Goal: Task Accomplishment & Management: Complete application form

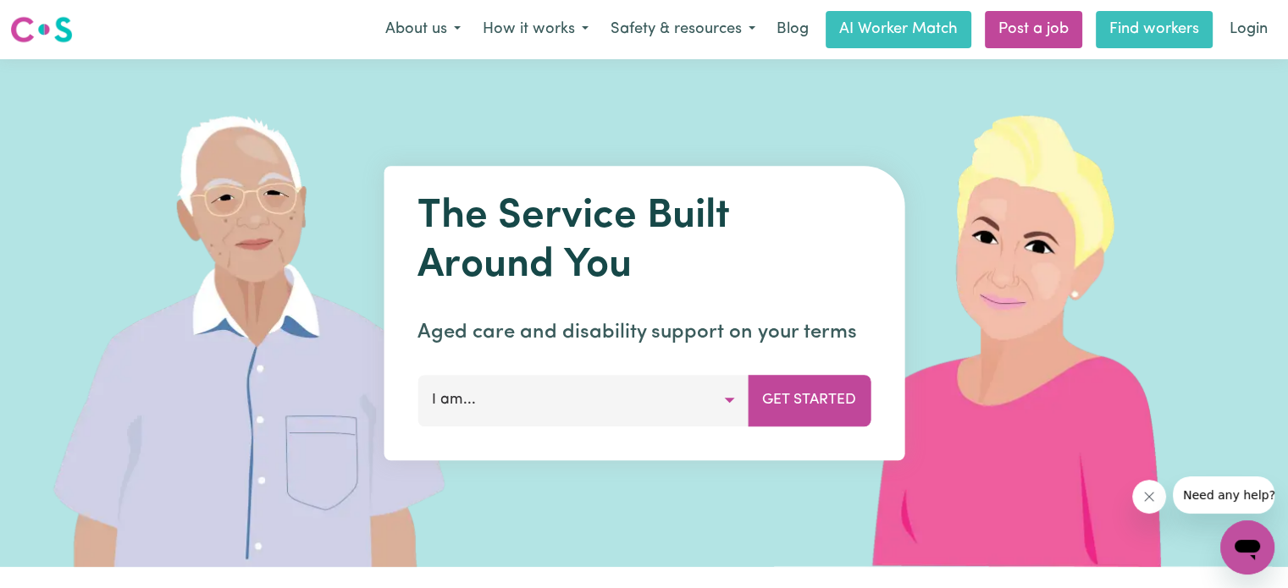
click at [1165, 26] on link "Find workers" at bounding box center [1154, 29] width 117 height 37
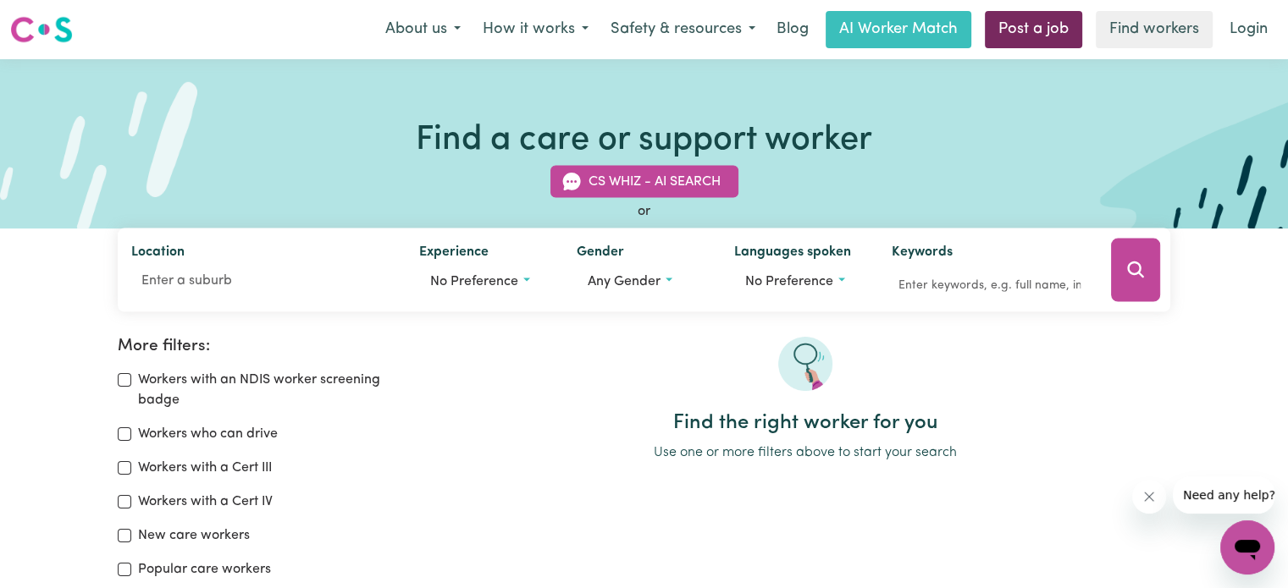
click at [1006, 17] on link "Post a job" at bounding box center [1033, 29] width 97 height 37
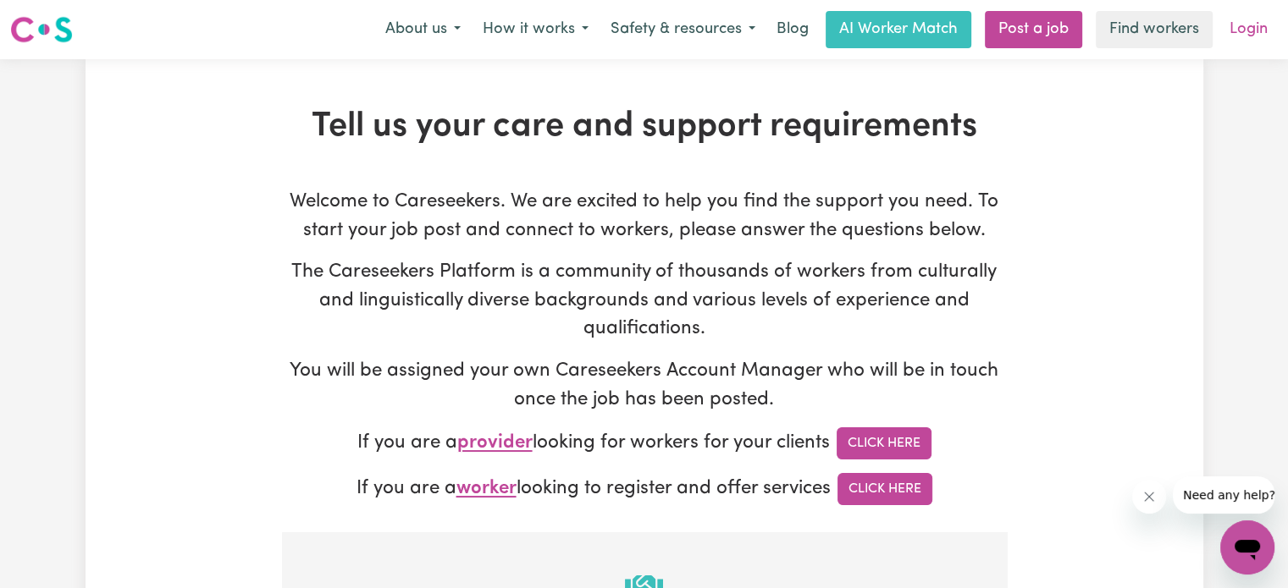
click at [1244, 26] on link "Login" at bounding box center [1248, 29] width 58 height 37
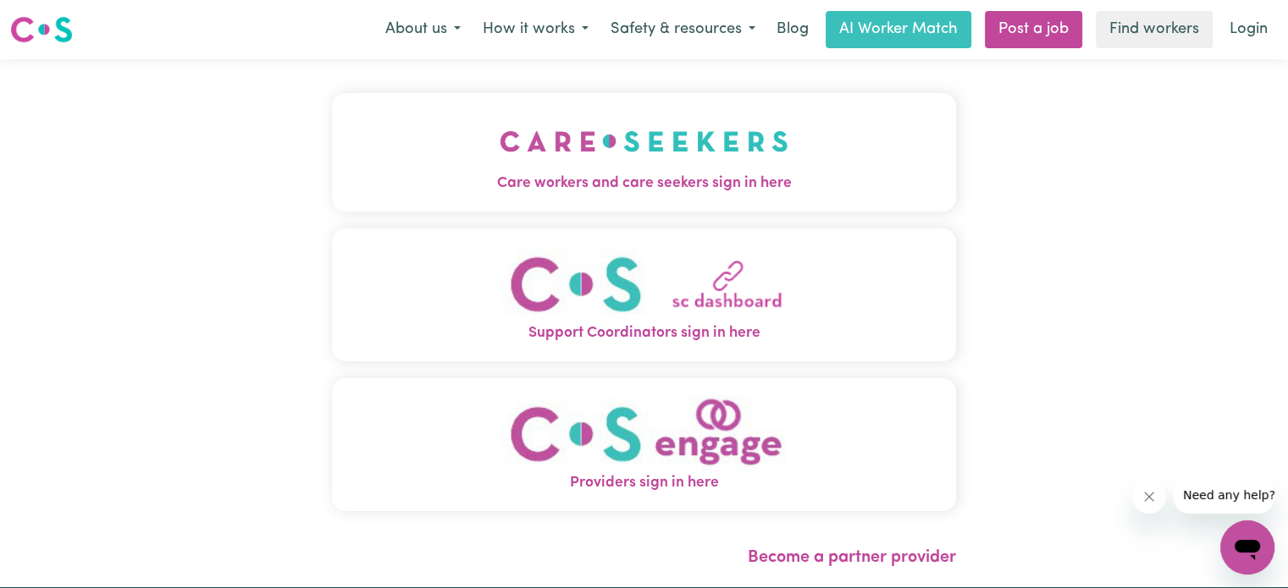
click at [732, 192] on span "Care workers and care seekers sign in here" at bounding box center [644, 184] width 624 height 22
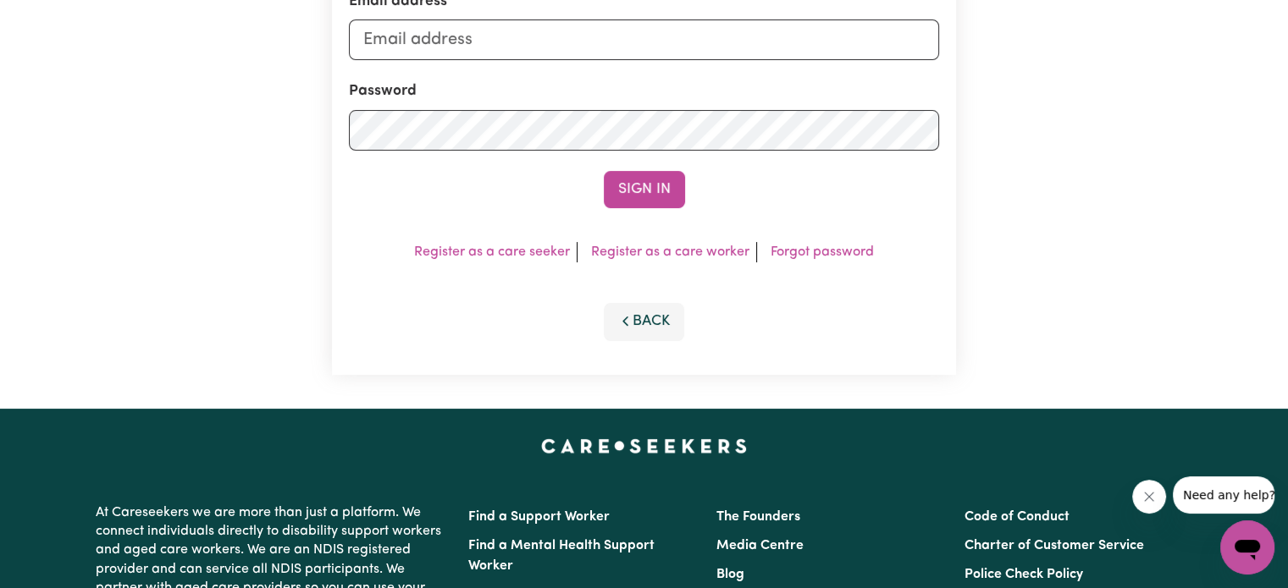
scroll to position [169, 0]
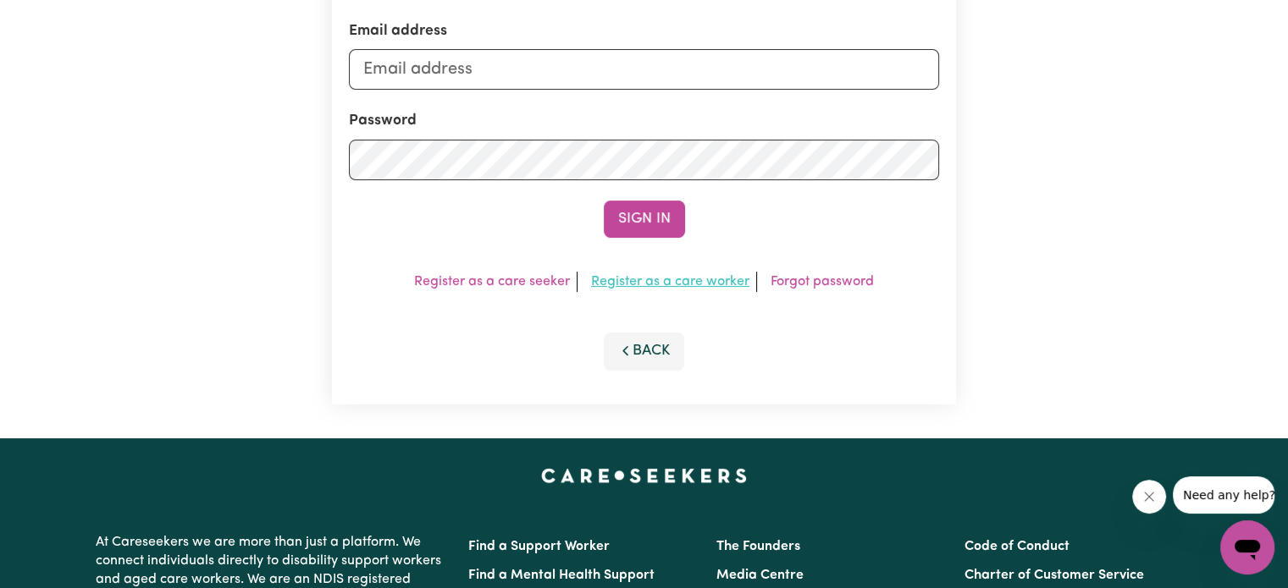
click at [699, 279] on link "Register as a care worker" at bounding box center [670, 282] width 158 height 14
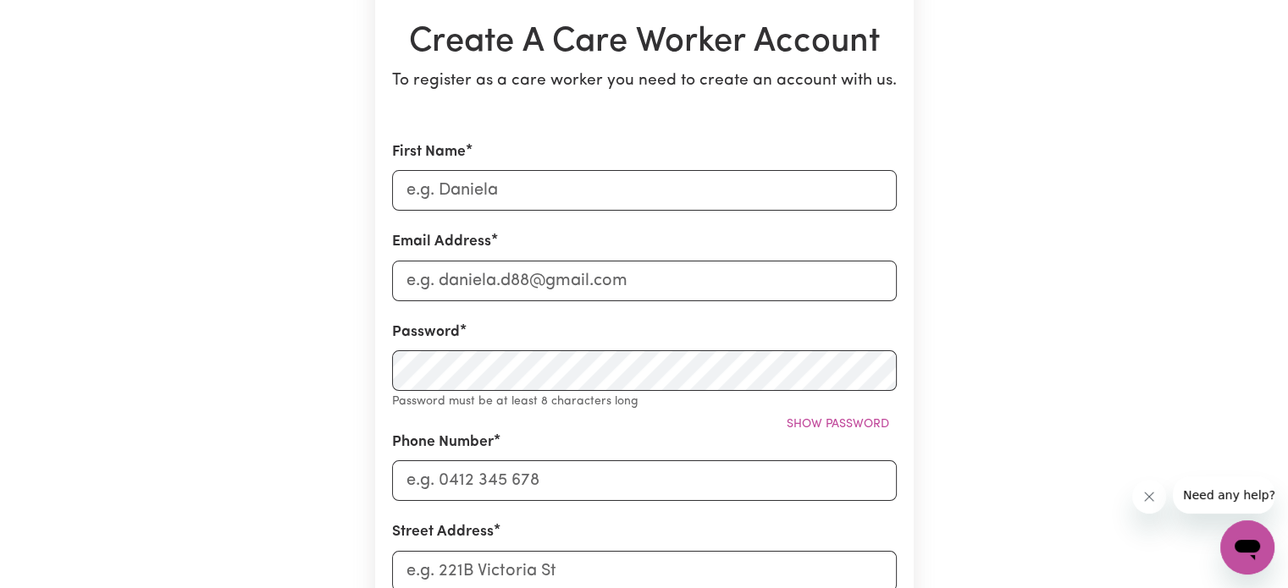
scroll to position [169, 0]
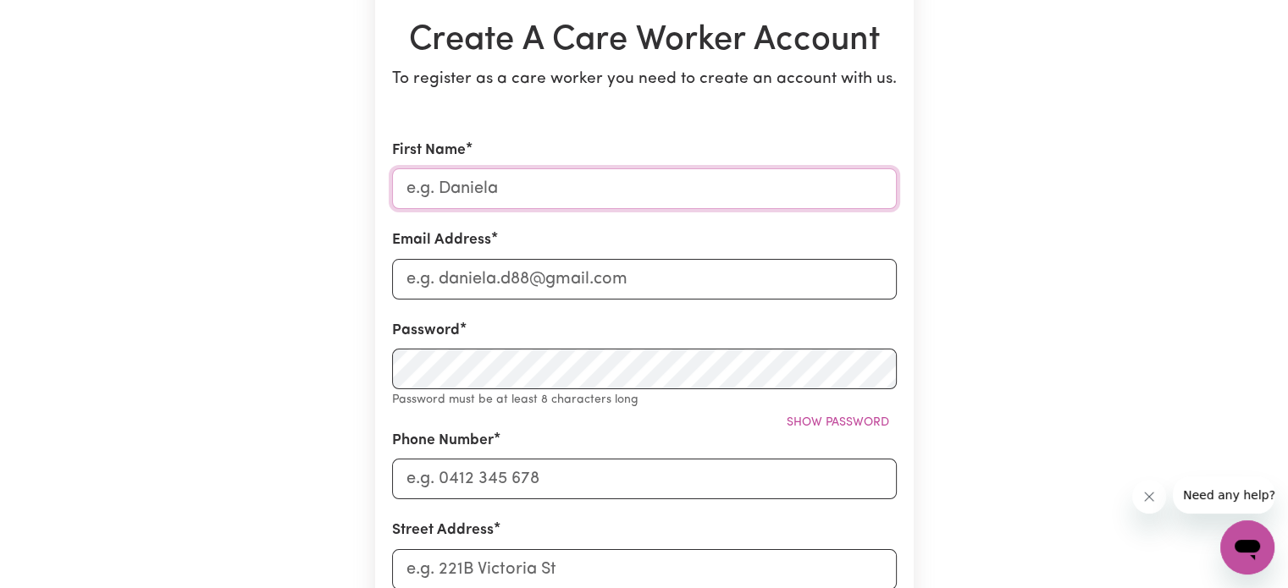
click at [507, 202] on input "First Name" at bounding box center [644, 188] width 505 height 41
type input "[PERSON_NAME] [PERSON_NAME]"
type input "[EMAIL_ADDRESS][DOMAIN_NAME]"
type input "0411684867"
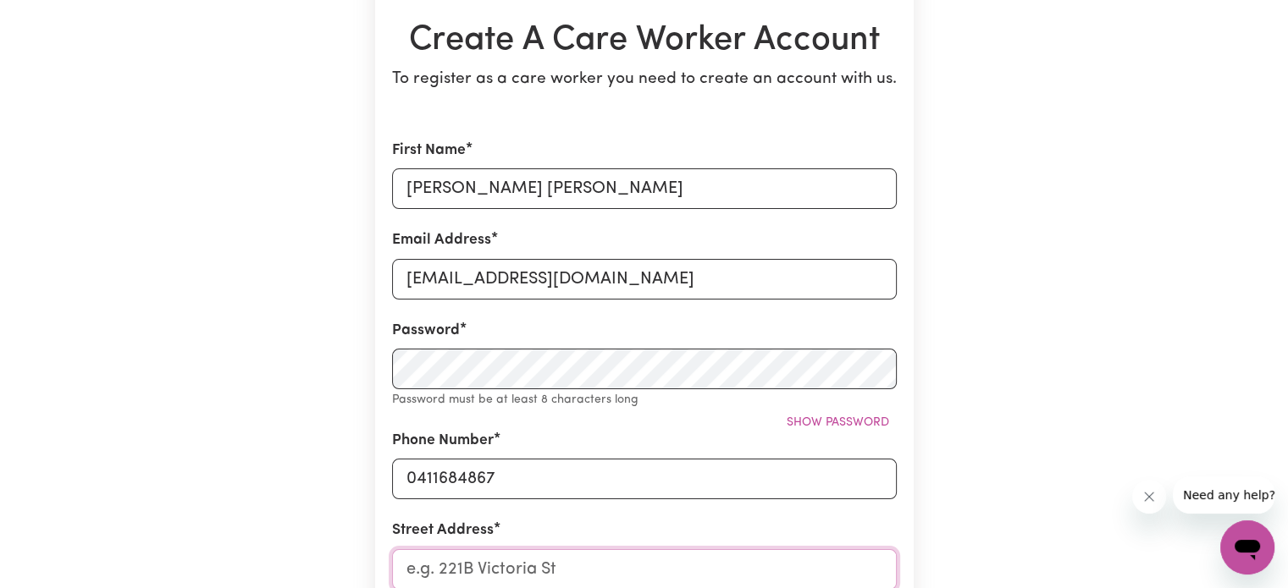
type input "1/100 ourimbahrd, Mosman"
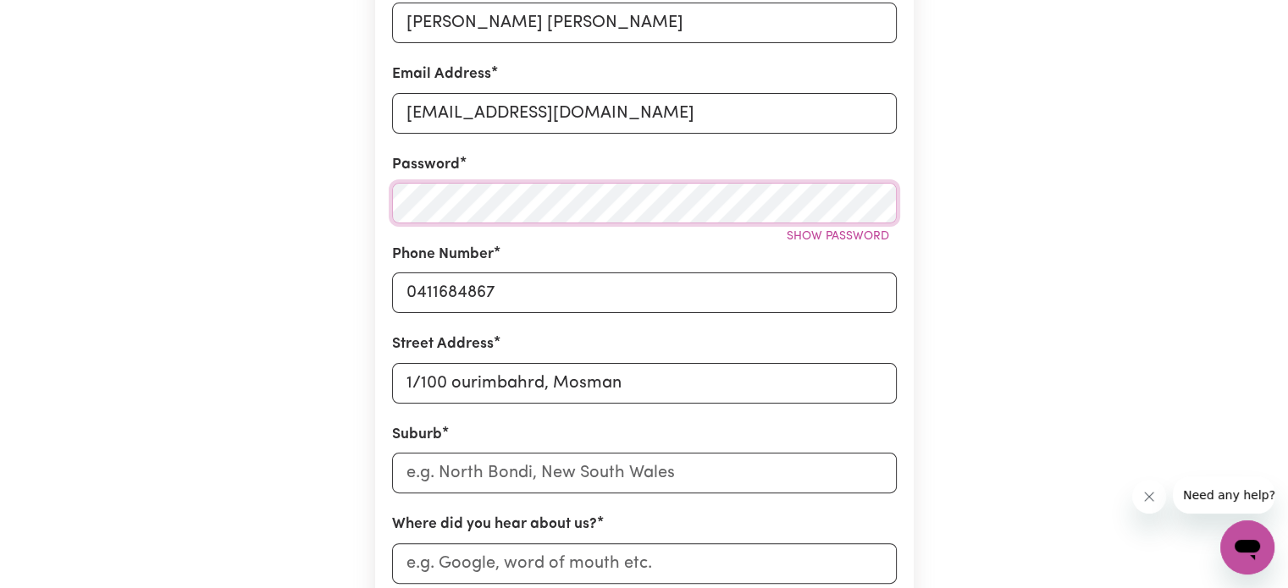
scroll to position [339, 0]
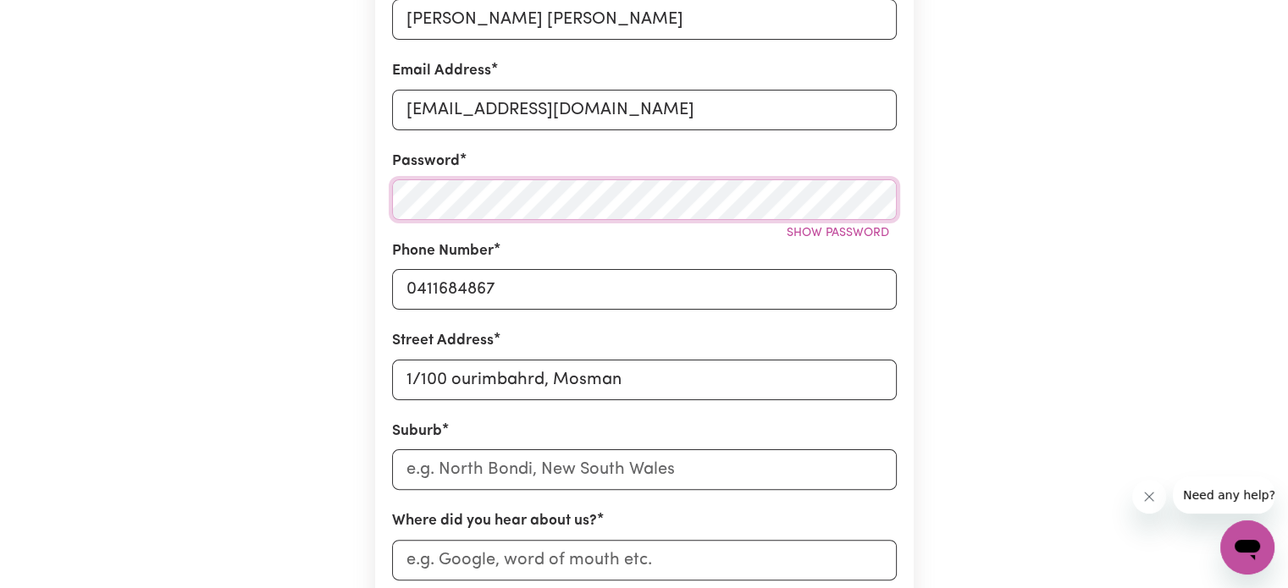
click at [267, 213] on div "Create A Care Worker Account To register as a care worker you need to create an…" at bounding box center [645, 329] width 1118 height 1216
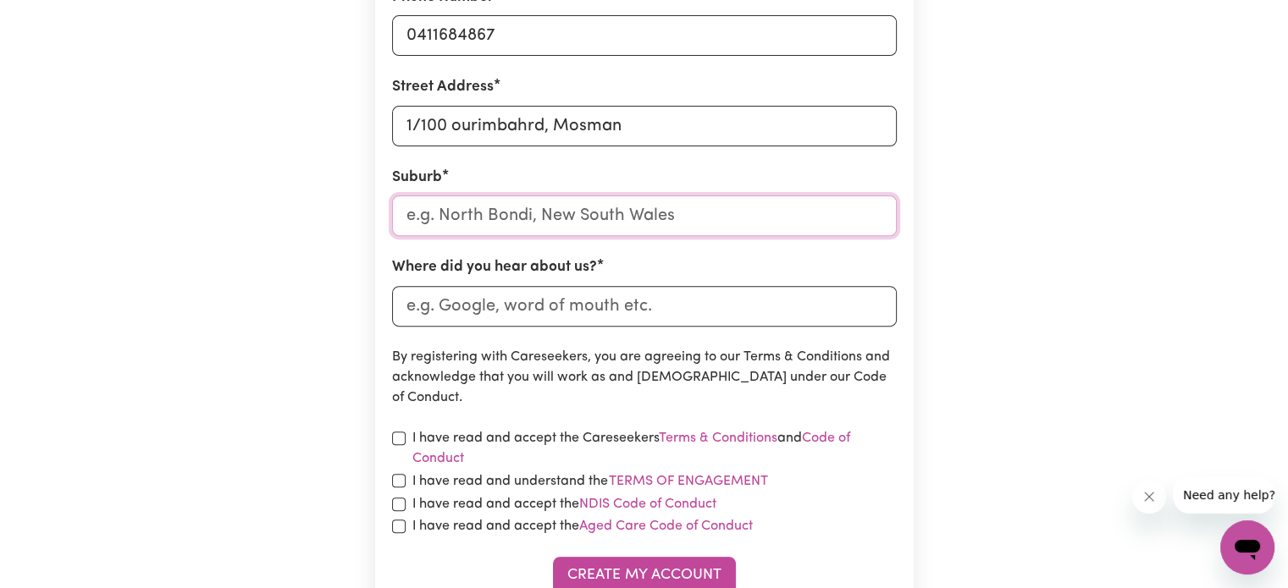
click at [514, 210] on input "text" at bounding box center [644, 216] width 505 height 41
type input "mosman"
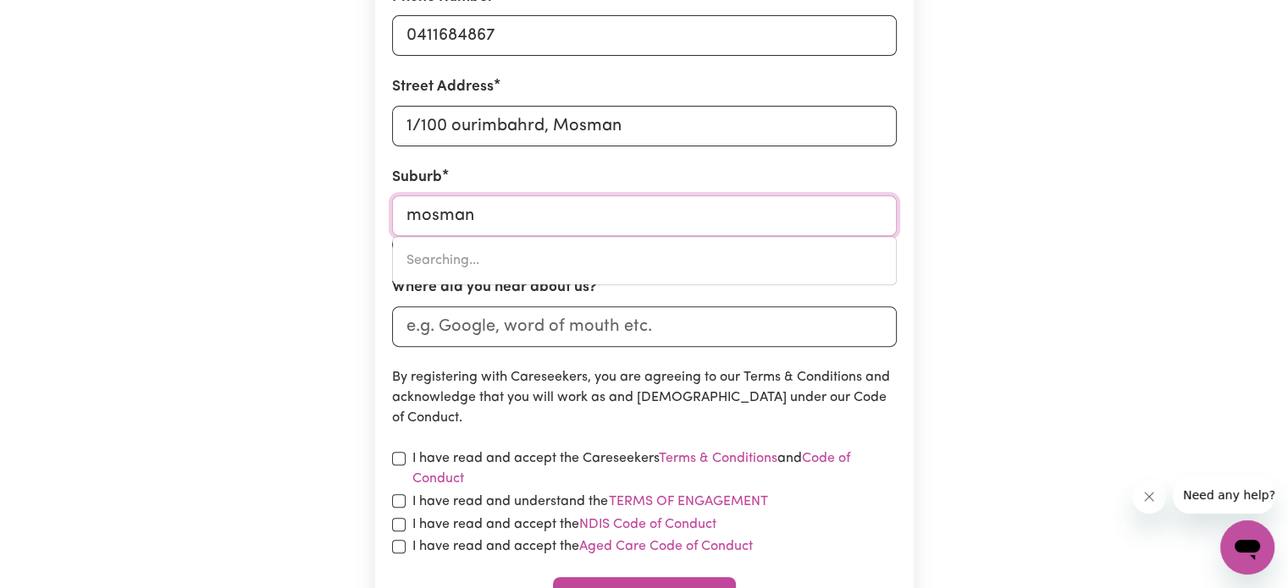
type input "mosman, [GEOGRAPHIC_DATA], 2088"
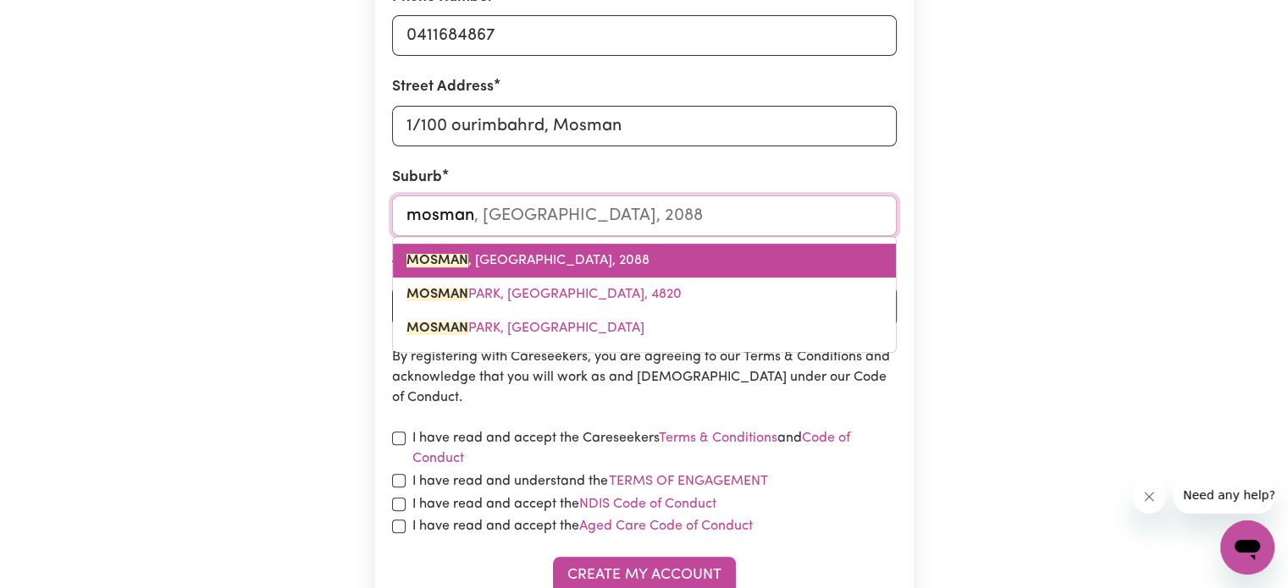
click at [549, 248] on link "MOSMAN , [GEOGRAPHIC_DATA], 2088" at bounding box center [644, 261] width 503 height 34
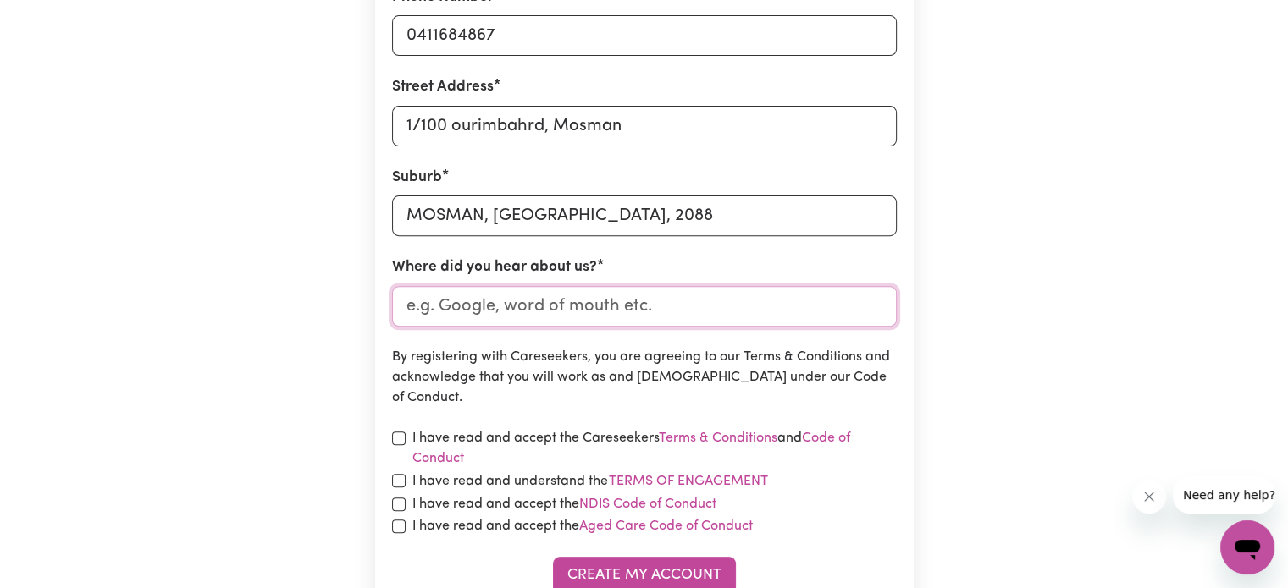
click at [538, 308] on input "Where did you hear about us?" at bounding box center [644, 306] width 505 height 41
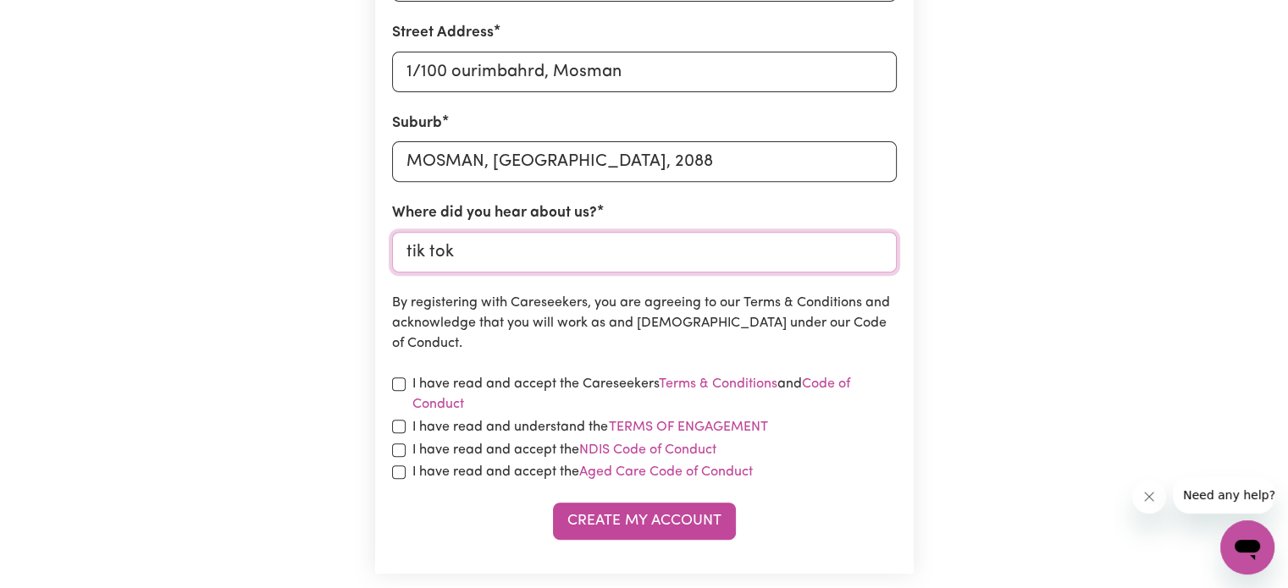
scroll to position [677, 0]
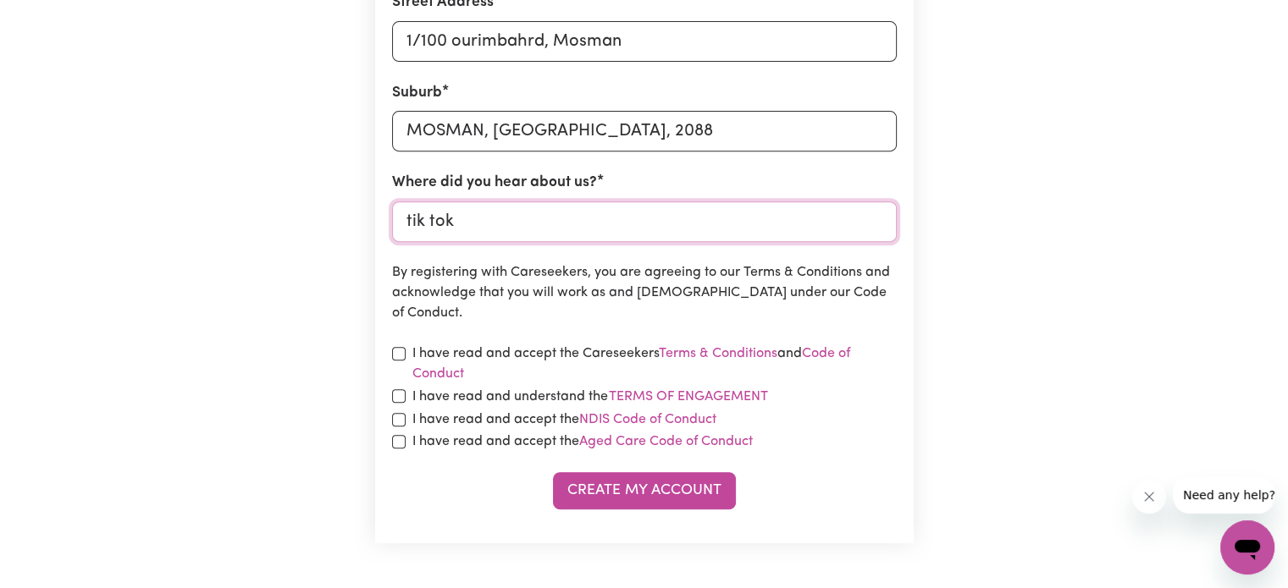
type input "tik tok"
click at [394, 356] on input "checkbox" at bounding box center [399, 354] width 14 height 14
checkbox input "true"
click at [406, 406] on div "I have read and understand the Terms of Engagement" at bounding box center [644, 397] width 505 height 22
click at [400, 401] on input "checkbox" at bounding box center [399, 396] width 14 height 14
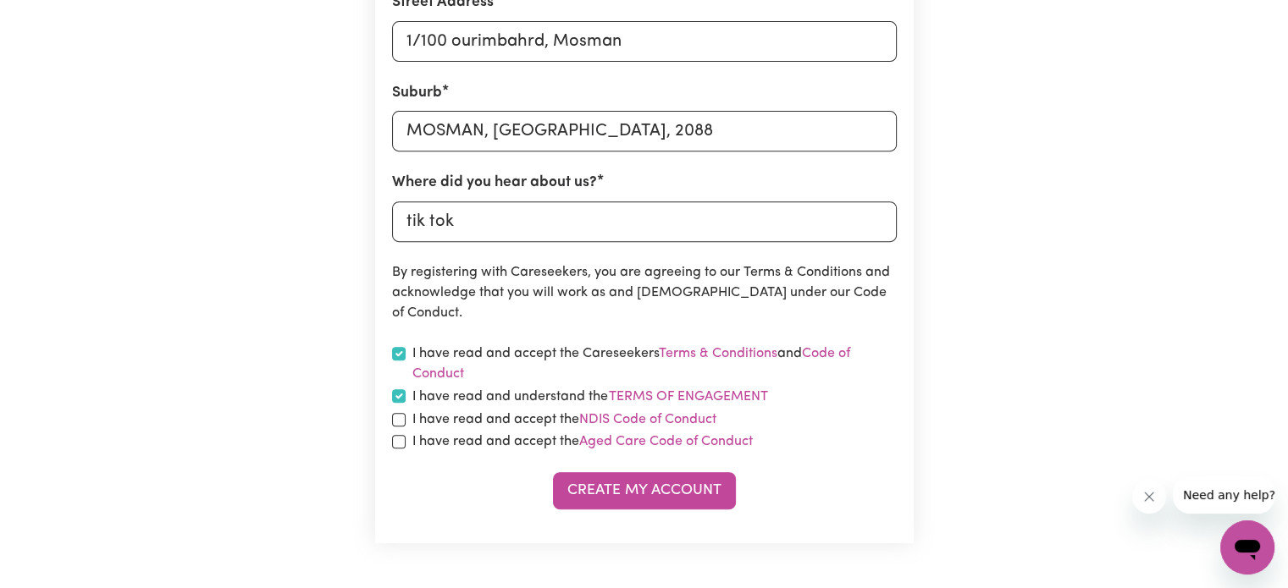
checkbox input "true"
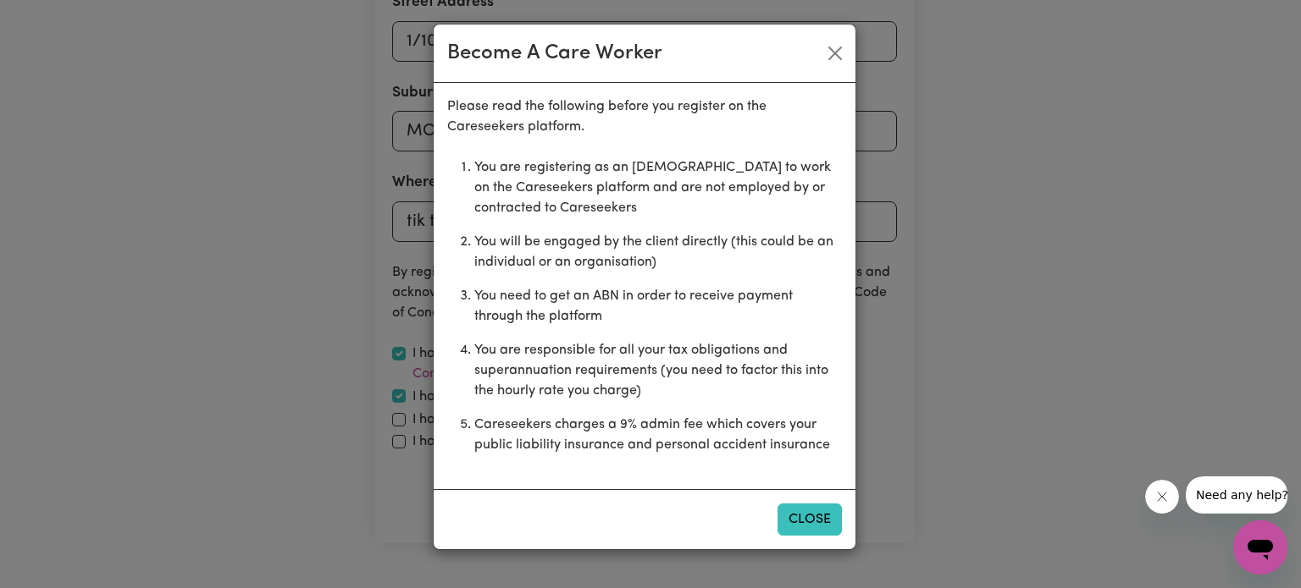
click at [788, 514] on button "Close" at bounding box center [809, 520] width 64 height 32
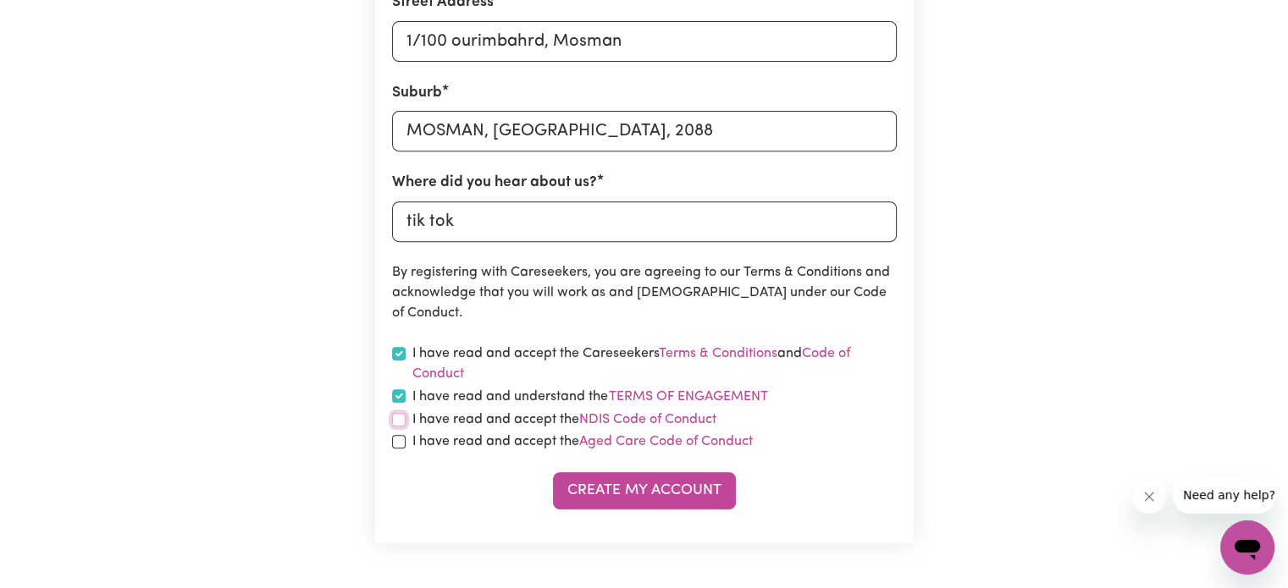
click at [397, 421] on input "checkbox" at bounding box center [399, 420] width 14 height 14
checkbox input "true"
click at [398, 441] on input "checkbox" at bounding box center [399, 442] width 14 height 14
checkbox input "true"
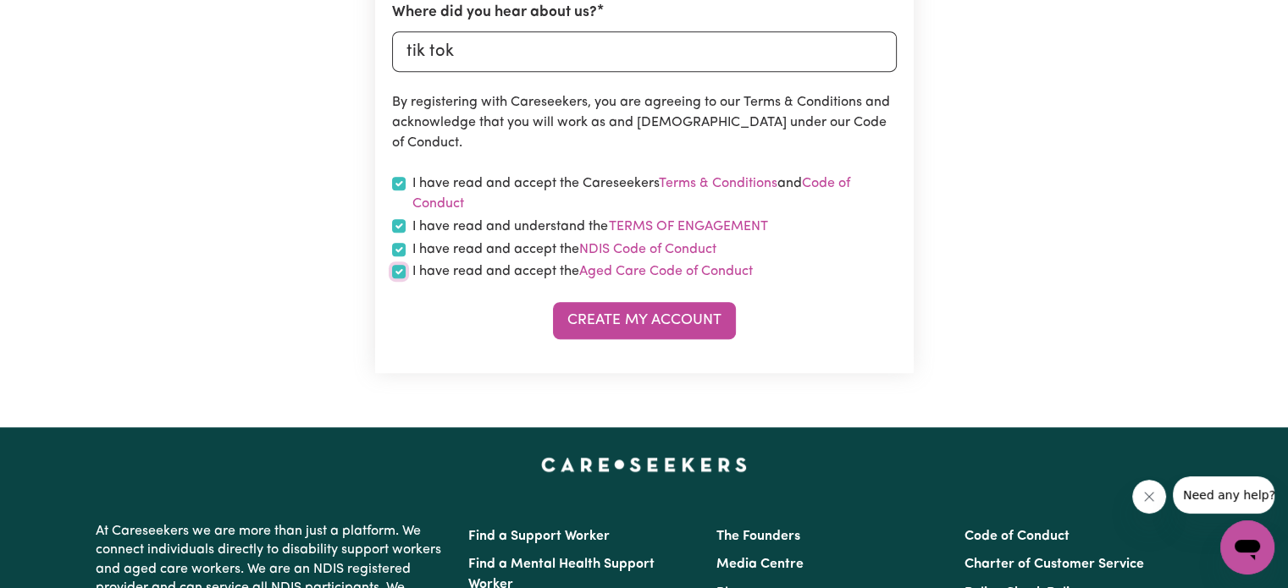
scroll to position [1016, 0]
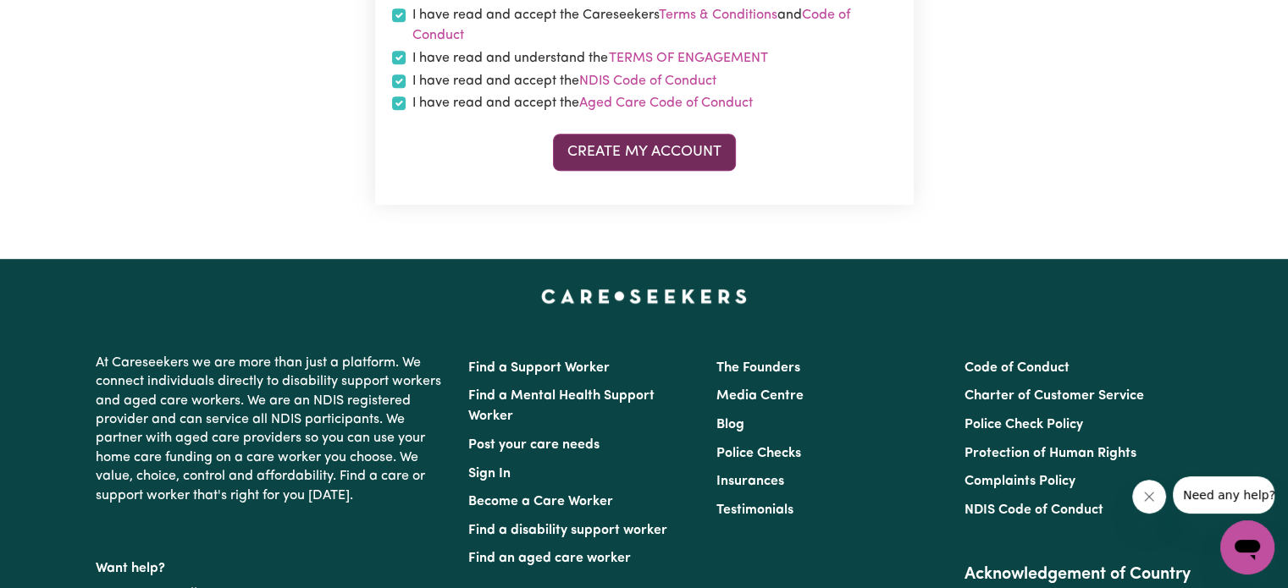
click at [664, 154] on button "Create My Account" at bounding box center [644, 152] width 183 height 37
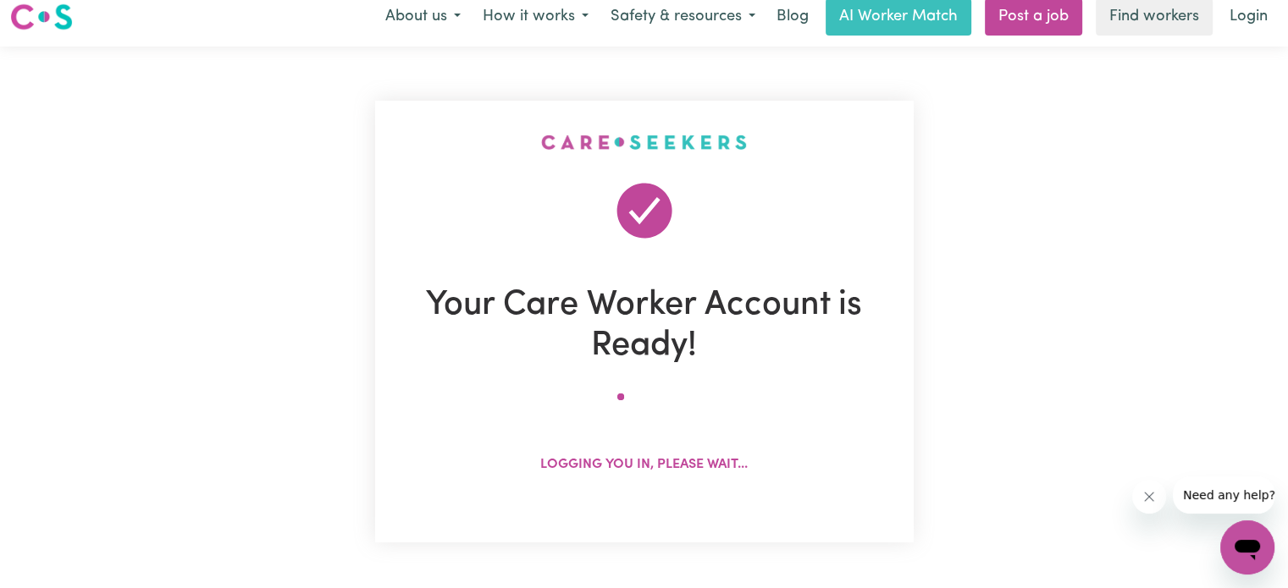
scroll to position [0, 0]
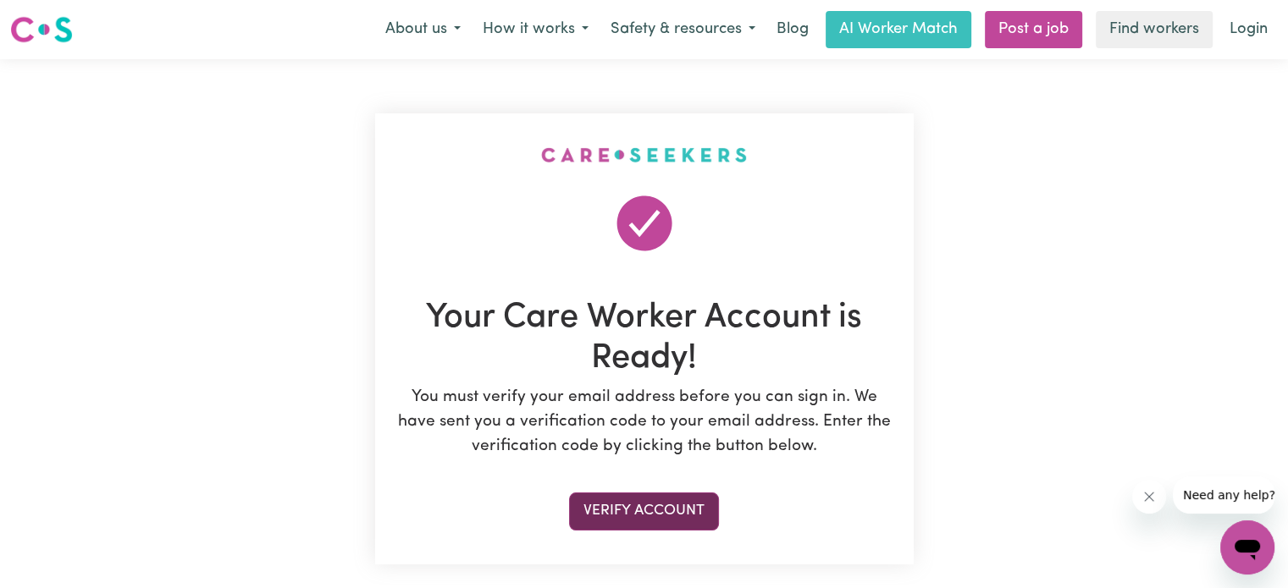
click at [623, 510] on button "Verify Account" at bounding box center [644, 511] width 150 height 37
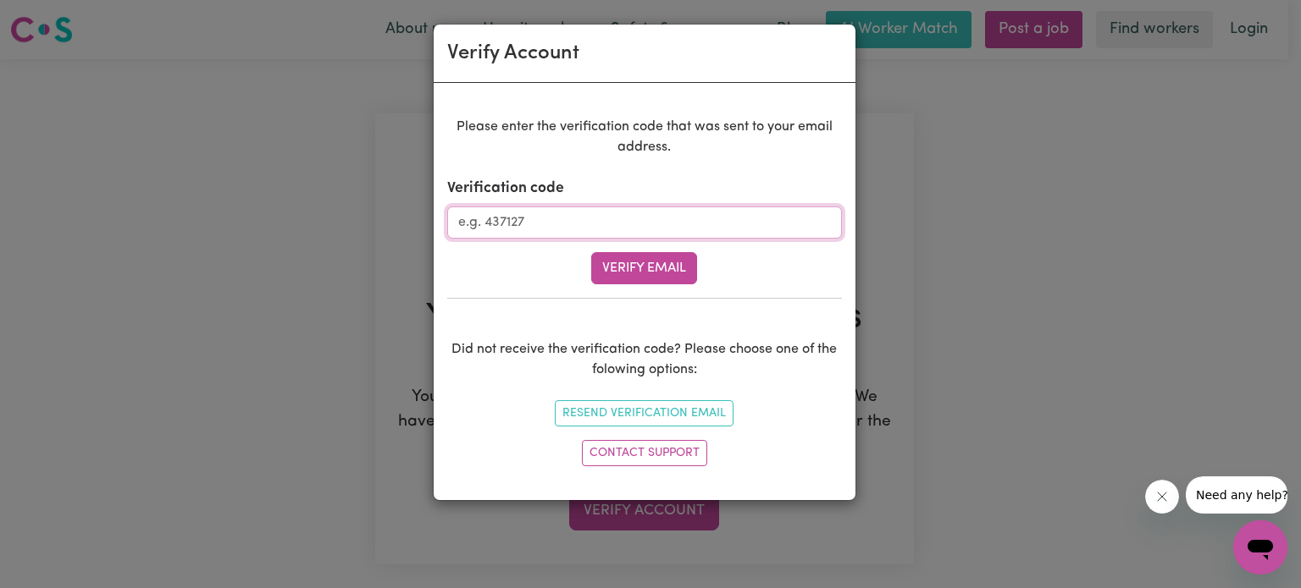
click at [594, 229] on input "Verification code" at bounding box center [644, 223] width 395 height 32
paste input "129338"
type input "129338"
click at [591, 252] on button "Verify Email" at bounding box center [644, 268] width 106 height 32
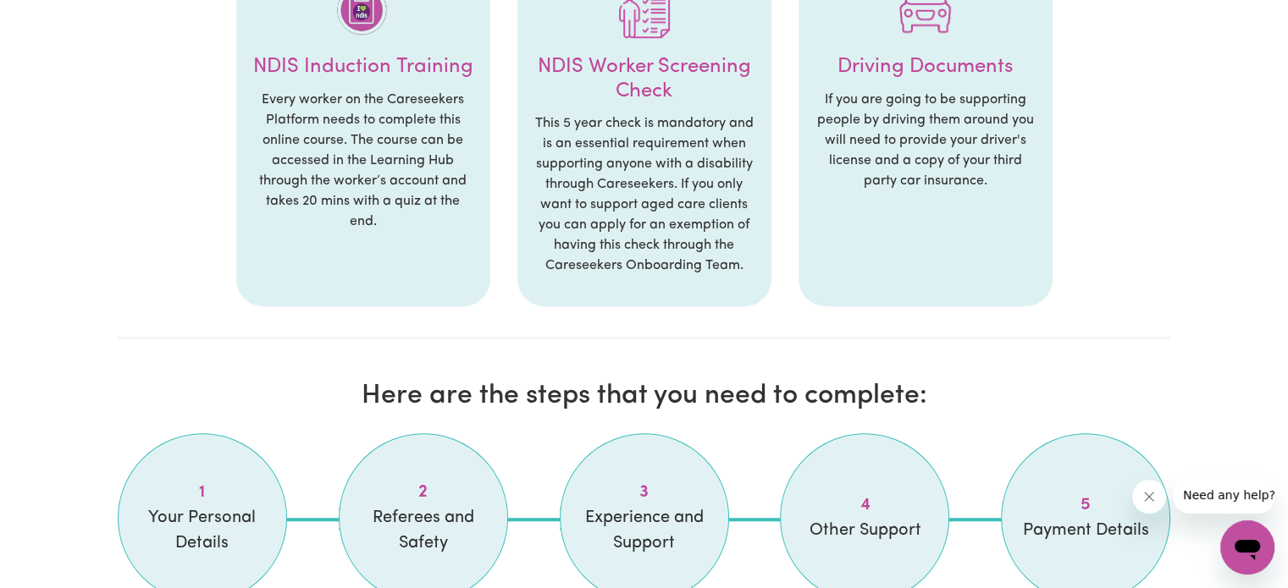
scroll to position [1439, 0]
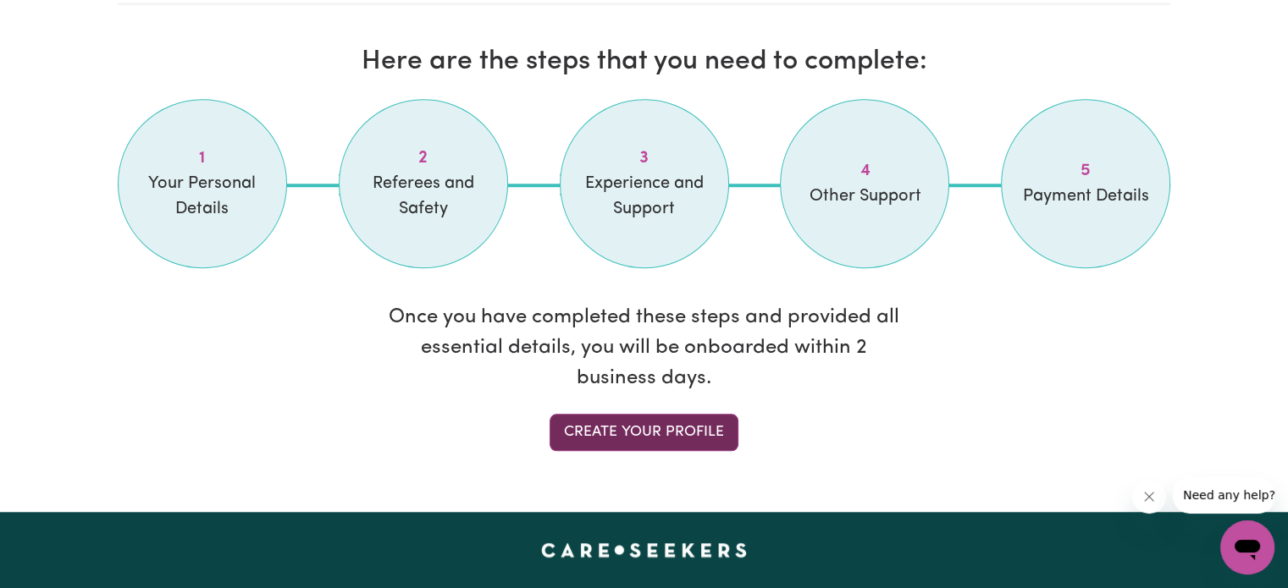
click at [707, 414] on link "Create your profile" at bounding box center [644, 432] width 189 height 37
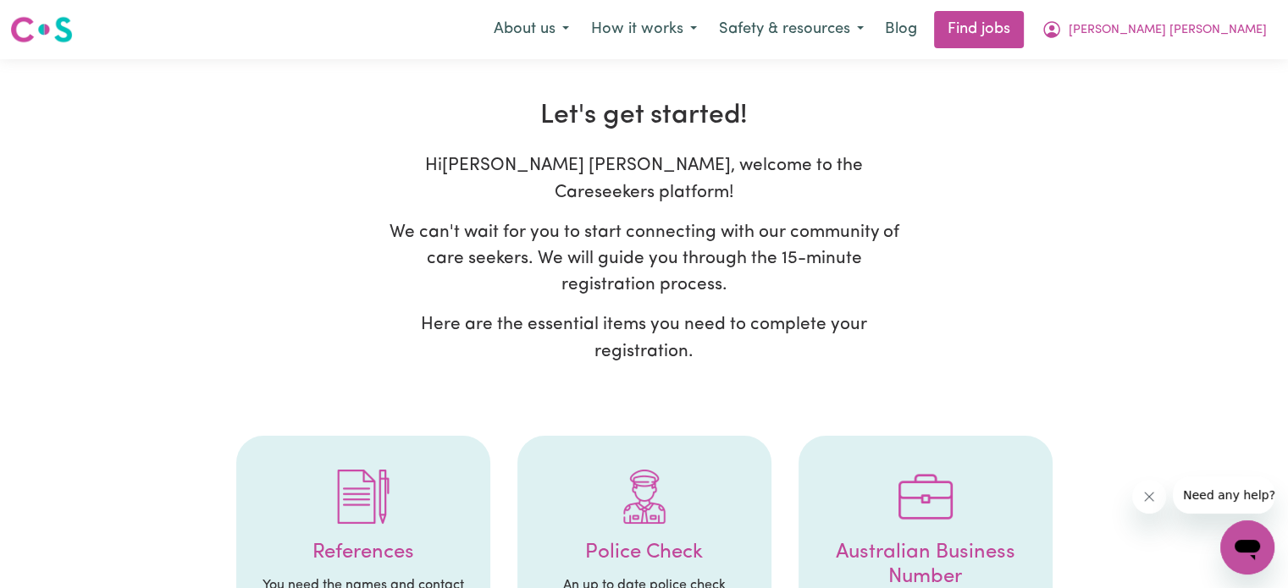
select select "Studying a healthcare related degree or qualification"
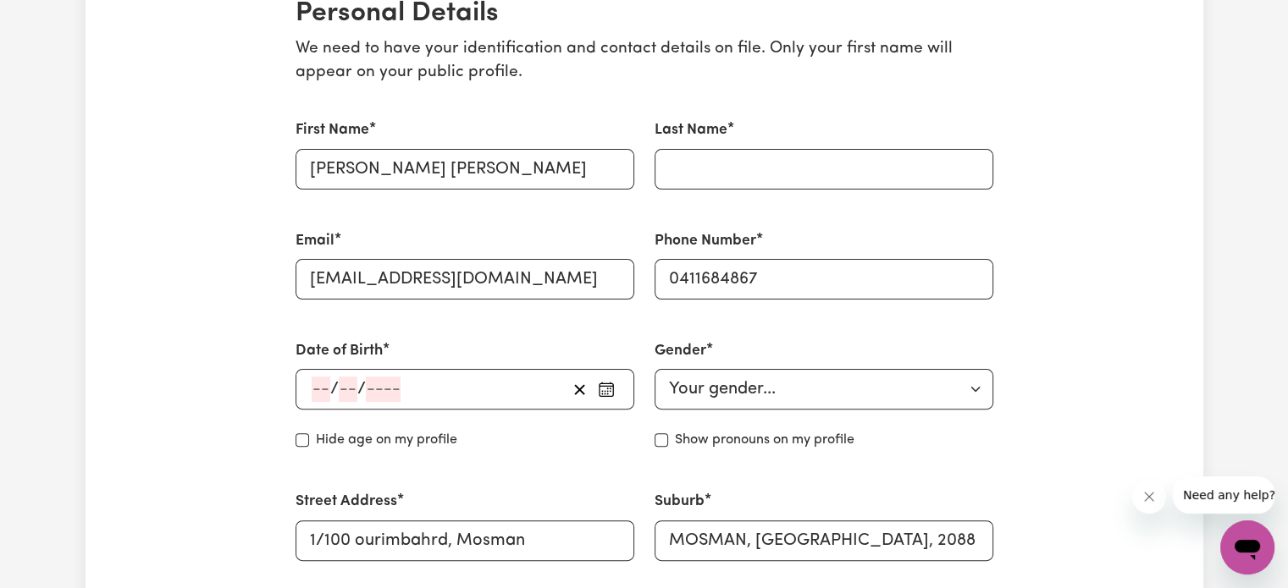
scroll to position [593, 0]
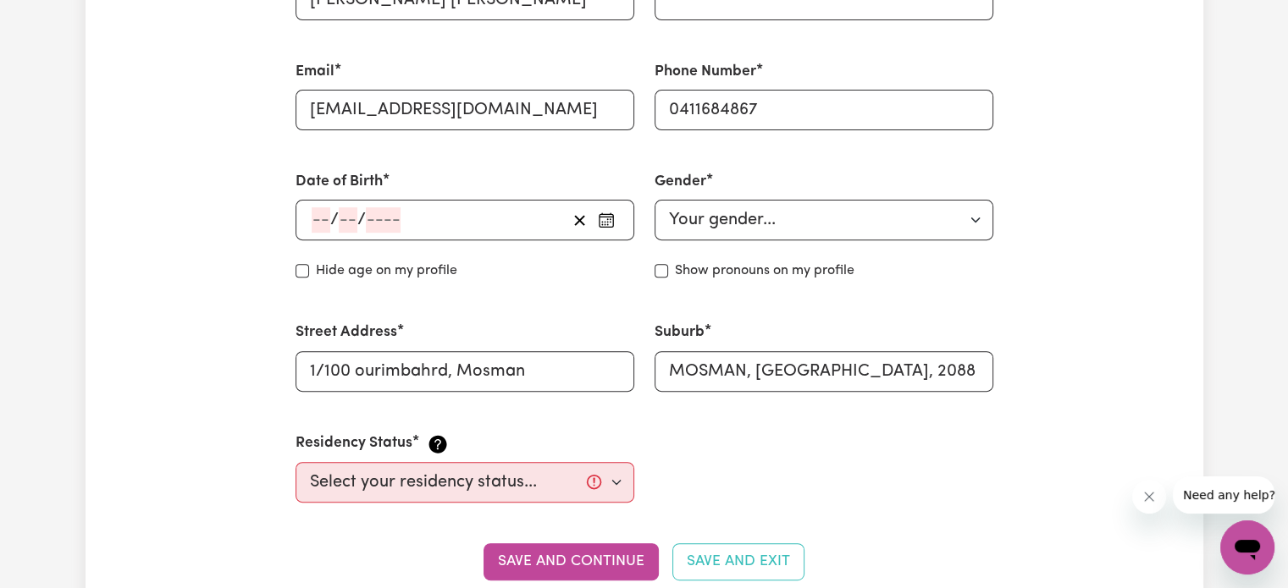
click at [331, 218] on span "/" at bounding box center [334, 220] width 8 height 19
click at [329, 218] on div "/ /" at bounding box center [464, 220] width 339 height 41
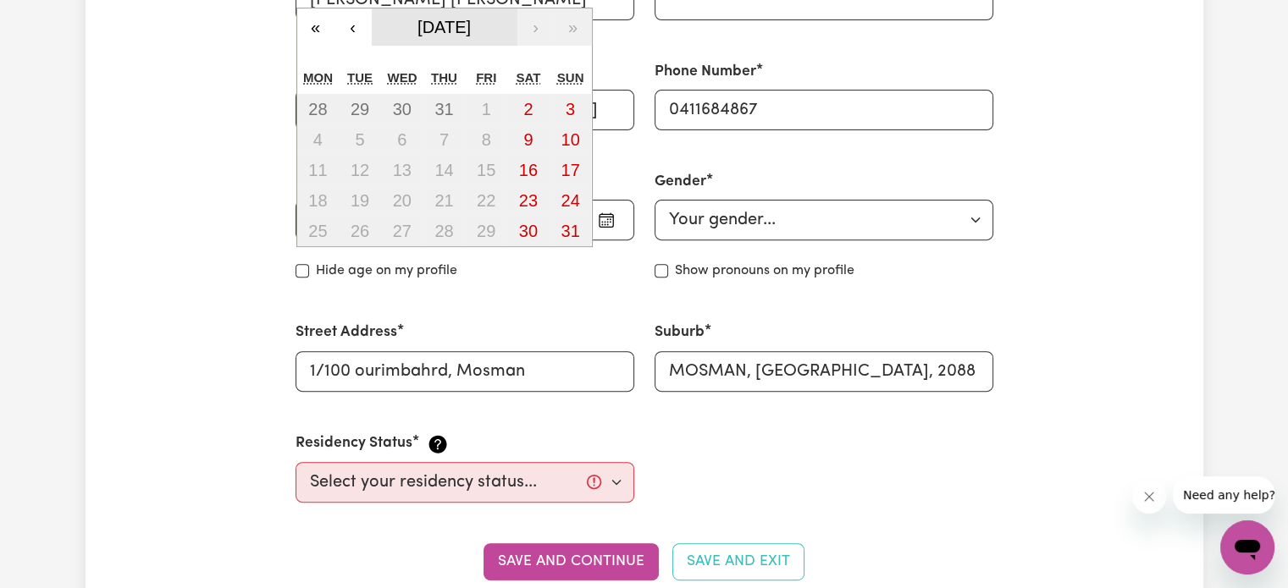
click at [471, 22] on span "[DATE]" at bounding box center [443, 27] width 53 height 19
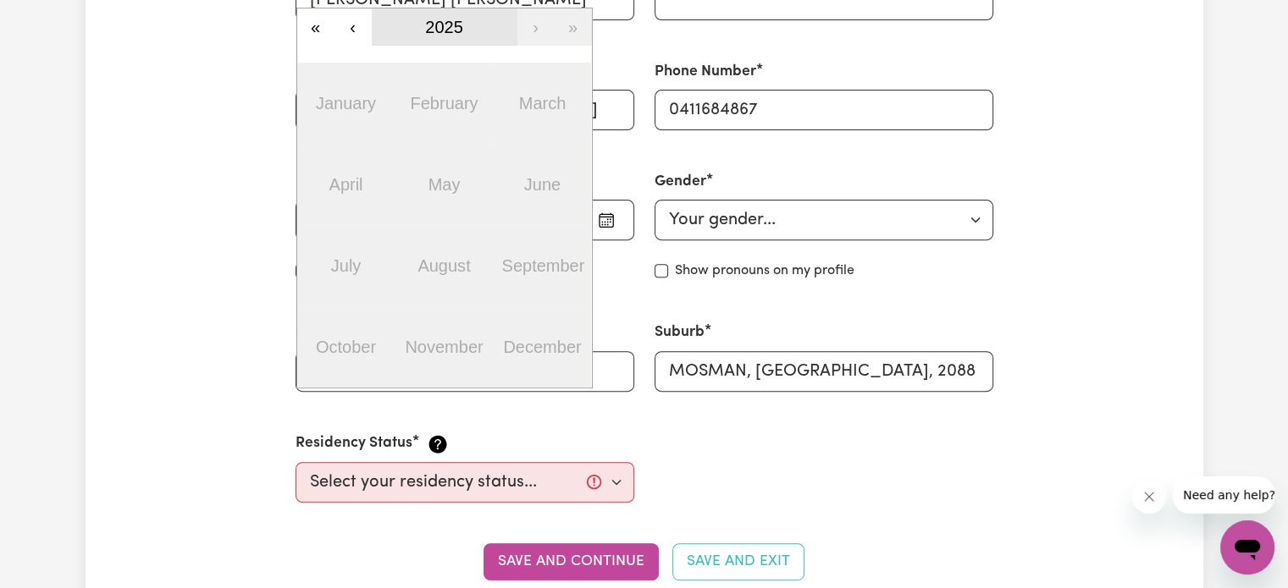
click at [438, 36] on span "2025" at bounding box center [444, 27] width 38 height 19
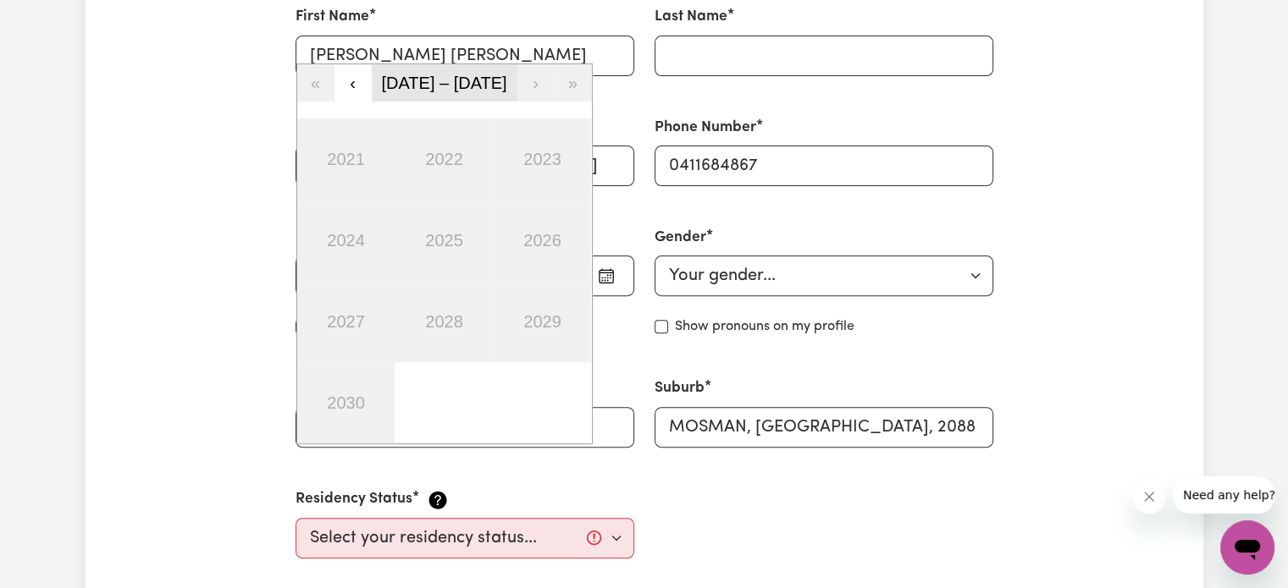
scroll to position [508, 0]
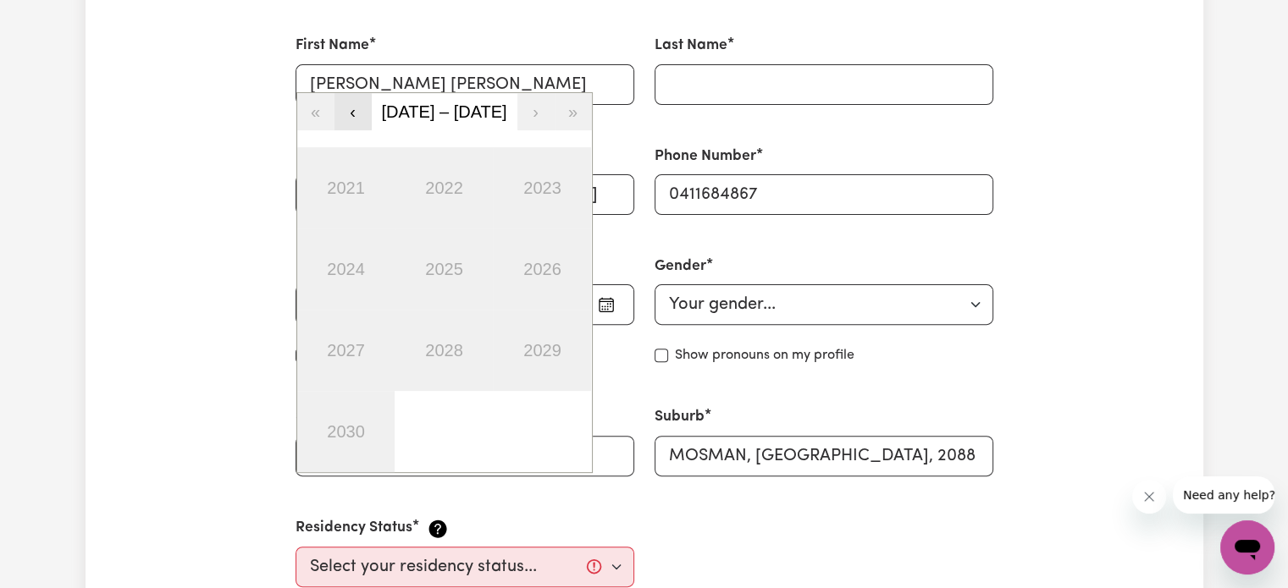
click at [356, 111] on button "‹" at bounding box center [352, 111] width 37 height 37
click at [356, 113] on button "‹" at bounding box center [352, 111] width 37 height 37
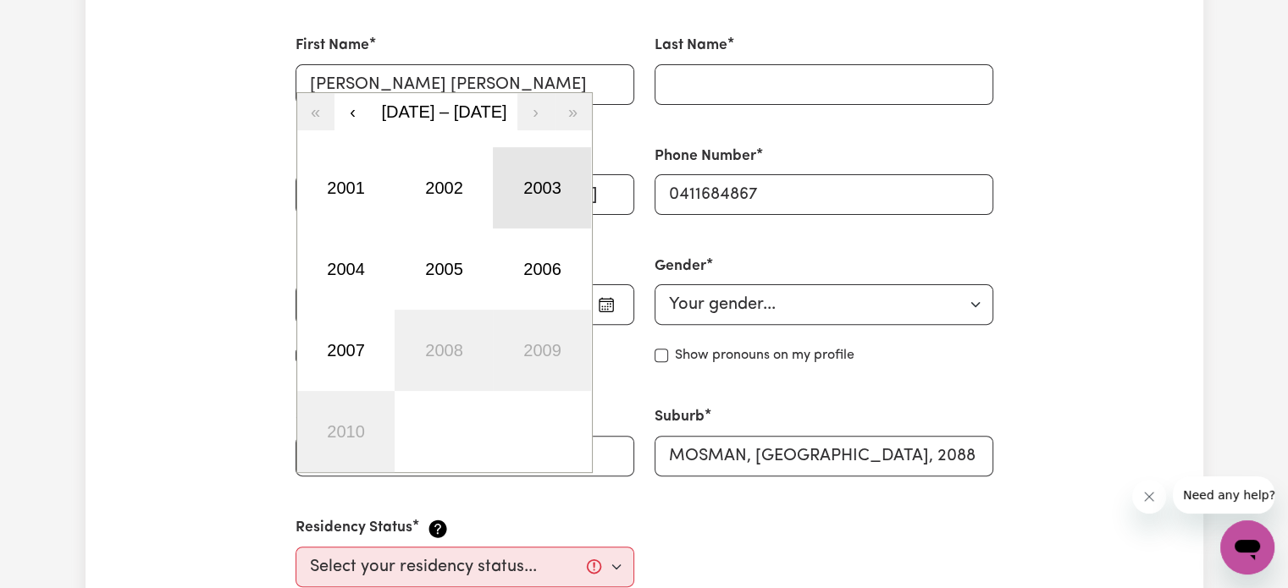
click at [572, 191] on button "2003" at bounding box center [542, 187] width 98 height 81
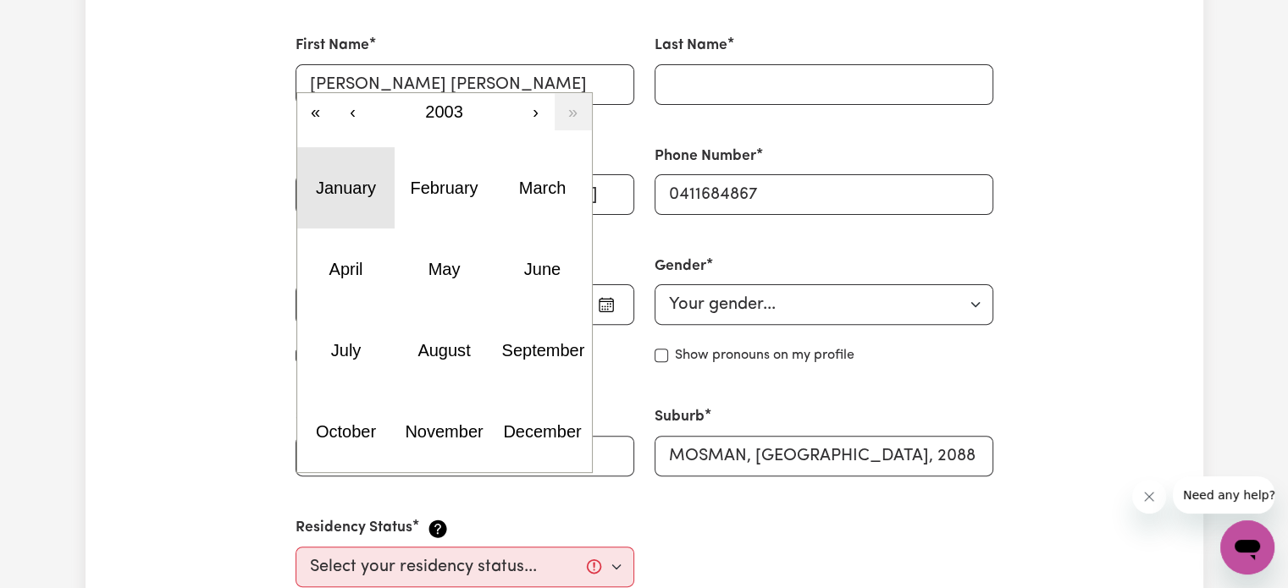
click at [357, 196] on abbr "January" at bounding box center [346, 188] width 60 height 19
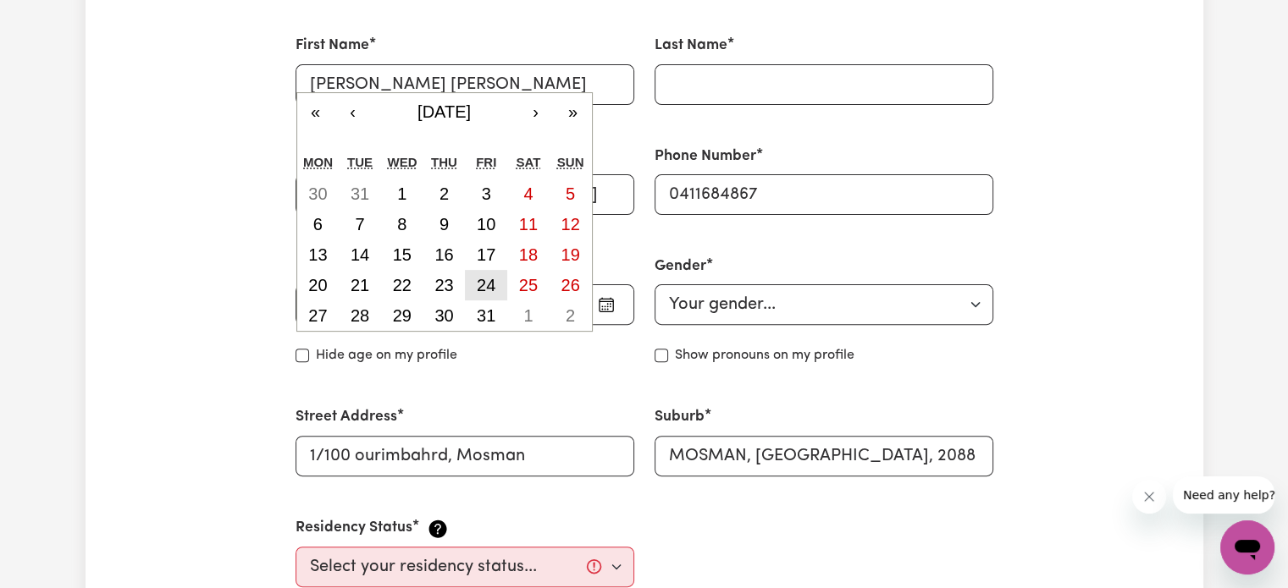
click at [488, 282] on abbr "24" at bounding box center [486, 285] width 19 height 19
type input "[DATE]"
type input "24"
type input "1"
type input "2003"
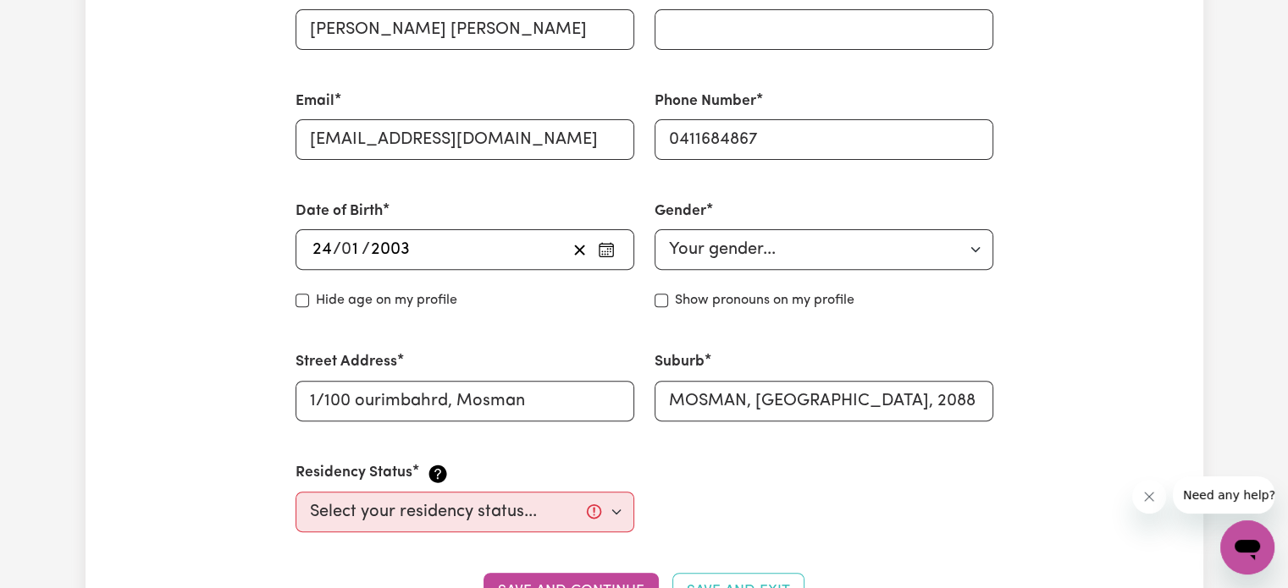
scroll to position [593, 0]
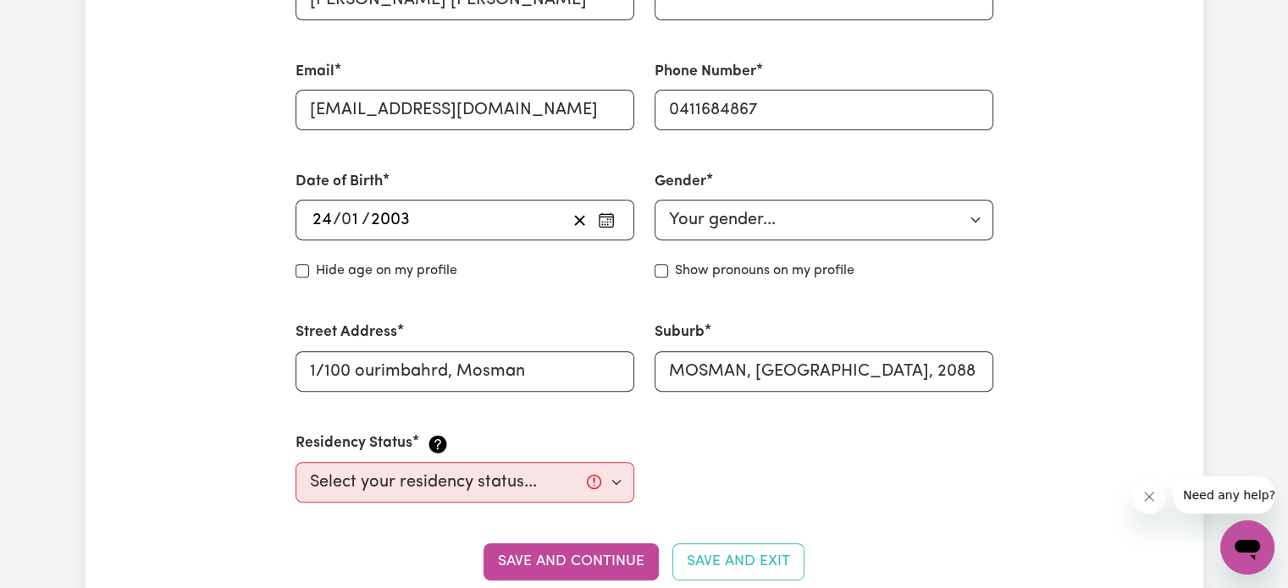
click at [708, 243] on div "Gender Your gender... [DEMOGRAPHIC_DATA] [DEMOGRAPHIC_DATA] [DEMOGRAPHIC_DATA] …" at bounding box center [823, 226] width 359 height 151
click at [717, 226] on select "Your gender... [DEMOGRAPHIC_DATA] [DEMOGRAPHIC_DATA] [DEMOGRAPHIC_DATA] Other P…" at bounding box center [823, 220] width 339 height 41
select select "[DEMOGRAPHIC_DATA]"
click at [654, 200] on select "Your gender... [DEMOGRAPHIC_DATA] [DEMOGRAPHIC_DATA] [DEMOGRAPHIC_DATA] Other P…" at bounding box center [823, 220] width 339 height 41
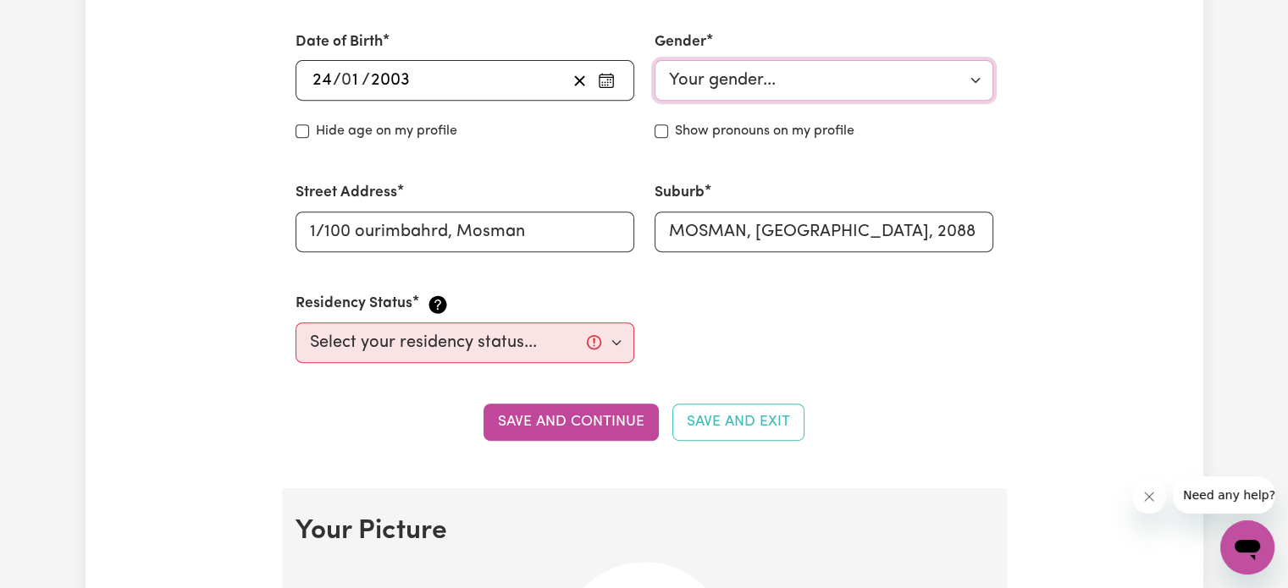
scroll to position [762, 0]
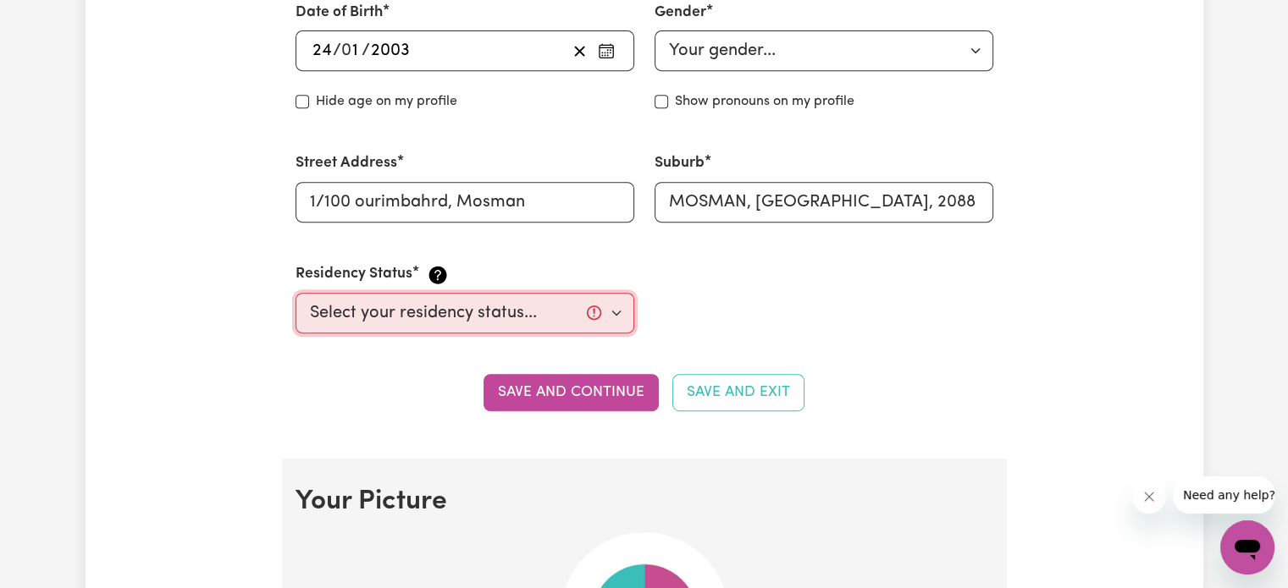
click at [608, 308] on select "Select your residency status... [DEMOGRAPHIC_DATA] citizen Australian PR [DEMOG…" at bounding box center [464, 313] width 339 height 41
select select "Student Visa"
click at [295, 293] on select "Select your residency status... [DEMOGRAPHIC_DATA] citizen Australian PR [DEMOG…" at bounding box center [464, 313] width 339 height 41
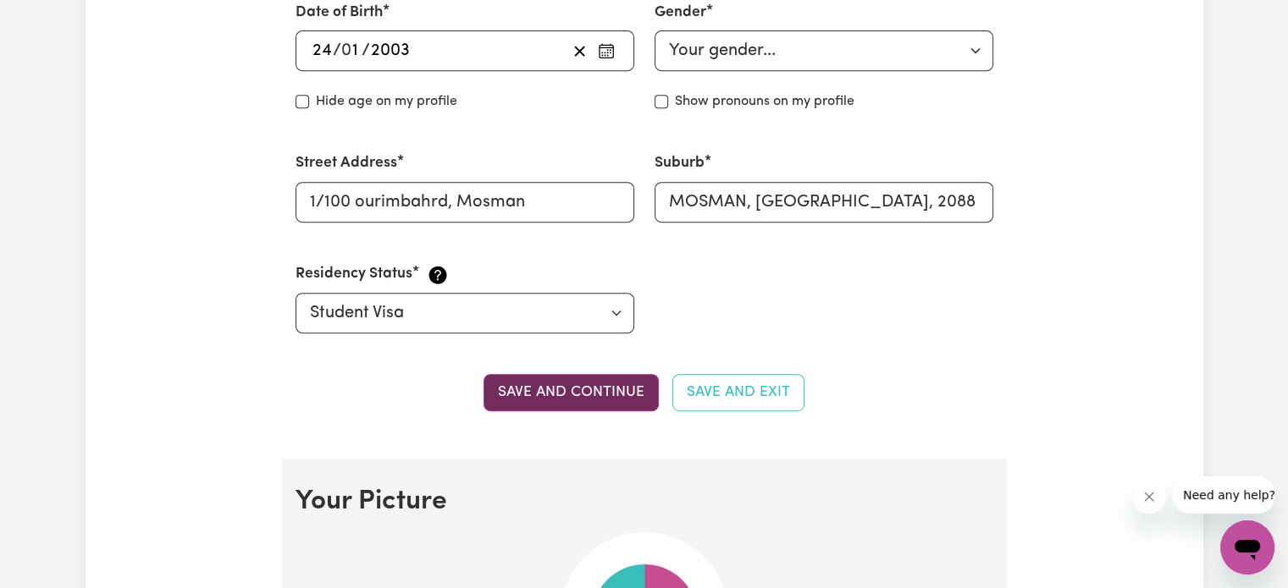
click at [627, 375] on button "Save and continue" at bounding box center [570, 392] width 175 height 37
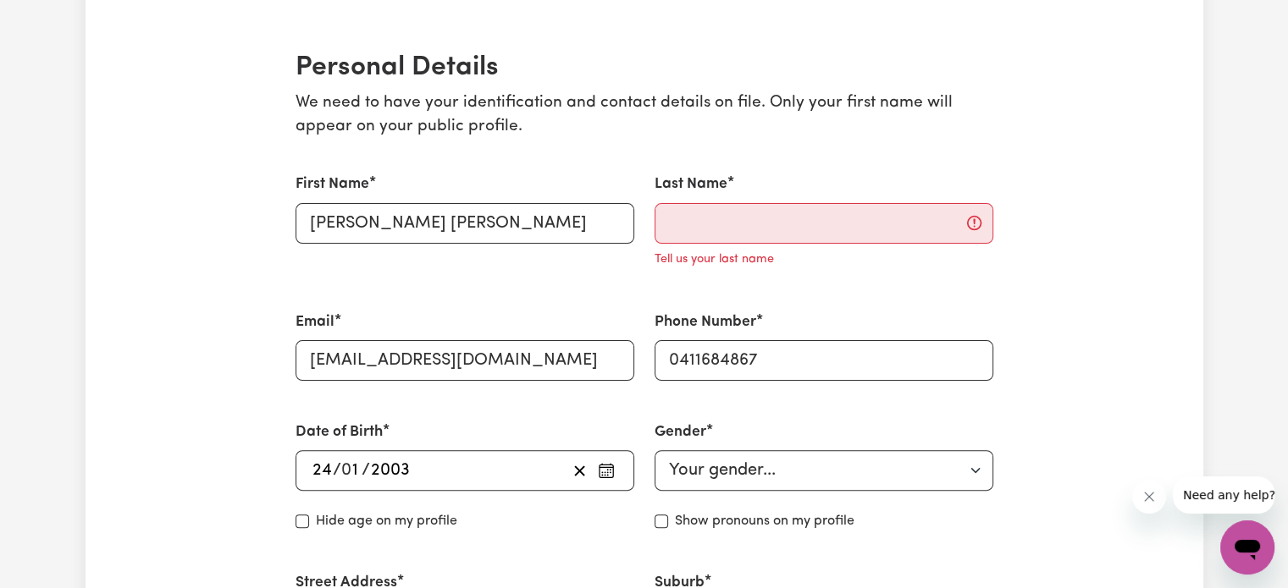
scroll to position [366, 0]
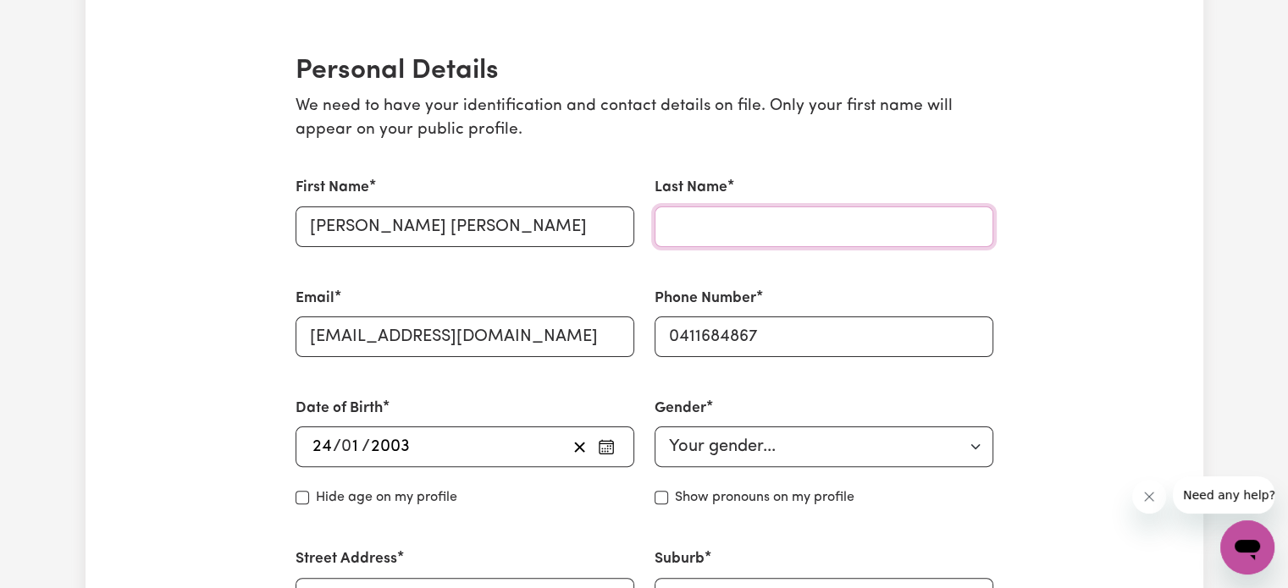
click at [765, 219] on input "Last Name" at bounding box center [823, 227] width 339 height 41
type input "[PERSON_NAME]"
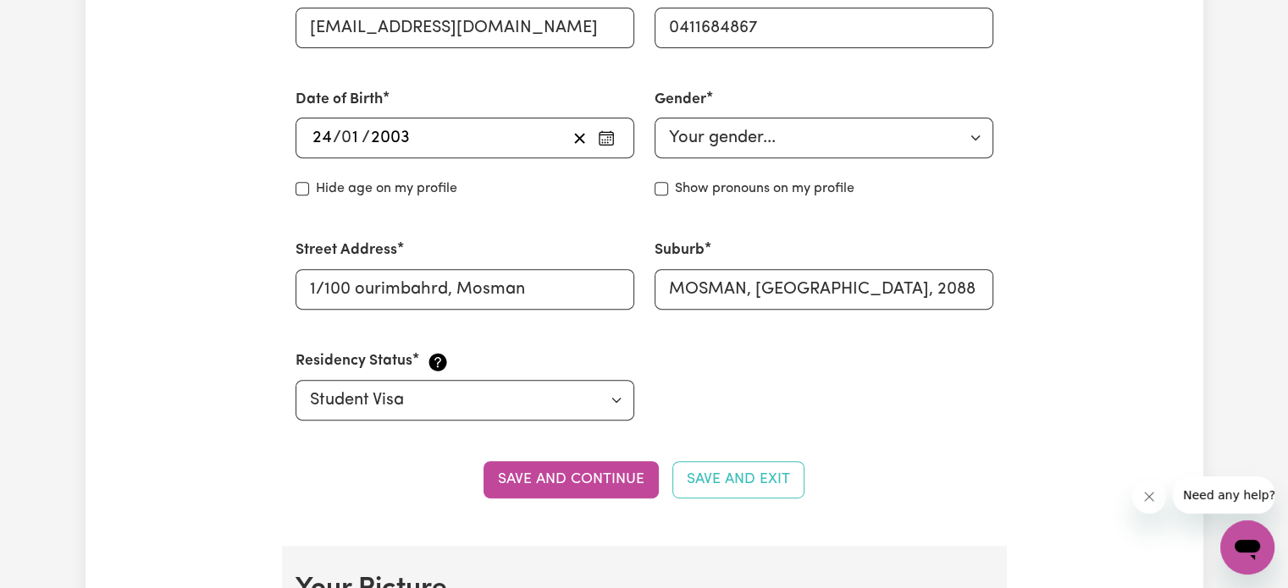
scroll to position [704, 0]
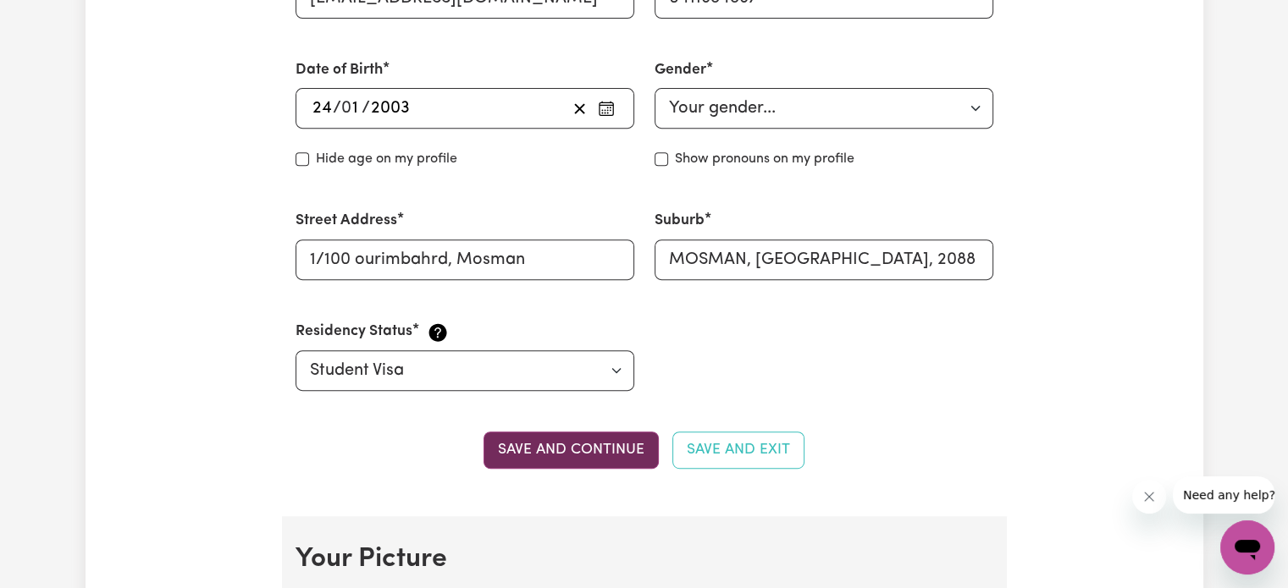
click at [620, 454] on button "Save and continue" at bounding box center [570, 450] width 175 height 37
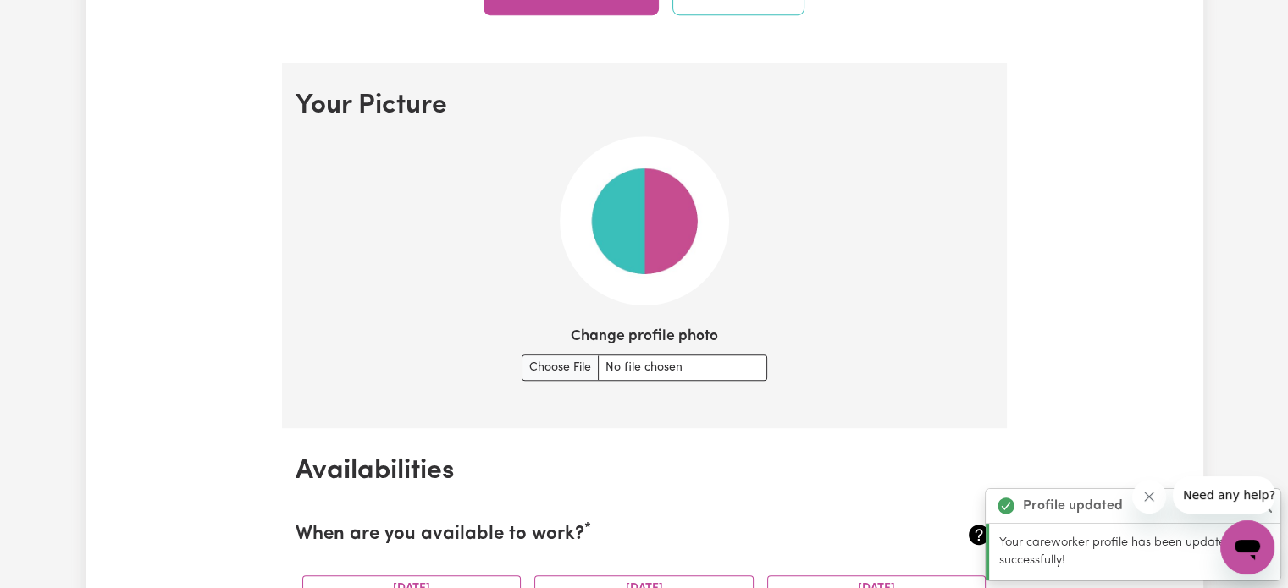
scroll to position [1219, 0]
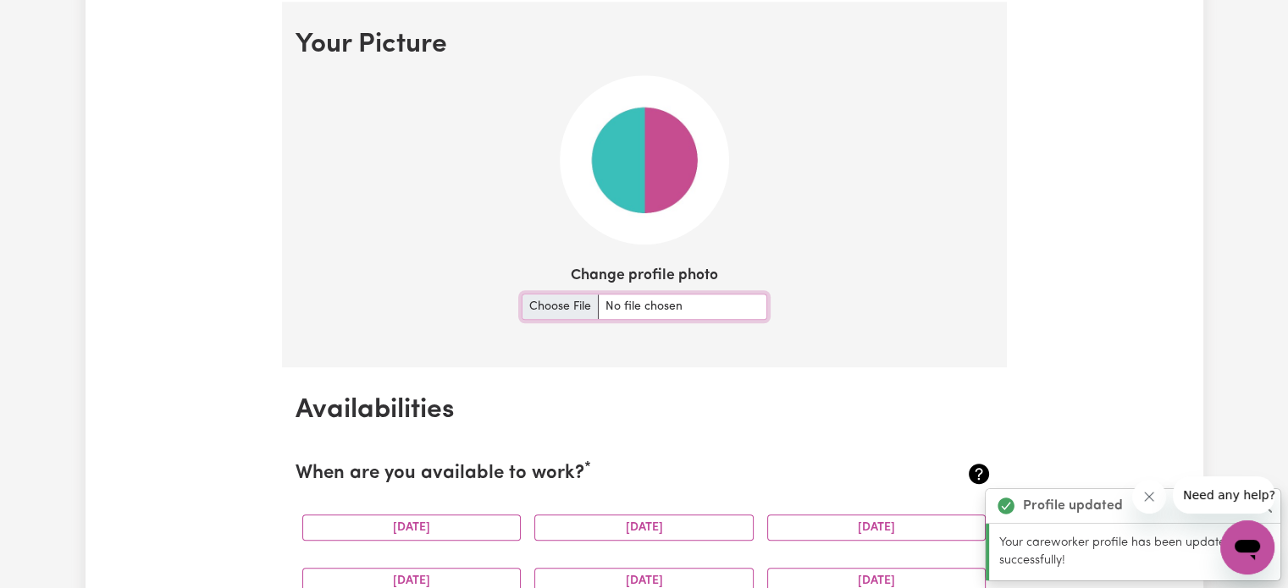
click at [566, 312] on input "Change profile photo" at bounding box center [645, 307] width 246 height 26
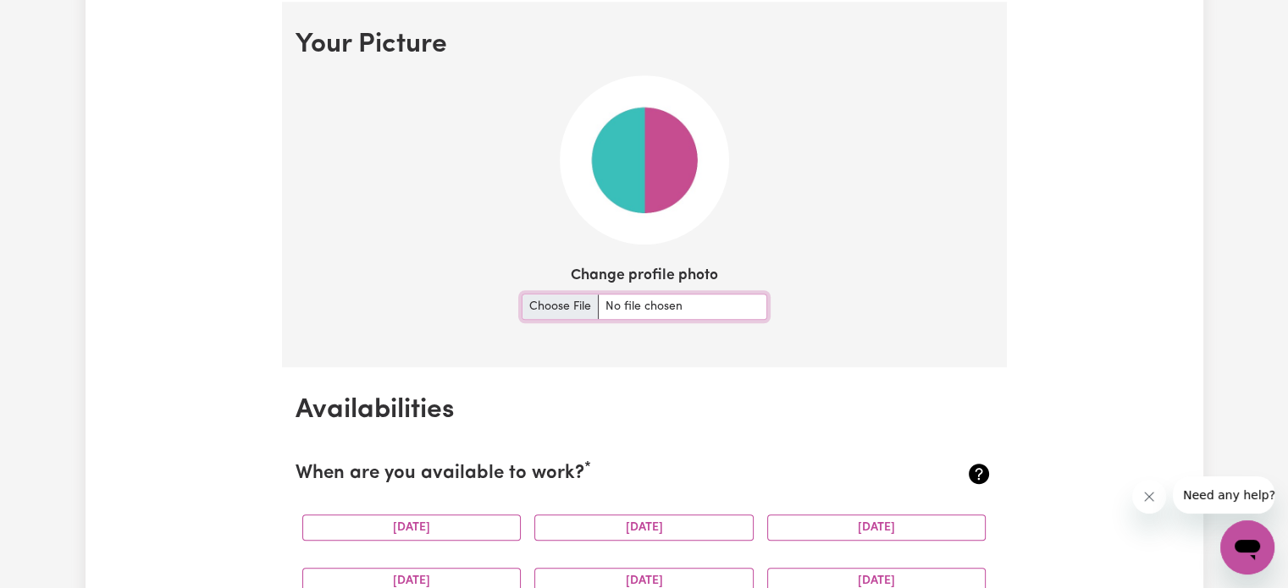
type input "C:\fakepath\_J3A7612.jpg"
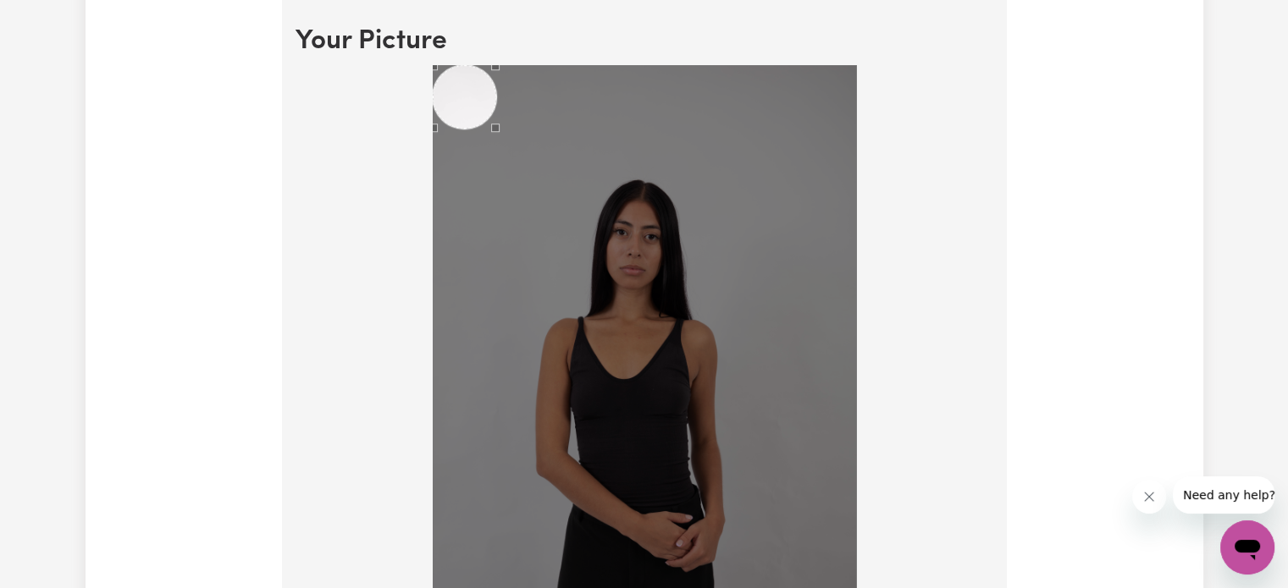
scroll to position [1135, 0]
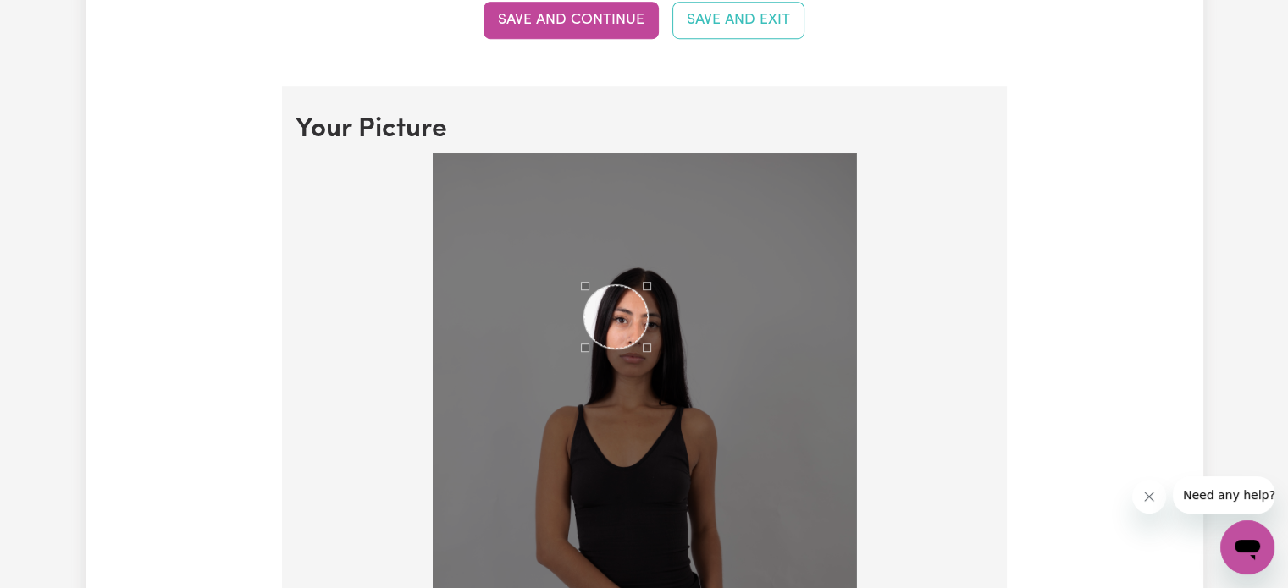
click at [604, 309] on div "Use the arrow keys to move the crop selection area" at bounding box center [616, 317] width 64 height 64
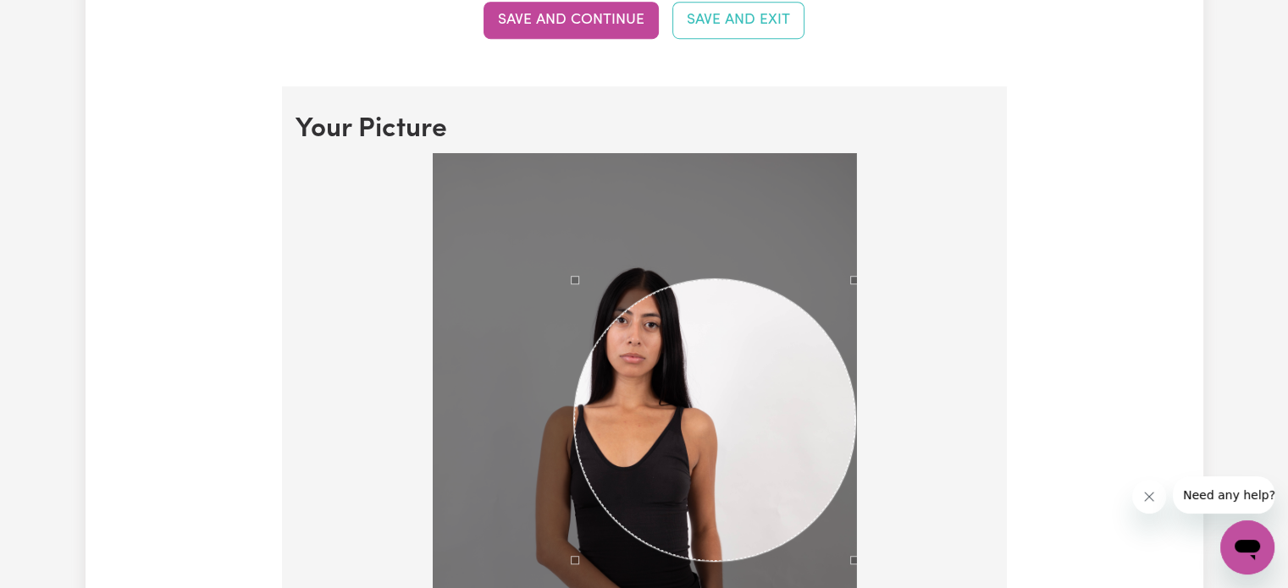
click at [890, 487] on div at bounding box center [644, 474] width 698 height 642
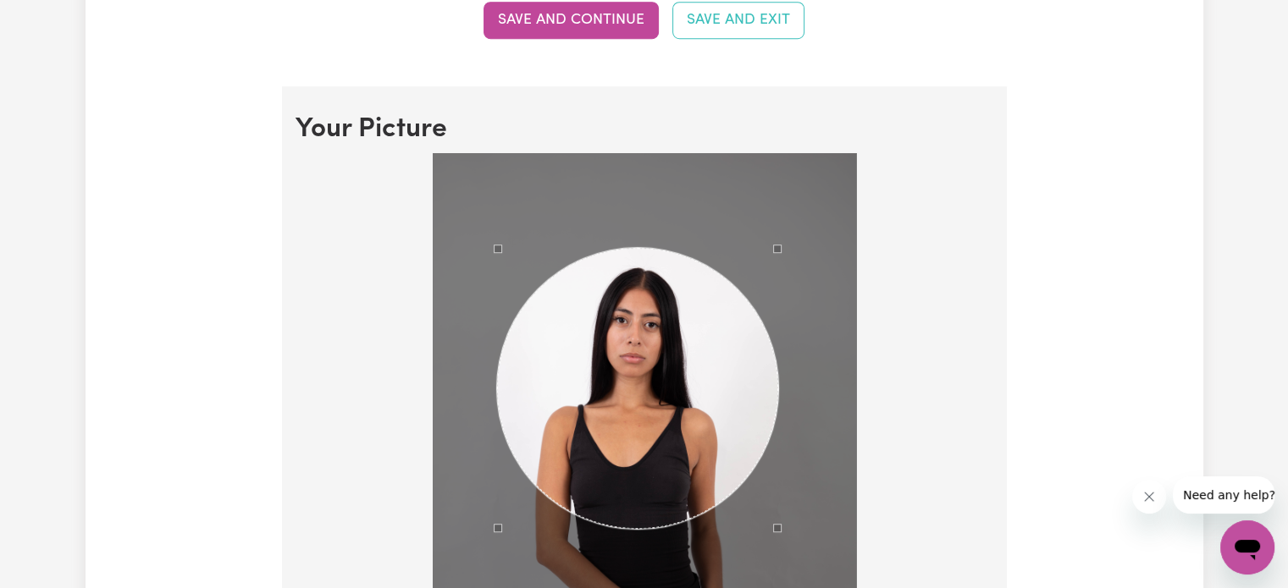
click at [654, 408] on div "Use the arrow keys to move the crop selection area" at bounding box center [638, 389] width 282 height 282
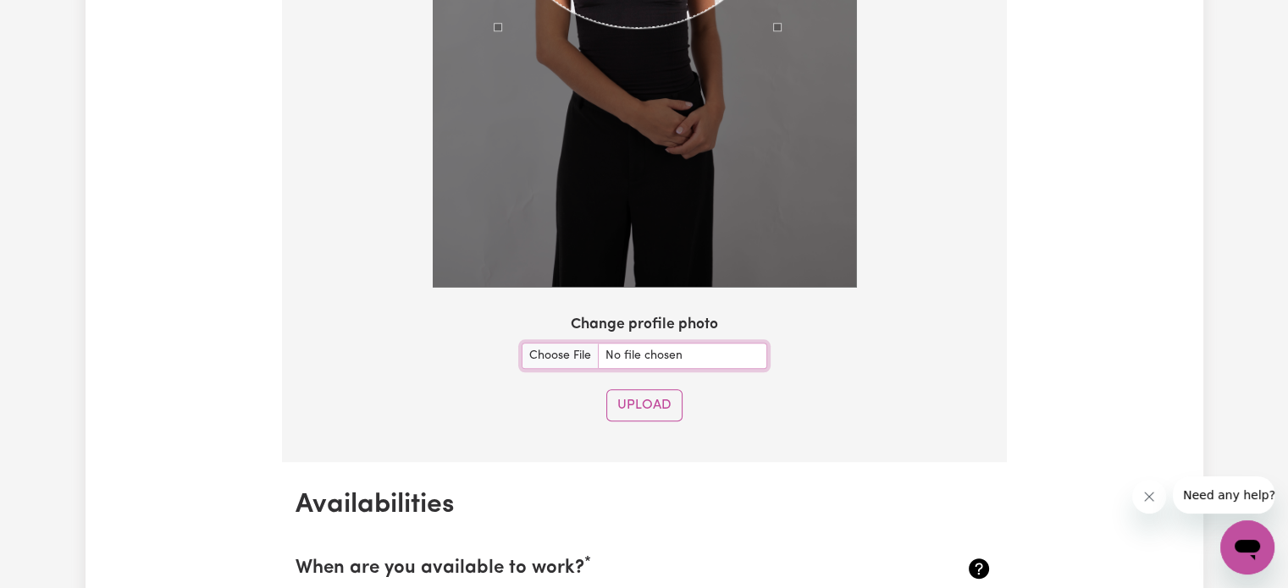
scroll to position [1643, 0]
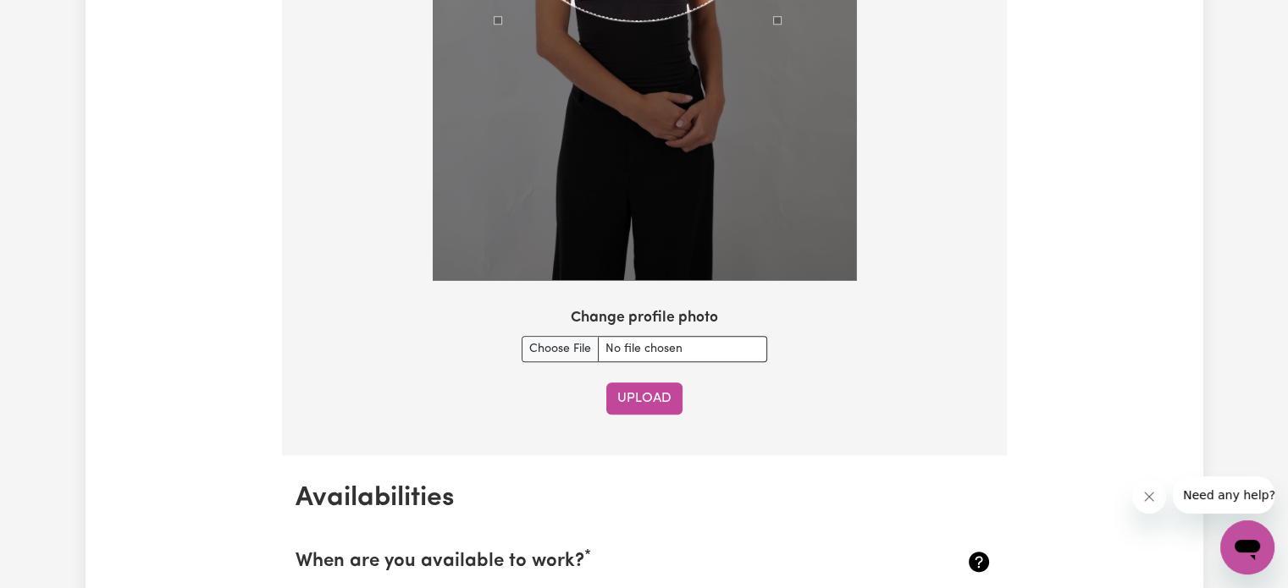
click at [660, 396] on button "Upload" at bounding box center [644, 399] width 76 height 32
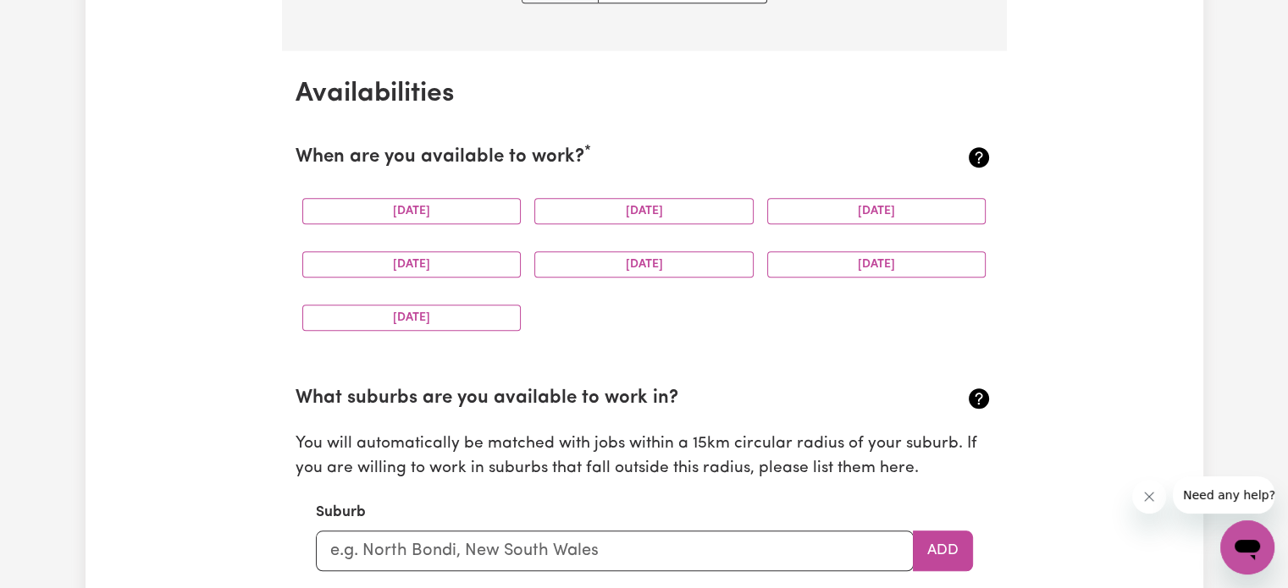
scroll to position [1627, 0]
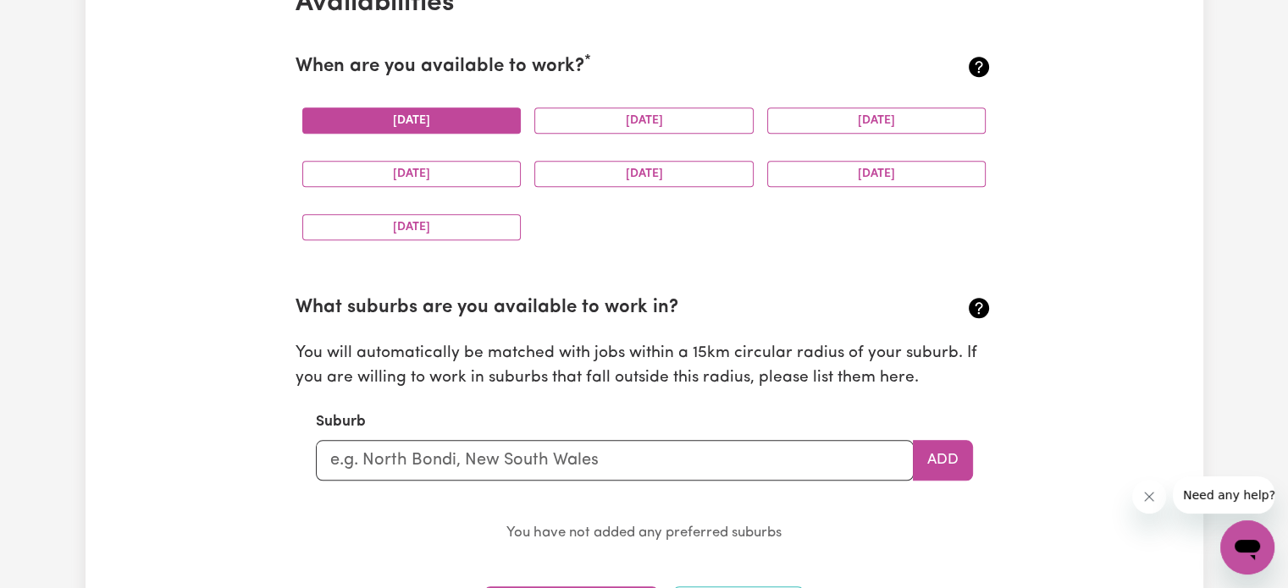
click at [455, 131] on button "[DATE]" at bounding box center [411, 121] width 219 height 26
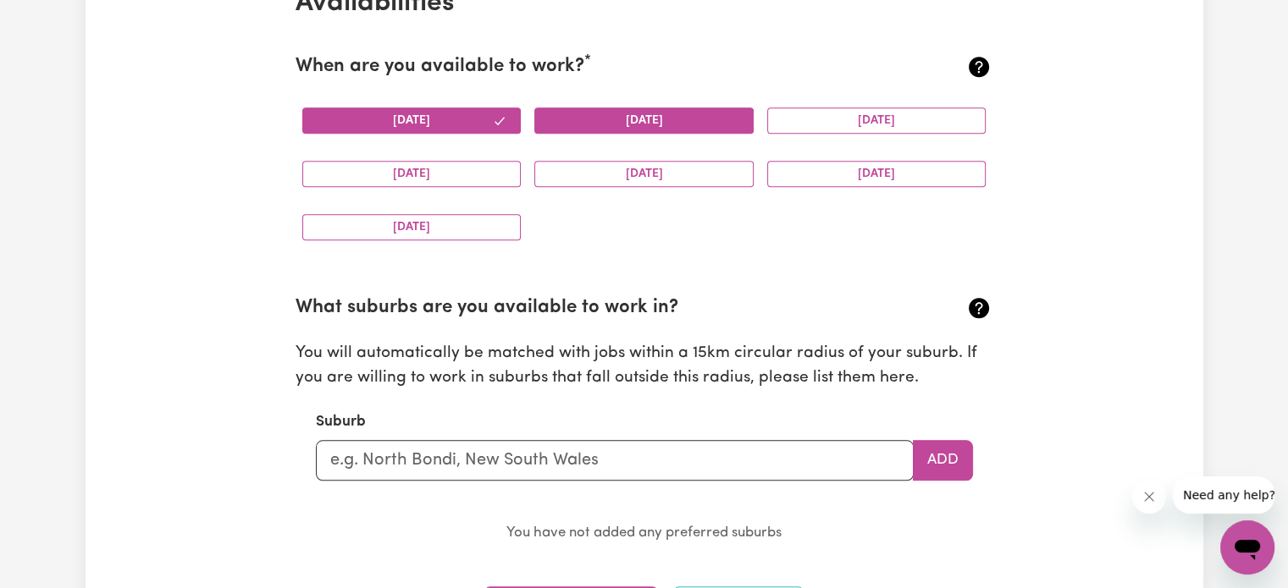
click at [682, 126] on button "[DATE]" at bounding box center [643, 121] width 219 height 26
click at [441, 189] on div "[DATE]" at bounding box center [411, 173] width 233 height 53
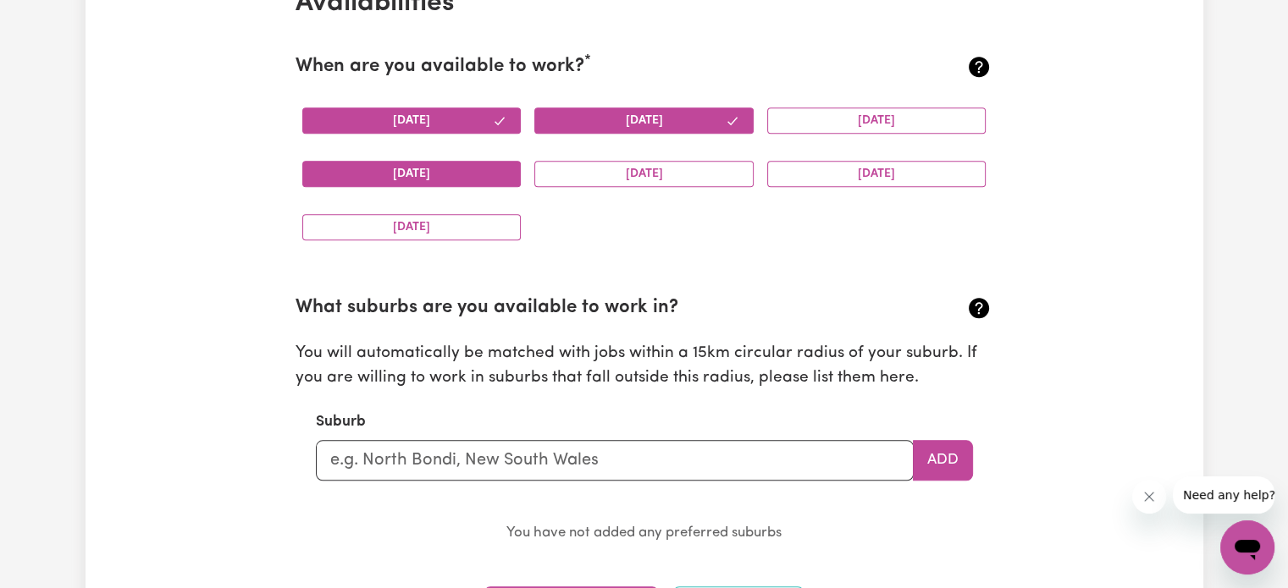
click at [437, 172] on button "[DATE]" at bounding box center [411, 174] width 219 height 26
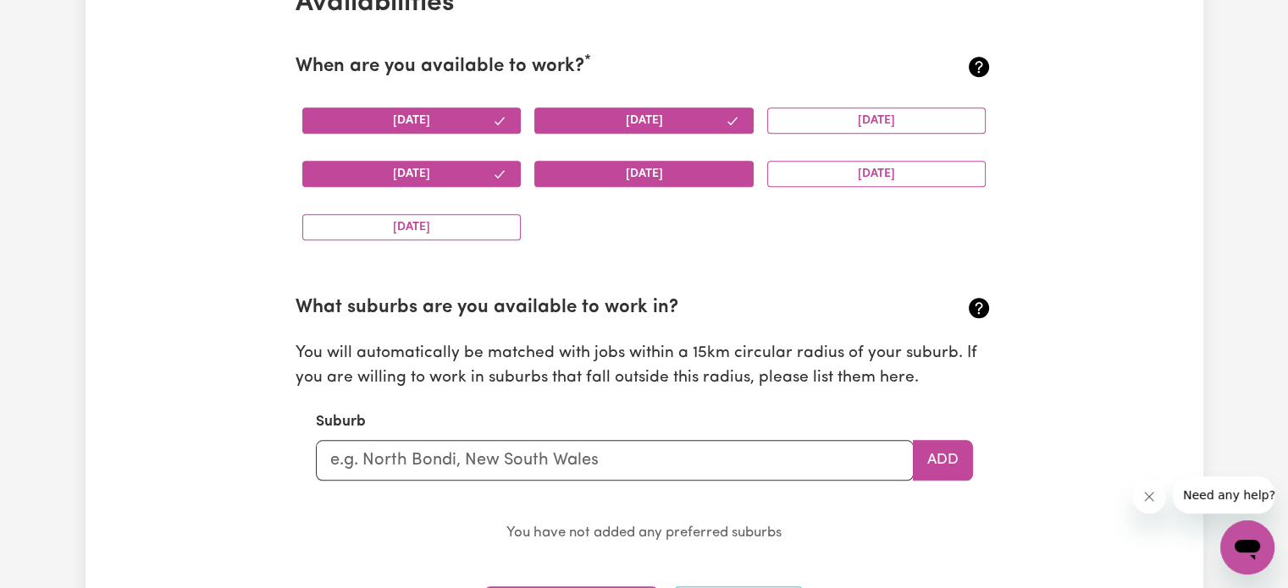
click at [654, 174] on button "[DATE]" at bounding box center [643, 174] width 219 height 26
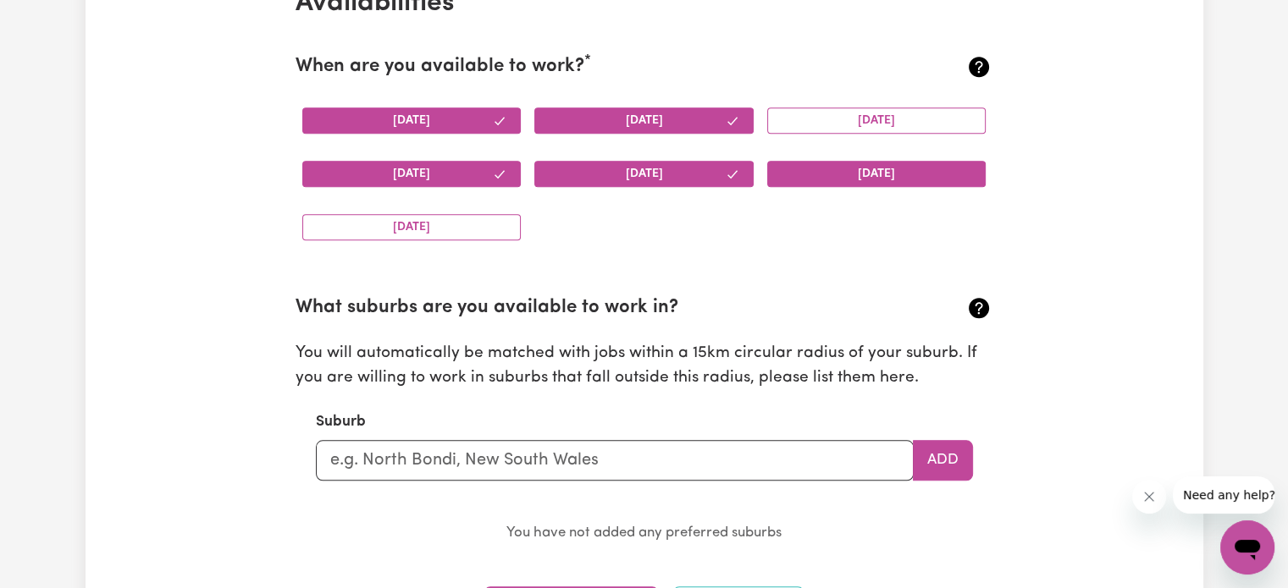
click at [847, 169] on button "[DATE]" at bounding box center [876, 174] width 219 height 26
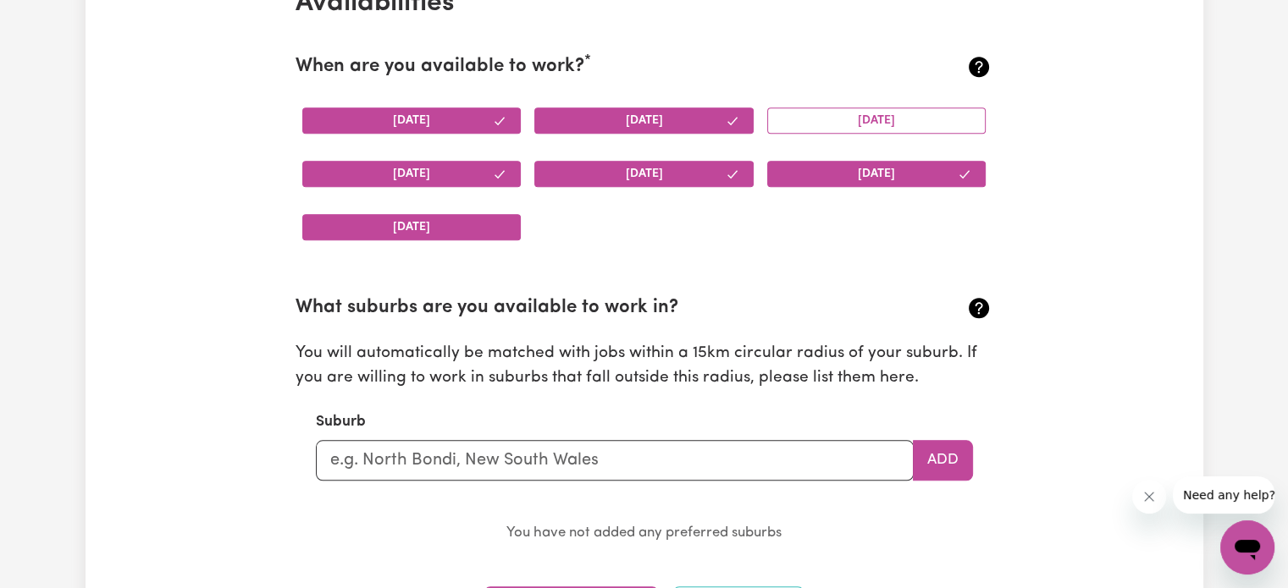
click at [463, 216] on button "[DATE]" at bounding box center [411, 227] width 219 height 26
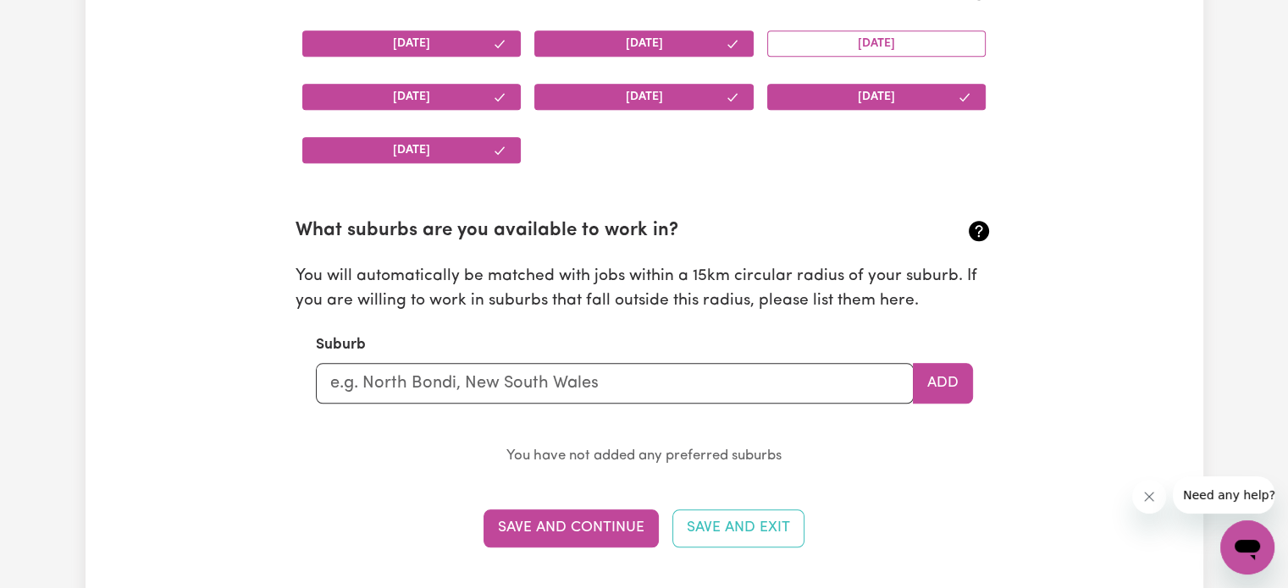
scroll to position [1796, 0]
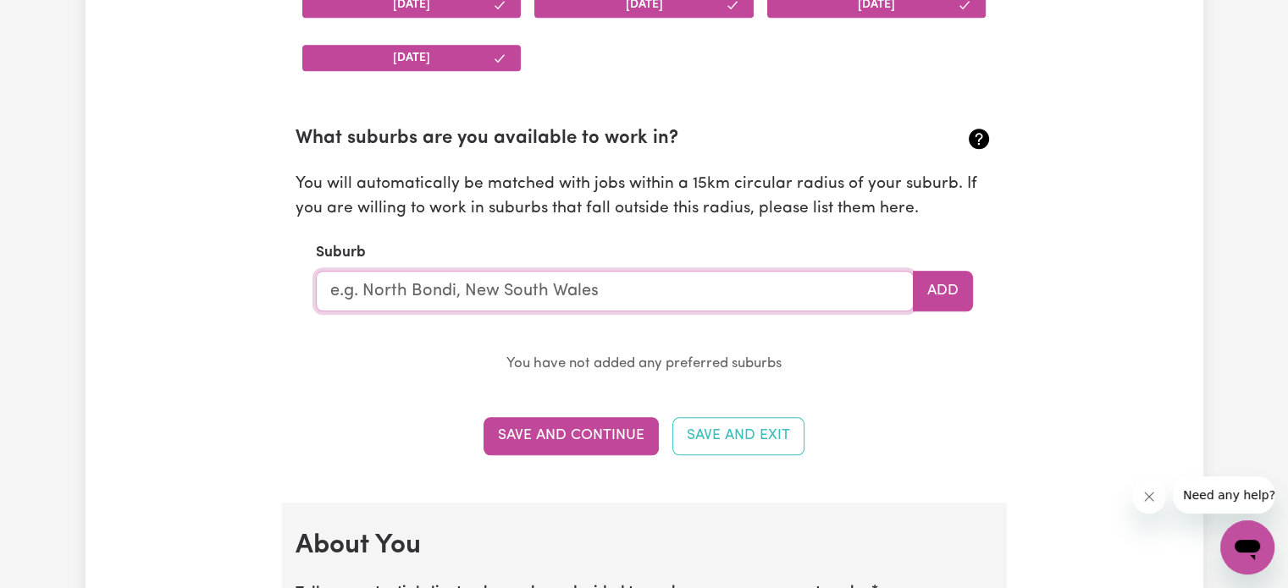
click at [548, 290] on input "text" at bounding box center [615, 291] width 598 height 41
type input "kur"
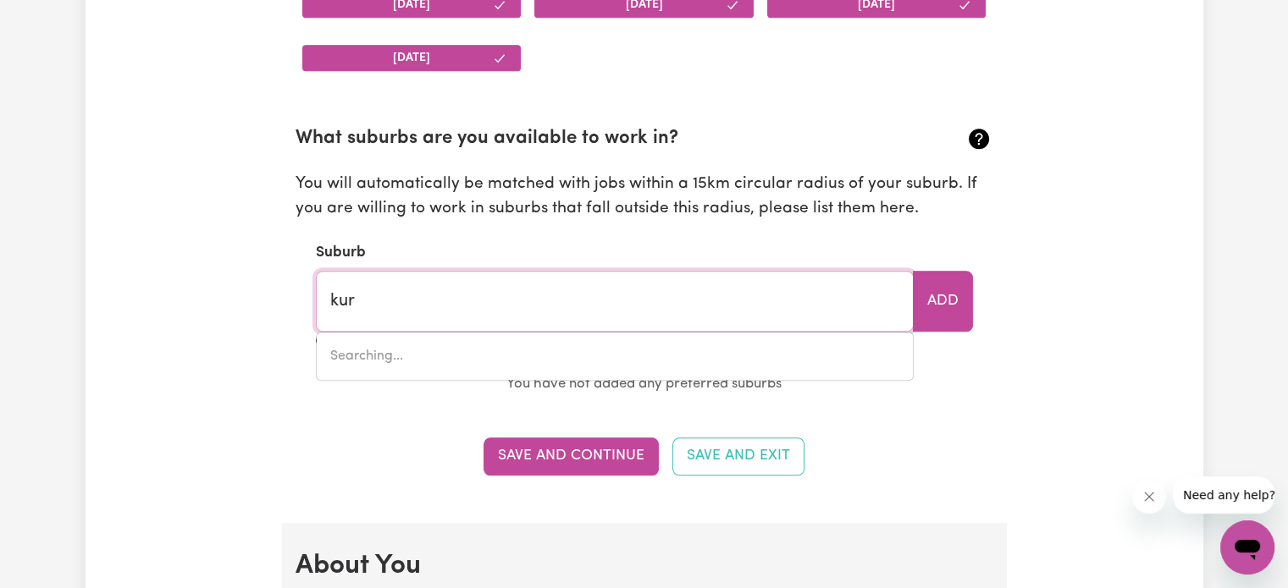
type input "kurABY, [GEOGRAPHIC_DATA], 4112"
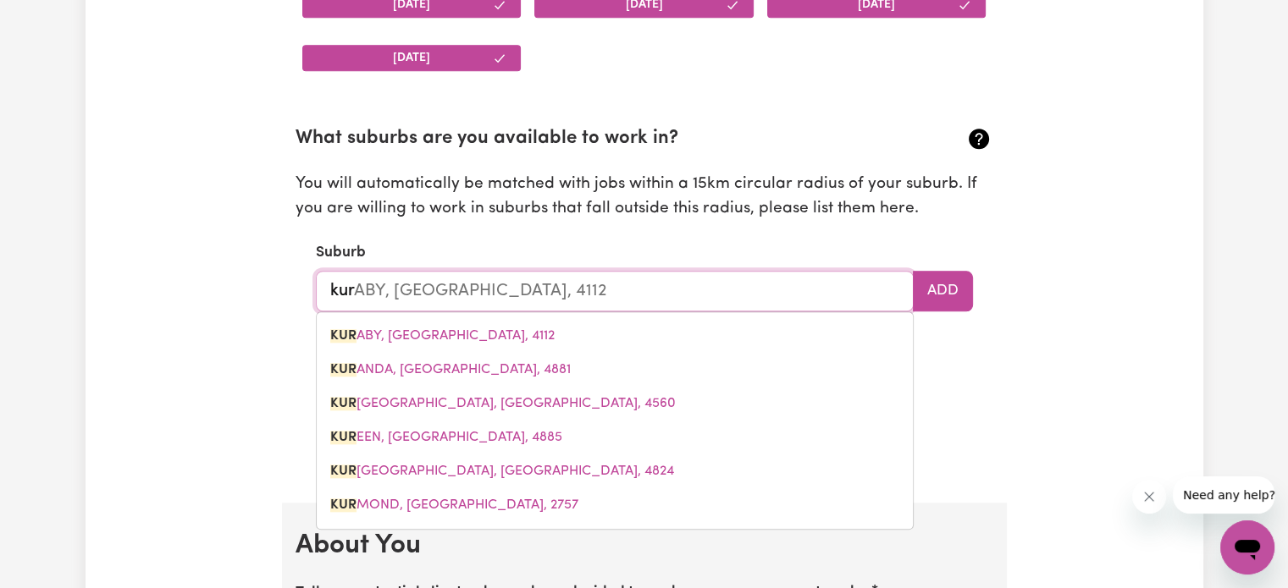
type input "kurn"
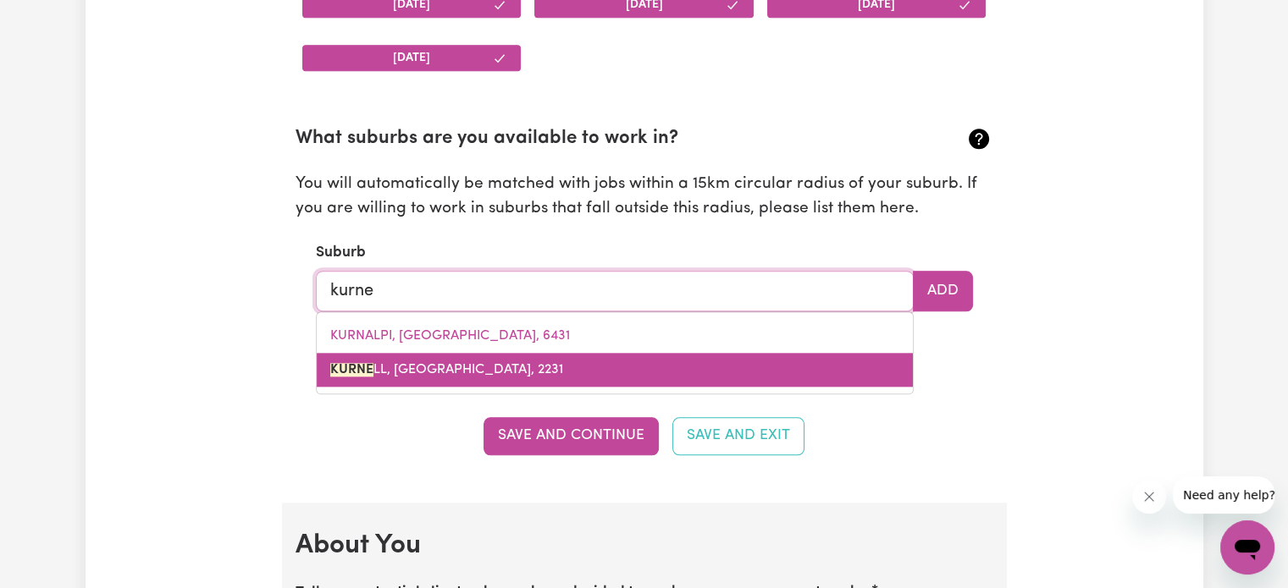
click at [555, 355] on link "KURNE LL, [GEOGRAPHIC_DATA], 2231" at bounding box center [615, 370] width 596 height 34
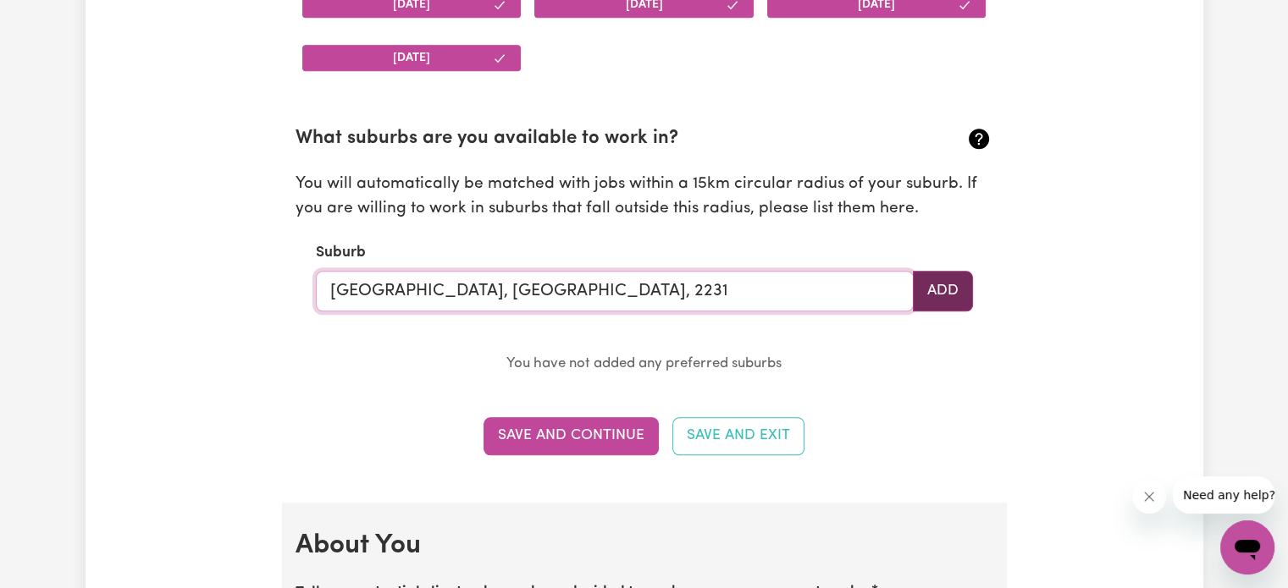
type input "[GEOGRAPHIC_DATA], [GEOGRAPHIC_DATA], 2231"
click at [946, 294] on button "Add" at bounding box center [943, 291] width 60 height 41
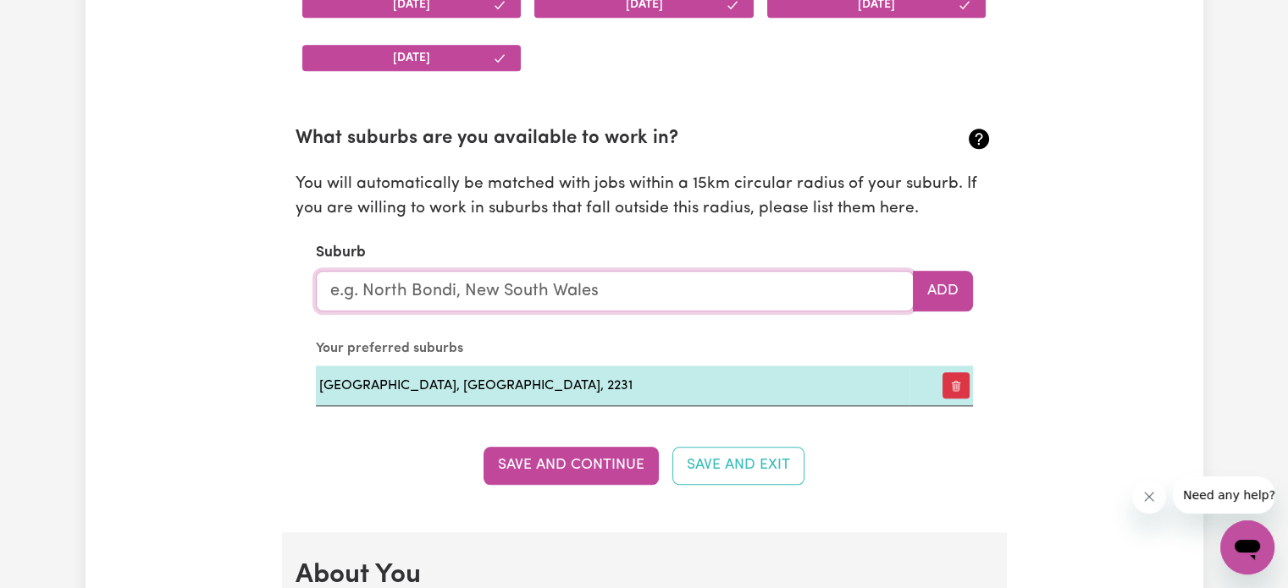
click at [547, 294] on input "text" at bounding box center [615, 291] width 598 height 41
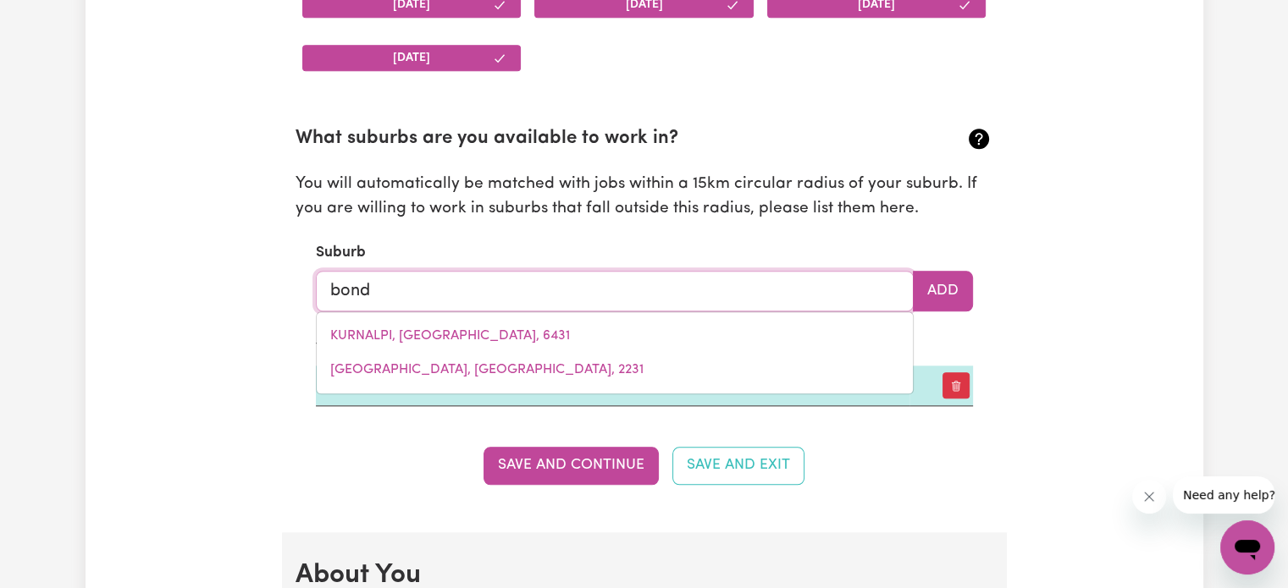
type input "bondi"
type input "bondi, [GEOGRAPHIC_DATA], 2026"
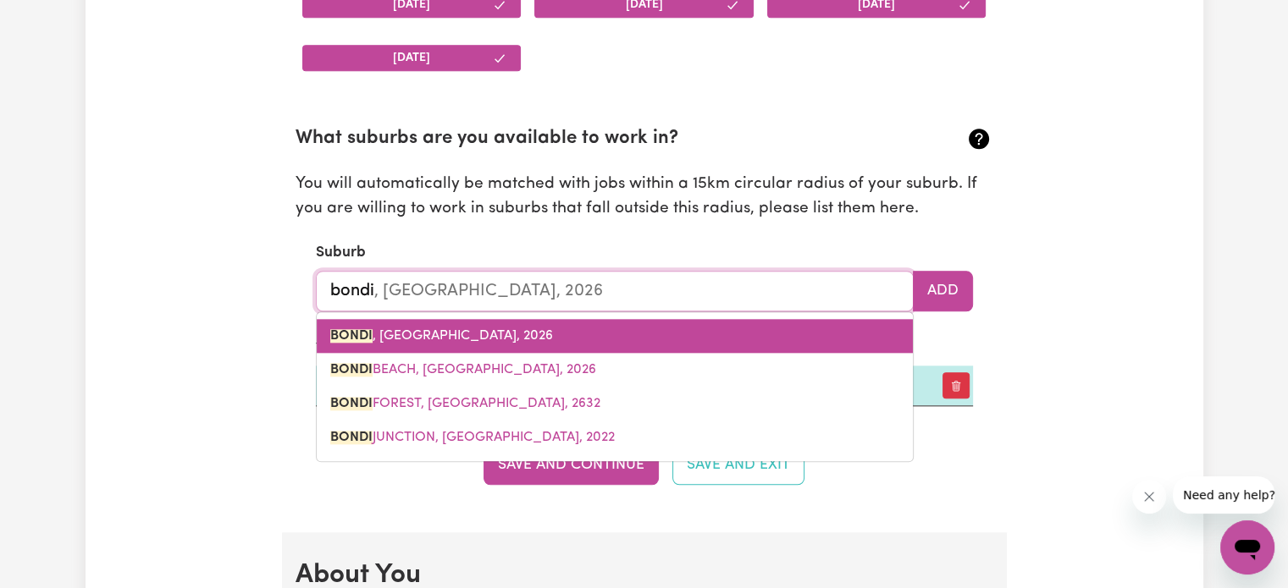
click at [517, 344] on link "BONDI , [GEOGRAPHIC_DATA], 2026" at bounding box center [615, 336] width 596 height 34
type input "BONDI, [GEOGRAPHIC_DATA], 2026"
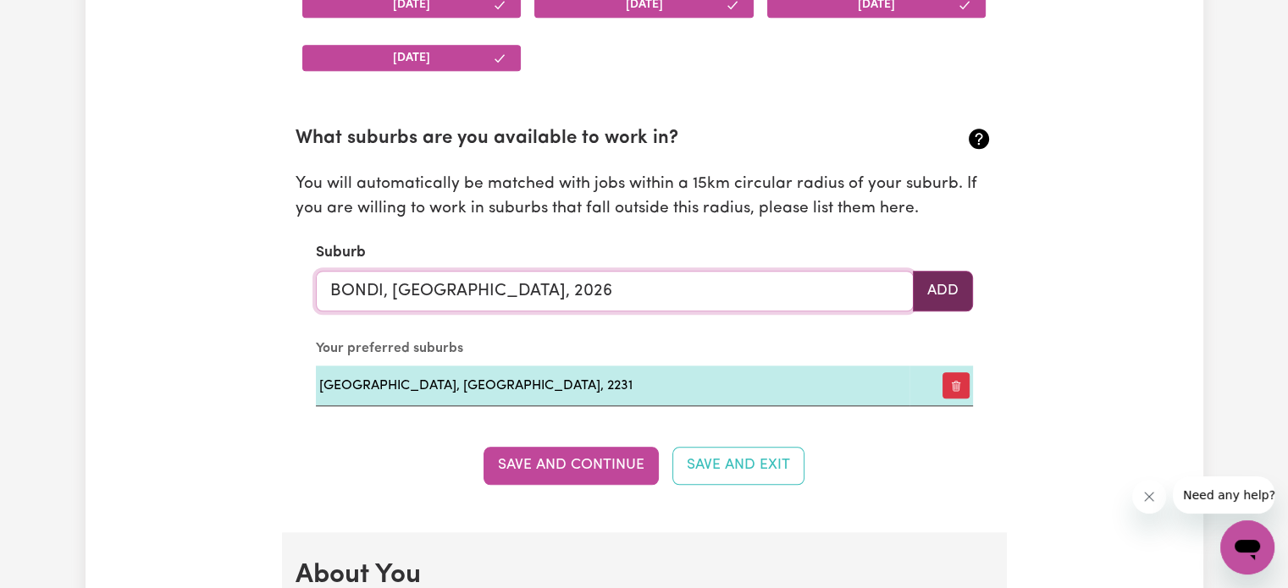
type input "BONDI, [GEOGRAPHIC_DATA], 2026"
click at [931, 307] on button "Add" at bounding box center [943, 291] width 60 height 41
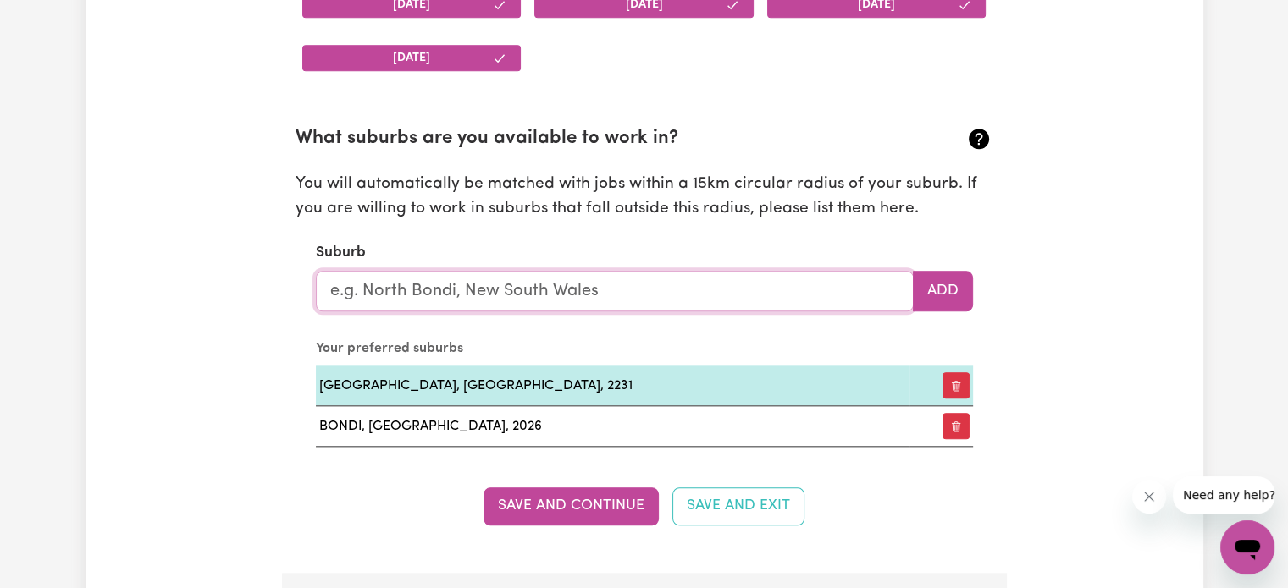
click at [516, 294] on input "text" at bounding box center [615, 291] width 598 height 41
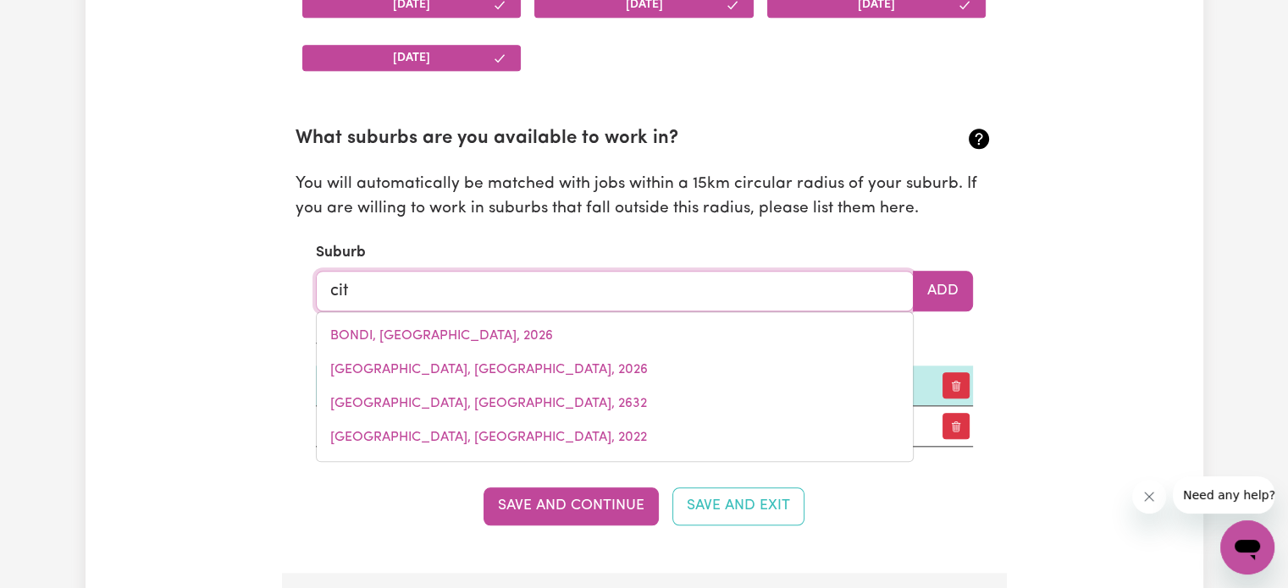
type input "city"
type input "city, [GEOGRAPHIC_DATA], 2601"
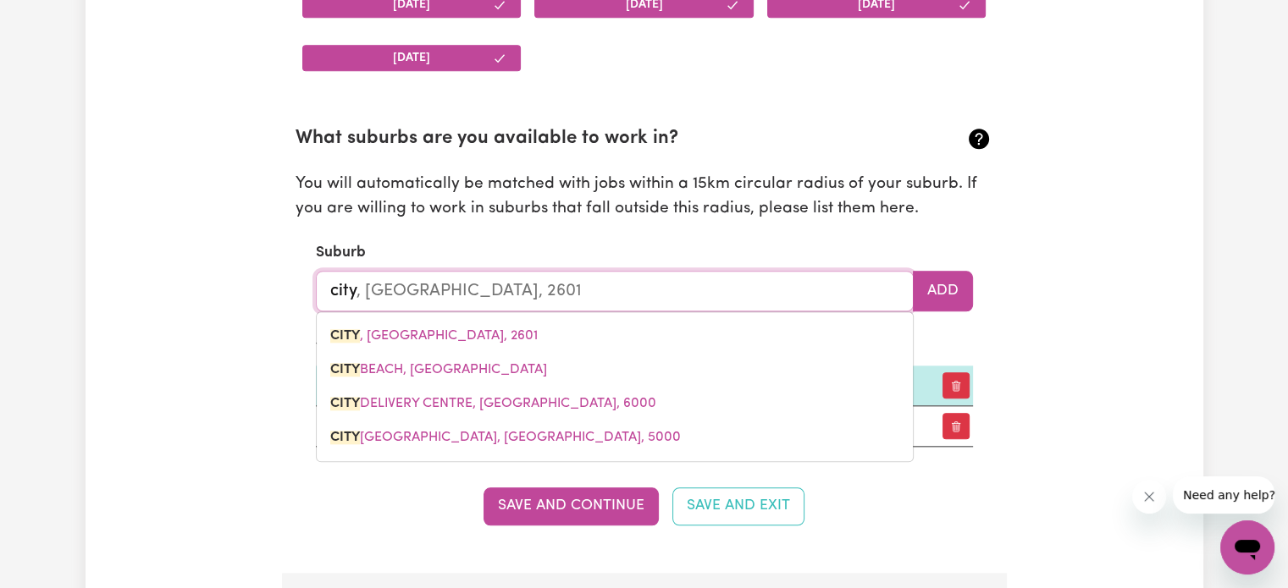
drag, startPoint x: 384, startPoint y: 290, endPoint x: 248, endPoint y: 304, distance: 136.1
click at [248, 304] on div "Update Profile 1 2 3 4 5 Step 1 : Personal Details Let potential clients know w…" at bounding box center [645, 552] width 1118 height 4482
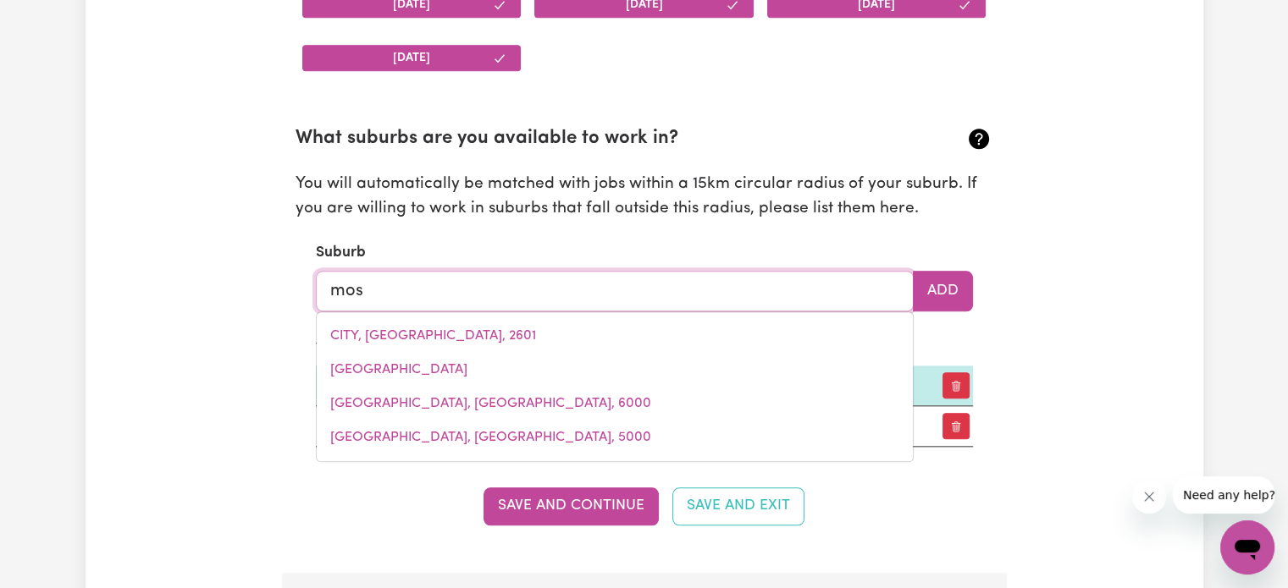
type input "[DEMOGRAPHIC_DATA]"
type input "mosmAN, [GEOGRAPHIC_DATA], 2088"
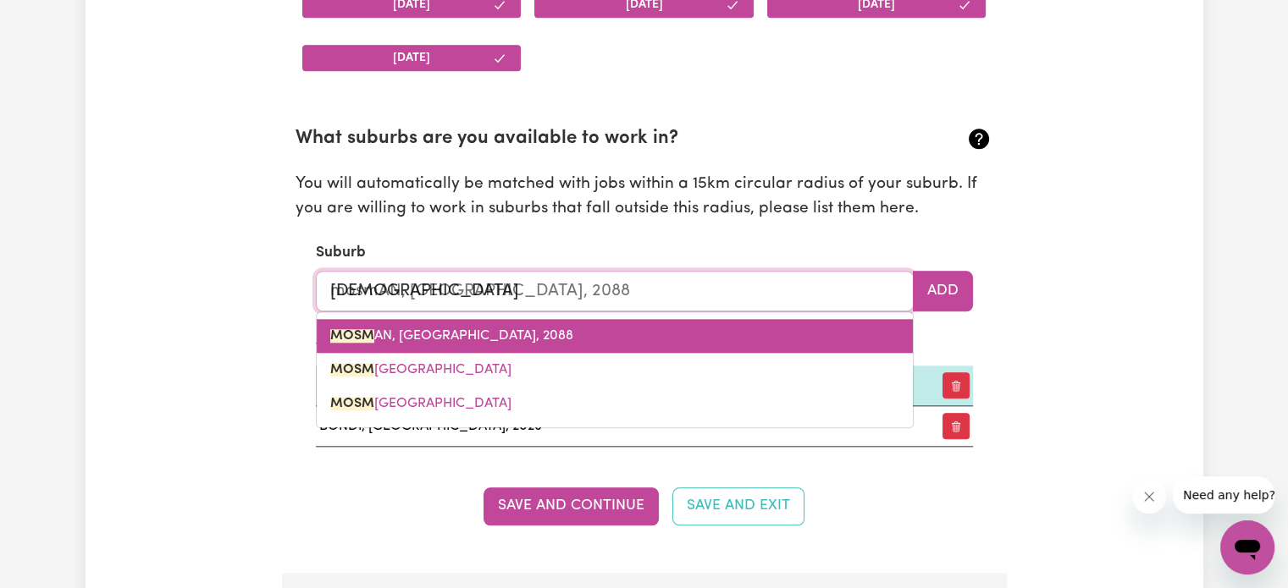
click at [411, 331] on span "MOSM AN, [GEOGRAPHIC_DATA], 2088" at bounding box center [451, 336] width 243 height 14
type input "MOSMAN, [GEOGRAPHIC_DATA], 2088"
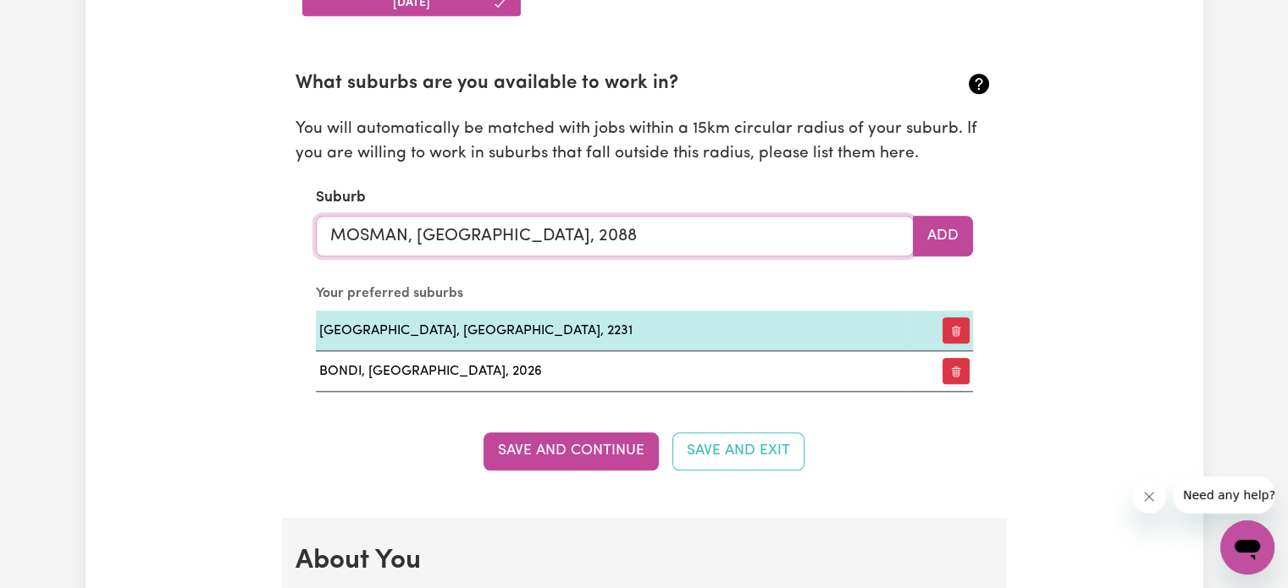
scroll to position [1881, 0]
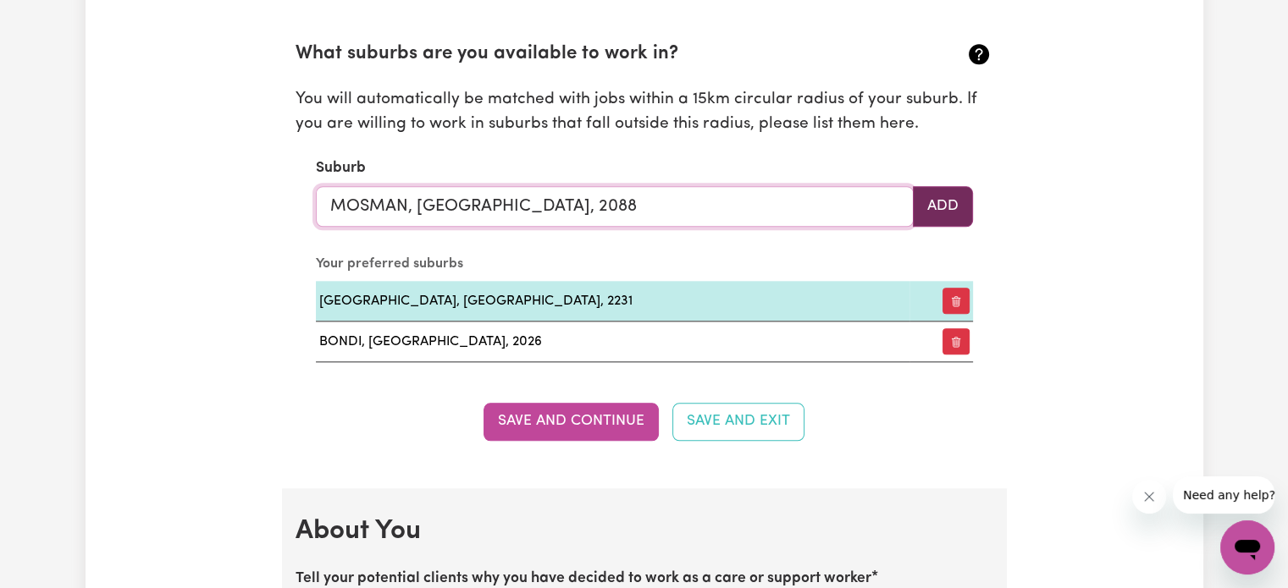
type input "MOSMAN, [GEOGRAPHIC_DATA], 2088"
click at [948, 201] on button "Add" at bounding box center [943, 206] width 60 height 41
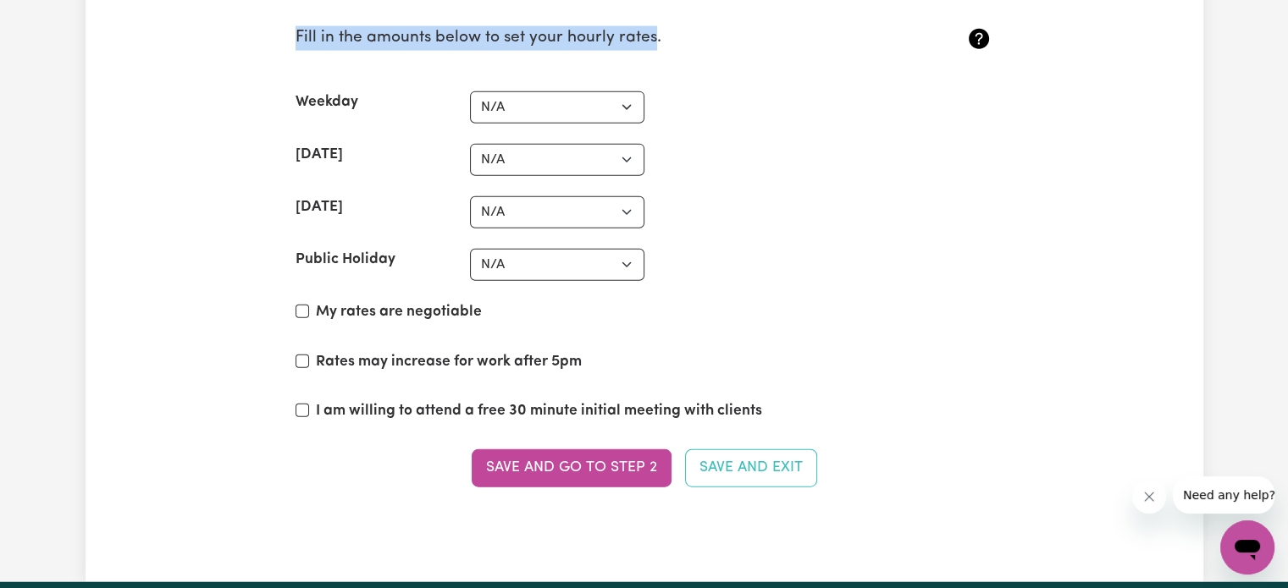
scroll to position [4062, 0]
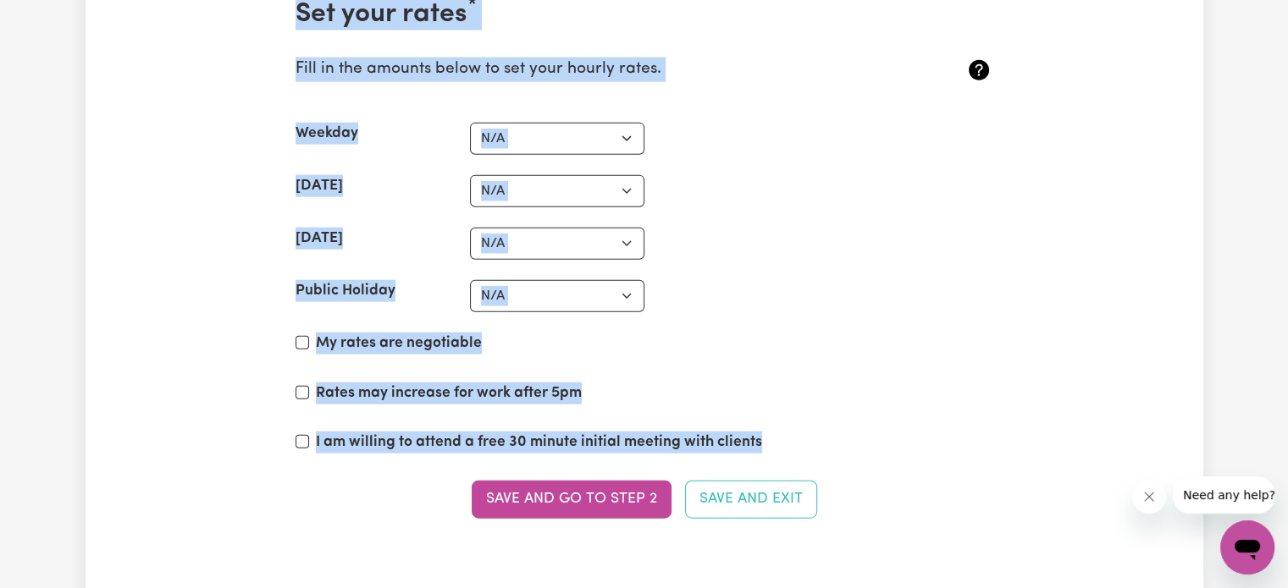
drag, startPoint x: 301, startPoint y: 227, endPoint x: 787, endPoint y: 440, distance: 531.6
copy div "About You Tell your potential clients why you have decided to work as a care or…"
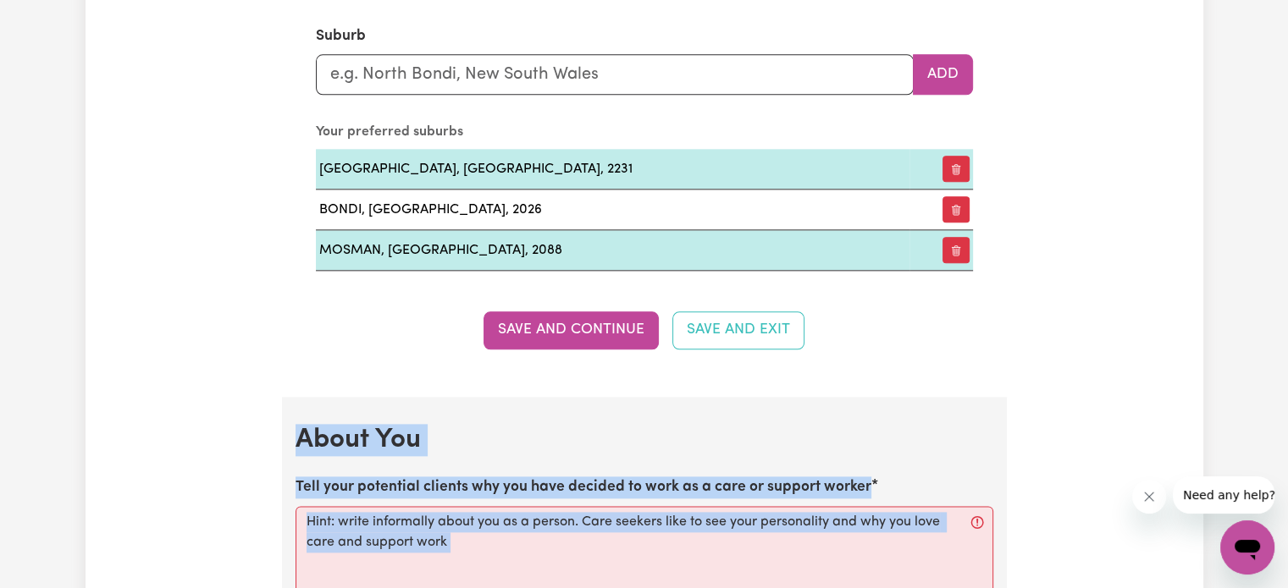
scroll to position [2200, 0]
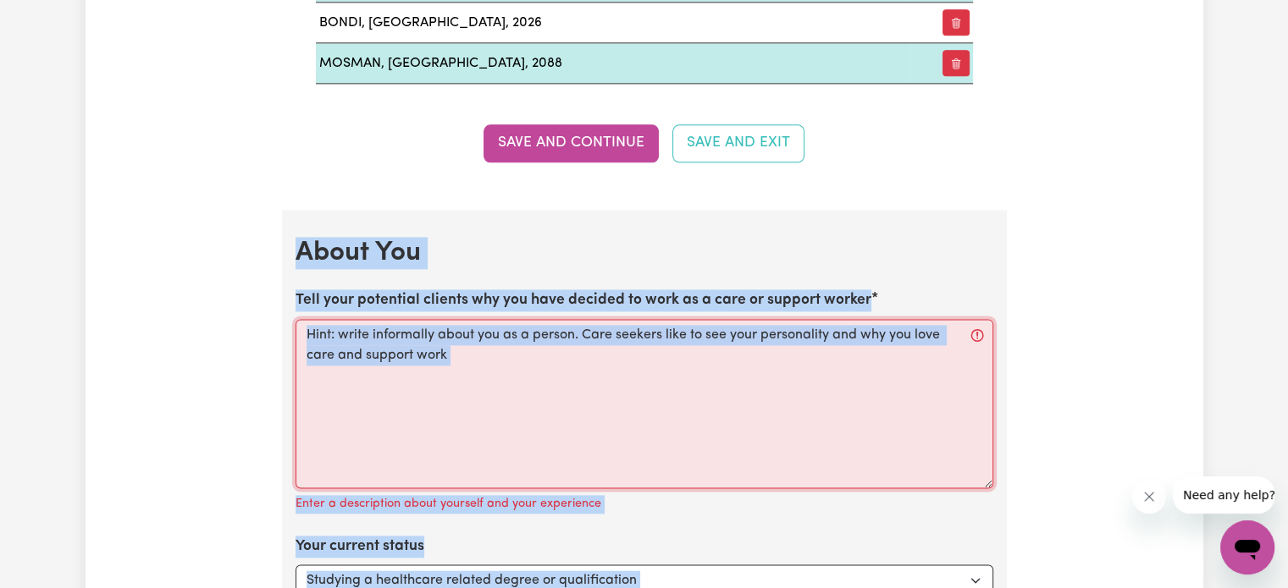
click at [489, 406] on textarea "Tell your potential clients why you have decided to work as a care or support w…" at bounding box center [644, 403] width 698 height 169
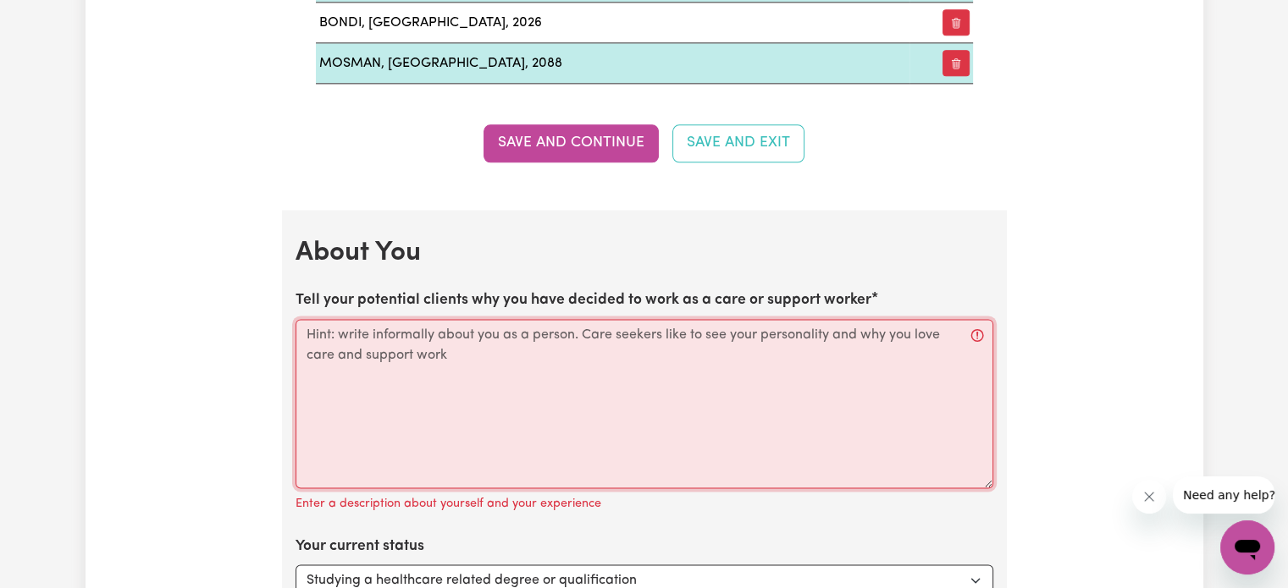
paste textarea "Hi! My name is [PERSON_NAME] [PERSON_NAME], and I decided to work as a Support …"
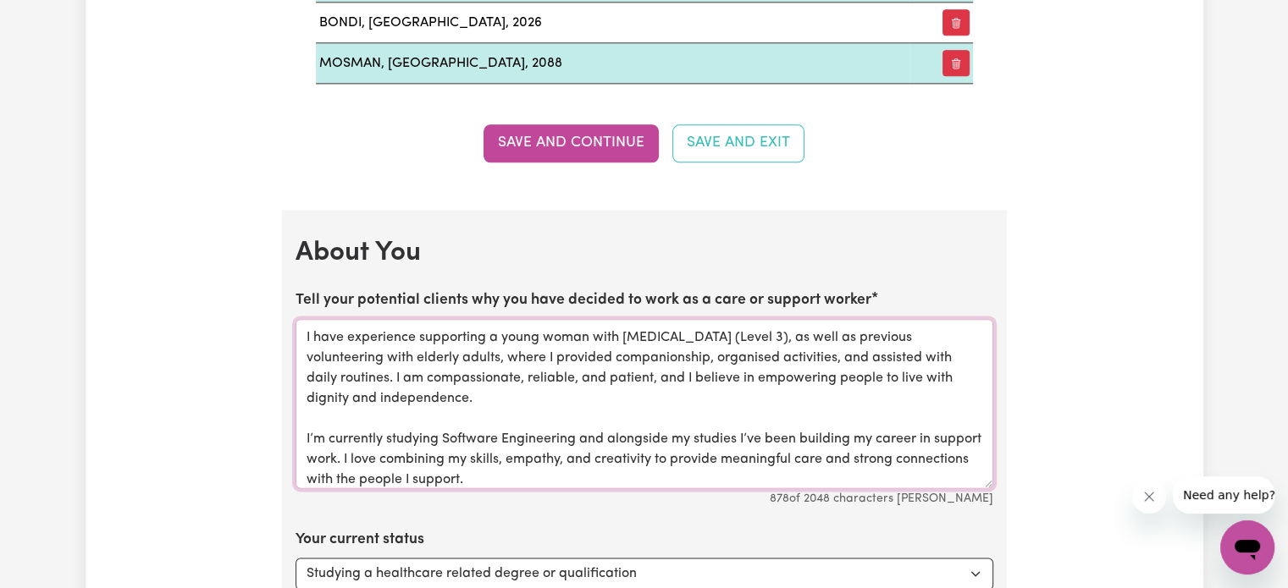
scroll to position [0, 0]
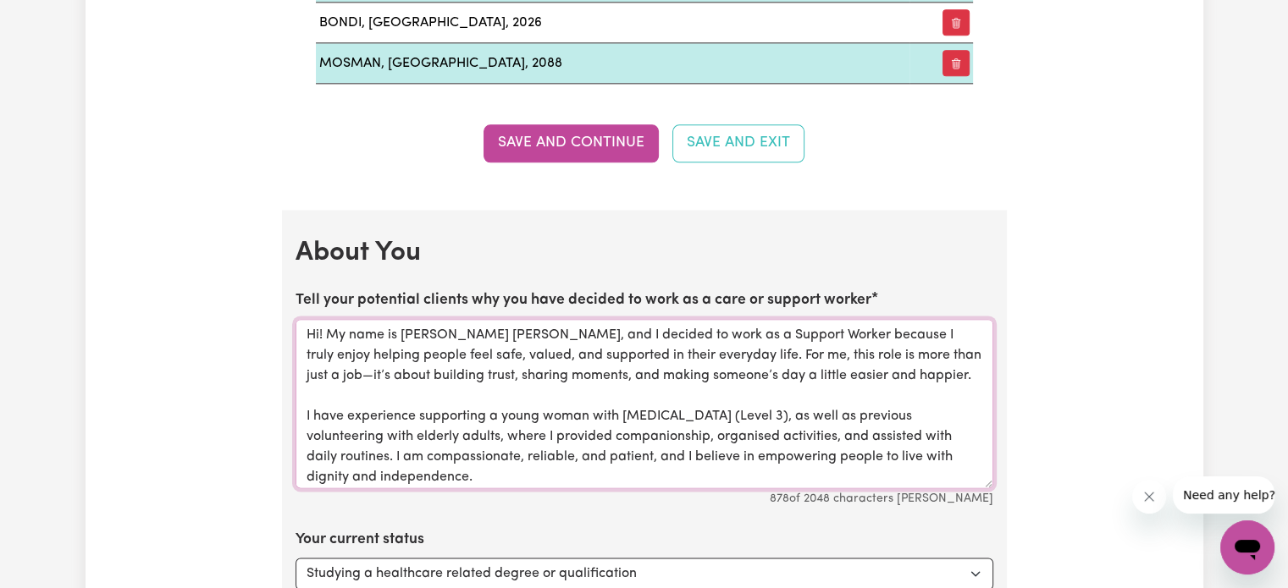
click at [940, 355] on textarea "Hi! My name is [PERSON_NAME] [PERSON_NAME], and I decided to work as a Support …" at bounding box center [644, 403] width 698 height 169
click at [931, 356] on textarea "Hi! My name is [PERSON_NAME] [PERSON_NAME], and I decided to work as a Support …" at bounding box center [644, 403] width 698 height 169
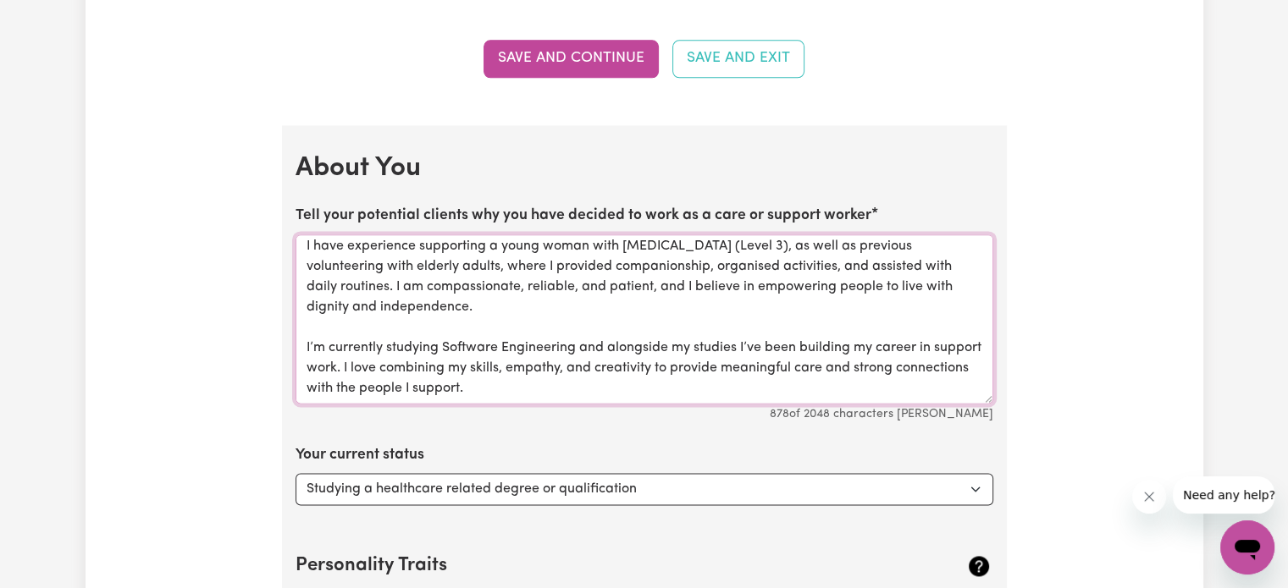
scroll to position [2454, 0]
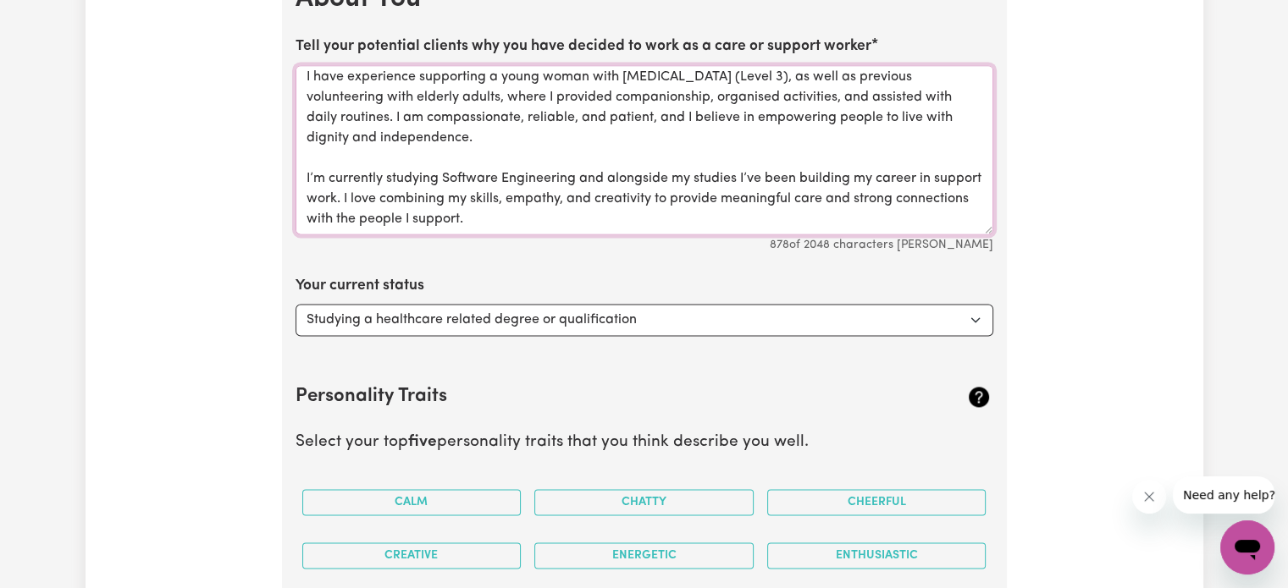
type textarea "Hi! My name is [PERSON_NAME] [PERSON_NAME], and I decided to work as a Support …"
click at [439, 304] on select "Select... Studying a healthcare related degree or qualification Studying a non-…" at bounding box center [644, 320] width 698 height 32
click at [295, 304] on select "Select... Studying a healthcare related degree or qualification Studying a non-…" at bounding box center [644, 320] width 698 height 32
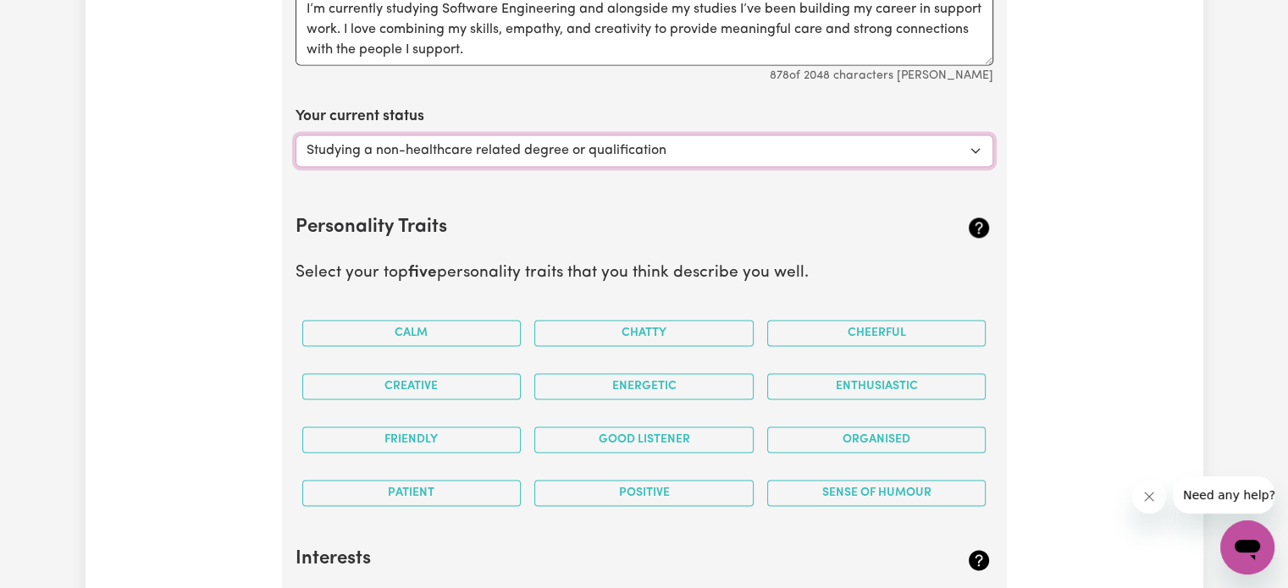
scroll to position [2708, 0]
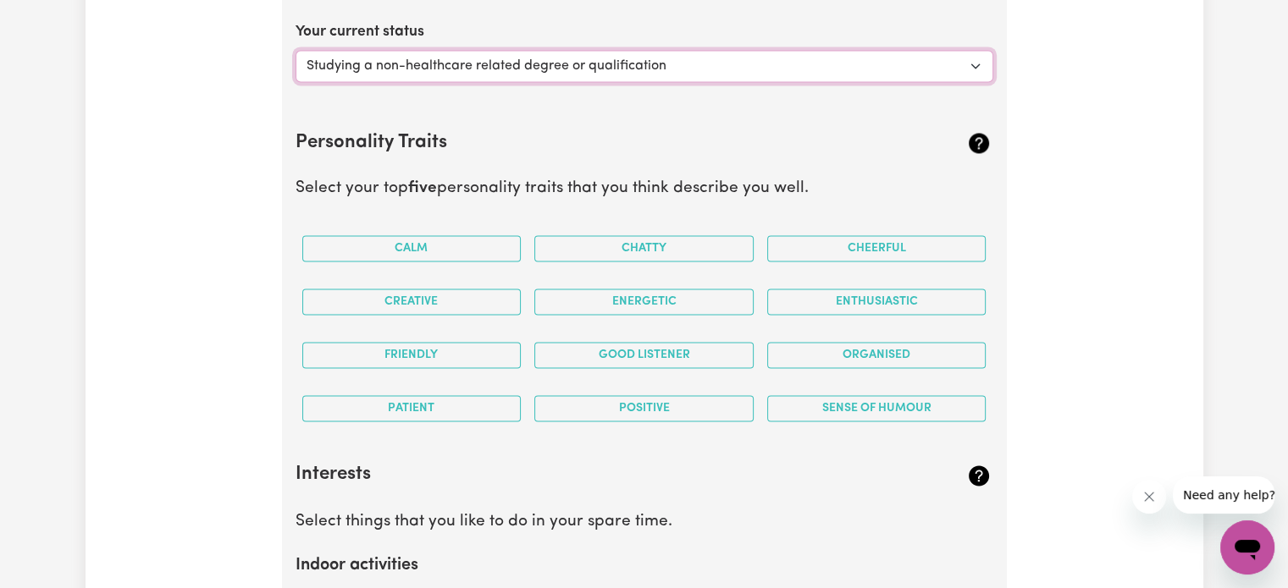
click at [484, 64] on select "Select... Studying a healthcare related degree or qualification Studying a non-…" at bounding box center [644, 66] width 698 height 32
select select "Studying a healthcare related degree or qualification"
click at [295, 50] on select "Select... Studying a healthcare related degree or qualification Studying a non-…" at bounding box center [644, 66] width 698 height 32
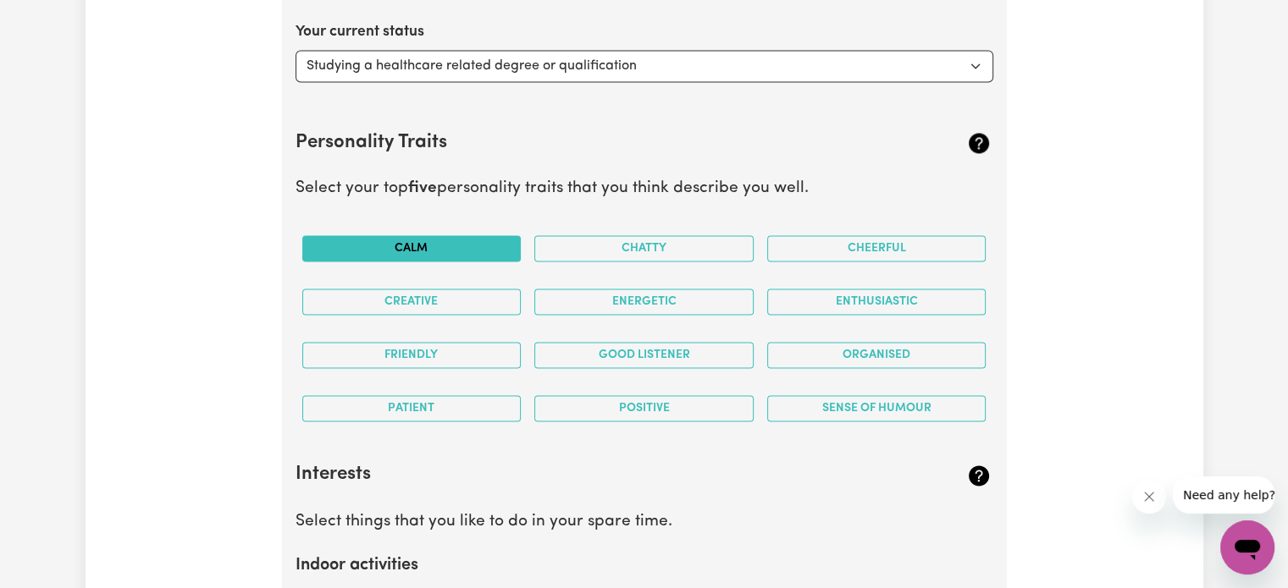
click at [378, 236] on button "Calm" at bounding box center [411, 248] width 219 height 26
click at [664, 351] on button "Good Listener" at bounding box center [643, 355] width 219 height 26
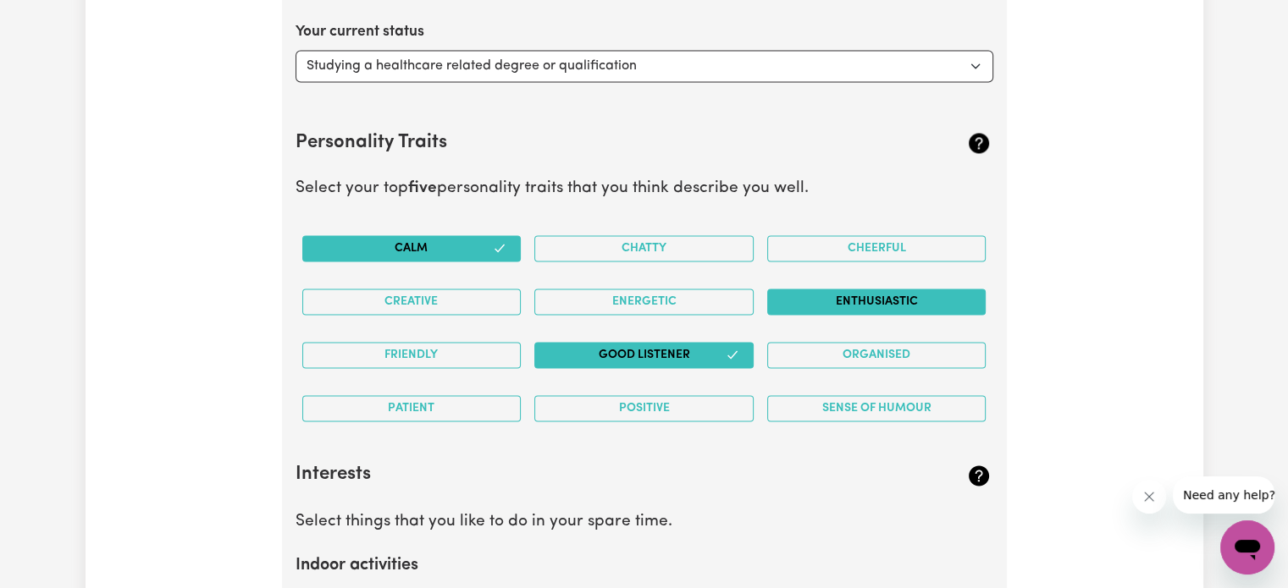
click at [831, 293] on button "Enthusiastic" at bounding box center [876, 302] width 219 height 26
click at [442, 399] on button "Patient" at bounding box center [411, 408] width 219 height 26
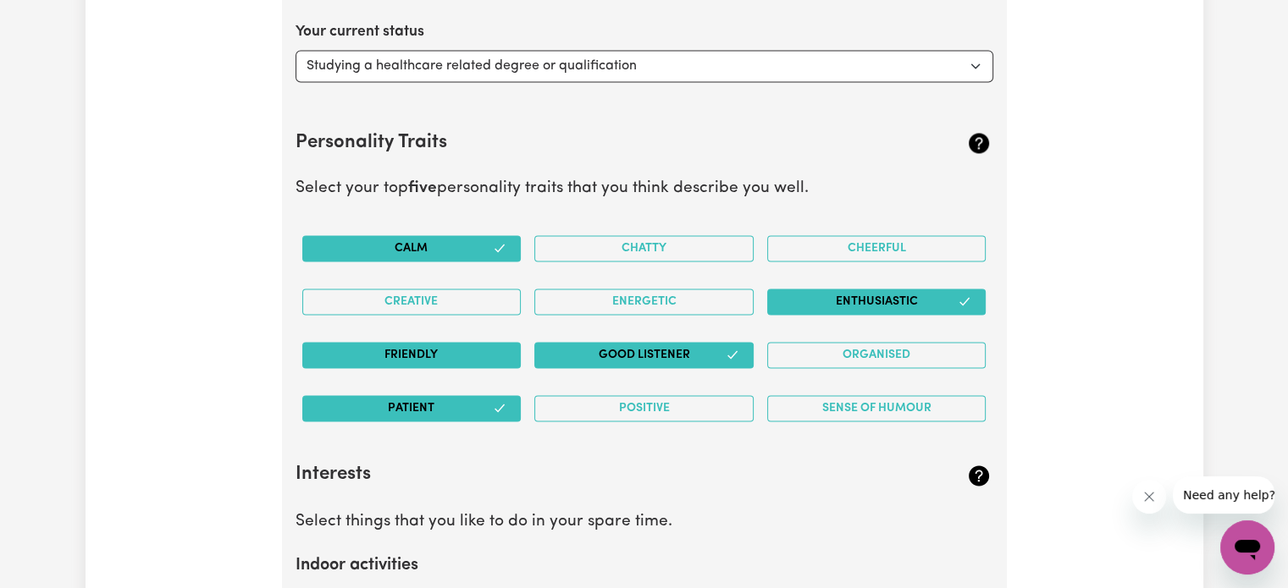
click at [442, 354] on button "Friendly" at bounding box center [411, 355] width 219 height 26
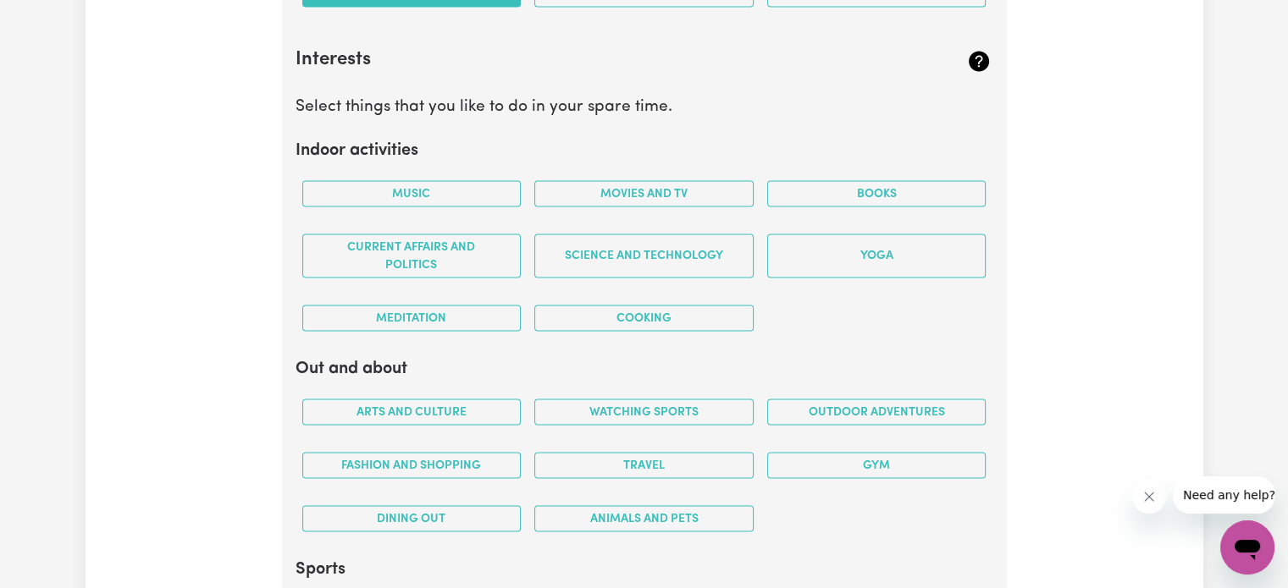
scroll to position [3131, 0]
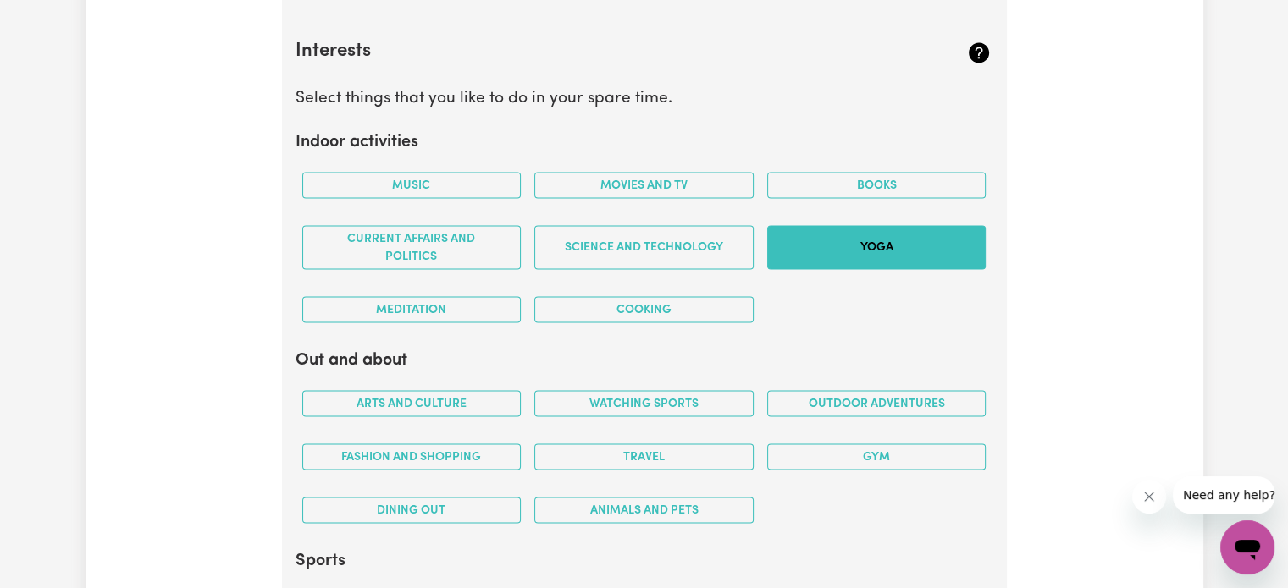
click at [903, 238] on button "Yoga" at bounding box center [876, 247] width 219 height 44
click at [454, 305] on button "Meditation" at bounding box center [411, 309] width 219 height 26
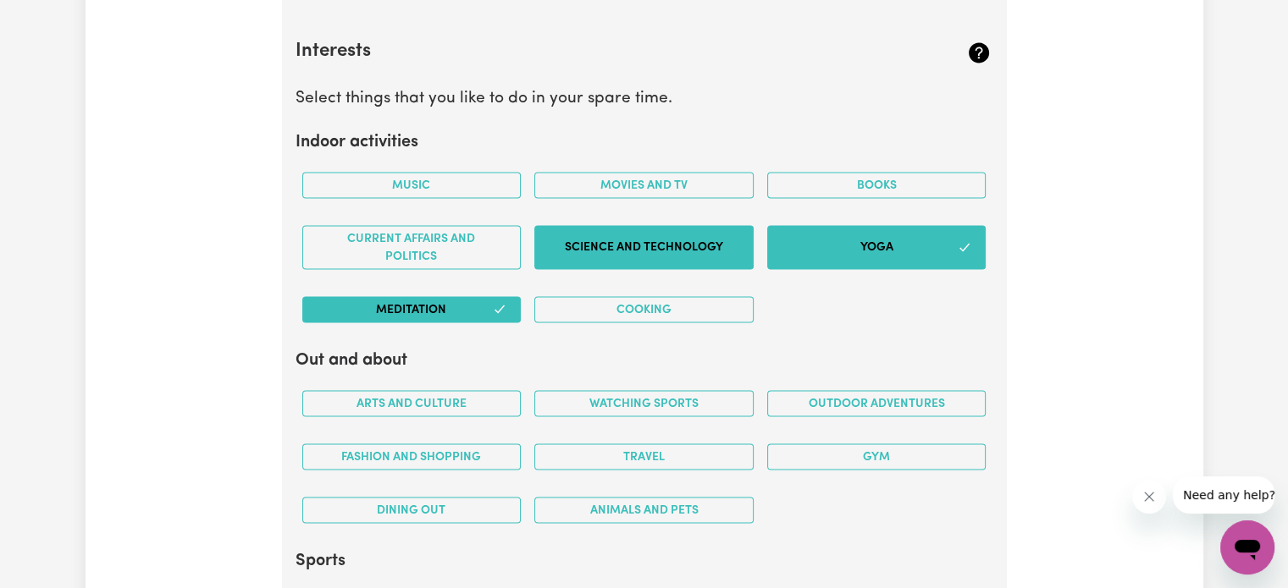
click at [745, 236] on button "Science and Technology" at bounding box center [643, 247] width 219 height 44
click at [632, 304] on button "Cooking" at bounding box center [643, 309] width 219 height 26
click at [623, 296] on button "Cooking" at bounding box center [643, 309] width 219 height 26
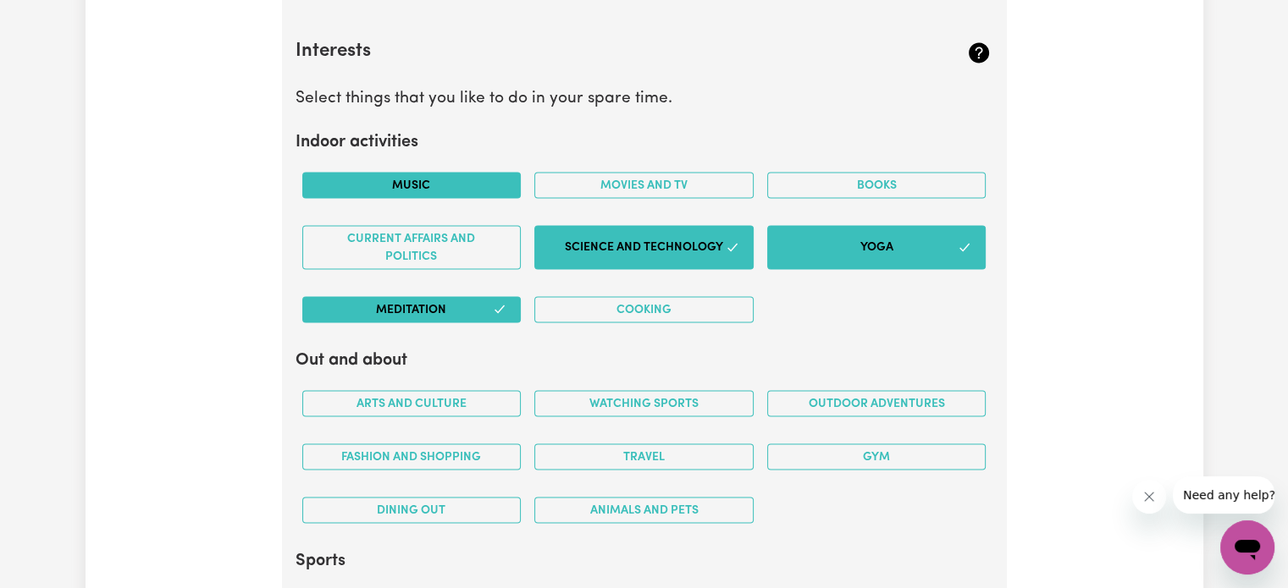
click at [471, 172] on button "Music" at bounding box center [411, 185] width 219 height 26
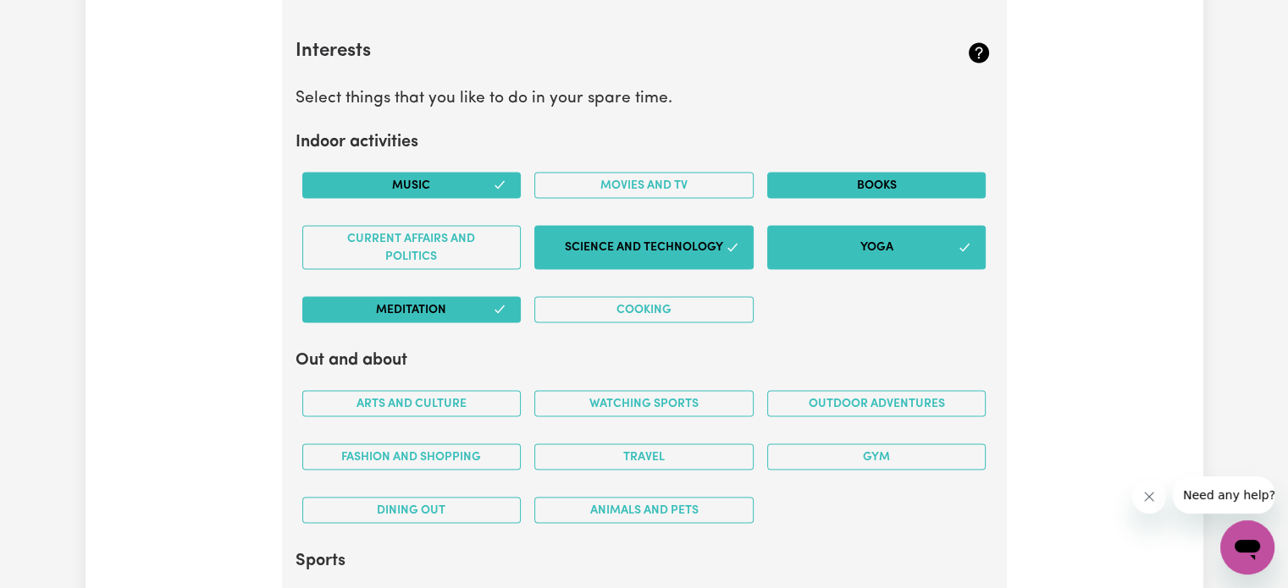
click at [874, 189] on button "Books" at bounding box center [876, 185] width 219 height 26
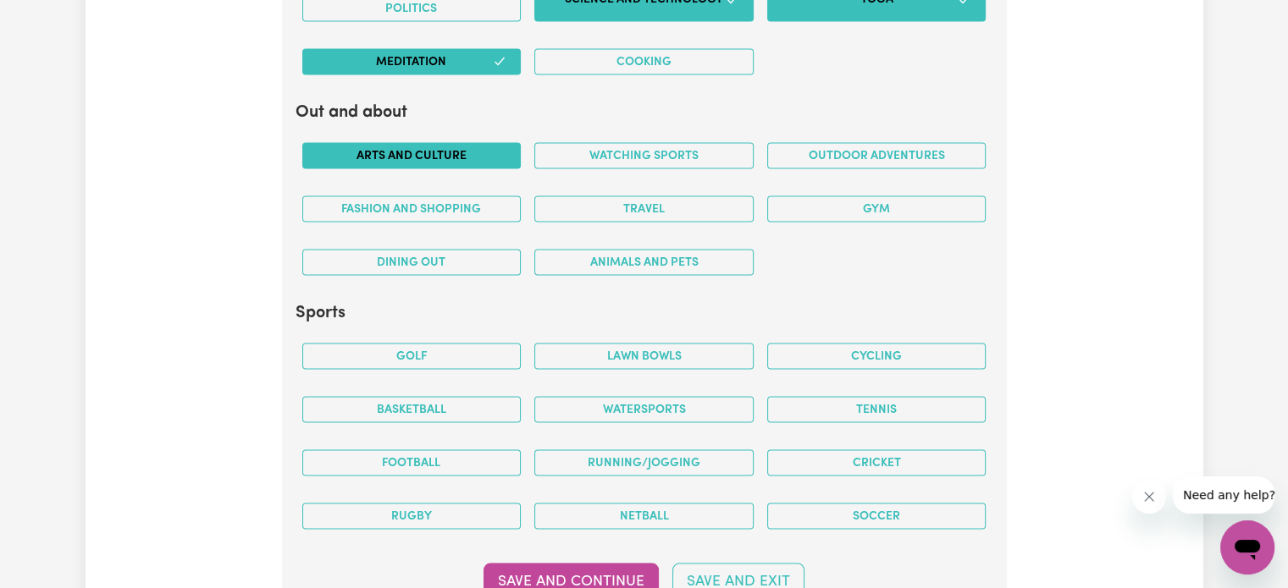
scroll to position [3385, 0]
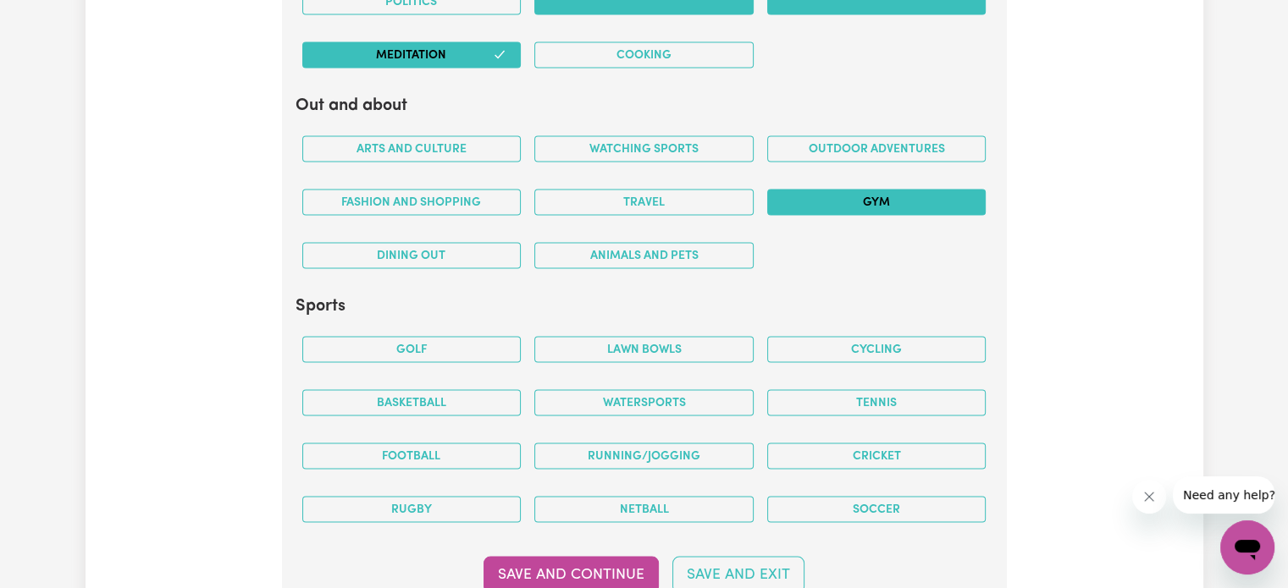
click at [874, 194] on button "Gym" at bounding box center [876, 203] width 219 height 26
click at [871, 139] on button "Outdoor adventures" at bounding box center [876, 149] width 219 height 26
click at [870, 196] on button "Gym" at bounding box center [876, 203] width 219 height 26
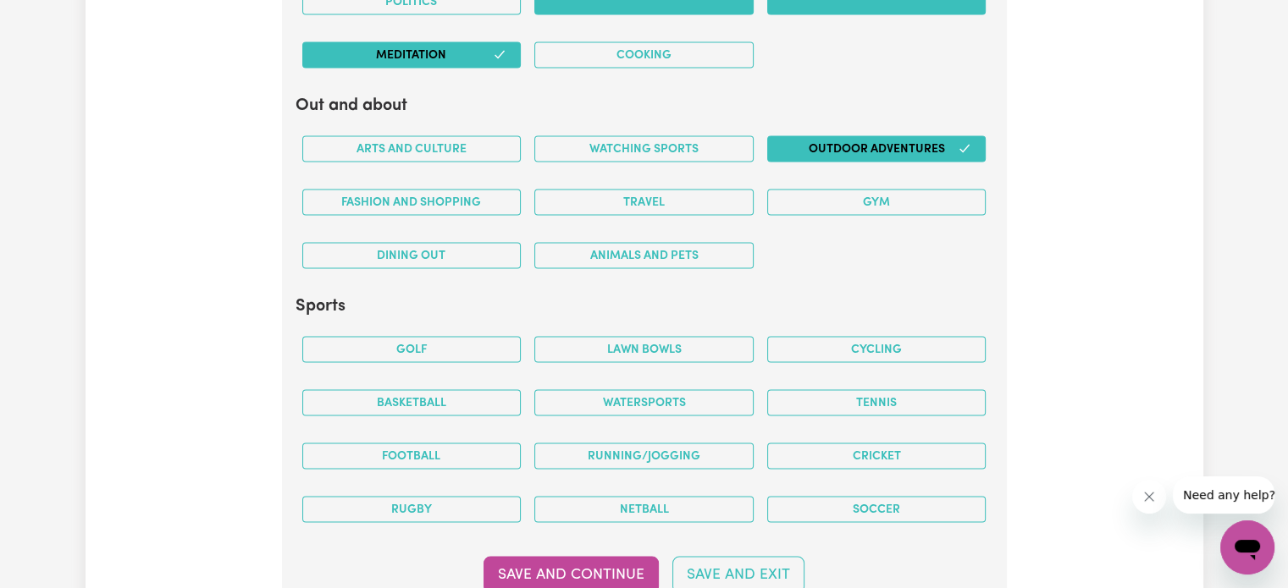
click at [880, 146] on button "Outdoor adventures" at bounding box center [876, 149] width 219 height 26
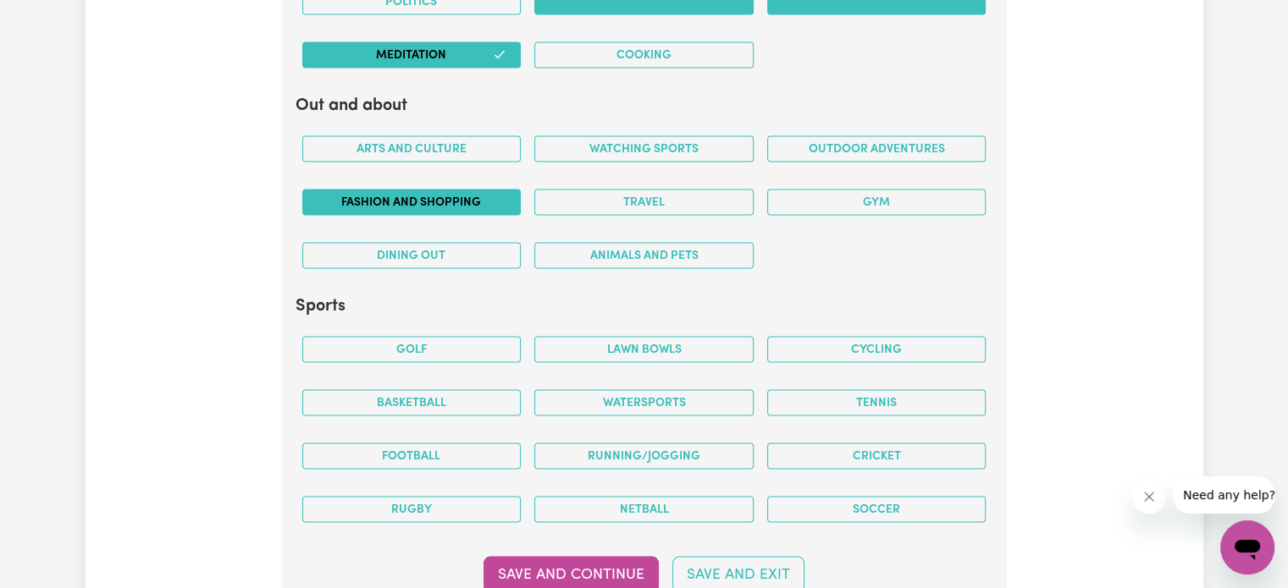
click at [419, 197] on button "Fashion and shopping" at bounding box center [411, 203] width 219 height 26
click at [430, 243] on button "Dining out" at bounding box center [411, 256] width 219 height 26
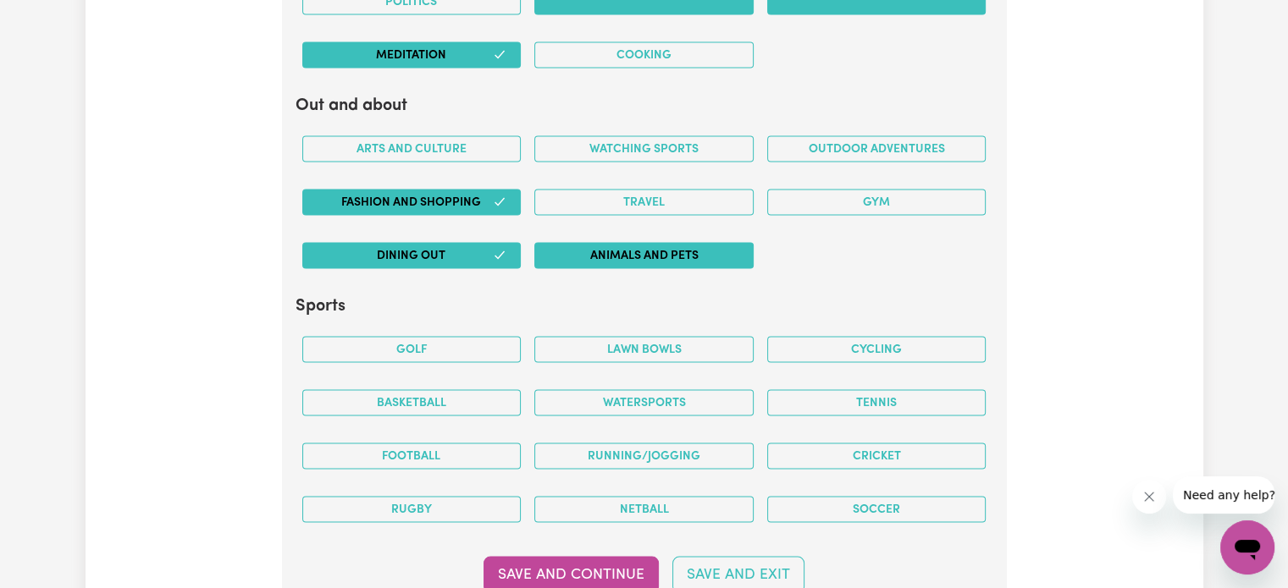
click at [633, 243] on button "Animals and pets" at bounding box center [643, 256] width 219 height 26
click at [450, 147] on button "Arts and Culture" at bounding box center [411, 149] width 219 height 26
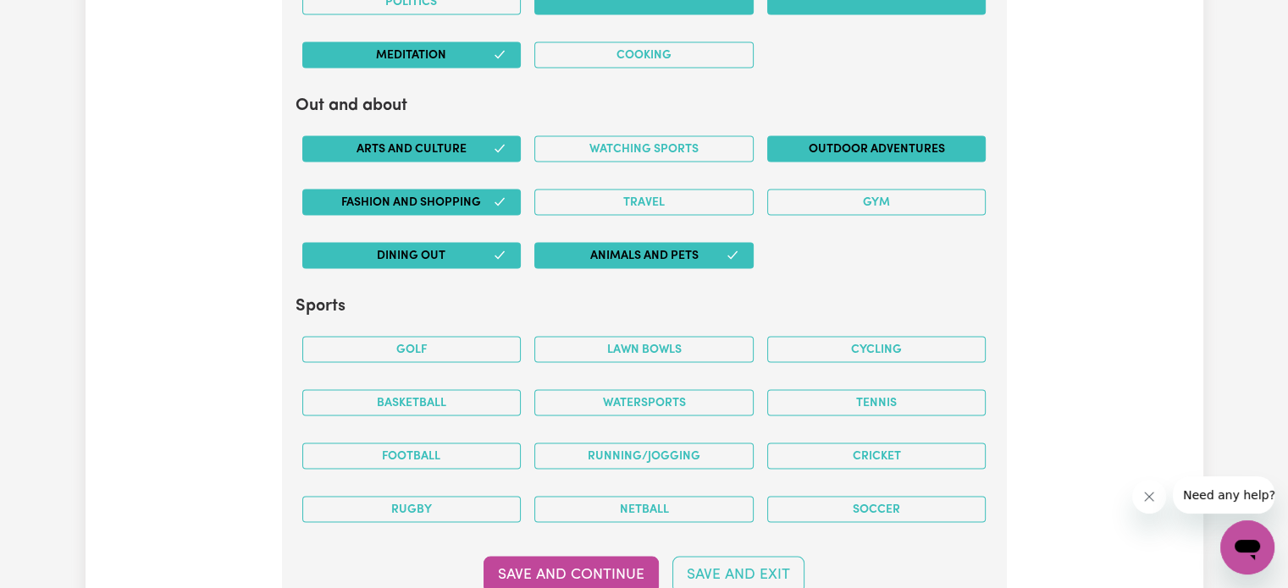
click at [823, 153] on button "Outdoor adventures" at bounding box center [876, 149] width 219 height 26
click at [674, 196] on button "Travel" at bounding box center [643, 203] width 219 height 26
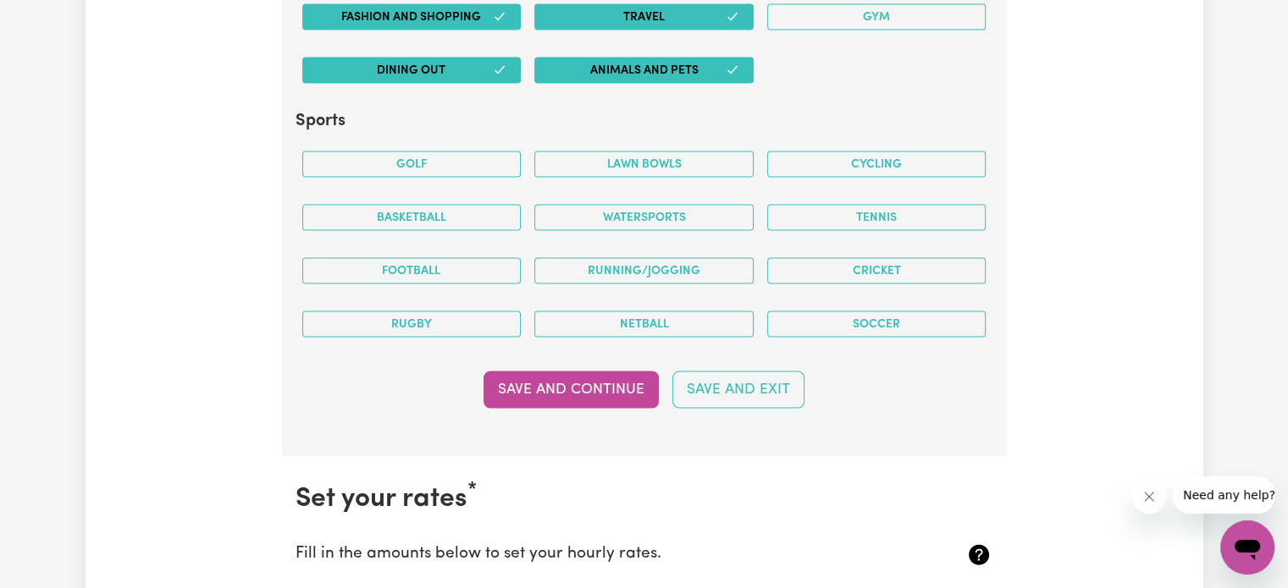
scroll to position [3554, 0]
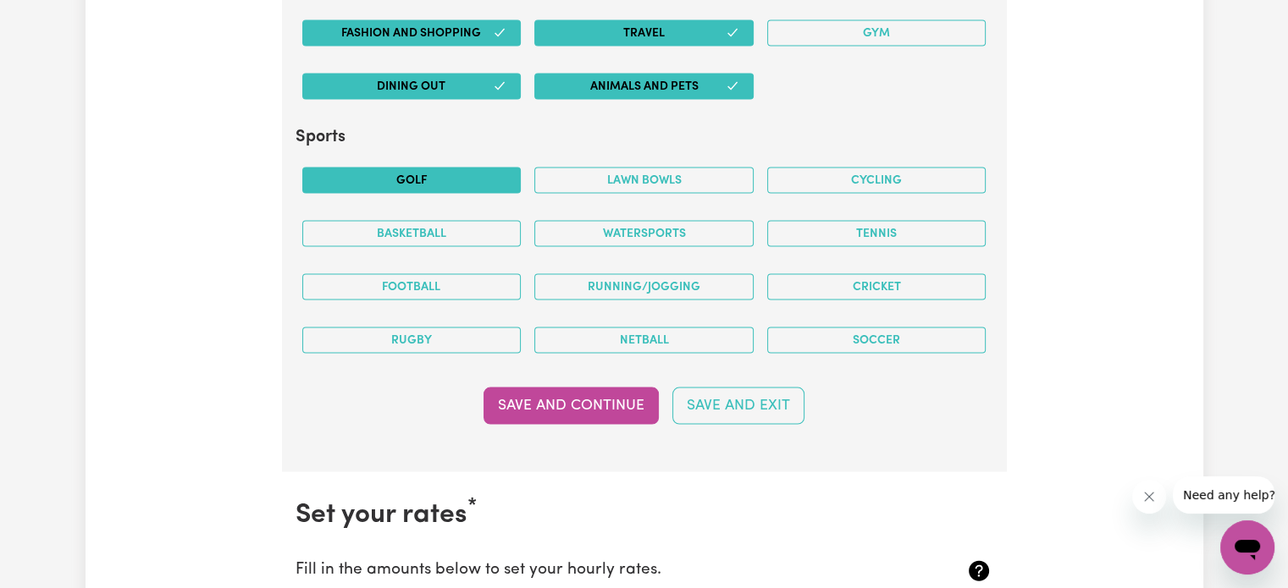
click at [452, 168] on button "Golf" at bounding box center [411, 181] width 219 height 26
click at [874, 225] on button "Tennis" at bounding box center [876, 234] width 219 height 26
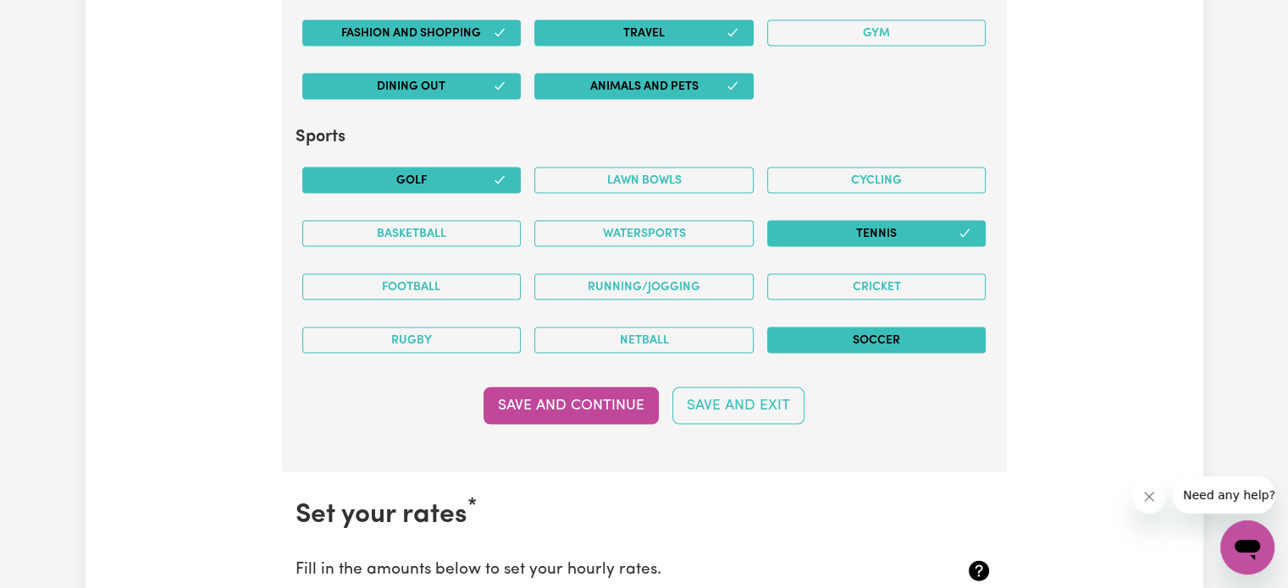
click at [887, 338] on button "Soccer" at bounding box center [876, 341] width 219 height 26
click at [708, 221] on button "Watersports" at bounding box center [643, 234] width 219 height 26
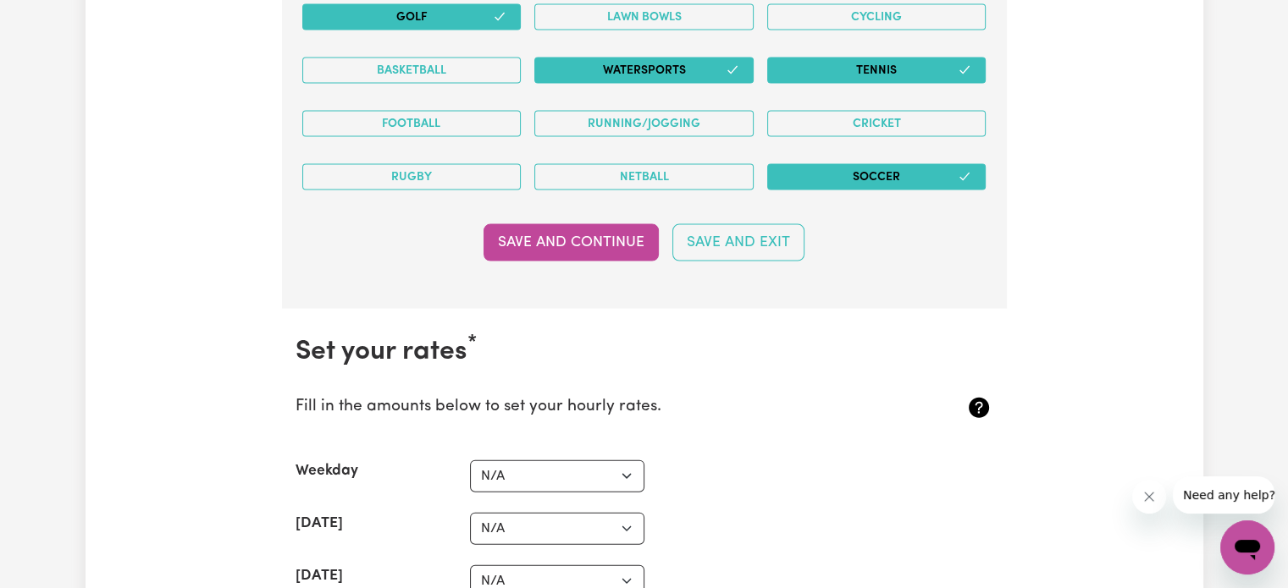
scroll to position [3724, 0]
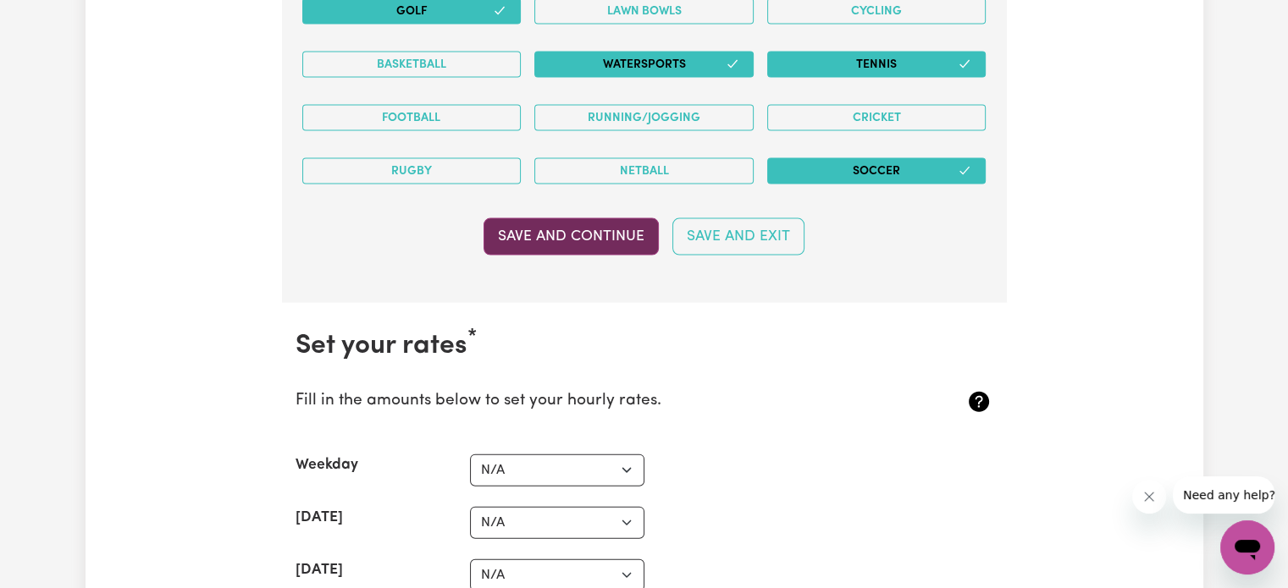
click at [610, 234] on button "Save and Continue" at bounding box center [570, 236] width 175 height 37
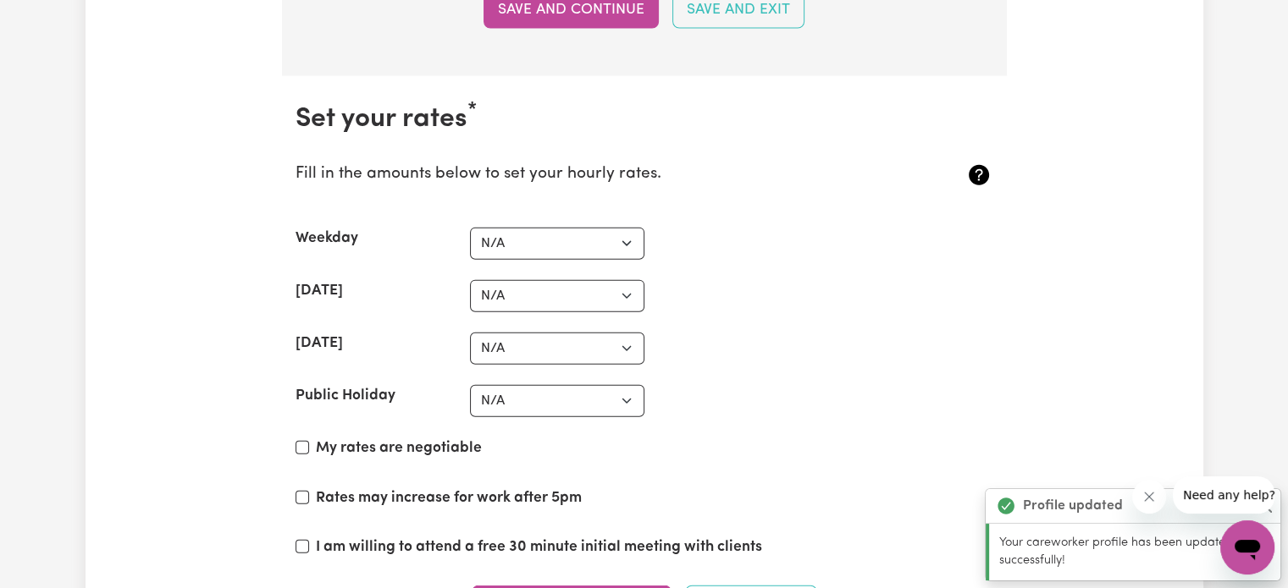
scroll to position [4018, 0]
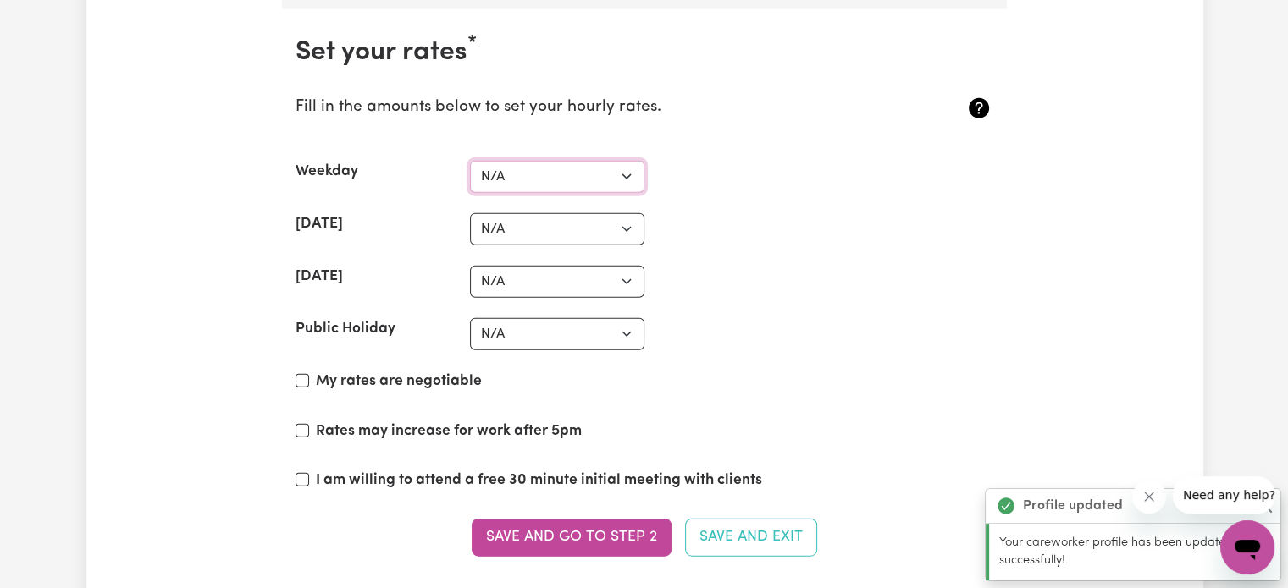
click at [549, 165] on select "N/A $37 $38 $39 $40 $41 $42 $43 $44 $45 $46 $47 $48 $49 $50 $51 $52 $53 $54 $55…" at bounding box center [557, 177] width 174 height 32
click at [779, 161] on div "Weekday N/A $37 $38 $39 $40 $41 $42 $43 $44 $45 $46 $47 $48 $49 $50 $51 $52 $53…" at bounding box center [644, 177] width 698 height 32
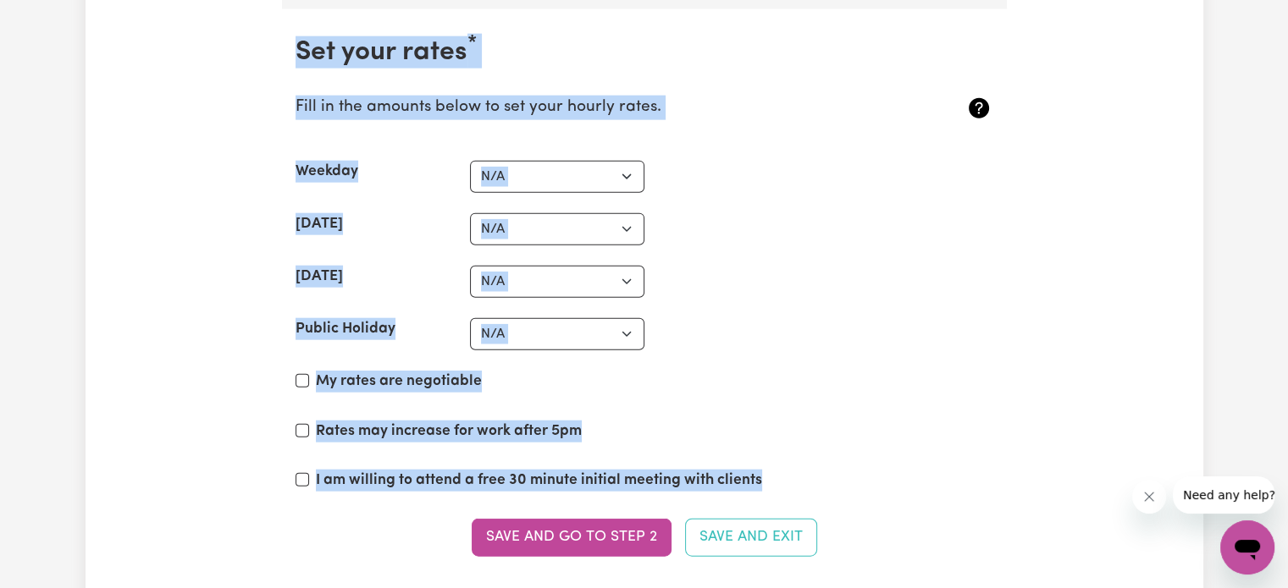
drag, startPoint x: 285, startPoint y: 43, endPoint x: 806, endPoint y: 180, distance: 538.3
click at [787, 478] on section "Set your rates * Fill in the amounts below to set your hourly rates. Weekday N/…" at bounding box center [644, 306] width 725 height 595
click at [533, 189] on section "Set your rates * Fill in the amounts below to set your hourly rates. Weekday N/…" at bounding box center [644, 306] width 725 height 595
click at [533, 168] on select "N/A $37 $38 $39 $40 $41 $42 $43 $44 $45 $46 $47 $48 $49 $50 $51 $52 $53 $54 $55…" at bounding box center [557, 177] width 174 height 32
click at [470, 161] on select "N/A $37 $38 $39 $40 $41 $42 $43 $44 $45 $46 $47 $48 $49 $50 $51 $52 $53 $54 $55…" at bounding box center [557, 177] width 174 height 32
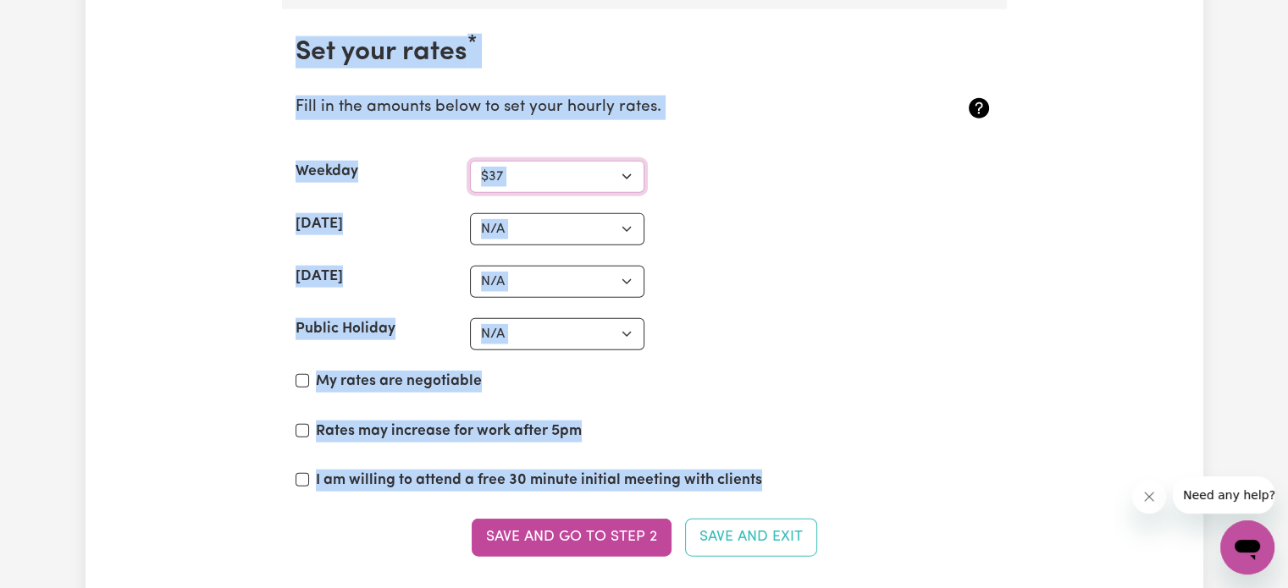
click at [508, 166] on select "N/A $37 $38 $39 $40 $41 $42 $43 $44 $45 $46 $47 $48 $49 $50 $51 $52 $53 $54 $55…" at bounding box center [557, 177] width 174 height 32
click at [741, 216] on div "[DATE] N/A $37 $38 $39 $40 $41 $42 $43 $44 $45 $46 $47 $48 $49 $50 $51 $52 $53 …" at bounding box center [644, 229] width 698 height 32
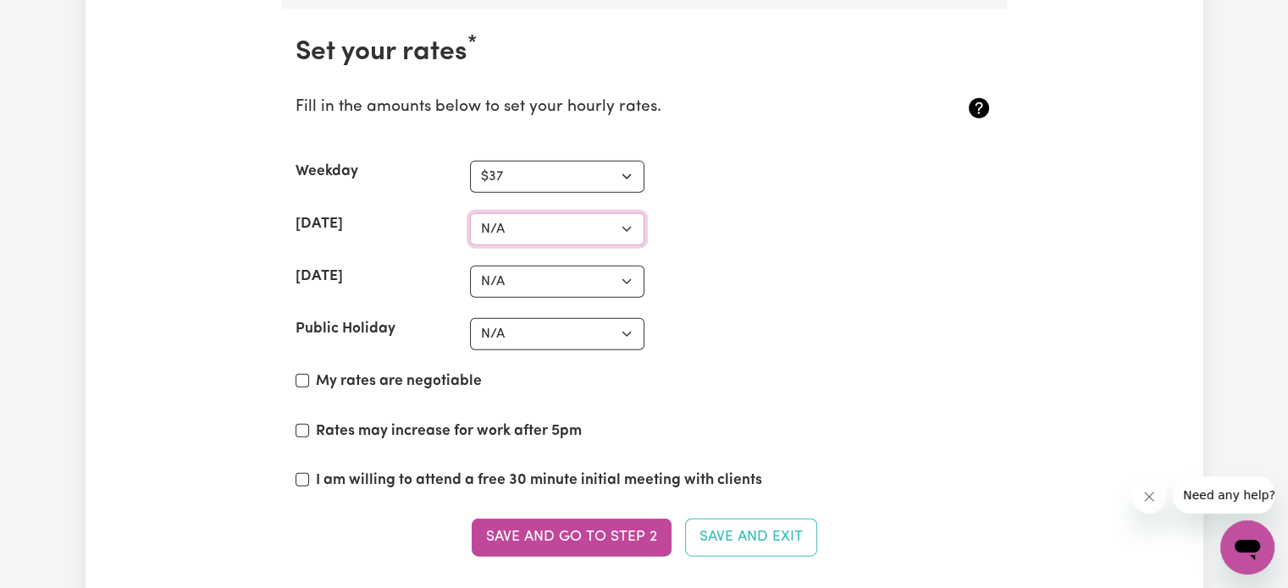
click at [590, 220] on select "N/A $37 $38 $39 $40 $41 $42 $43 $44 $45 $46 $47 $48 $49 $50 $51 $52 $53 $54 $55…" at bounding box center [557, 229] width 174 height 32
click at [583, 169] on select "N/A $37 $38 $39 $40 $41 $42 $43 $44 $45 $46 $47 $48 $49 $50 $51 $52 $53 $54 $55…" at bounding box center [557, 177] width 174 height 32
select select "40"
click at [470, 161] on select "N/A $37 $38 $39 $40 $41 $42 $43 $44 $45 $46 $47 $48 $49 $50 $51 $52 $53 $54 $55…" at bounding box center [557, 177] width 174 height 32
click at [549, 213] on select "N/A $37 $38 $39 $40 $41 $42 $43 $44 $45 $46 $47 $48 $49 $50 $51 $52 $53 $54 $55…" at bounding box center [557, 229] width 174 height 32
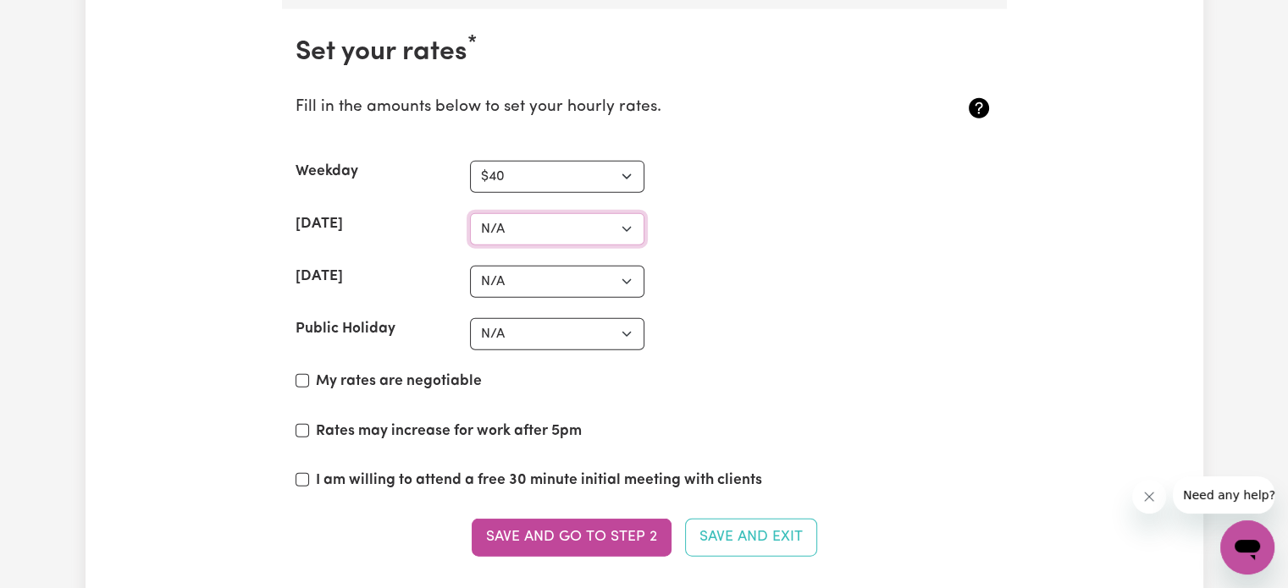
select select "45"
click at [470, 213] on select "N/A $37 $38 $39 $40 $41 $42 $43 $44 $45 $46 $47 $48 $49 $50 $51 $52 $53 $54 $55…" at bounding box center [557, 229] width 174 height 32
click at [556, 279] on select "N/A $37 $38 $39 $40 $41 $42 $43 $44 $45 $46 $47 $48 $49 $50 $51 $52 $53 $54 $55…" at bounding box center [557, 282] width 174 height 32
click at [534, 173] on select "N/A $37 $38 $39 $40 $41 $42 $43 $44 $45 $46 $47 $48 $49 $50 $51 $52 $53 $54 $55…" at bounding box center [557, 177] width 174 height 32
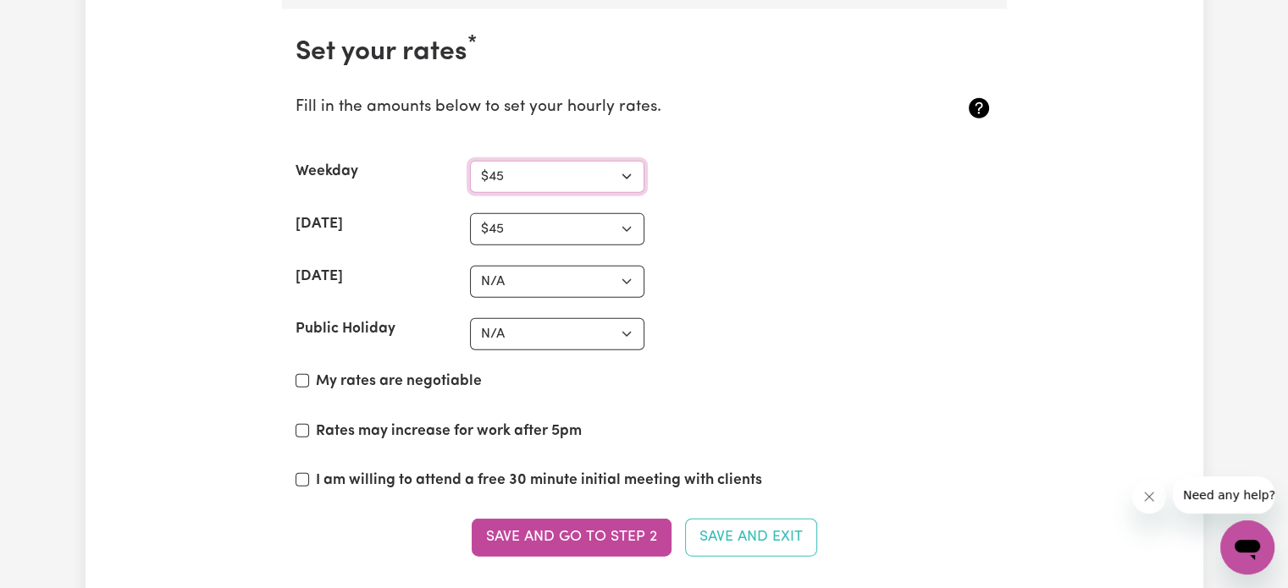
click at [470, 161] on select "N/A $37 $38 $39 $40 $41 $42 $43 $44 $45 $46 $47 $48 $49 $50 $51 $52 $53 $54 $55…" at bounding box center [557, 177] width 174 height 32
click at [522, 172] on select "N/A $37 $38 $39 $40 $41 $42 $43 $44 $45 $46 $47 $48 $49 $50 $51 $52 $53 $54 $55…" at bounding box center [557, 177] width 174 height 32
select select "43"
click at [470, 161] on select "N/A $37 $38 $39 $40 $41 $42 $43 $44 $45 $46 $47 $48 $49 $50 $51 $52 $53 $54 $55…" at bounding box center [557, 177] width 174 height 32
click at [522, 176] on select "N/A $37 $38 $39 $40 $41 $42 $43 $44 $45 $46 $47 $48 $49 $50 $51 $52 $53 $54 $55…" at bounding box center [557, 177] width 174 height 32
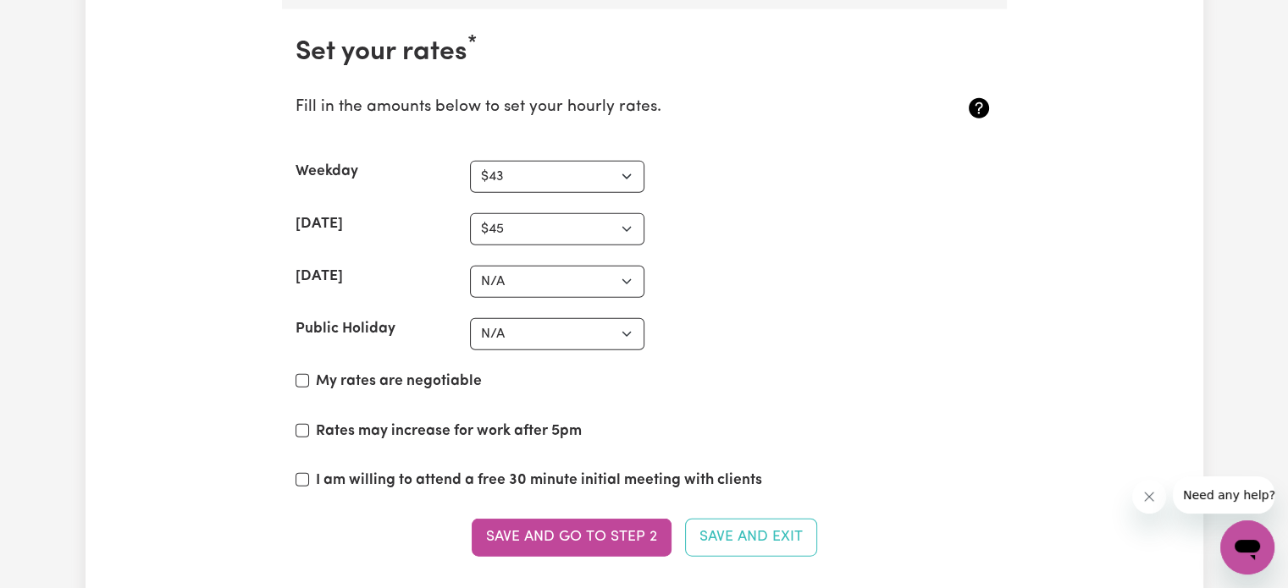
click at [738, 182] on div "Weekday N/A $37 $38 $39 $40 $41 $42 $43 $44 $45 $46 $47 $48 $49 $50 $51 $52 $53…" at bounding box center [644, 177] width 698 height 32
click at [586, 242] on section "Set your rates * Fill in the amounts below to set your hourly rates. Weekday N/…" at bounding box center [644, 306] width 725 height 595
click at [575, 220] on select "N/A $37 $38 $39 $40 $41 $42 $43 $44 $45 $46 $47 $48 $49 $50 $51 $52 $53 $54 $55…" at bounding box center [557, 229] width 174 height 32
select select "49"
click at [470, 213] on select "N/A $37 $38 $39 $40 $41 $42 $43 $44 $45 $46 $47 $48 $49 $50 $51 $52 $53 $54 $55…" at bounding box center [557, 229] width 174 height 32
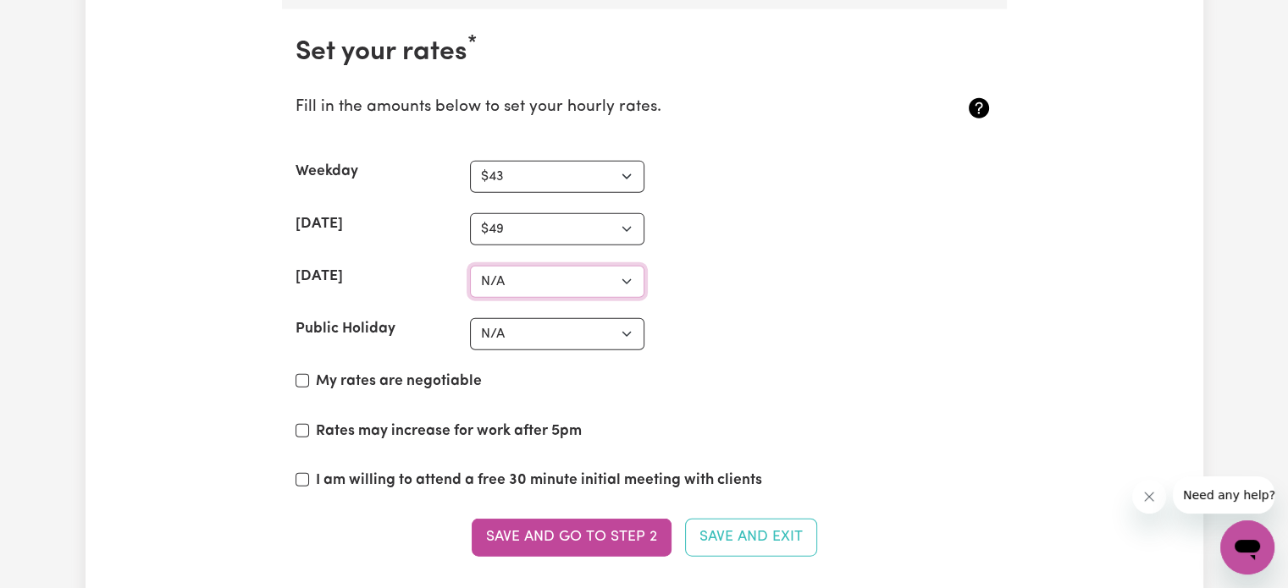
click at [519, 270] on select "N/A $37 $38 $39 $40 $41 $42 $43 $44 $45 $46 $47 $48 $49 $50 $51 $52 $53 $54 $55…" at bounding box center [557, 282] width 174 height 32
select select "50"
click at [470, 266] on select "N/A $37 $38 $39 $40 $41 $42 $43 $44 $45 $46 $47 $48 $49 $50 $51 $52 $53 $54 $55…" at bounding box center [557, 282] width 174 height 32
click at [765, 223] on div "[DATE] N/A $37 $38 $39 $40 $41 $42 $43 $44 $45 $46 $47 $48 $49 $50 $51 $52 $53 …" at bounding box center [644, 229] width 698 height 32
click at [555, 337] on select "N/A $37 $38 $39 $40 $41 $42 $43 $44 $45 $46 $47 $48 $49 $50 $51 $52 $53 $54 $55…" at bounding box center [557, 334] width 174 height 32
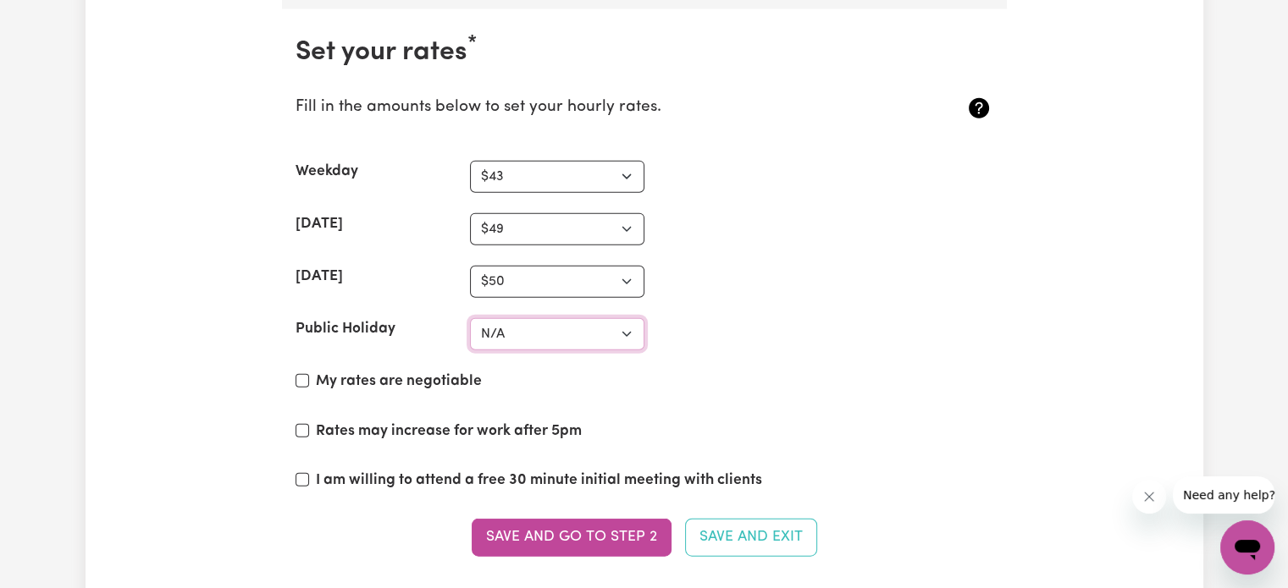
select select "70"
click at [470, 318] on select "N/A $37 $38 $39 $40 $41 $42 $43 $44 $45 $46 $47 $48 $49 $50 $51 $52 $53 $54 $55…" at bounding box center [557, 334] width 174 height 32
click at [552, 213] on select "N/A $37 $38 $39 $40 $41 $42 $43 $44 $45 $46 $47 $48 $49 $50 $51 $52 $53 $54 $55…" at bounding box center [557, 229] width 174 height 32
select select "50"
click at [470, 213] on select "N/A $37 $38 $39 $40 $41 $42 $43 $44 $45 $46 $47 $48 $49 $50 $51 $52 $53 $54 $55…" at bounding box center [557, 229] width 174 height 32
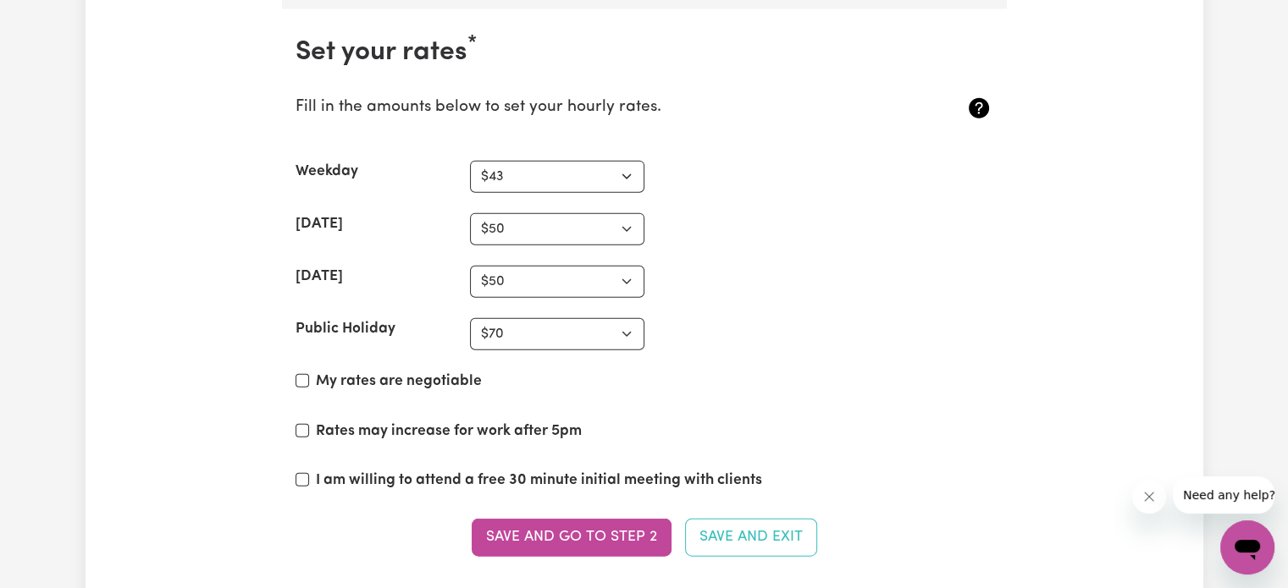
click at [744, 252] on section "Set your rates * Fill in the amounts below to set your hourly rates. Weekday N/…" at bounding box center [644, 306] width 725 height 595
click at [505, 270] on select "N/A $37 $38 $39 $40 $41 $42 $43 $44 $45 $46 $47 $48 $49 $50 $51 $52 $53 $54 $55…" at bounding box center [557, 282] width 174 height 32
click at [505, 275] on select "N/A $37 $38 $39 $40 $41 $42 $43 $44 $45 $46 $47 $48 $49 $50 $51 $52 $53 $54 $55…" at bounding box center [557, 282] width 174 height 32
select select "55"
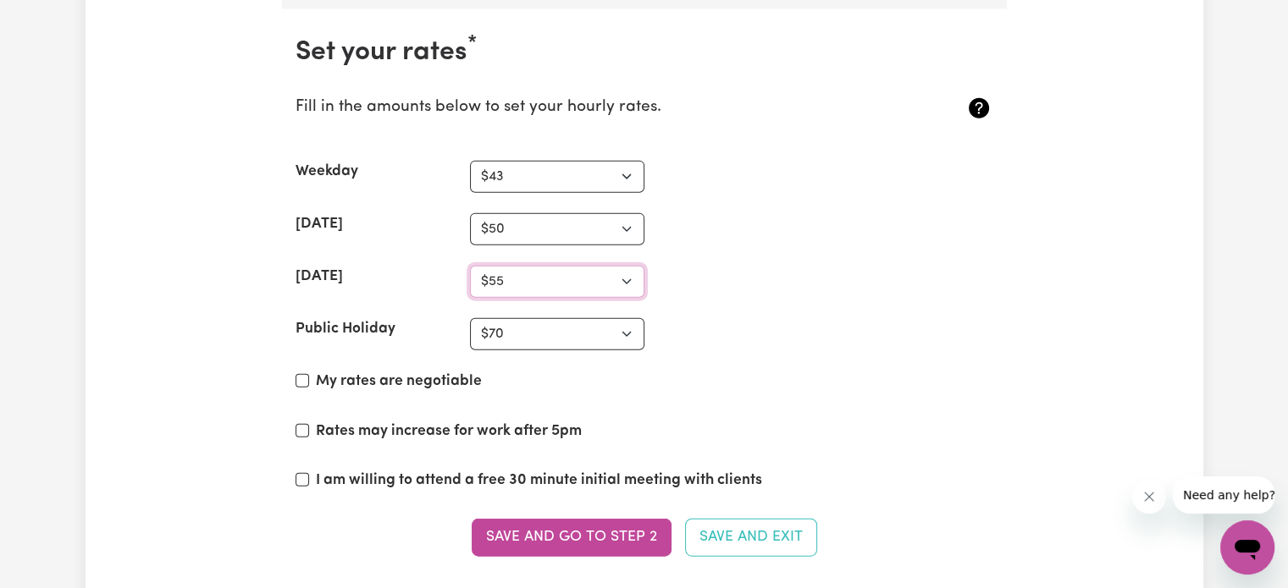
click at [470, 266] on select "N/A $37 $38 $39 $40 $41 $42 $43 $44 $45 $46 $47 $48 $49 $50 $51 $52 $53 $54 $55…" at bounding box center [557, 282] width 174 height 32
click at [859, 161] on div "Weekday N/A $37 $38 $39 $40 $41 $42 $43 $44 $45 $46 $47 $48 $49 $50 $51 $52 $53…" at bounding box center [644, 177] width 698 height 32
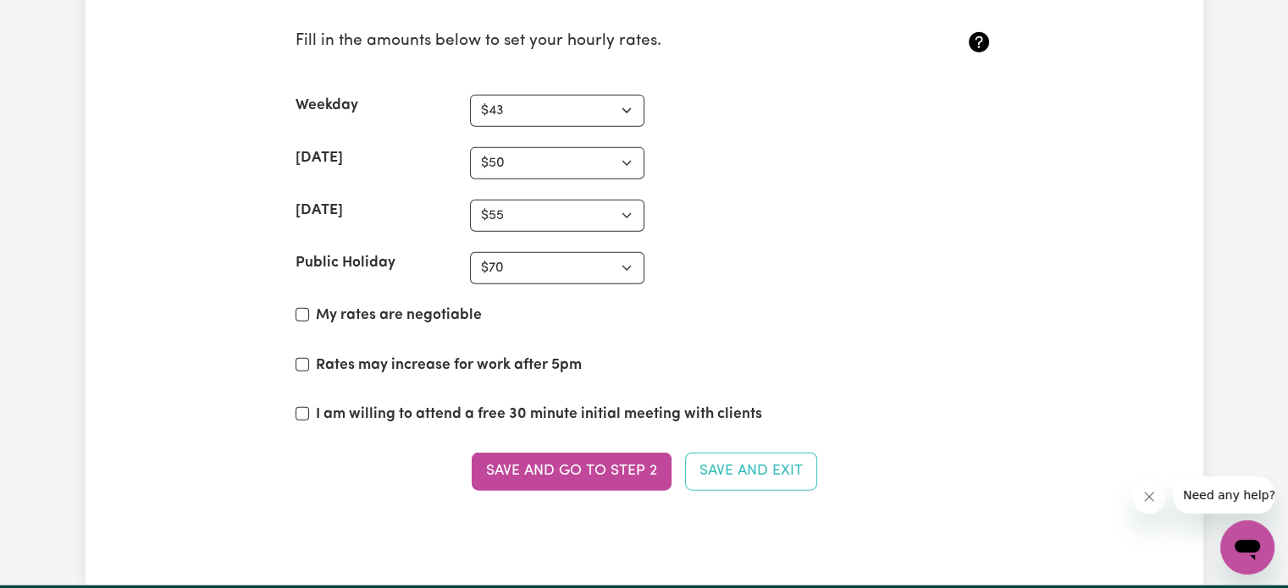
scroll to position [4187, 0]
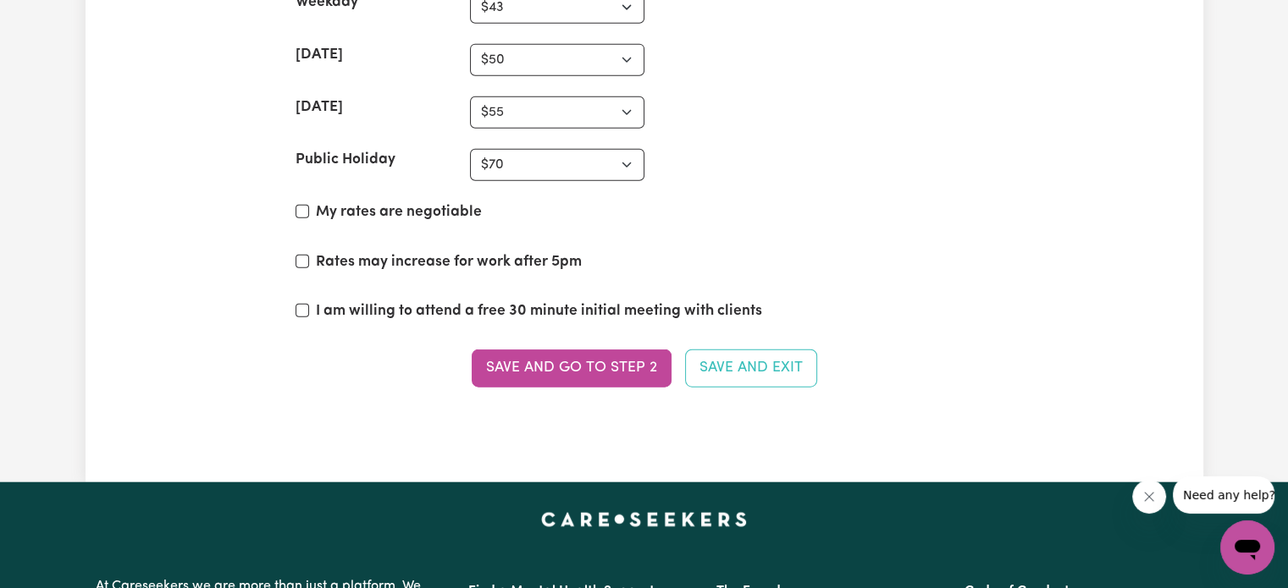
click at [384, 257] on label "Rates may increase for work after 5pm" at bounding box center [449, 262] width 266 height 22
click at [309, 257] on input "Rates may increase for work after 5pm" at bounding box center [302, 262] width 14 height 14
checkbox input "true"
click at [362, 303] on label "I am willing to attend a free 30 minute initial meeting with clients" at bounding box center [539, 312] width 446 height 22
click at [309, 304] on input "I am willing to attend a free 30 minute initial meeting with clients" at bounding box center [302, 311] width 14 height 14
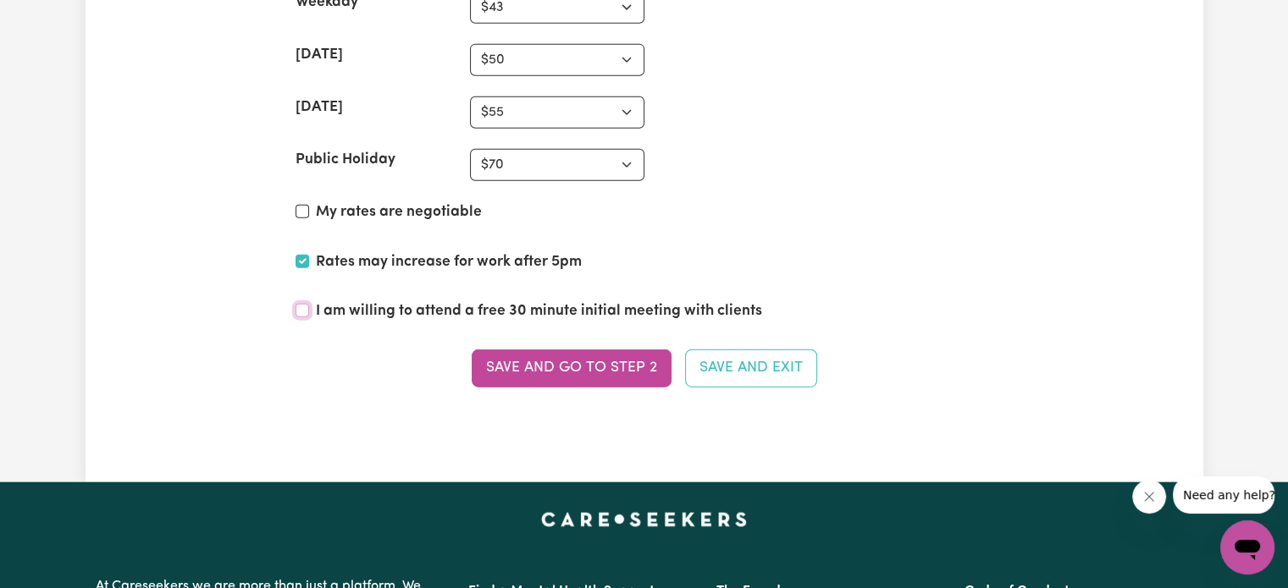
checkbox input "true"
click at [399, 186] on section "Set your rates * Fill in the amounts below to set your hourly rates. Weekday N/…" at bounding box center [644, 137] width 725 height 595
click at [399, 207] on label "My rates are negotiable" at bounding box center [399, 213] width 166 height 22
click at [309, 207] on input "My rates are negotiable" at bounding box center [302, 212] width 14 height 14
checkbox input "true"
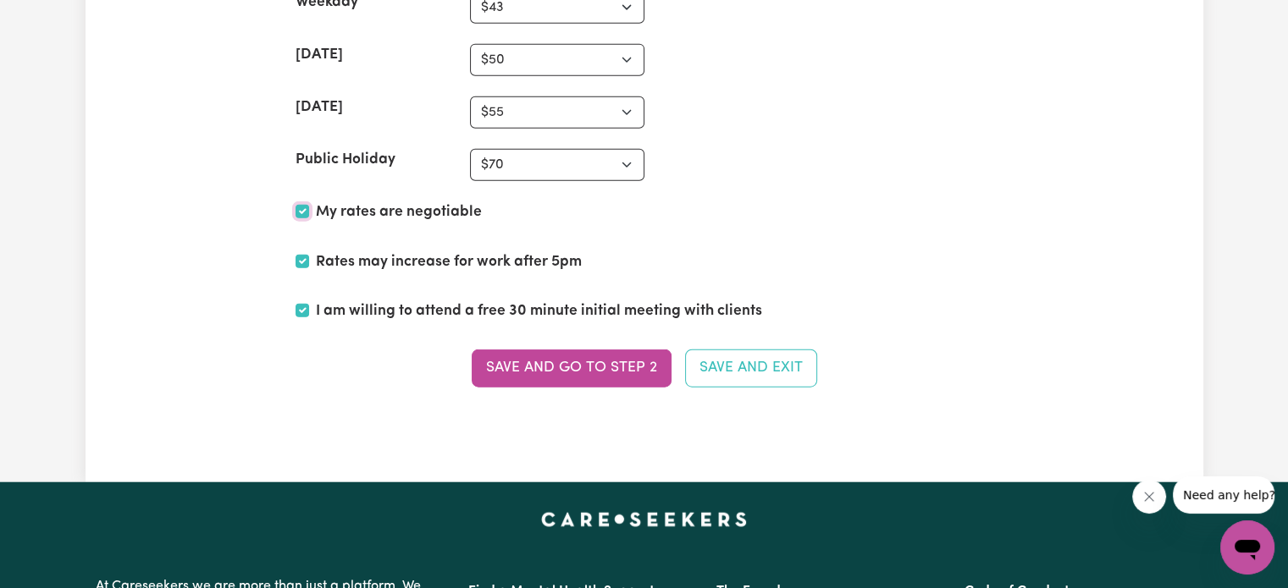
scroll to position [4102, 0]
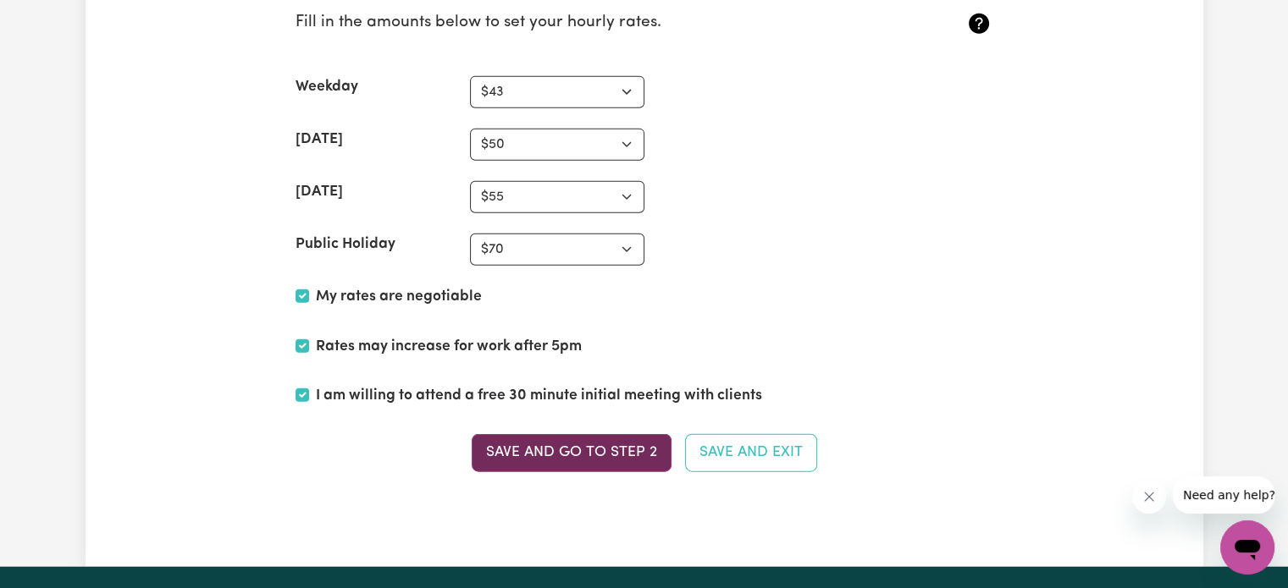
click at [600, 439] on button "Save and go to Step 2" at bounding box center [572, 452] width 200 height 37
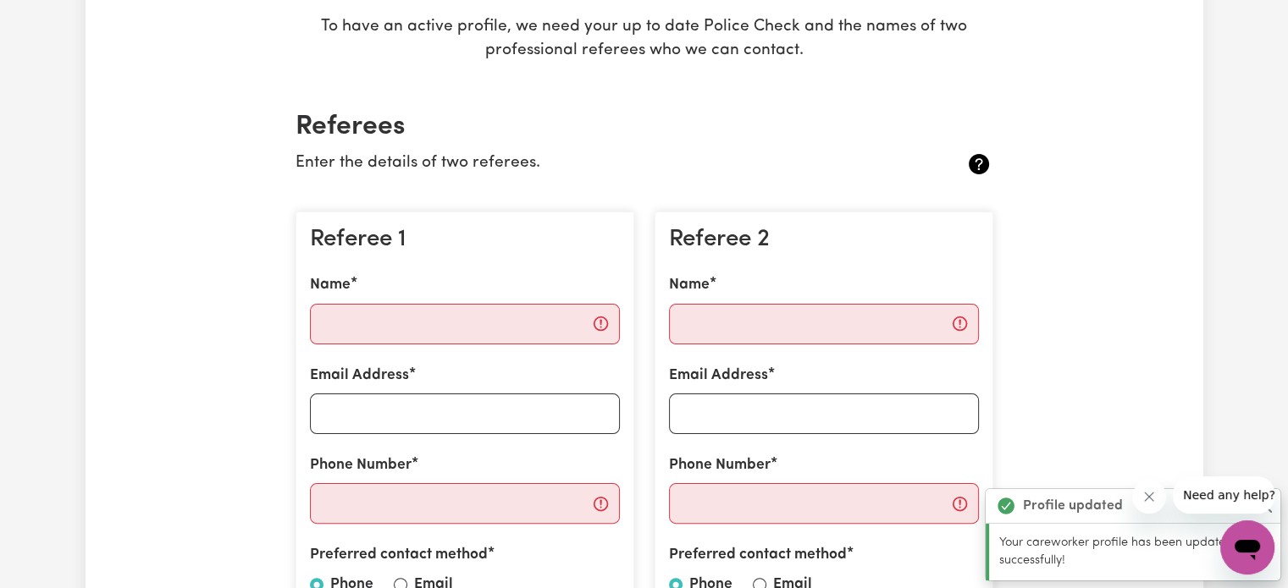
scroll to position [339, 0]
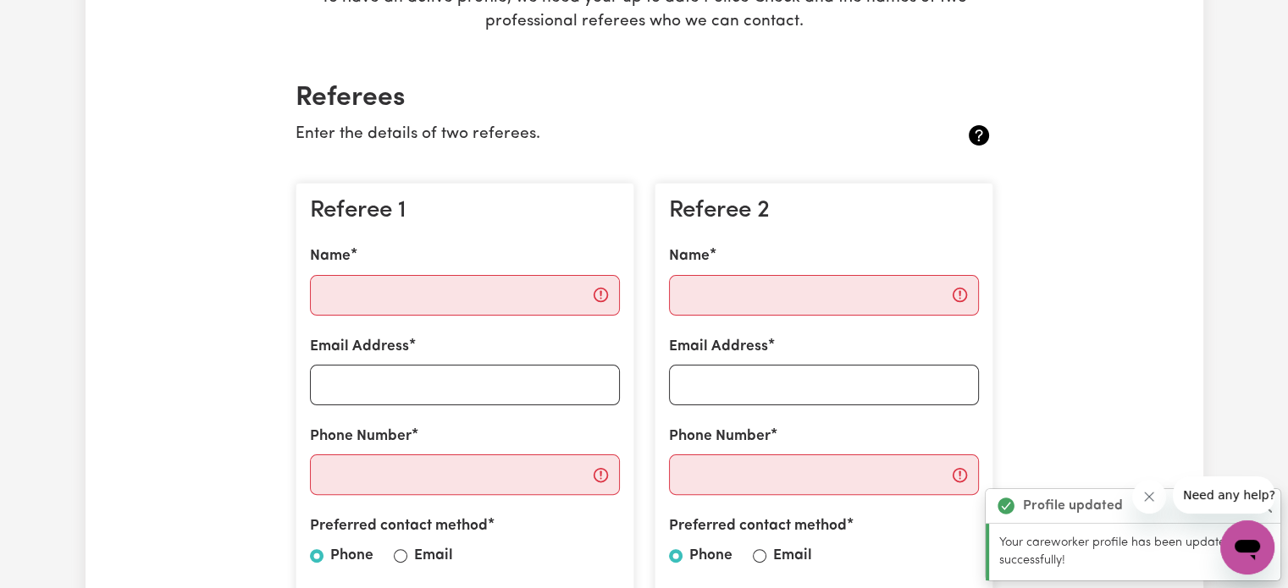
click at [482, 327] on div "Referee 1 Name Email Address Phone Number Preferred contact method Phone Email" at bounding box center [464, 396] width 339 height 427
click at [474, 297] on input "Name" at bounding box center [465, 295] width 310 height 41
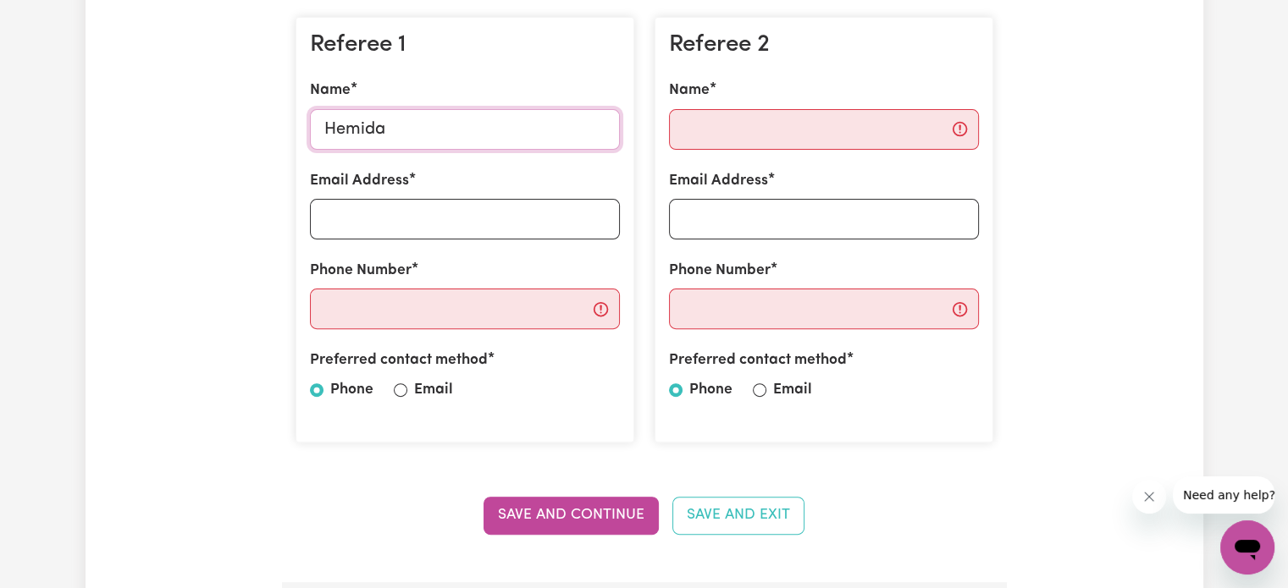
scroll to position [508, 0]
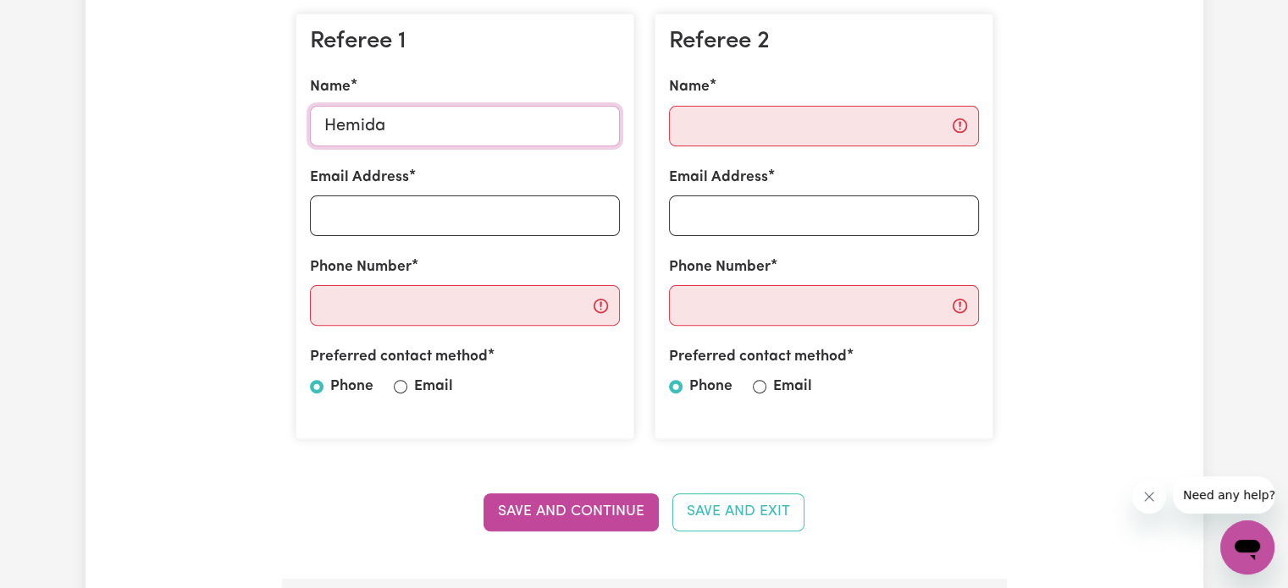
drag, startPoint x: 410, startPoint y: 135, endPoint x: 215, endPoint y: 135, distance: 194.7
type input "[PERSON_NAME]"
click at [386, 205] on input "Email Address" at bounding box center [465, 216] width 310 height 41
paste input "[PERSON_NAME][EMAIL_ADDRESS][DOMAIN_NAME]"
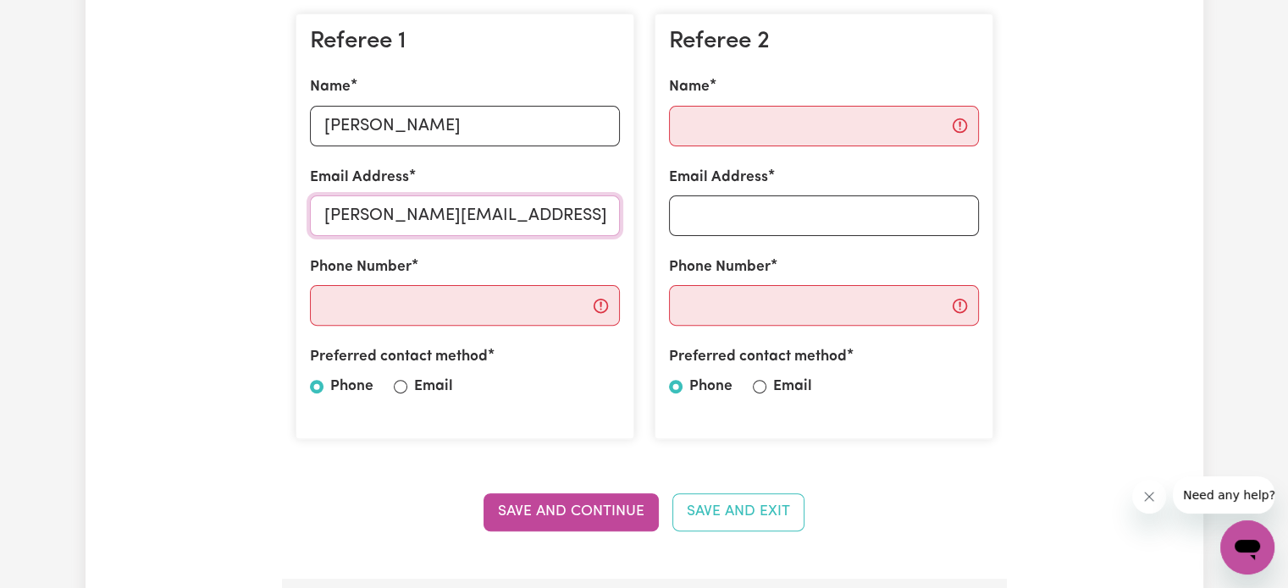
type input "[PERSON_NAME][EMAIL_ADDRESS][DOMAIN_NAME]"
click at [459, 284] on div "Phone Number" at bounding box center [465, 291] width 310 height 69
click at [441, 301] on input "Phone Number" at bounding box center [465, 305] width 310 height 41
click at [404, 207] on input "[PERSON_NAME][EMAIL_ADDRESS][DOMAIN_NAME]" at bounding box center [465, 216] width 310 height 41
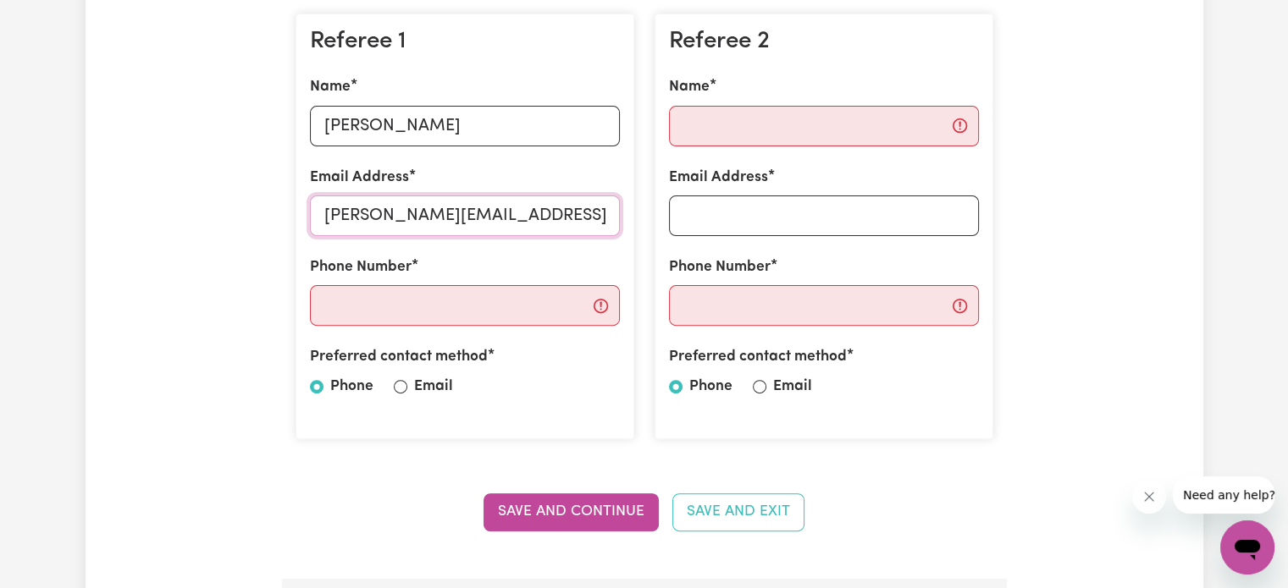
click at [404, 207] on input "[PERSON_NAME][EMAIL_ADDRESS][DOMAIN_NAME]" at bounding box center [465, 216] width 310 height 41
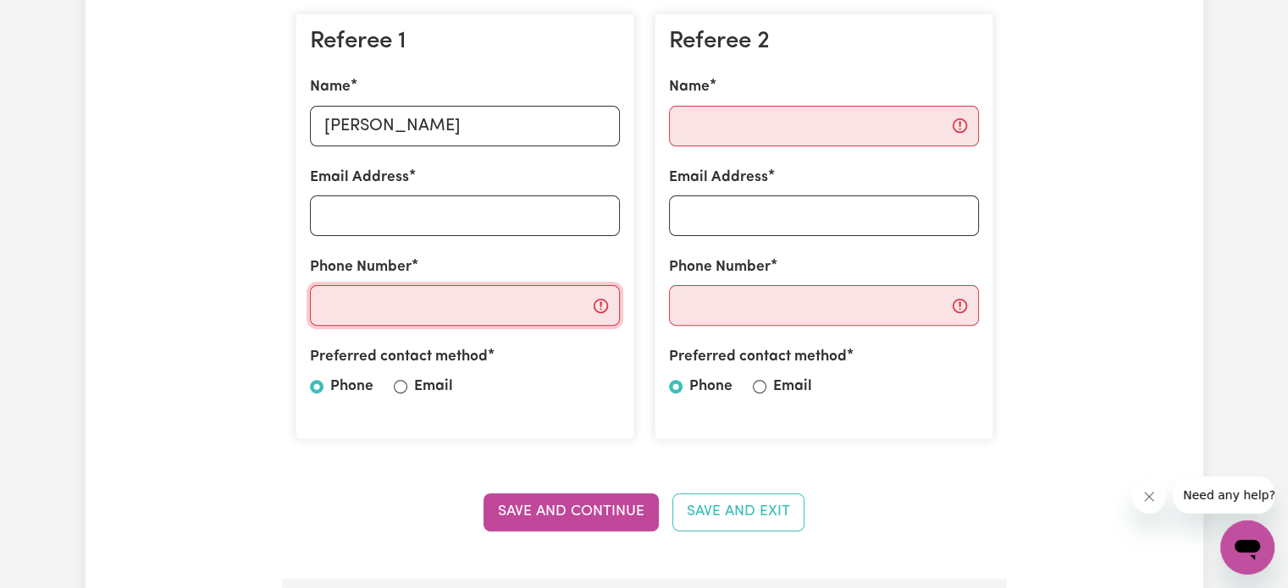
click at [393, 314] on input "Phone Number" at bounding box center [465, 305] width 310 height 41
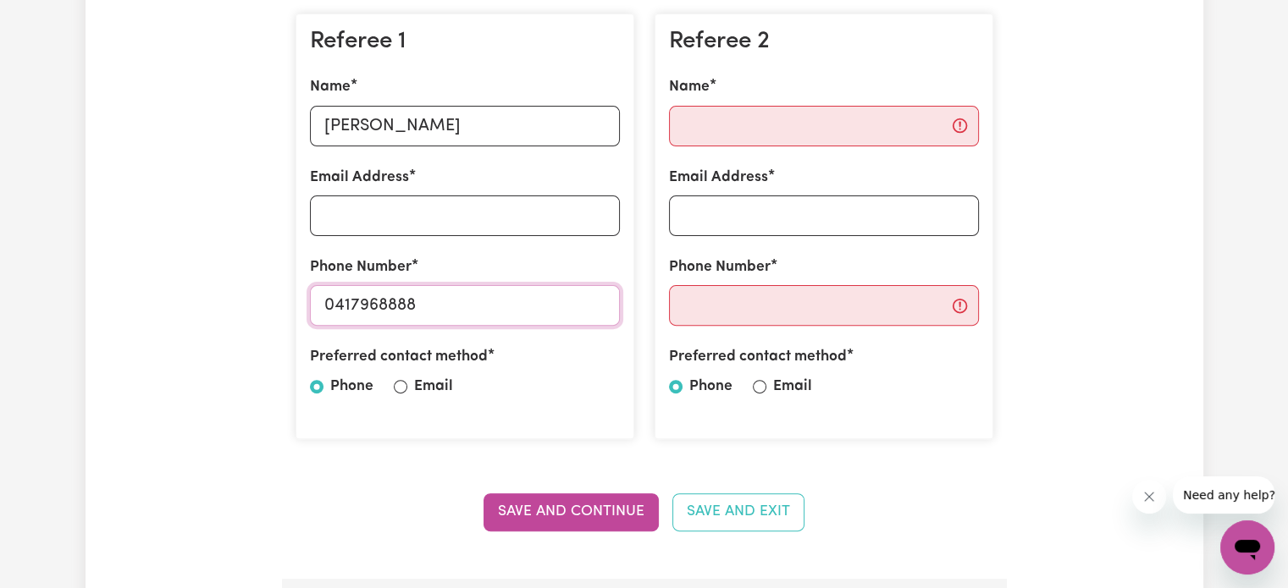
type input "0417968888"
click at [723, 115] on input "Name" at bounding box center [824, 126] width 310 height 41
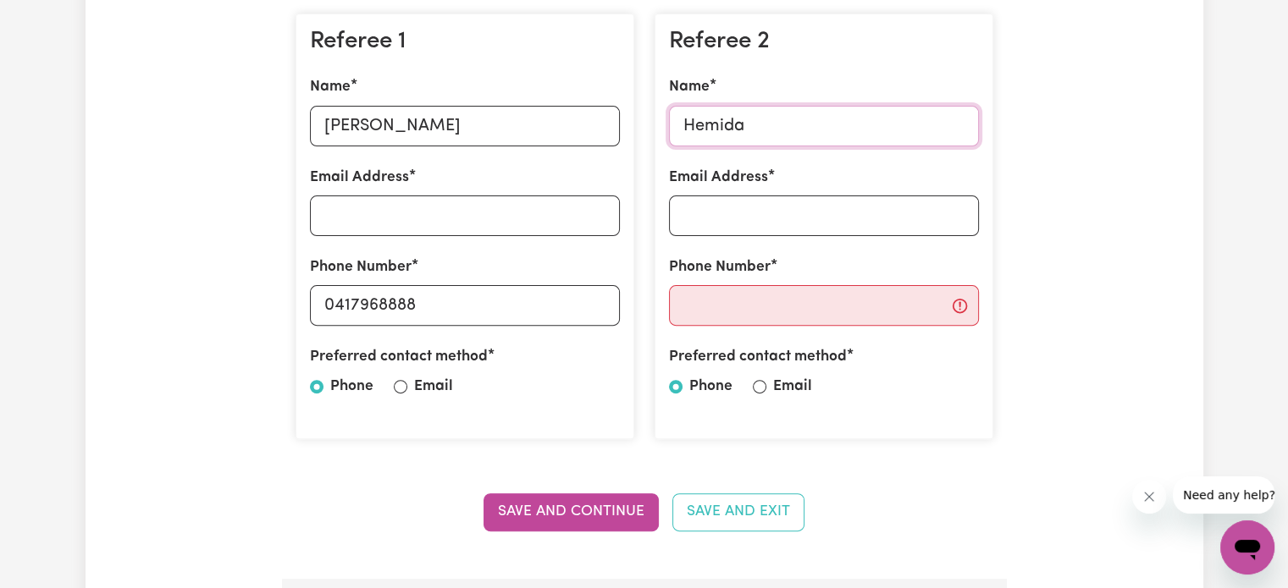
type input "Hemida"
click at [756, 196] on input "Email Address" at bounding box center [824, 216] width 310 height 41
click at [697, 323] on input "Phone Number" at bounding box center [824, 305] width 310 height 41
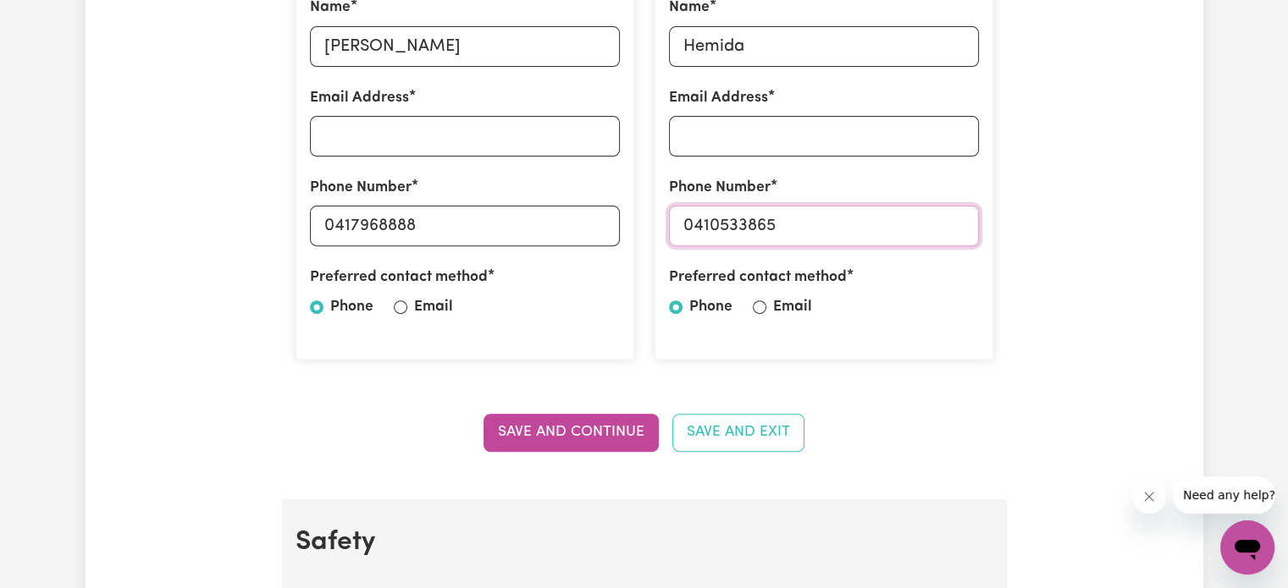
scroll to position [677, 0]
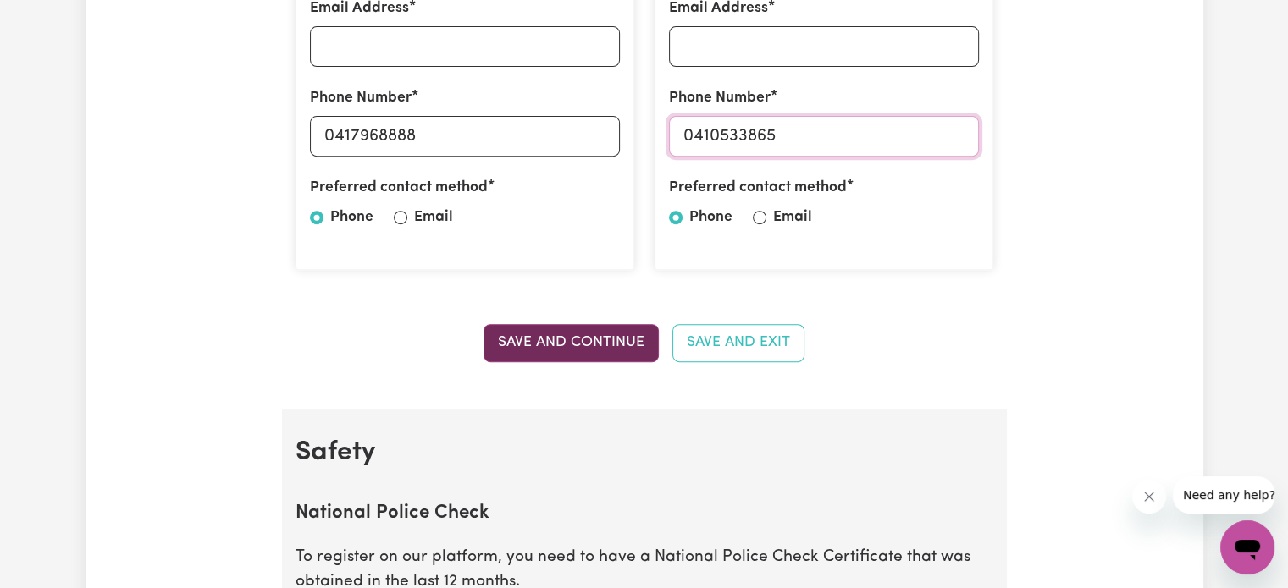
type input "0410533865"
click at [603, 345] on button "Save and Continue" at bounding box center [570, 342] width 175 height 37
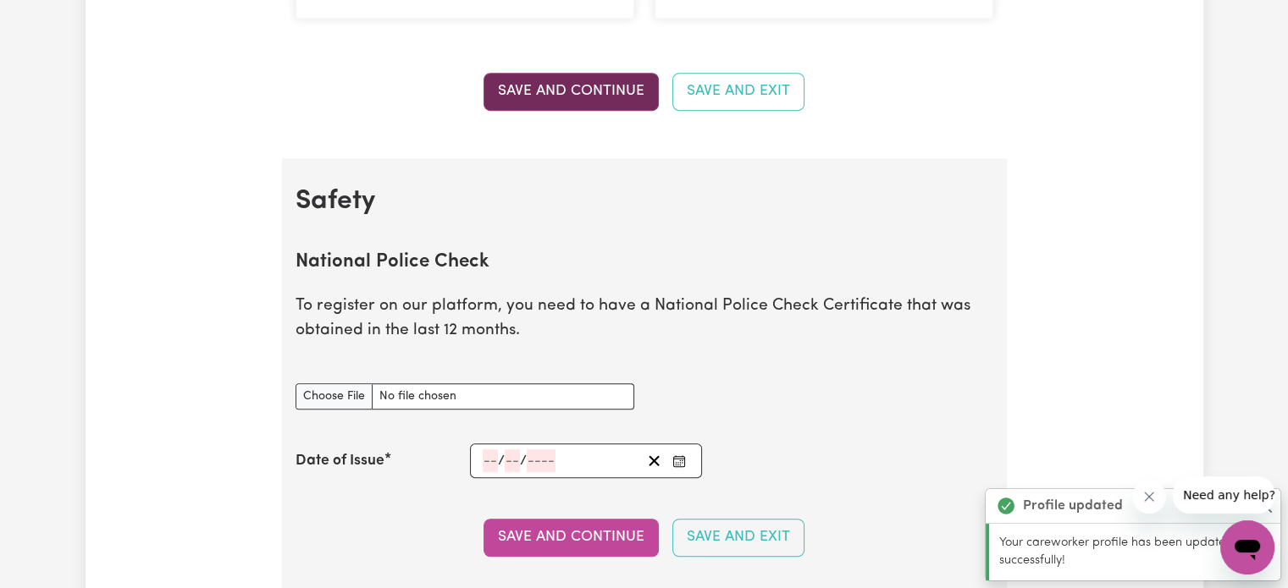
scroll to position [1086, 0]
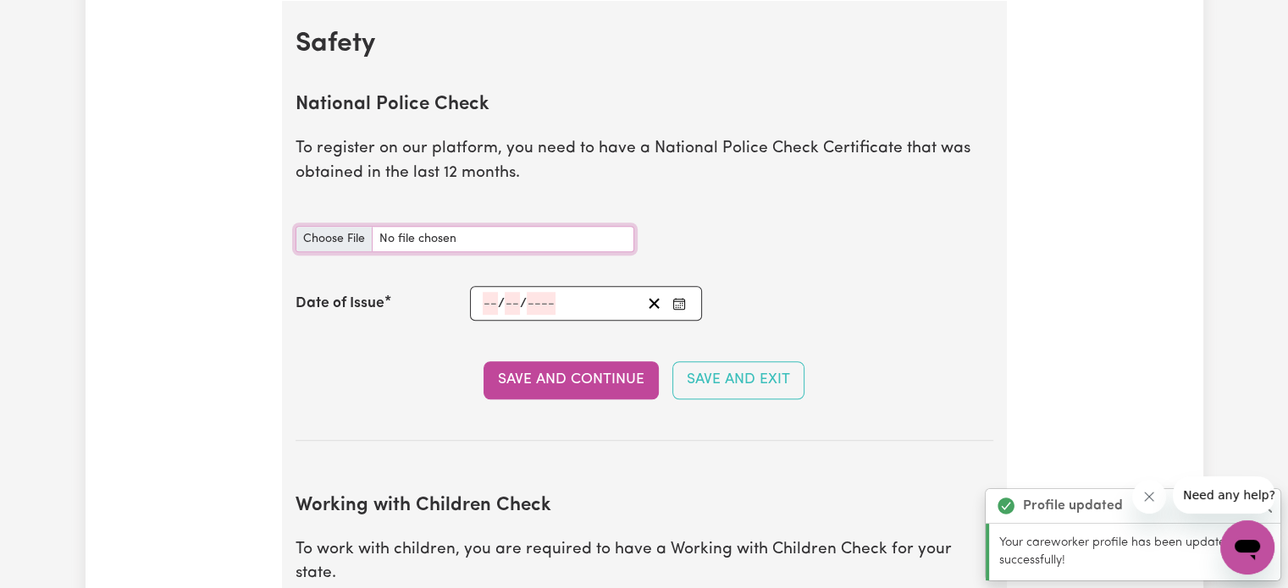
click at [401, 238] on input "National Police Check document" at bounding box center [464, 239] width 339 height 26
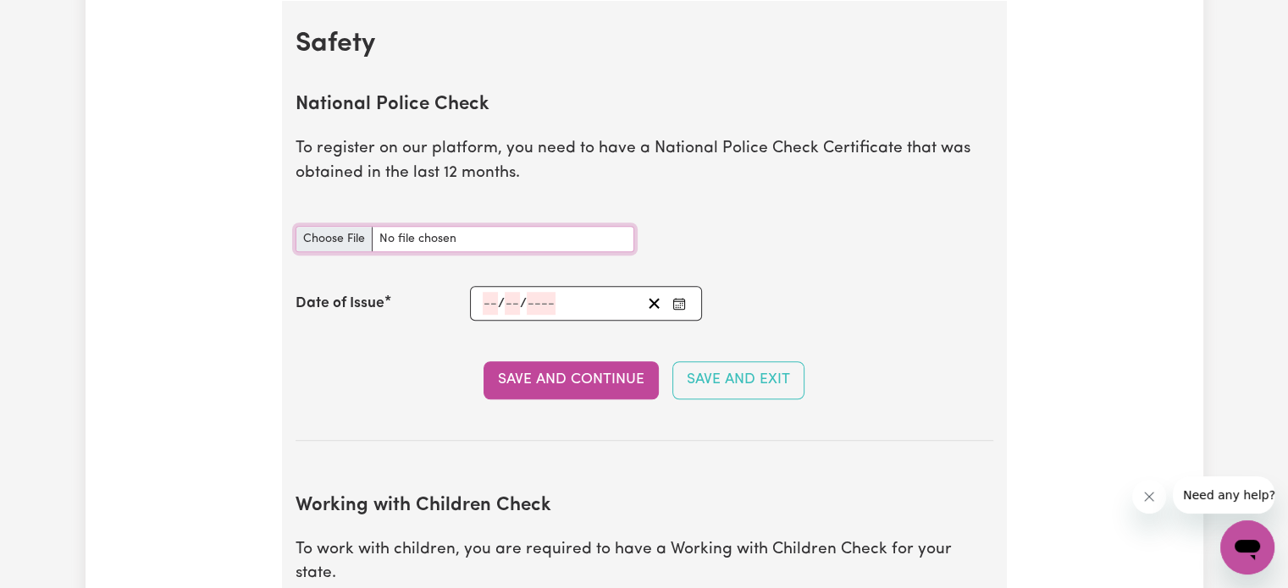
type input "C:\fakepath\Police check.pdf"
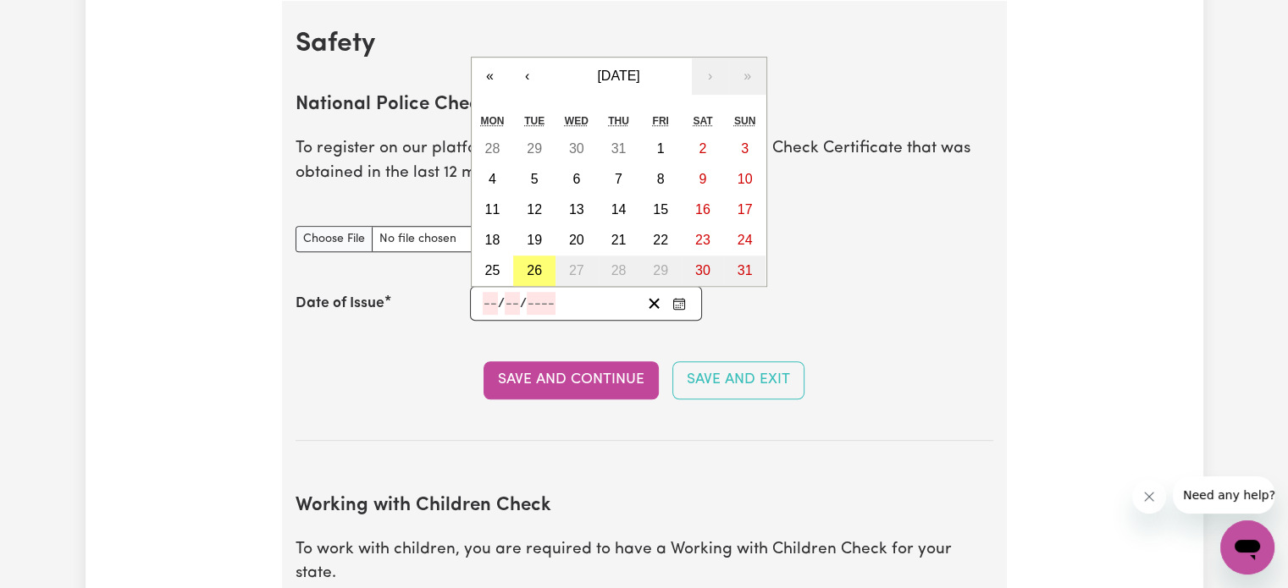
click at [488, 301] on input "number" at bounding box center [490, 303] width 15 height 23
type input "25"
type input "07"
type input "0002-07-25"
type input "7"
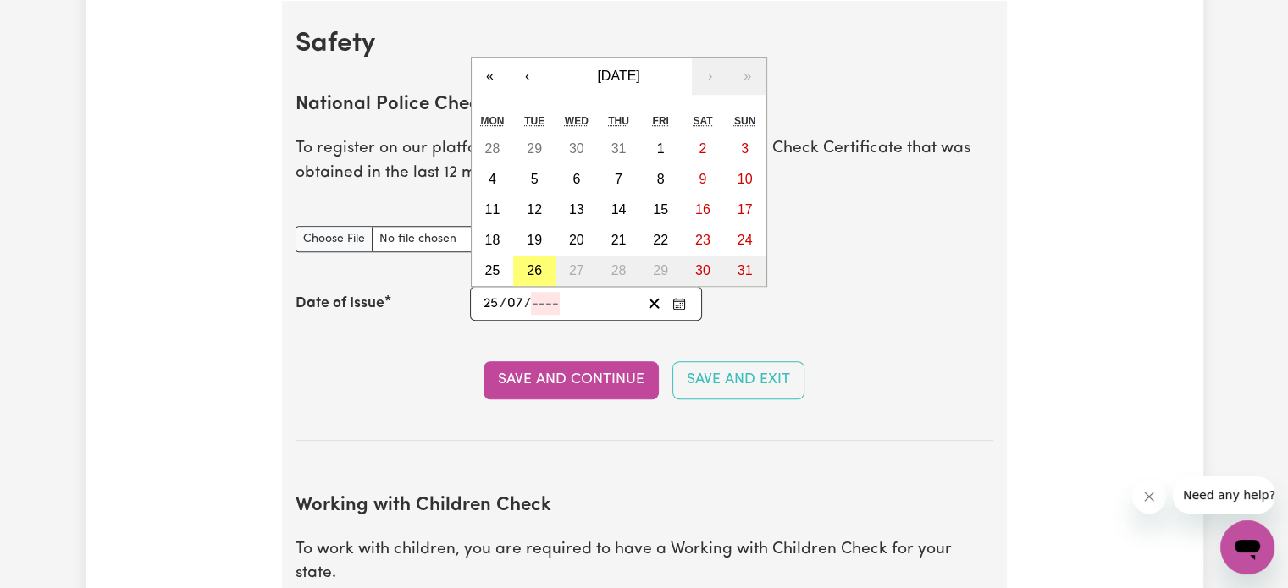
type input "2"
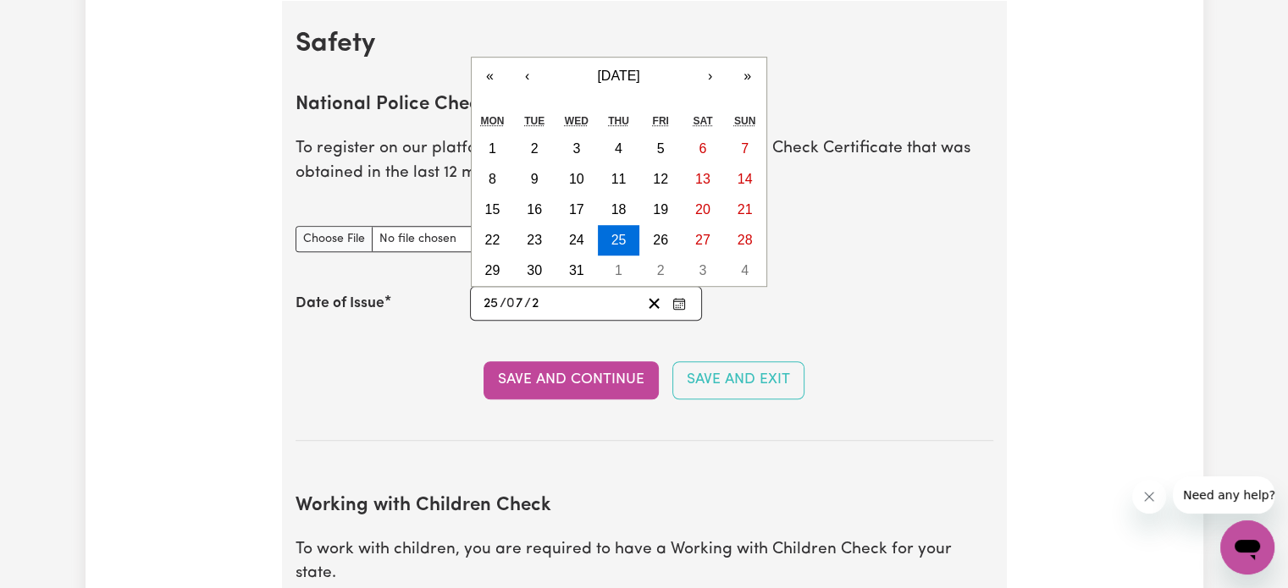
type input "0020-07-25"
type input "20"
type input "0202-07-25"
type input "202"
type input "[DATE]"
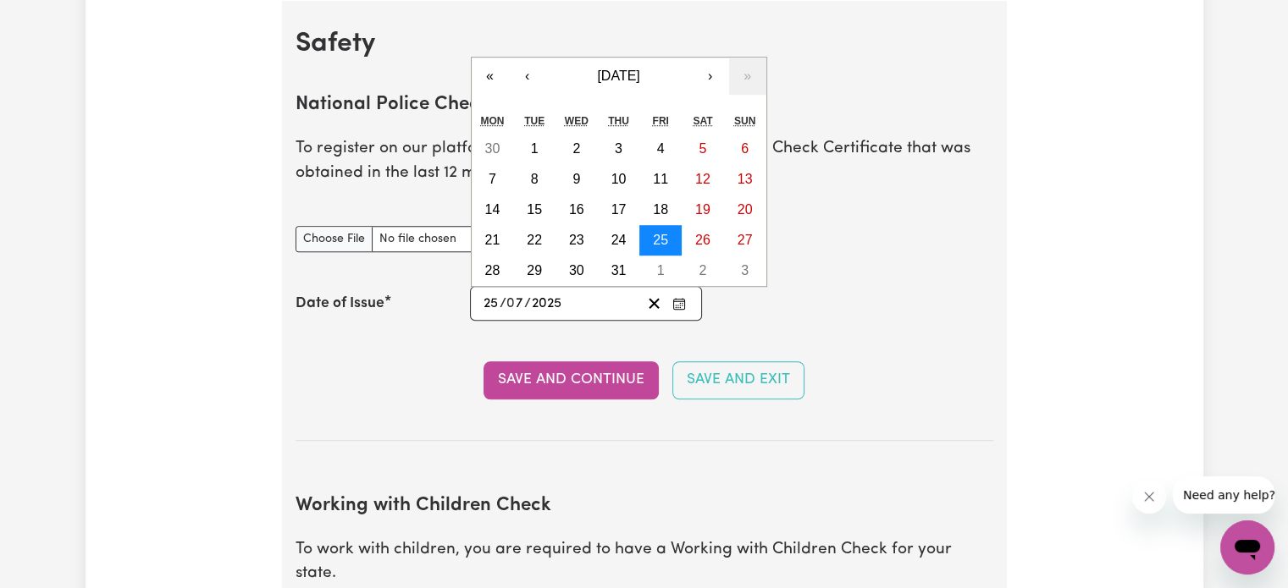
type input "2025"
click at [652, 229] on button "25" at bounding box center [660, 240] width 42 height 30
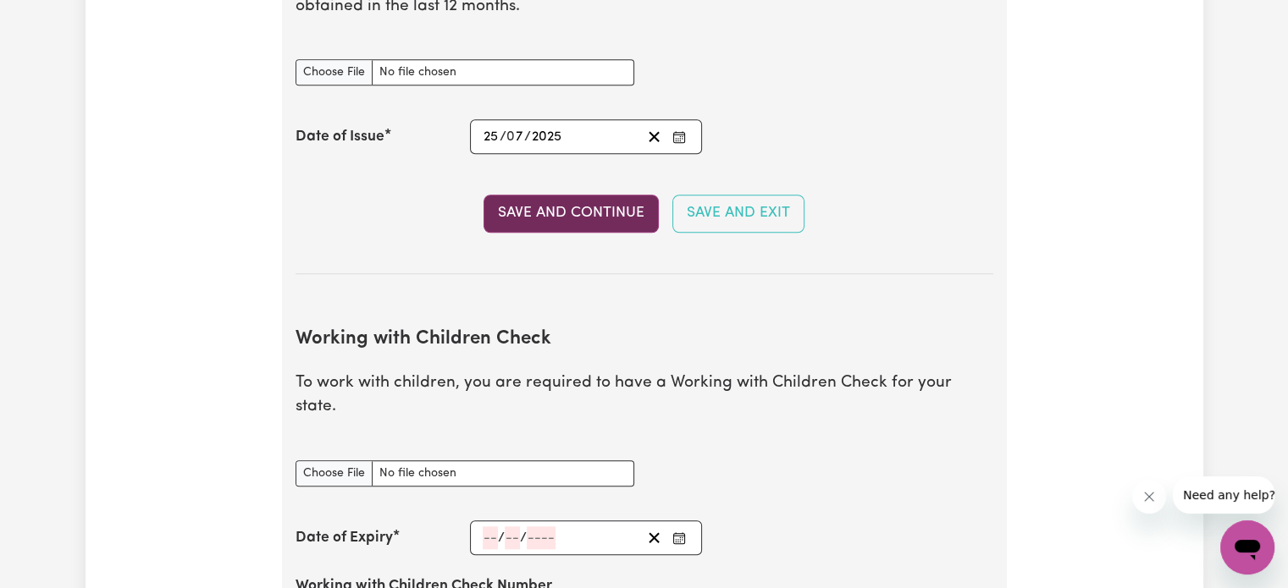
scroll to position [1256, 0]
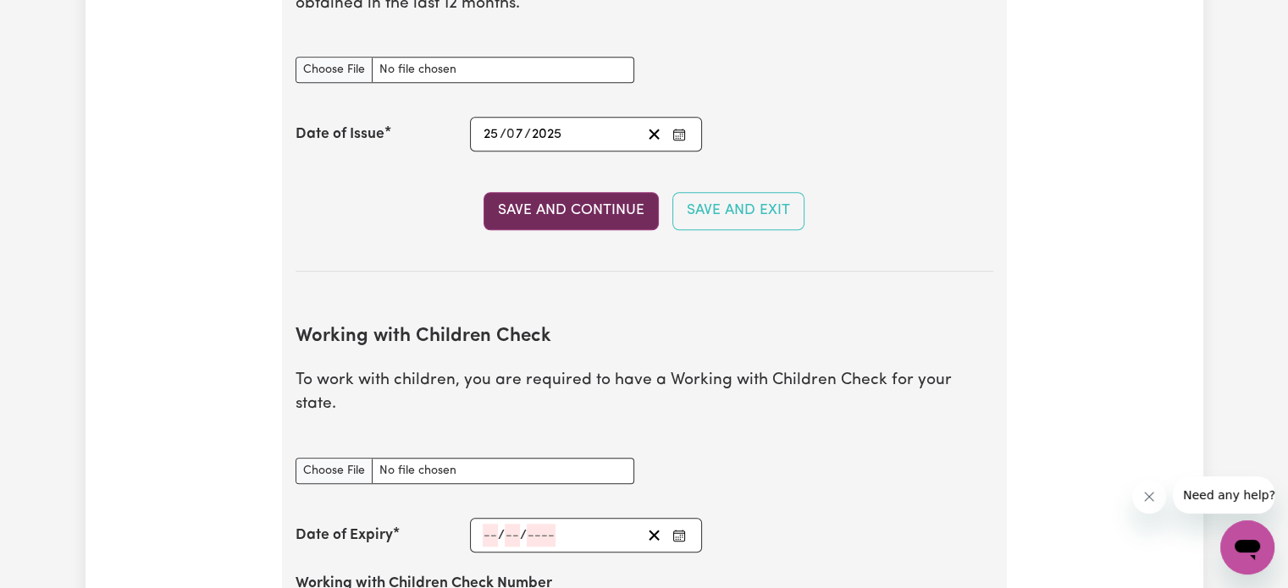
click at [601, 209] on button "Save and Continue" at bounding box center [570, 210] width 175 height 37
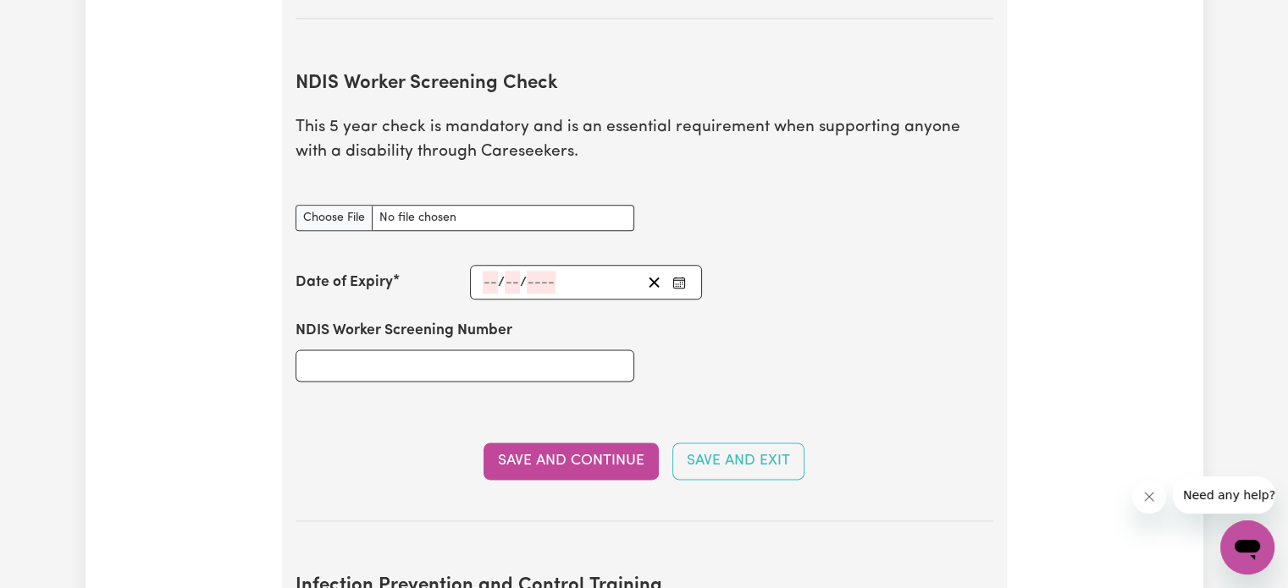
scroll to position [2146, 0]
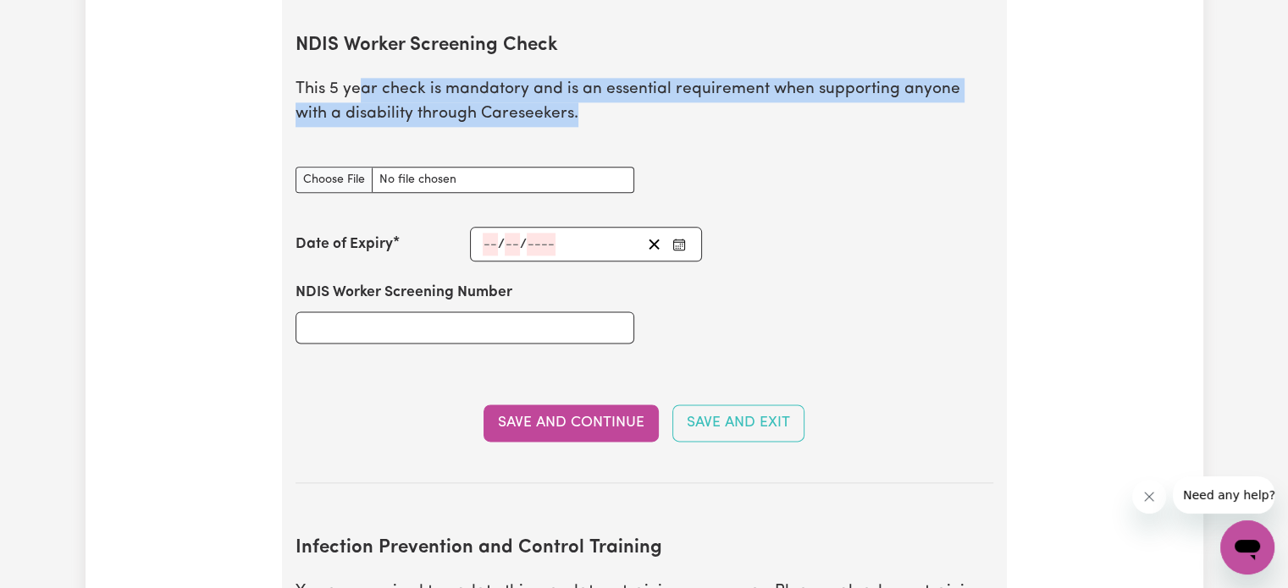
drag, startPoint x: 362, startPoint y: 73, endPoint x: 666, endPoint y: 97, distance: 305.7
click at [666, 97] on p "This 5 year check is mandatory and is an essential requirement when supporting …" at bounding box center [644, 102] width 698 height 49
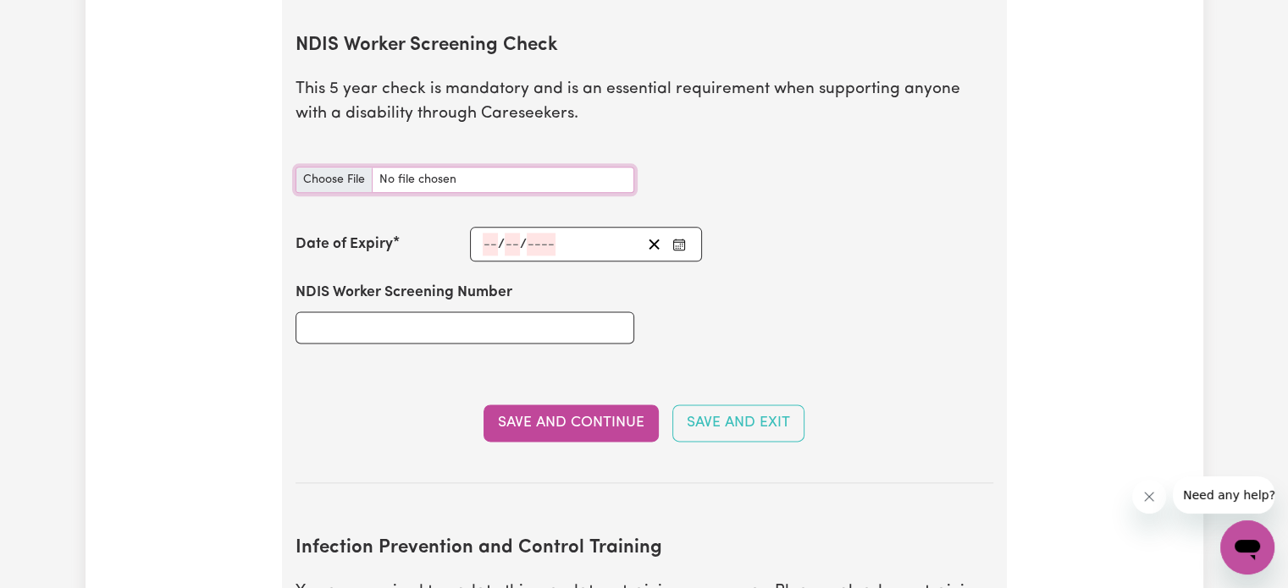
click at [349, 167] on input "NDIS Worker Screening Check document" at bounding box center [464, 180] width 339 height 26
type input "C:\fakepath\Captura de pantalla [DATE] 092838.png"
click at [461, 312] on input "NDIS Worker Screening Number" at bounding box center [464, 328] width 339 height 32
paste input "80025667"
type input "80025667"
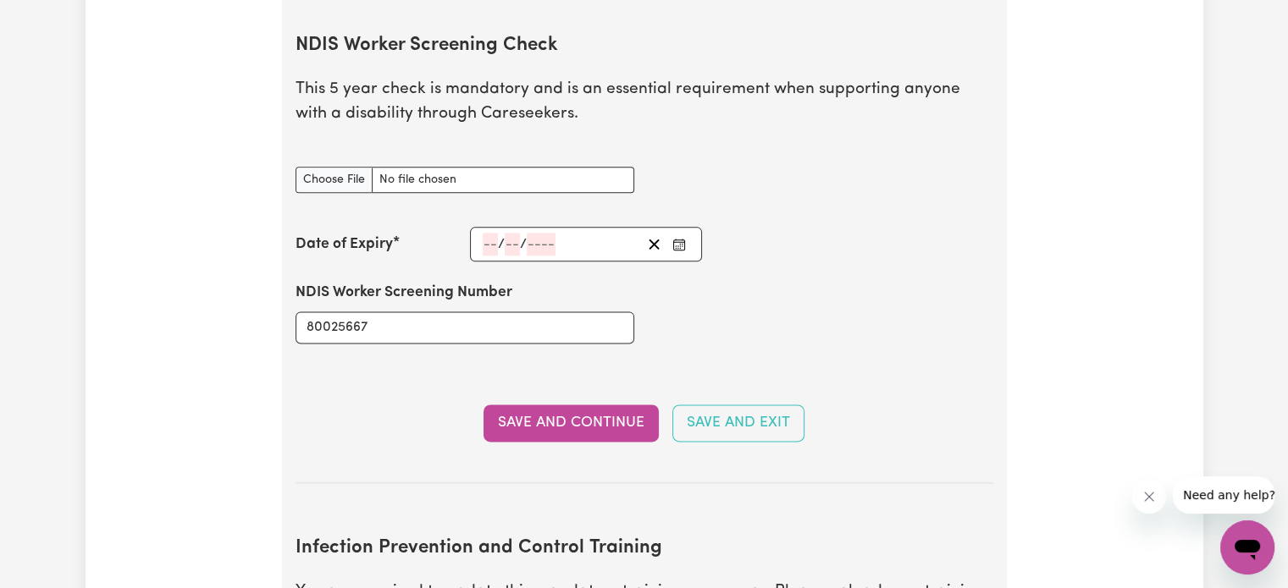
click at [498, 237] on span "/" at bounding box center [501, 244] width 7 height 15
click at [492, 227] on div "/ /" at bounding box center [586, 244] width 233 height 35
click at [1000, 226] on section "Safety National Police Check To register on our platform, you need to have a Na…" at bounding box center [644, 117] width 725 height 2350
click at [491, 227] on div "/ / « ‹ [DATE] › » Mon Tue Wed Thu Fri Sat Sun 28 29 30 31 1 2 3 4 5 6 7 8 9 10…" at bounding box center [586, 244] width 233 height 35
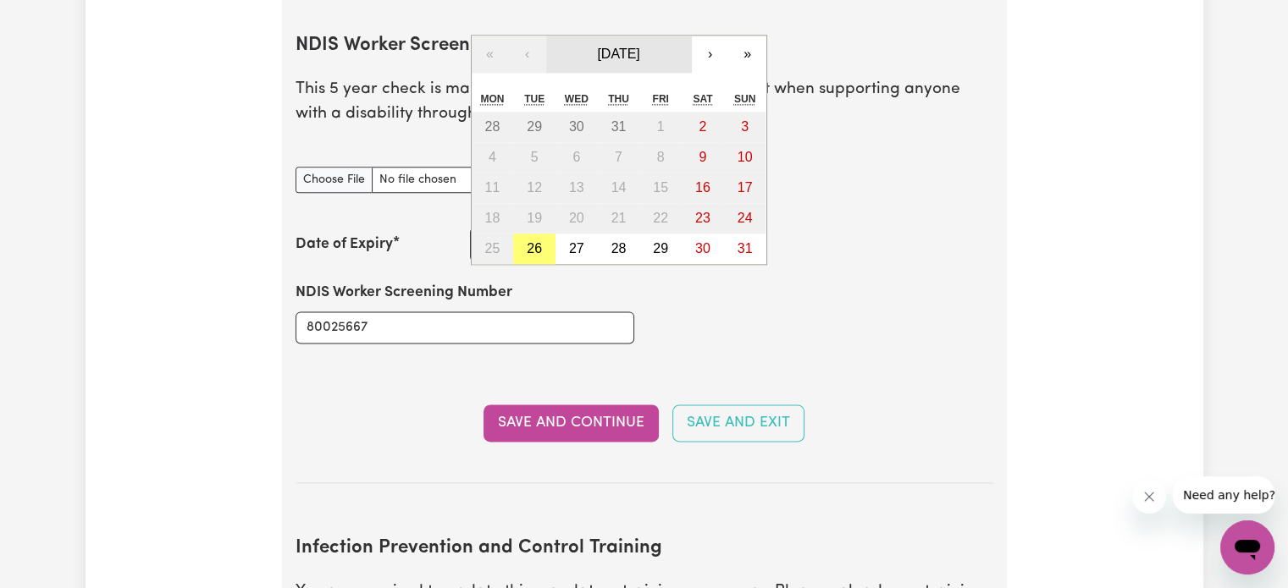
type input "1"
click at [650, 36] on button "[DATE]" at bounding box center [619, 54] width 146 height 37
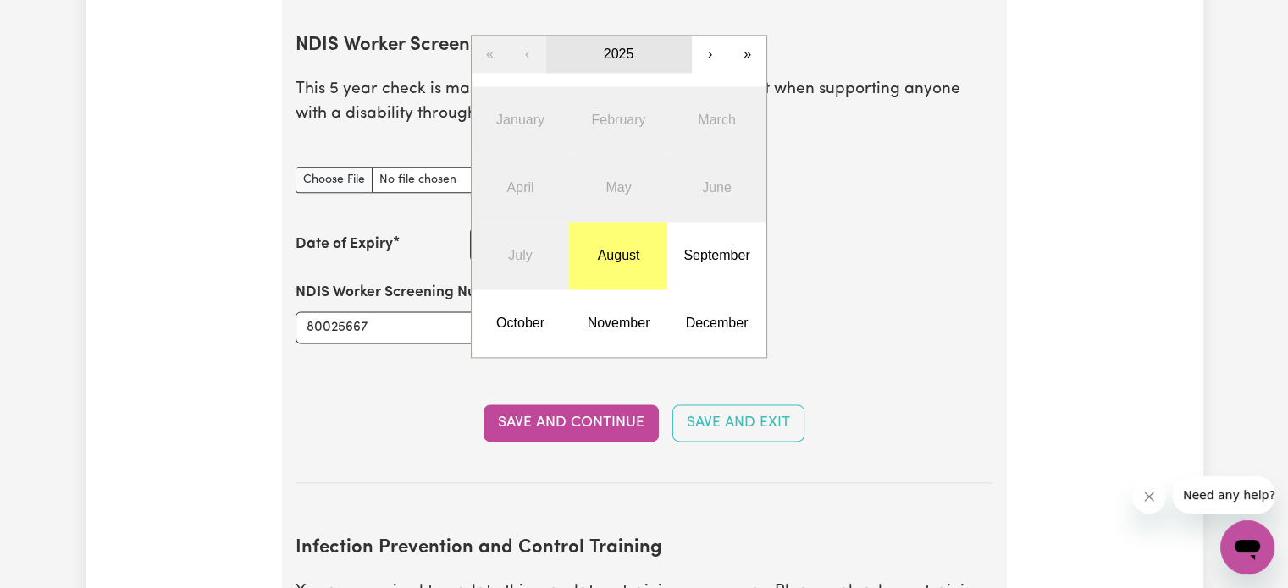
click at [636, 36] on button "2025" at bounding box center [619, 54] width 146 height 37
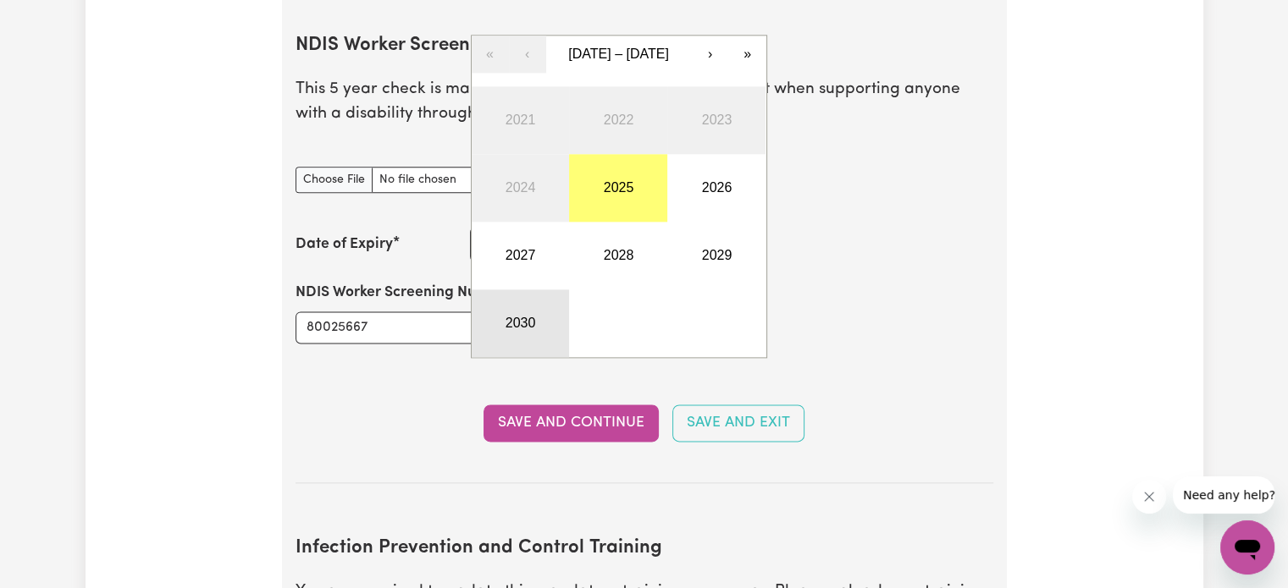
click at [544, 290] on button "2030" at bounding box center [521, 324] width 98 height 68
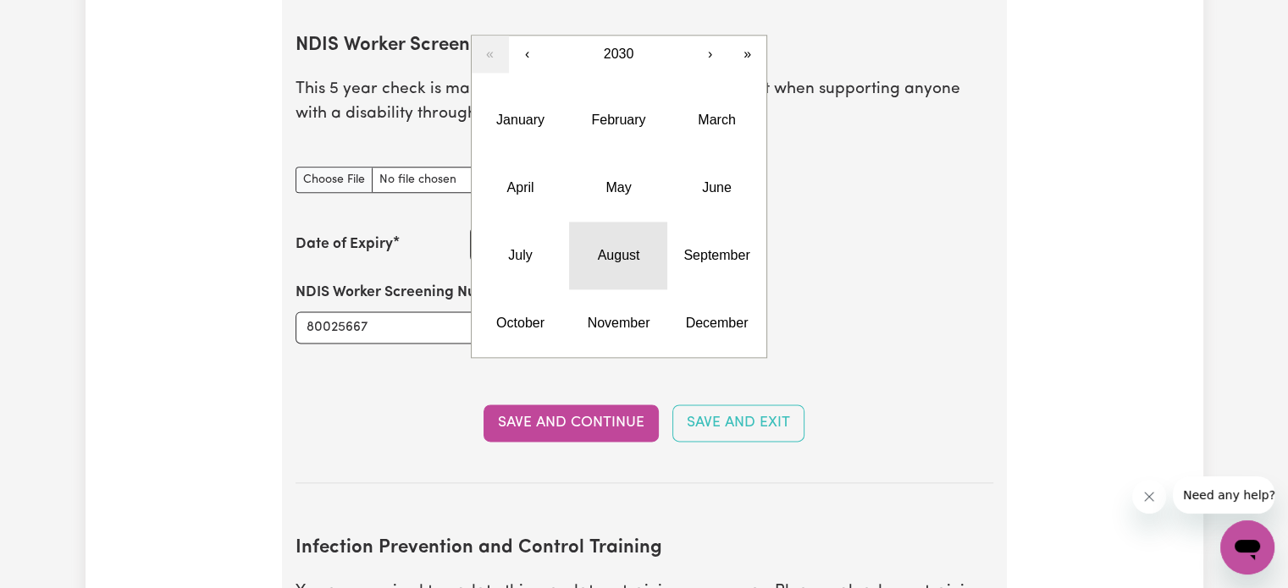
click at [615, 239] on button "August" at bounding box center [618, 256] width 98 height 68
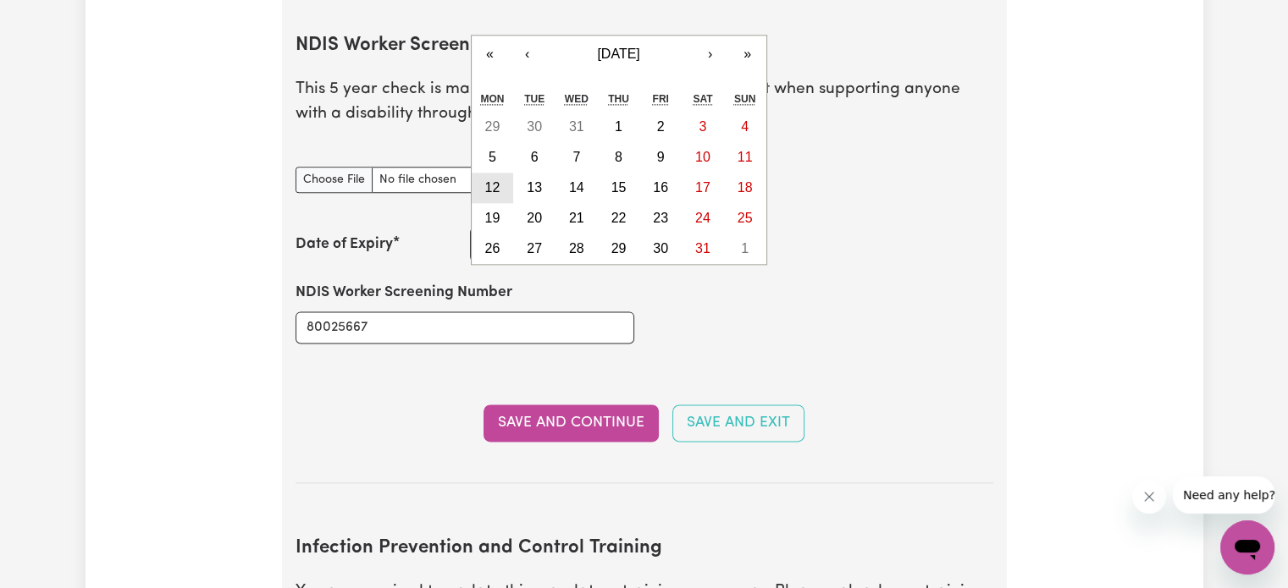
click at [498, 180] on abbr "12" at bounding box center [491, 187] width 15 height 14
type input "[DATE]"
type input "12"
type input "8"
type input "2030"
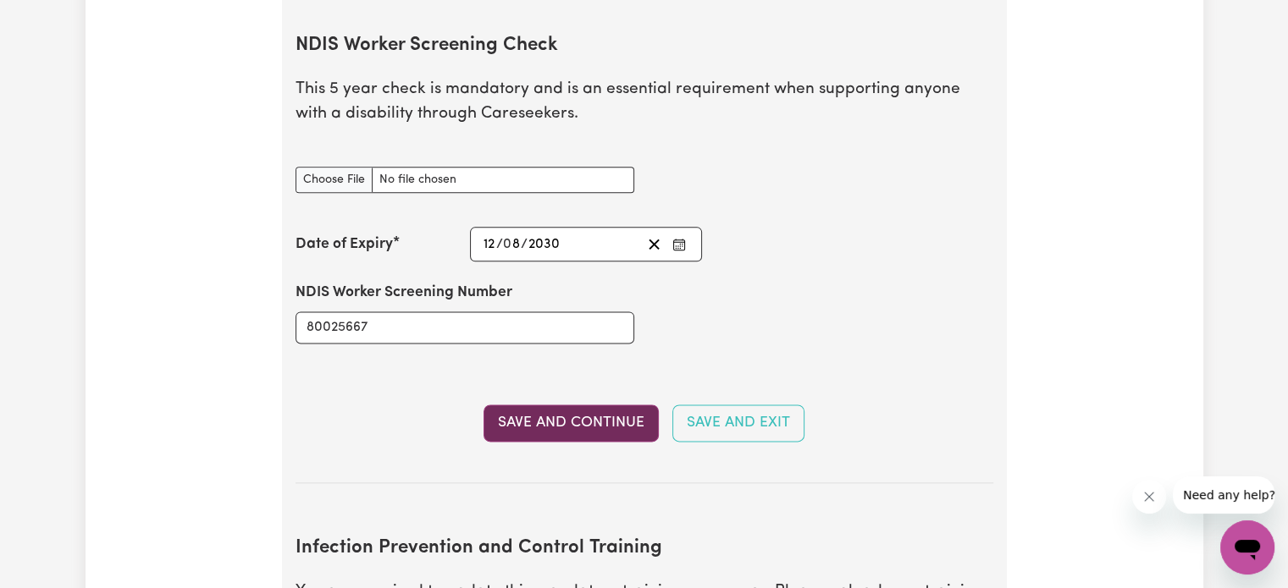
click at [603, 405] on button "Save and Continue" at bounding box center [570, 423] width 175 height 37
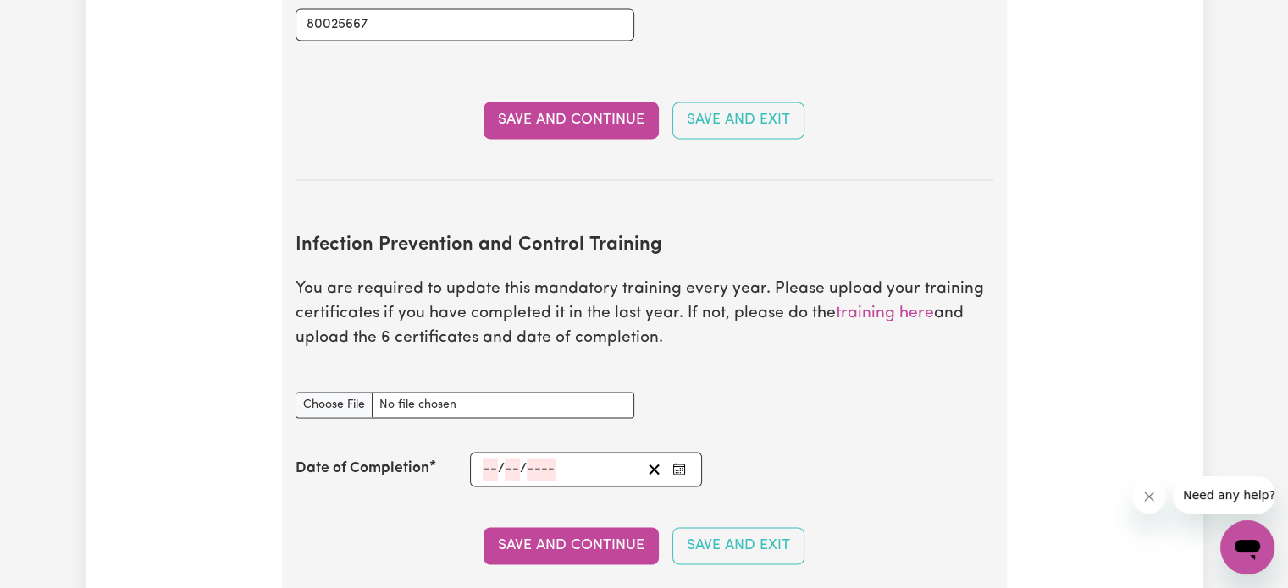
scroll to position [2543, 0]
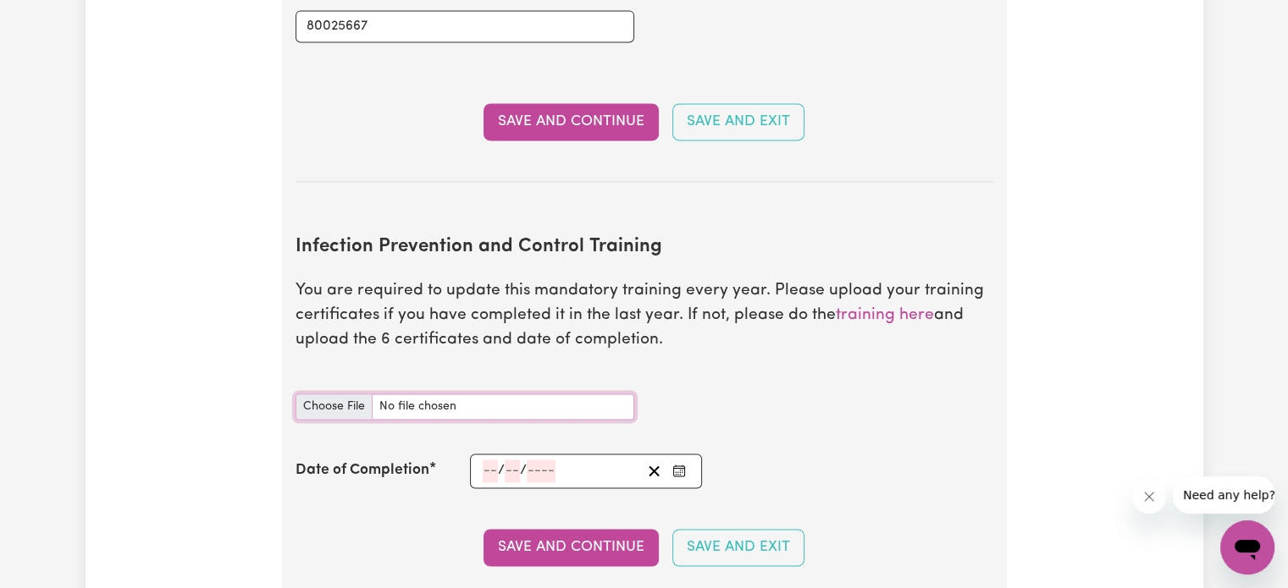
click at [449, 394] on input "Infection Prevention and Control Training document" at bounding box center [464, 407] width 339 height 26
type input "C:\fakepath\NDIS_Worker_Orientation_Completion_Certificate.pdf"
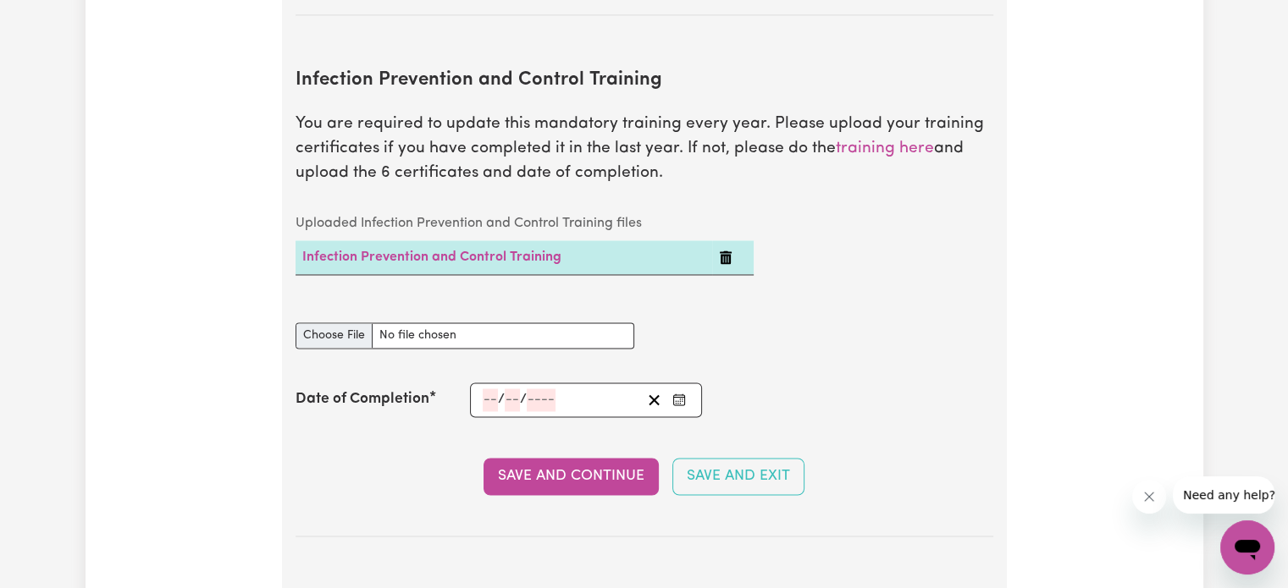
scroll to position [2712, 0]
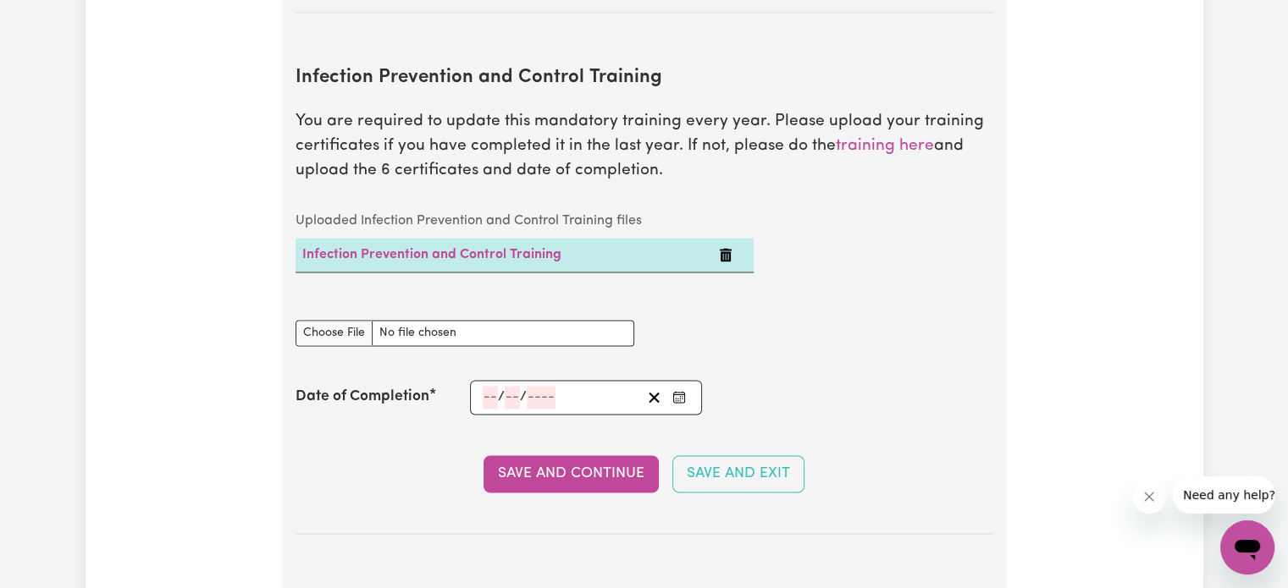
click at [483, 386] on input "number" at bounding box center [490, 397] width 15 height 23
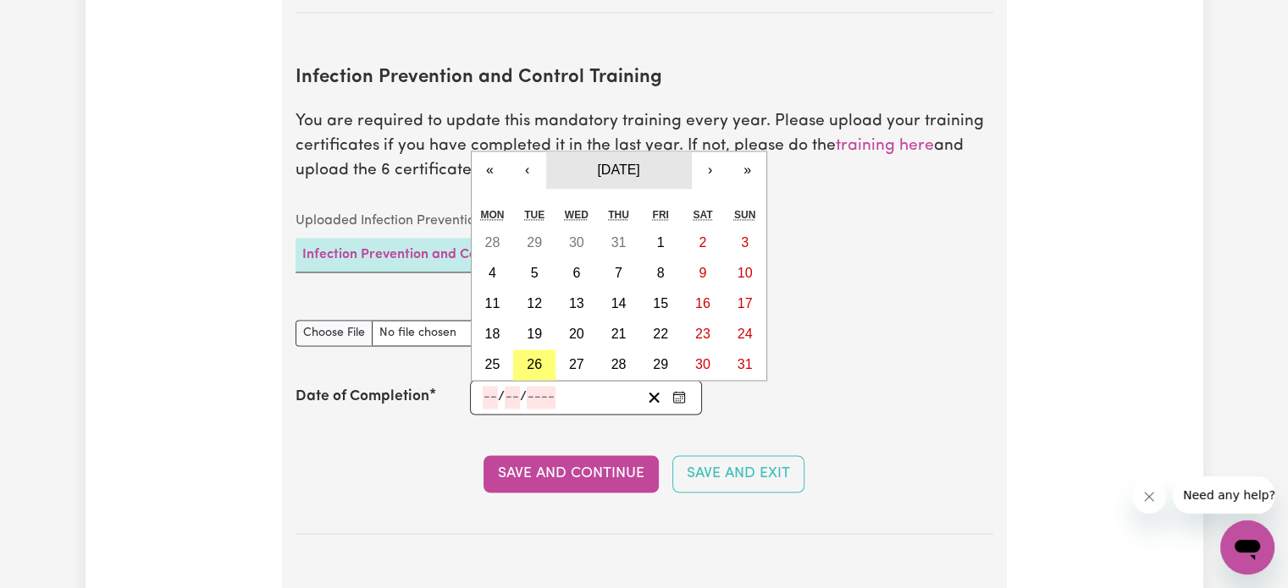
click at [610, 163] on span "[DATE]" at bounding box center [618, 170] width 42 height 14
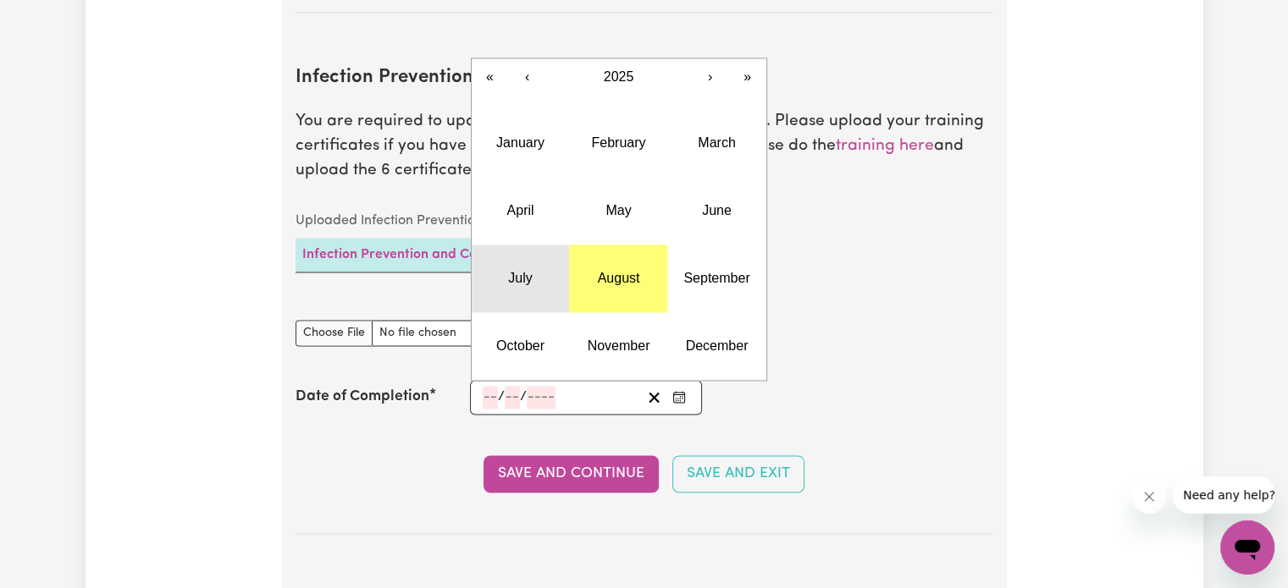
click at [514, 271] on abbr "July" at bounding box center [520, 278] width 24 height 14
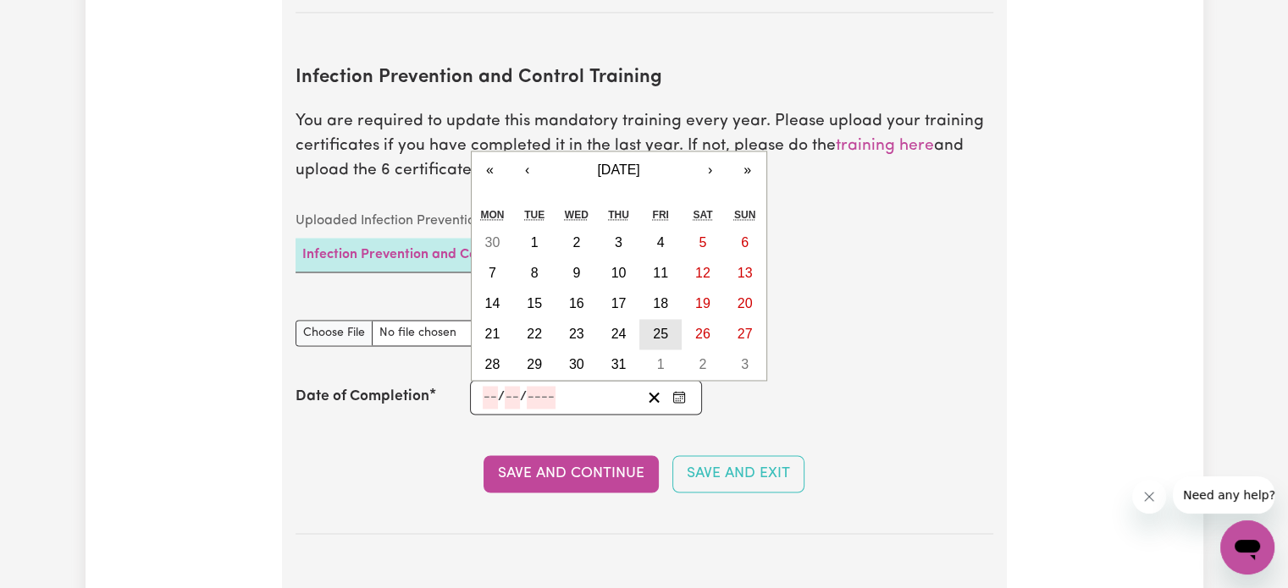
click at [654, 319] on button "25" at bounding box center [660, 334] width 42 height 30
type input "[DATE]"
type input "25"
type input "7"
type input "2025"
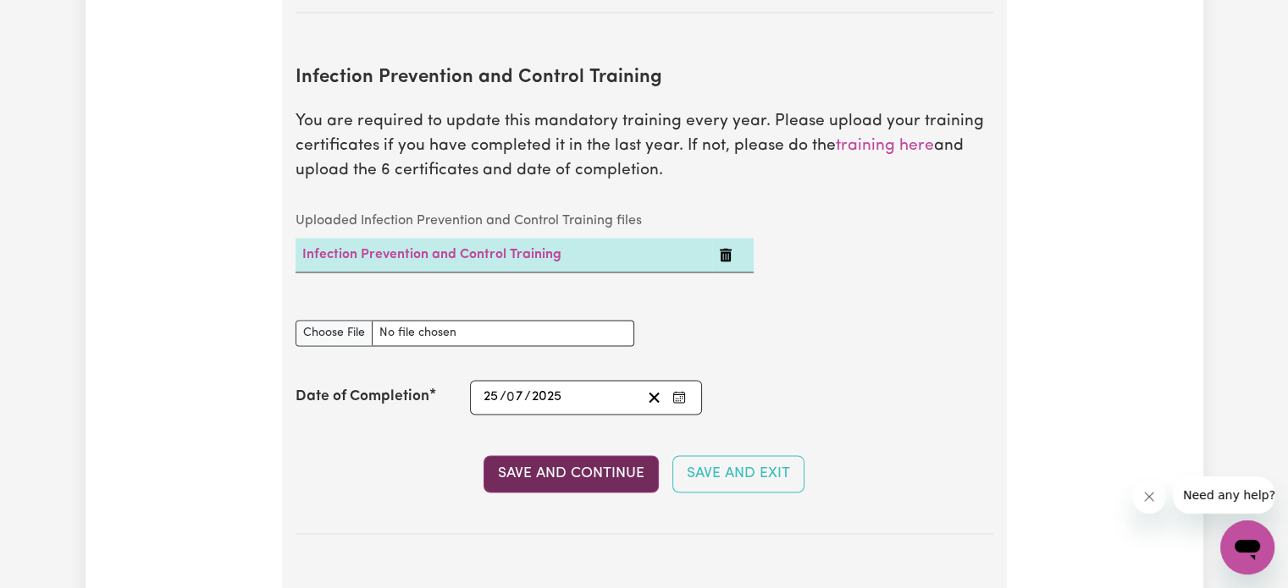
click at [614, 456] on button "Save and Continue" at bounding box center [570, 474] width 175 height 37
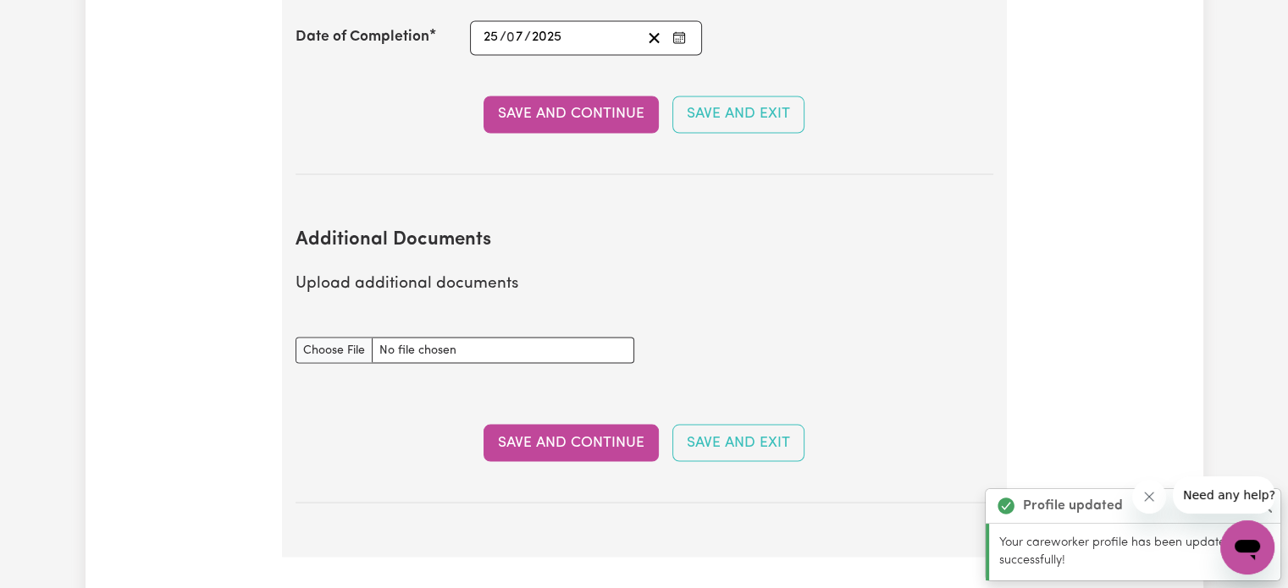
scroll to position [3244, 0]
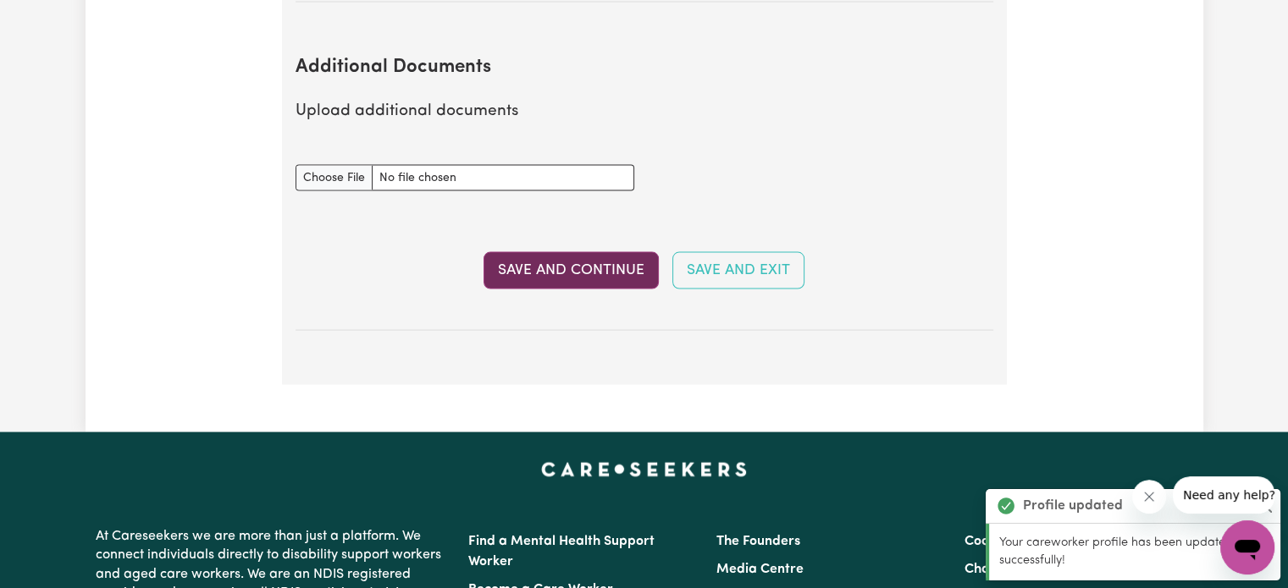
click at [573, 255] on button "Save and Continue" at bounding box center [570, 270] width 175 height 37
select select "Certificate III (Individual Support)"
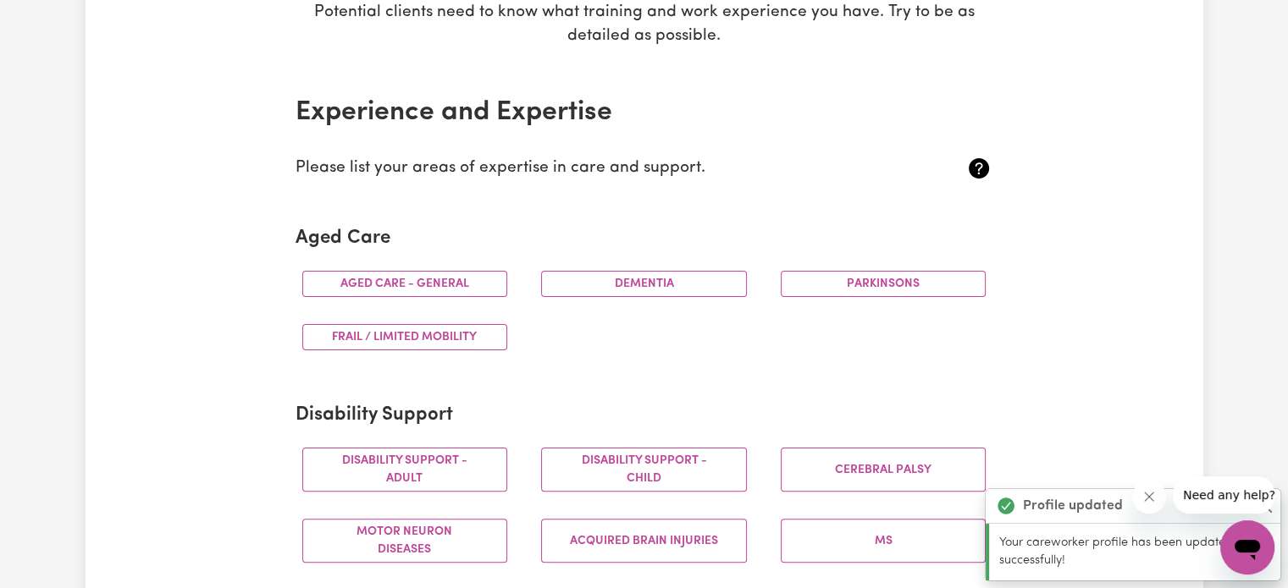
scroll to position [339, 0]
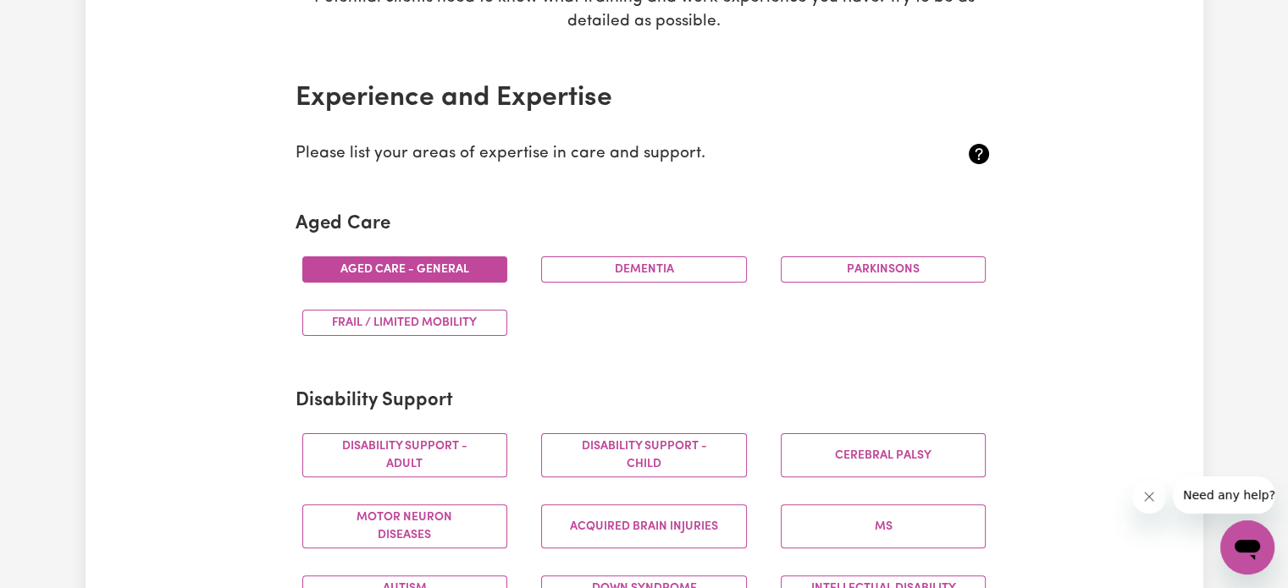
click at [445, 263] on button "Aged care - General" at bounding box center [405, 270] width 206 height 26
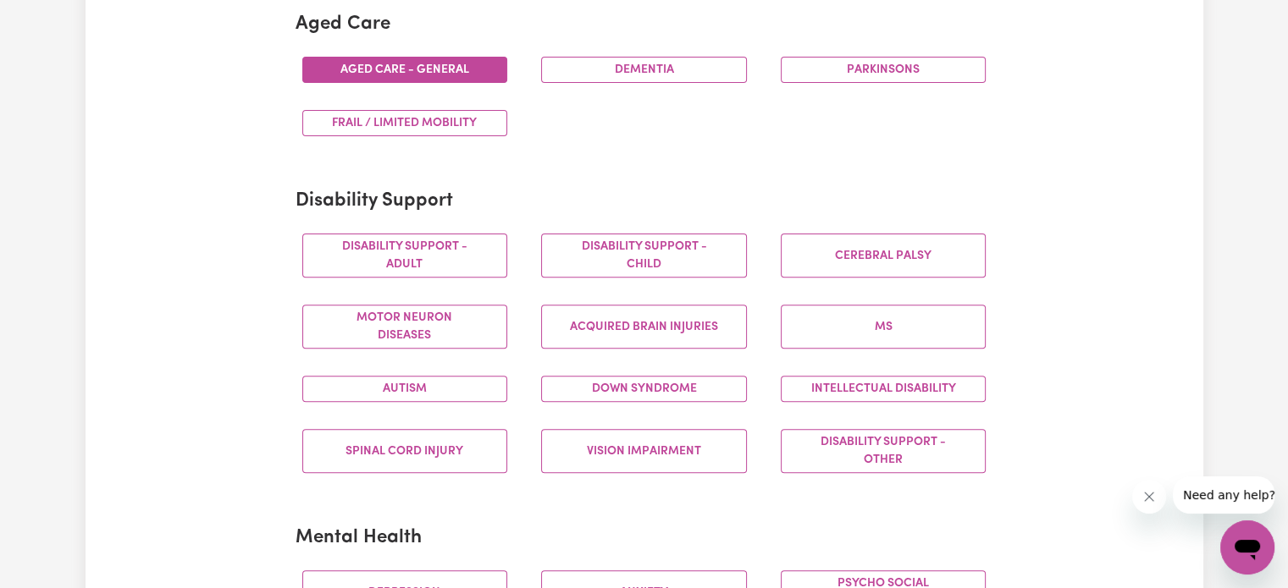
scroll to position [593, 0]
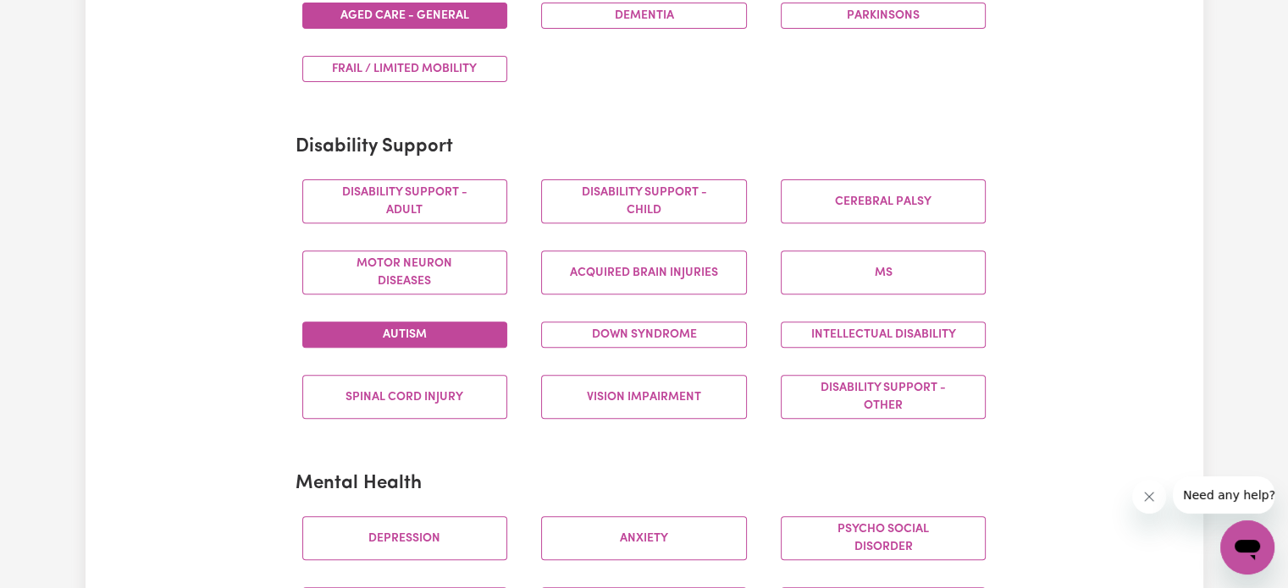
click at [395, 322] on button "Autism" at bounding box center [405, 335] width 206 height 26
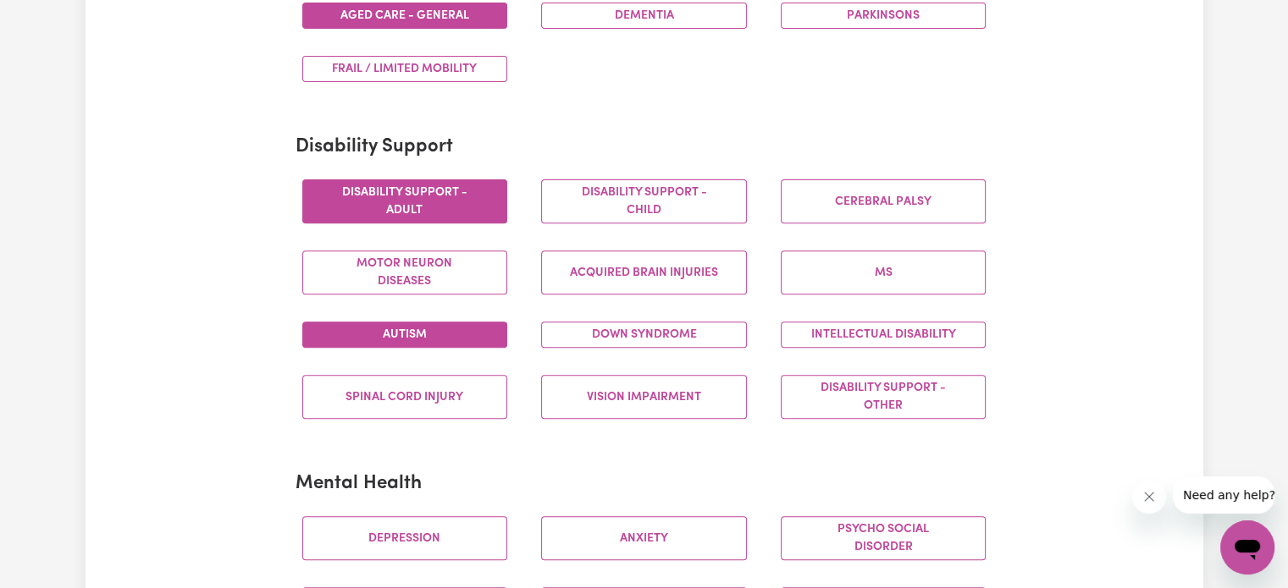
click at [430, 215] on button "Disability support - Adult" at bounding box center [405, 202] width 206 height 44
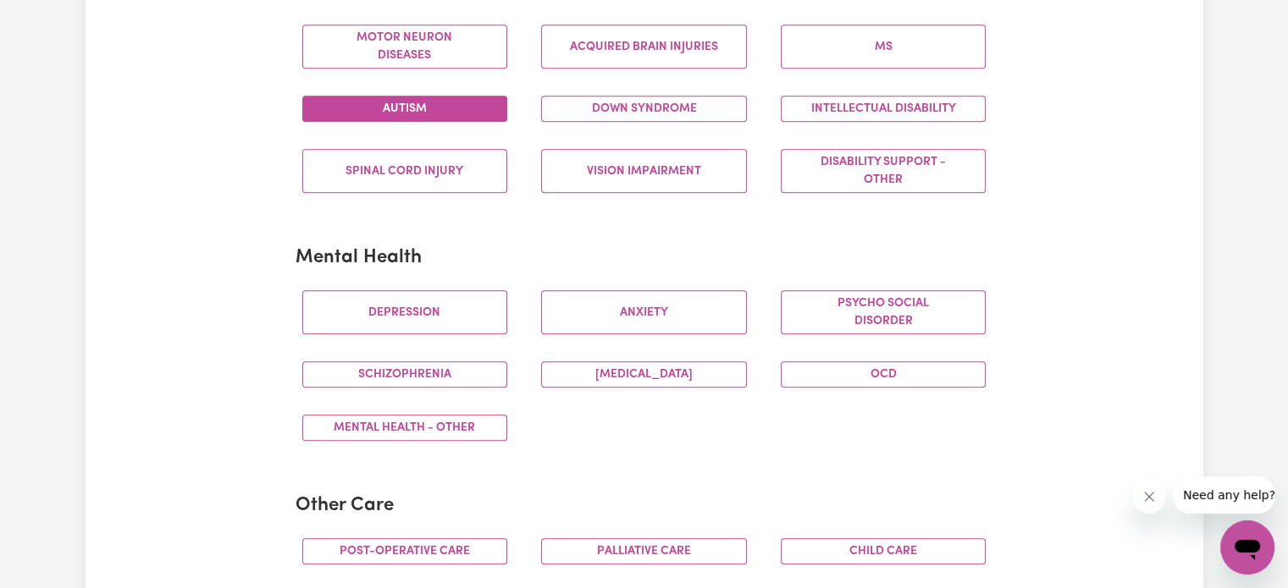
scroll to position [847, 0]
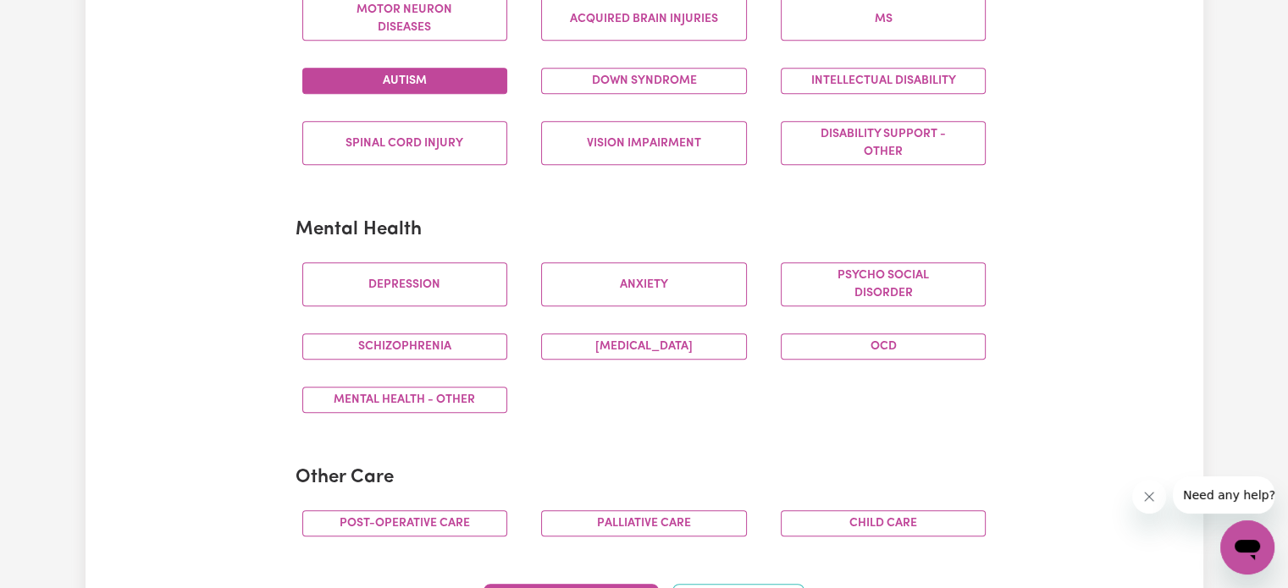
click at [471, 306] on div "Depression" at bounding box center [405, 284] width 240 height 71
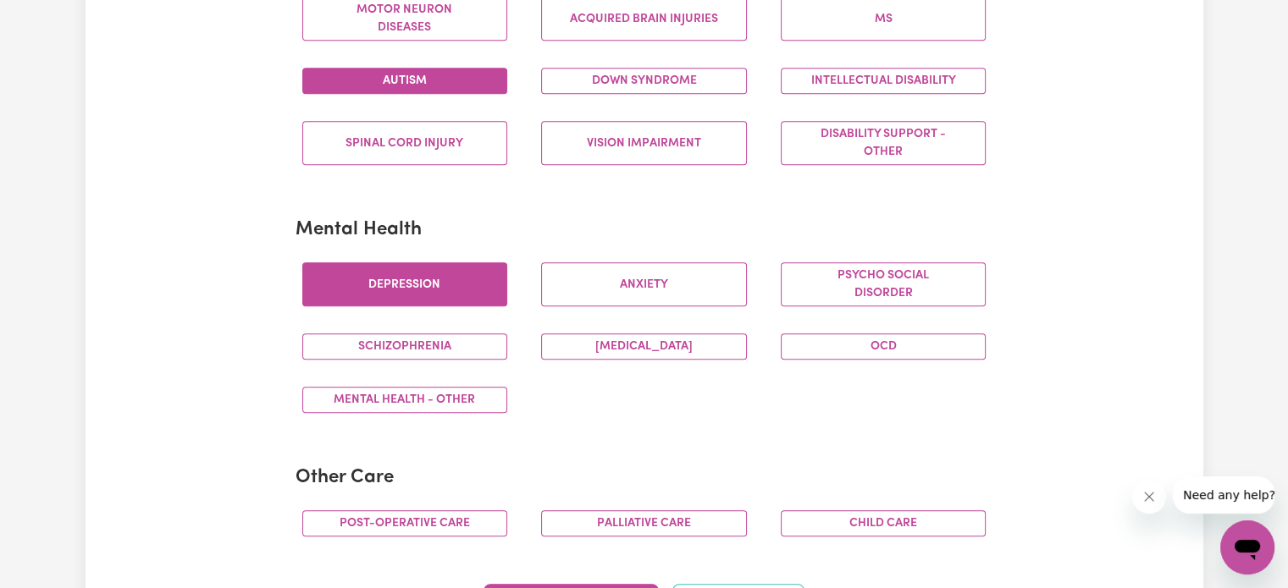
click at [460, 283] on button "Depression" at bounding box center [405, 284] width 206 height 44
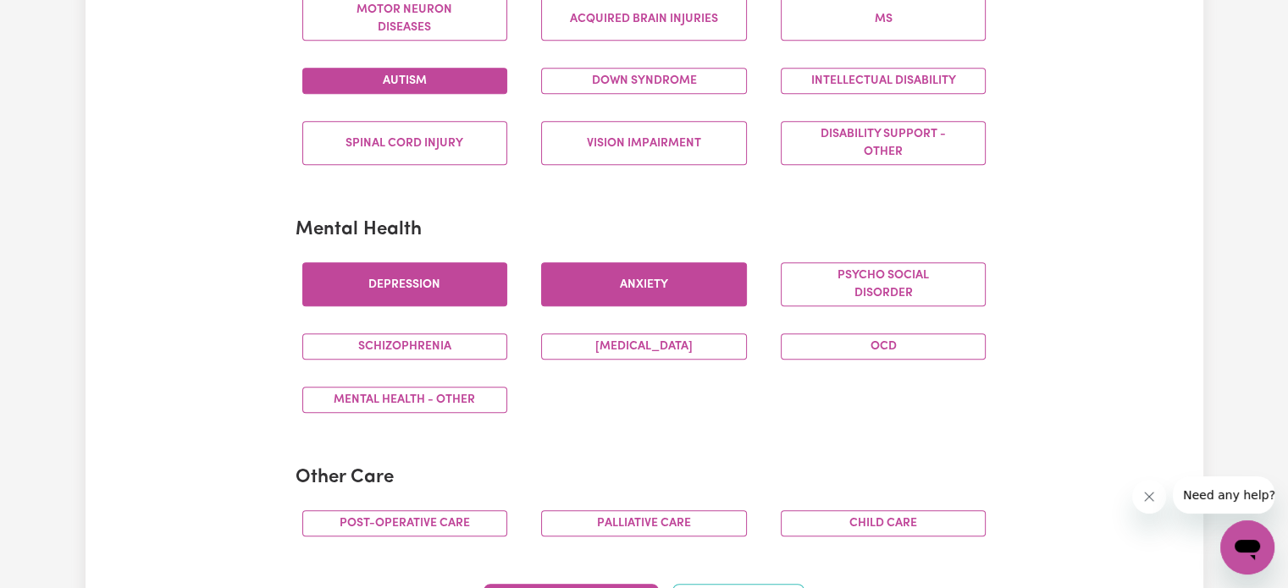
click at [691, 299] on button "Anxiety" at bounding box center [644, 284] width 206 height 44
click at [437, 406] on button "Mental Health - Other" at bounding box center [405, 400] width 206 height 26
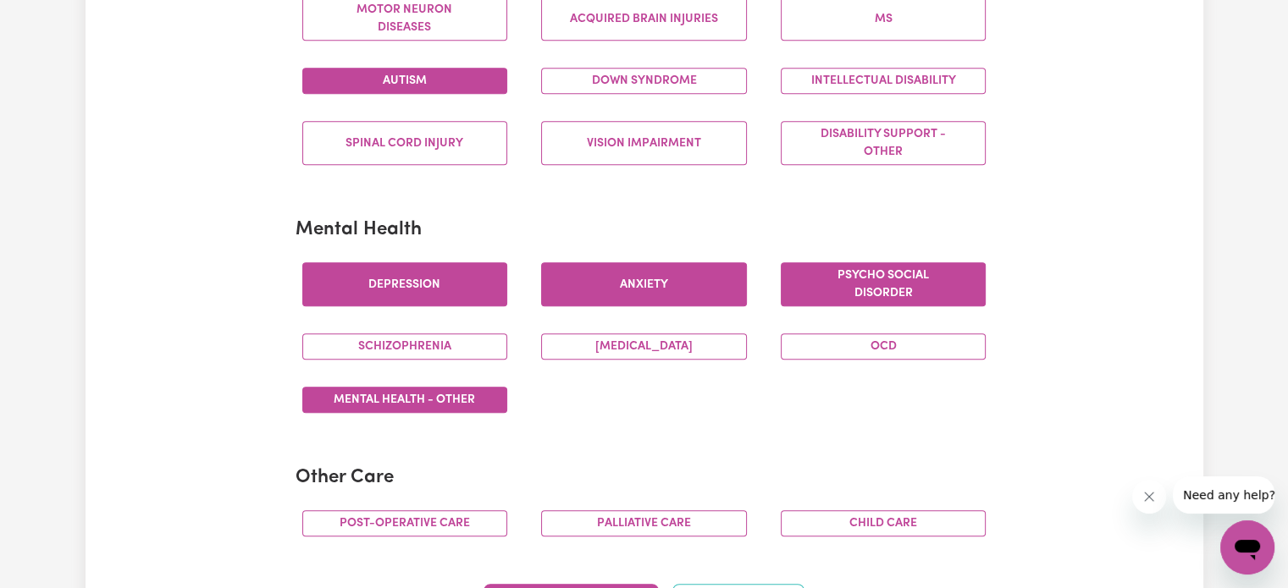
click at [867, 281] on button "Psycho social disorder" at bounding box center [884, 284] width 206 height 44
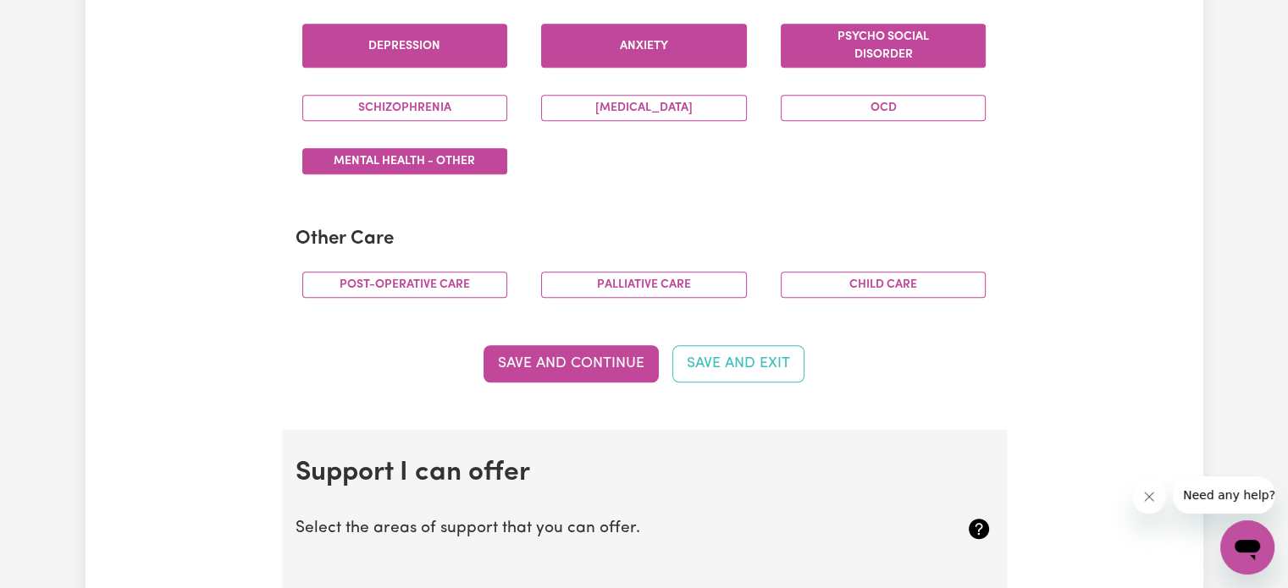
scroll to position [1185, 0]
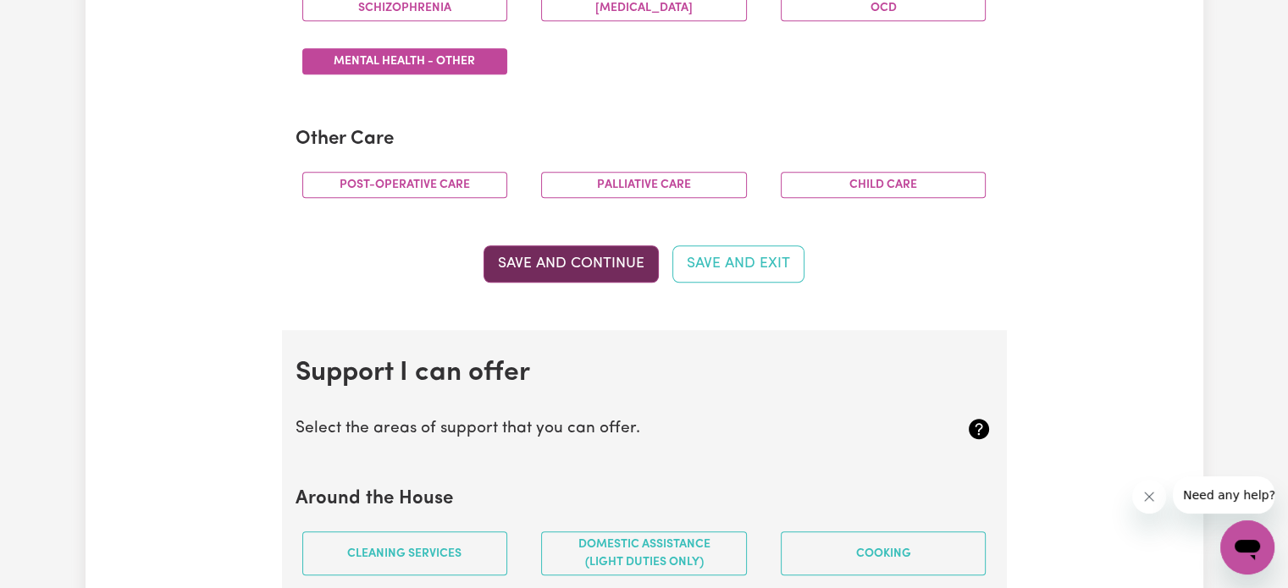
click at [594, 260] on button "Save and Continue" at bounding box center [570, 264] width 175 height 37
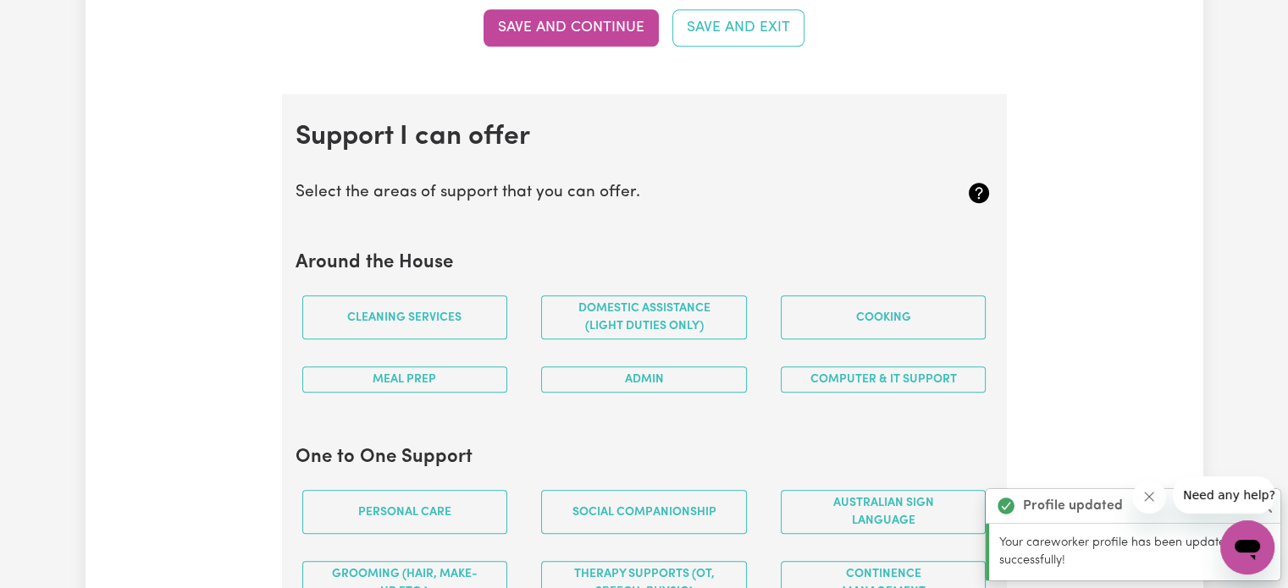
scroll to position [1512, 0]
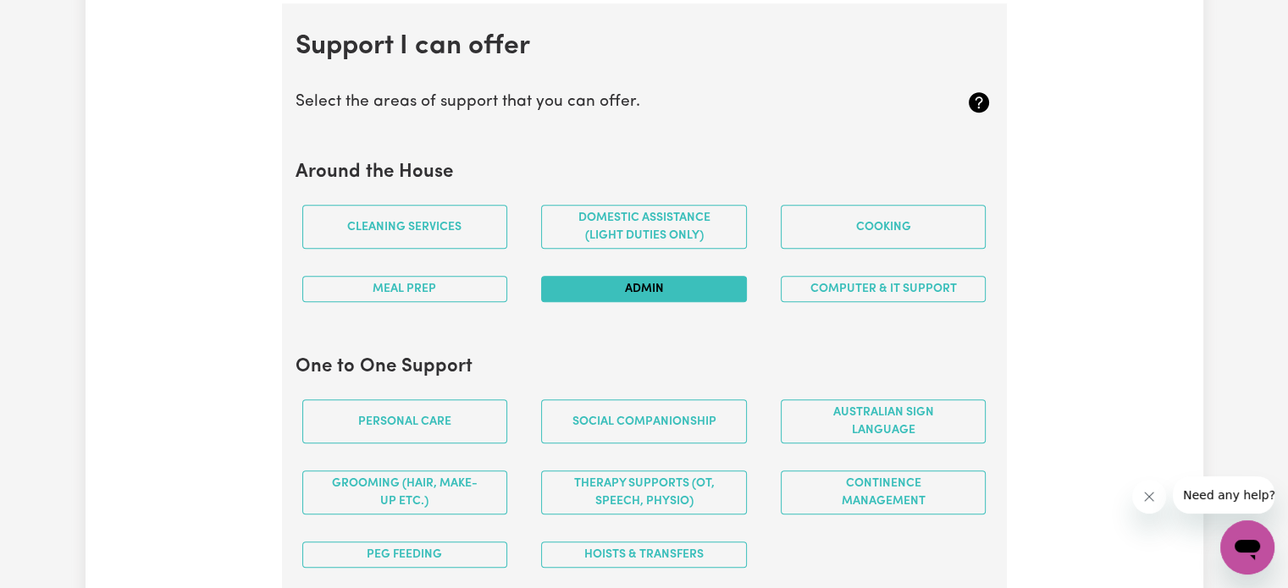
click at [666, 284] on button "Admin" at bounding box center [644, 289] width 206 height 26
click at [855, 288] on button "Computer & IT Support" at bounding box center [884, 289] width 206 height 26
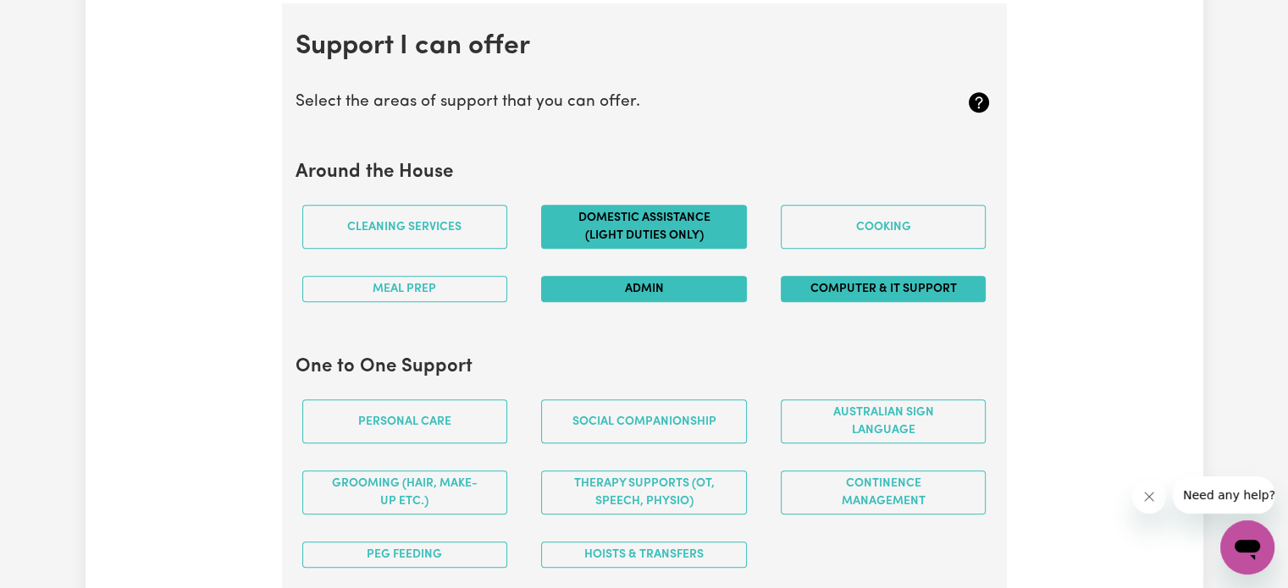
click at [643, 236] on button "Domestic assistance (light duties only)" at bounding box center [644, 227] width 206 height 44
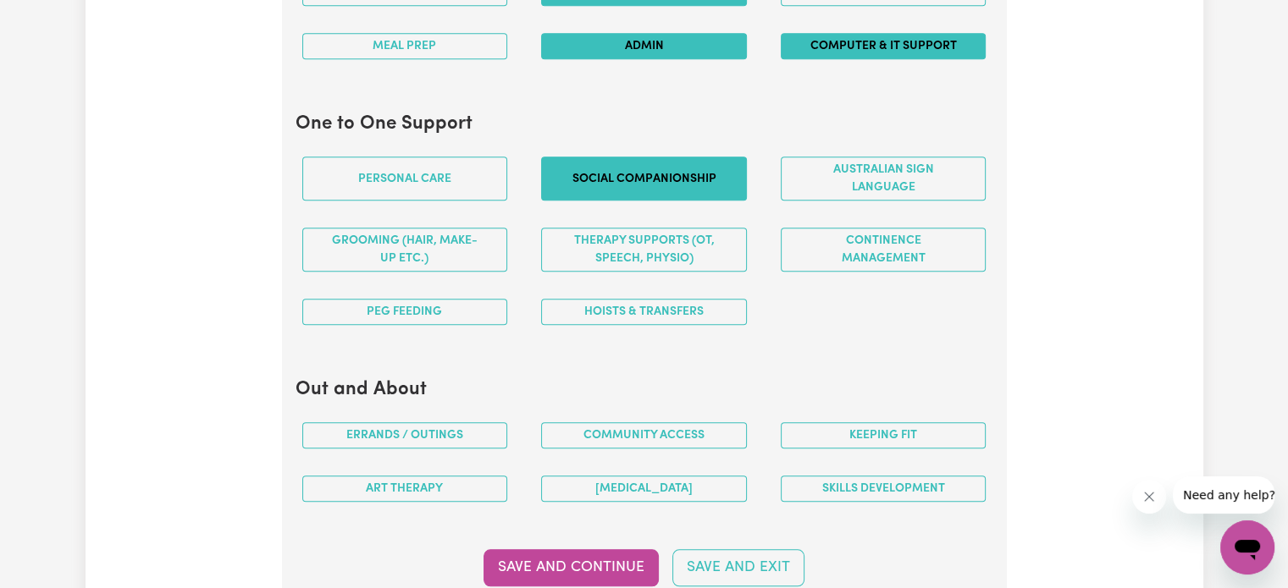
scroll to position [1766, 0]
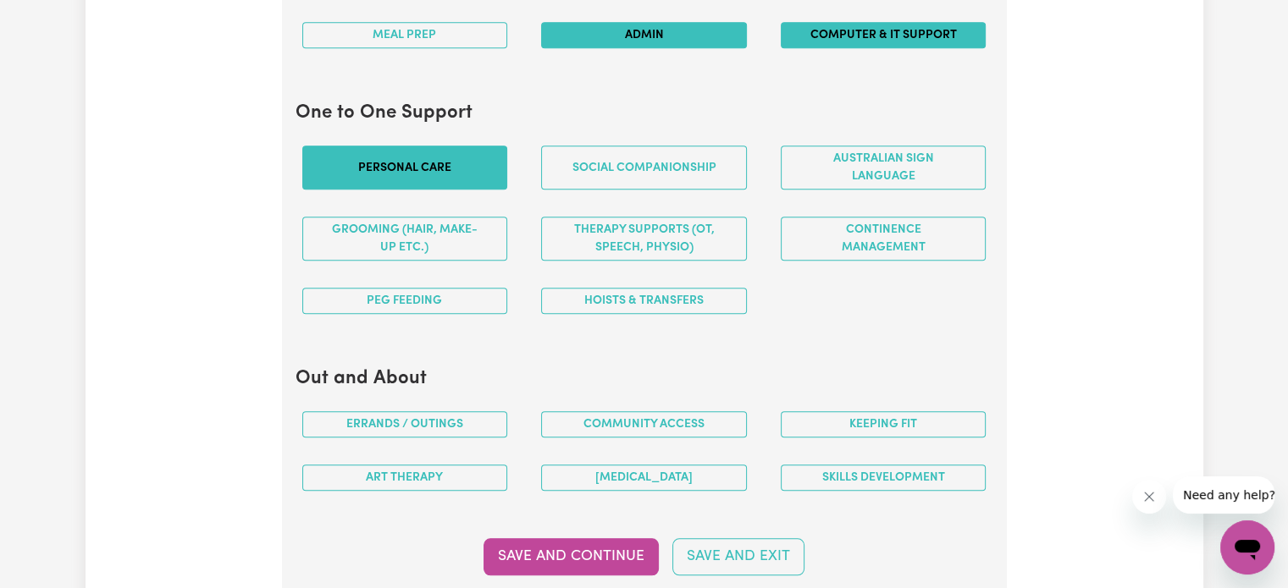
click at [468, 169] on button "Personal care" at bounding box center [405, 168] width 206 height 44
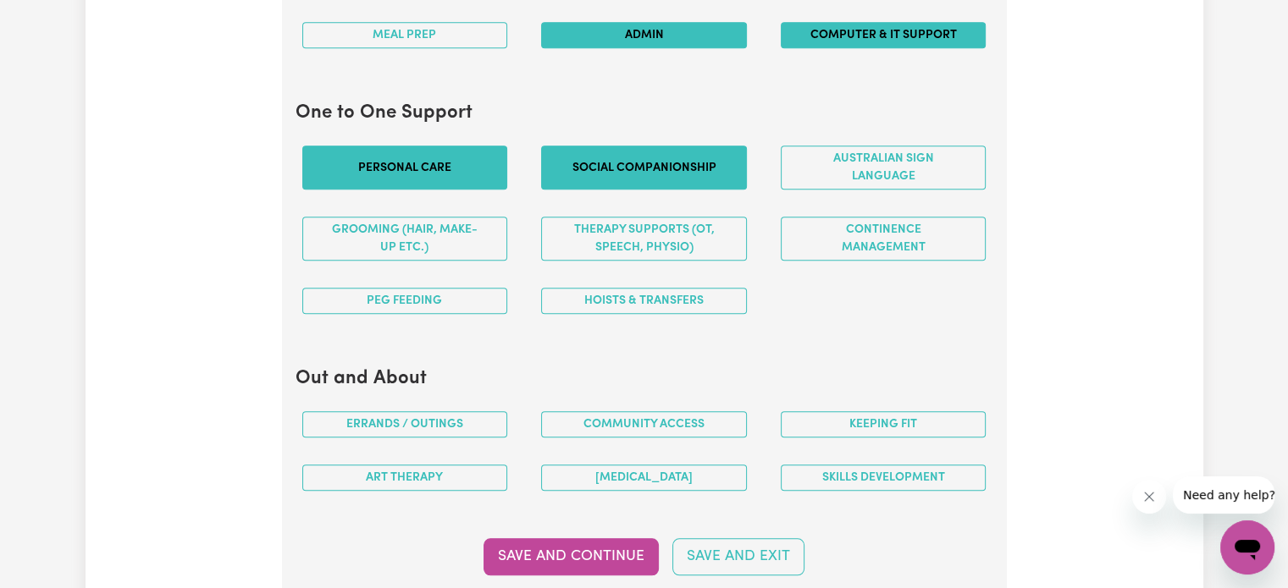
click at [595, 163] on button "Social companionship" at bounding box center [644, 168] width 206 height 44
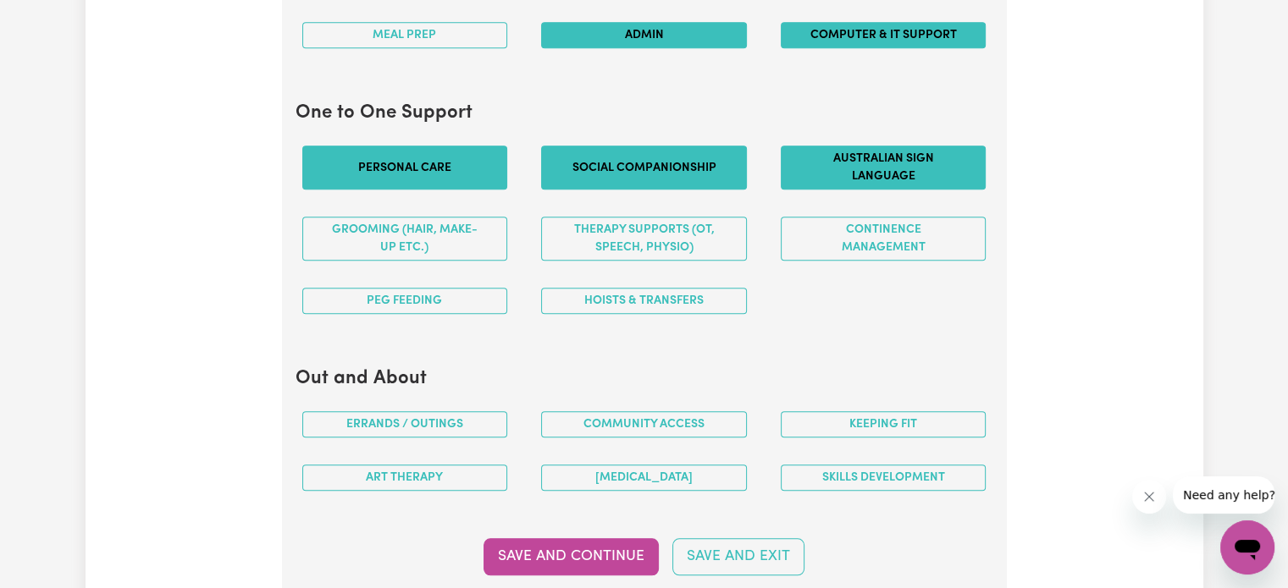
click at [911, 174] on button "Australian Sign Language" at bounding box center [884, 168] width 206 height 44
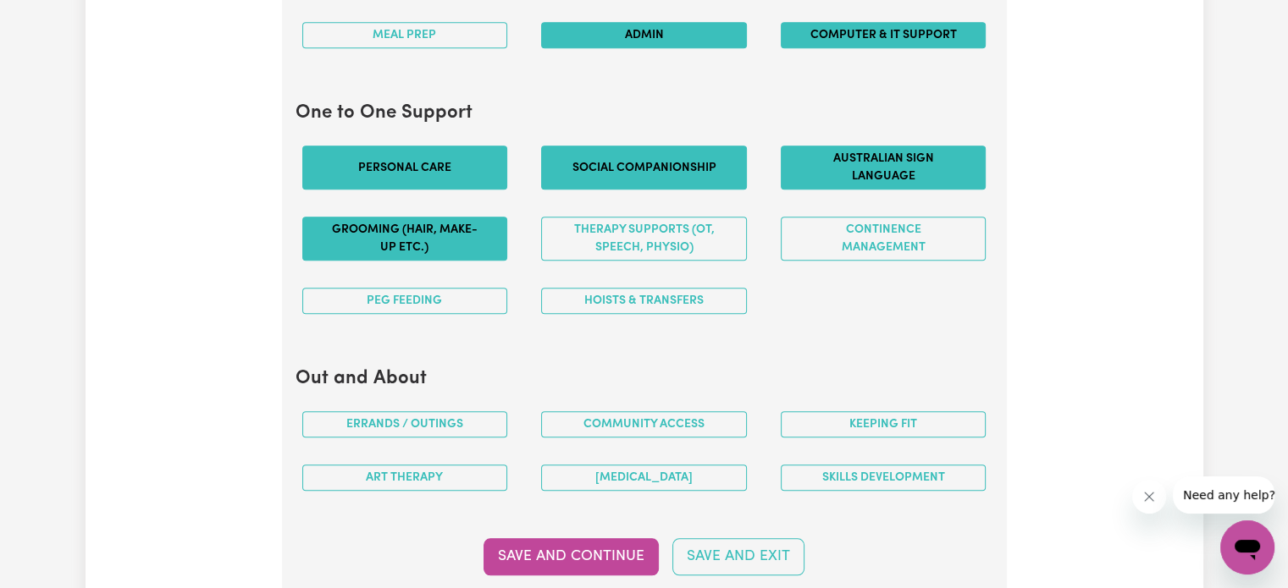
click at [464, 243] on button "Grooming (hair, make-up etc.)" at bounding box center [405, 239] width 206 height 44
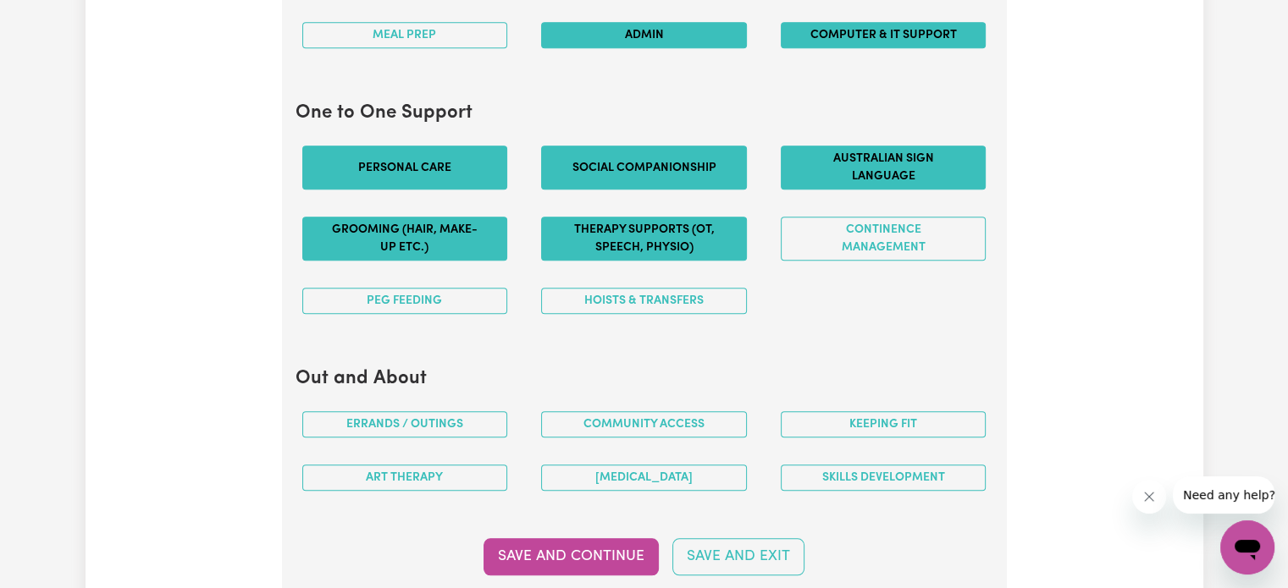
click at [595, 232] on button "Therapy Supports (OT, speech, physio)" at bounding box center [644, 239] width 206 height 44
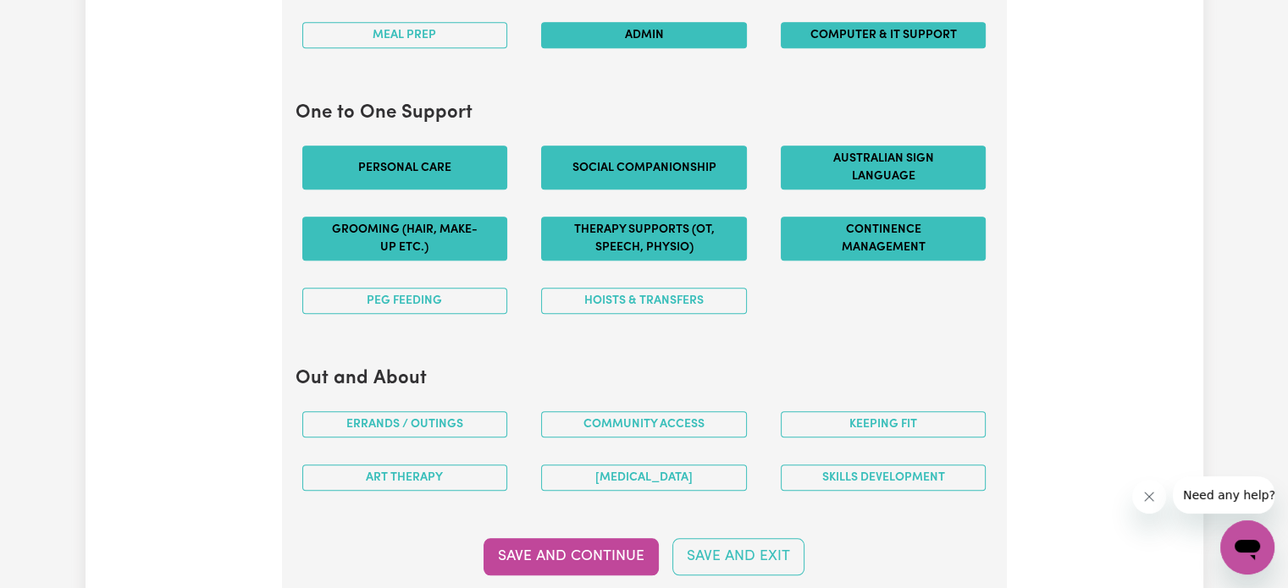
click at [870, 226] on button "Continence management" at bounding box center [884, 239] width 206 height 44
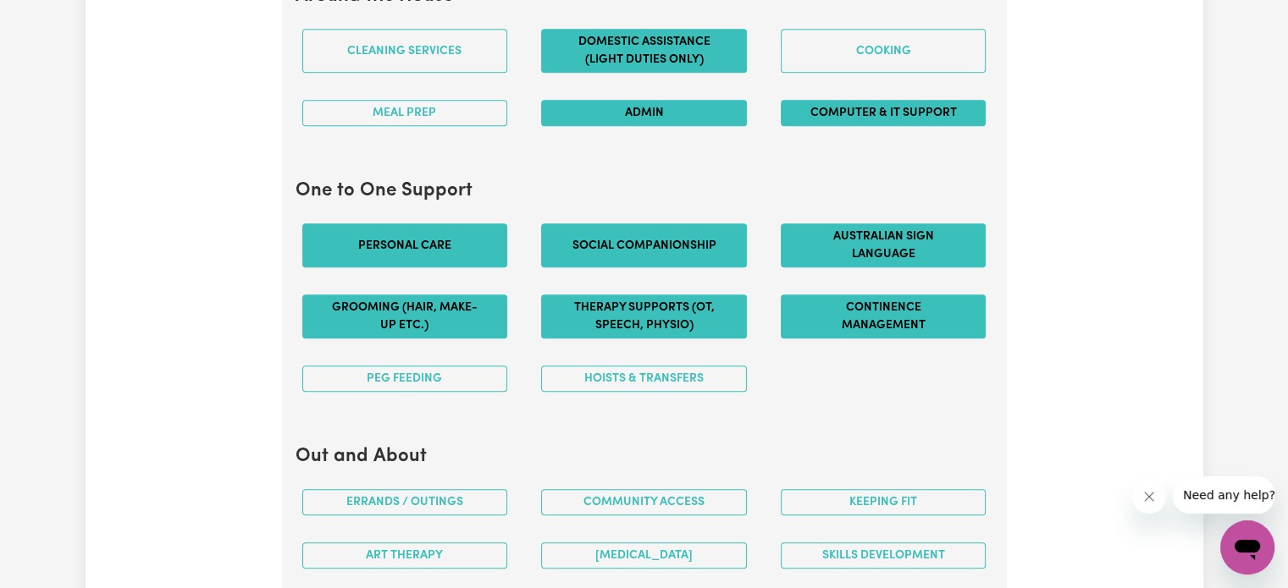
scroll to position [1597, 0]
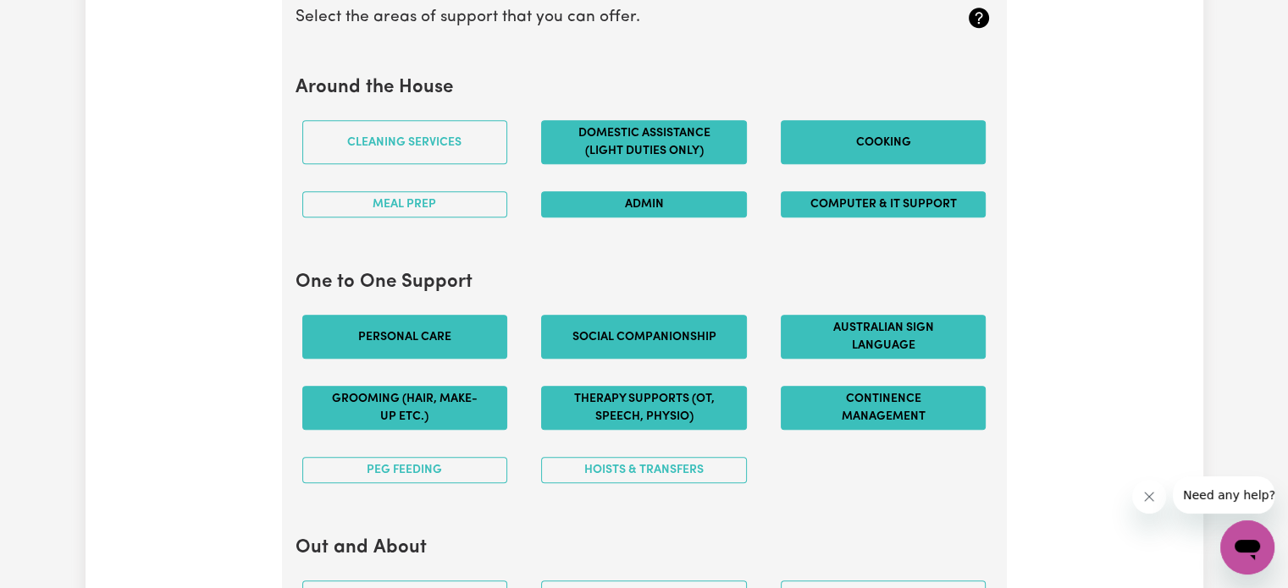
click at [831, 145] on button "Cooking" at bounding box center [884, 142] width 206 height 44
click at [816, 150] on button "Cooking" at bounding box center [884, 142] width 206 height 44
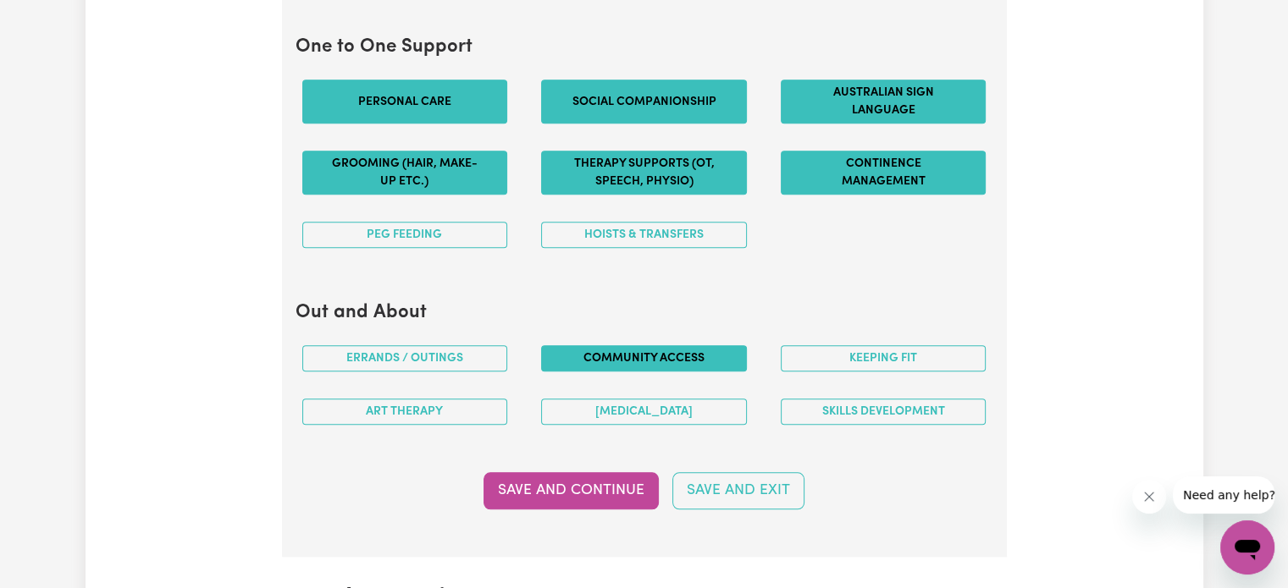
scroll to position [1851, 0]
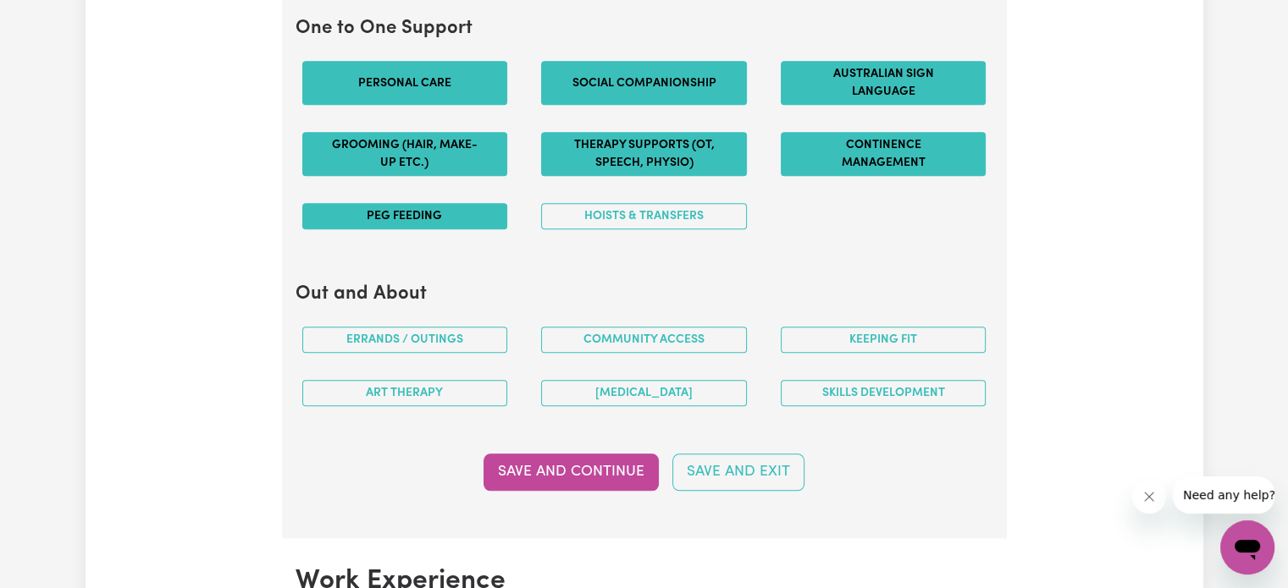
click at [448, 213] on button "PEG feeding" at bounding box center [405, 216] width 206 height 26
click at [612, 209] on button "Hoists & transfers" at bounding box center [644, 216] width 206 height 26
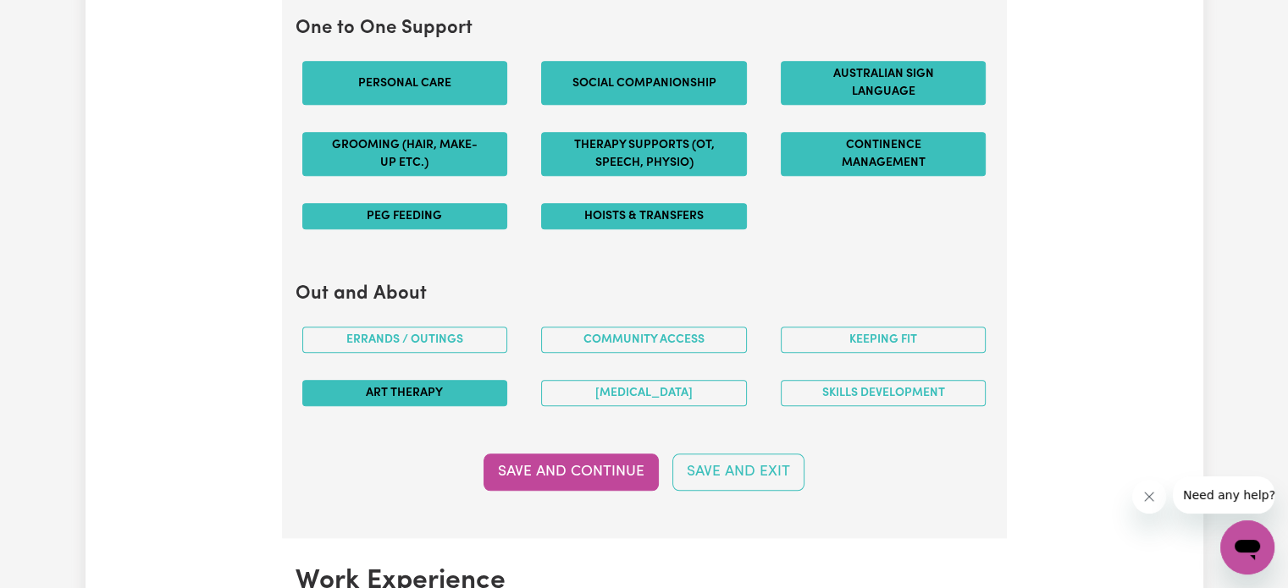
click at [428, 385] on button "Art therapy" at bounding box center [405, 393] width 206 height 26
click at [616, 387] on button "[MEDICAL_DATA]" at bounding box center [644, 393] width 206 height 26
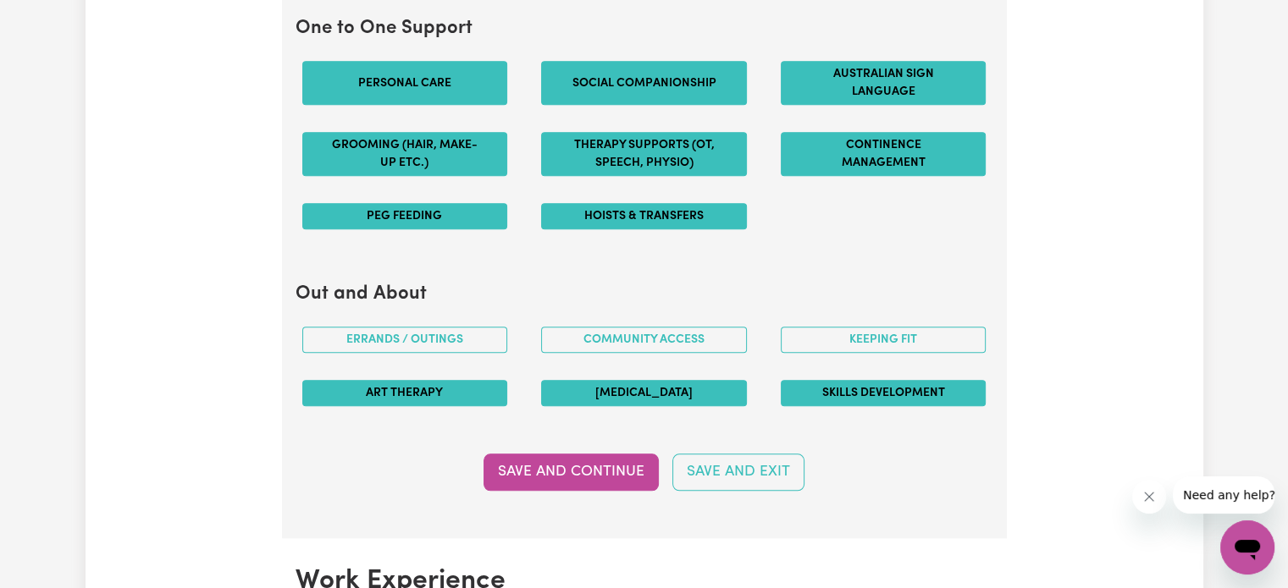
click at [881, 394] on button "Skills Development" at bounding box center [884, 393] width 206 height 26
click at [873, 335] on button "Keeping fit" at bounding box center [884, 340] width 206 height 26
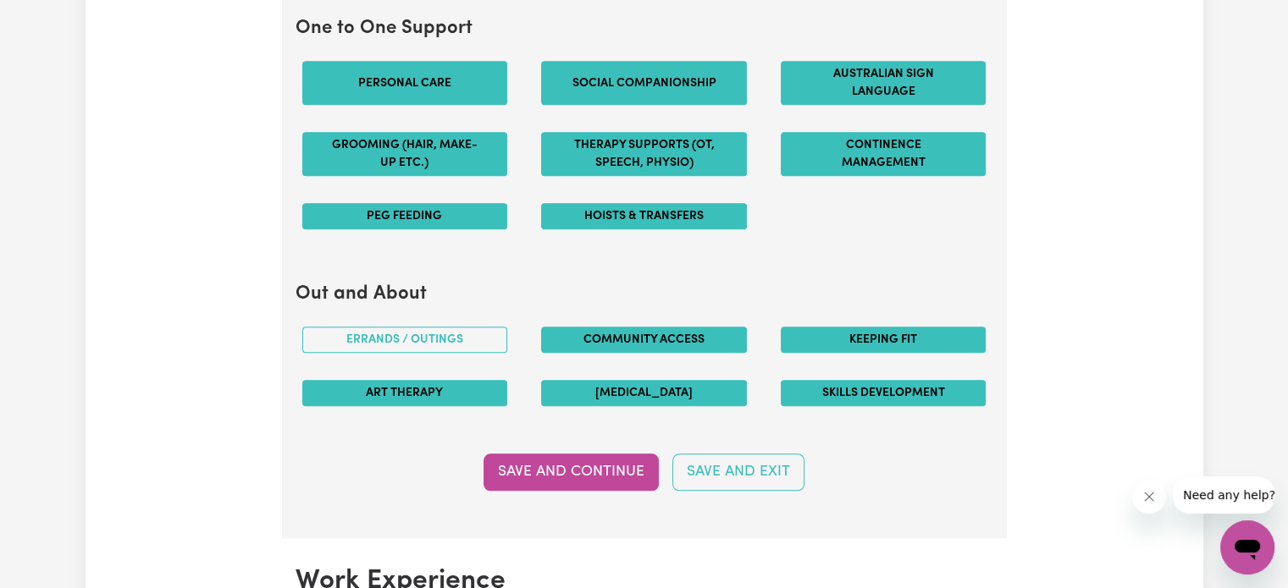
click at [661, 329] on button "Community access" at bounding box center [644, 340] width 206 height 26
click at [434, 341] on button "Errands / Outings" at bounding box center [405, 340] width 206 height 26
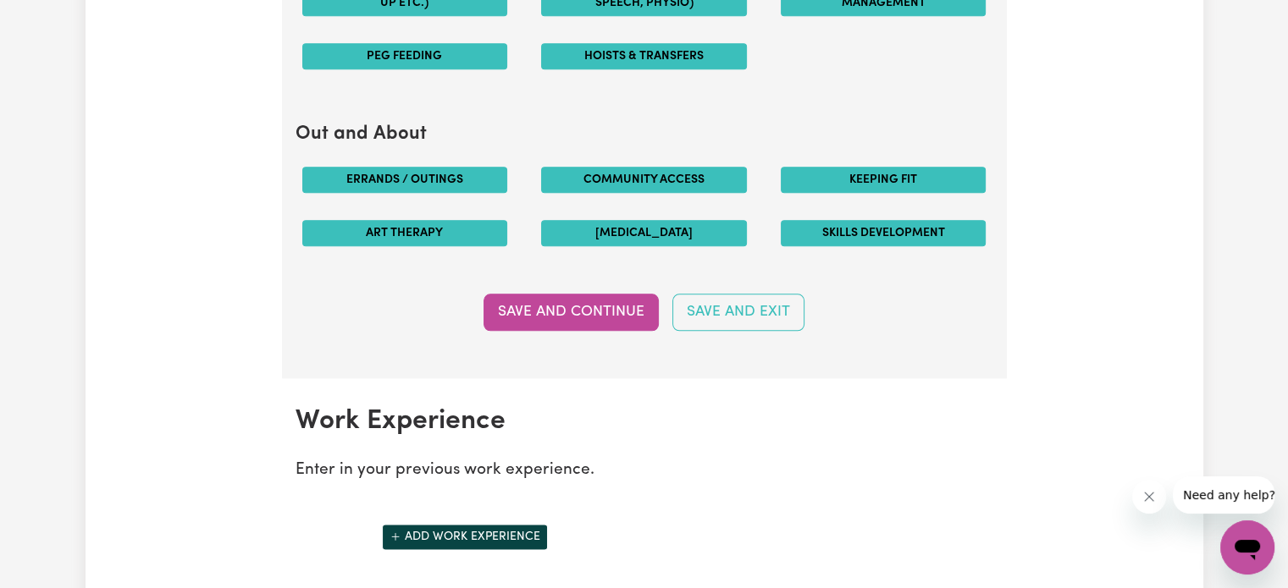
scroll to position [2020, 0]
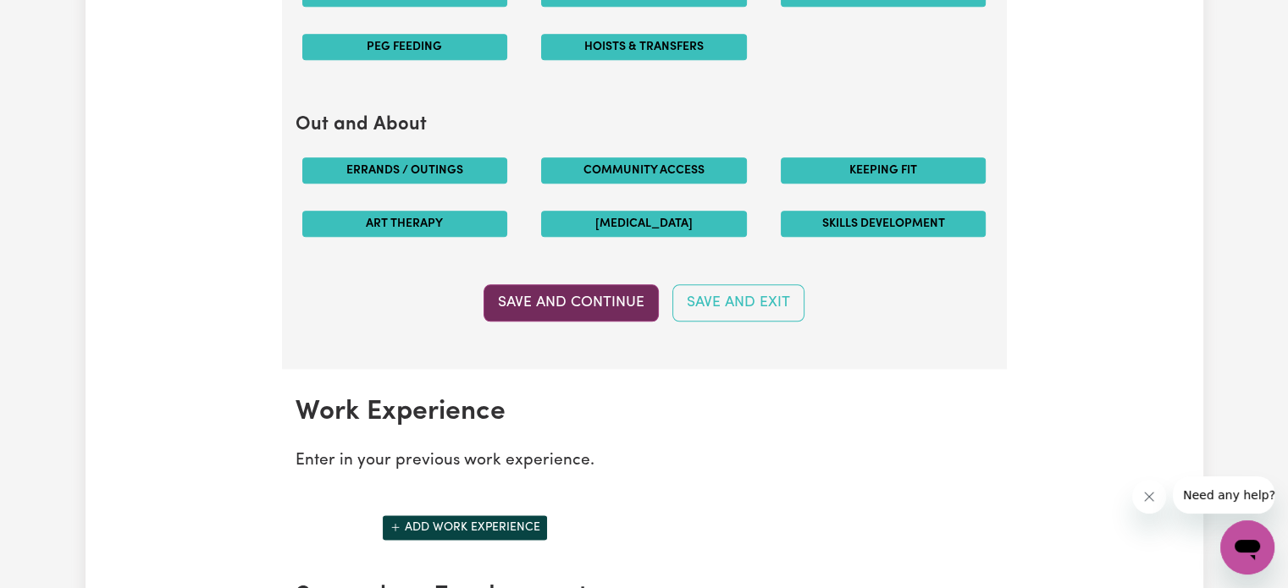
click at [583, 301] on button "Save and Continue" at bounding box center [570, 302] width 175 height 37
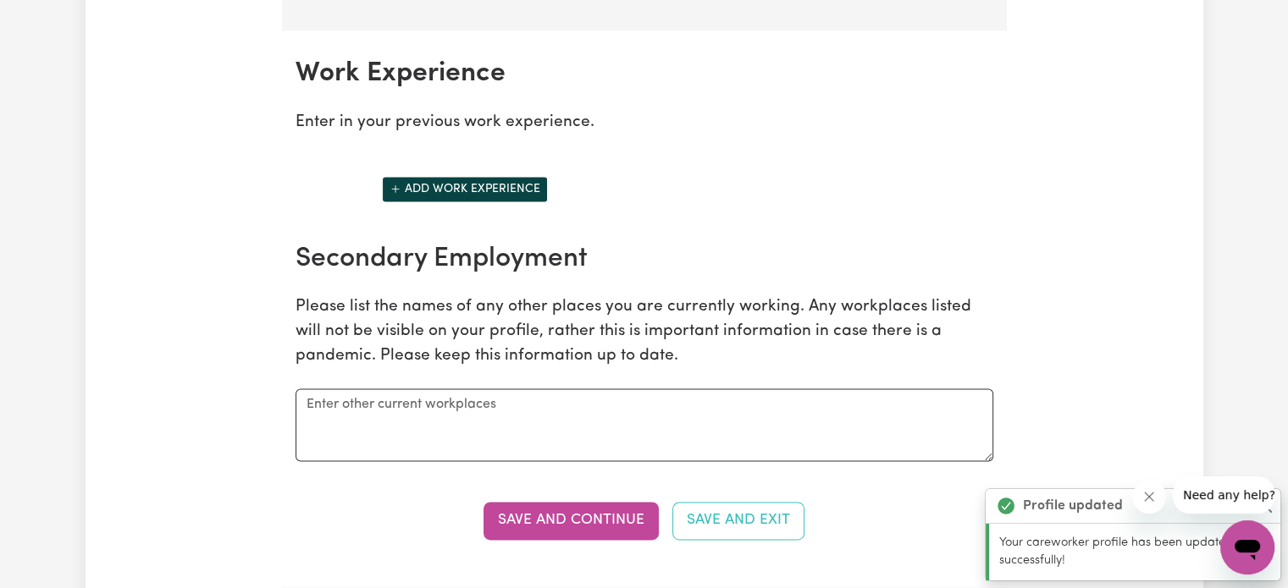
scroll to position [2383, 0]
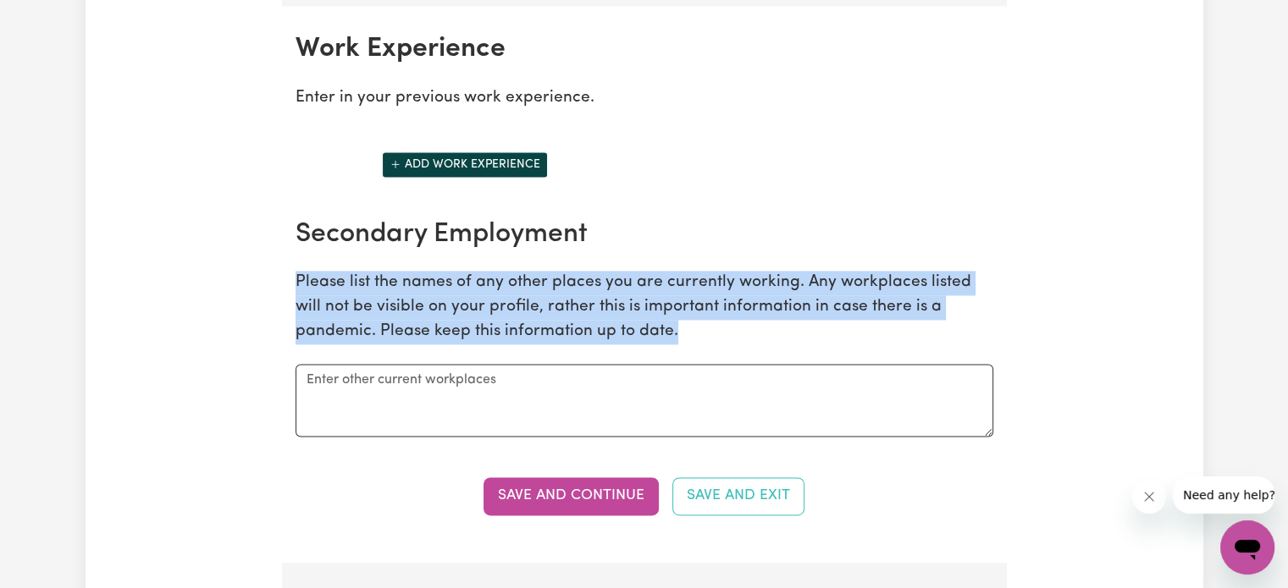
drag, startPoint x: 291, startPoint y: 279, endPoint x: 708, endPoint y: 340, distance: 421.0
click at [708, 340] on div "Secondary Employment Please list the names of any other places you are currentl…" at bounding box center [644, 327] width 718 height 219
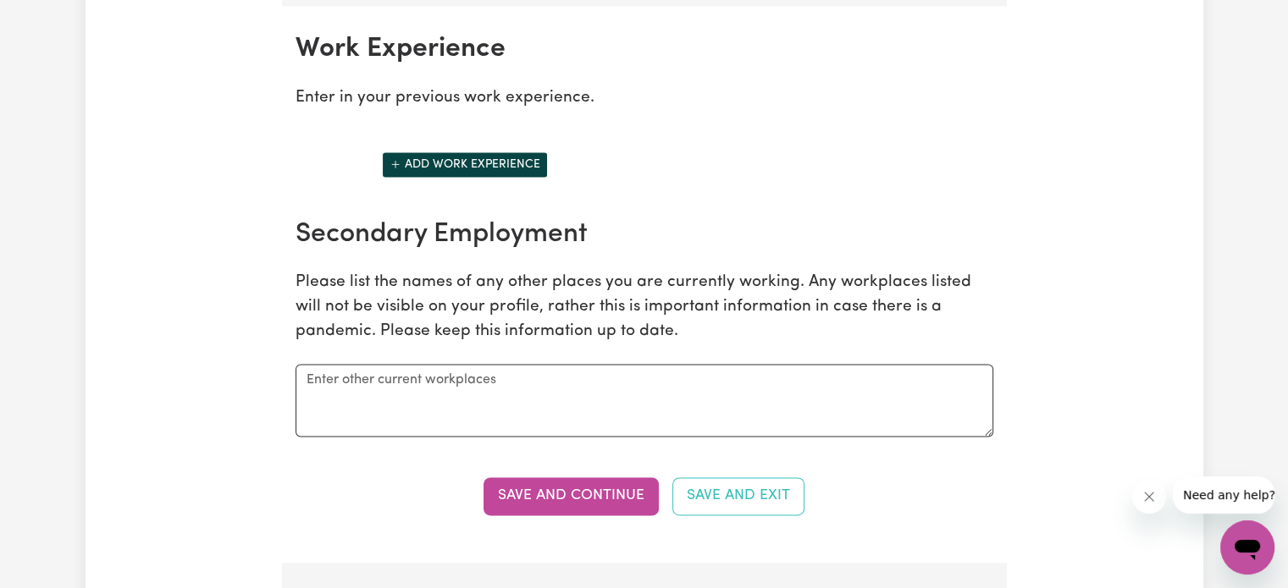
click at [708, 340] on div "Secondary Employment Please list the names of any other places you are currentl…" at bounding box center [644, 327] width 718 height 219
click at [383, 384] on textarea at bounding box center [644, 400] width 698 height 73
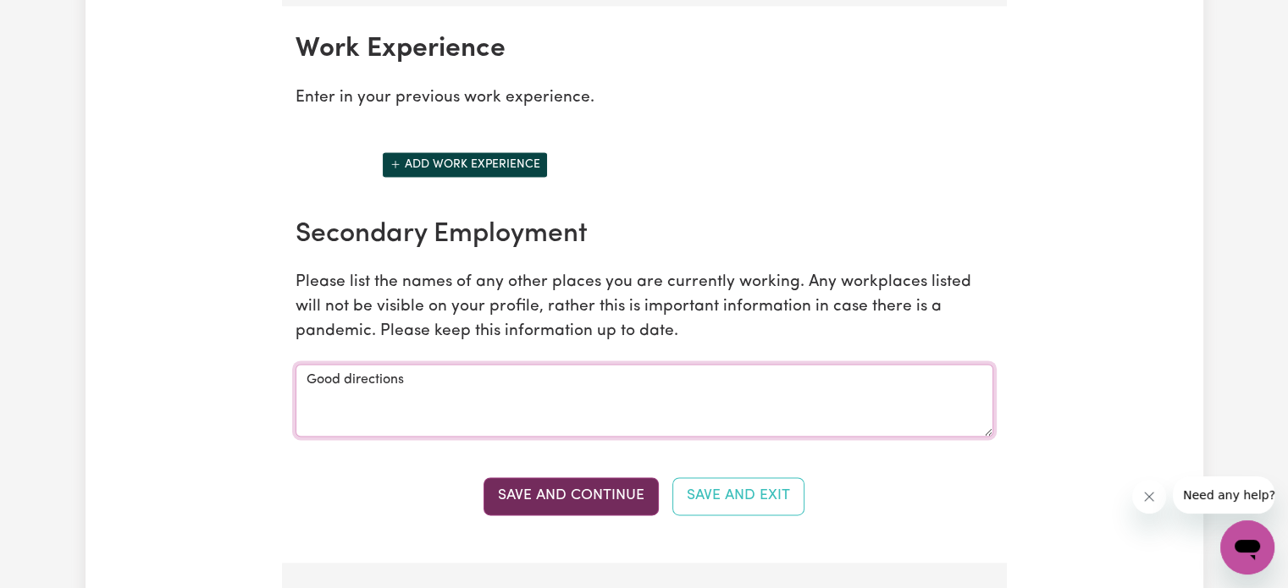
type textarea "Good directions"
click at [606, 478] on button "Save and Continue" at bounding box center [570, 496] width 175 height 37
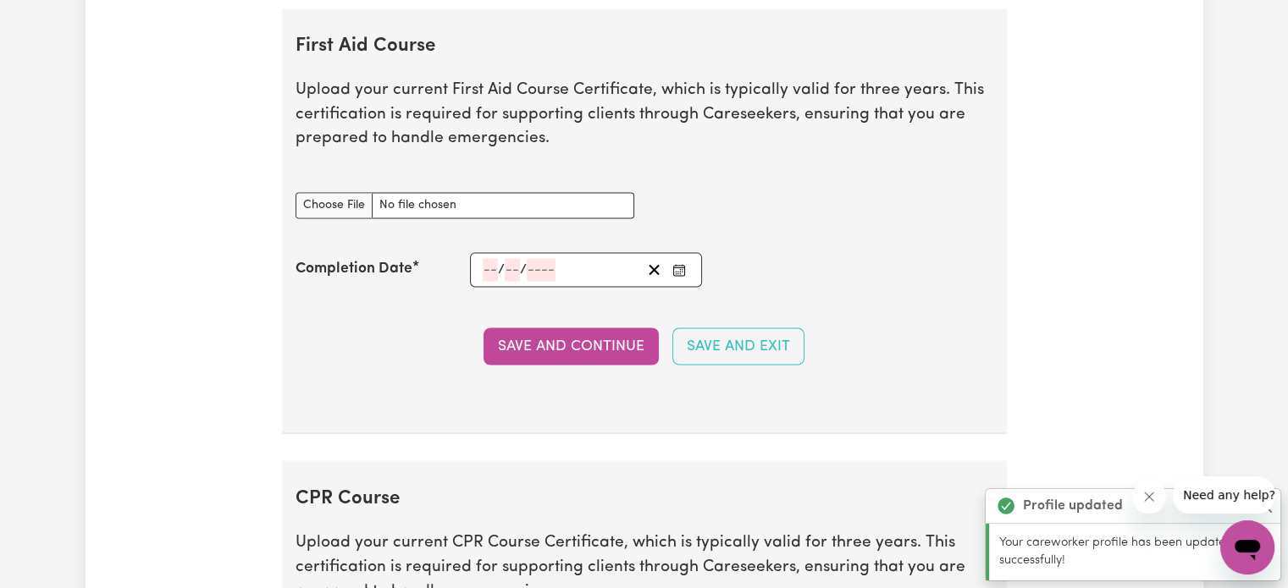
scroll to position [2939, 0]
click at [325, 191] on input "First Aid Course document" at bounding box center [464, 204] width 339 height 26
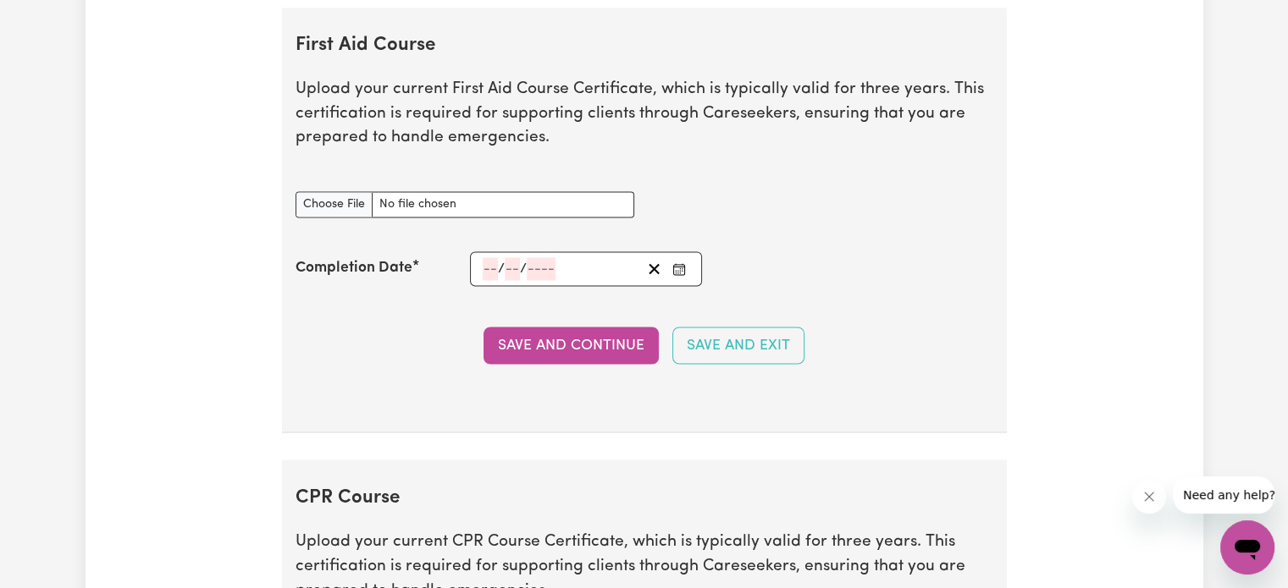
click at [373, 218] on div "First Aid Course document" at bounding box center [464, 204] width 359 height 67
click at [340, 213] on div "First Aid Course document" at bounding box center [464, 204] width 359 height 67
click at [334, 192] on input "First Aid Course document" at bounding box center [464, 204] width 339 height 26
type input "C:\fakepath\FIRST AID AND CPR (2).pdf"
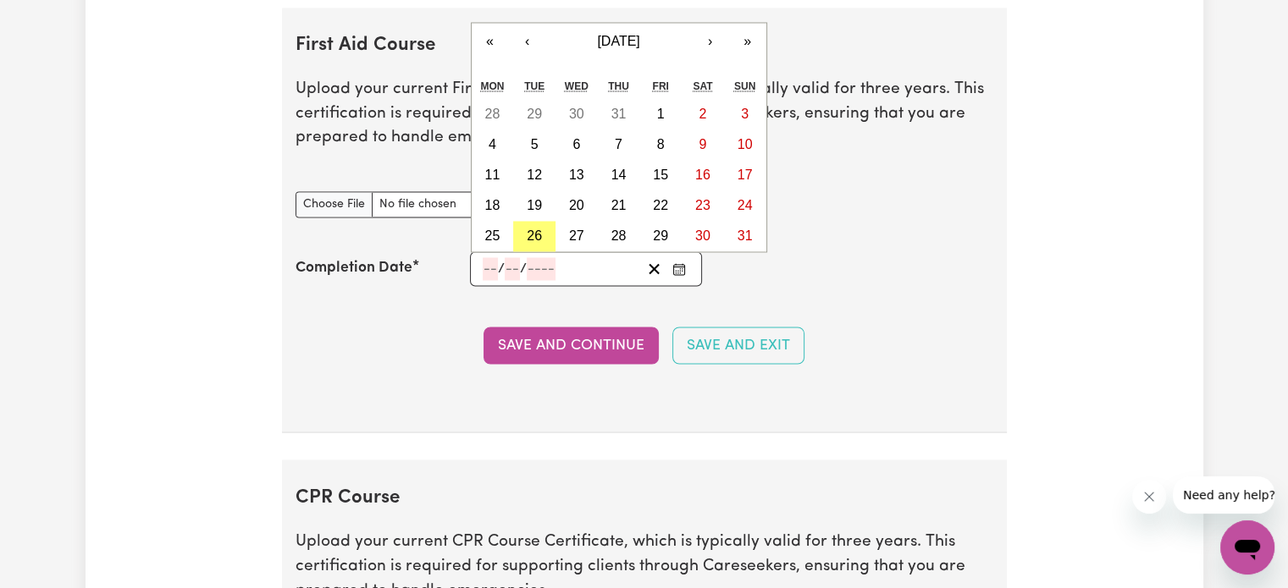
click at [483, 257] on input "number" at bounding box center [490, 268] width 15 height 23
click at [647, 25] on button "[DATE]" at bounding box center [619, 41] width 146 height 37
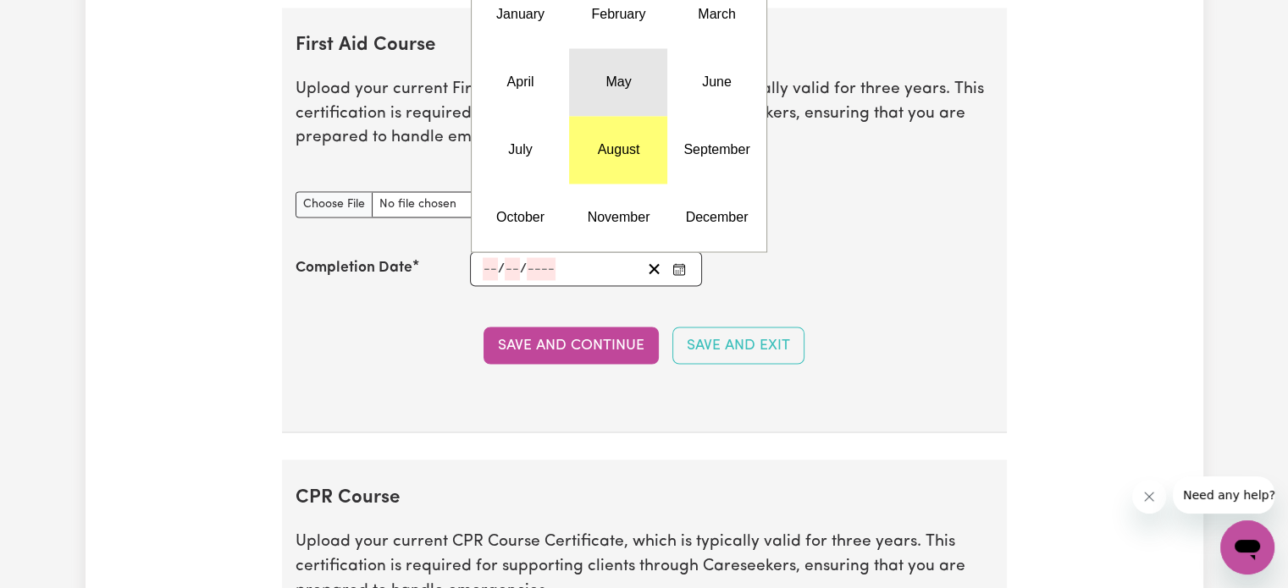
click at [618, 80] on abbr "May" at bounding box center [617, 82] width 25 height 14
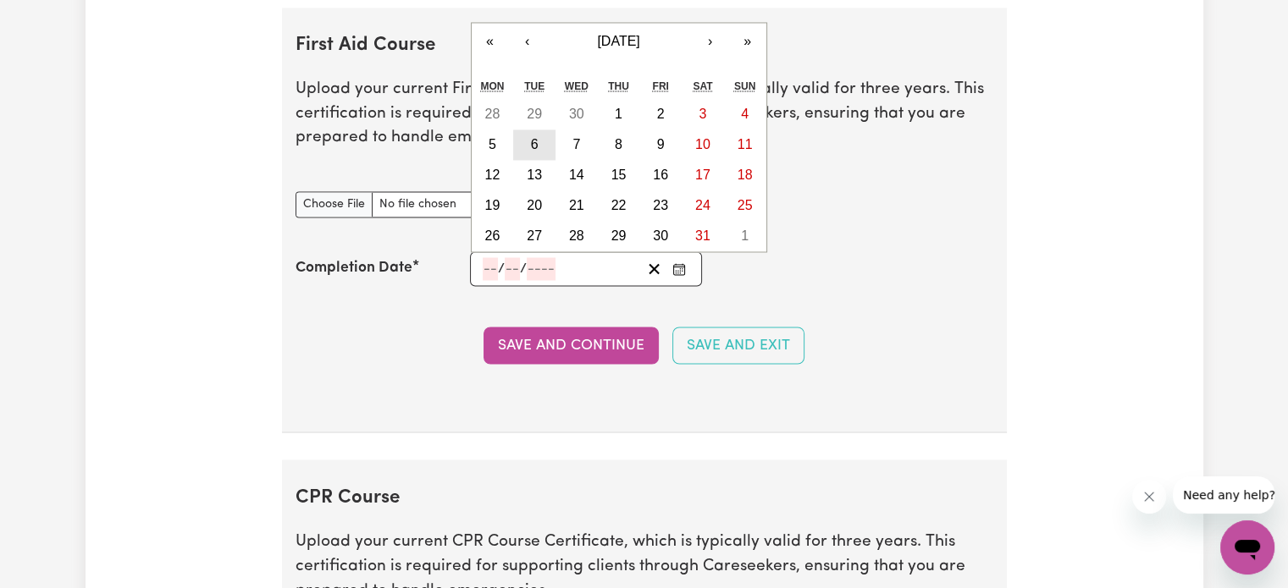
click at [541, 135] on button "6" at bounding box center [534, 145] width 42 height 30
type input "[DATE]"
type input "6"
type input "5"
type input "2025"
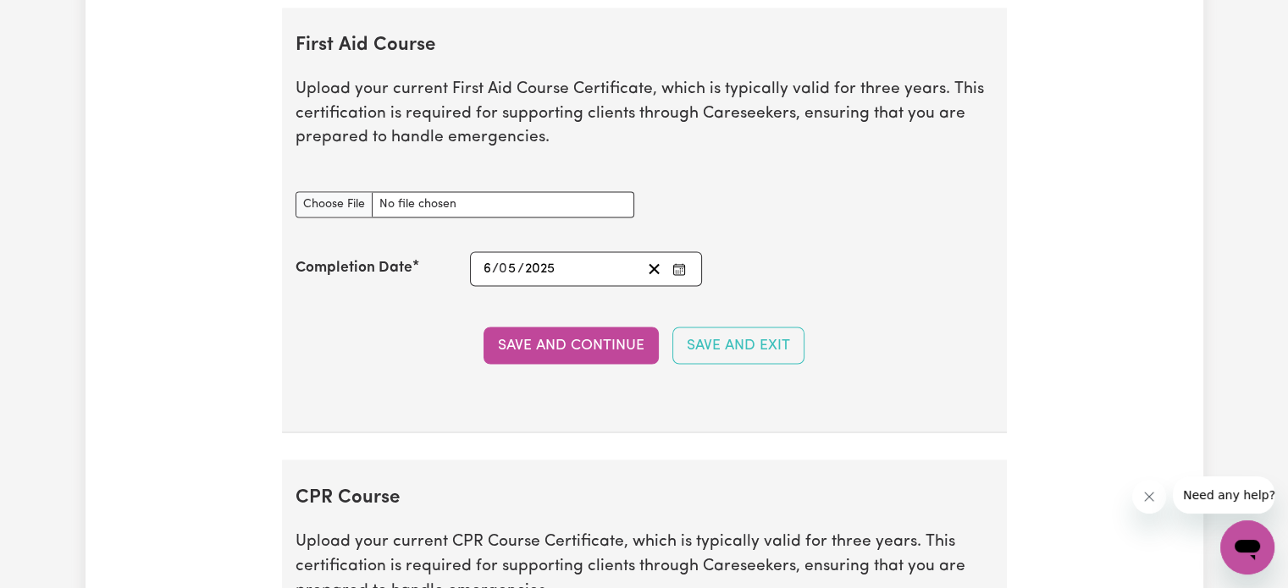
click at [594, 259] on div "[DATE] 6 / 0 5 / 2025" at bounding box center [561, 268] width 161 height 23
click at [919, 267] on div "Completion Date [DATE] 6 / 0 5 / 2025 « ‹ [DATE] › » Mon Tue Wed Thu Fri Sat Su…" at bounding box center [644, 268] width 698 height 35
click at [604, 340] on button "Save and Continue" at bounding box center [570, 345] width 175 height 37
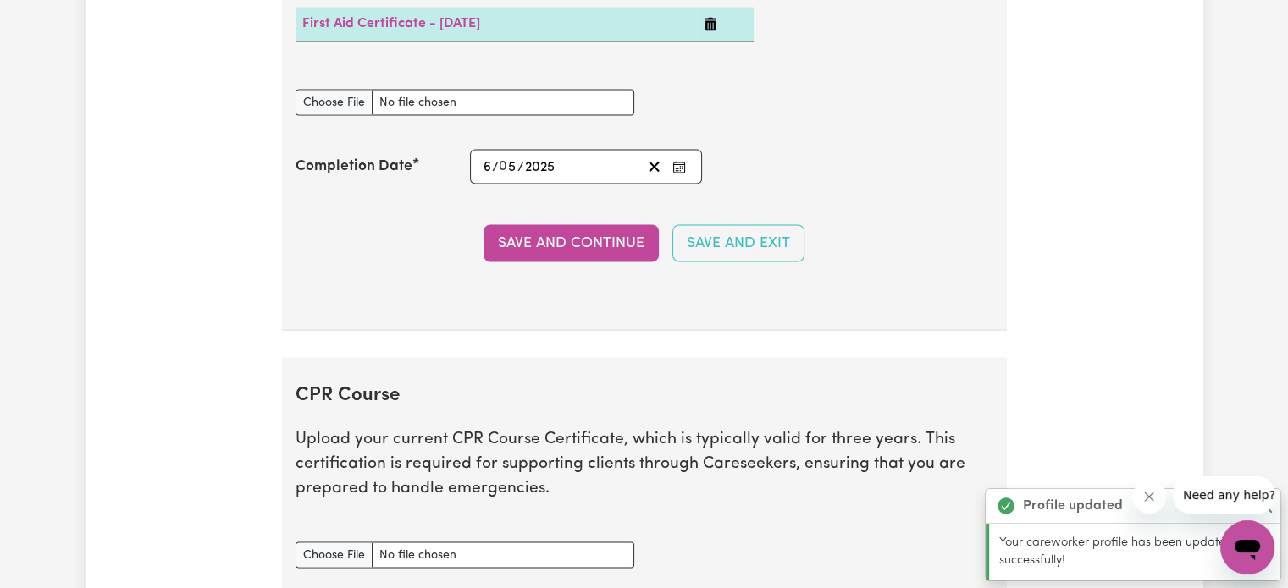
scroll to position [2883, 0]
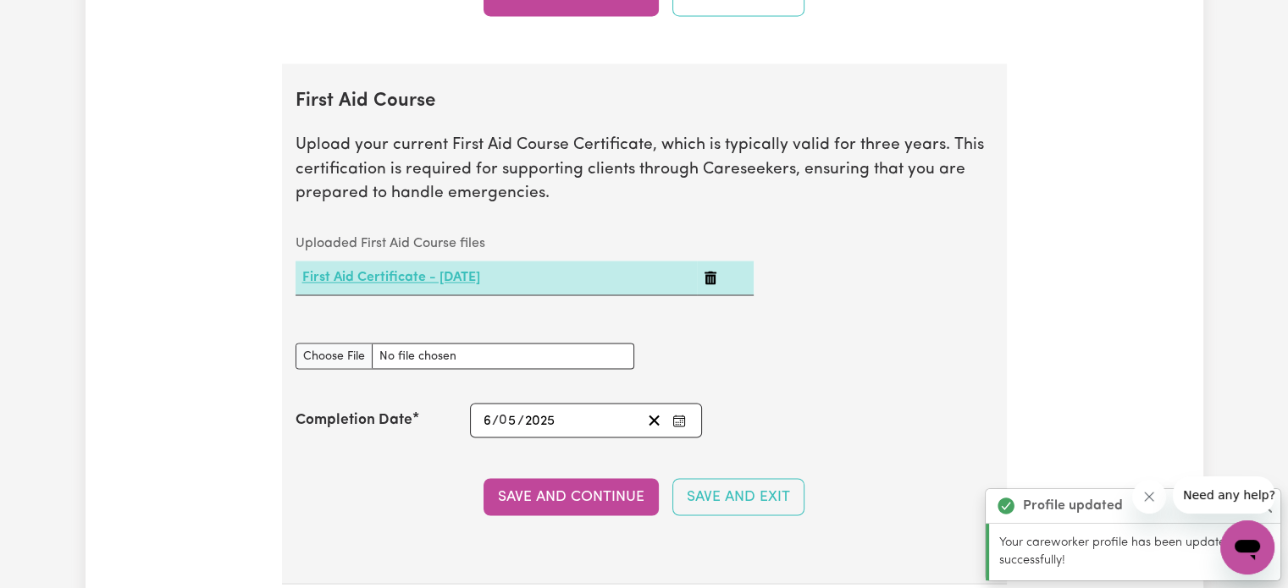
click at [421, 271] on link "First Aid Certificate - [DATE]" at bounding box center [391, 278] width 178 height 14
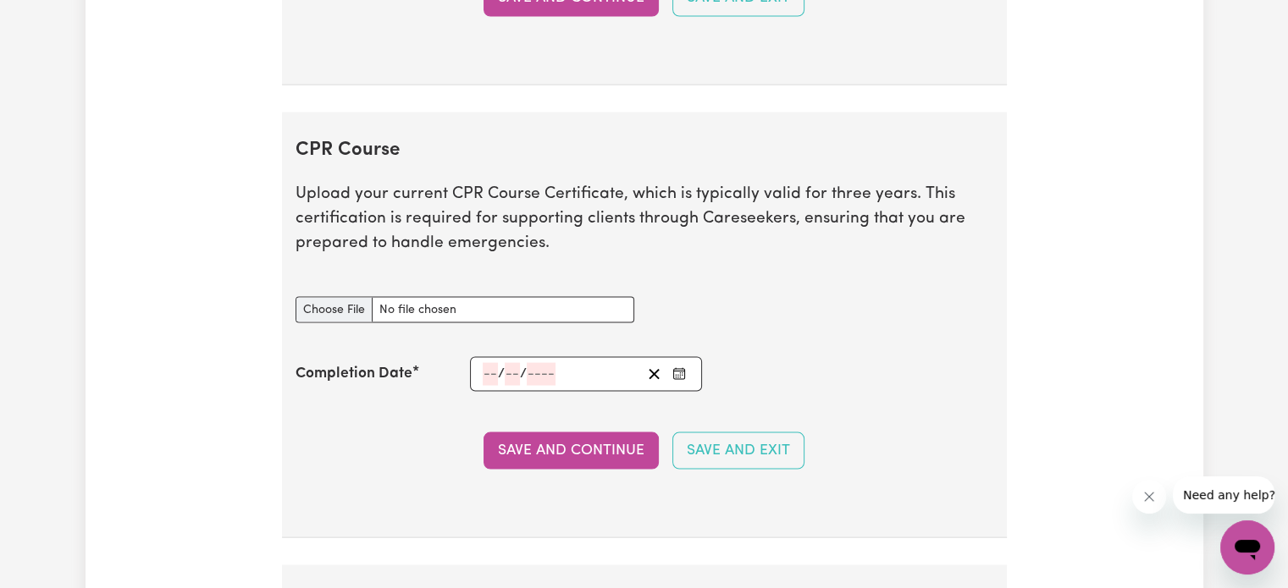
scroll to position [3391, 0]
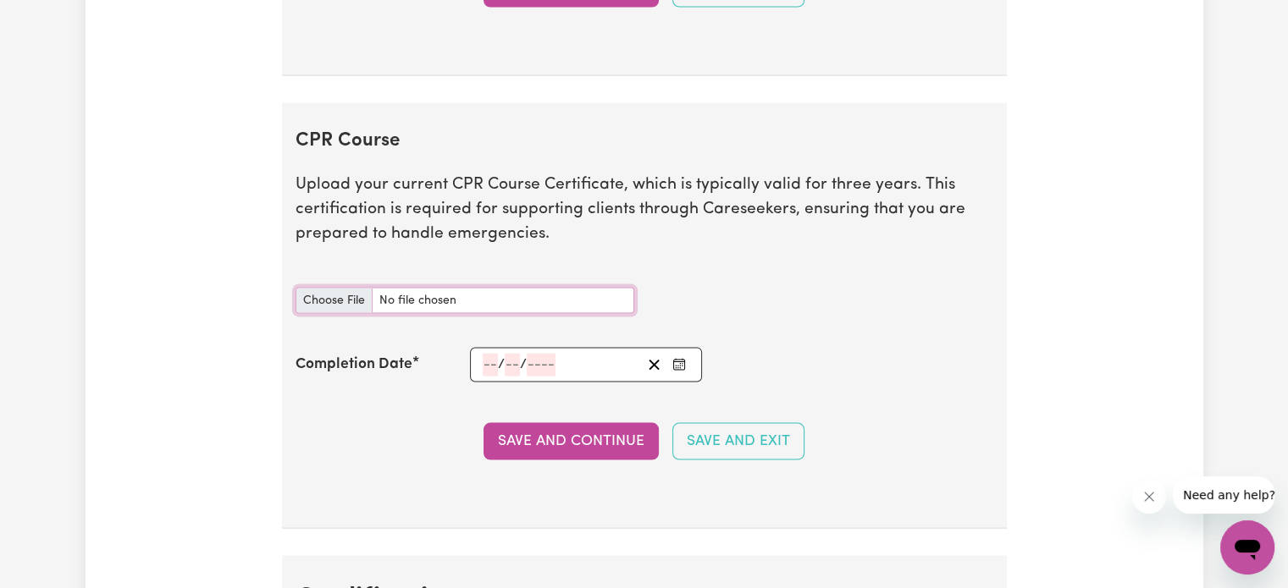
click at [356, 290] on input "CPR Course document" at bounding box center [464, 301] width 339 height 26
type input "C:\fakepath\FIRST AID AND CPR (2).pdf"
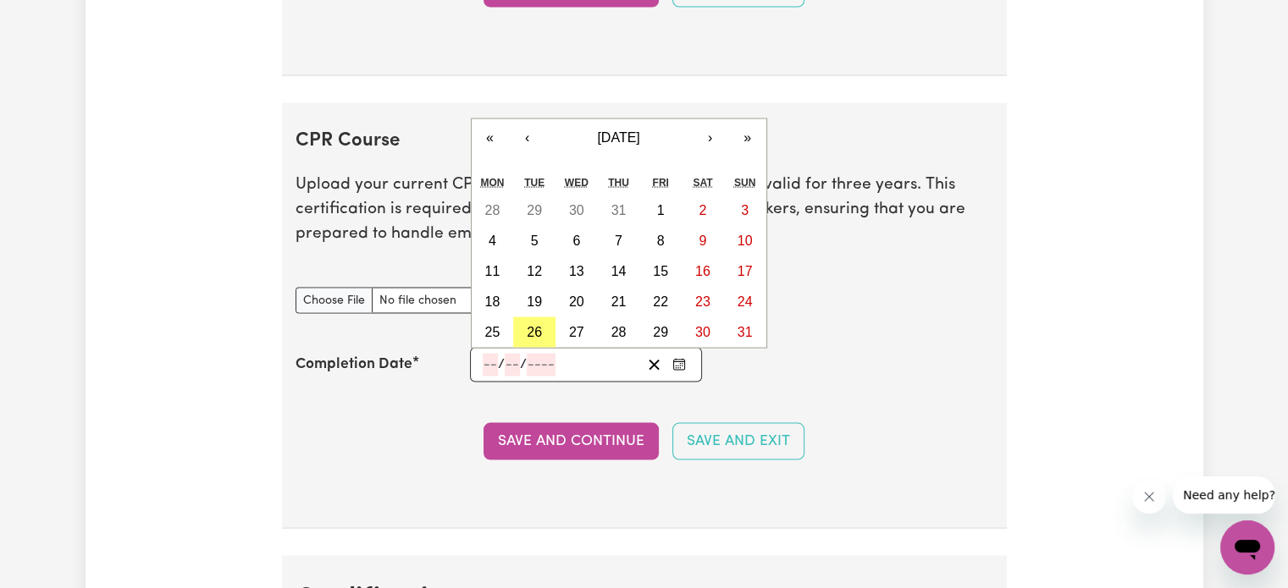
click at [488, 356] on input "number" at bounding box center [490, 365] width 15 height 23
click at [533, 137] on button "‹" at bounding box center [527, 137] width 37 height 37
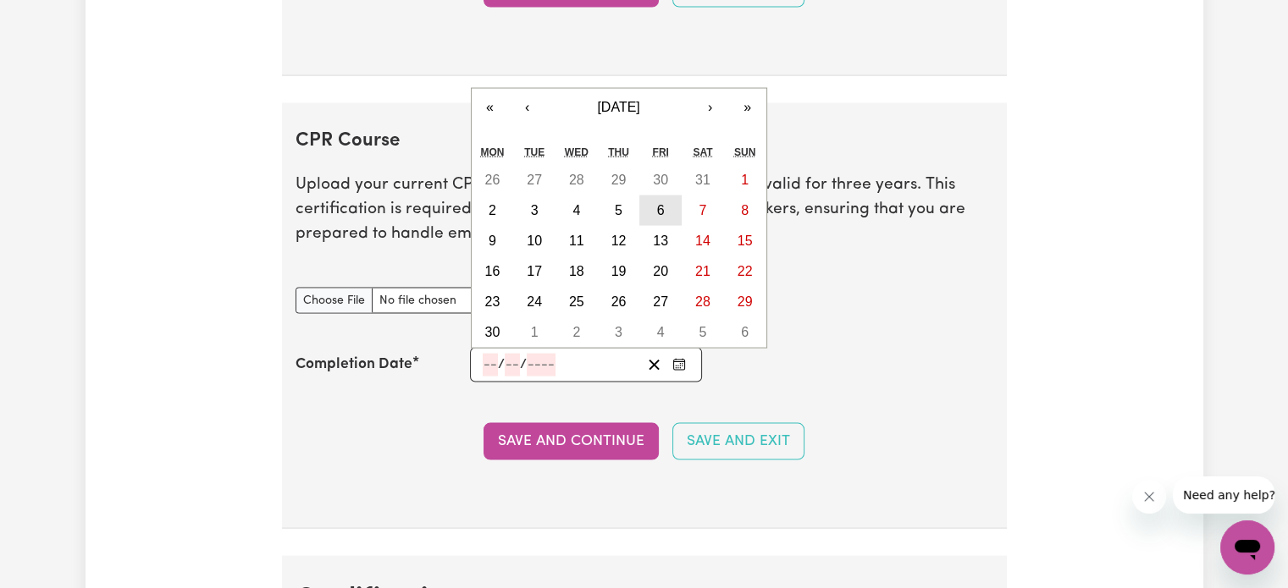
click at [660, 210] on button "6" at bounding box center [660, 211] width 42 height 30
type input "[DATE]"
type input "6"
type input "2025"
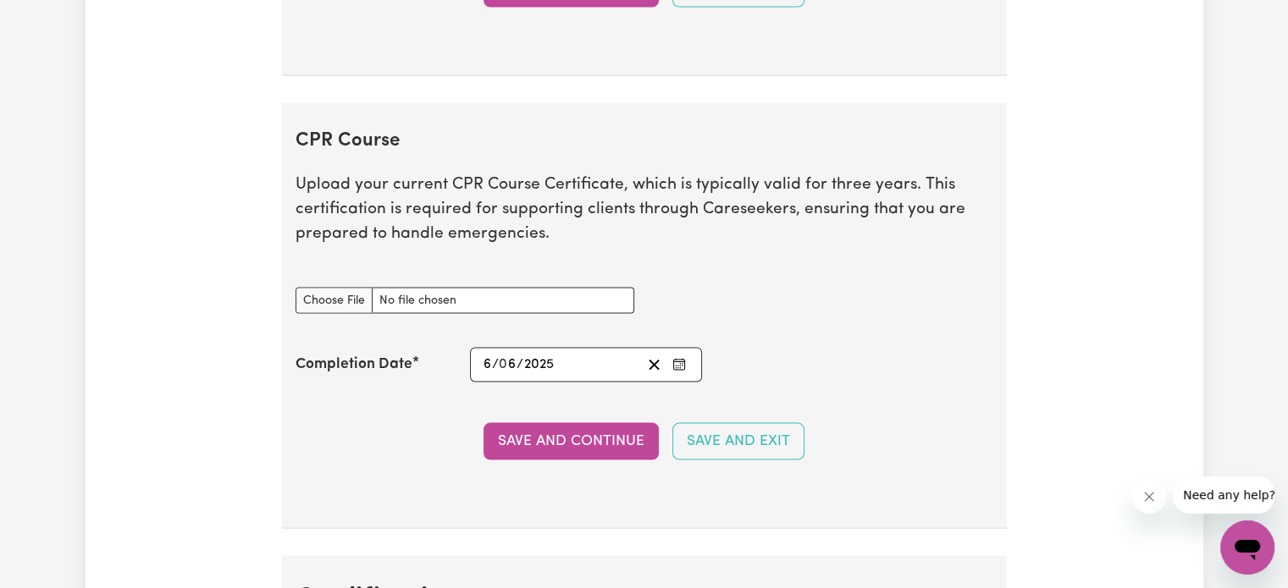
click at [529, 354] on input "2025" at bounding box center [539, 365] width 32 height 23
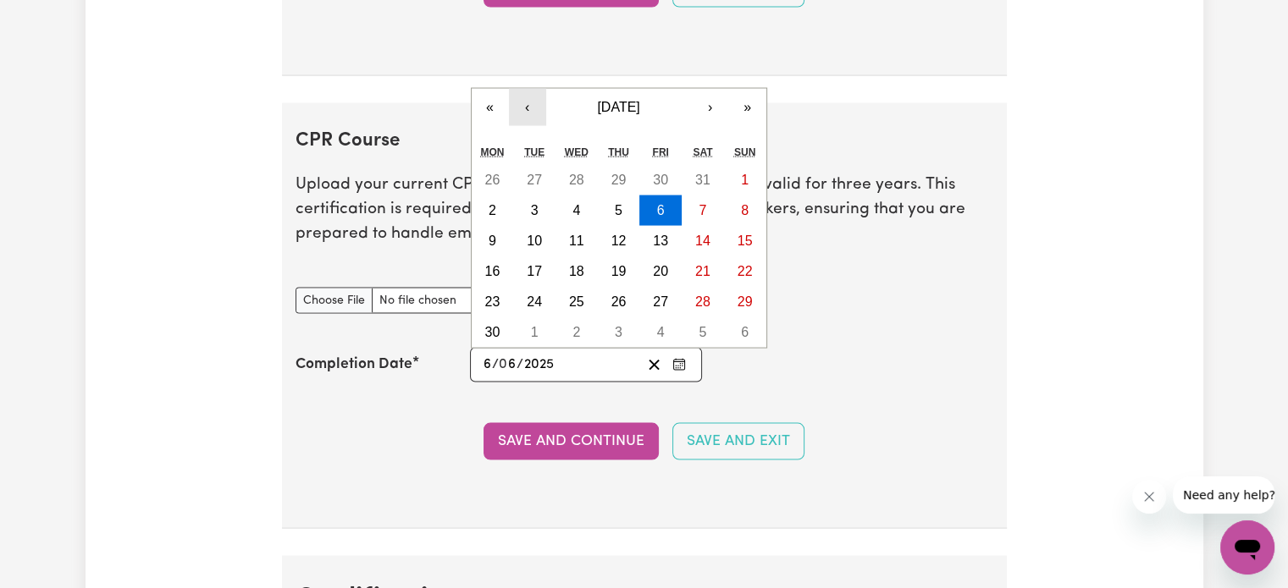
click at [536, 94] on button "‹" at bounding box center [527, 107] width 37 height 37
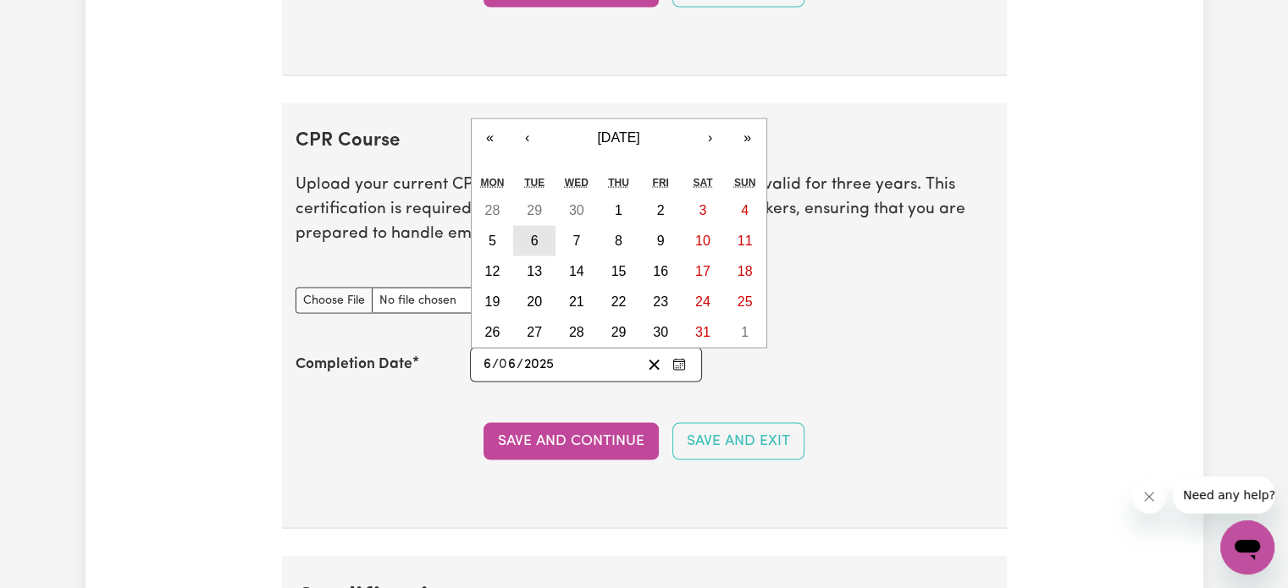
click at [533, 234] on abbr "6" at bounding box center [535, 241] width 8 height 14
type input "[DATE]"
type input "5"
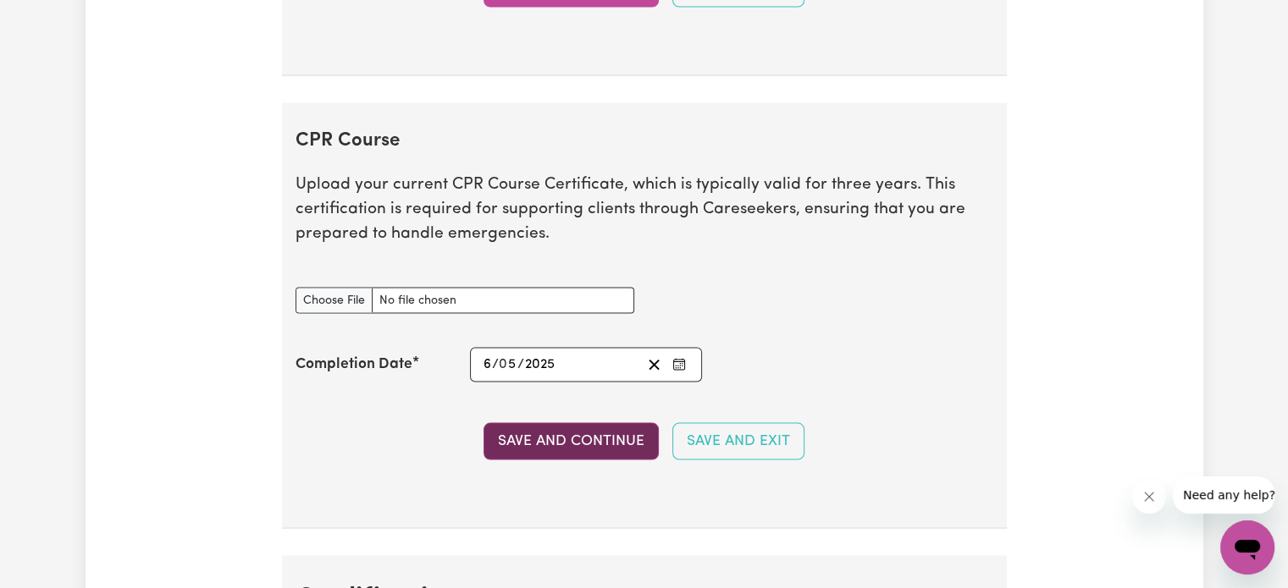
click at [561, 436] on button "Save and Continue" at bounding box center [570, 441] width 175 height 37
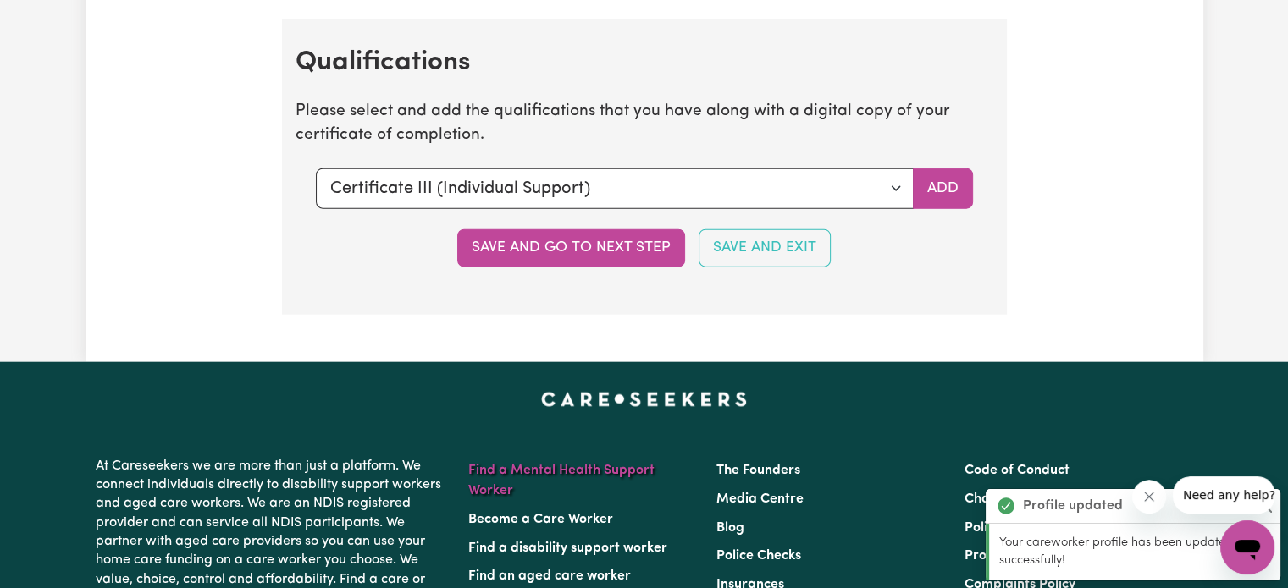
scroll to position [4029, 0]
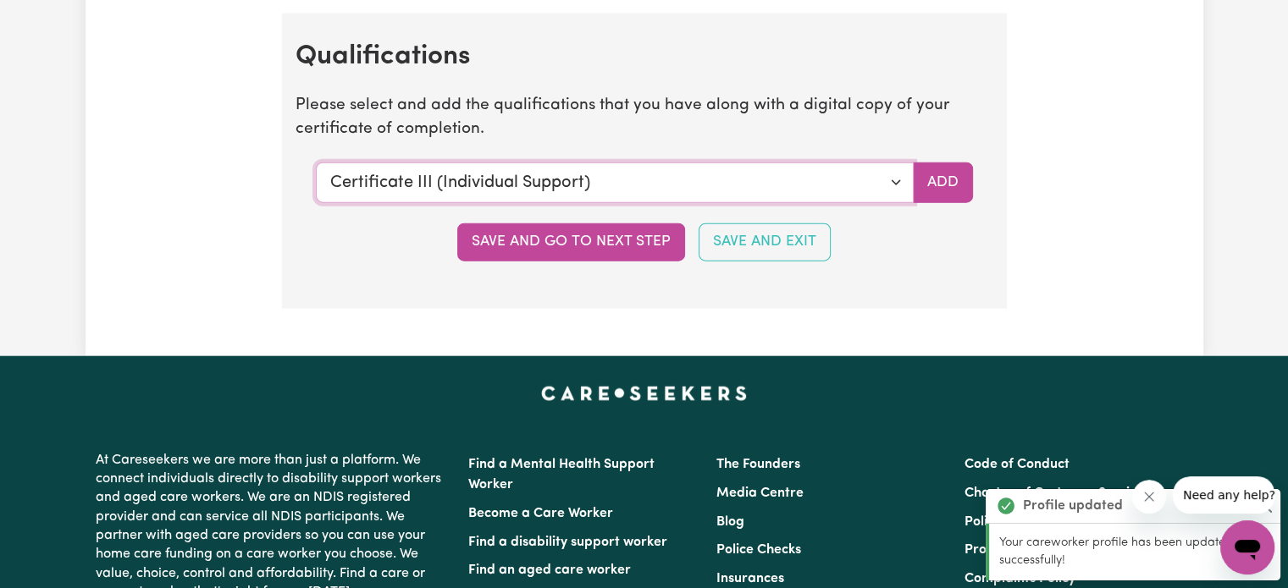
click at [898, 173] on select "Select a qualification to add... Certificate III (Individual Support) Certifica…" at bounding box center [615, 183] width 598 height 41
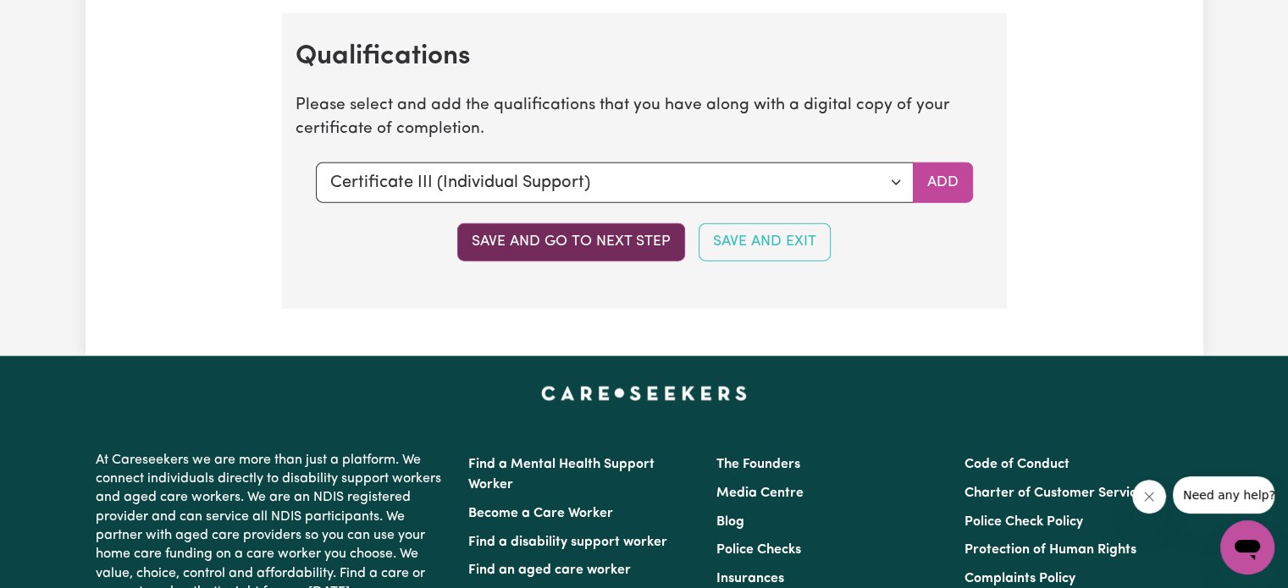
click at [587, 244] on button "Save and go to next step" at bounding box center [571, 242] width 228 height 37
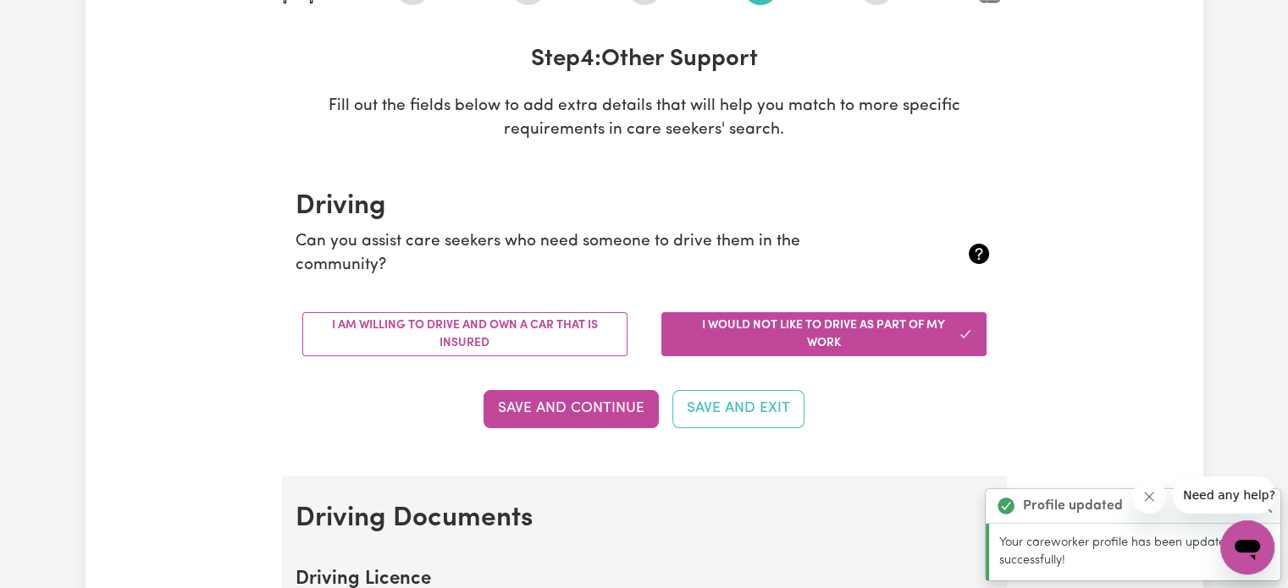
scroll to position [254, 0]
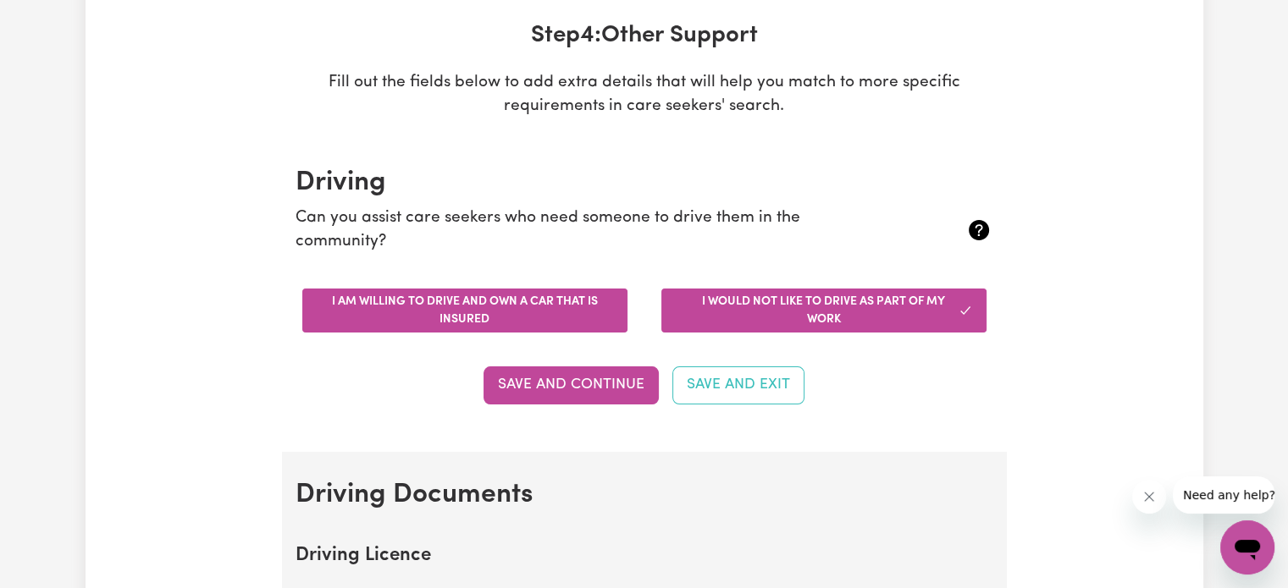
click at [559, 311] on button "I am willing to drive and own a car that is insured" at bounding box center [464, 311] width 325 height 44
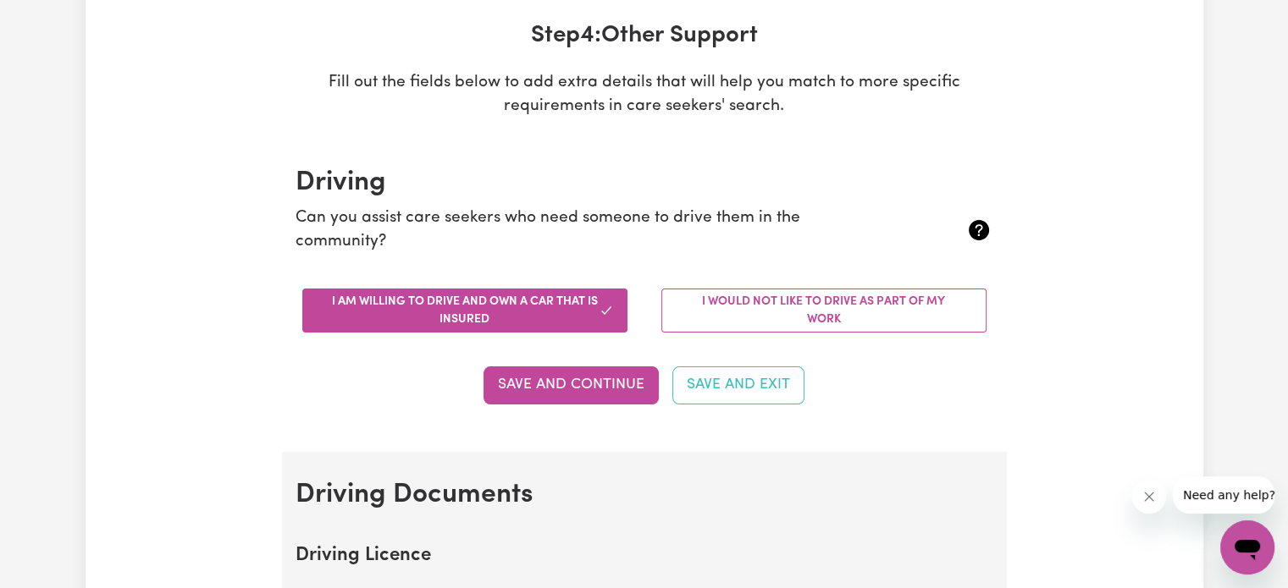
scroll to position [339, 0]
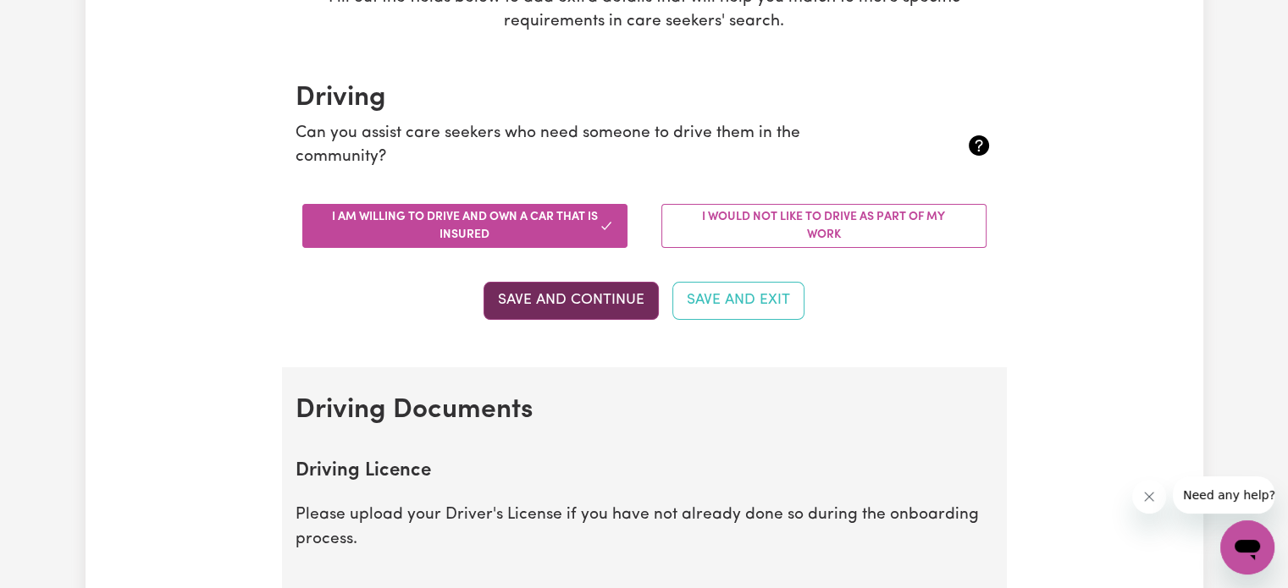
click at [624, 301] on button "Save and Continue" at bounding box center [570, 300] width 175 height 37
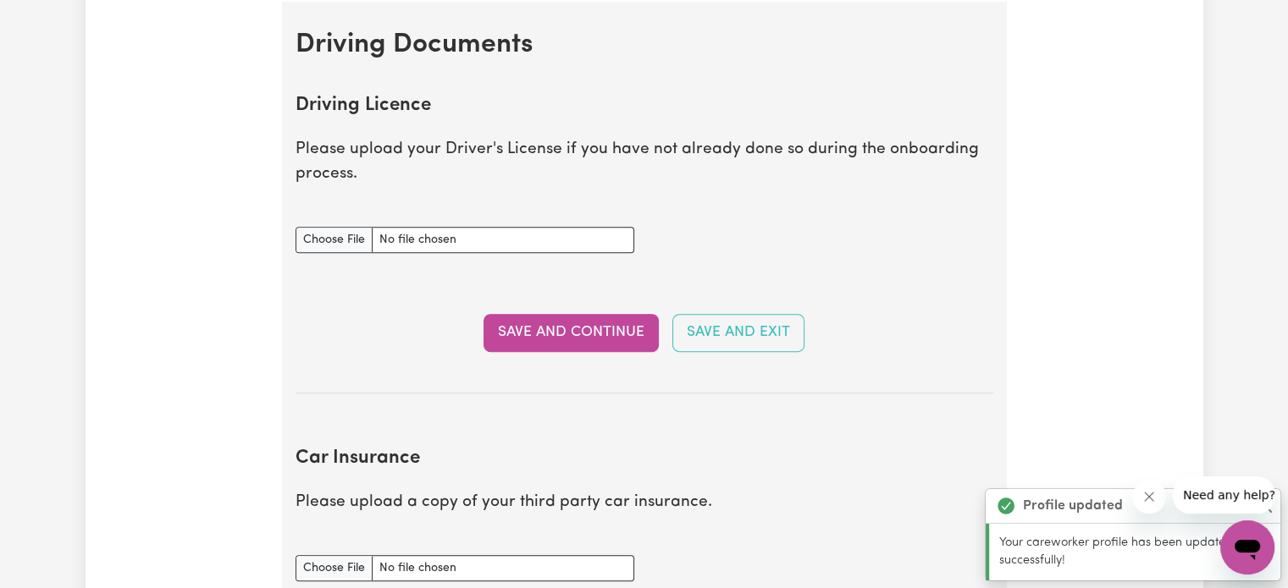
scroll to position [602, 0]
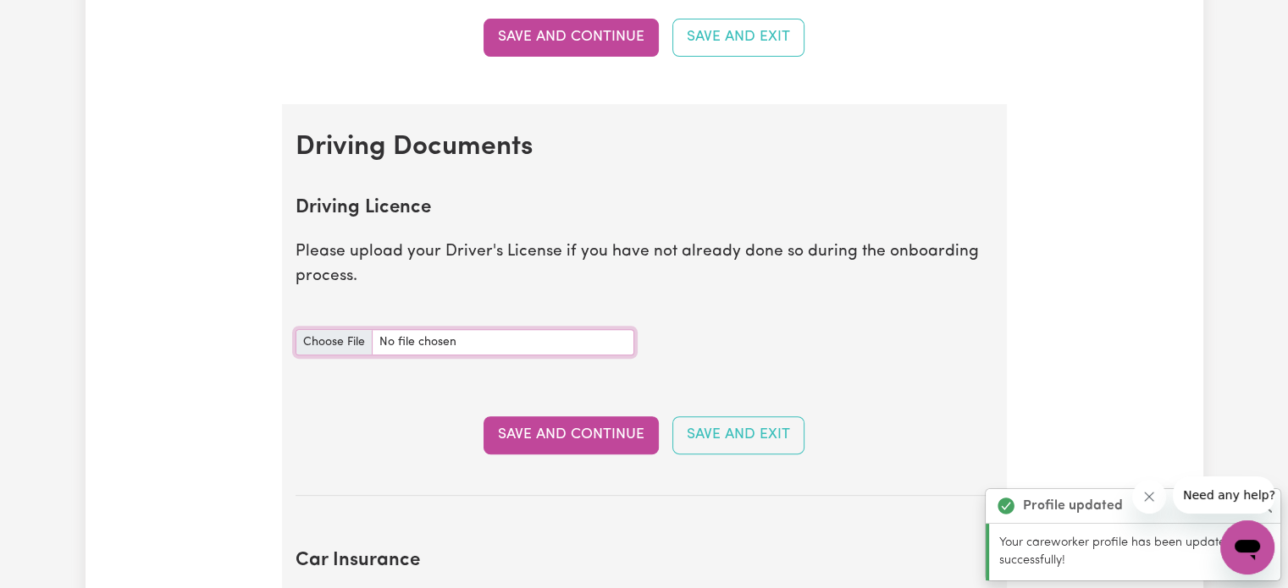
click at [345, 338] on input "Driving Licence document" at bounding box center [464, 342] width 339 height 26
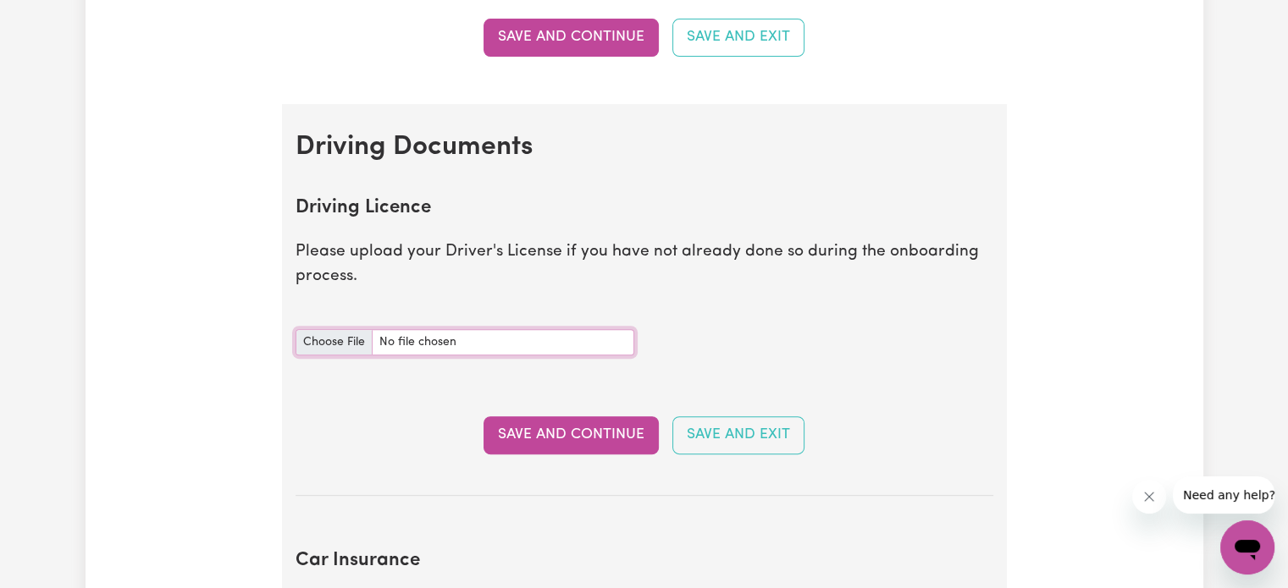
click at [318, 330] on input "Driving Licence document" at bounding box center [464, 342] width 339 height 26
type input "C:\fakepath\driving license .jpg"
click at [576, 439] on button "Save and Continue" at bounding box center [570, 435] width 175 height 37
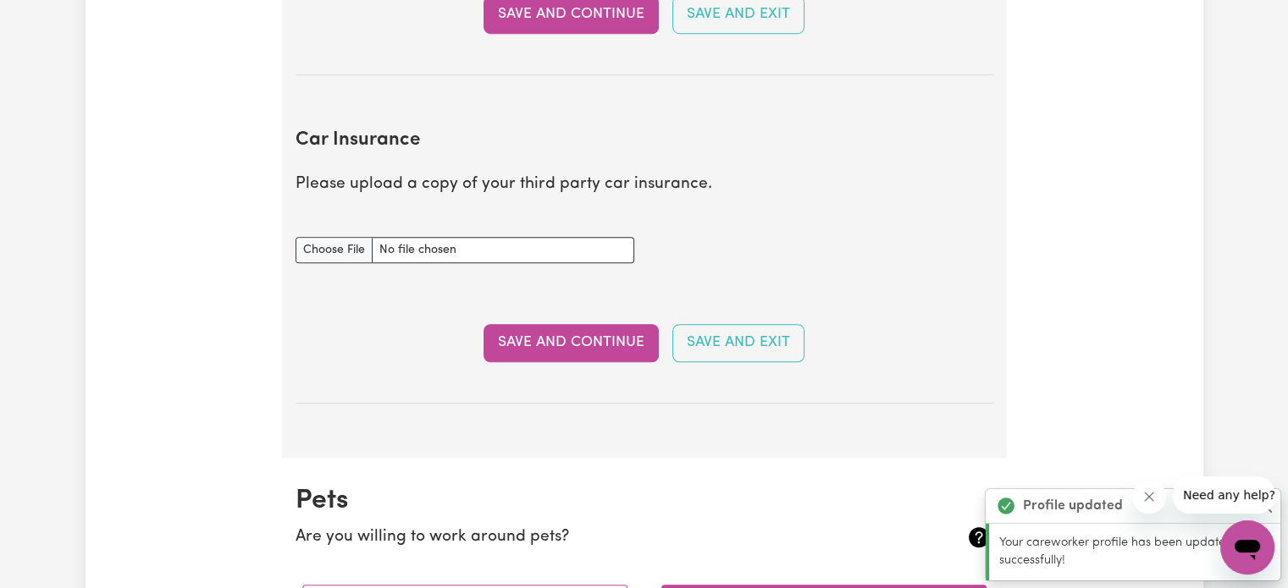
scroll to position [1124, 0]
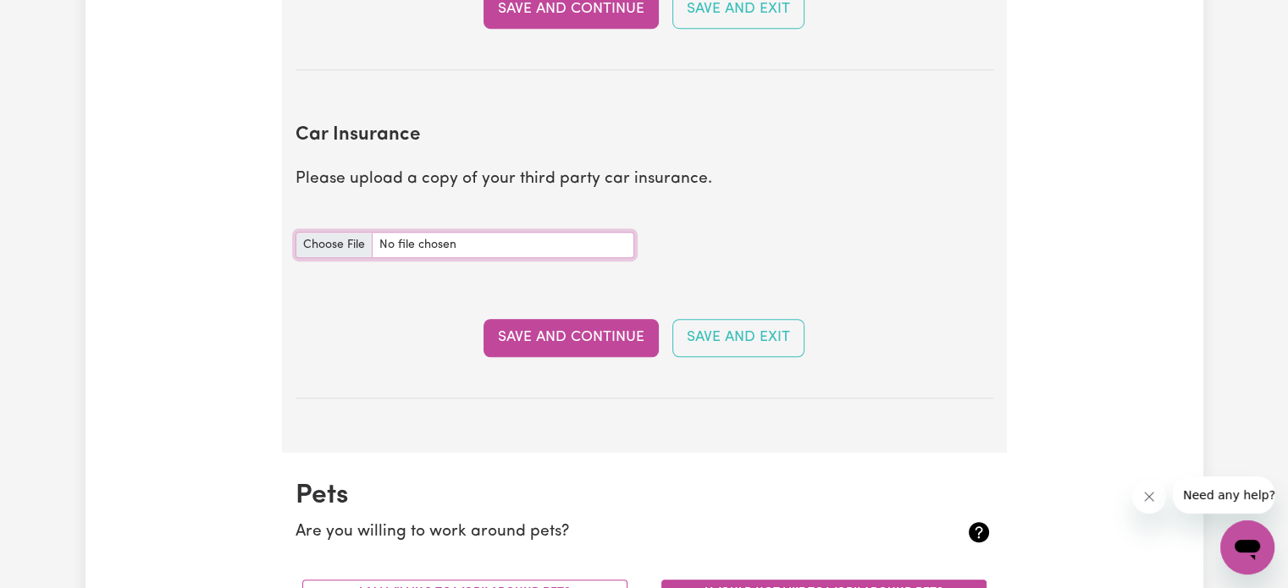
click at [427, 233] on input "Car Insurance document" at bounding box center [464, 245] width 339 height 26
type input "C:\fakepath\Insurance Schedule (1).pdf"
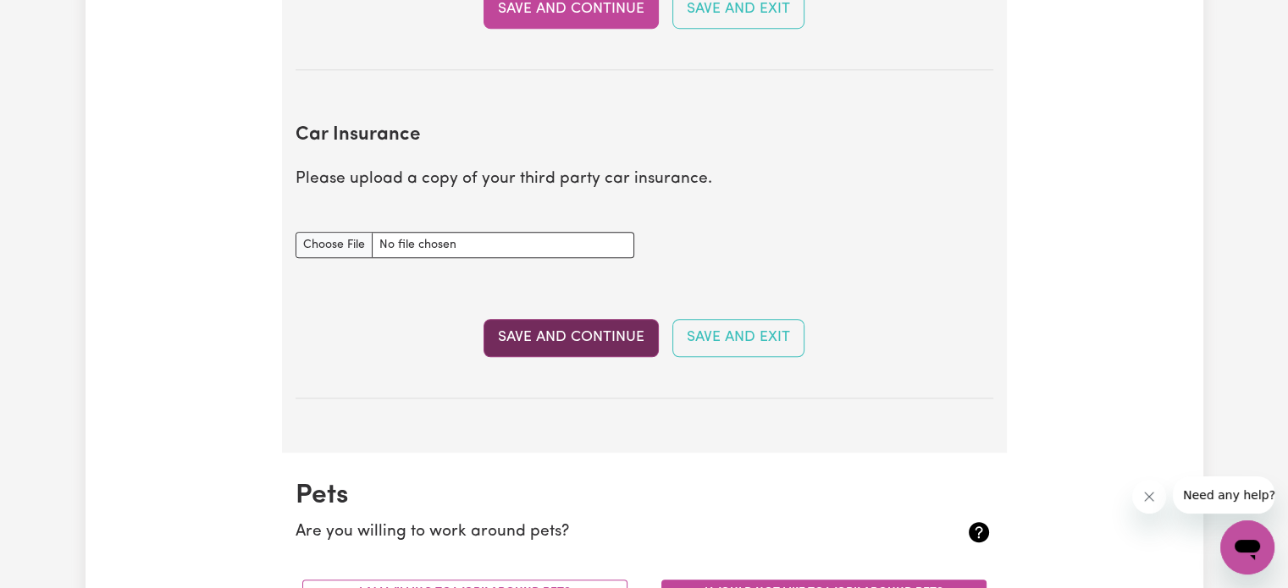
click at [605, 333] on button "Save and Continue" at bounding box center [570, 337] width 175 height 37
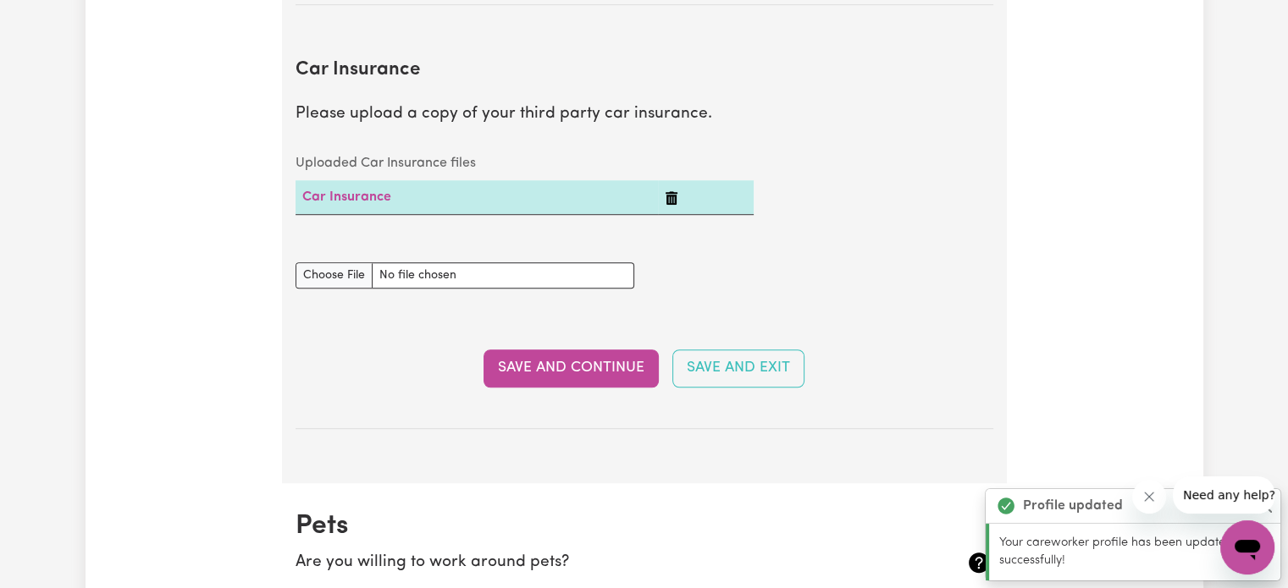
scroll to position [1162, 0]
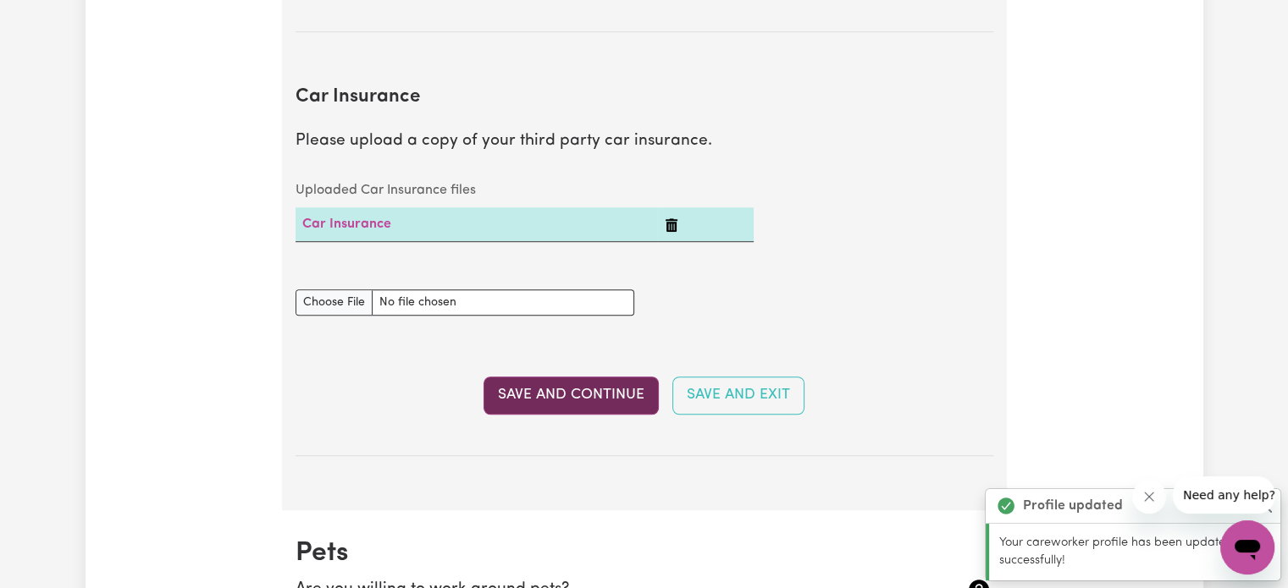
click at [589, 389] on button "Save and Continue" at bounding box center [570, 395] width 175 height 37
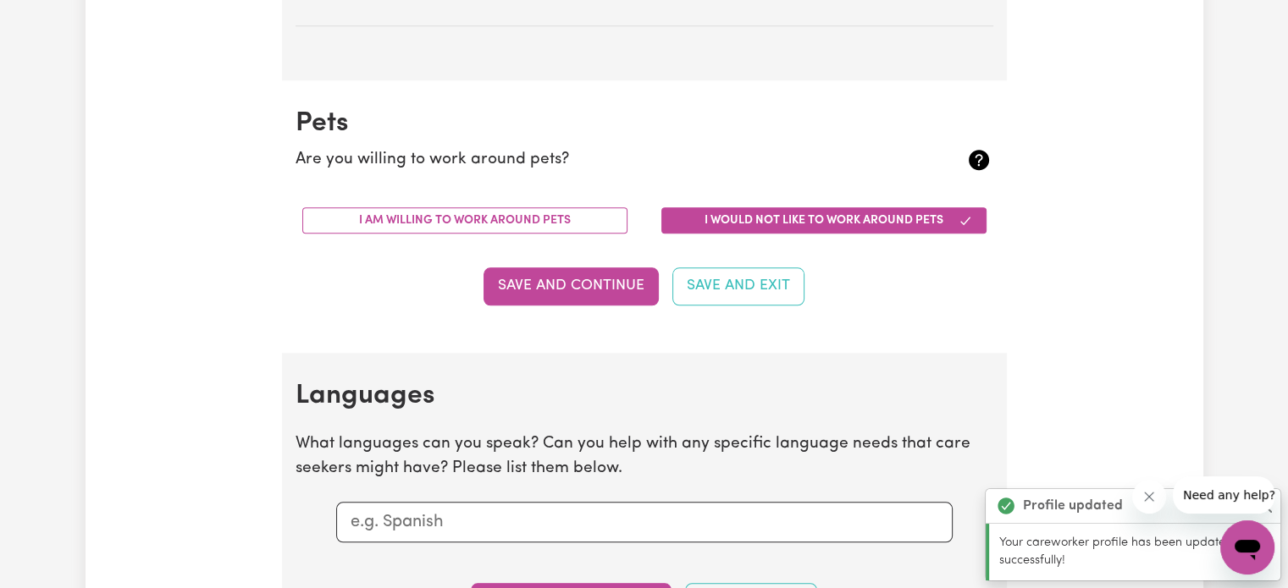
scroll to position [1670, 0]
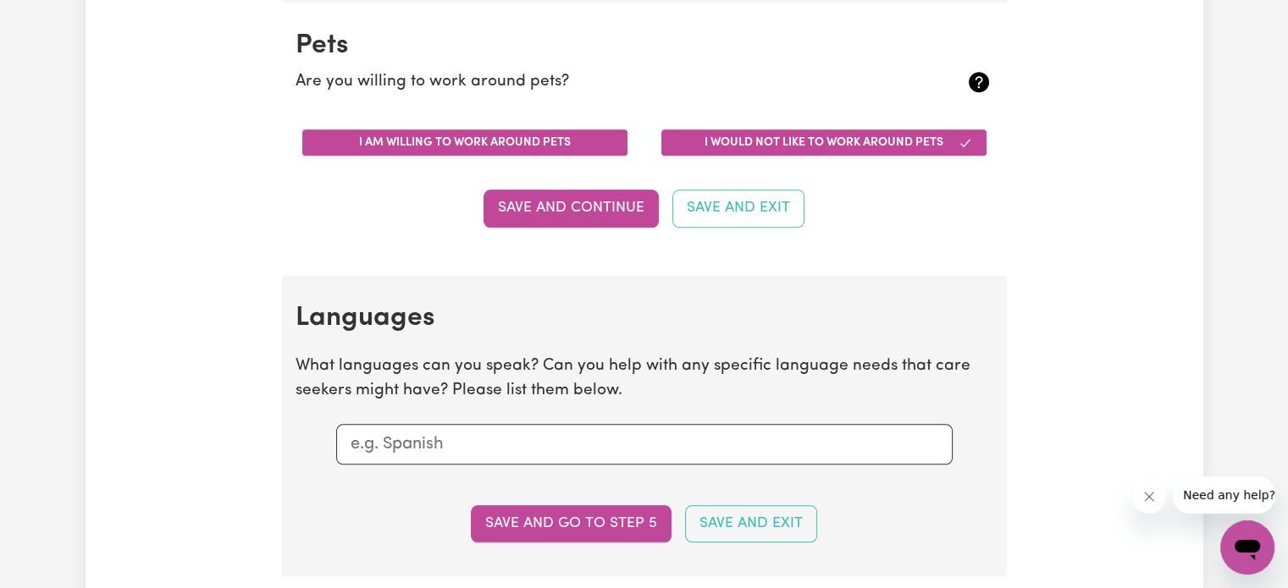
click at [491, 145] on button "I am willing to work around pets" at bounding box center [464, 143] width 325 height 26
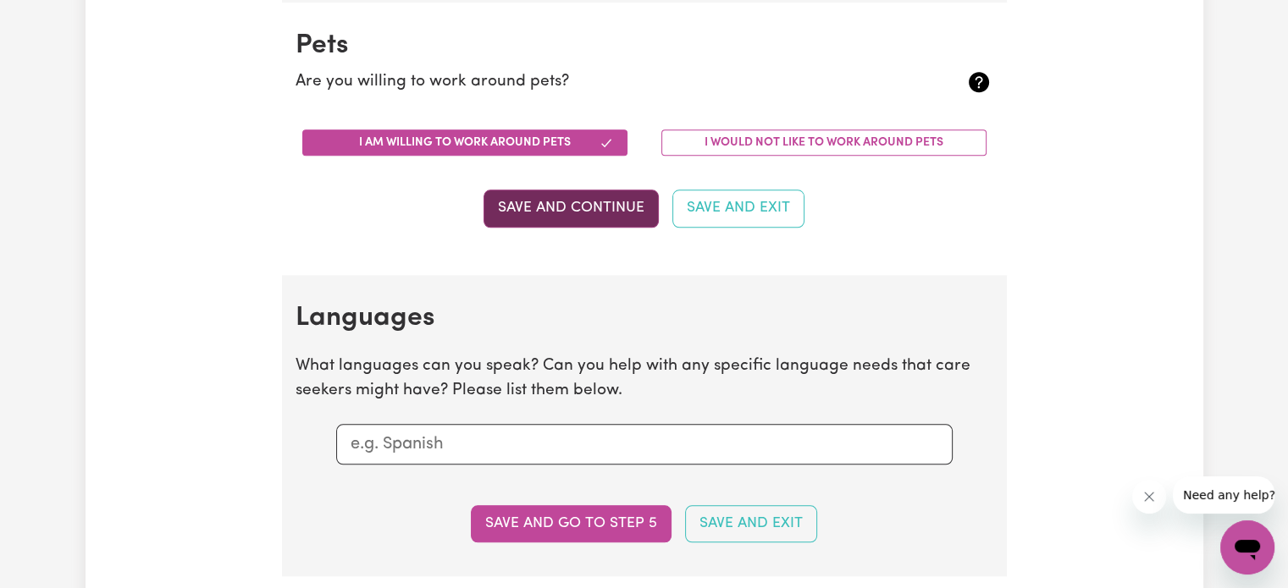
click at [599, 204] on button "Save and Continue" at bounding box center [570, 208] width 175 height 37
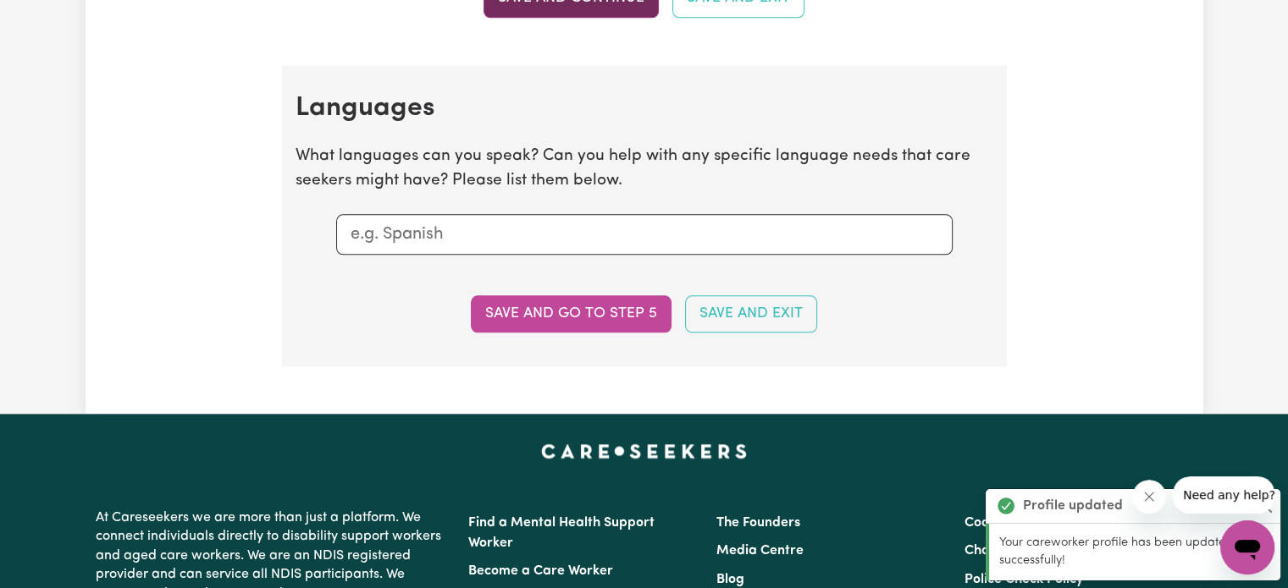
scroll to position [1941, 0]
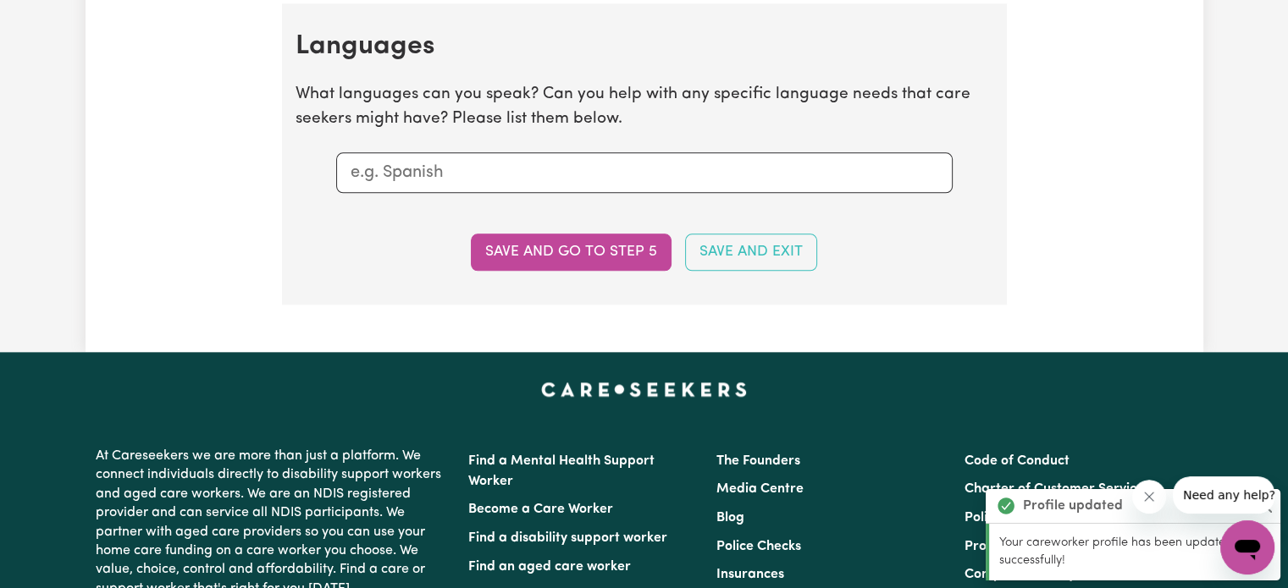
click at [519, 177] on input "text" at bounding box center [645, 172] width 588 height 25
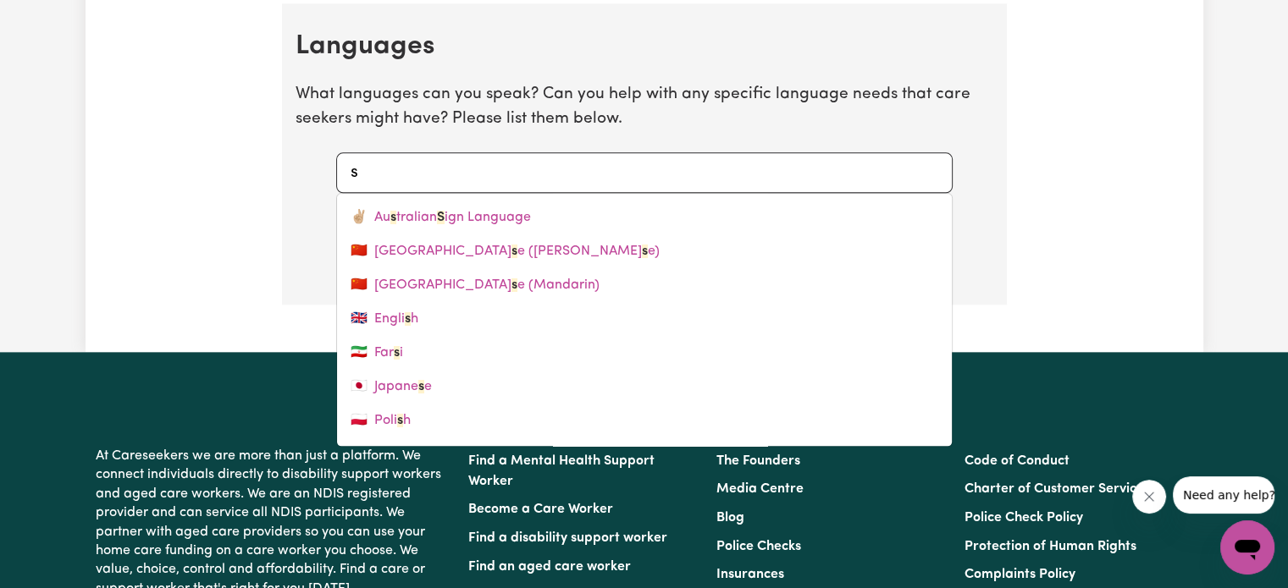
type input "sp"
type input "spanish"
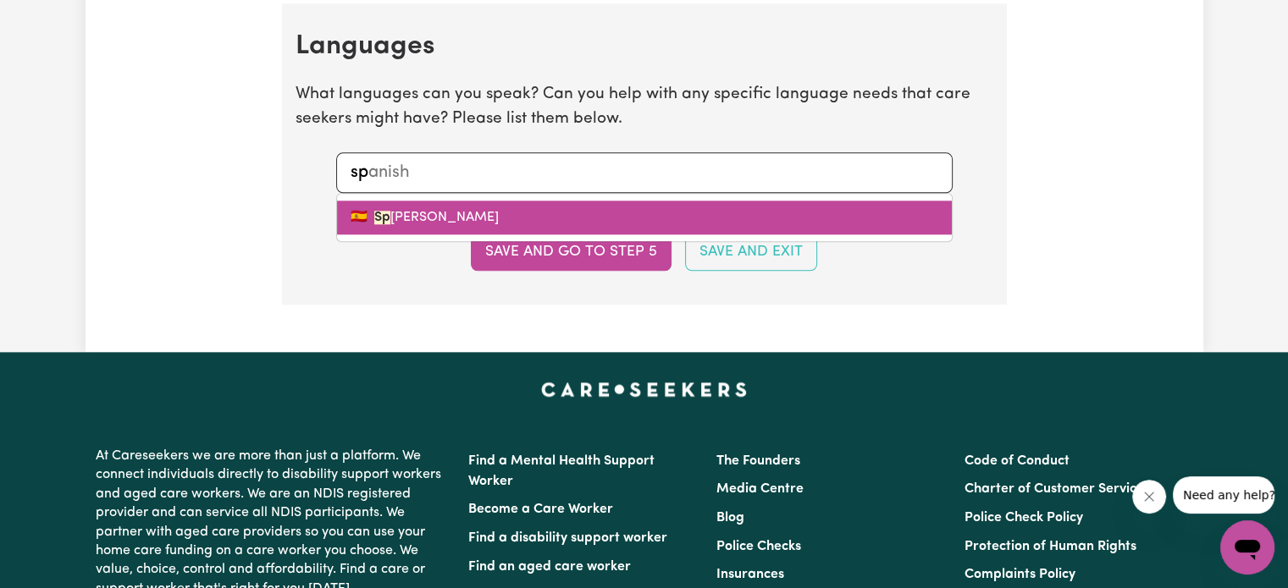
click at [640, 206] on link "🇪🇸 Sp [PERSON_NAME]" at bounding box center [644, 218] width 615 height 34
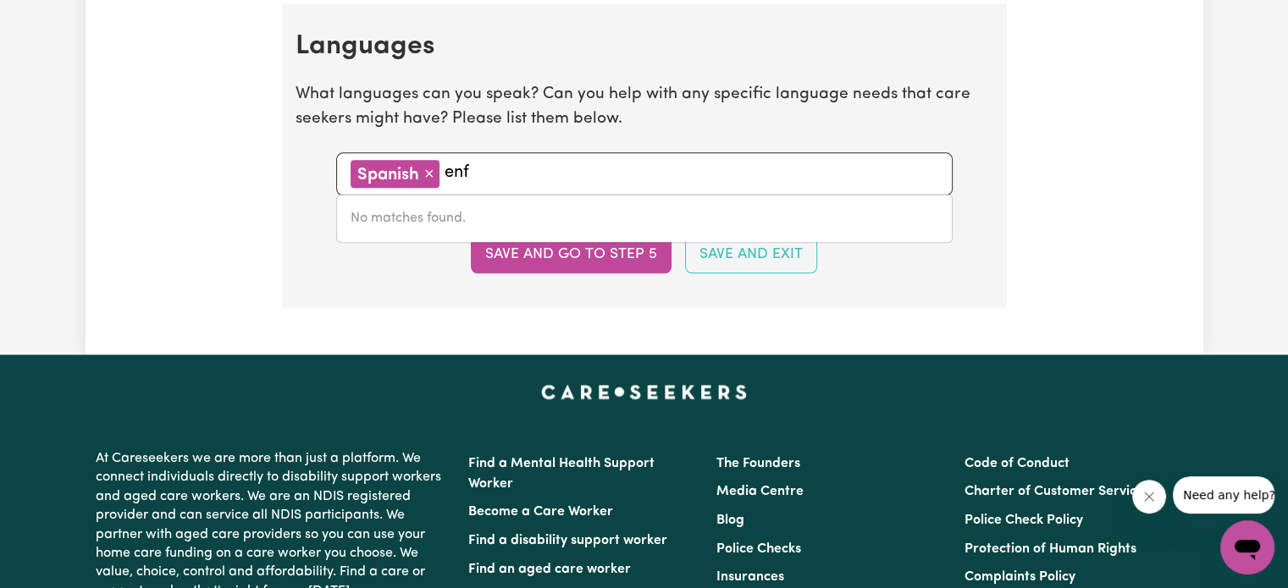
type input "en"
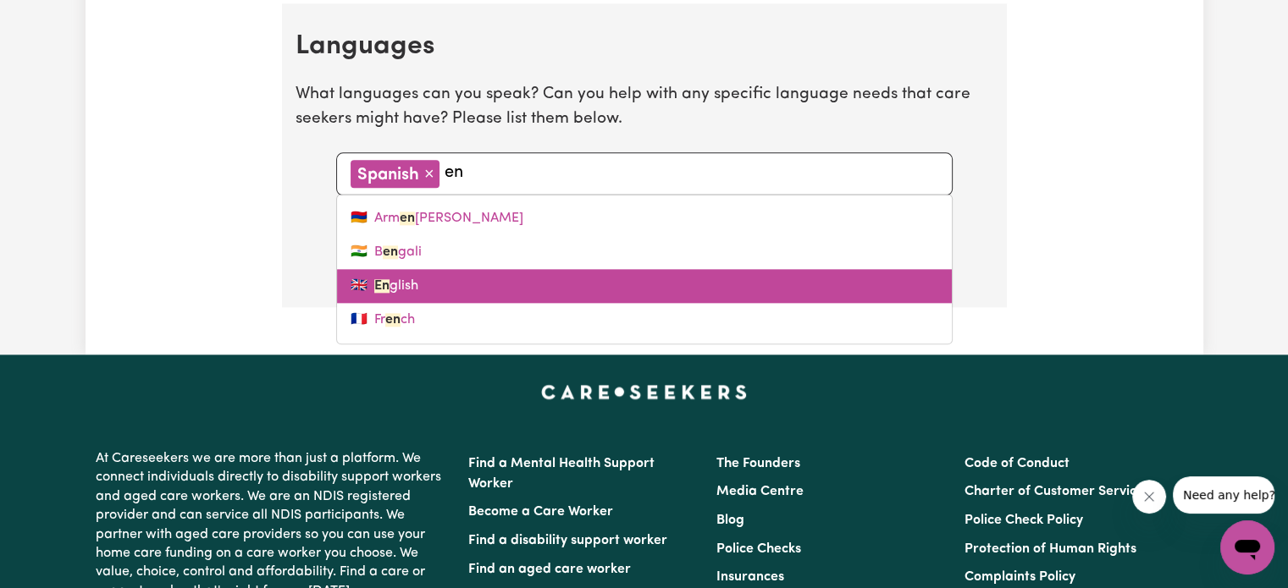
click at [566, 279] on link "🇬🇧 En glish" at bounding box center [644, 286] width 615 height 34
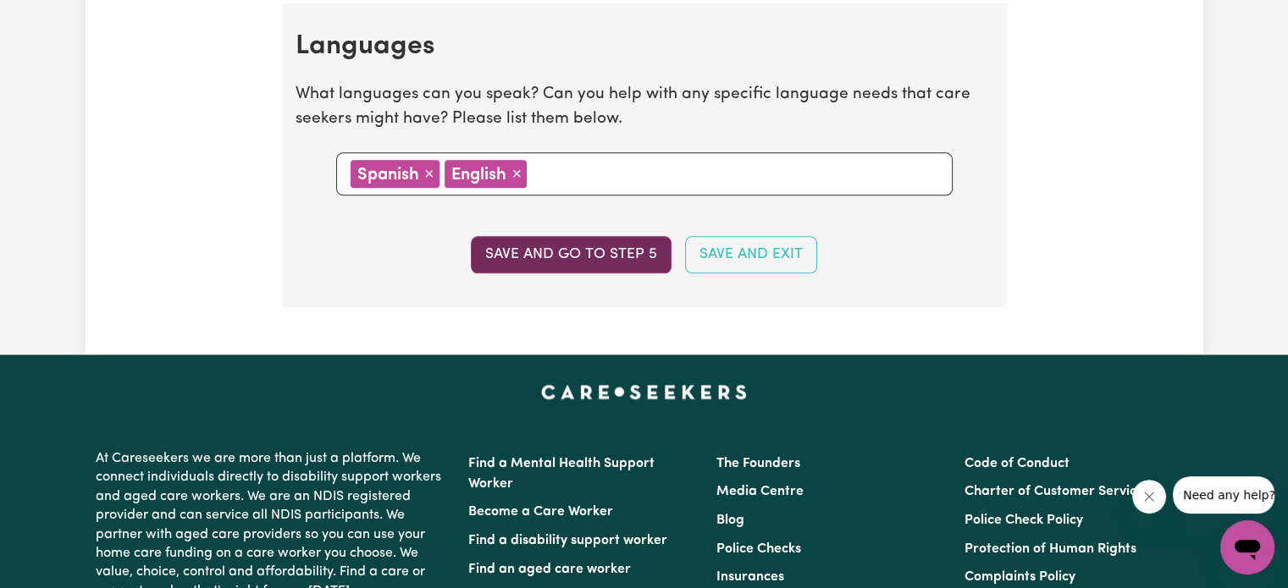
click at [584, 238] on button "Save and go to step 5" at bounding box center [571, 254] width 201 height 37
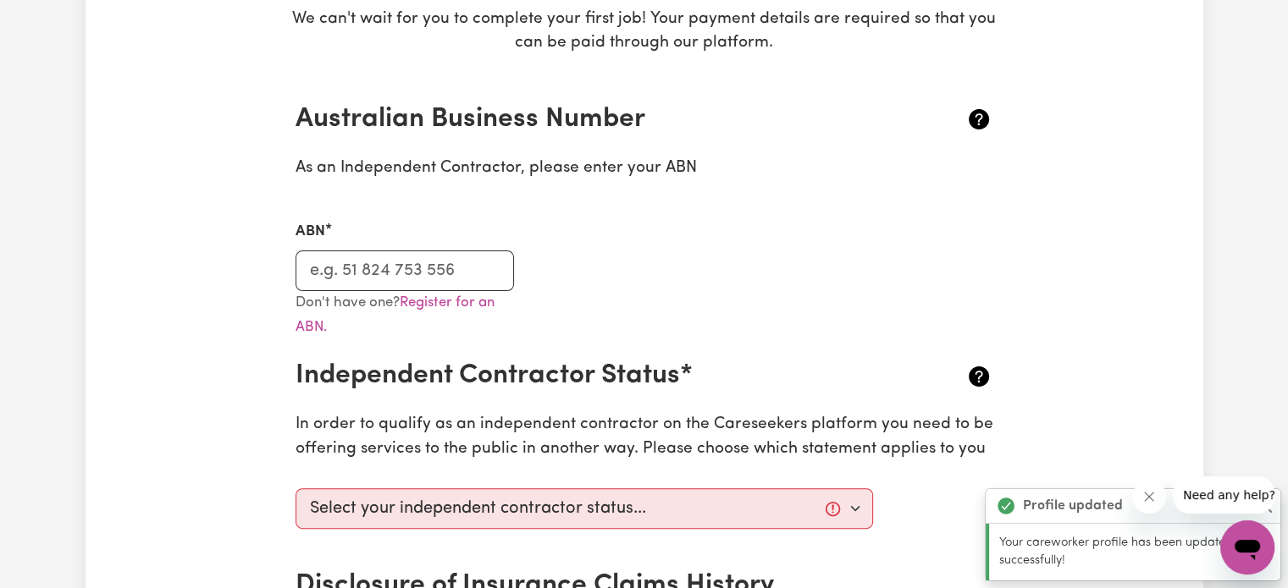
scroll to position [339, 0]
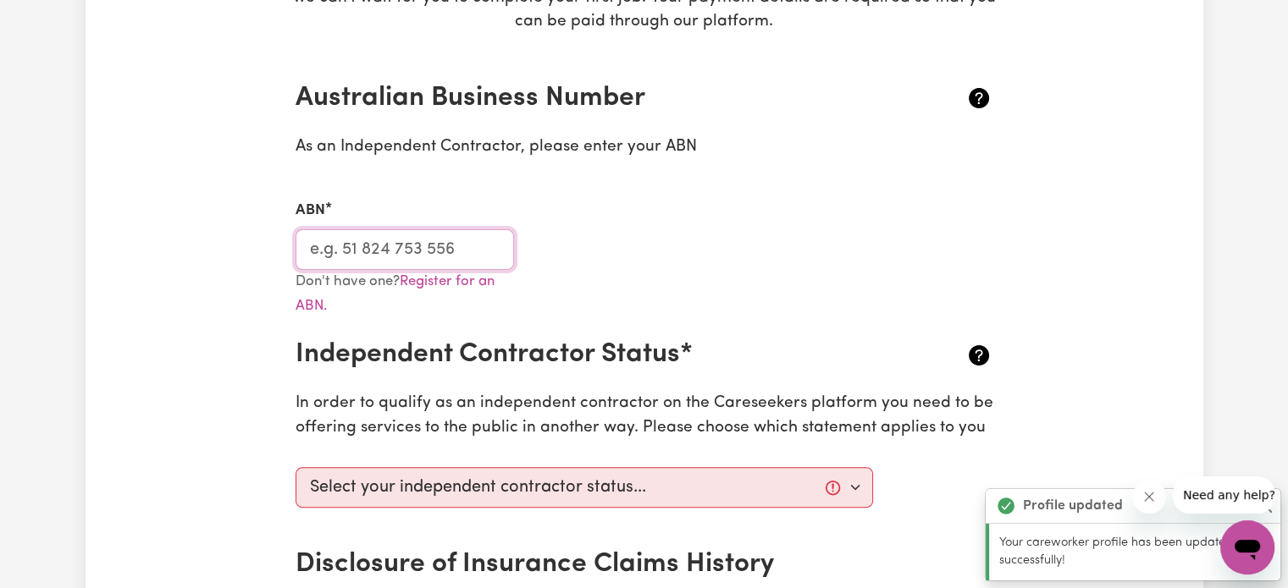
click at [378, 262] on input "ABN" at bounding box center [404, 249] width 219 height 41
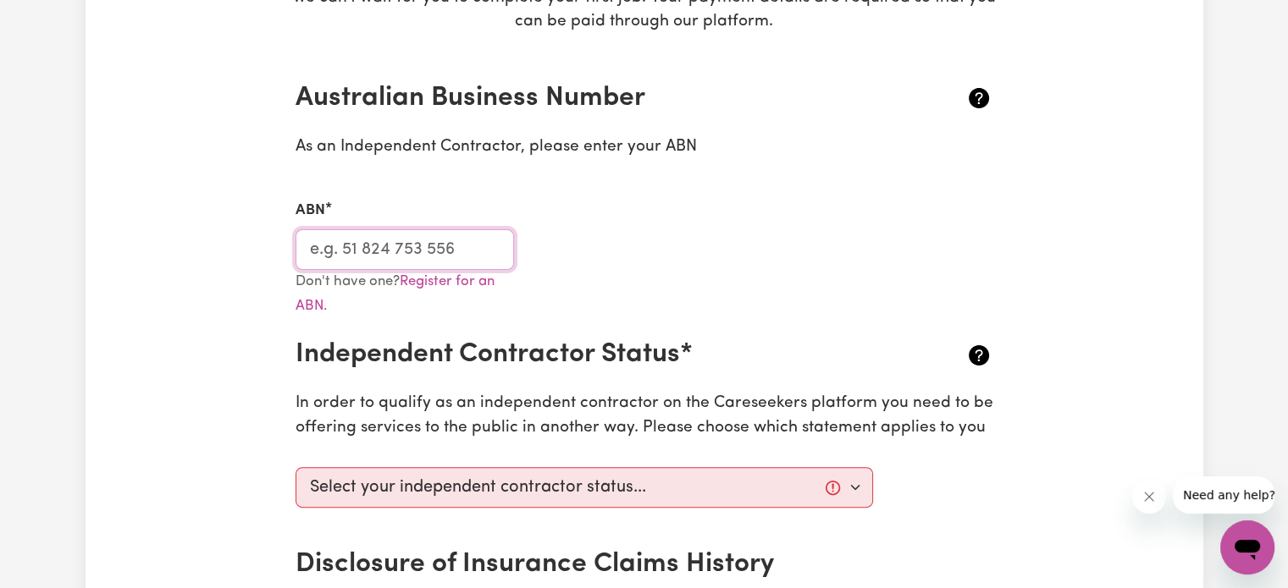
paste input "11 416 281 641"
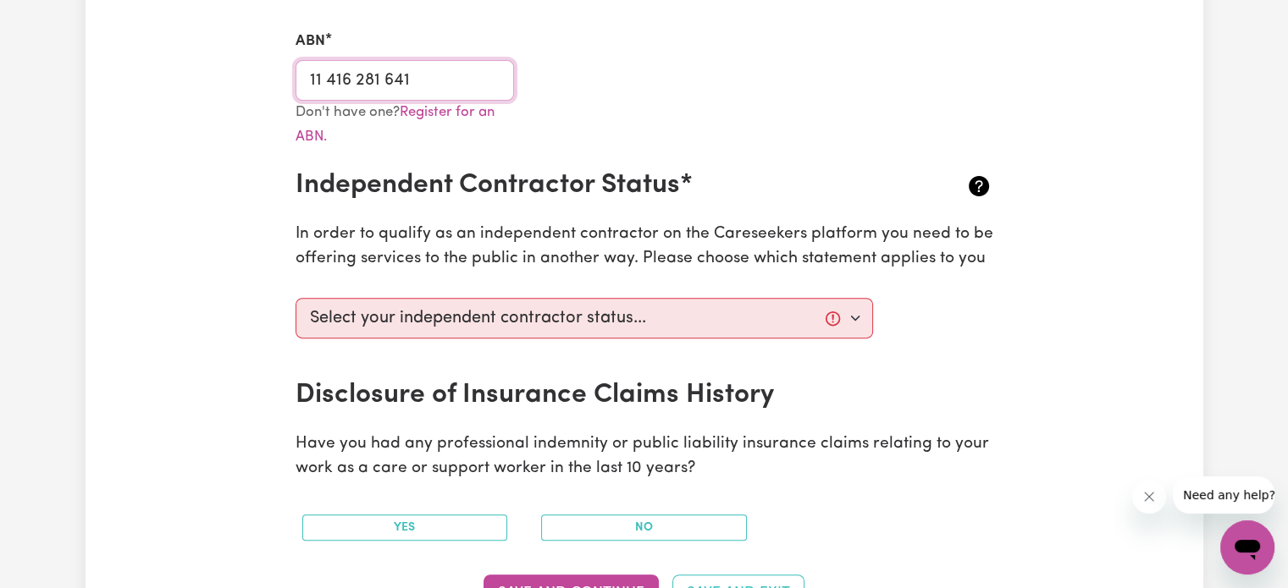
scroll to position [677, 0]
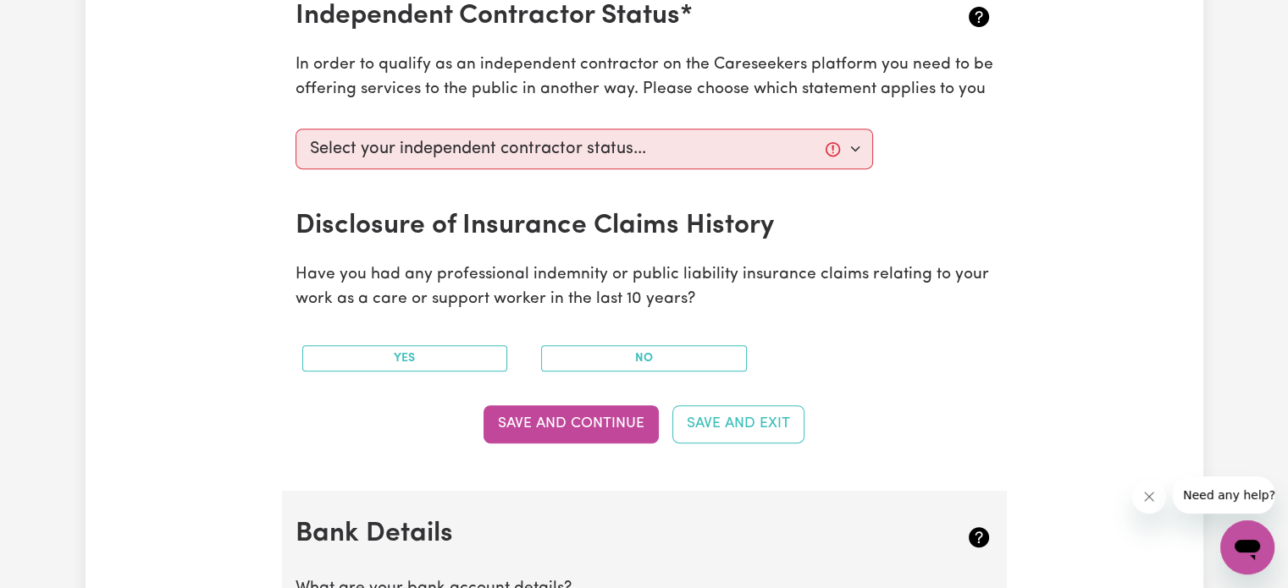
type input "11 416 281 641"
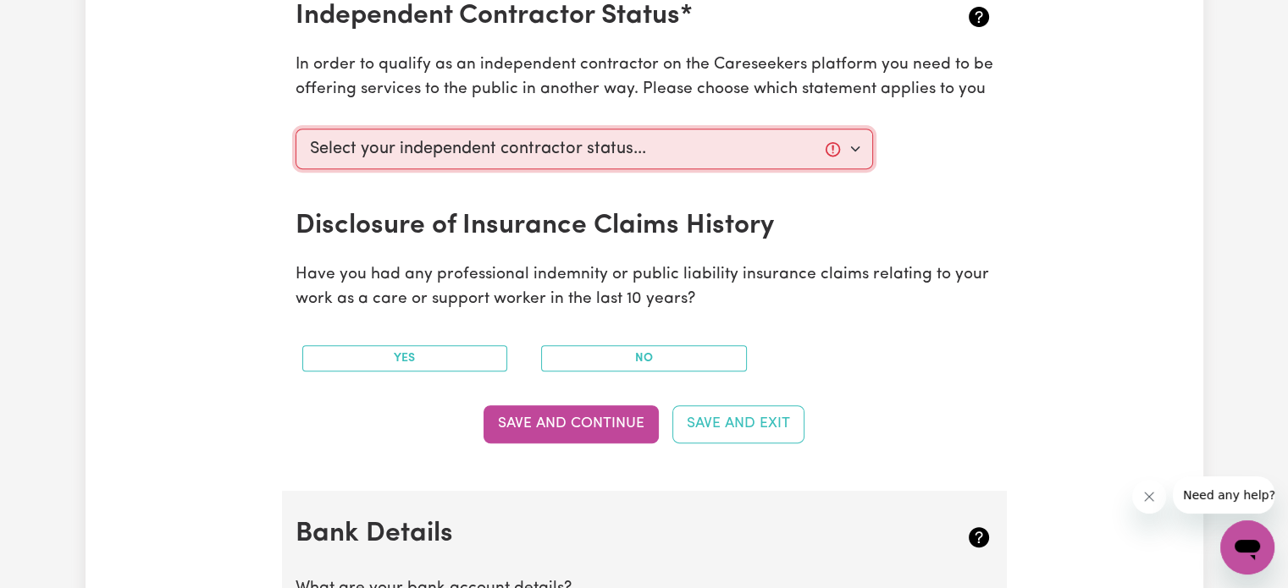
click at [578, 152] on select "Select your independent contractor status... I am providing services through an…" at bounding box center [584, 149] width 578 height 41
select select "I am providing services by being employed by an organisation"
click at [295, 129] on select "Select your independent contractor status... I am providing services through an…" at bounding box center [584, 149] width 578 height 41
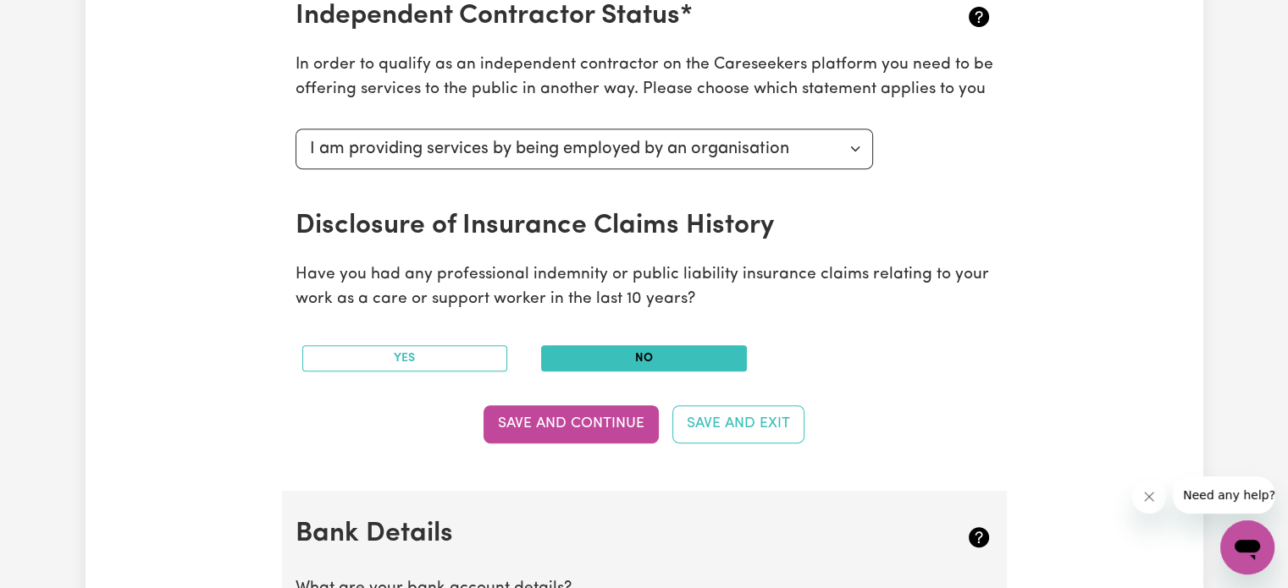
click at [625, 363] on button "No" at bounding box center [644, 358] width 206 height 26
drag, startPoint x: 705, startPoint y: 280, endPoint x: 665, endPoint y: 304, distance: 47.1
click at [665, 304] on p "Have you had any professional indemnity or public liability insurance claims re…" at bounding box center [644, 287] width 698 height 49
drag, startPoint x: 711, startPoint y: 300, endPoint x: 644, endPoint y: 287, distance: 68.1
click at [644, 287] on p "Have you had any professional indemnity or public liability insurance claims re…" at bounding box center [644, 287] width 698 height 49
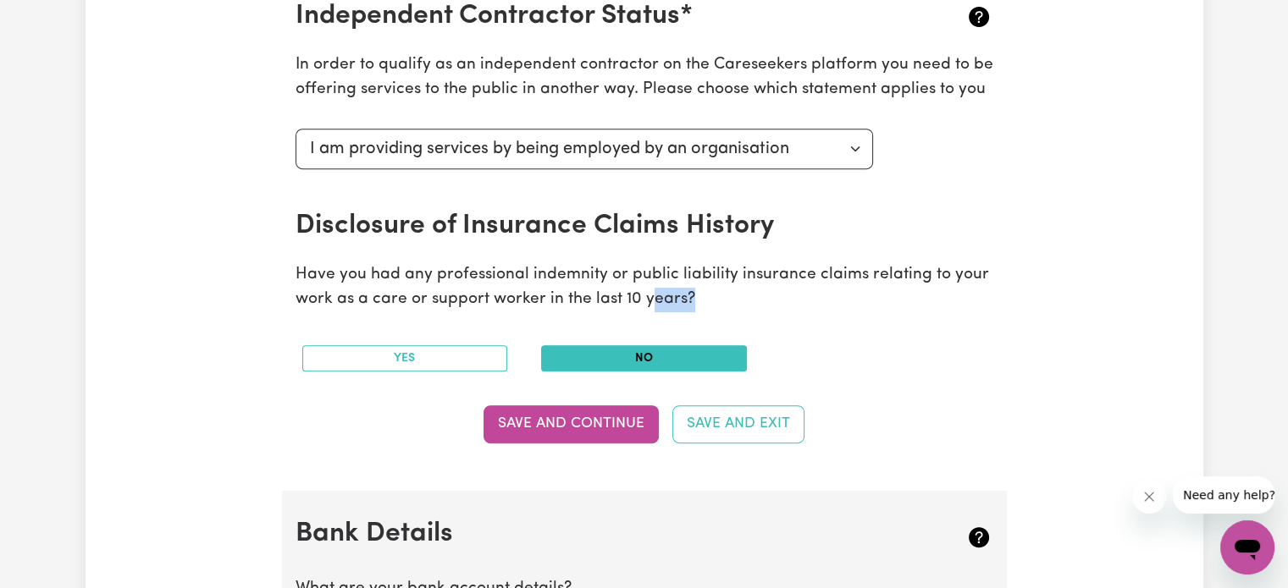
click at [644, 287] on p "Have you had any professional indemnity or public liability insurance claims re…" at bounding box center [644, 287] width 698 height 49
click at [715, 288] on p "Have you had any professional indemnity or public liability insurance claims re…" at bounding box center [644, 287] width 698 height 49
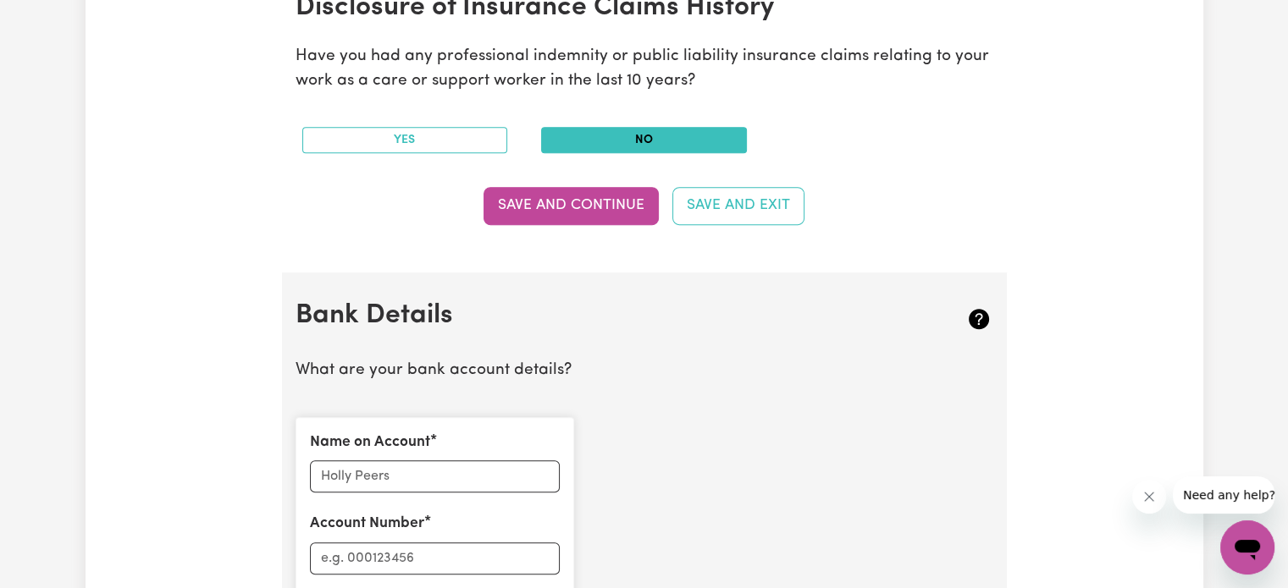
scroll to position [931, 0]
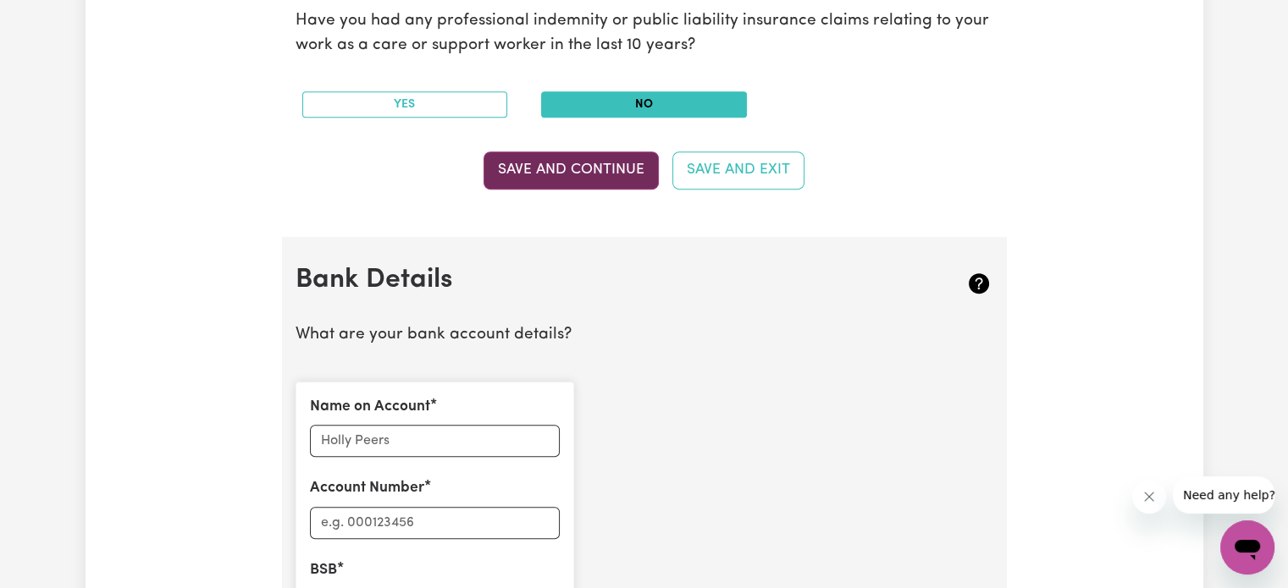
click at [596, 157] on button "Save and Continue" at bounding box center [570, 170] width 175 height 37
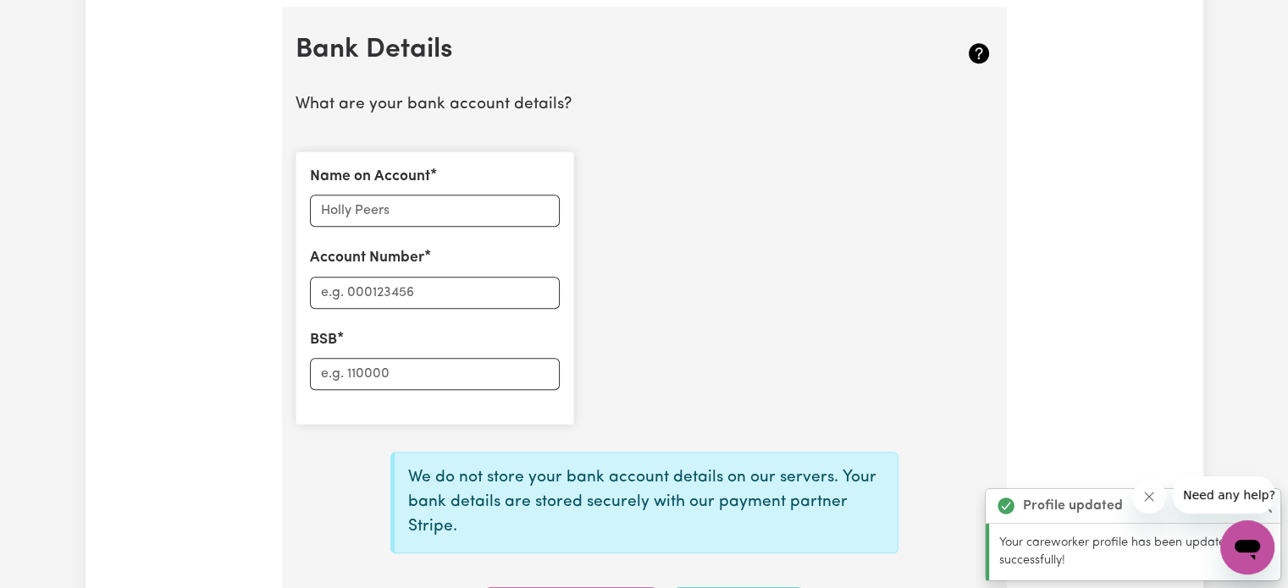
scroll to position [1167, 0]
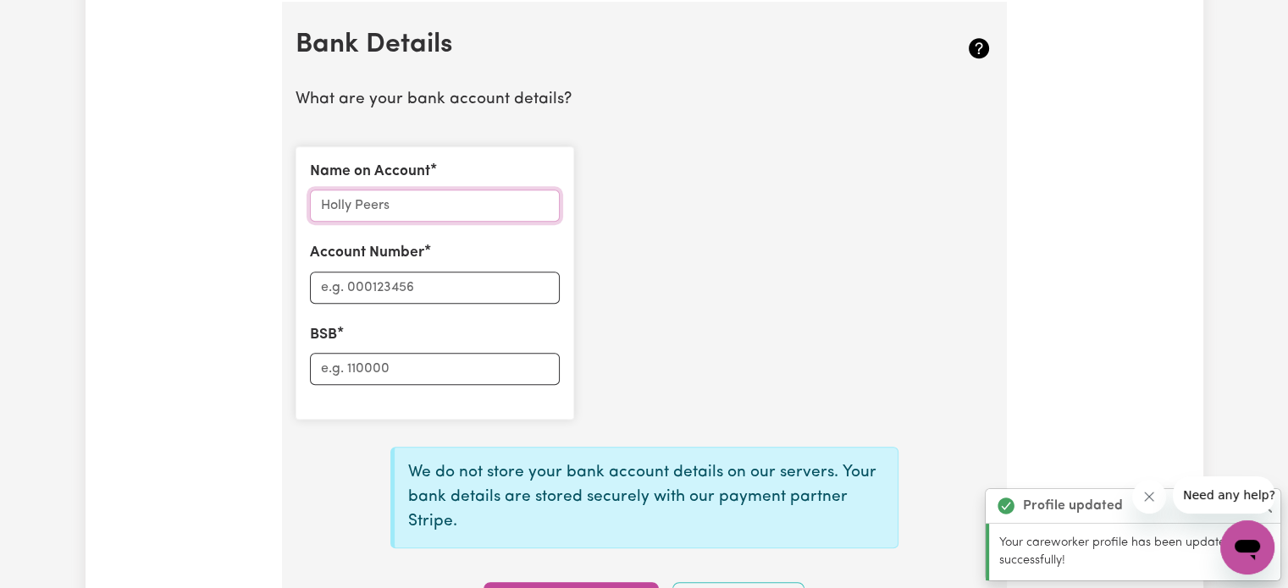
click at [427, 214] on input "Name on Account" at bounding box center [435, 206] width 250 height 32
type input "[PERSON_NAME] [PERSON_NAME]"
click at [454, 290] on input "Account Number" at bounding box center [435, 288] width 250 height 32
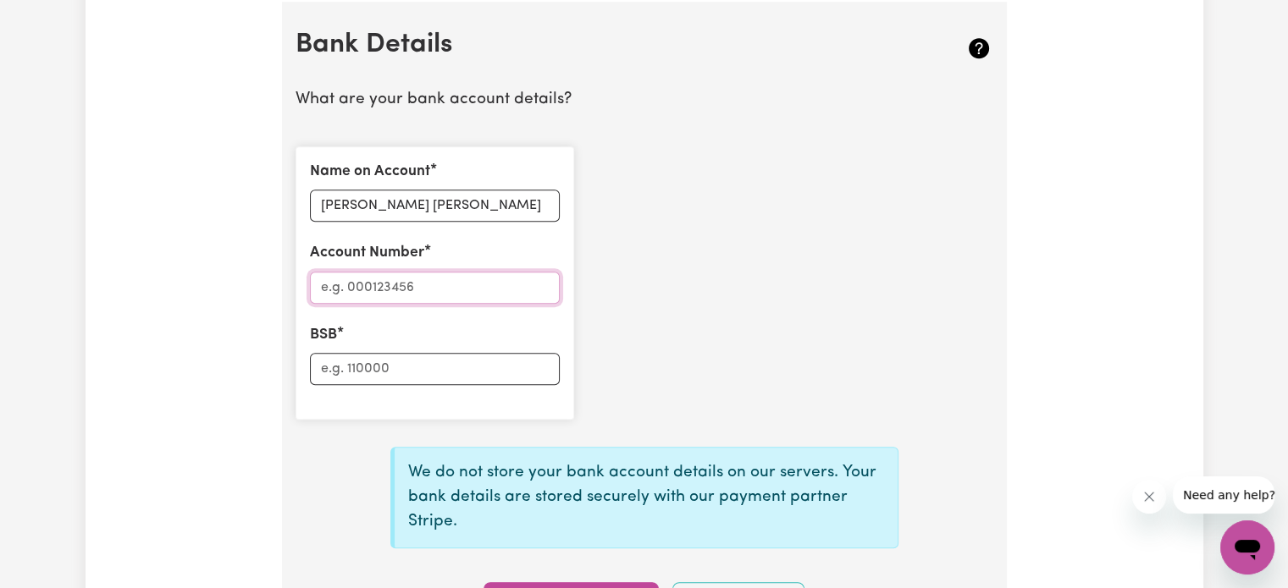
click at [448, 272] on input "Account Number" at bounding box center [435, 288] width 250 height 32
paste input "064000"
type input "064000"
click at [354, 356] on input "BSB" at bounding box center [435, 369] width 250 height 32
paste input "16360572"
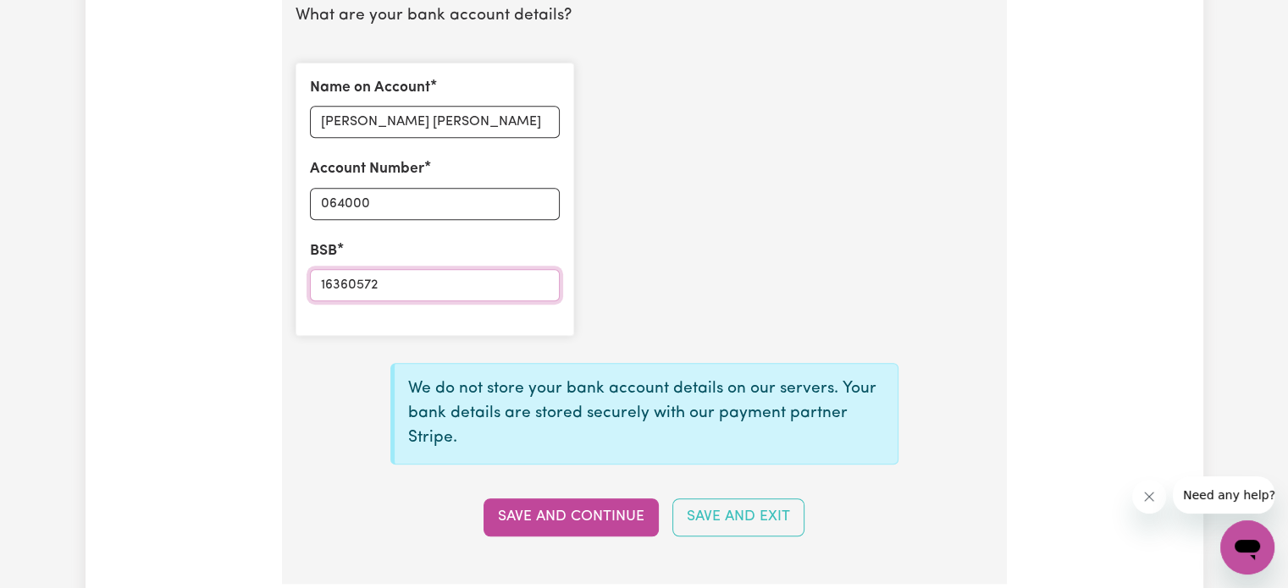
scroll to position [1505, 0]
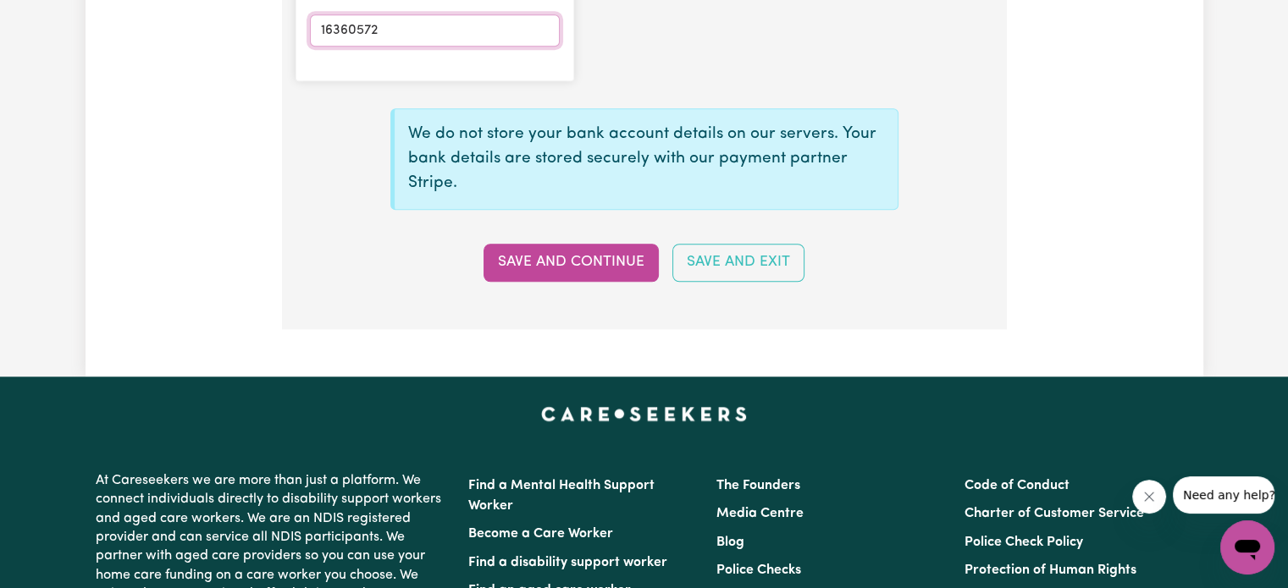
type input "16360572"
click at [564, 263] on button "Save and Continue" at bounding box center [570, 262] width 175 height 37
click at [569, 257] on button "Save and Continue" at bounding box center [570, 262] width 175 height 37
click at [599, 260] on button "Save and Continue" at bounding box center [570, 262] width 175 height 37
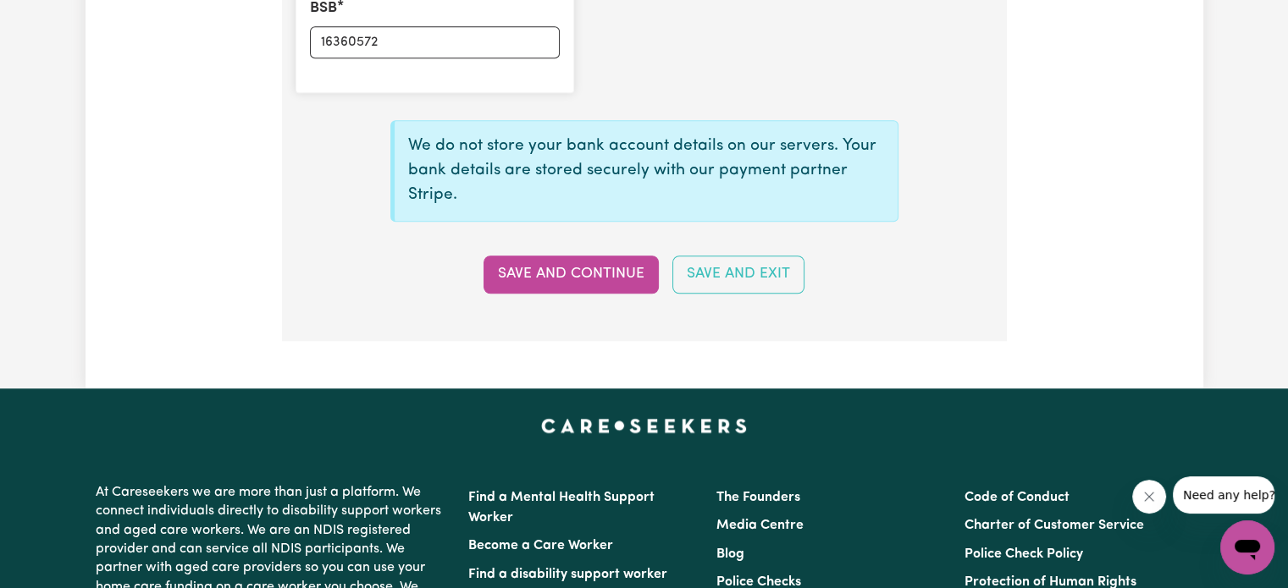
scroll to position [1167, 0]
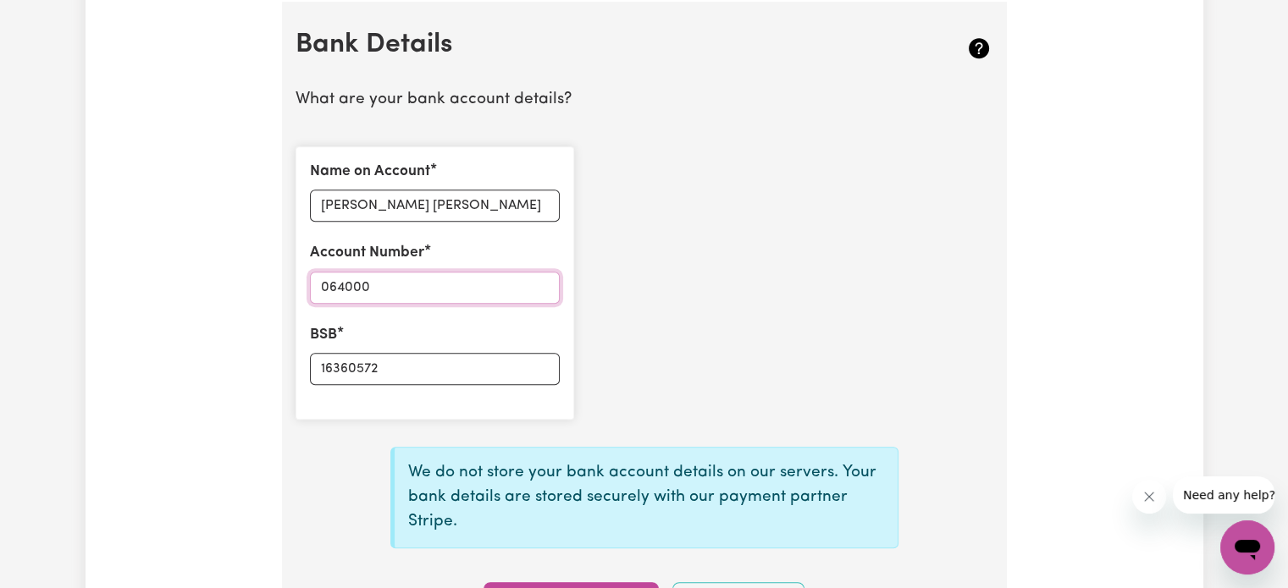
click at [325, 290] on input "064000" at bounding box center [435, 288] width 250 height 32
click at [331, 289] on input "064000" at bounding box center [435, 288] width 250 height 32
click at [323, 289] on input "064000" at bounding box center [435, 288] width 250 height 32
click at [320, 360] on input "16360572" at bounding box center [435, 369] width 250 height 32
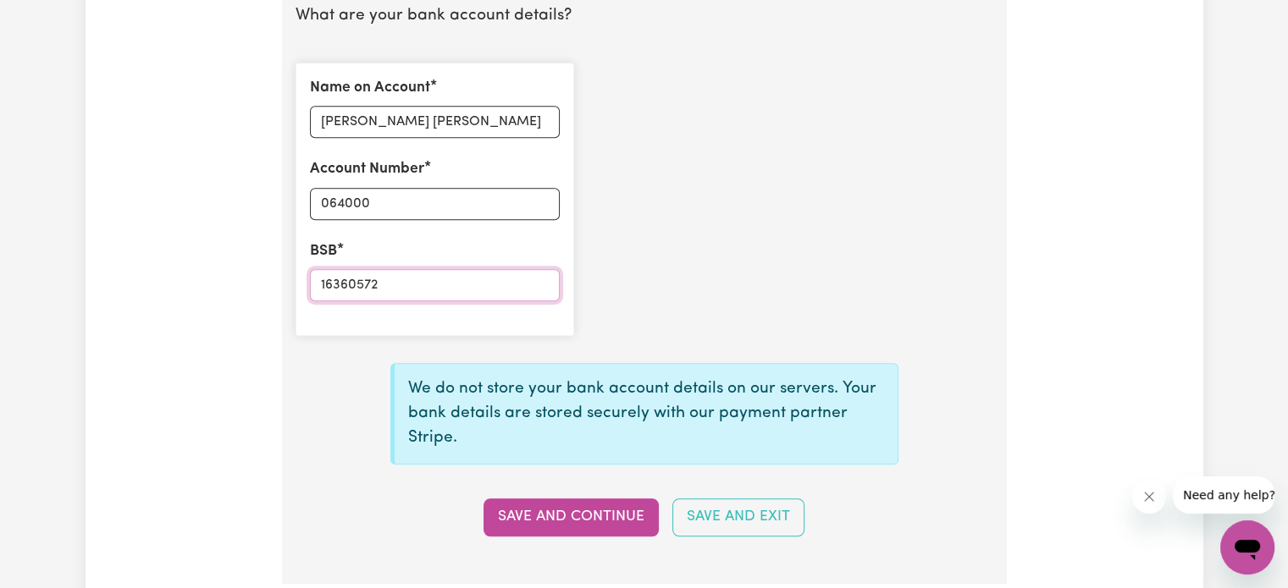
scroll to position [1505, 0]
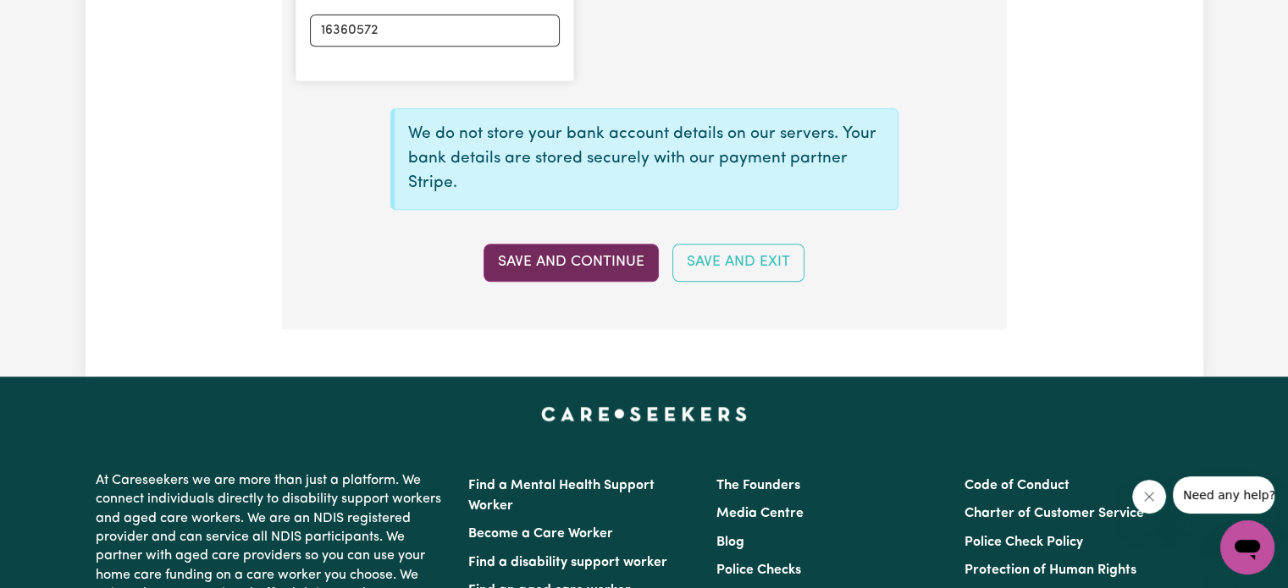
click at [568, 257] on button "Save and Continue" at bounding box center [570, 262] width 175 height 37
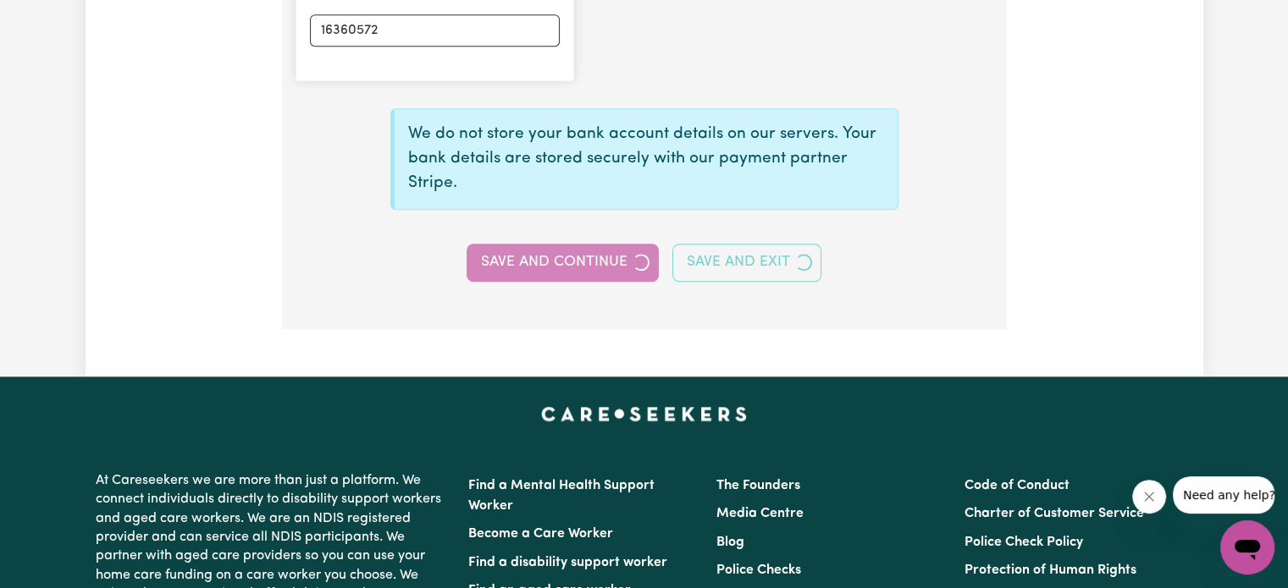
click at [568, 257] on div "Save and Continue Save and Exit" at bounding box center [644, 262] width 718 height 37
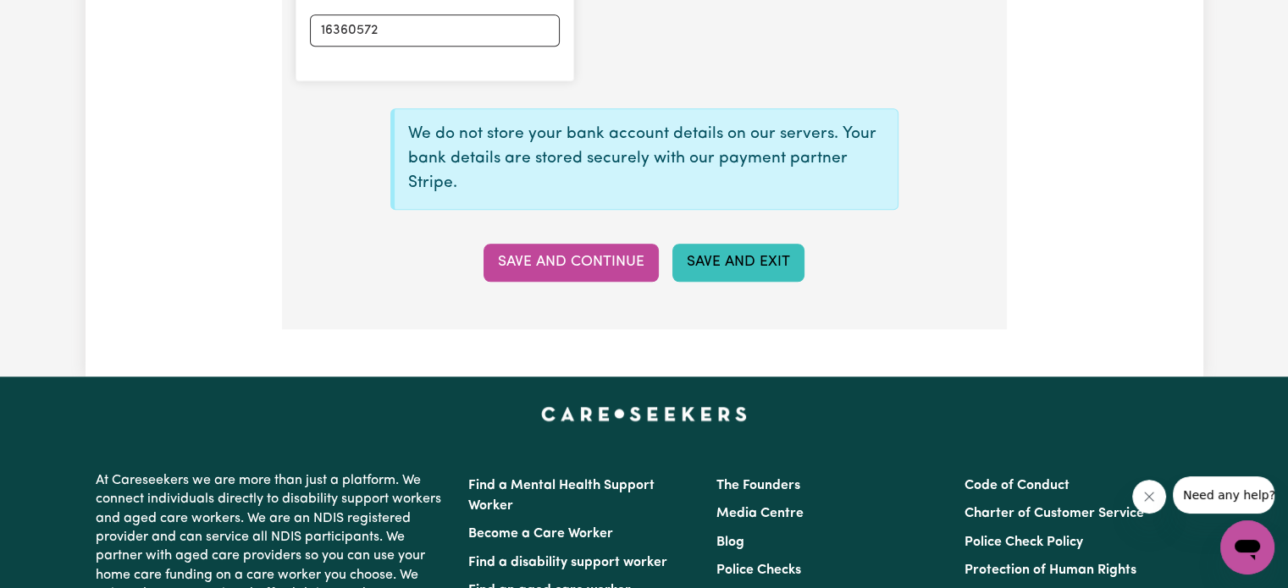
click at [721, 246] on button "Save and Exit" at bounding box center [738, 262] width 132 height 37
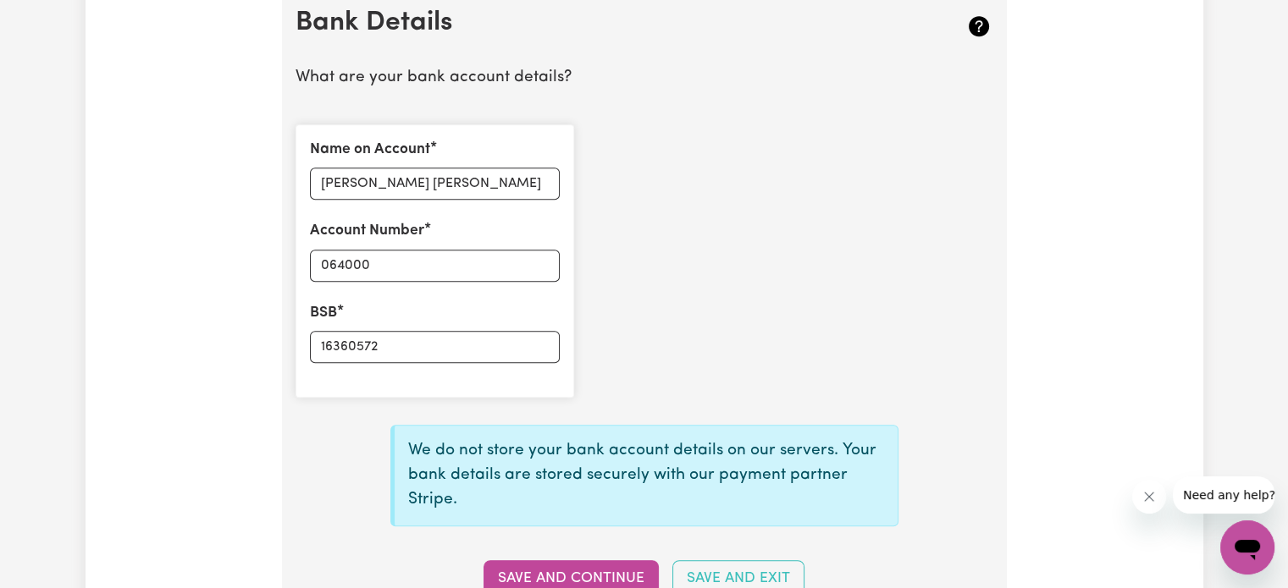
scroll to position [1185, 0]
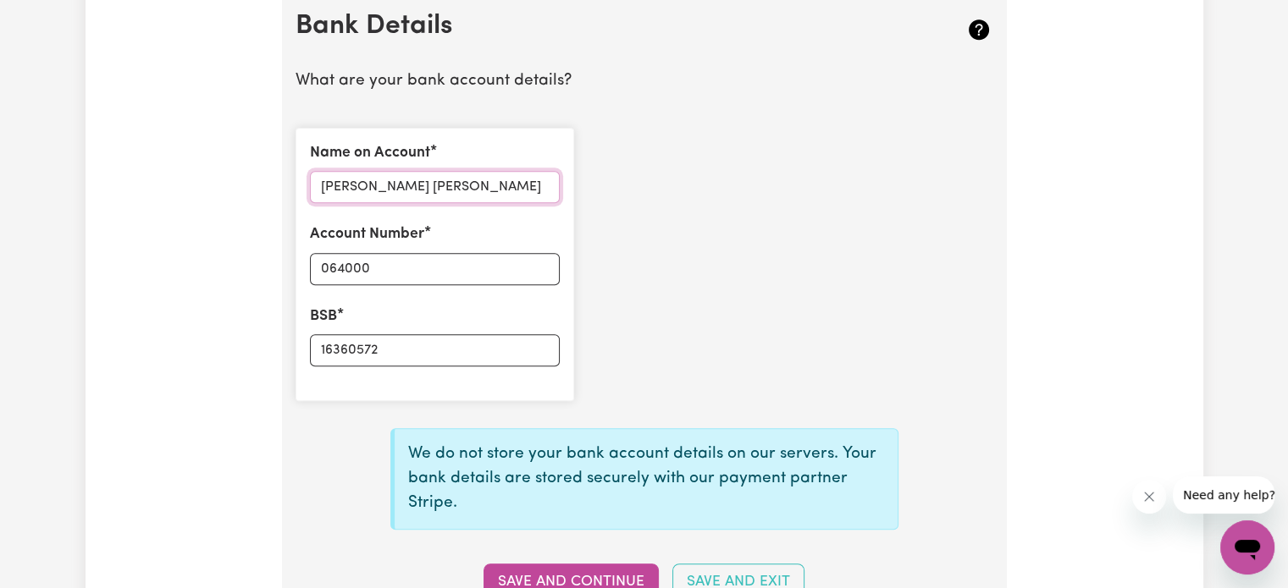
drag, startPoint x: 423, startPoint y: 178, endPoint x: 738, endPoint y: 240, distance: 321.1
click at [738, 240] on div "Name on Account [PERSON_NAME] [PERSON_NAME] Account Number 064000 BSB 16360572" at bounding box center [644, 264] width 718 height 301
type input "[PERSON_NAME]"
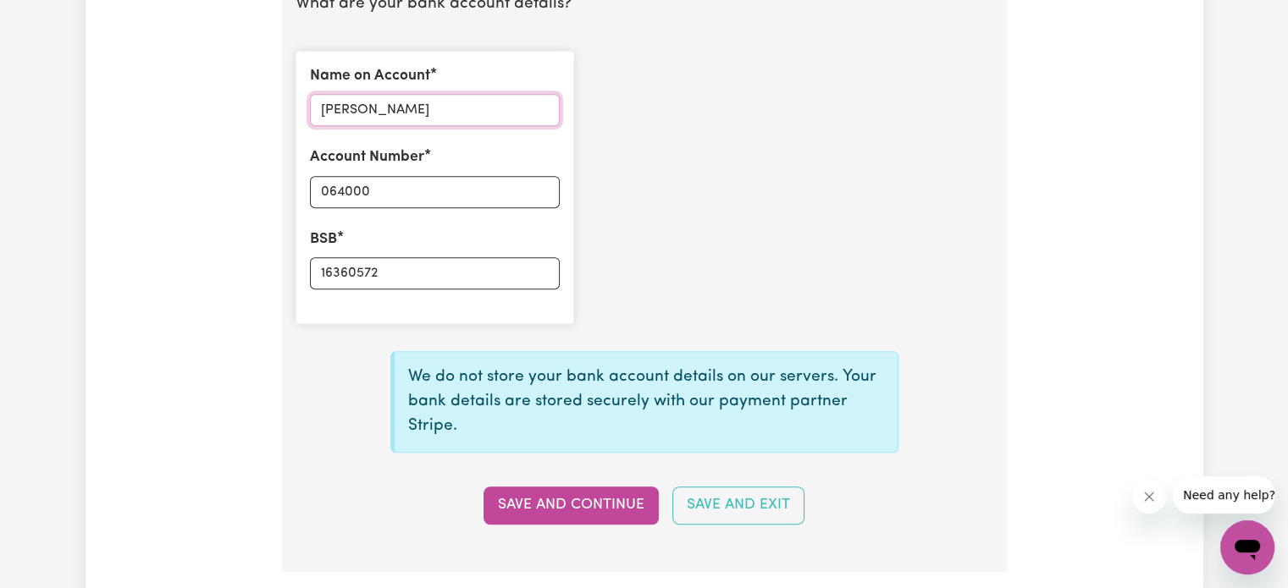
scroll to position [1355, 0]
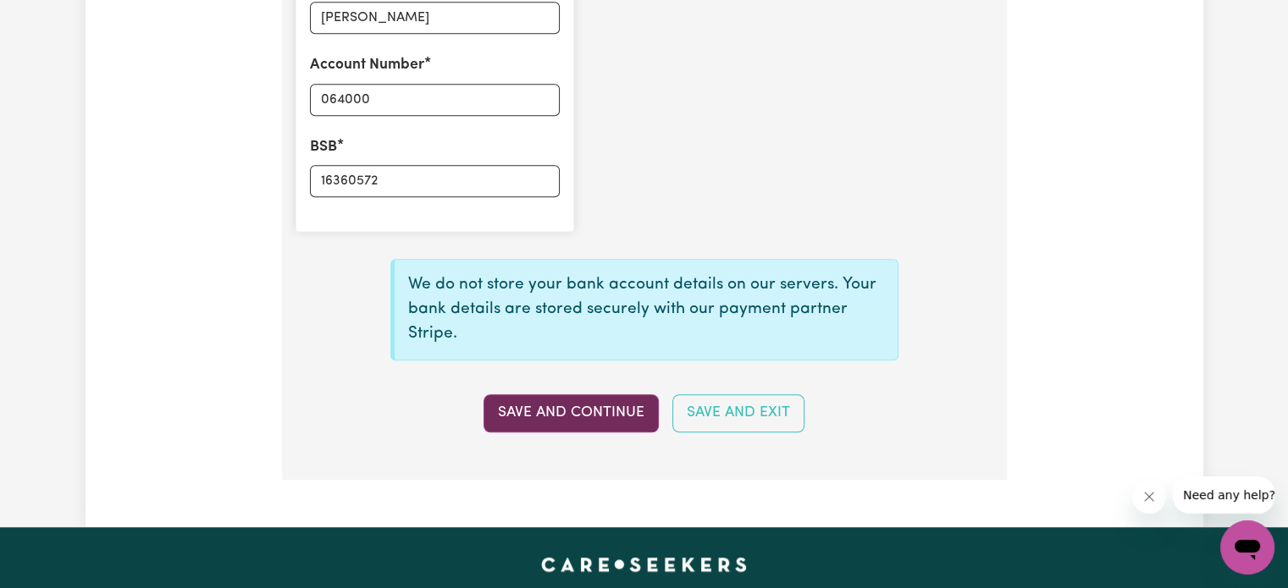
click at [598, 412] on button "Save and Continue" at bounding box center [570, 413] width 175 height 37
click at [596, 413] on button "Save and Continue" at bounding box center [570, 413] width 175 height 37
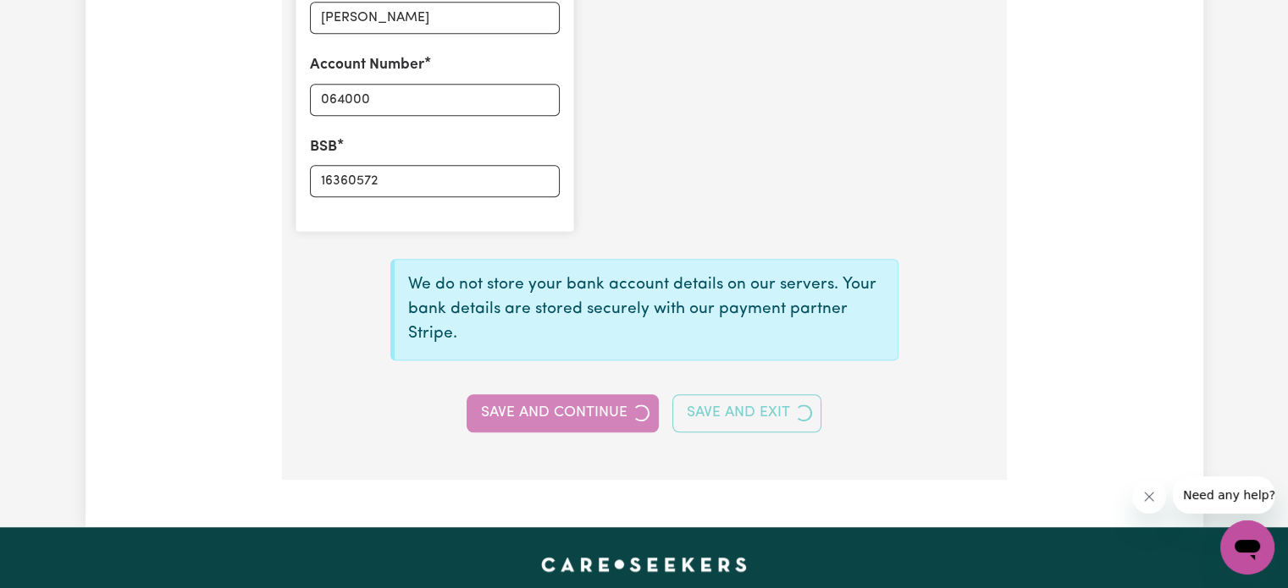
click at [596, 413] on div "Save and Continue Save and Exit" at bounding box center [644, 413] width 718 height 37
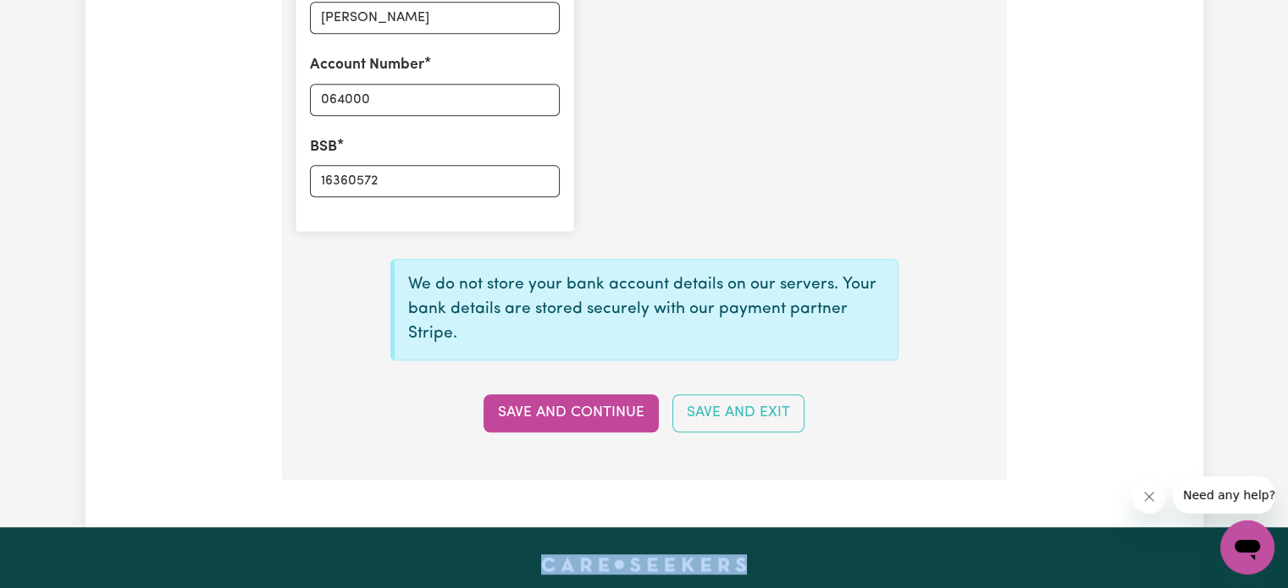
click at [596, 413] on button "Save and Continue" at bounding box center [570, 413] width 175 height 37
click at [870, 323] on p "We do not store your bank account details on our servers. Your bank details are…" at bounding box center [646, 309] width 476 height 73
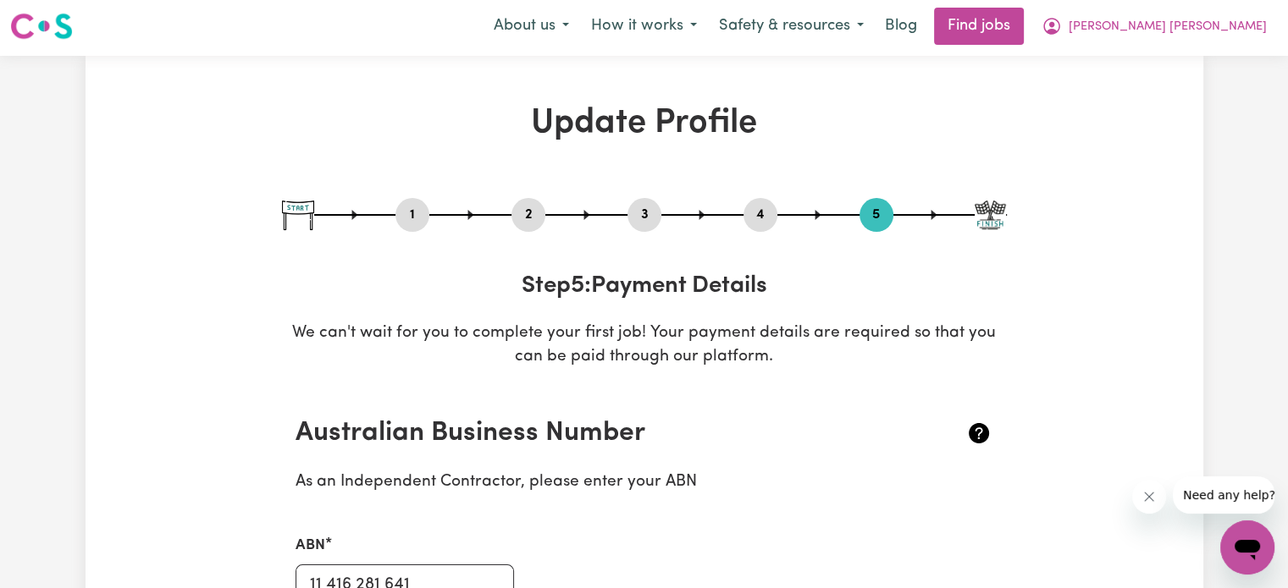
scroll to position [0, 0]
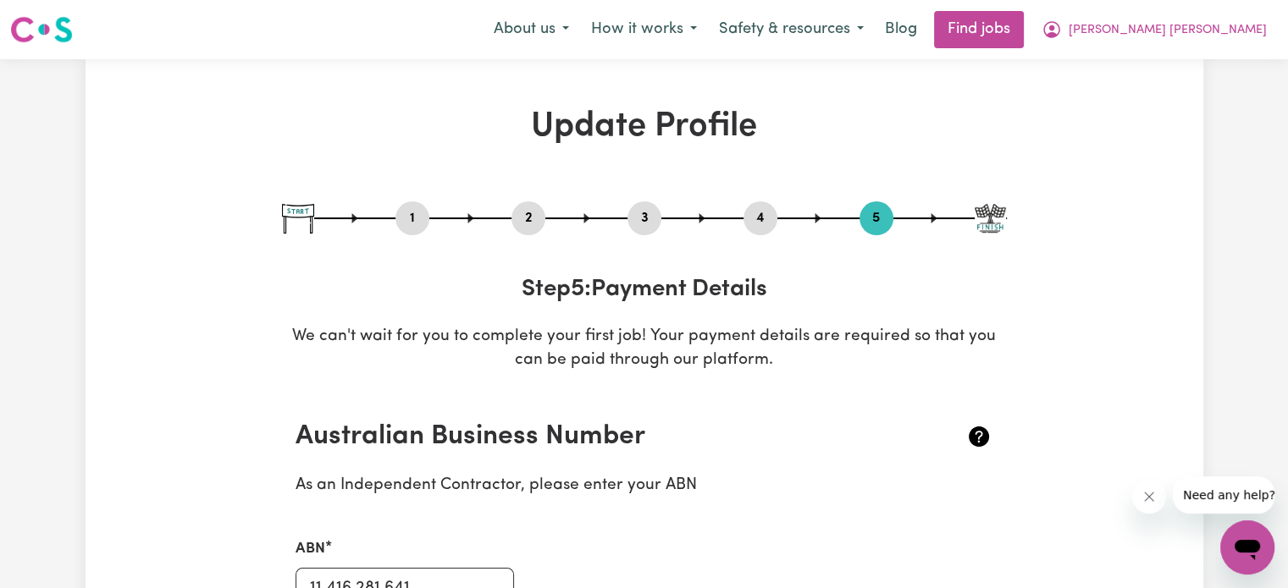
click at [962, 220] on div "1 2 3 4 5" at bounding box center [644, 219] width 725 height 34
click at [931, 218] on div at bounding box center [644, 219] width 725 height 2
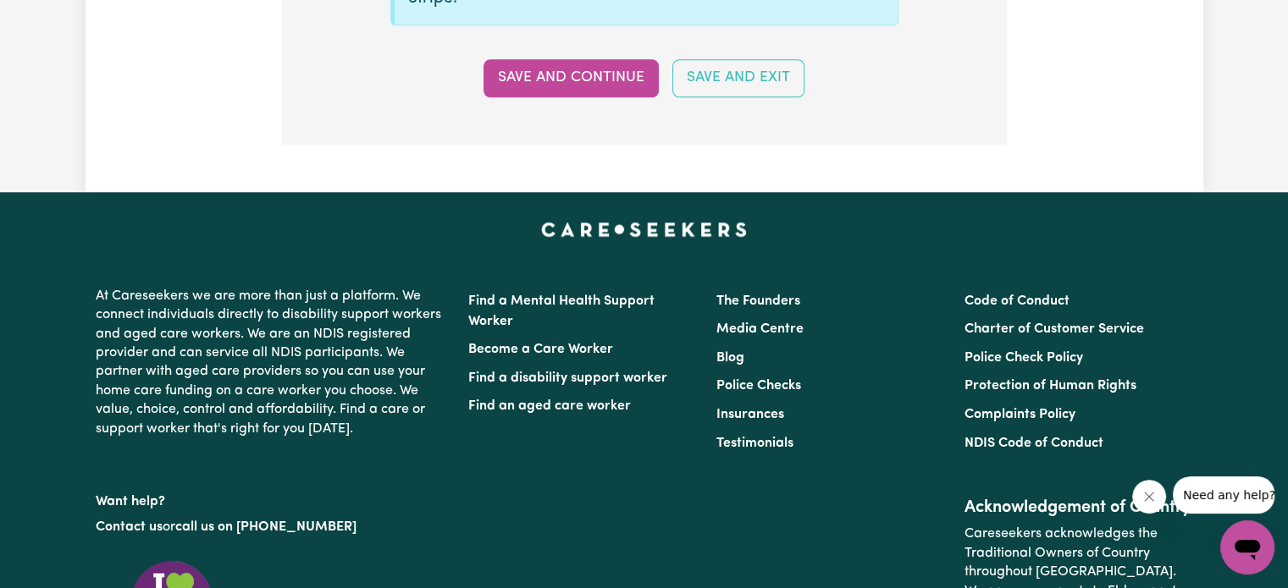
scroll to position [1693, 0]
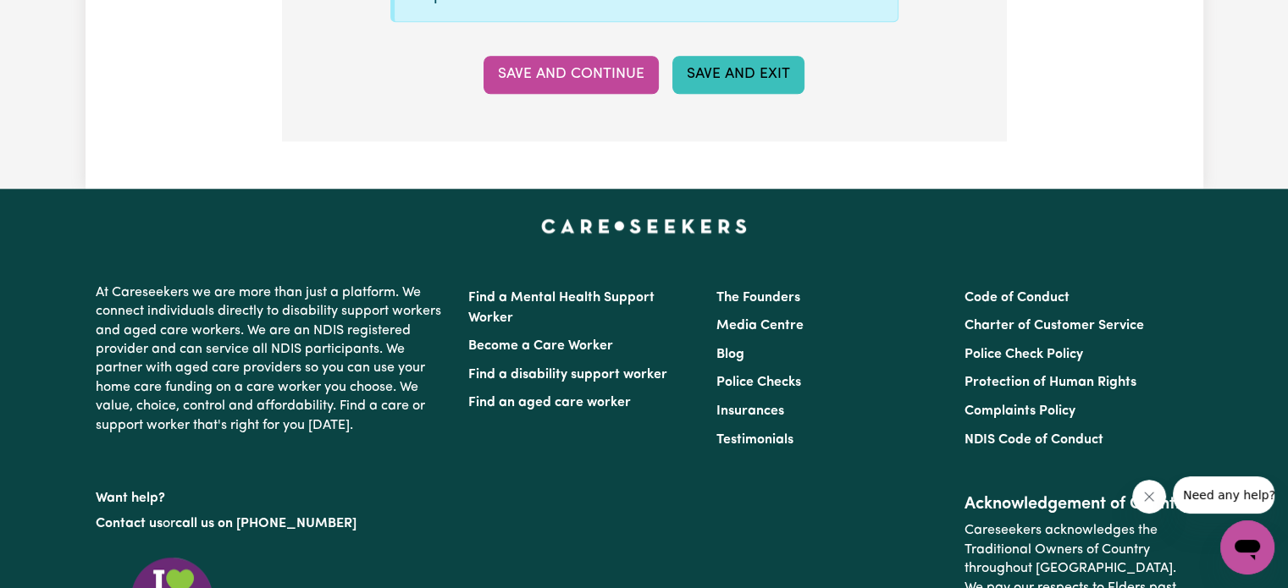
click at [759, 74] on button "Save and Exit" at bounding box center [738, 74] width 132 height 37
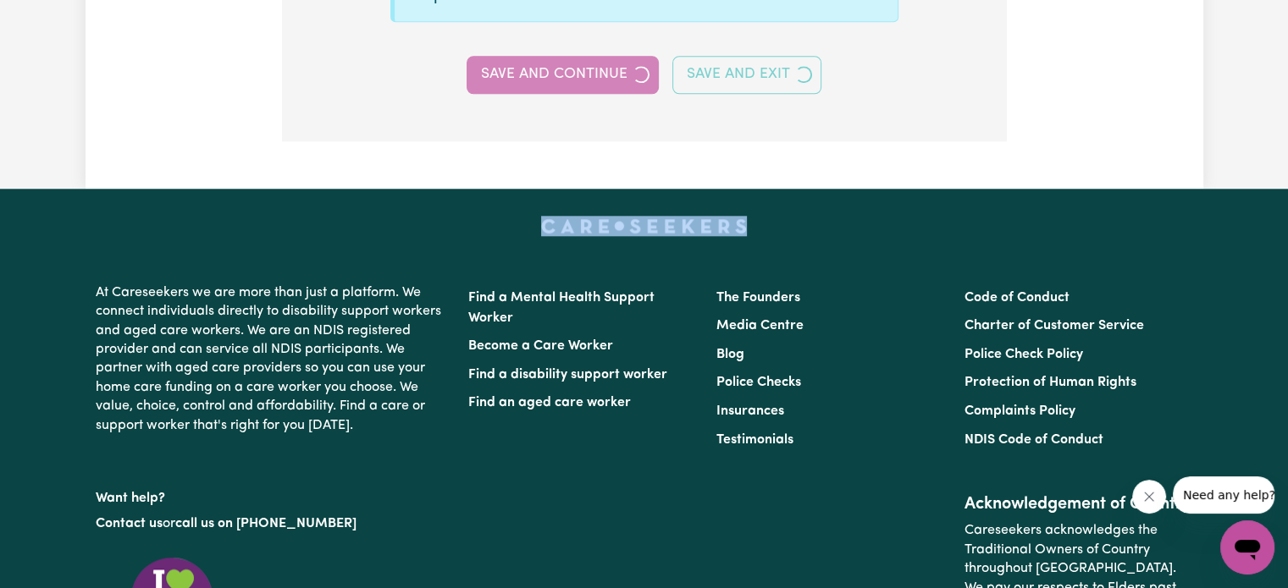
click at [759, 74] on div "Save and Continue Save and Exit" at bounding box center [644, 74] width 718 height 37
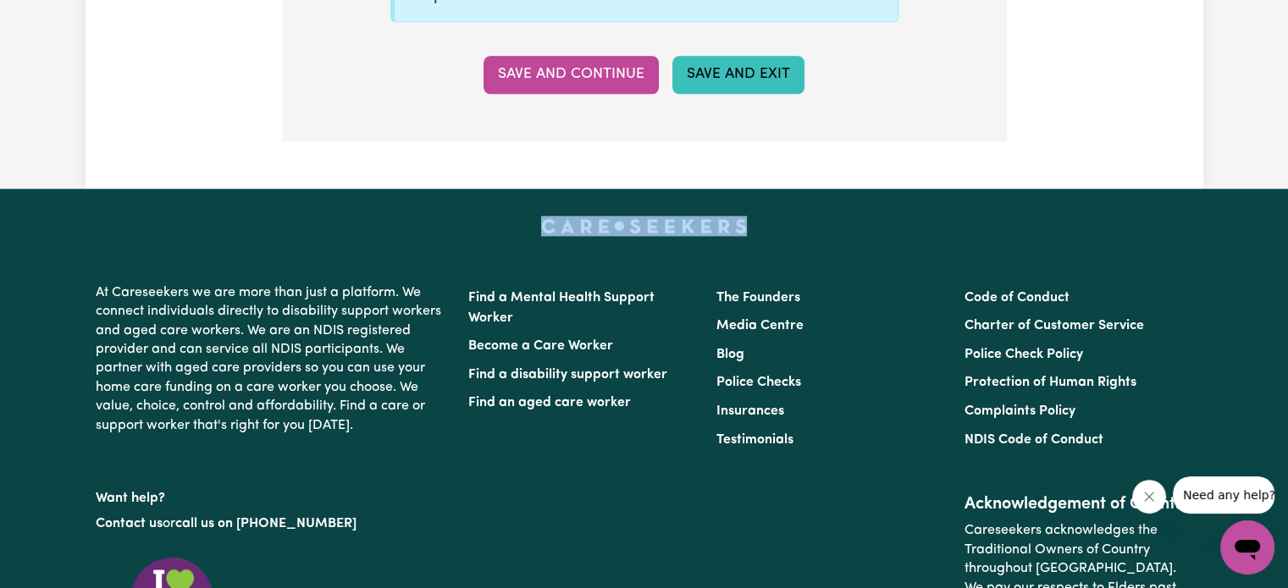
click at [759, 74] on button "Save and Exit" at bounding box center [738, 74] width 132 height 37
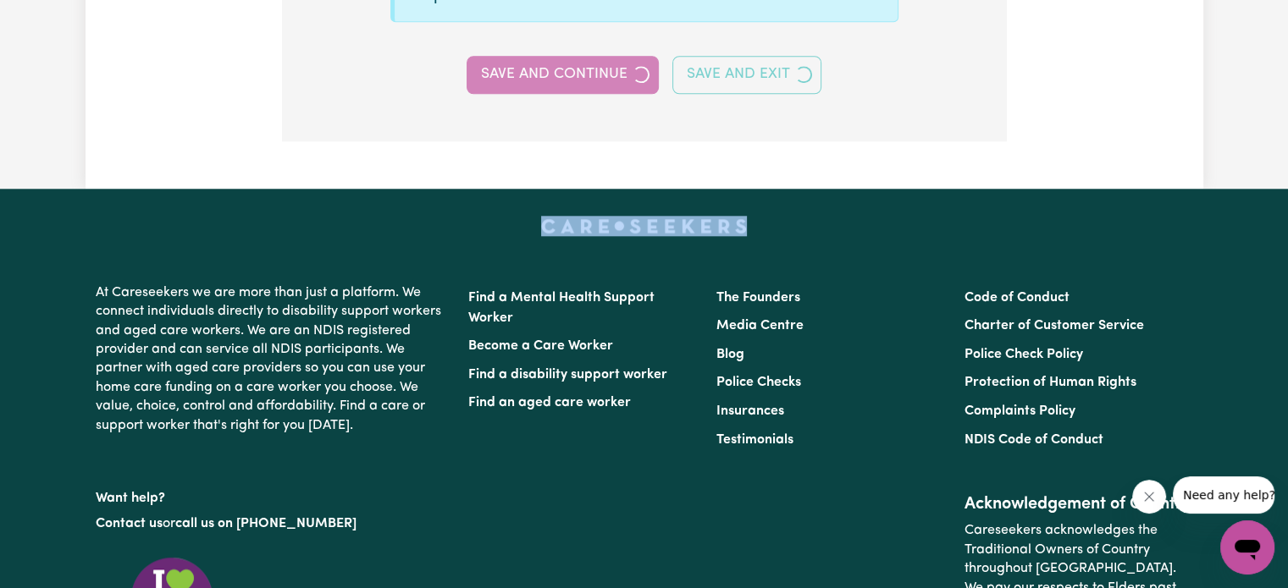
click at [759, 74] on button "Save and Exit" at bounding box center [746, 74] width 149 height 37
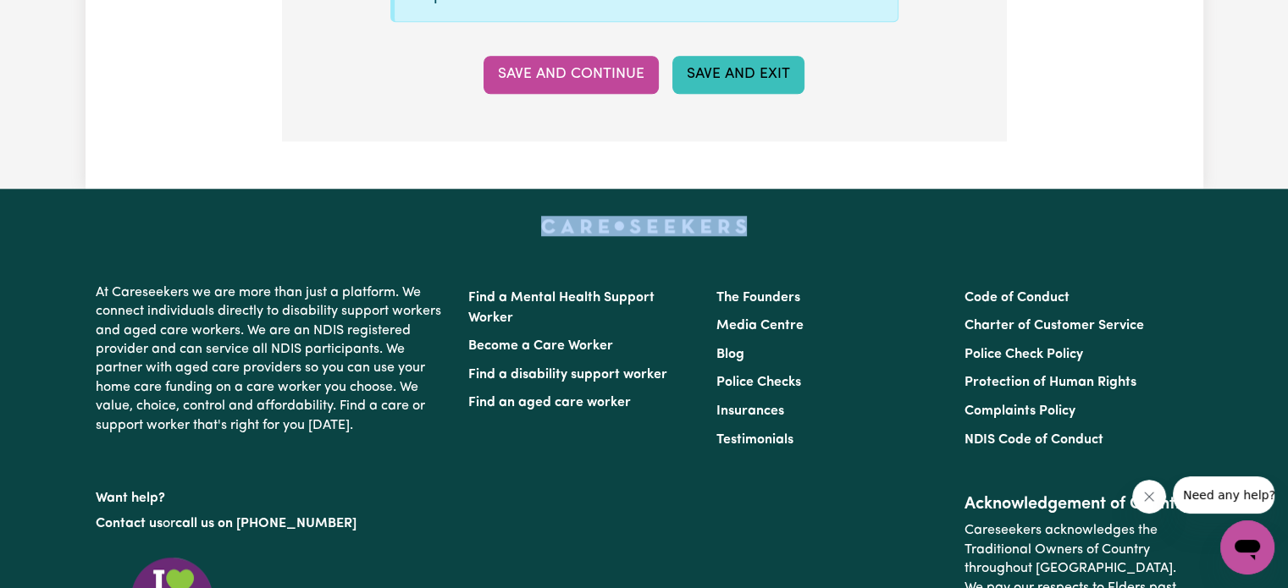
click at [759, 74] on button "Save and Exit" at bounding box center [738, 74] width 132 height 37
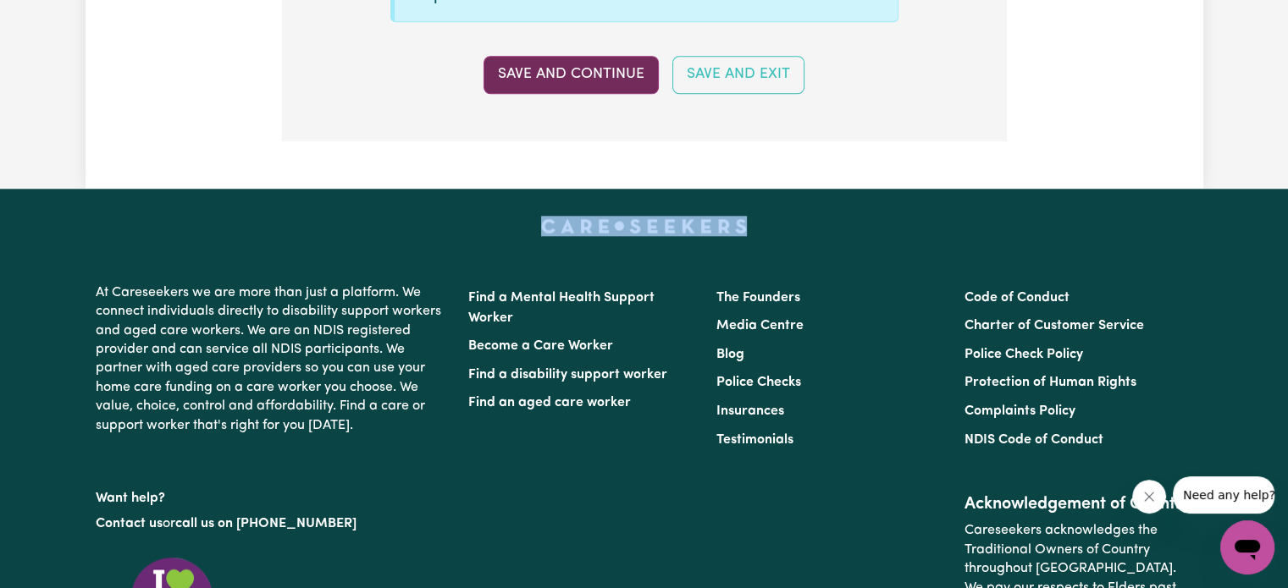
click at [584, 87] on button "Save and Continue" at bounding box center [570, 74] width 175 height 37
click at [581, 84] on button "Save and Continue" at bounding box center [570, 74] width 175 height 37
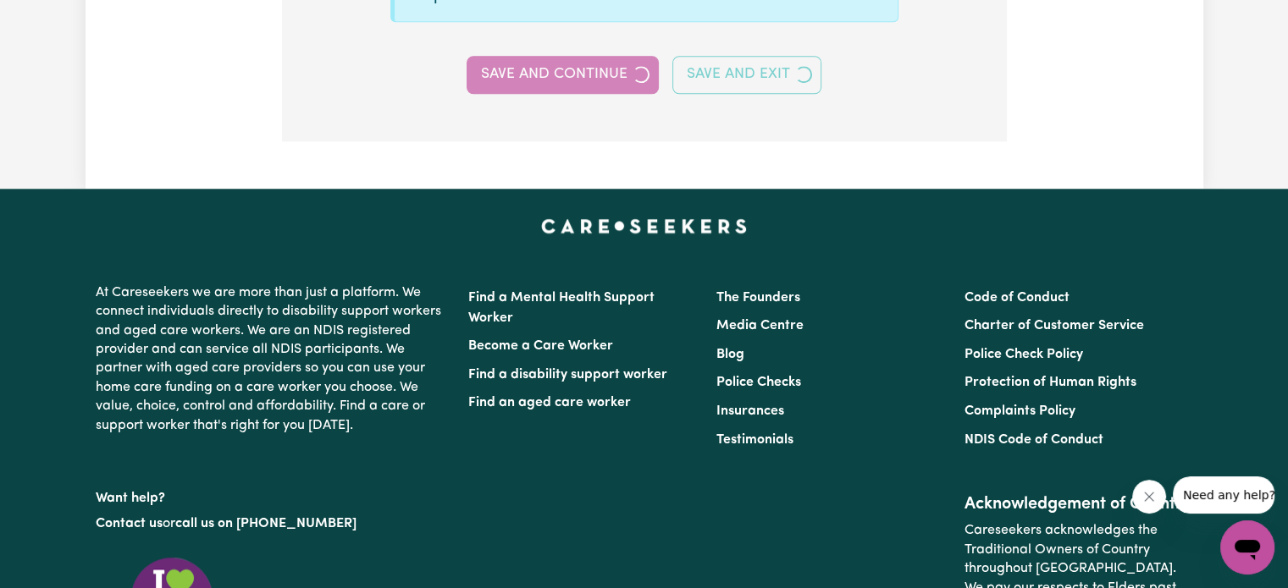
click at [598, 70] on div "Save and Continue Save and Exit" at bounding box center [644, 74] width 718 height 37
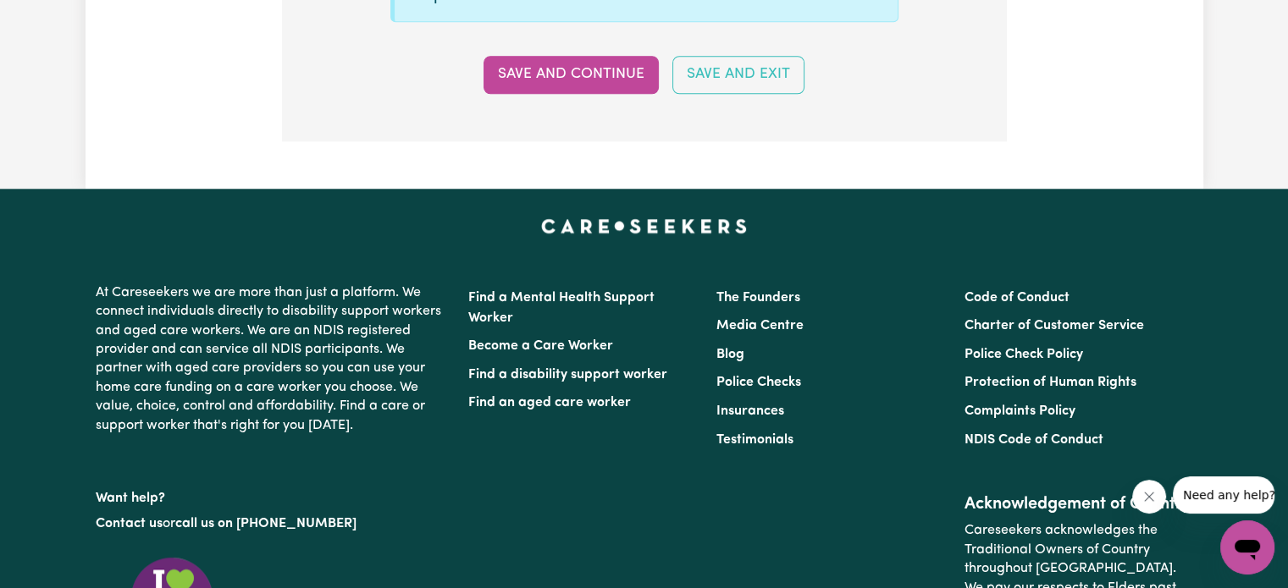
click at [598, 70] on button "Save and Continue" at bounding box center [570, 74] width 175 height 37
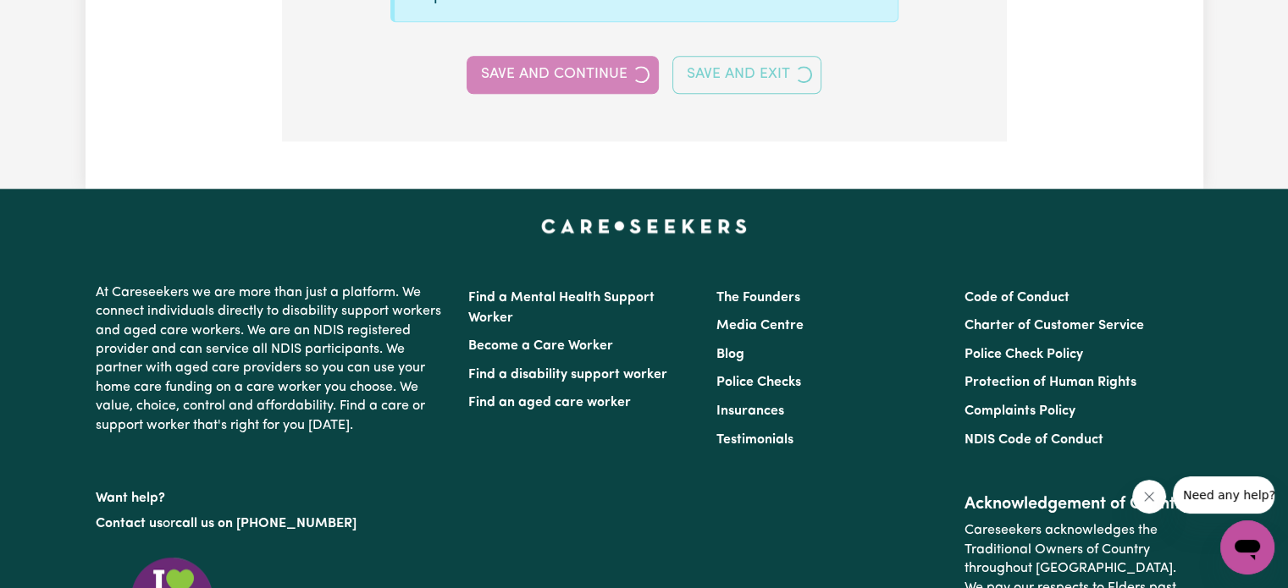
click at [598, 70] on button "Save and Continue" at bounding box center [563, 74] width 192 height 37
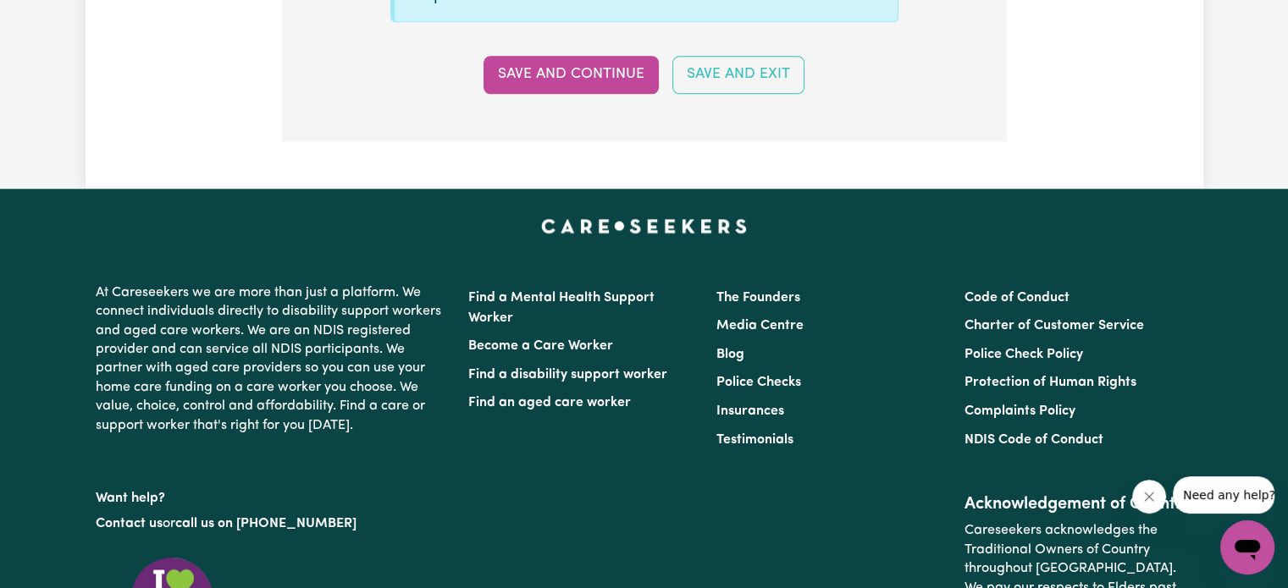
click at [598, 70] on div "Save and Continue Save and Exit" at bounding box center [644, 74] width 718 height 37
click at [598, 70] on button "Save and Continue" at bounding box center [570, 74] width 175 height 37
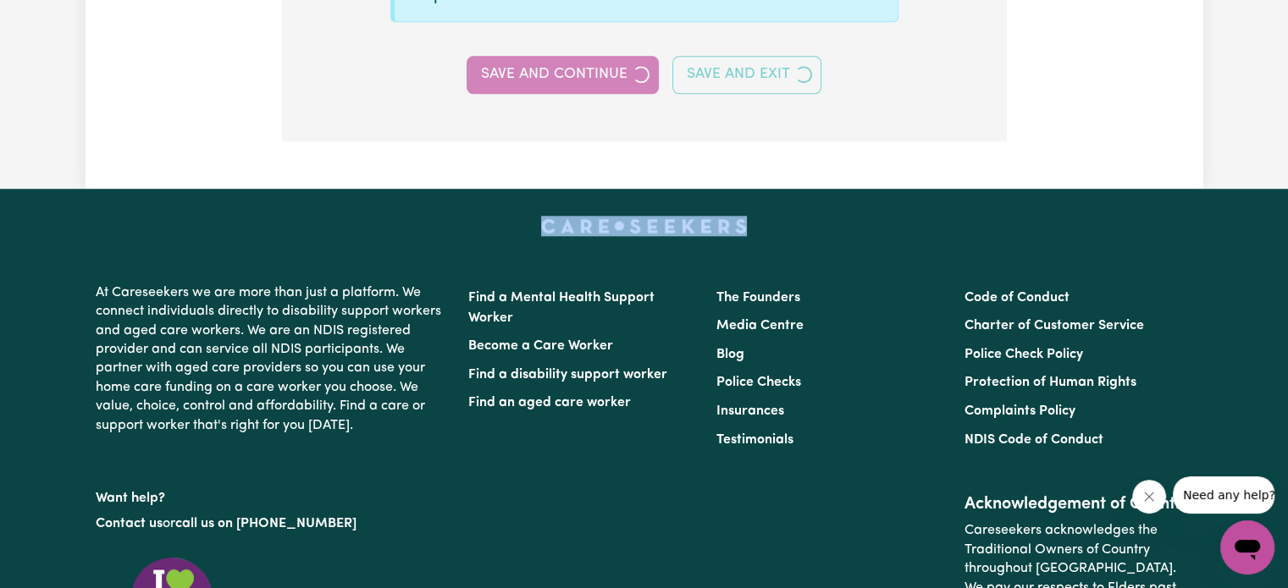
click at [598, 70] on div "Save and Continue Save and Exit" at bounding box center [644, 74] width 718 height 37
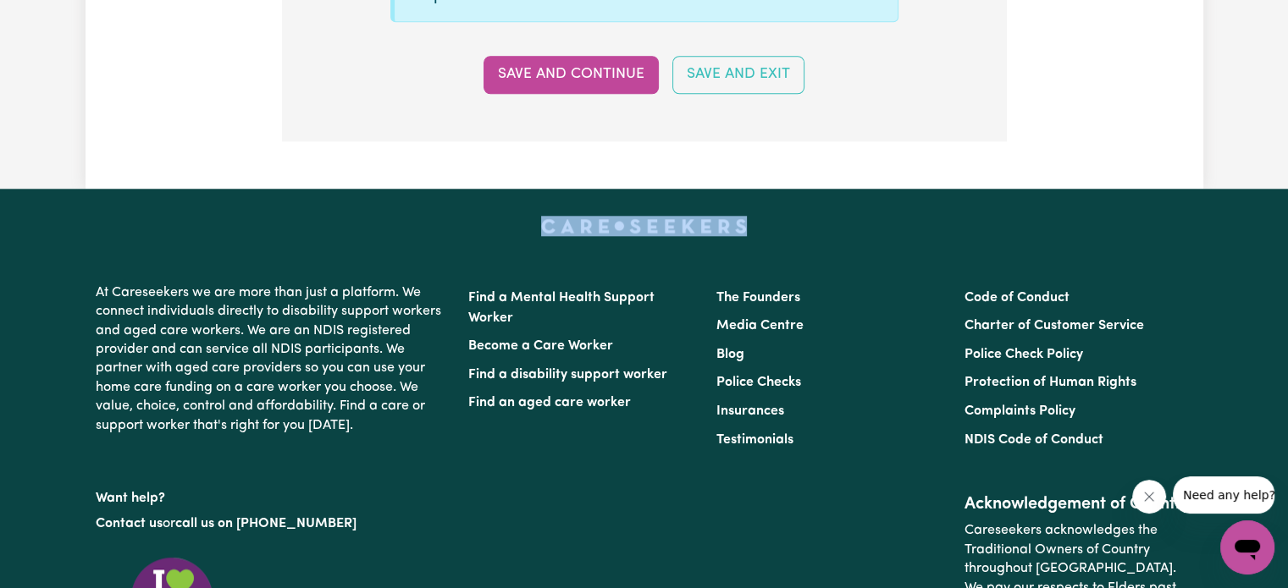
click at [598, 70] on button "Save and Continue" at bounding box center [570, 74] width 175 height 37
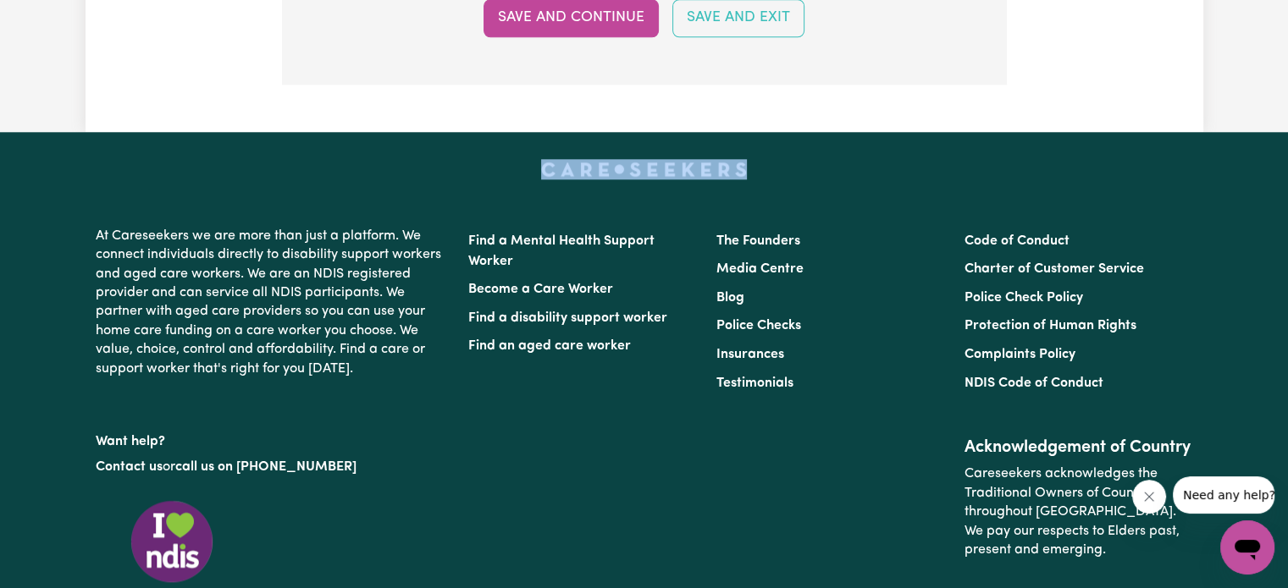
scroll to position [1863, 0]
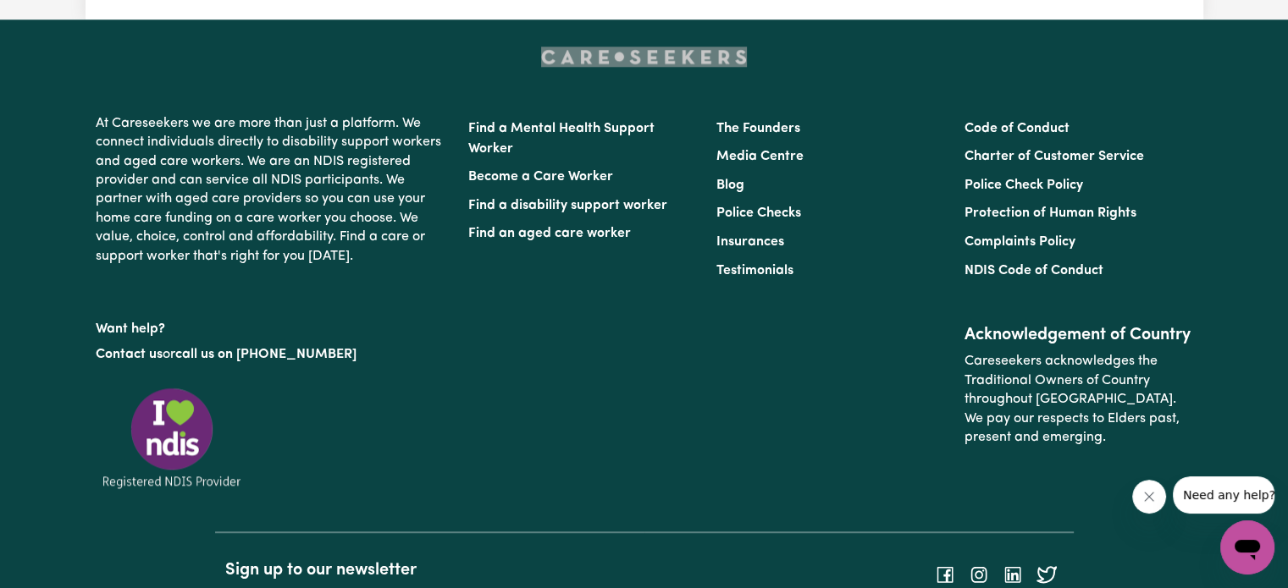
click at [1247, 539] on icon "Open messaging window" at bounding box center [1247, 548] width 30 height 30
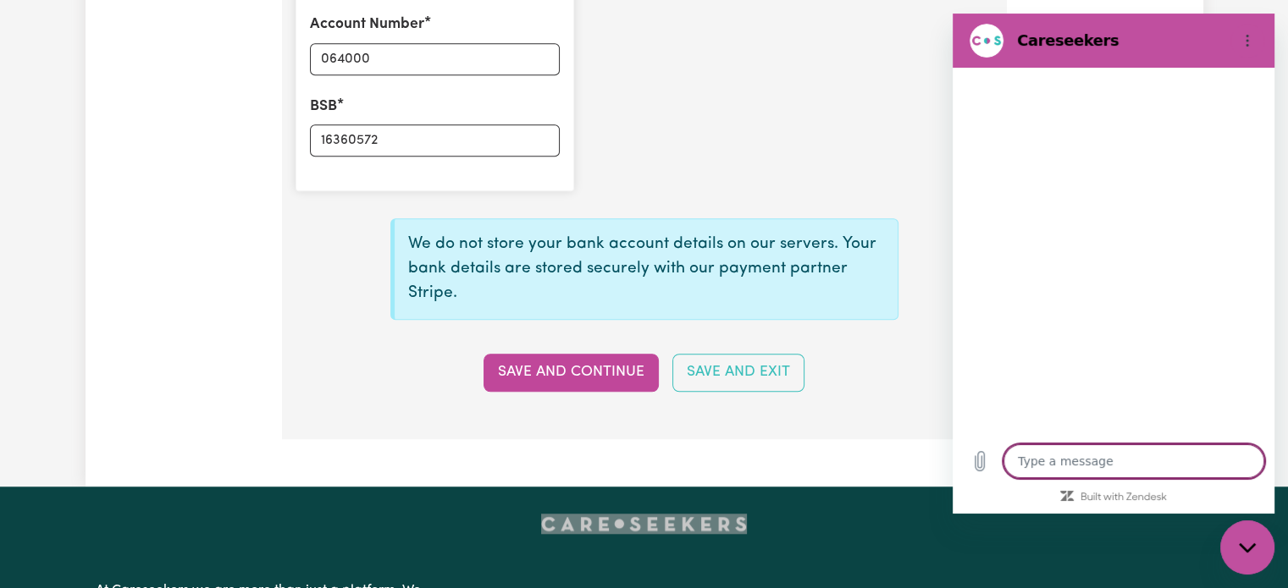
scroll to position [1270, 0]
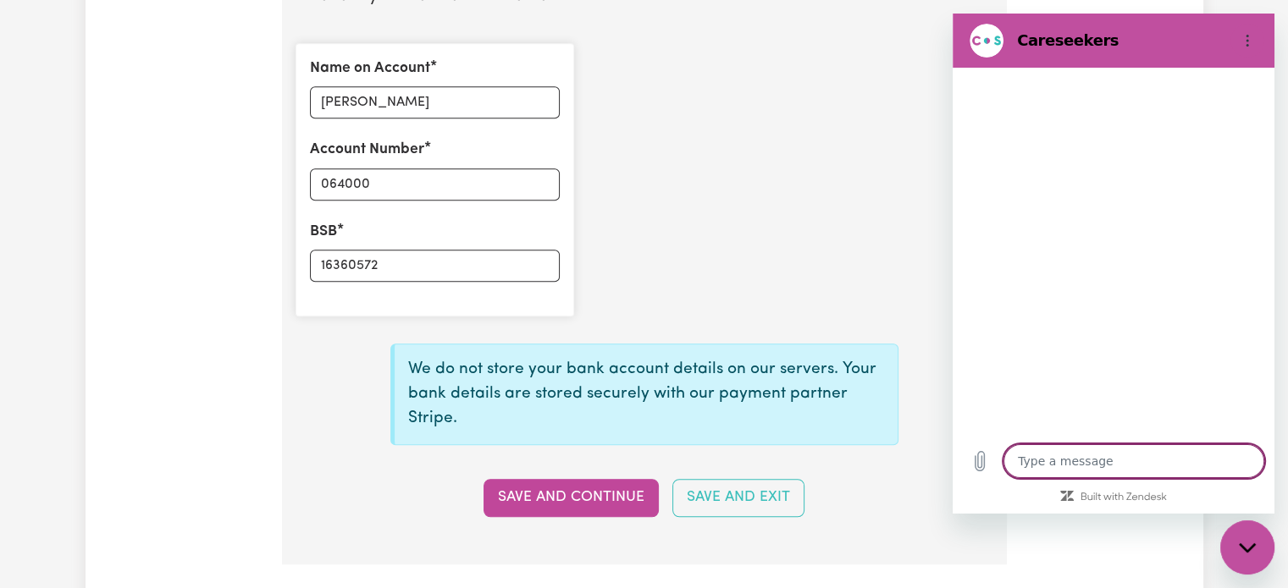
type textarea "x"
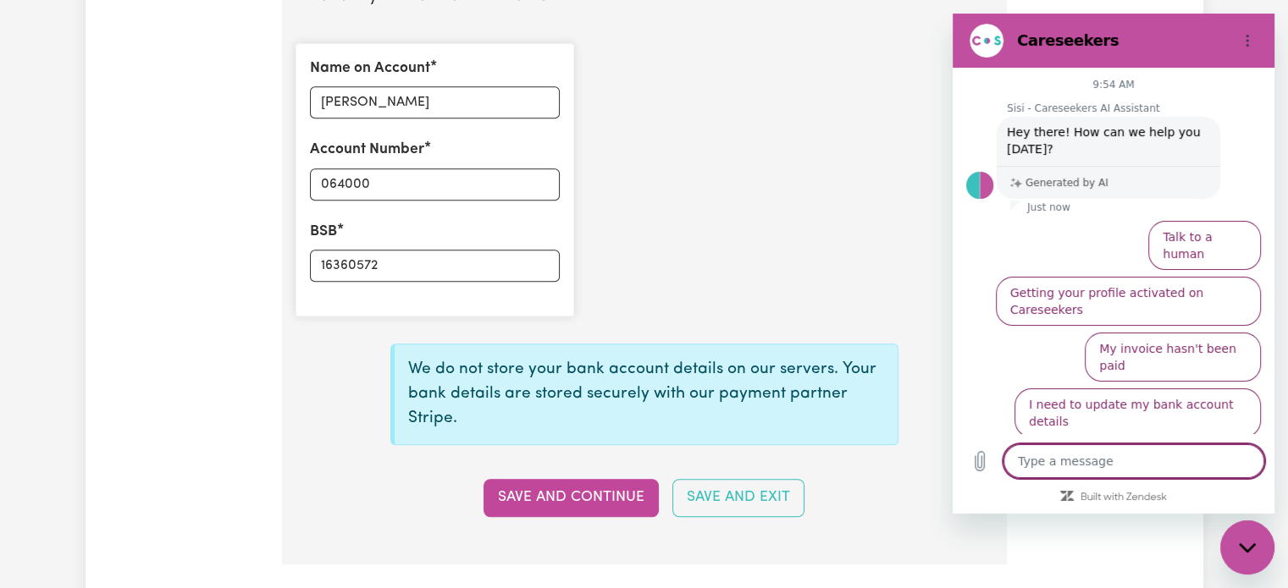
type textarea "o"
type textarea "x"
type textarea "i"
type textarea "x"
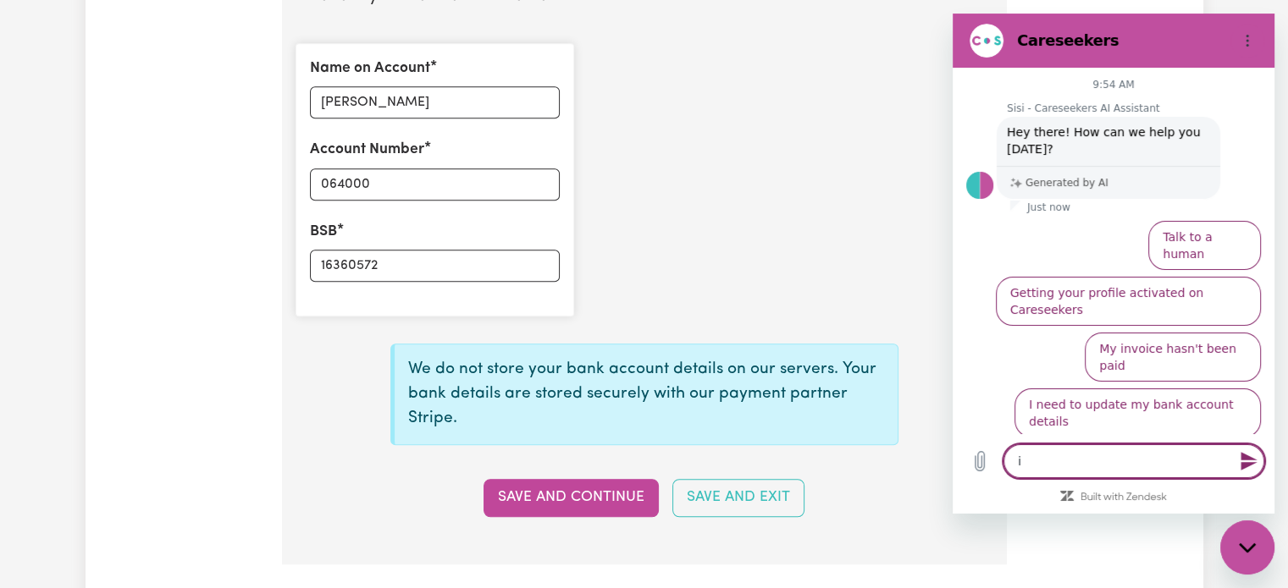
type textarea "im"
type textarea "x"
type textarea "im"
type textarea "x"
type textarea "im c"
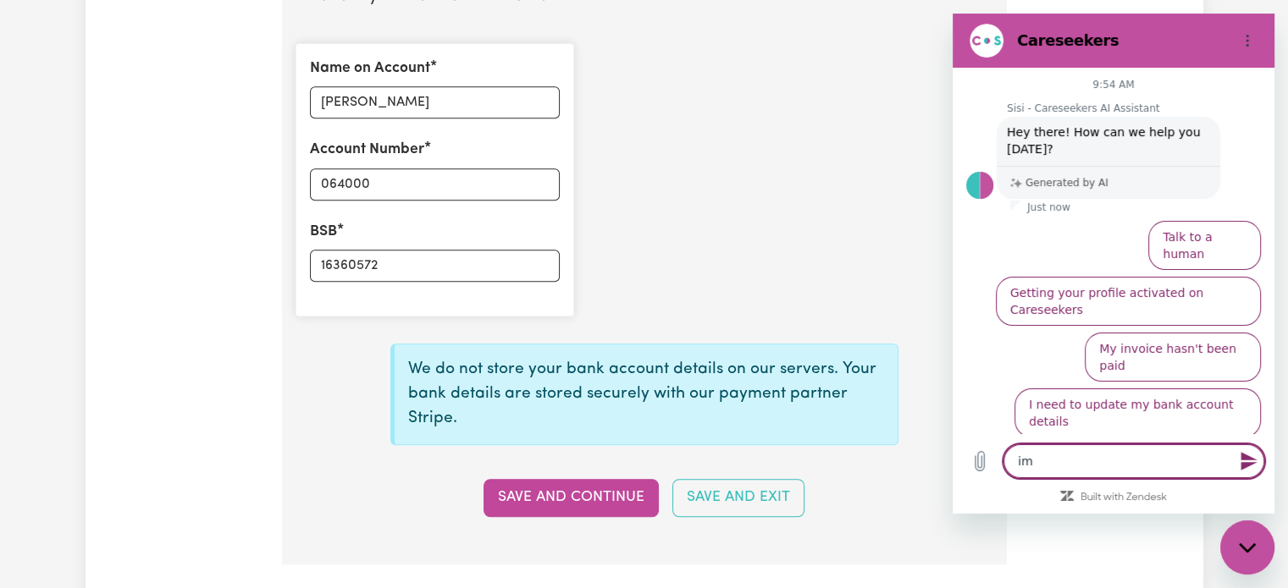
type textarea "x"
type textarea "im co"
type textarea "x"
type textarea "im com"
type textarea "x"
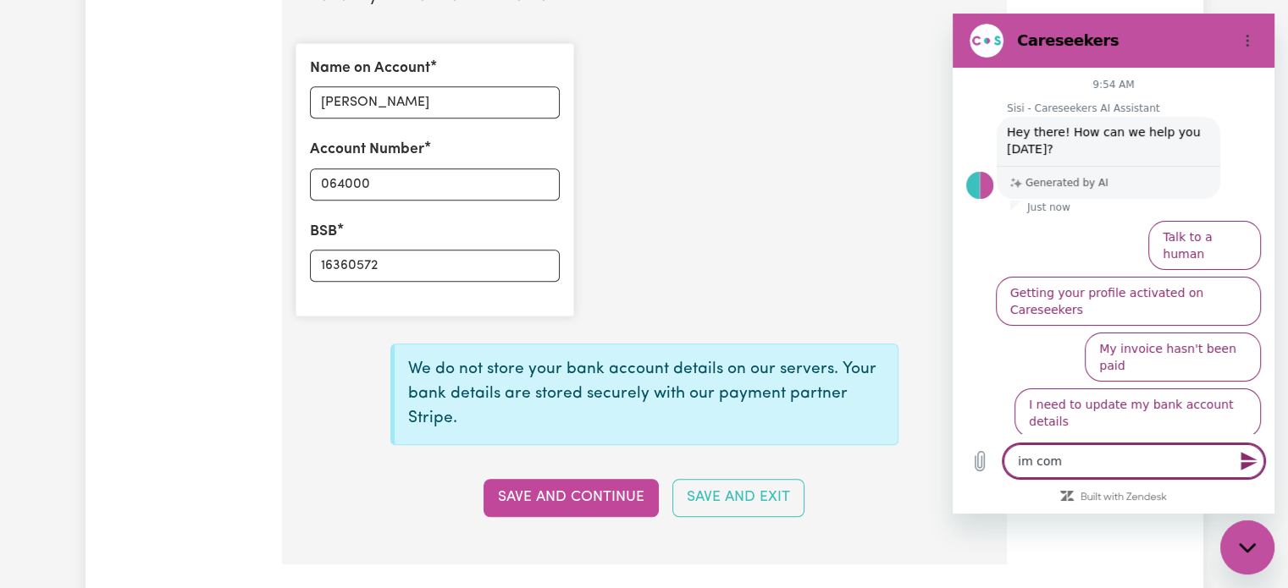
type textarea "im comp"
type textarea "x"
type textarea "im compl"
type textarea "x"
type textarea "im comple"
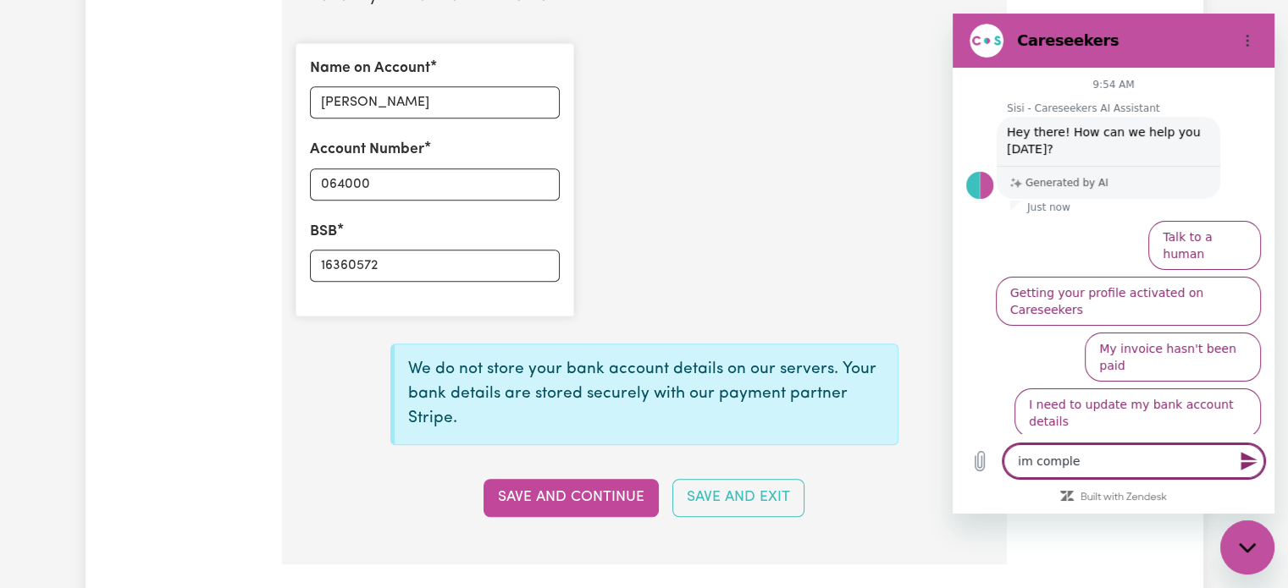
type textarea "x"
type textarea "im complet"
type textarea "x"
type textarea "im completi"
type textarea "x"
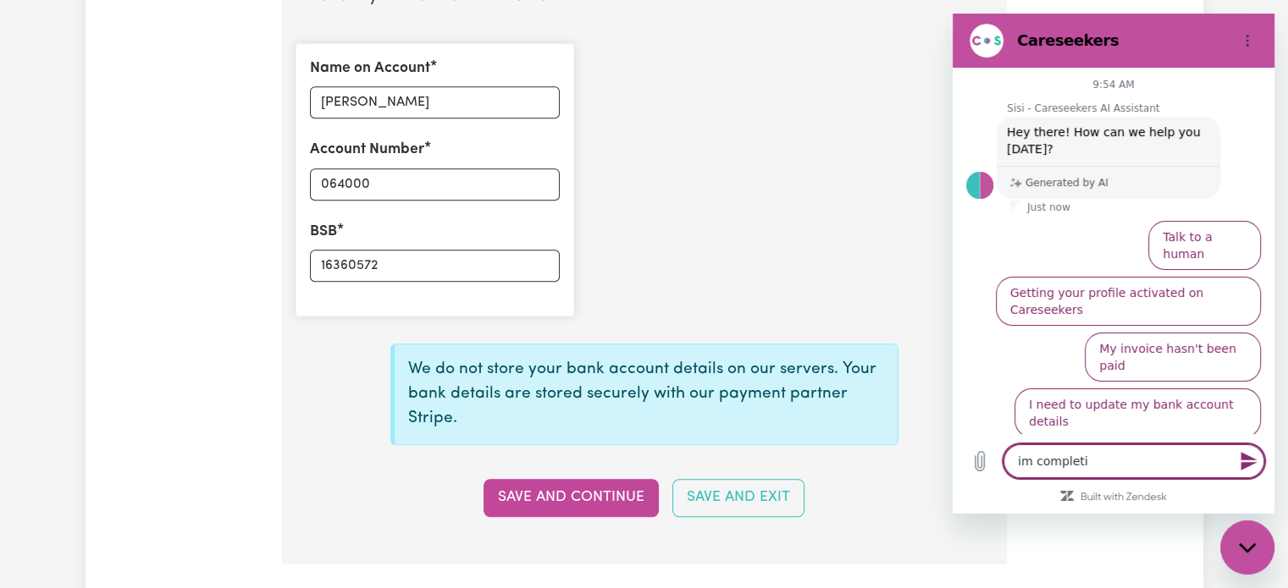
type textarea "im completin"
type textarea "x"
type textarea "im completing"
type textarea "x"
type textarea "im completing"
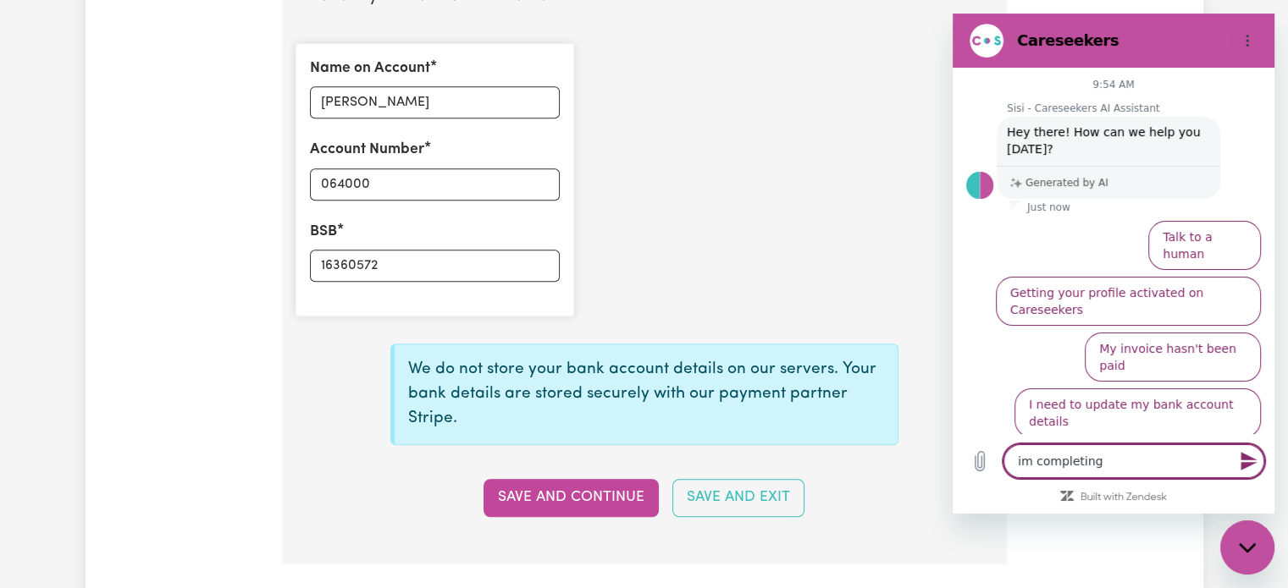
type textarea "x"
type textarea "im completing t"
type textarea "x"
type textarea "im completing th"
type textarea "x"
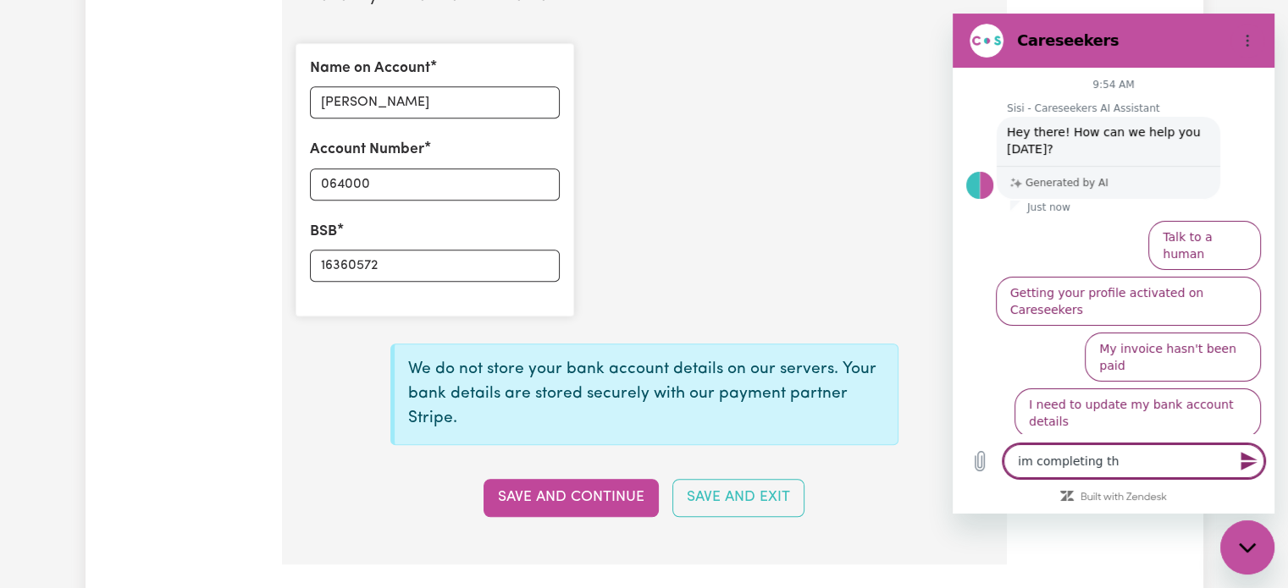
type textarea "im completing the"
type textarea "x"
type textarea "im completing the"
type textarea "x"
type textarea "im completing the p"
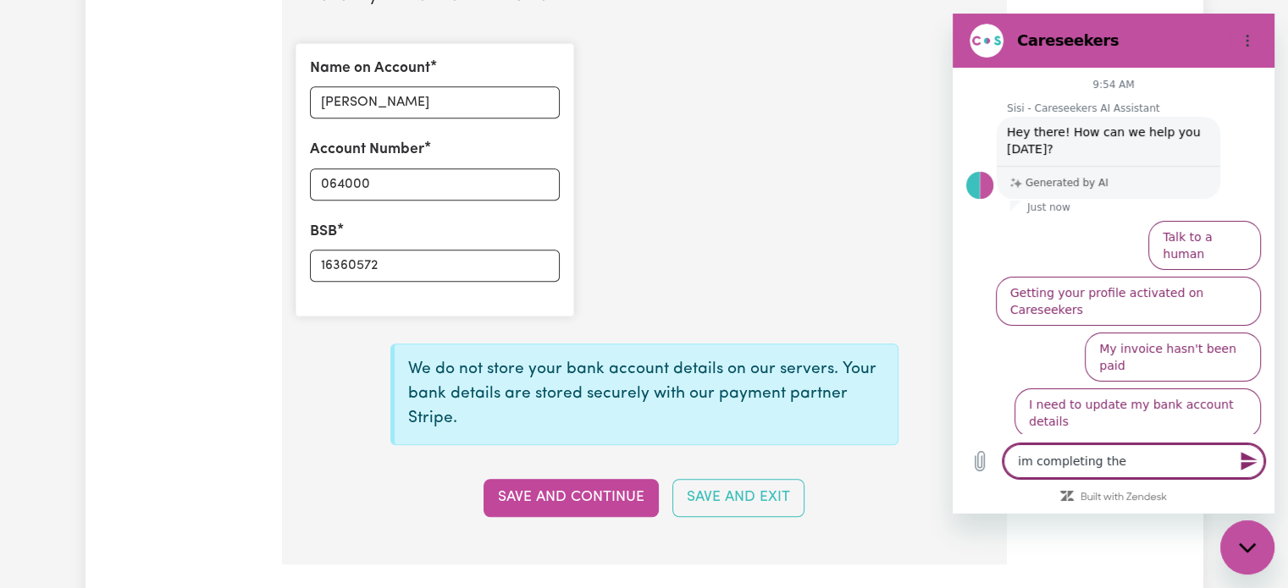
type textarea "x"
type textarea "im completing the pr"
type textarea "x"
type textarea "im completing the pro"
type textarea "x"
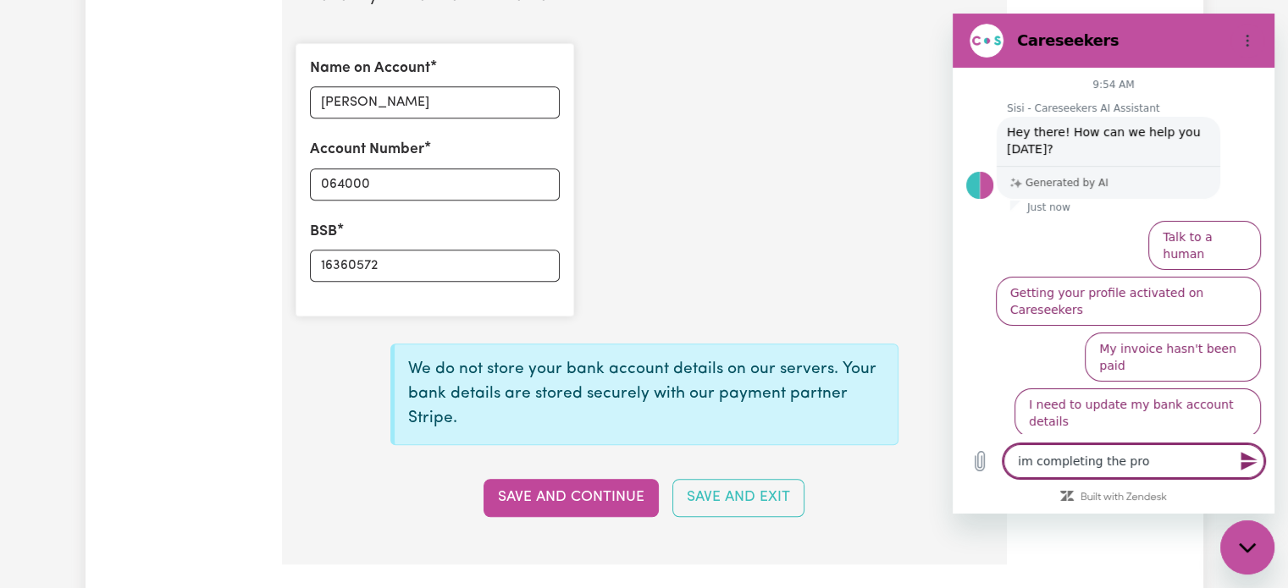
type textarea "im completing the proc"
type textarea "x"
type textarea "im completing the procc"
type textarea "x"
type textarea "im completing the procce"
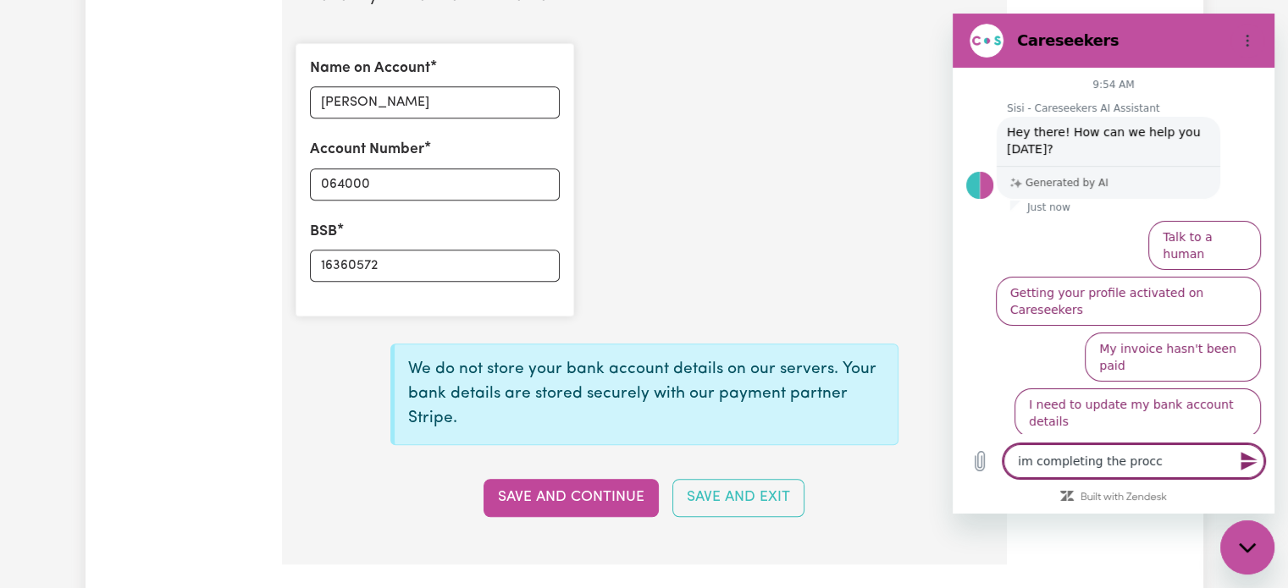
type textarea "x"
type textarea "im completing the procces"
type textarea "x"
type textarea "im completing the procces"
type textarea "x"
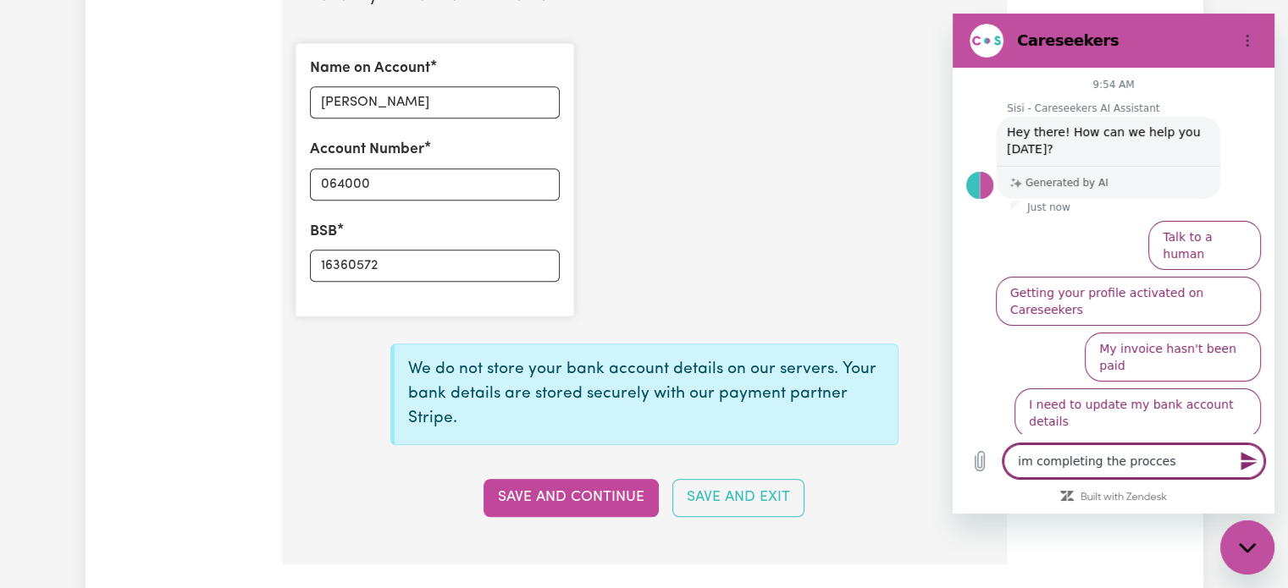
type textarea "im completing the procces i"
type textarea "x"
type textarea "im completing the procces i"
type textarea "x"
type textarea "im completing the procces i a"
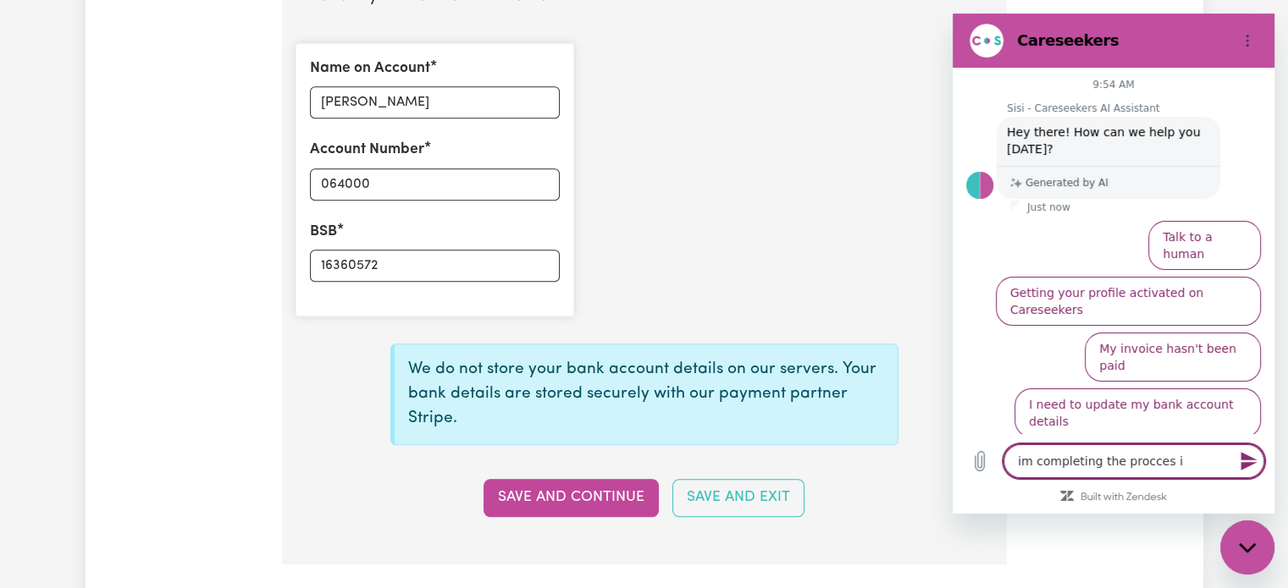
type textarea "x"
type textarea "im completing the procces i am"
type textarea "x"
type textarea "im completing the procces i am"
type textarea "x"
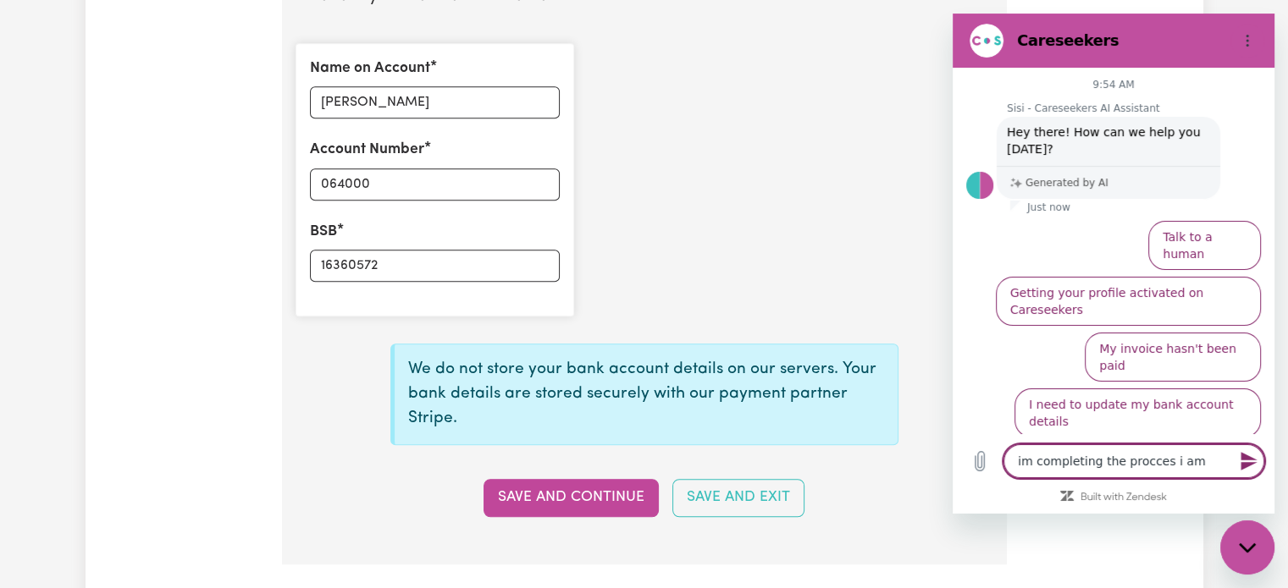
type textarea "im completing the procces i am i"
type textarea "x"
type textarea "im completing the procces i am in"
type textarea "x"
type textarea "im completing the procces i am in"
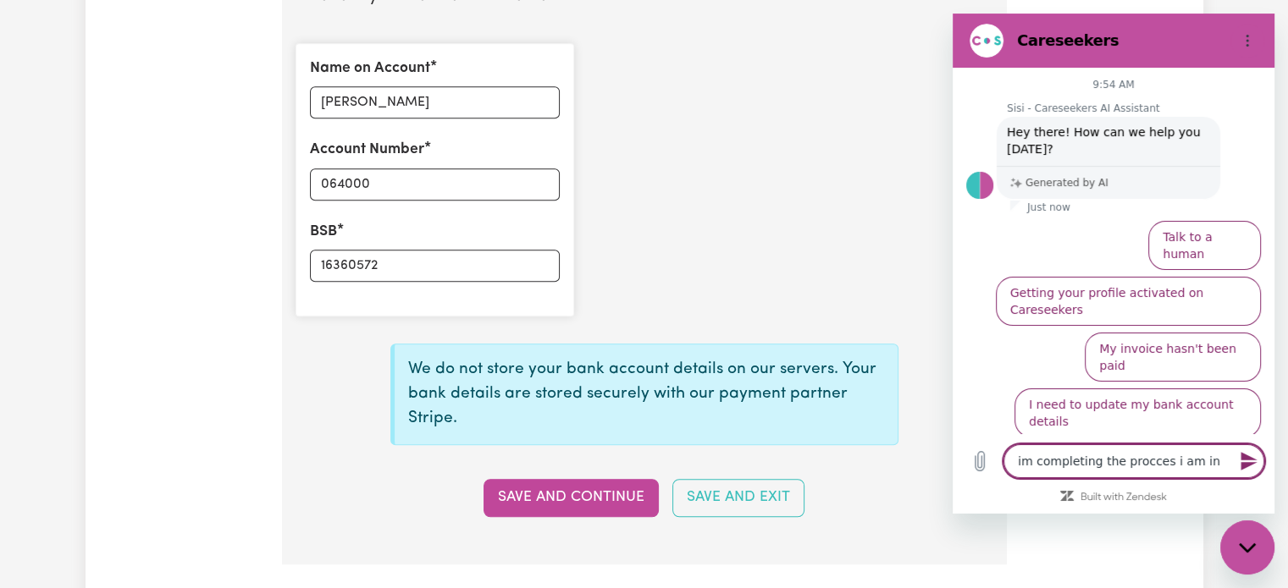
type textarea "x"
type textarea "im completing the procces i am in tg"
type textarea "x"
type textarea "im completing the procces i am in tgh"
type textarea "x"
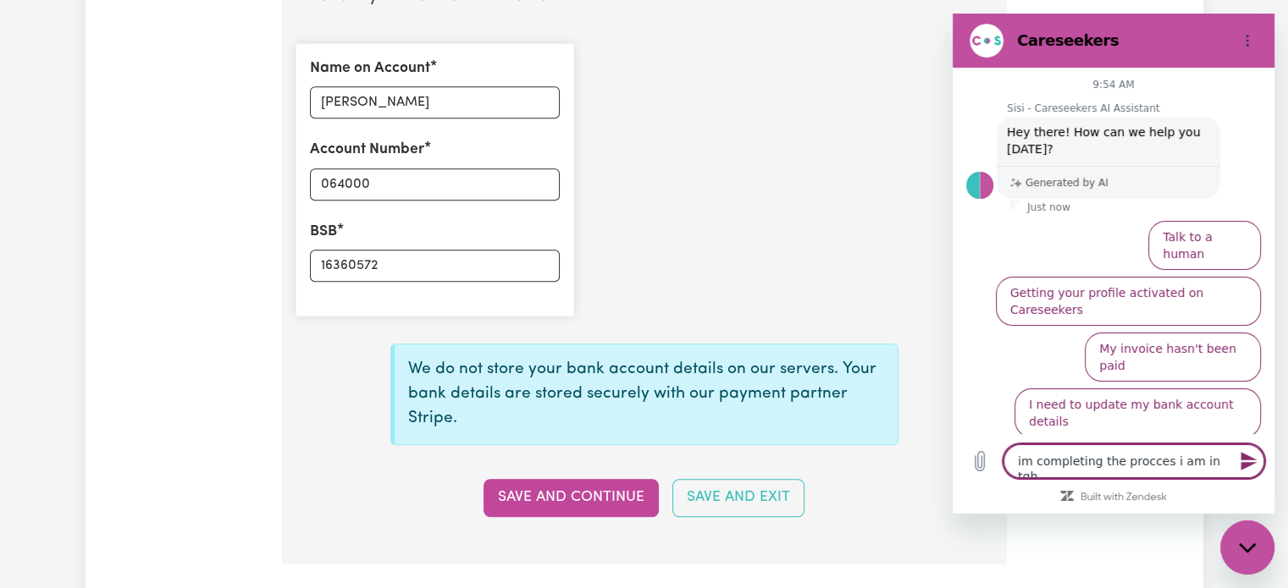
type textarea "im completing the procces i am in tghe"
type textarea "x"
type textarea "im completing the procces i am in tgh"
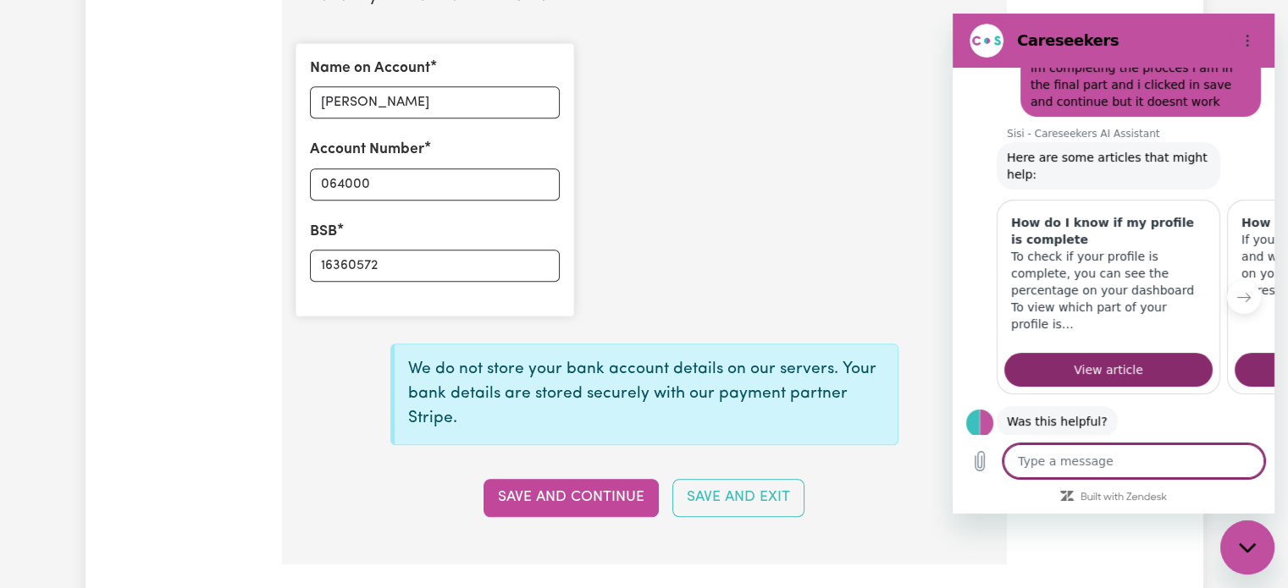
scroll to position [199, 0]
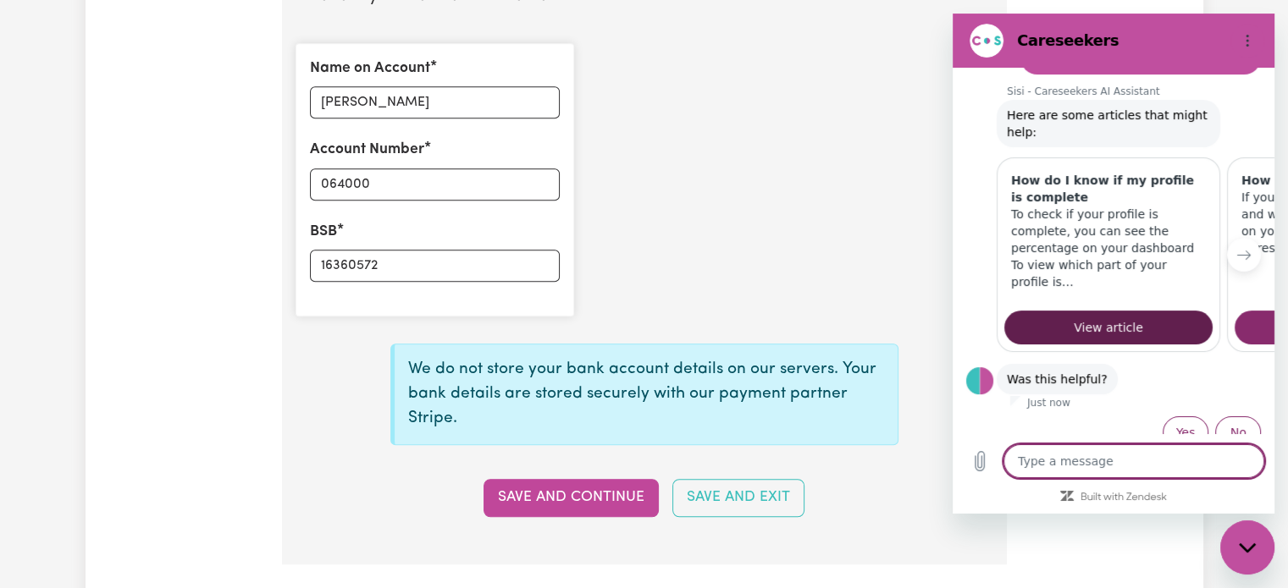
click at [1071, 311] on link "View article" at bounding box center [1108, 328] width 208 height 34
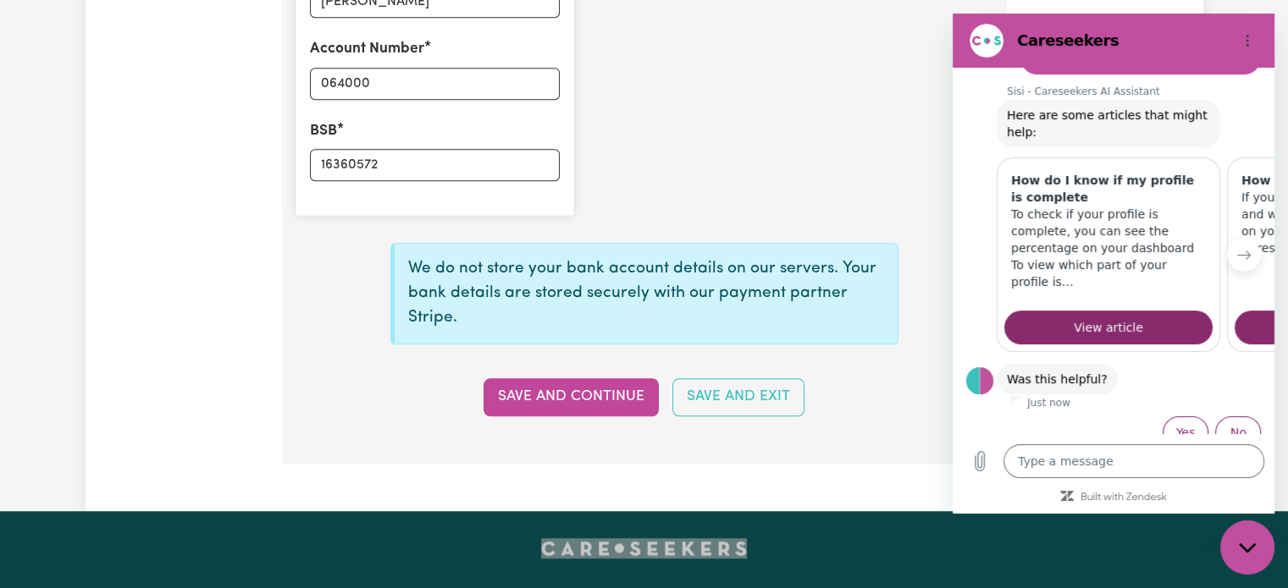
scroll to position [1524, 0]
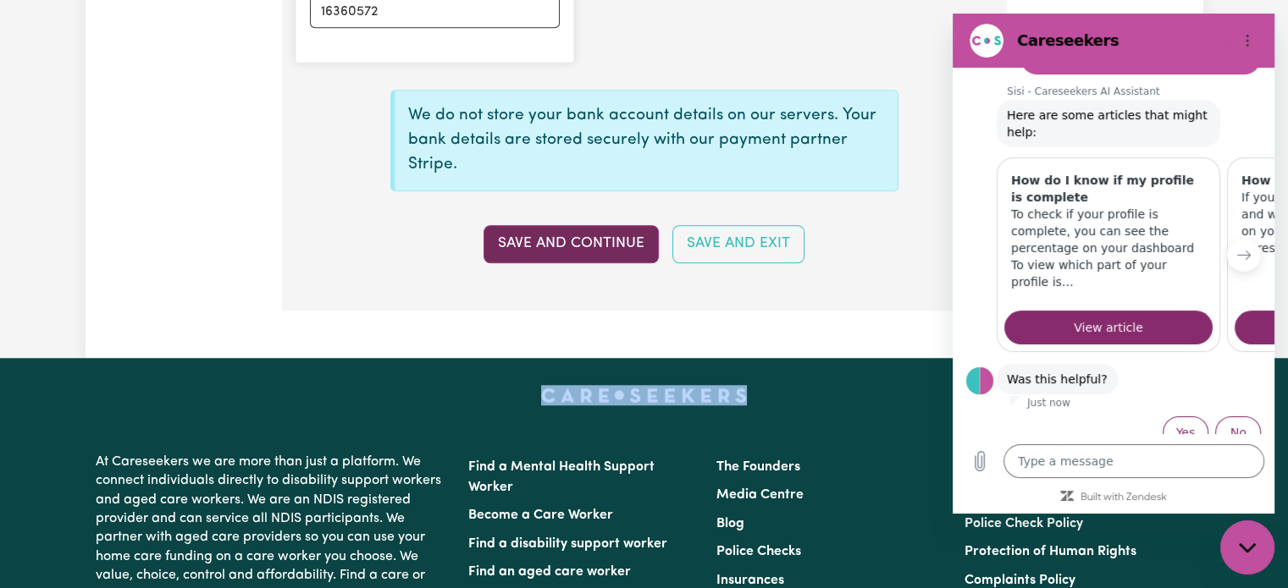
click at [549, 235] on button "Save and Continue" at bounding box center [570, 243] width 175 height 37
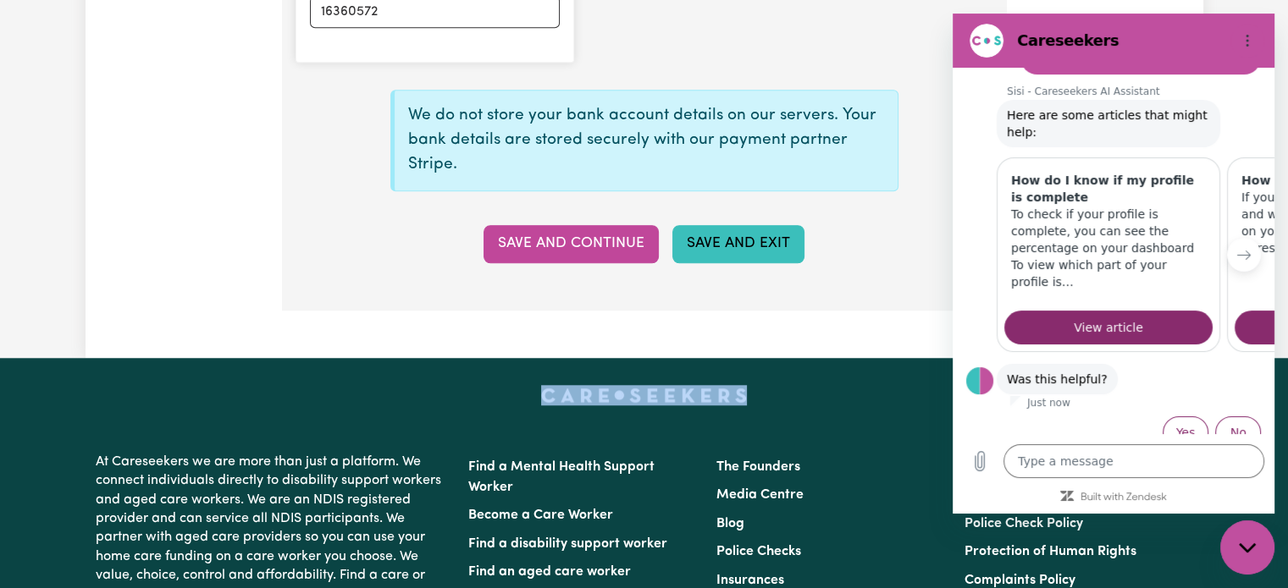
click at [740, 234] on button "Save and Exit" at bounding box center [738, 243] width 132 height 37
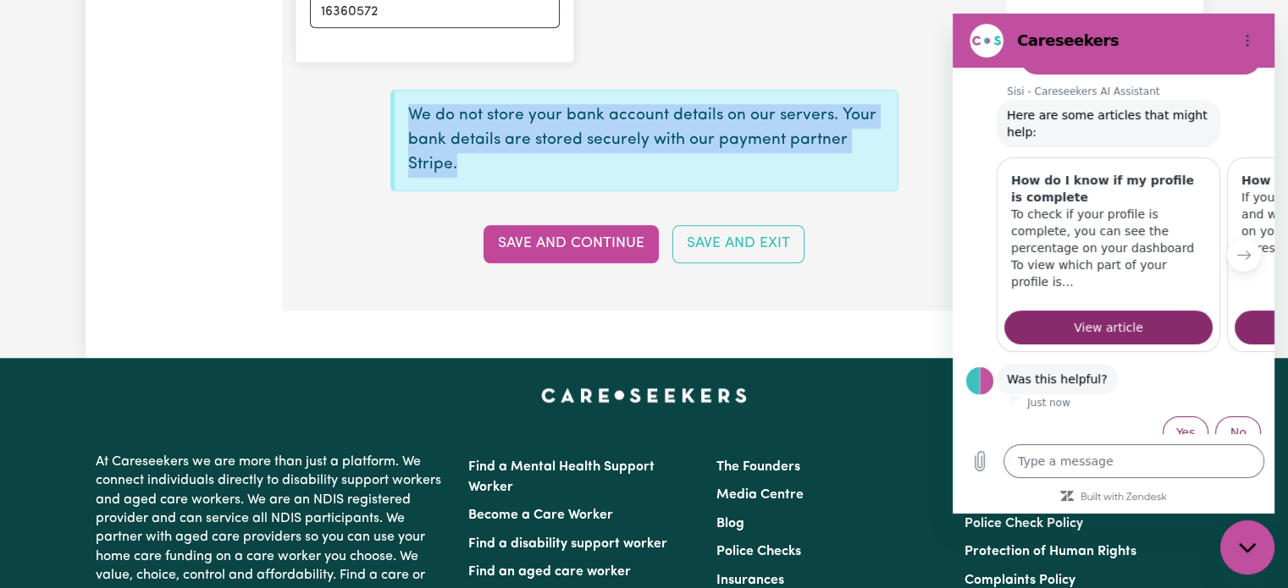
drag, startPoint x: 394, startPoint y: 103, endPoint x: 529, endPoint y: 171, distance: 151.5
click at [529, 171] on div "We do not store your bank account details on our servers. Your bank details are…" at bounding box center [644, 141] width 508 height 102
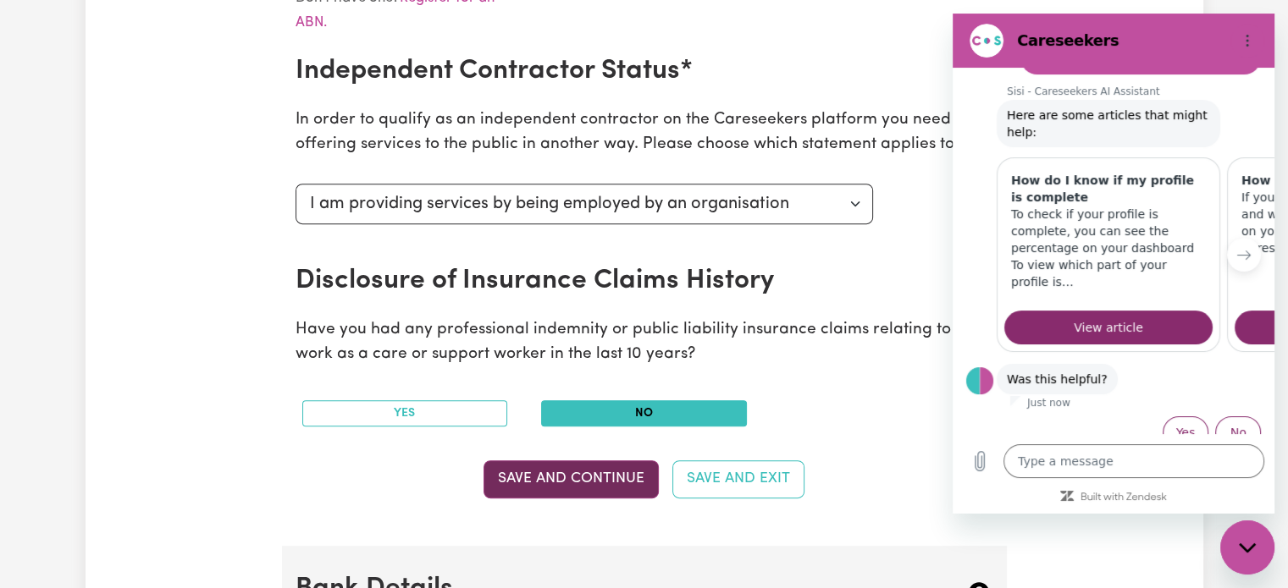
scroll to position [762, 0]
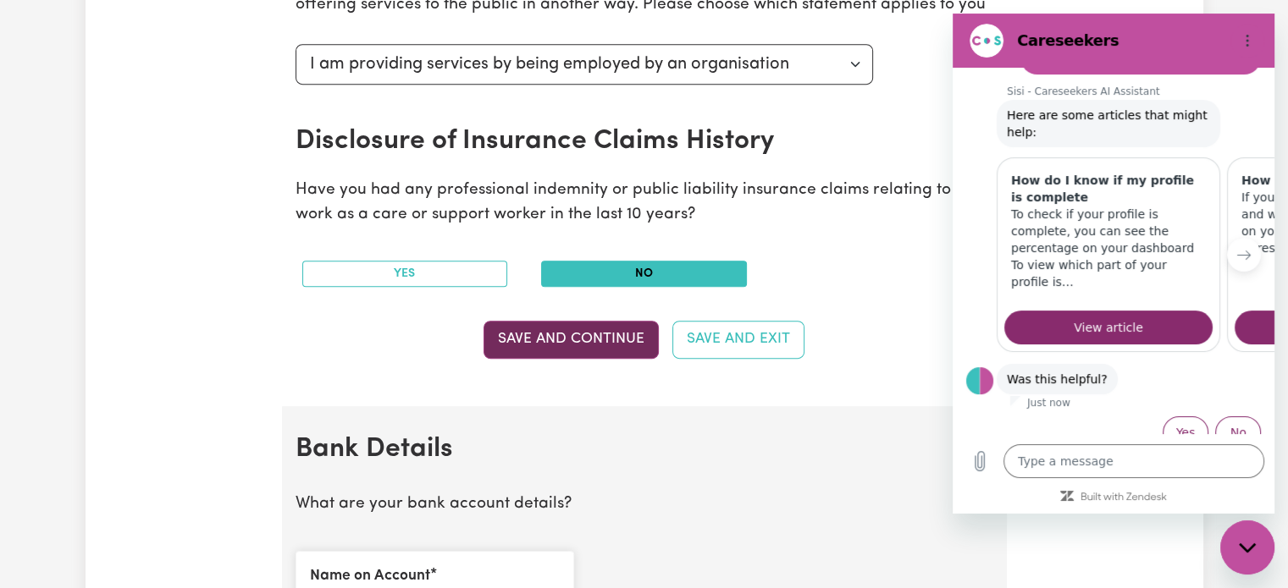
click at [534, 325] on button "Save and Continue" at bounding box center [570, 339] width 175 height 37
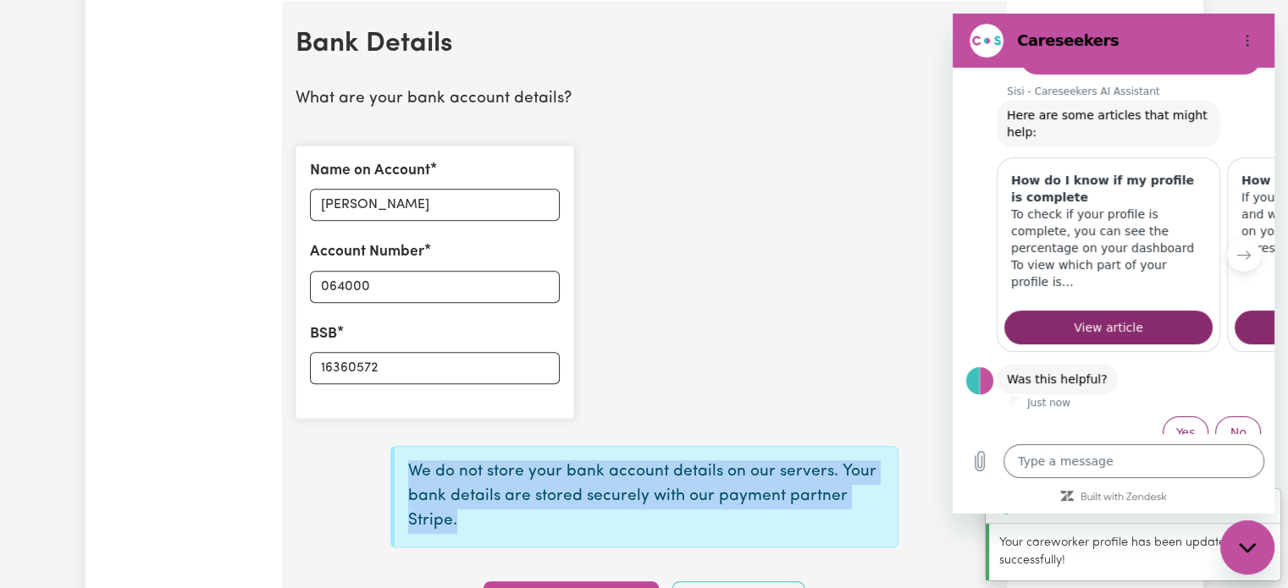
scroll to position [1422, 0]
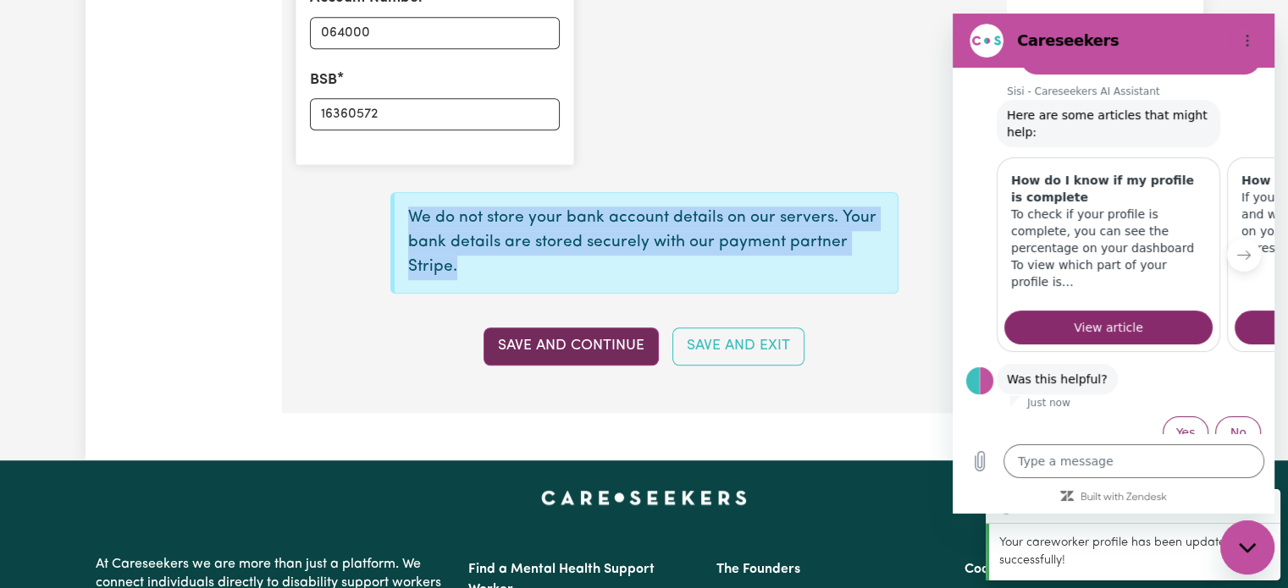
click at [630, 339] on button "Save and Continue" at bounding box center [570, 346] width 175 height 37
click at [633, 335] on button "Save and Continue" at bounding box center [570, 346] width 175 height 37
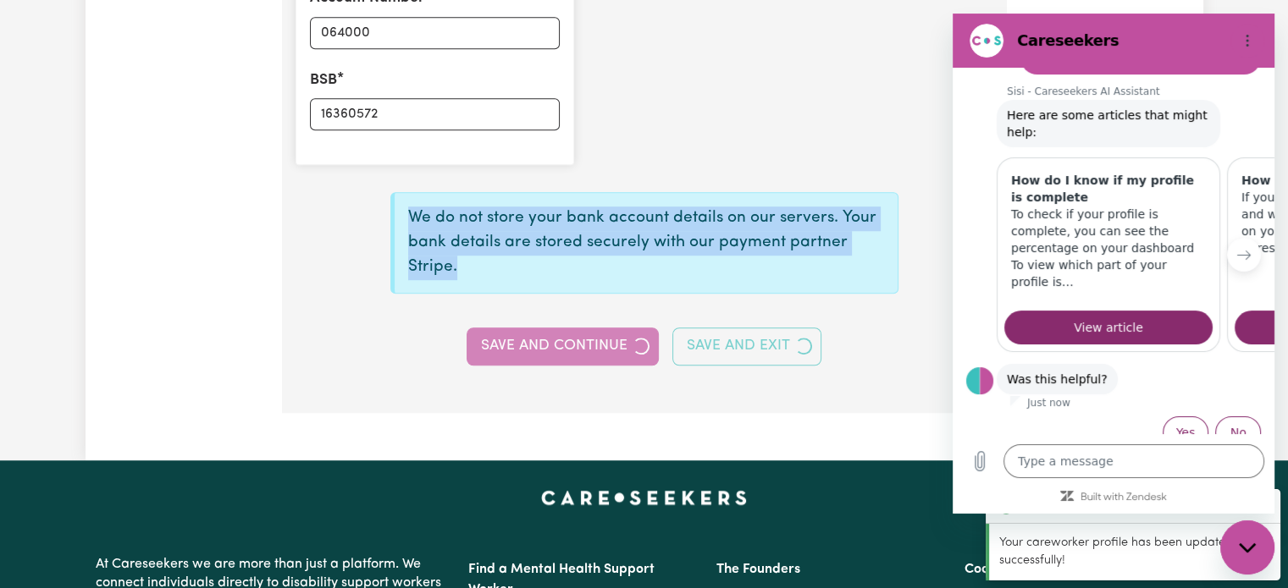
click at [633, 335] on div "Save and Continue Save and Exit" at bounding box center [644, 346] width 718 height 37
click at [633, 335] on button "Save and Continue" at bounding box center [563, 346] width 192 height 37
click at [738, 328] on button "Save and Exit" at bounding box center [746, 346] width 149 height 37
click at [737, 328] on div "Save and Continue Save and Exit" at bounding box center [644, 346] width 718 height 37
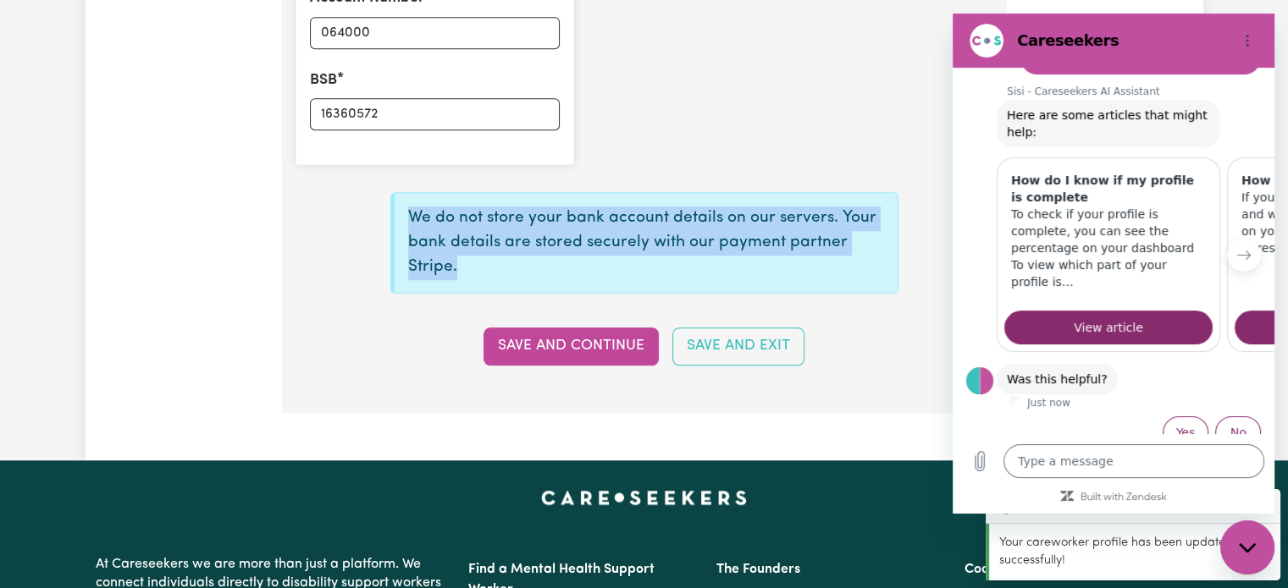
click at [737, 328] on button "Save and Exit" at bounding box center [738, 346] width 132 height 37
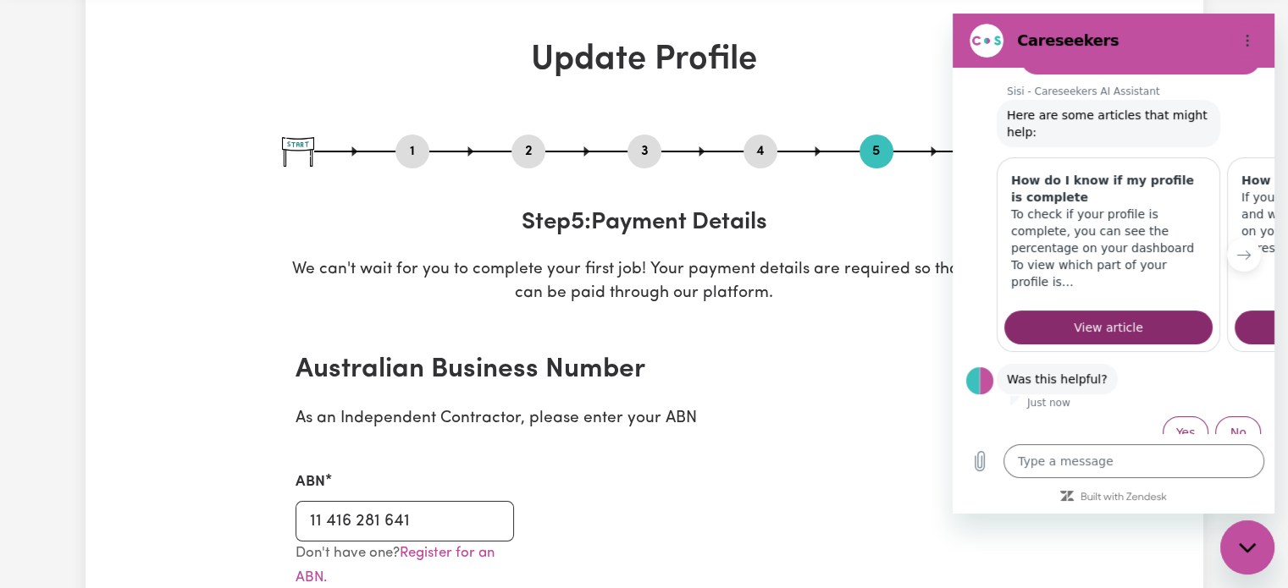
scroll to position [0, 0]
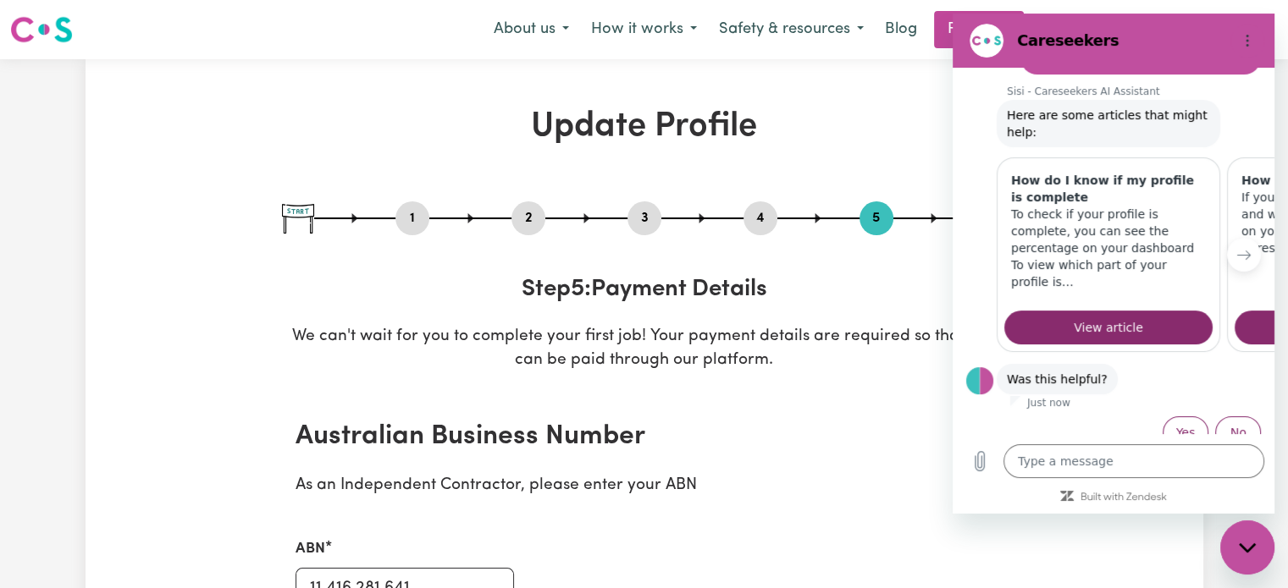
click at [1232, 550] on div "Close messaging window" at bounding box center [1247, 547] width 51 height 51
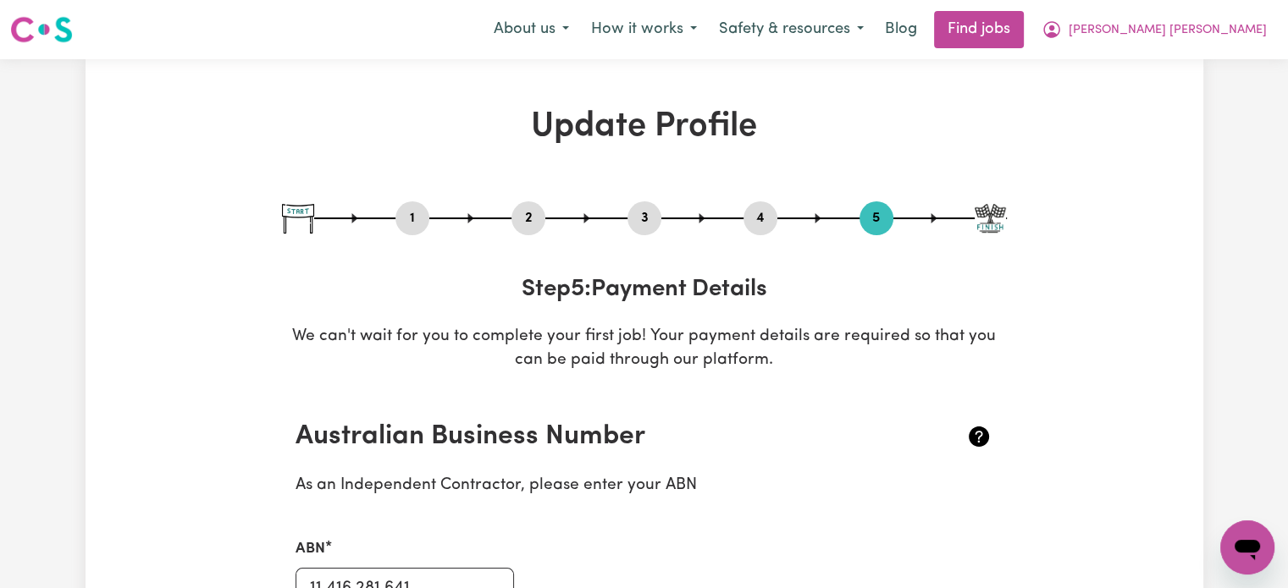
click at [992, 232] on img at bounding box center [990, 219] width 31 height 30
click at [1223, 36] on span "[PERSON_NAME] [PERSON_NAME]" at bounding box center [1168, 30] width 198 height 19
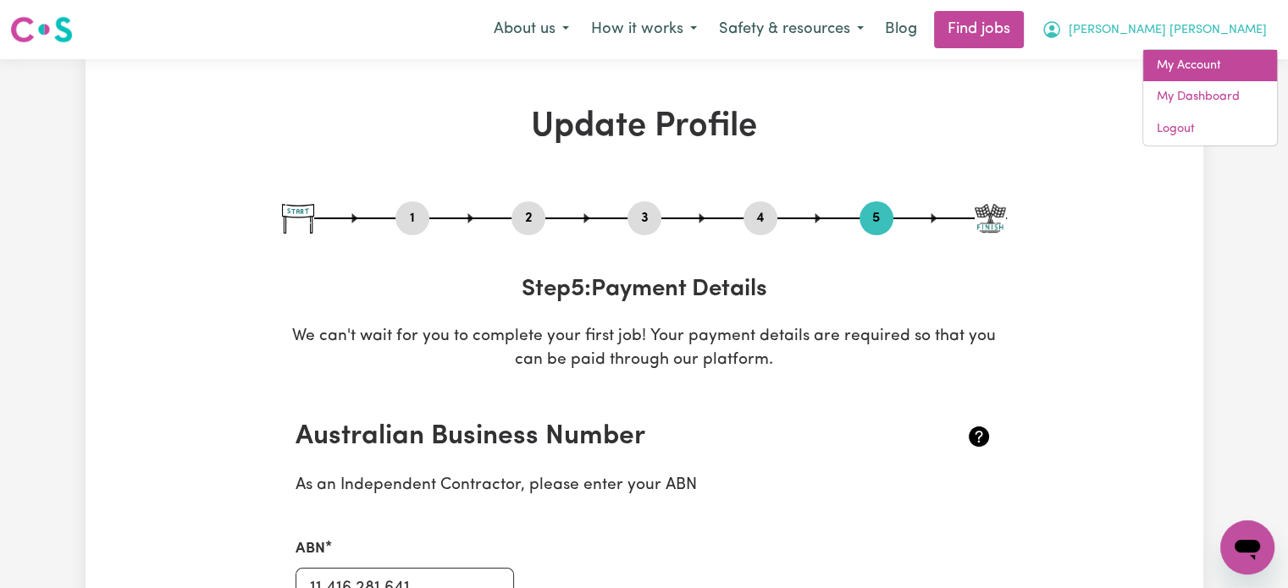
click at [1214, 60] on link "My Account" at bounding box center [1210, 66] width 134 height 32
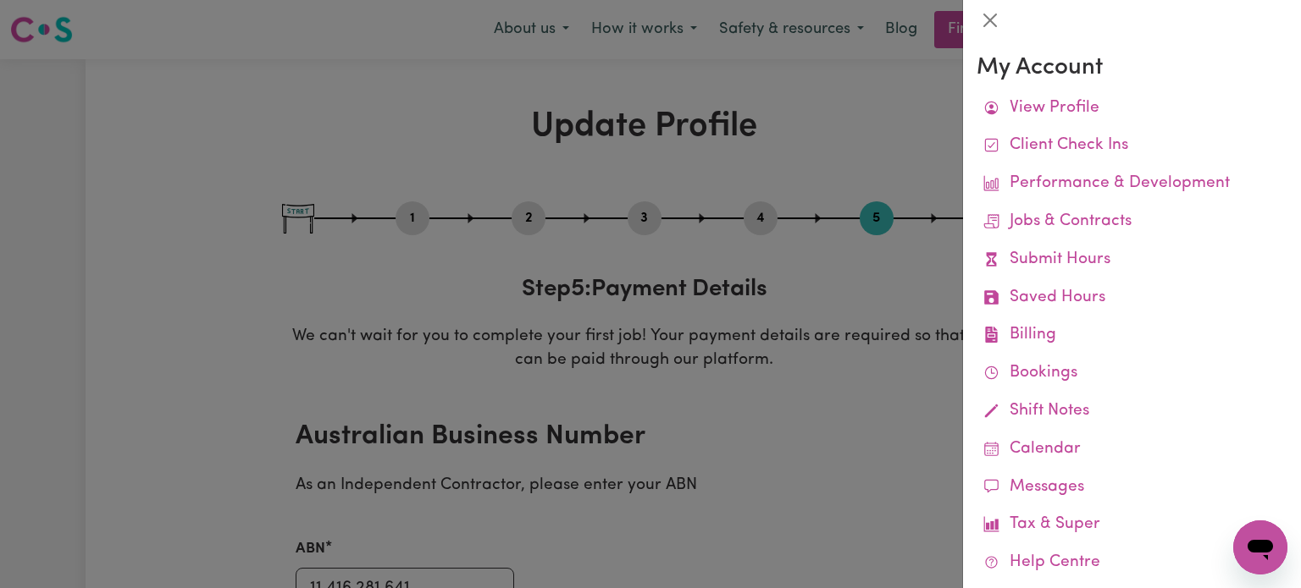
click at [666, 263] on div at bounding box center [650, 294] width 1301 height 588
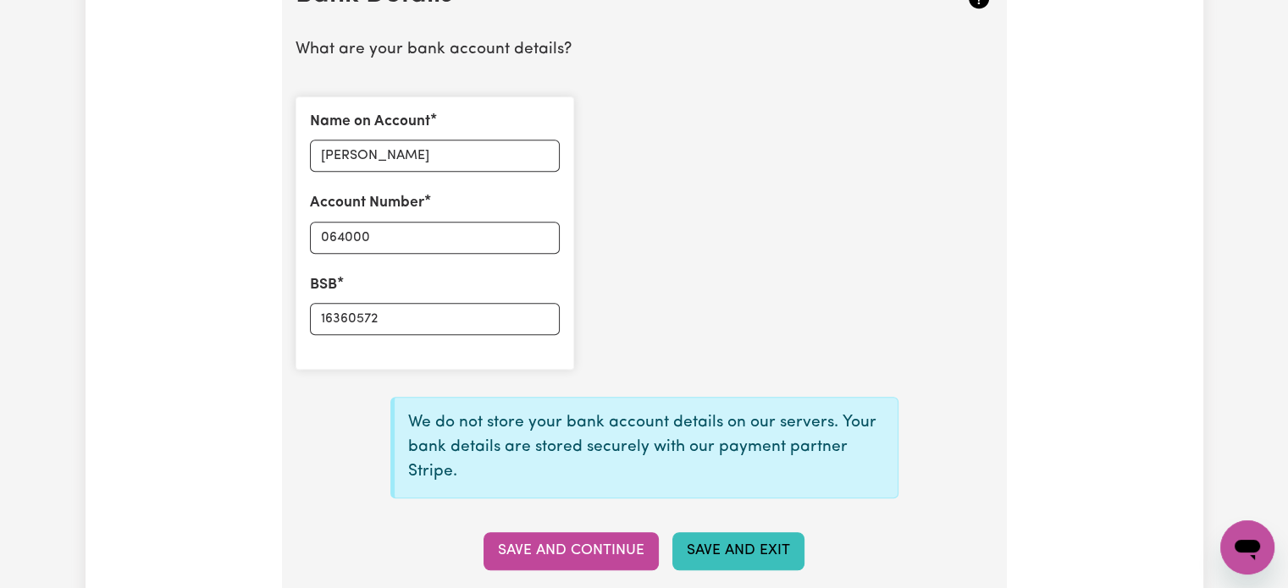
scroll to position [1439, 0]
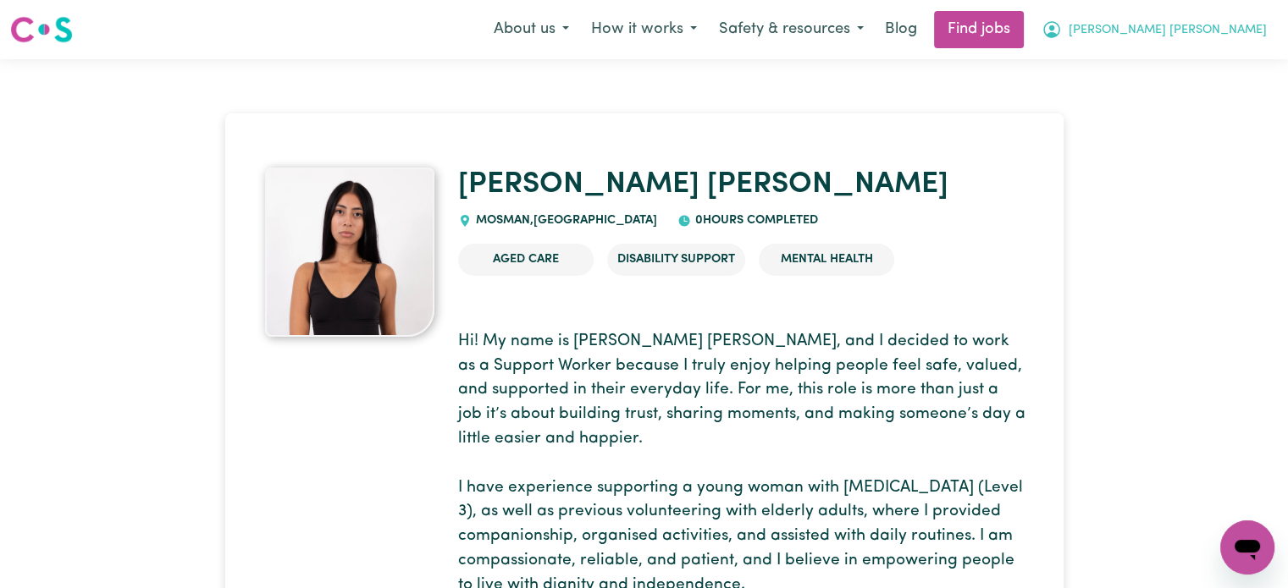
click at [1172, 32] on button "[PERSON_NAME] [PERSON_NAME]" at bounding box center [1153, 30] width 247 height 36
click at [1207, 82] on link "My Dashboard" at bounding box center [1210, 97] width 134 height 32
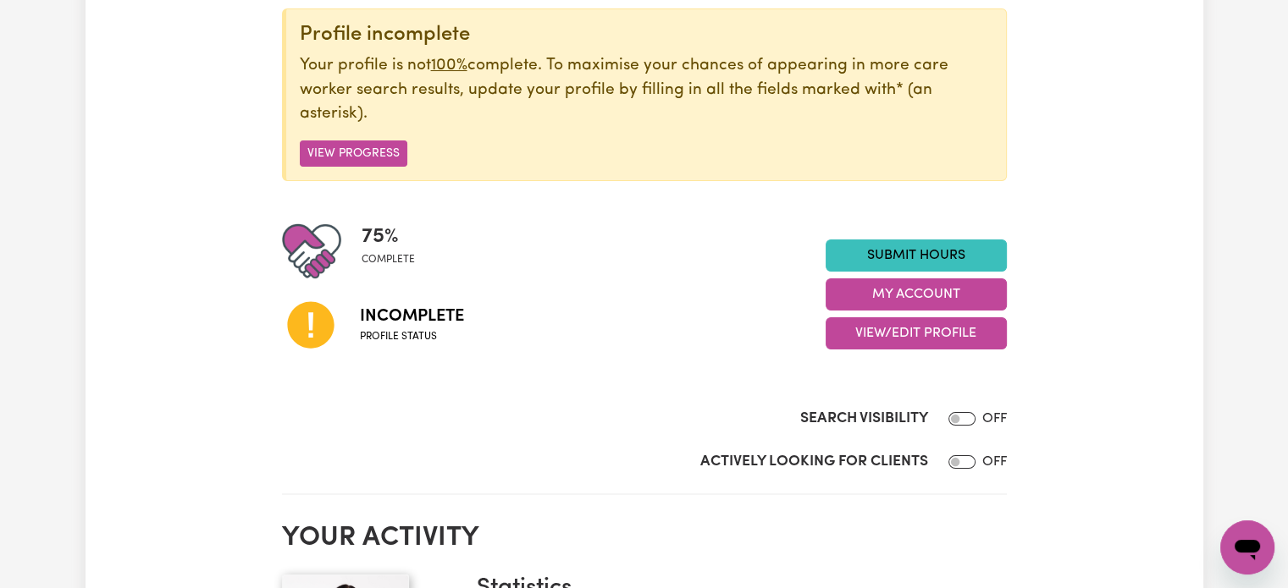
scroll to position [254, 0]
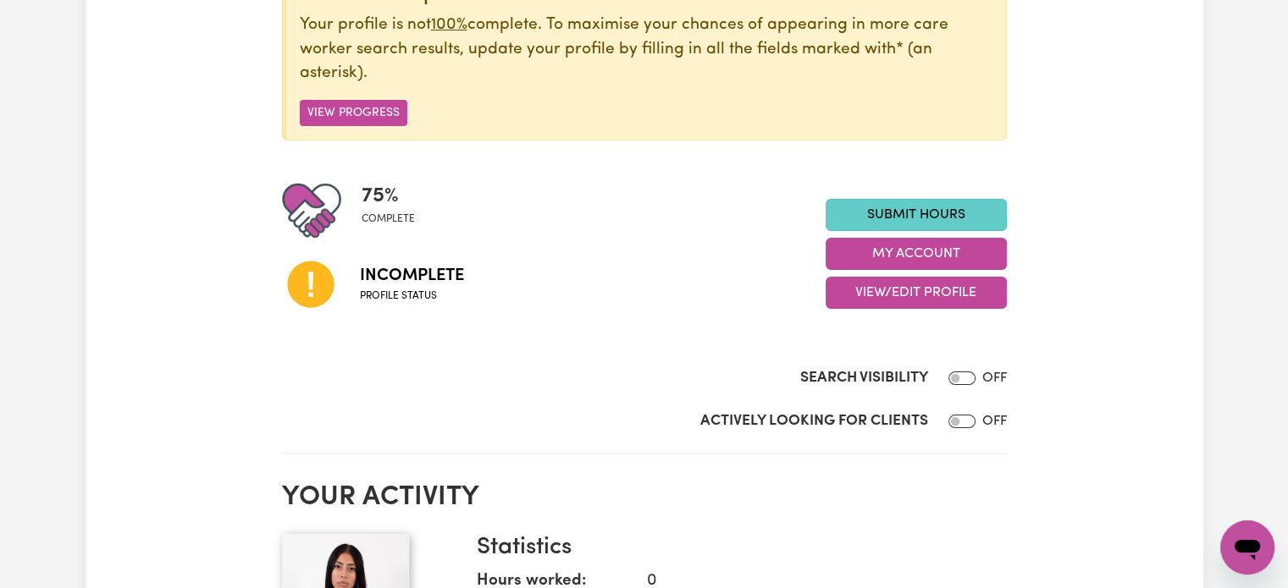
click at [935, 213] on link "Submit Hours" at bounding box center [916, 215] width 181 height 32
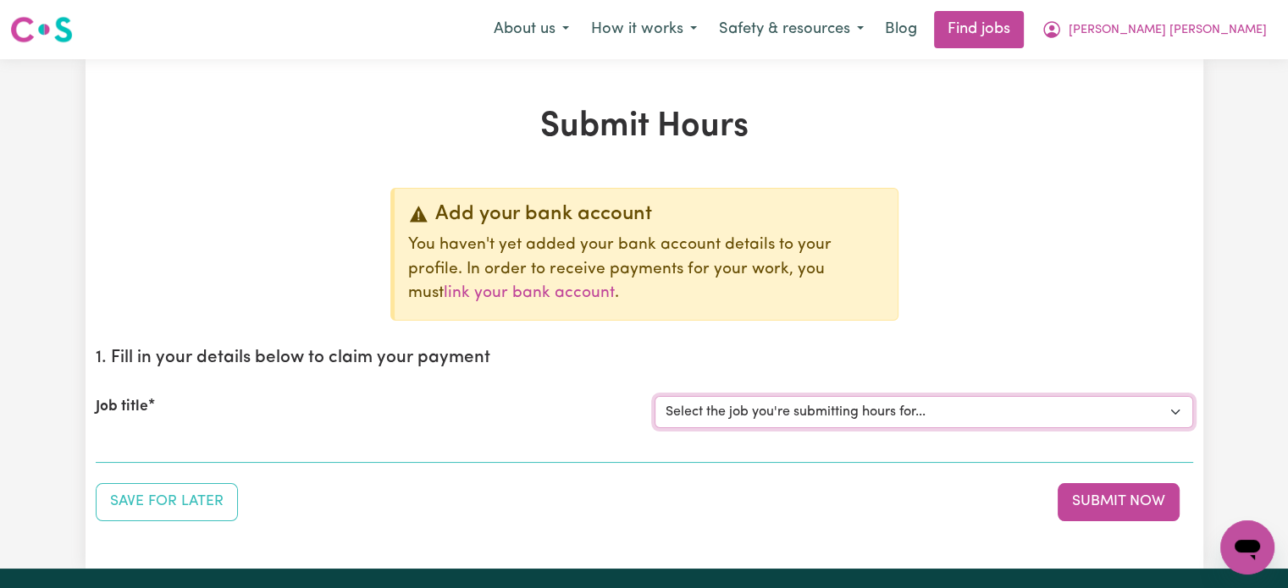
click at [769, 422] on select "Select the job you're submitting hours for..." at bounding box center [923, 412] width 539 height 32
drag, startPoint x: 163, startPoint y: 362, endPoint x: 459, endPoint y: 368, distance: 296.4
click at [437, 362] on h2 "1. Fill in your details below to claim your payment" at bounding box center [644, 358] width 1097 height 21
click at [472, 368] on h2 "1. Fill in your details below to claim your payment" at bounding box center [644, 358] width 1097 height 21
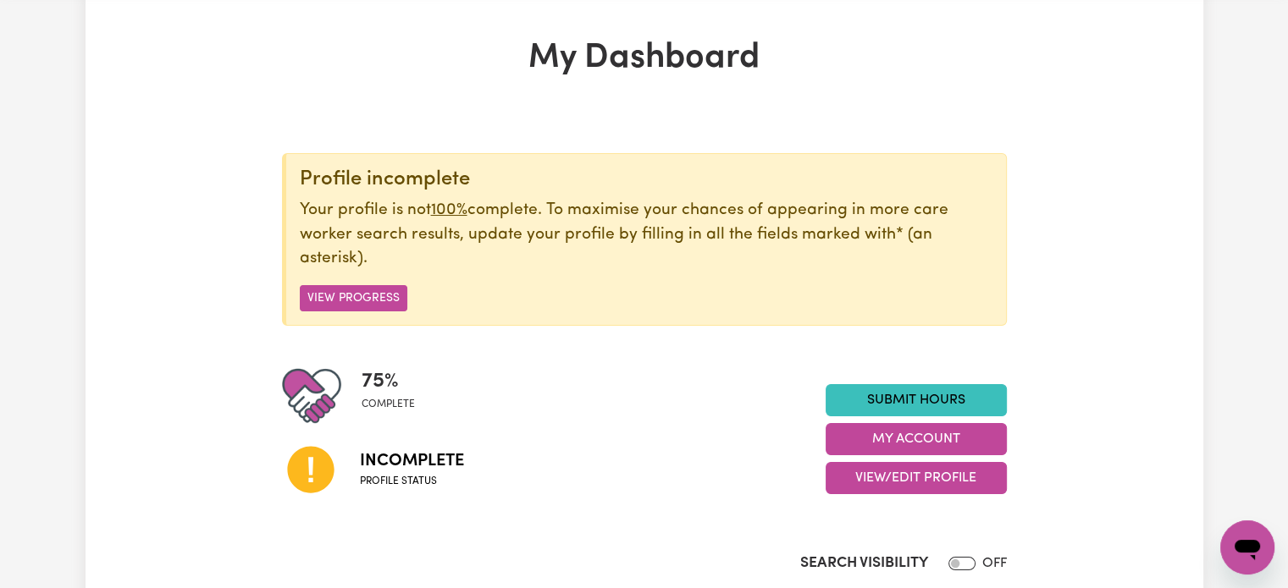
scroll to position [169, 0]
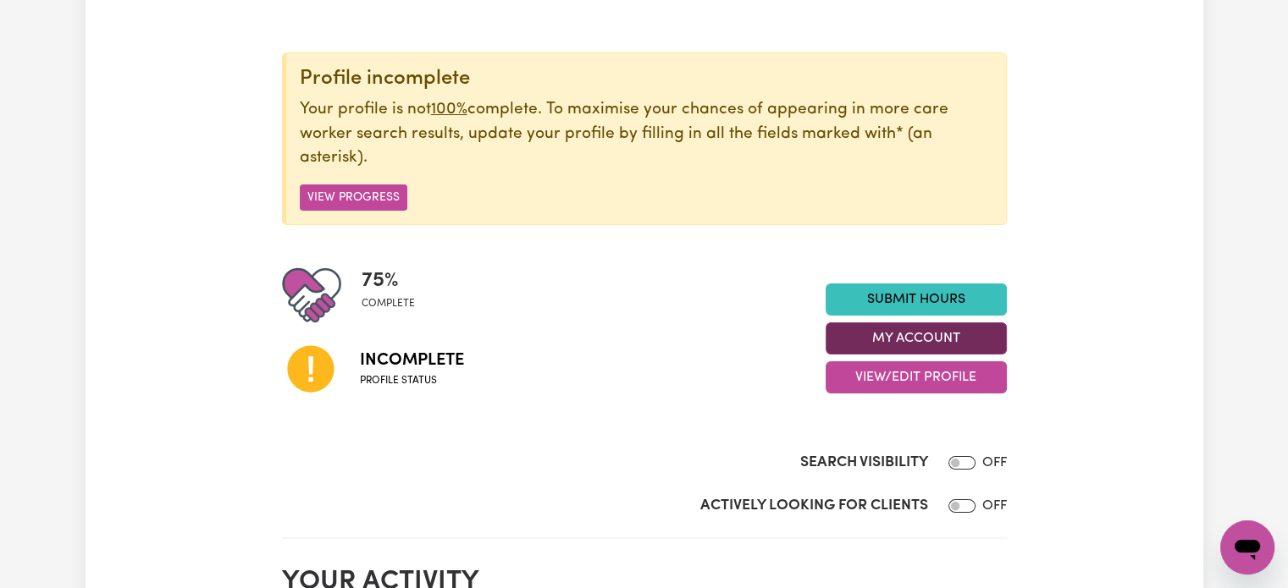
click at [921, 337] on button "My Account" at bounding box center [916, 339] width 181 height 32
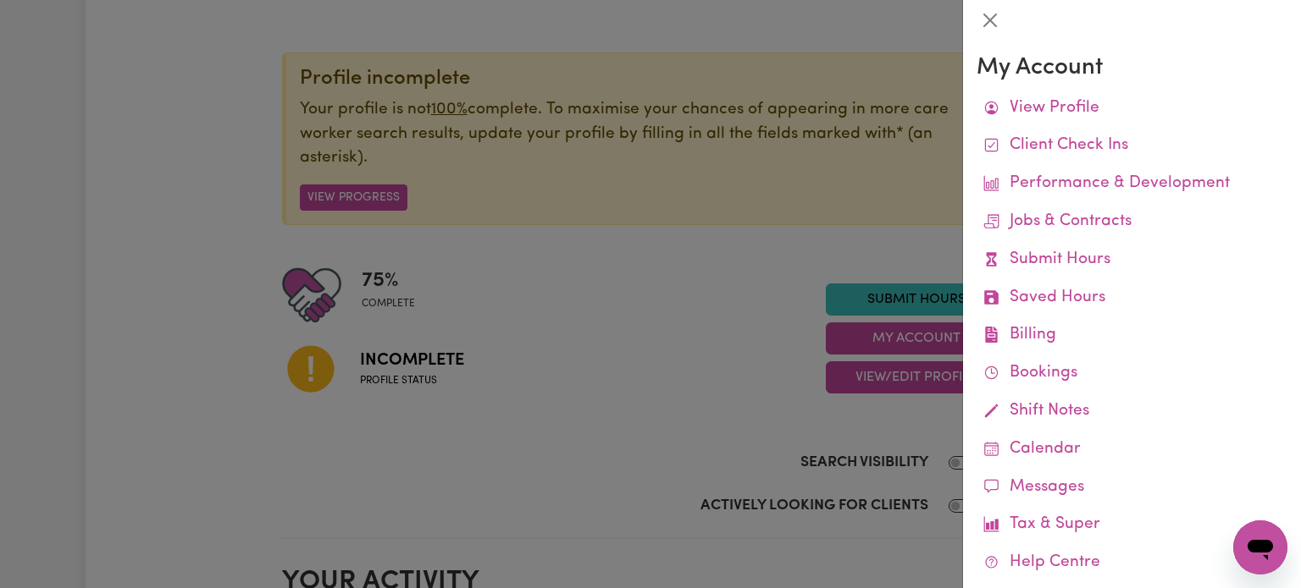
click at [754, 304] on div at bounding box center [650, 294] width 1301 height 588
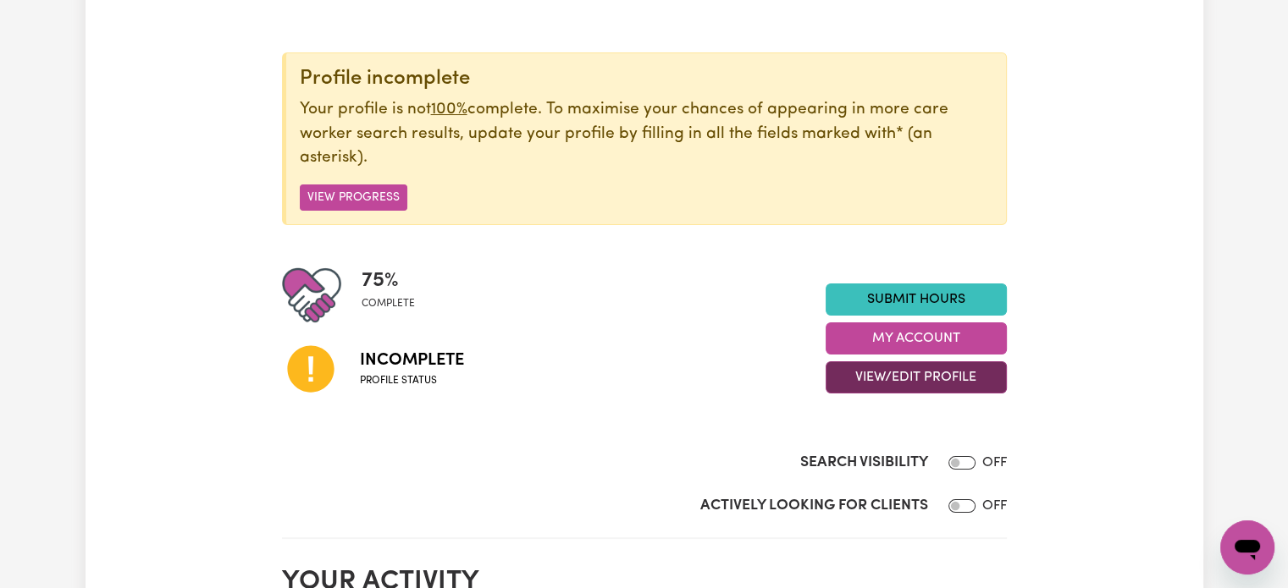
click at [886, 378] on button "View/Edit Profile" at bounding box center [916, 378] width 181 height 32
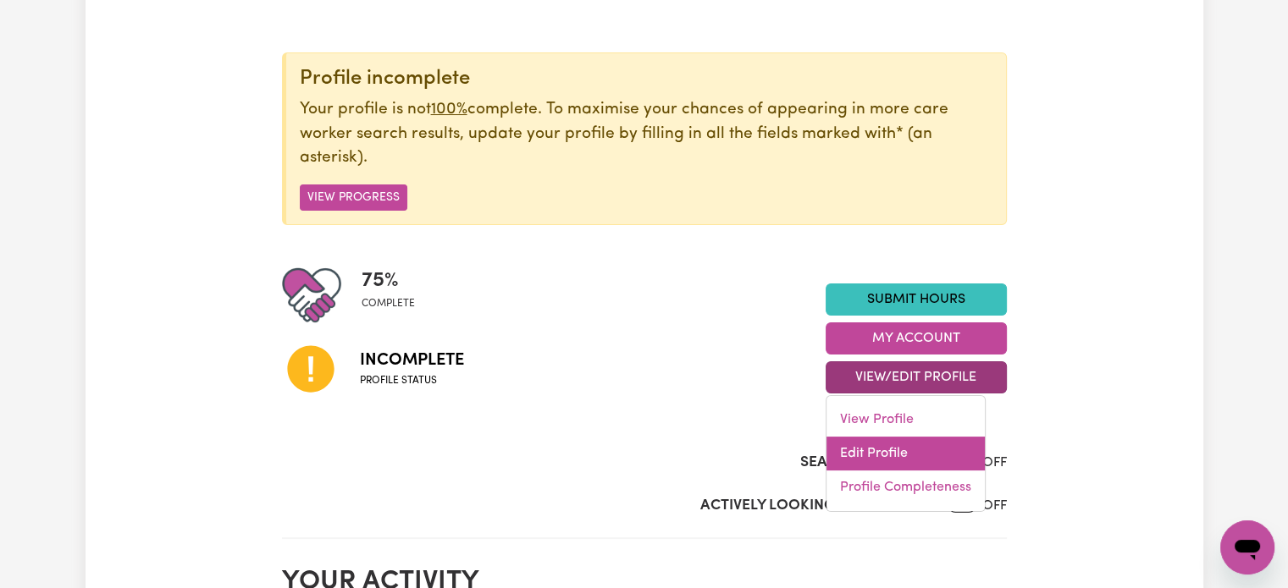
click at [879, 447] on link "Edit Profile" at bounding box center [905, 454] width 158 height 34
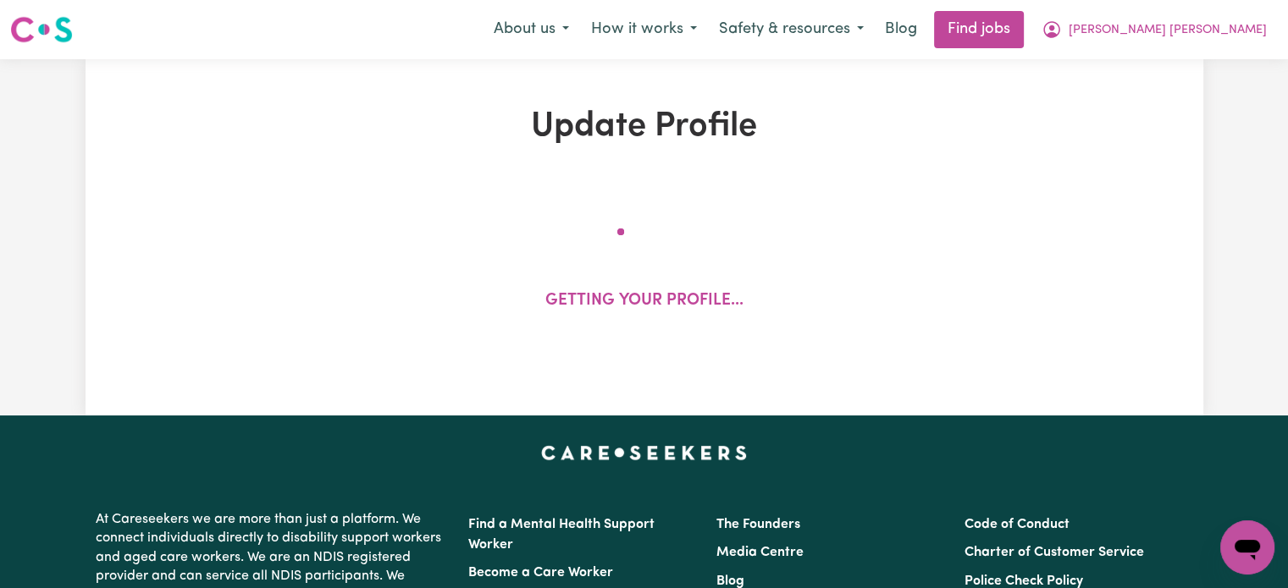
select select "[DEMOGRAPHIC_DATA]"
select select "Student Visa"
select select "Studying a healthcare related degree or qualification"
select select "43"
select select "50"
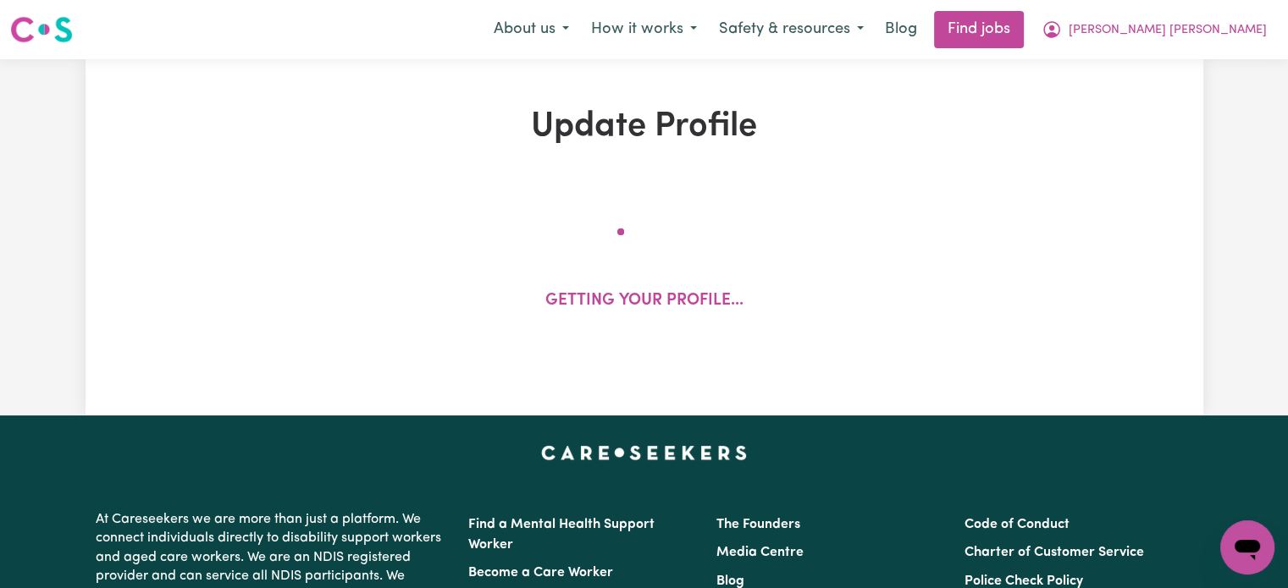
select select "55"
select select "70"
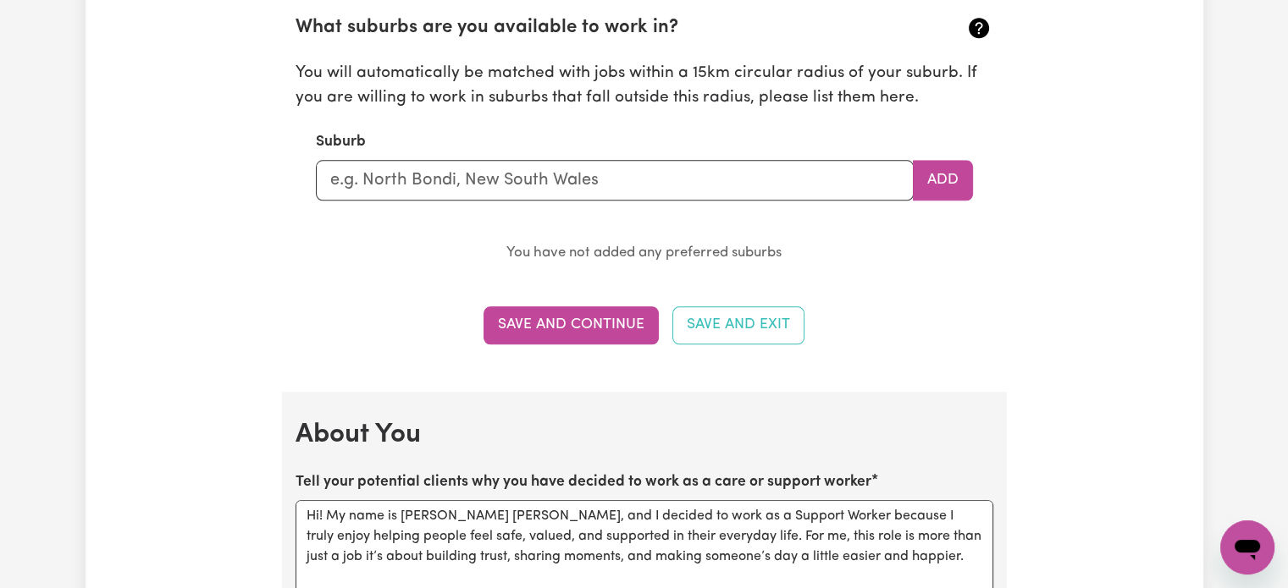
scroll to position [2032, 0]
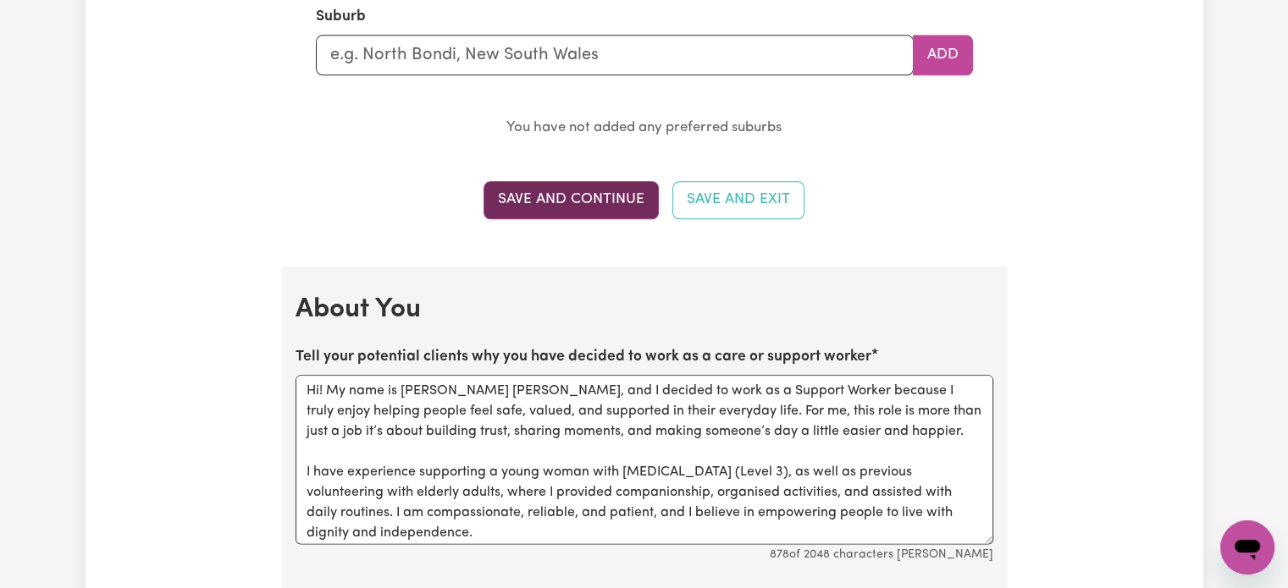
click at [593, 211] on button "Save and Continue" at bounding box center [570, 199] width 175 height 37
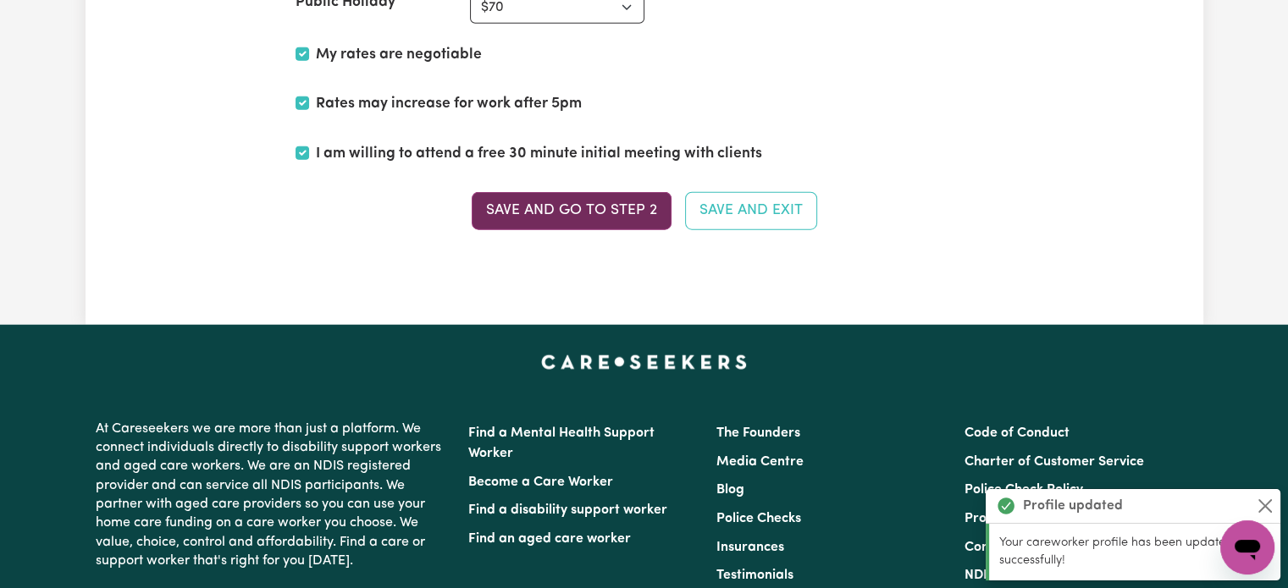
click at [549, 198] on button "Save and go to Step 2" at bounding box center [572, 210] width 200 height 37
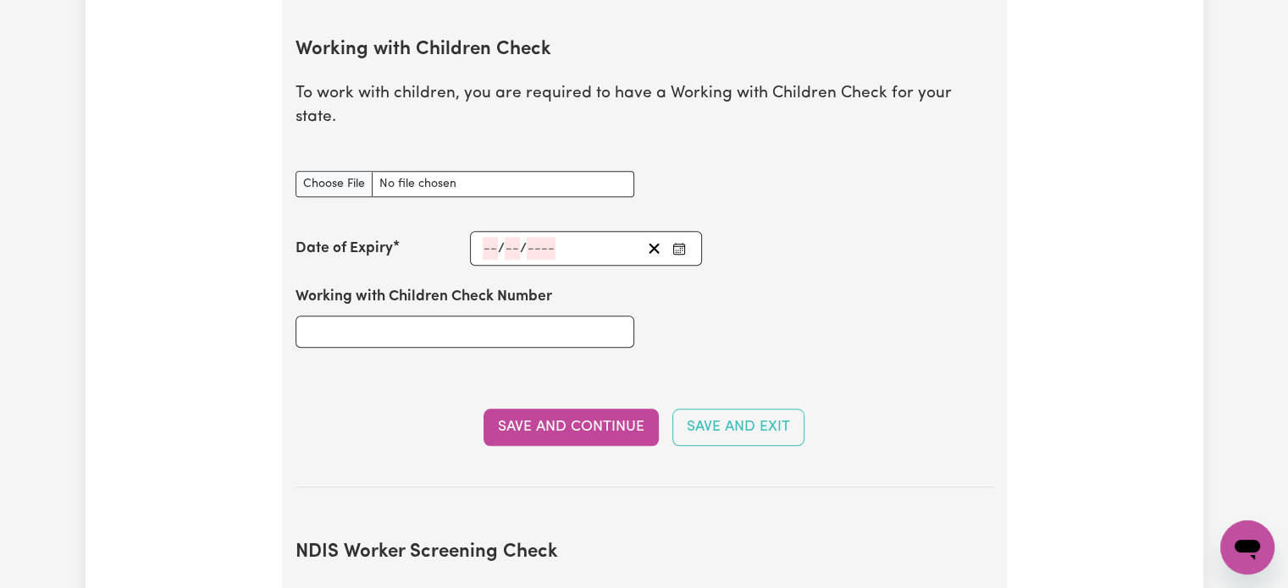
scroll to position [1609, 0]
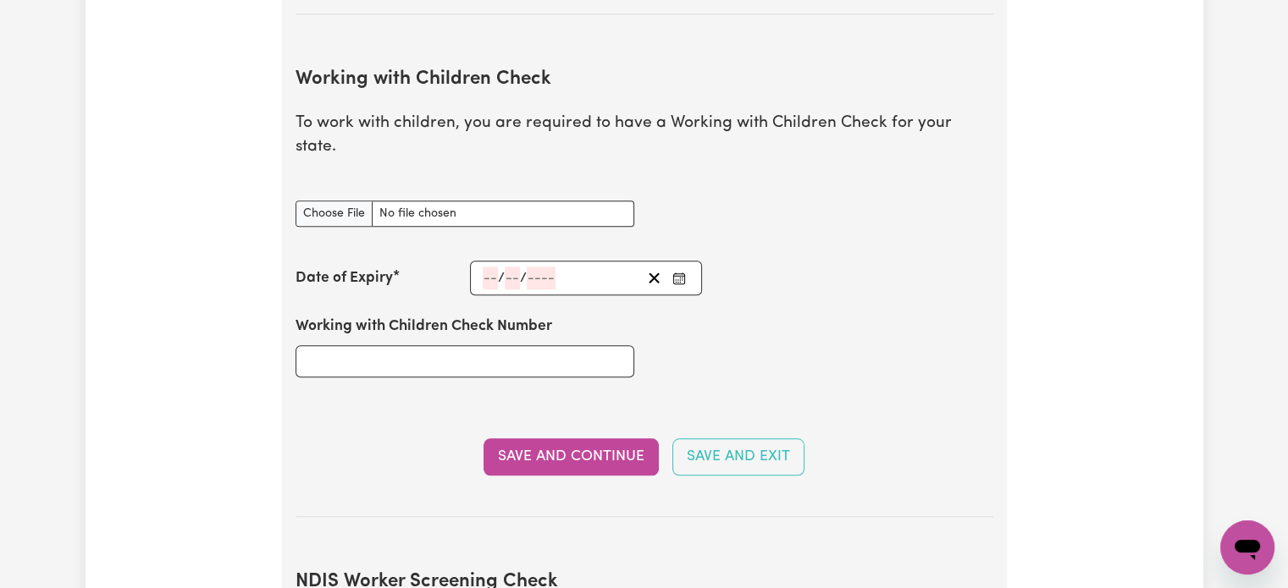
click at [494, 267] on input "number" at bounding box center [490, 278] width 15 height 23
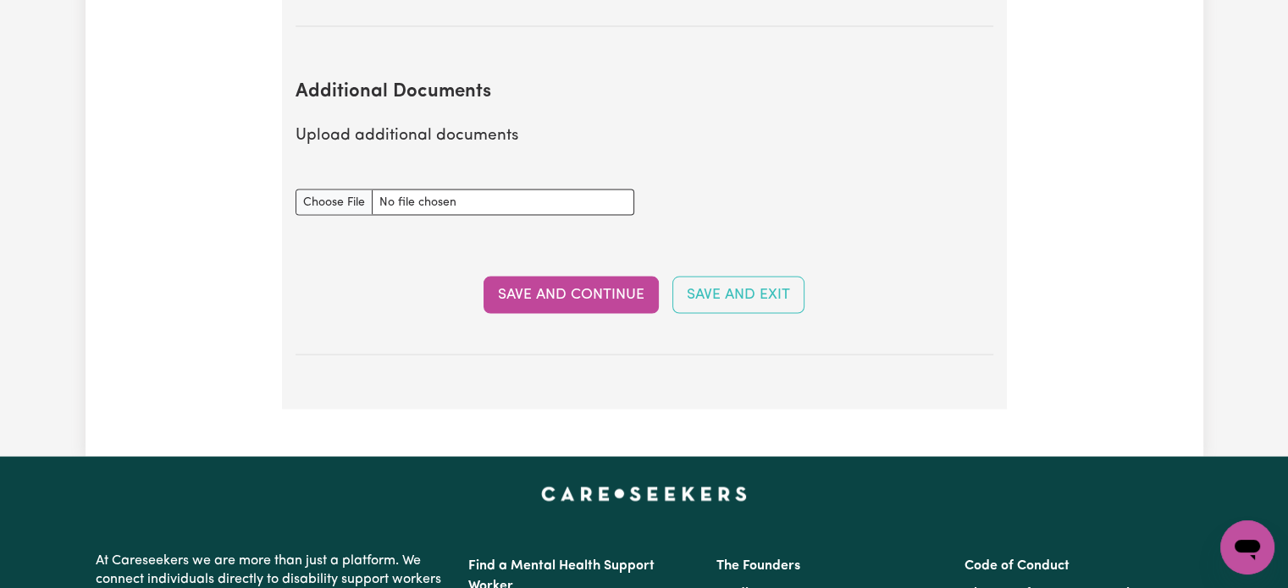
scroll to position [3302, 0]
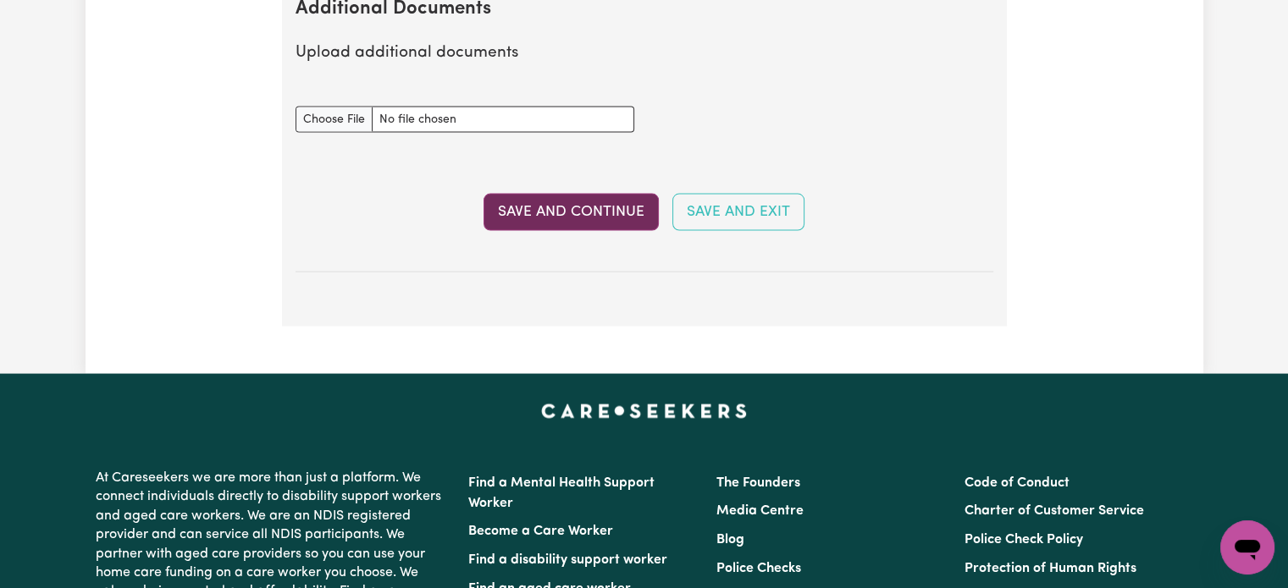
click at [562, 194] on button "Save and Continue" at bounding box center [570, 212] width 175 height 37
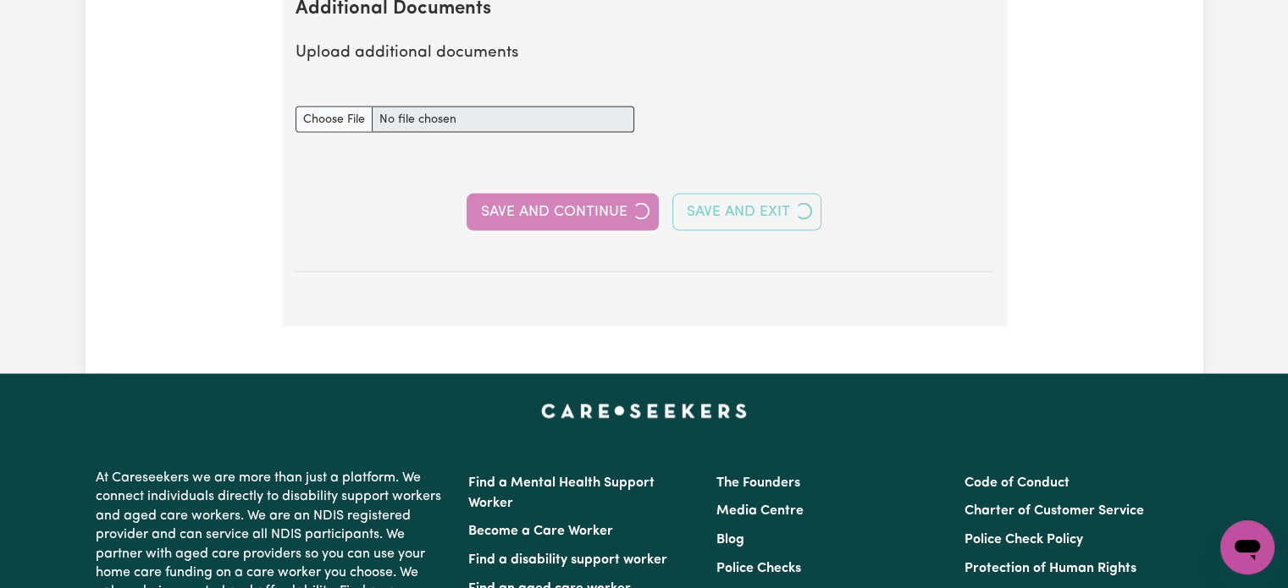
select select "Certificate III (Individual Support)"
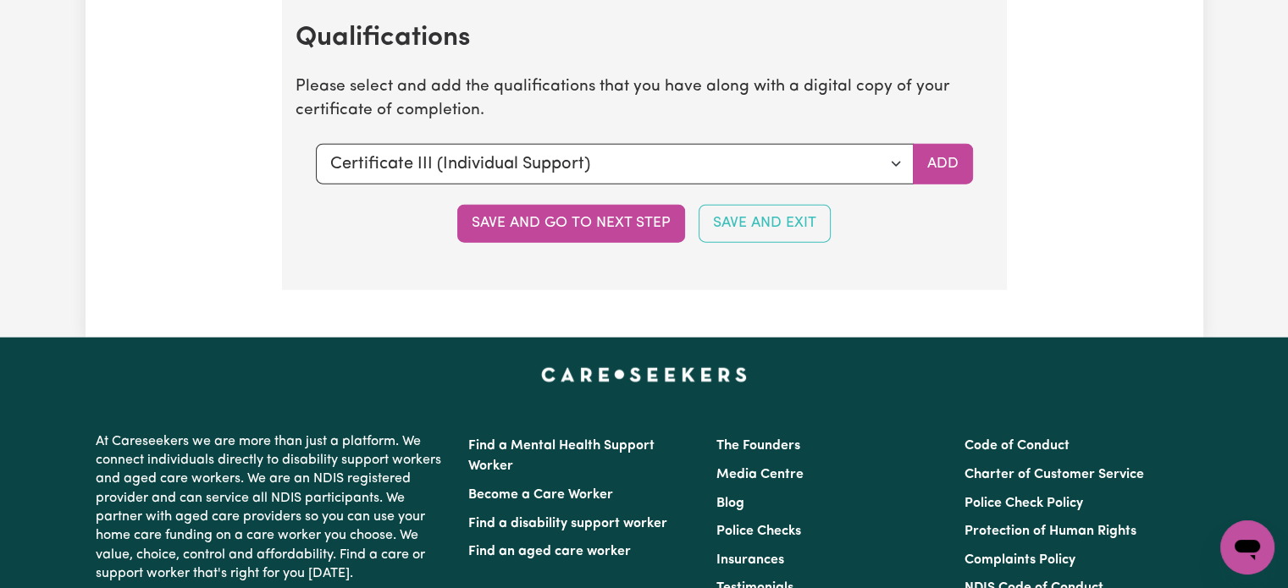
scroll to position [4149, 0]
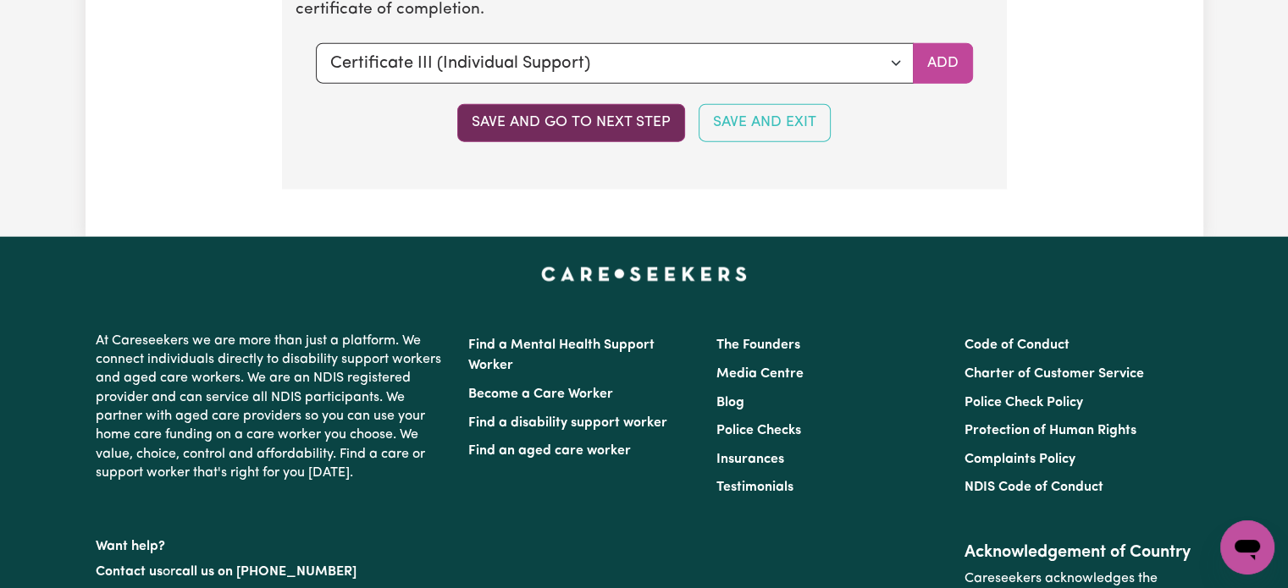
click at [583, 117] on button "Save and go to next step" at bounding box center [571, 122] width 228 height 37
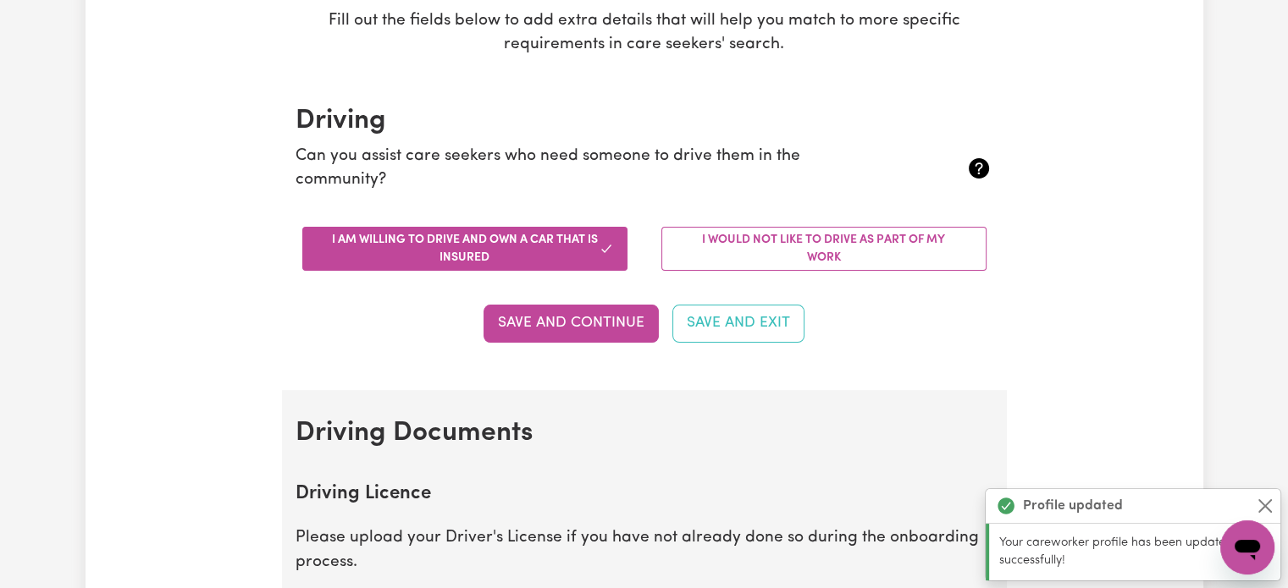
scroll to position [0, 0]
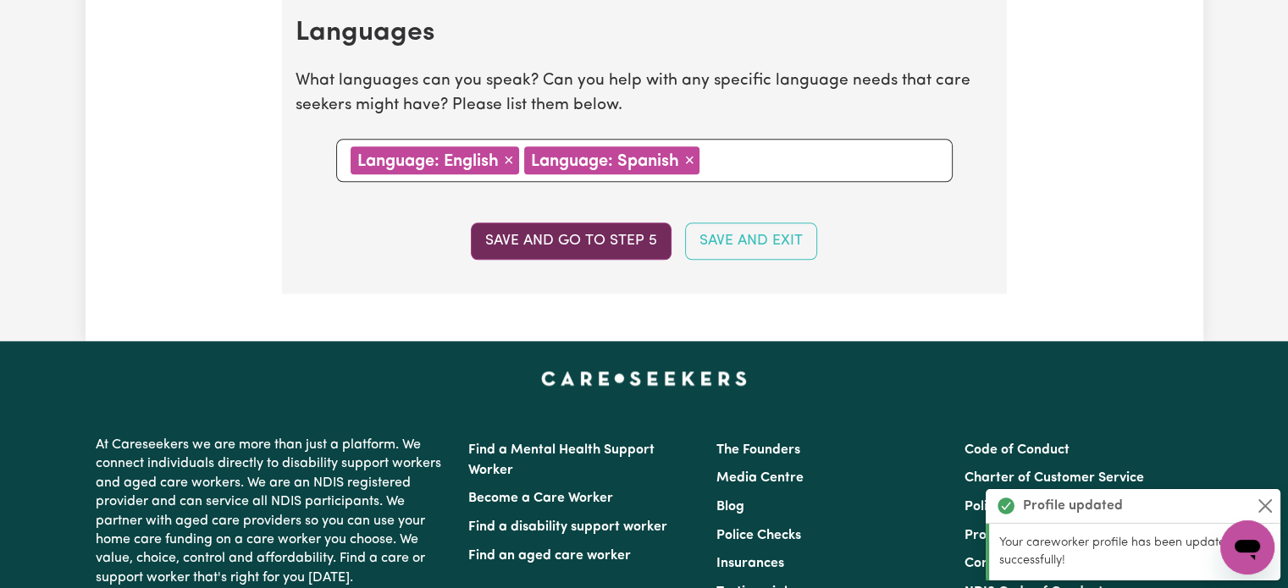
click at [535, 244] on button "Save and go to step 5" at bounding box center [571, 241] width 201 height 37
select select "I am providing services by being employed by an organisation"
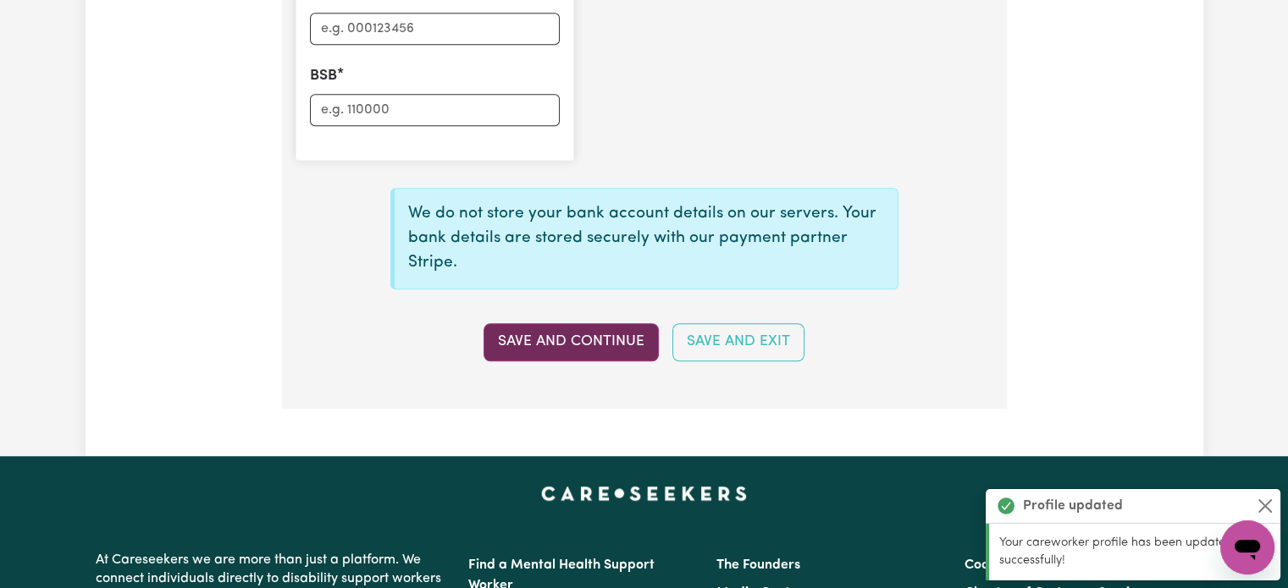
scroll to position [1524, 0]
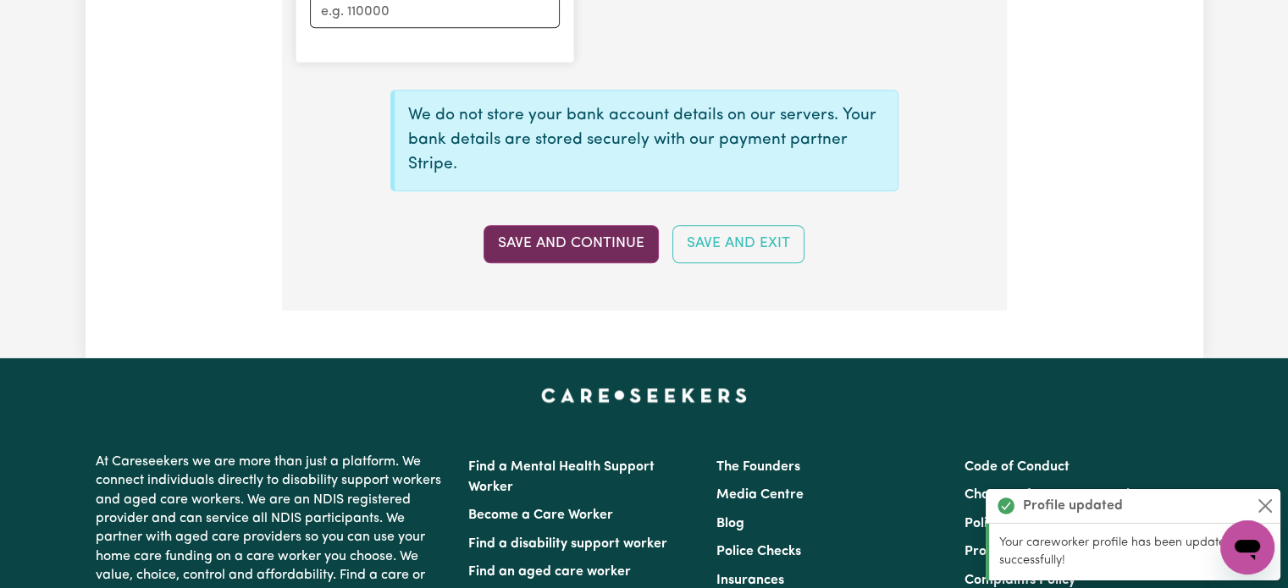
click at [569, 240] on button "Save and Continue" at bounding box center [570, 243] width 175 height 37
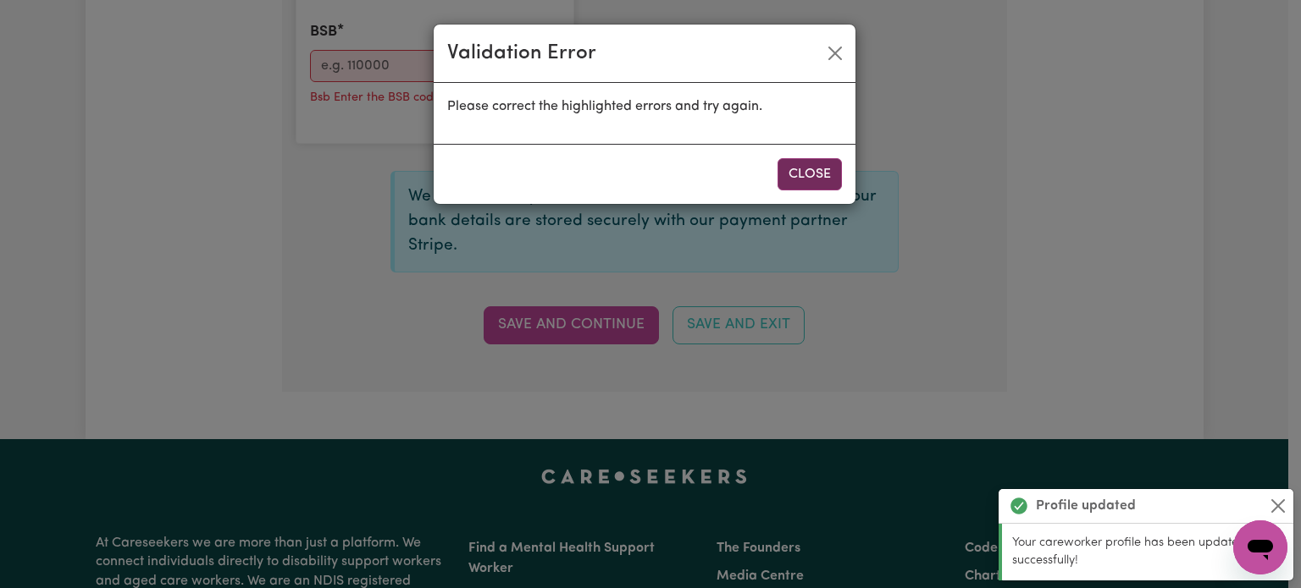
click at [809, 162] on button "Close" at bounding box center [809, 174] width 64 height 32
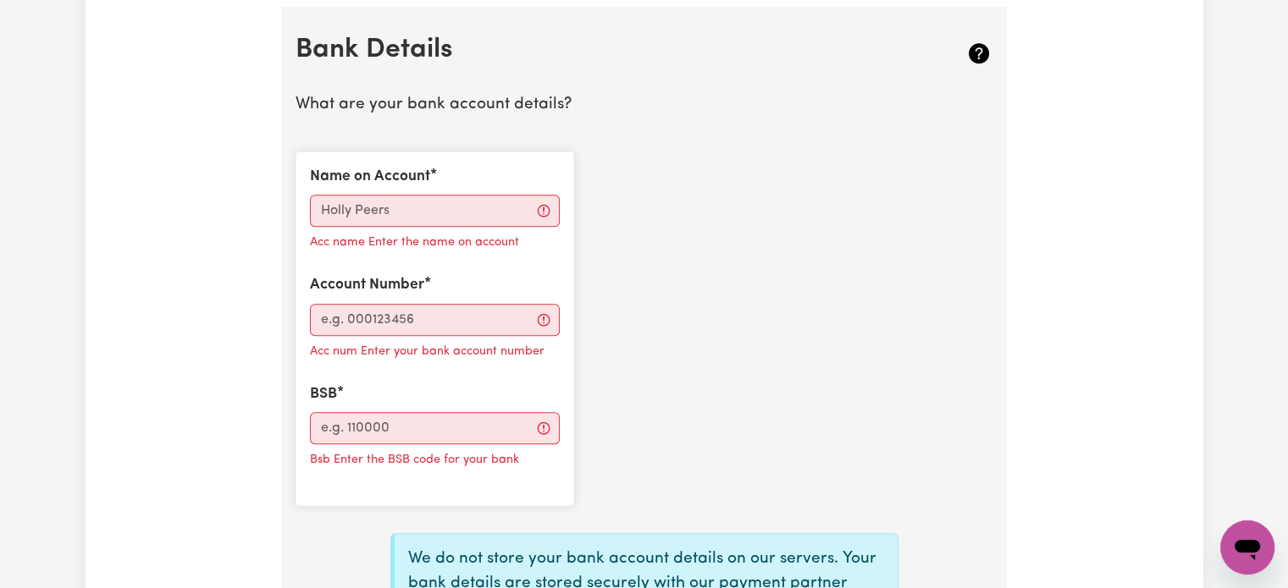
scroll to position [1185, 0]
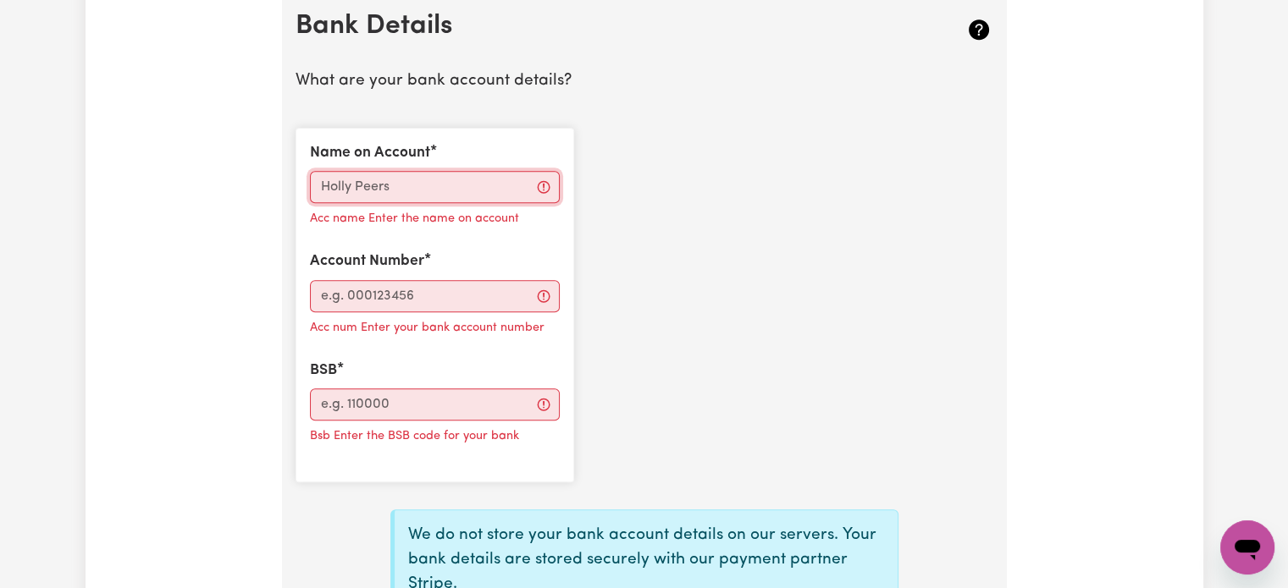
click at [400, 201] on input "Name on Account" at bounding box center [435, 187] width 250 height 32
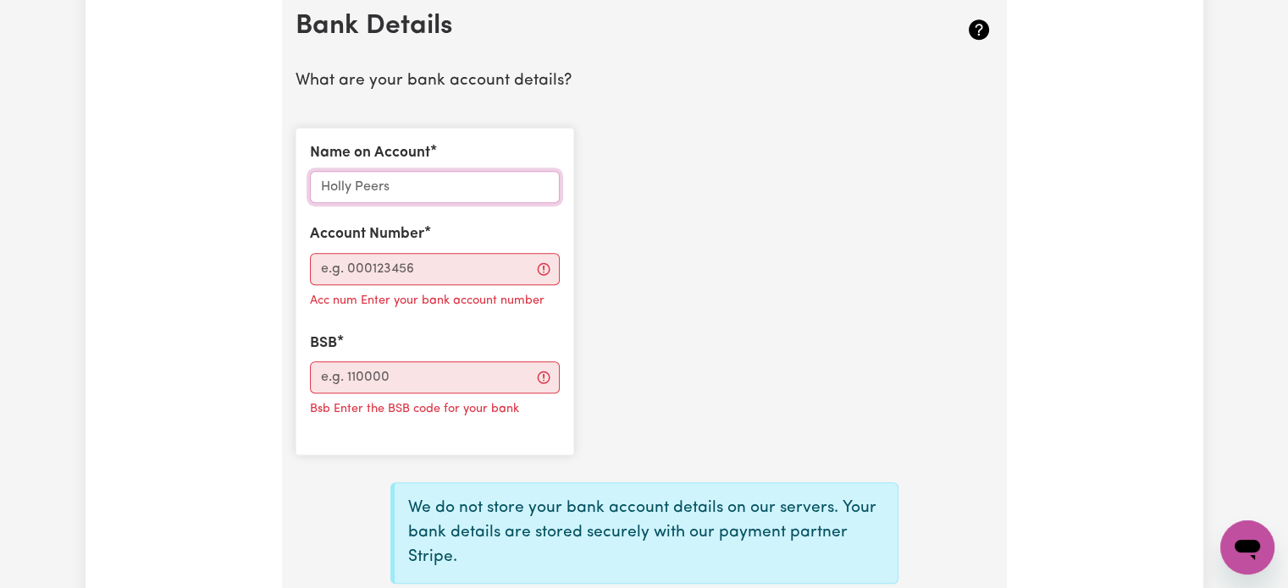
type input "[PERSON_NAME] [PERSON_NAME]"
click at [395, 251] on div "Account Number Acc num Enter your bank account number" at bounding box center [435, 268] width 250 height 88
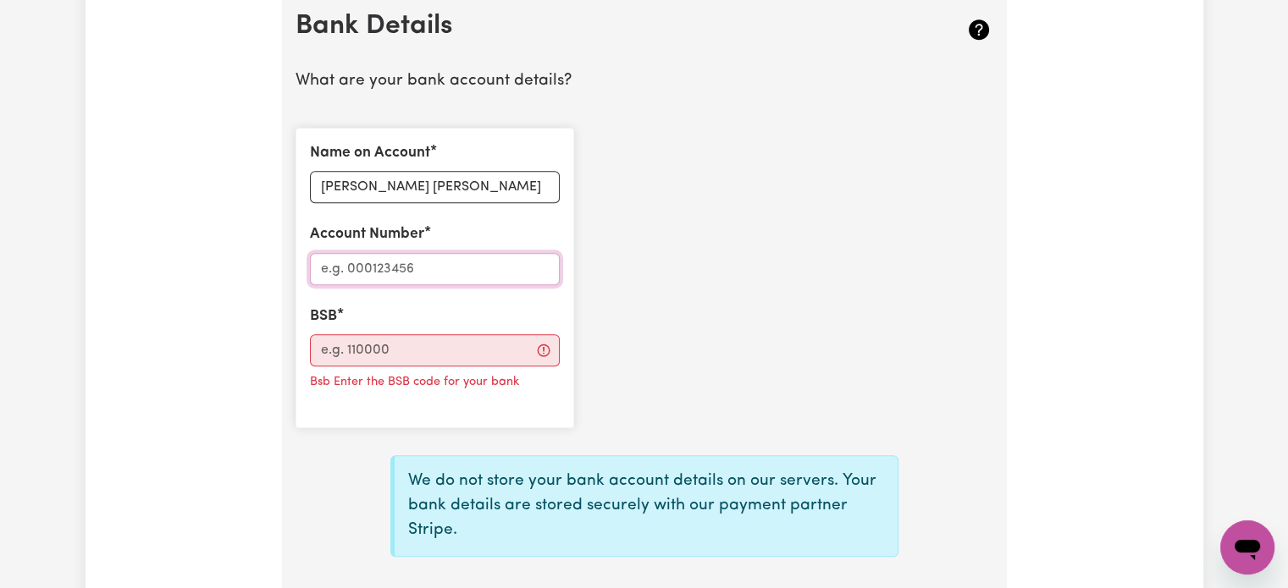
click at [396, 272] on input "Account Number" at bounding box center [435, 269] width 250 height 32
paste input "064000"
type input "0640002"
click at [373, 345] on input "BSB" at bounding box center [435, 350] width 250 height 32
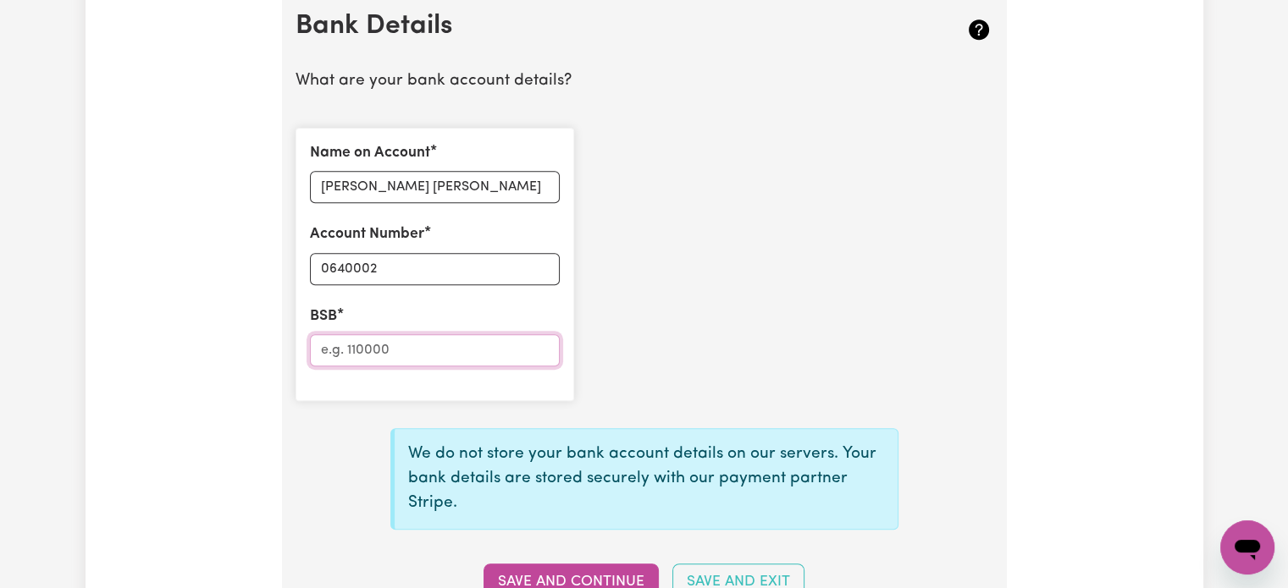
paste input "16360572"
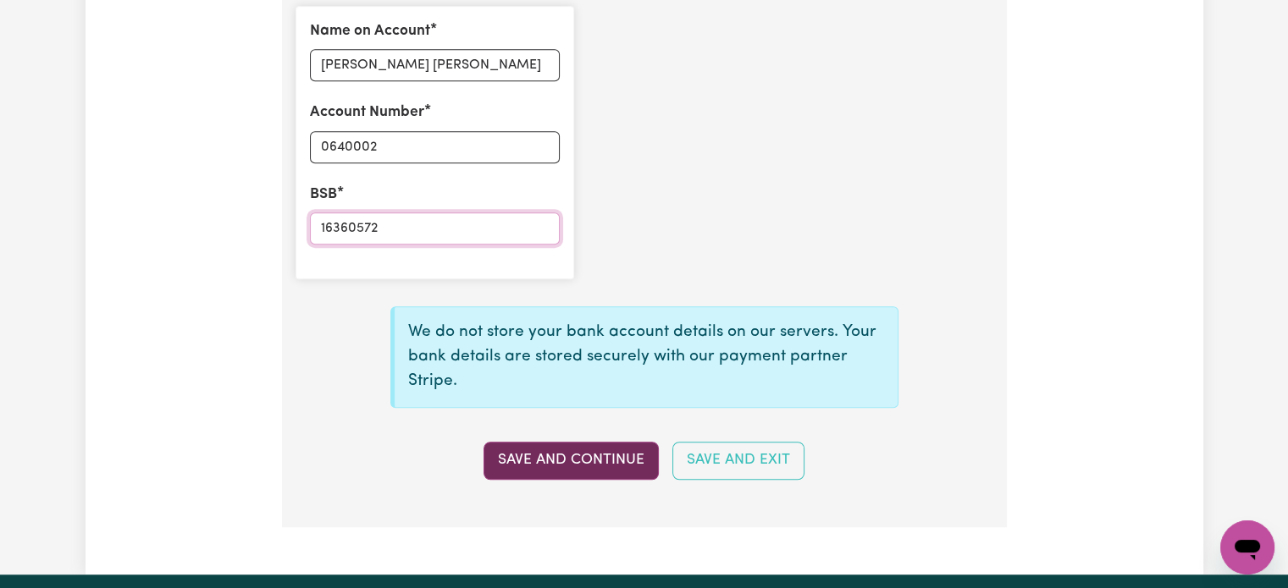
scroll to position [1355, 0]
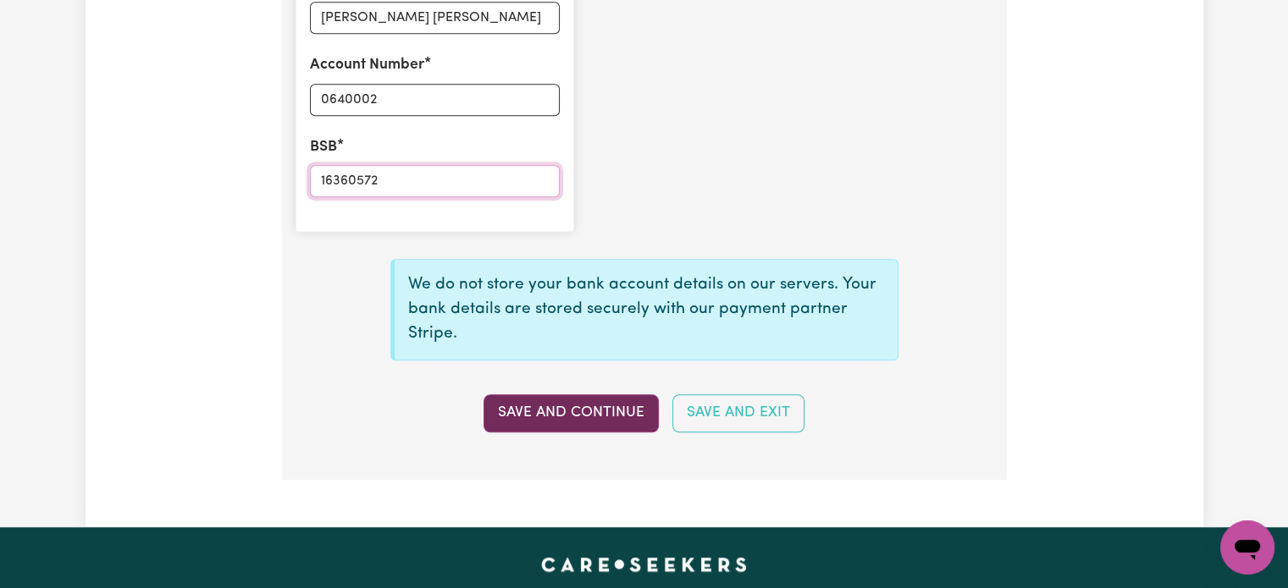
type input "16360572"
click at [598, 400] on button "Save and Continue" at bounding box center [570, 413] width 175 height 37
click at [576, 414] on button "Save and Continue" at bounding box center [570, 413] width 175 height 37
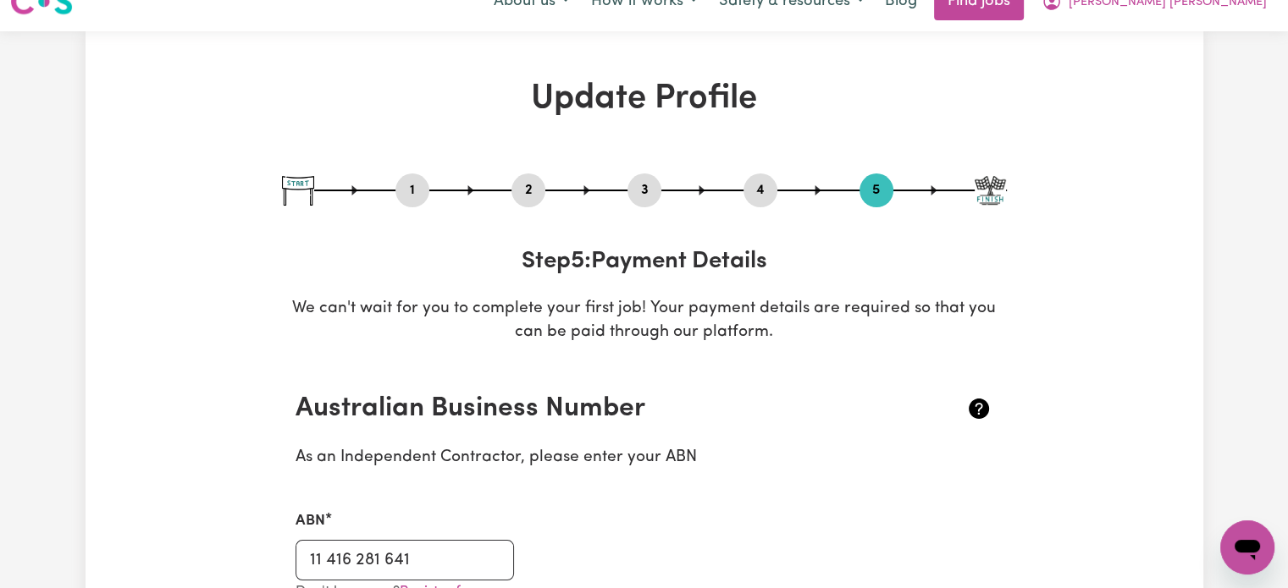
scroll to position [0, 0]
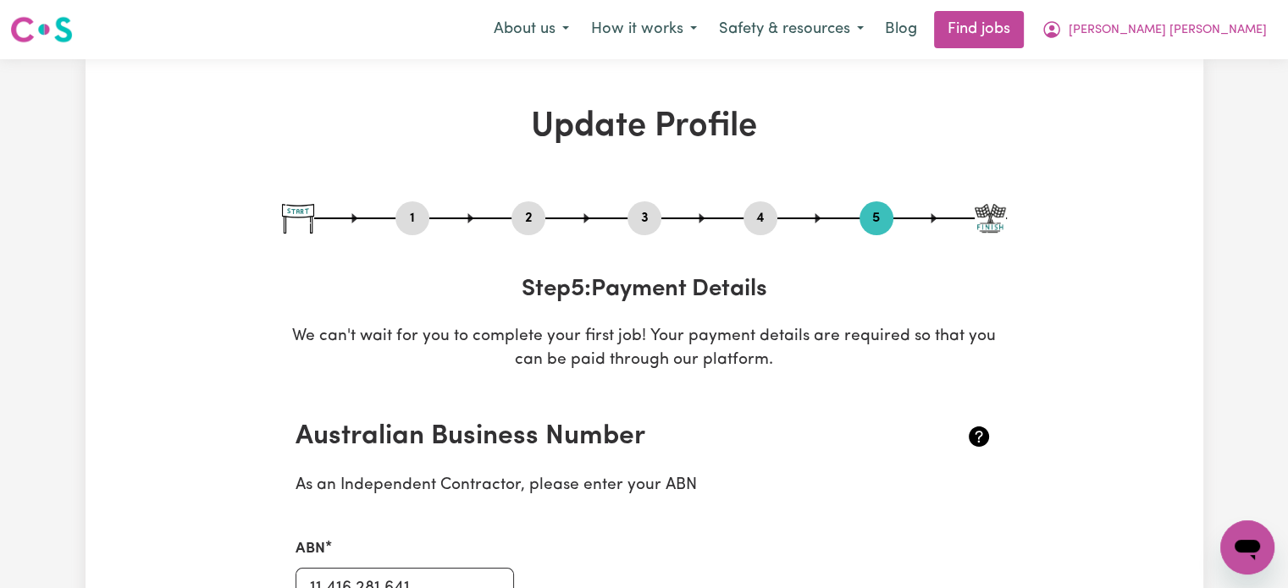
drag, startPoint x: 399, startPoint y: 208, endPoint x: 411, endPoint y: 215, distance: 14.4
click at [400, 208] on button "1" at bounding box center [412, 218] width 34 height 22
select select "[DEMOGRAPHIC_DATA]"
select select "Student Visa"
select select "Studying a healthcare related degree or qualification"
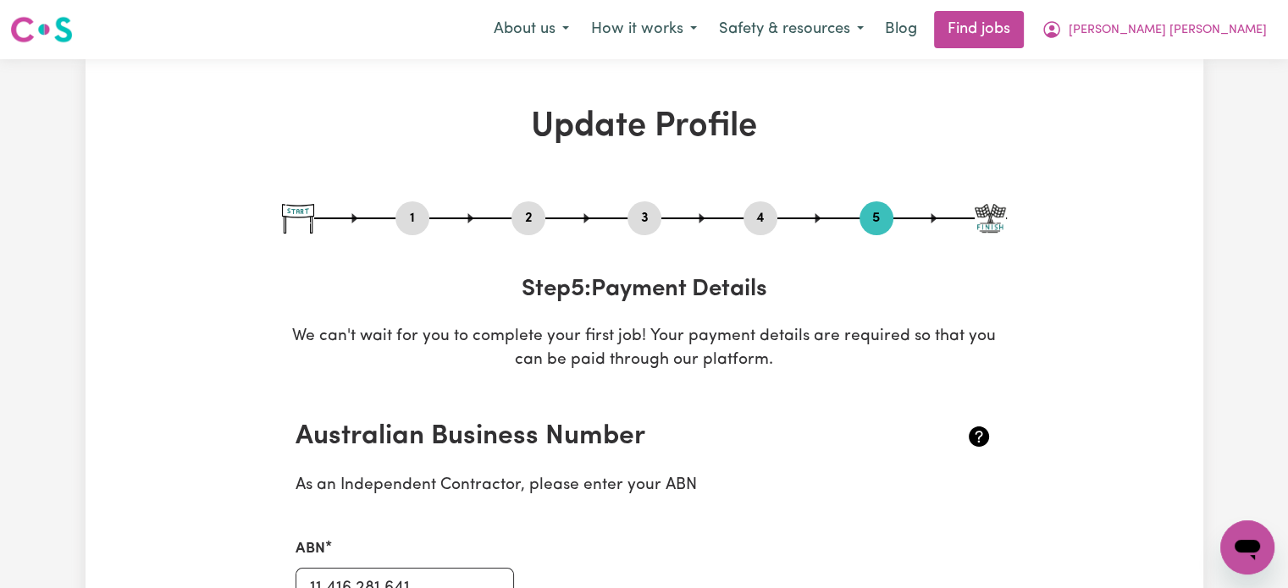
select select "43"
select select "50"
select select "55"
select select "70"
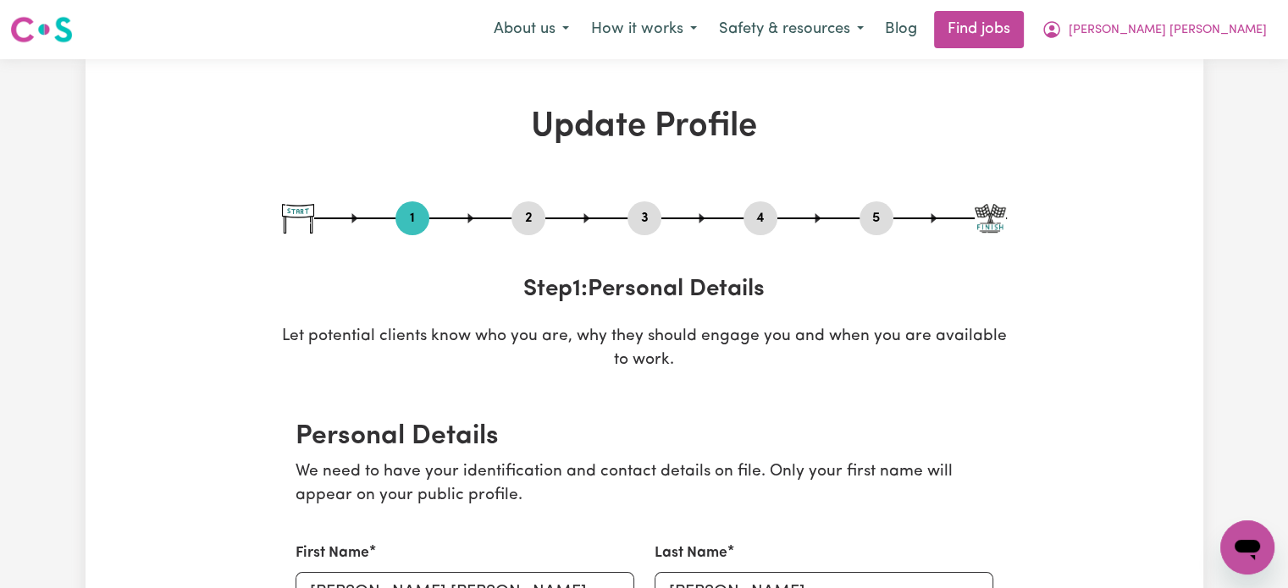
click at [418, 219] on button "1" at bounding box center [412, 218] width 34 height 22
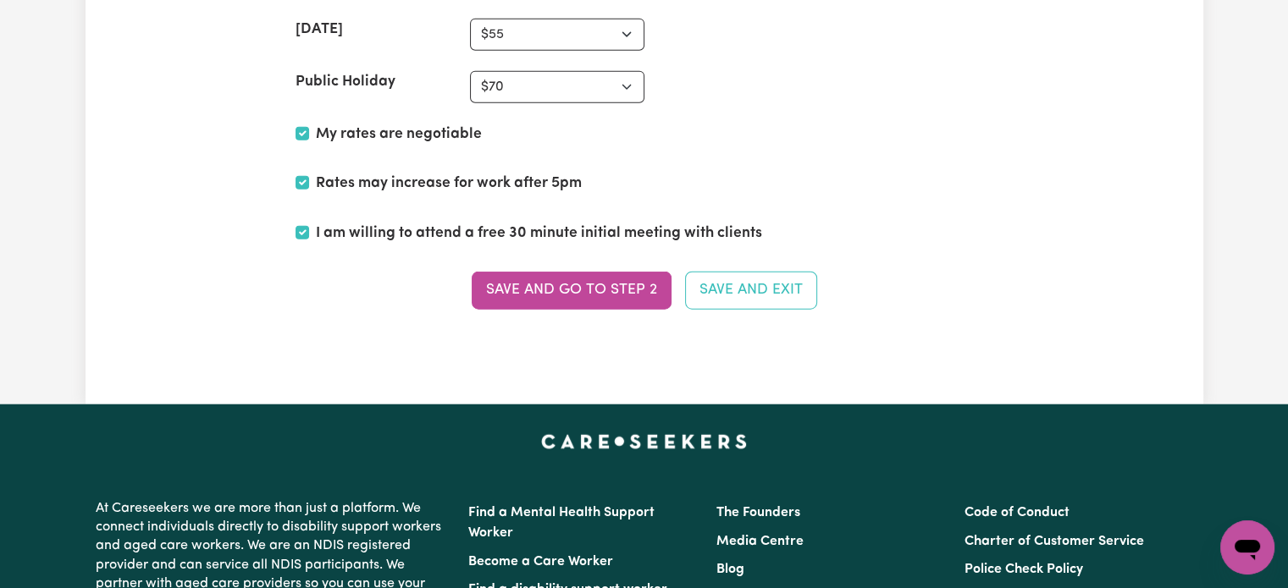
scroll to position [4318, 0]
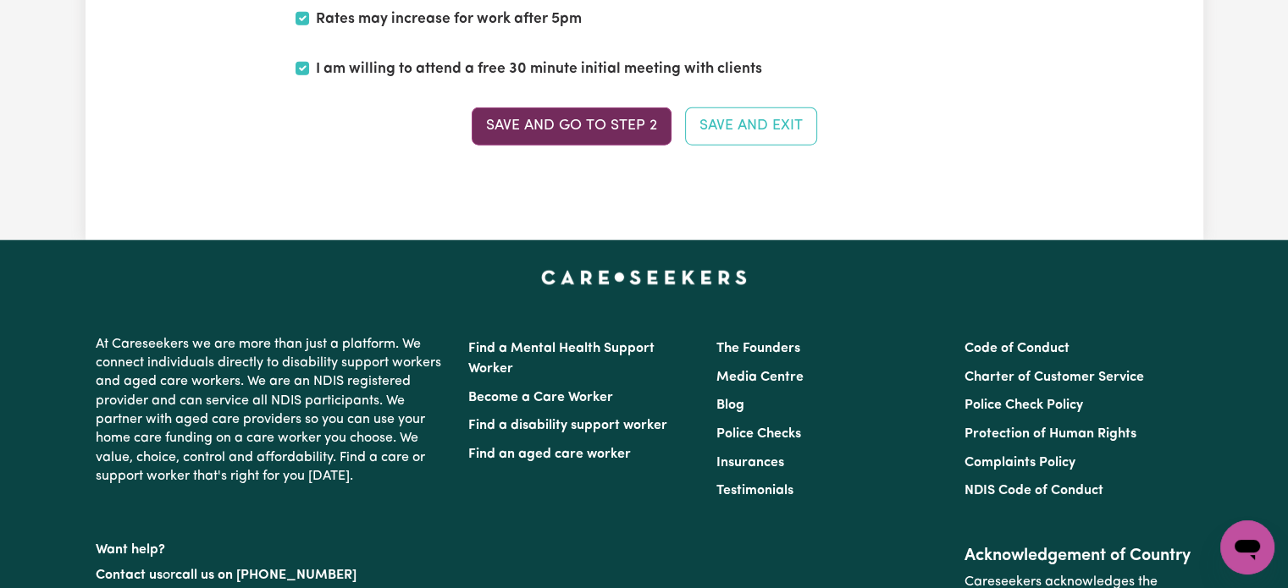
click at [635, 123] on button "Save and go to Step 2" at bounding box center [572, 126] width 200 height 37
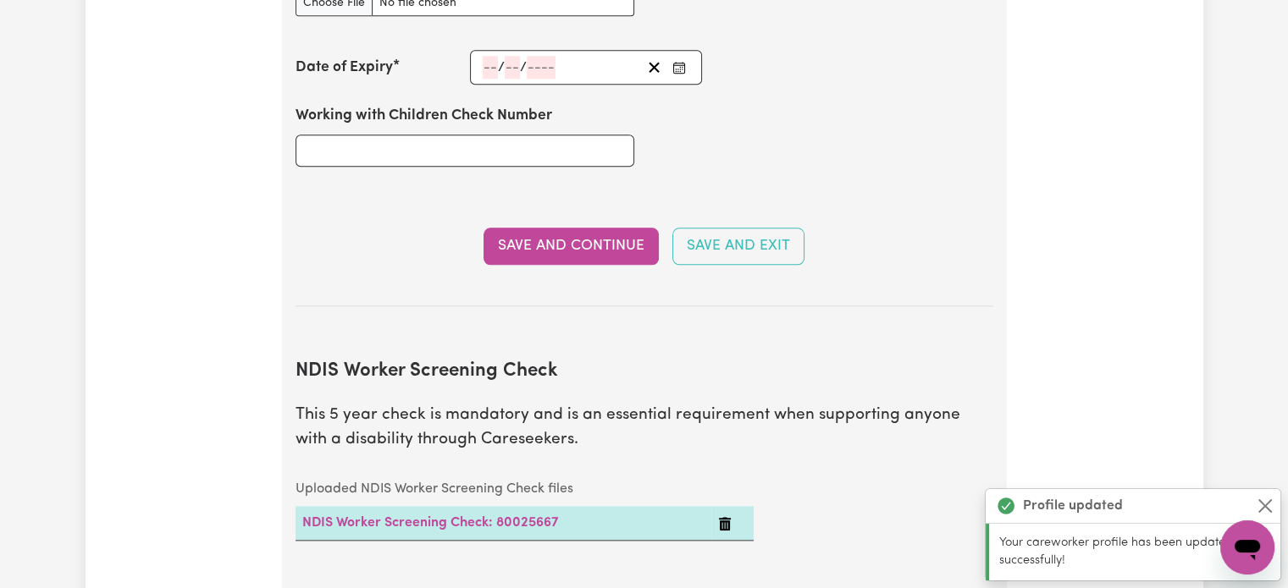
scroll to position [1599, 0]
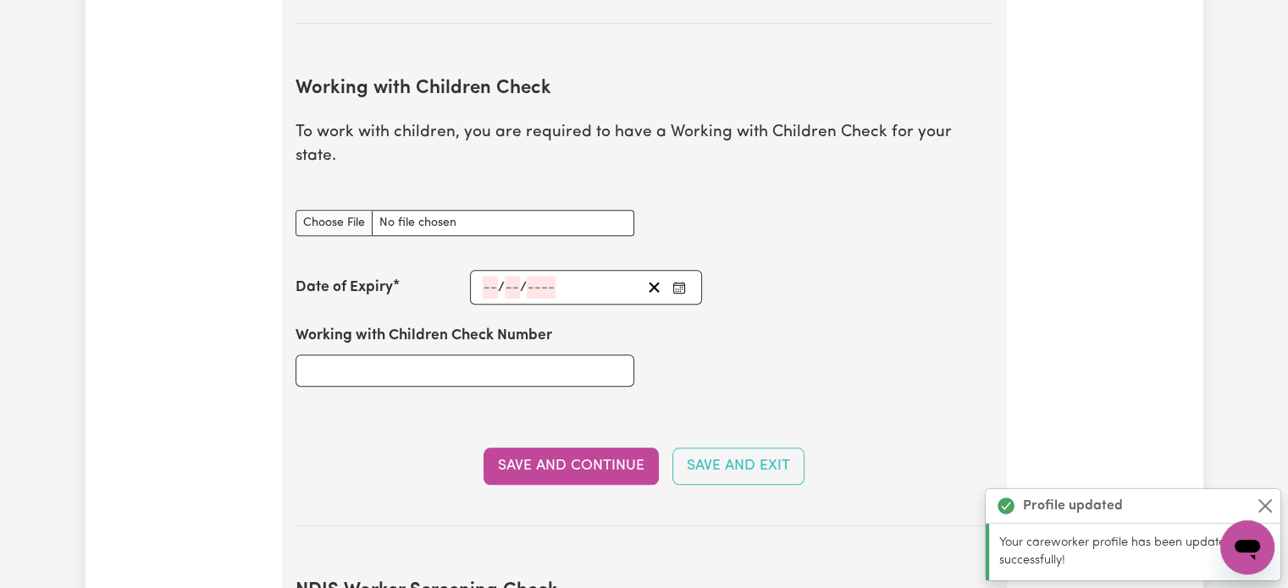
click at [489, 276] on input "number" at bounding box center [490, 287] width 15 height 23
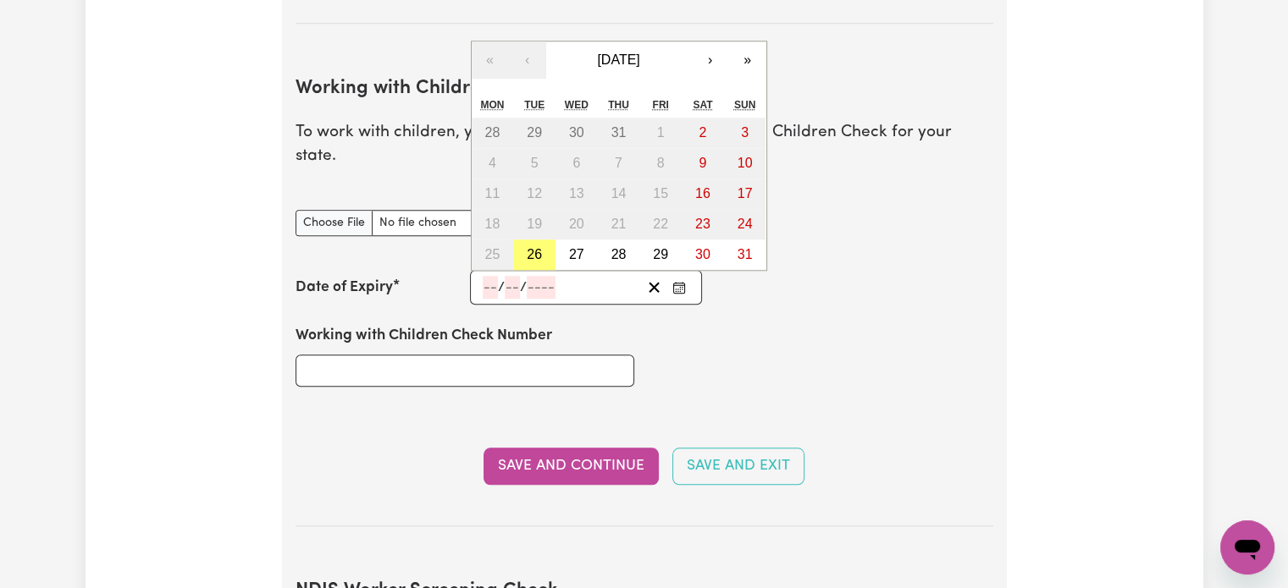
click at [342, 231] on section "Working with Children Check To work with children, you are required to have a W…" at bounding box center [644, 289] width 698 height 476
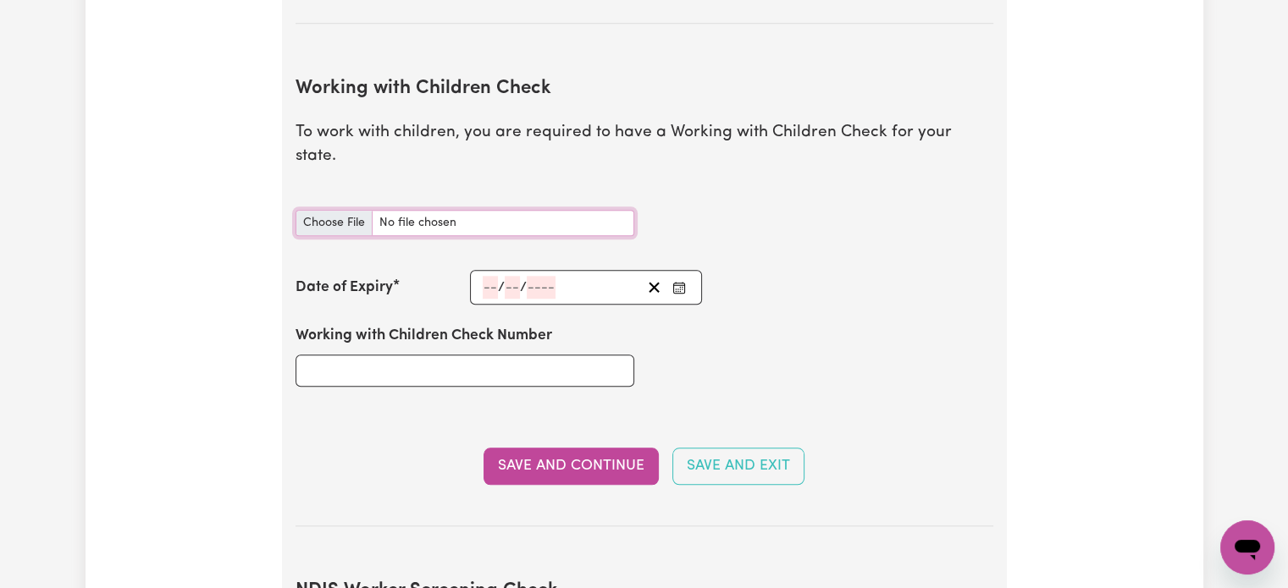
click at [322, 210] on input "Working with Children Check document" at bounding box center [464, 223] width 339 height 26
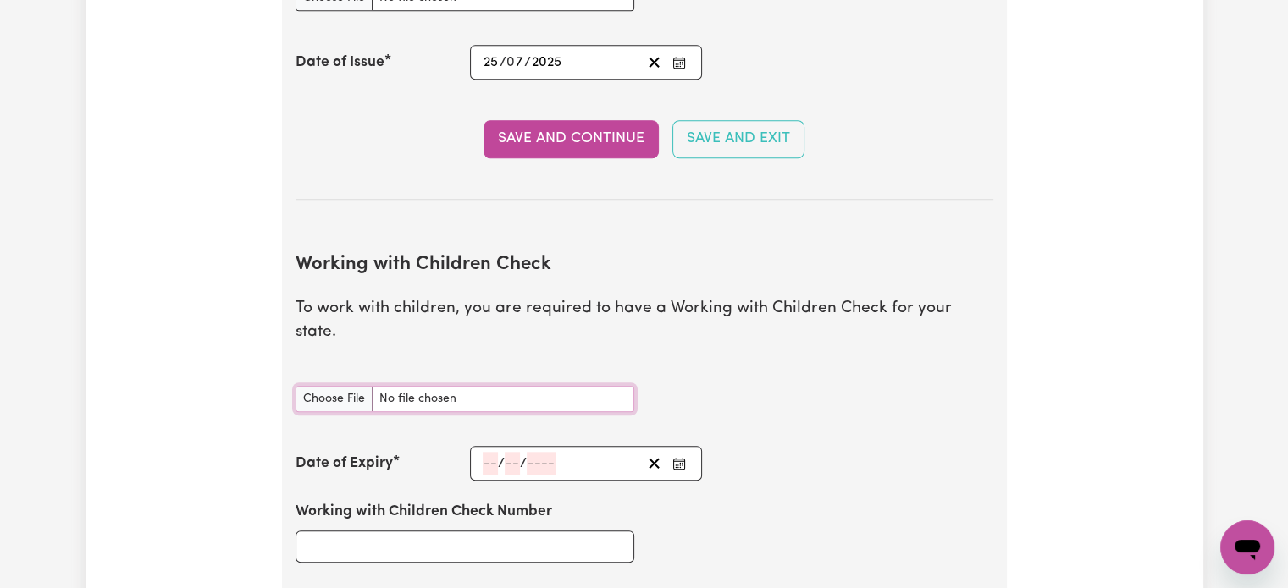
scroll to position [1430, 0]
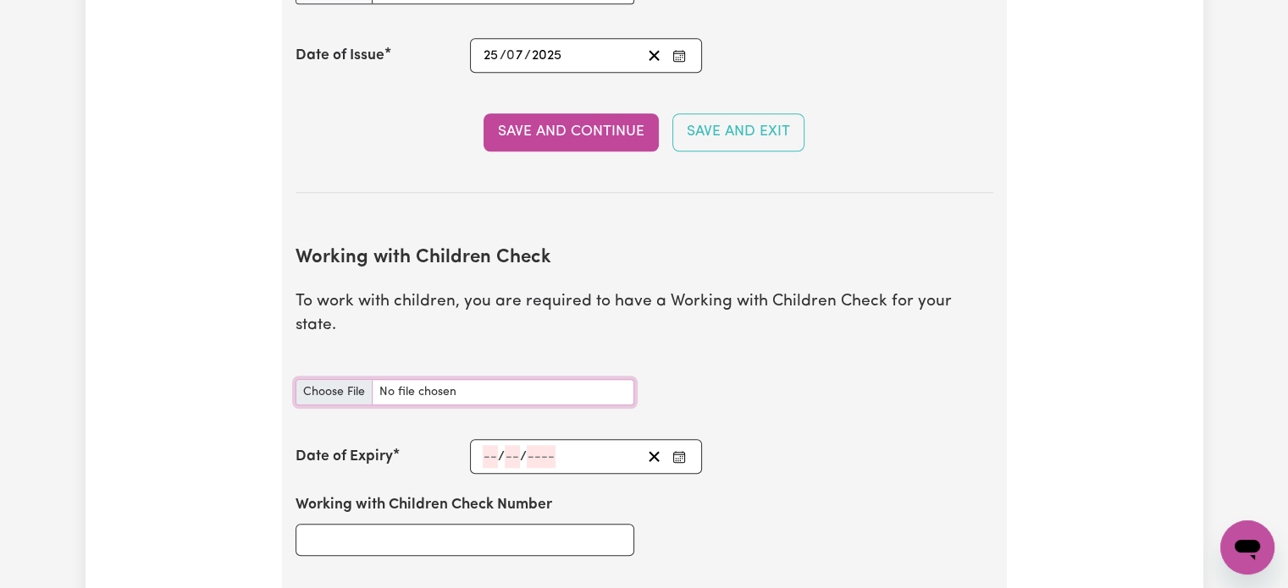
click at [348, 379] on input "Working with Children Check document" at bounding box center [464, 392] width 339 height 26
click at [1107, 260] on div "Update Profile 1 2 3 4 5 Step 2 : Referees and Safety Checks To have an active …" at bounding box center [645, 438] width 1118 height 3522
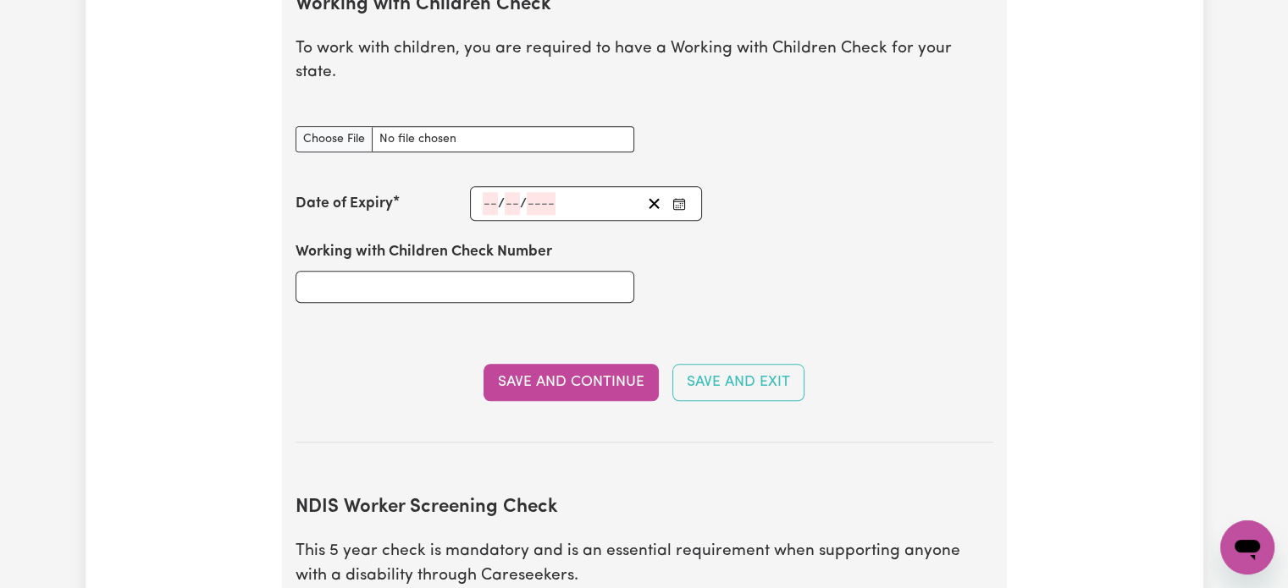
scroll to position [1684, 0]
click at [596, 539] on p "This 5 year check is mandatory and is an essential requirement when supporting …" at bounding box center [644, 563] width 698 height 49
click at [457, 270] on input "Working with Children Check Number" at bounding box center [464, 286] width 339 height 32
type input "80025667"
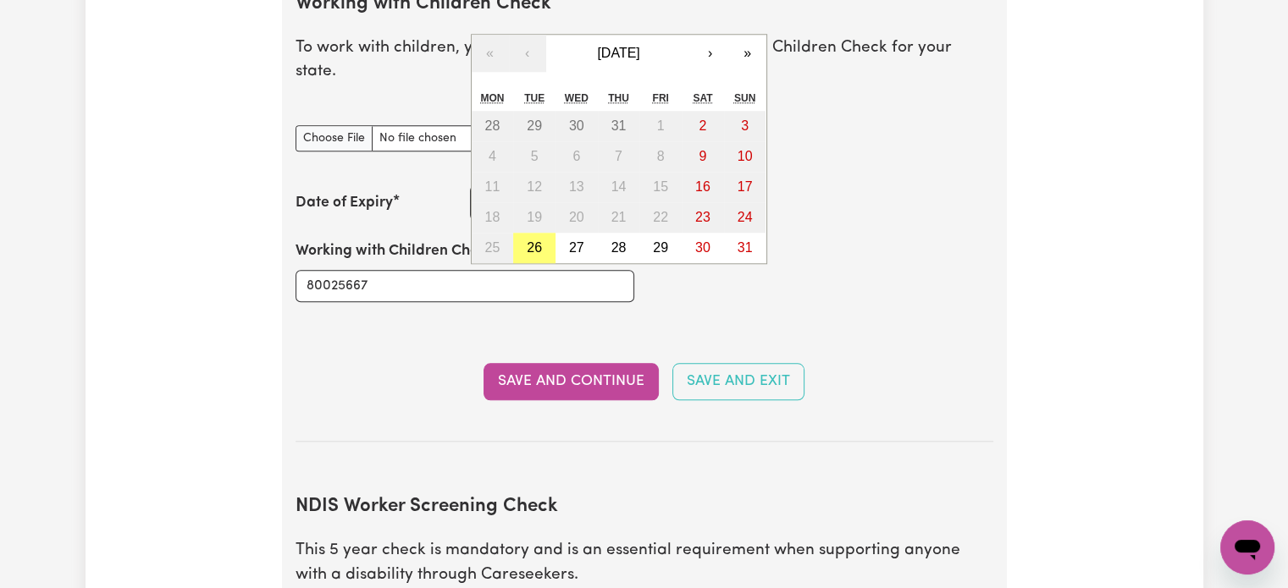
click at [482, 185] on div "/ / « ‹ [DATE] › » Mon Tue Wed Thu Fri Sat Sun 28 29 30 31 1 2 3 4 5 6 7 8 9 10…" at bounding box center [586, 202] width 233 height 35
click at [669, 35] on button "[DATE]" at bounding box center [619, 53] width 146 height 37
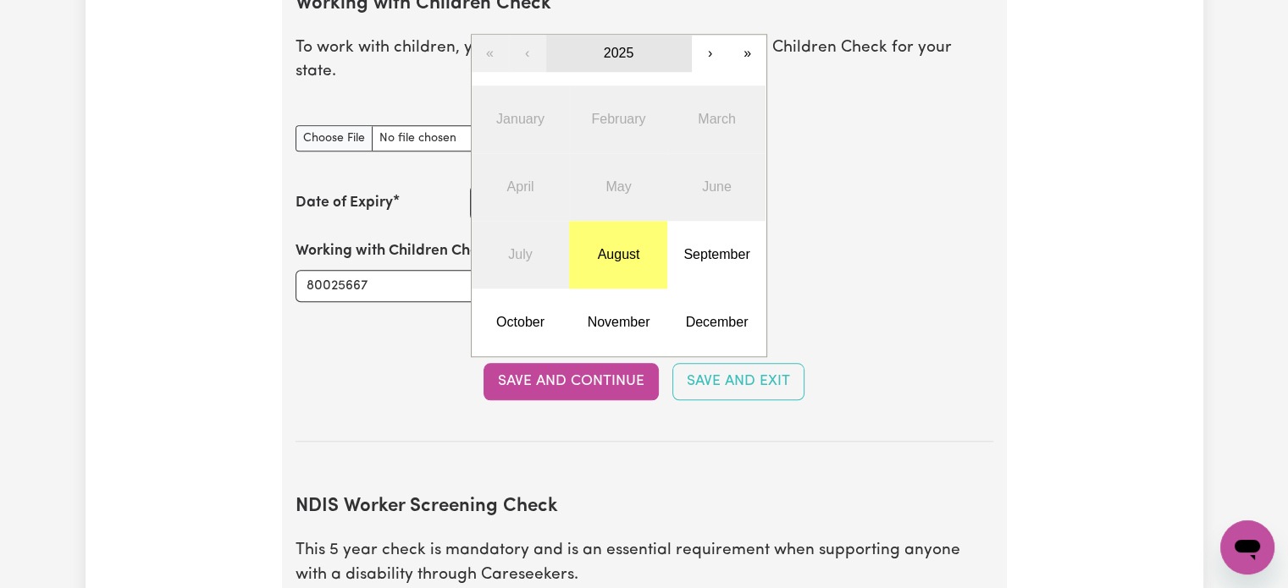
click at [637, 35] on button "2025" at bounding box center [619, 53] width 146 height 37
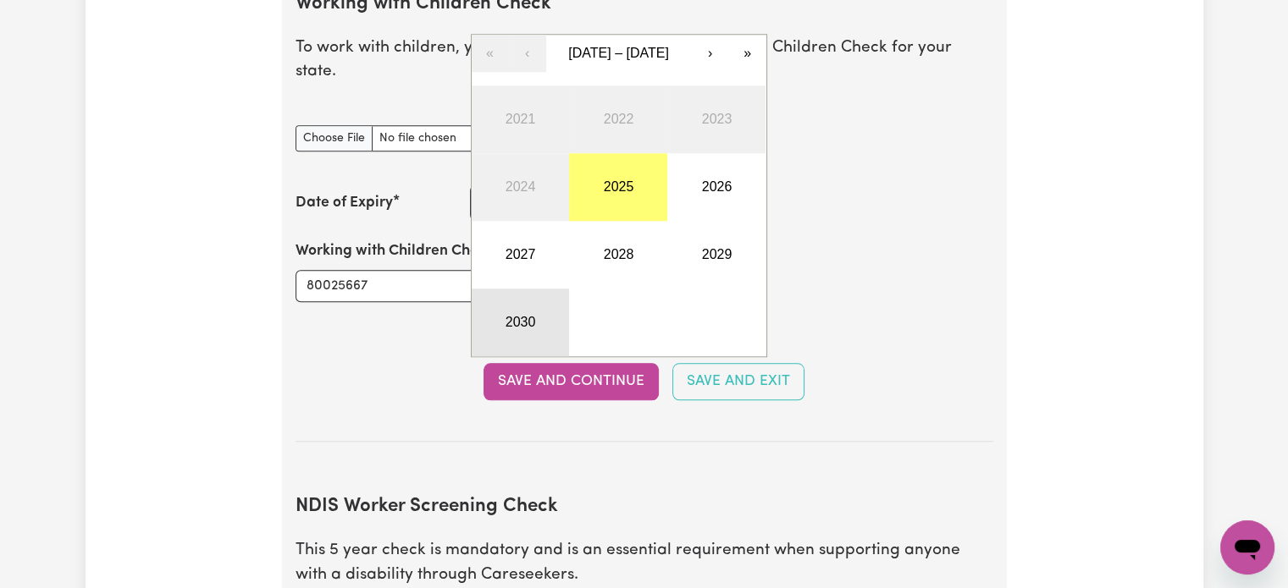
click at [533, 289] on button "2030" at bounding box center [521, 323] width 98 height 68
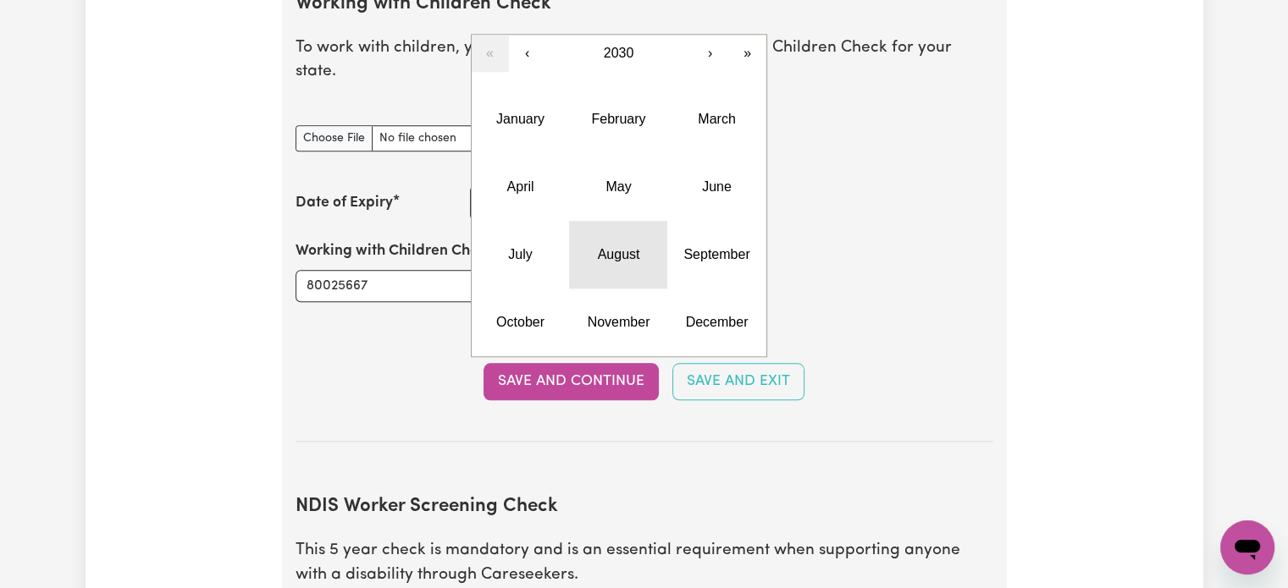
click at [624, 247] on abbr "August" at bounding box center [619, 254] width 42 height 14
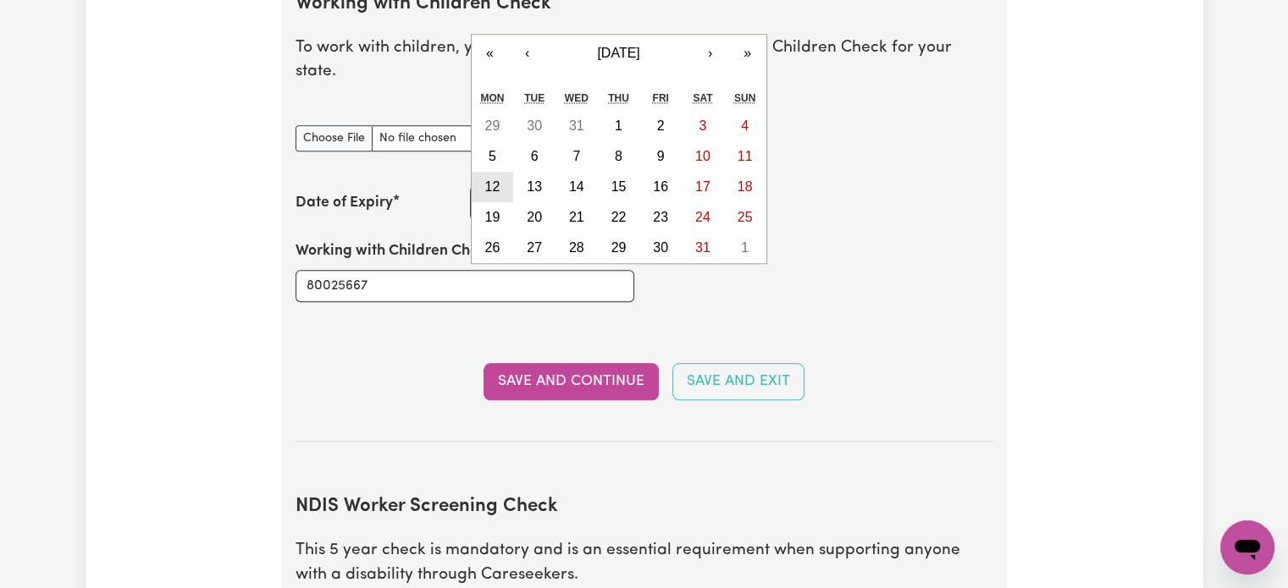
click at [481, 172] on button "12" at bounding box center [493, 187] width 42 height 30
type input "[DATE]"
type input "12"
type input "8"
type input "2030"
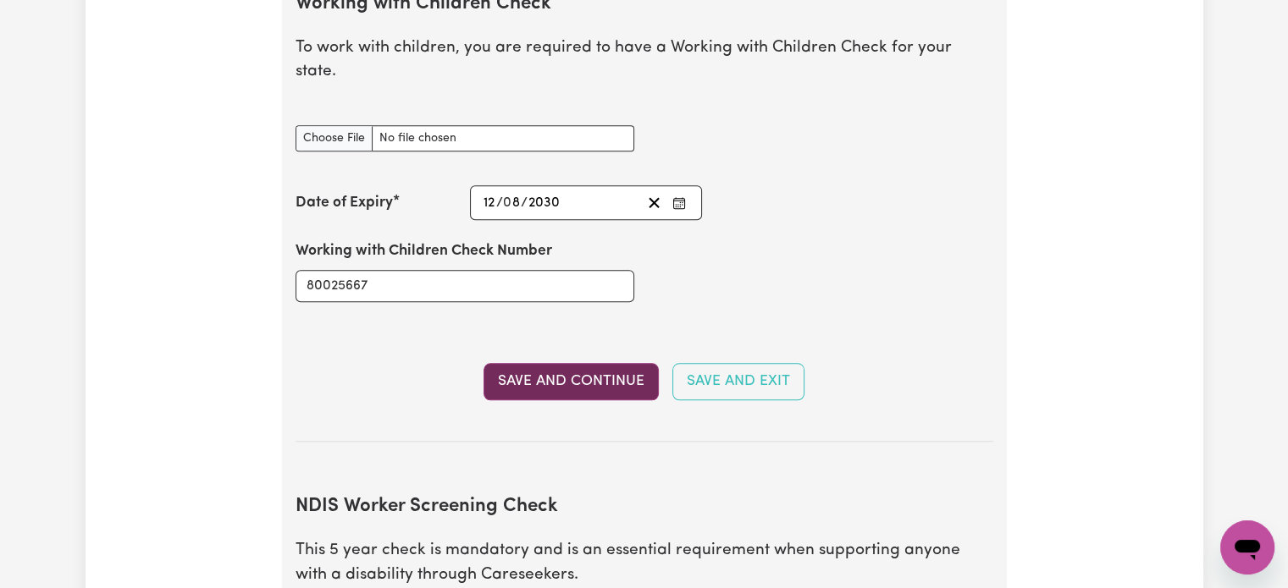
click at [599, 363] on button "Save and Continue" at bounding box center [570, 381] width 175 height 37
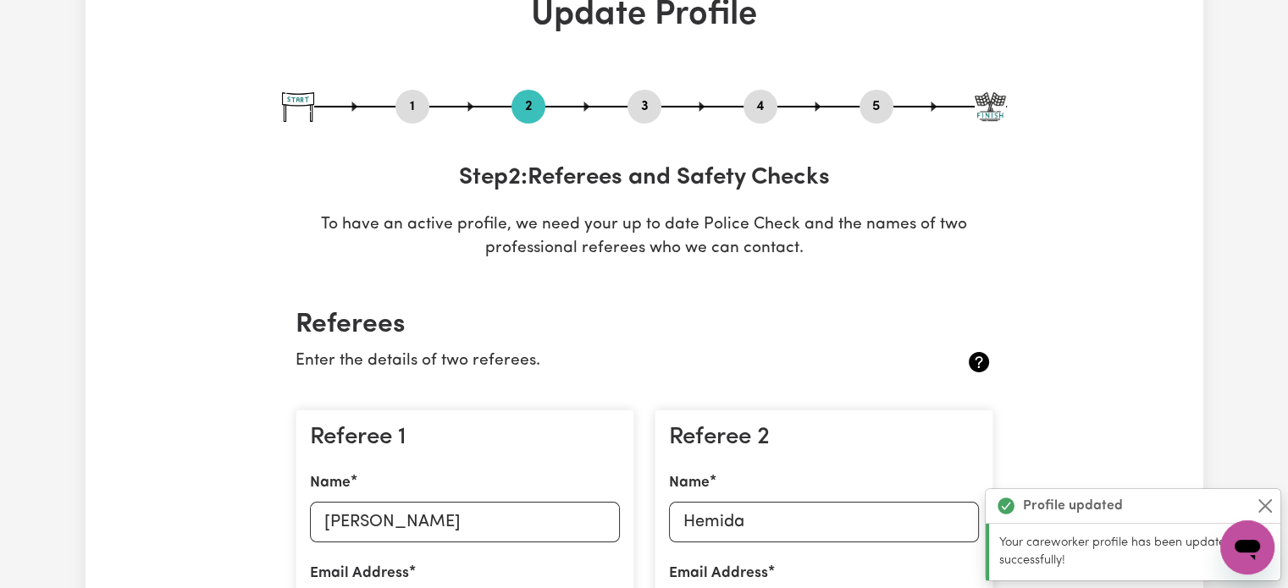
scroll to position [0, 0]
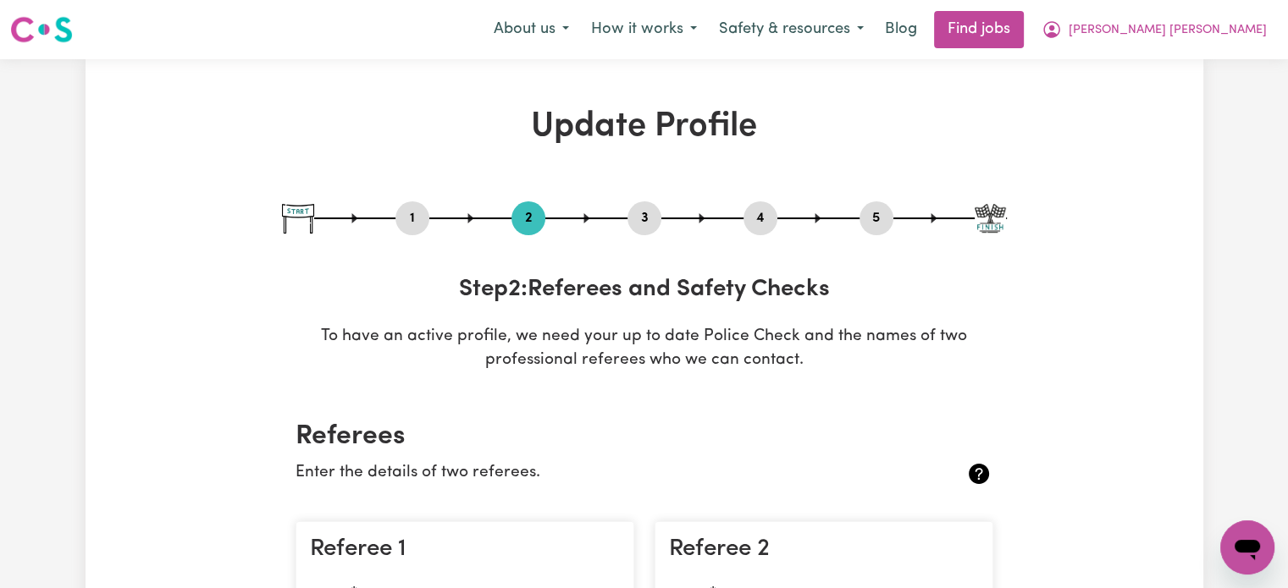
click at [884, 229] on div "5" at bounding box center [876, 219] width 34 height 34
click at [885, 218] on button "5" at bounding box center [876, 218] width 34 height 22
select select "I am providing services by being employed by an organisation"
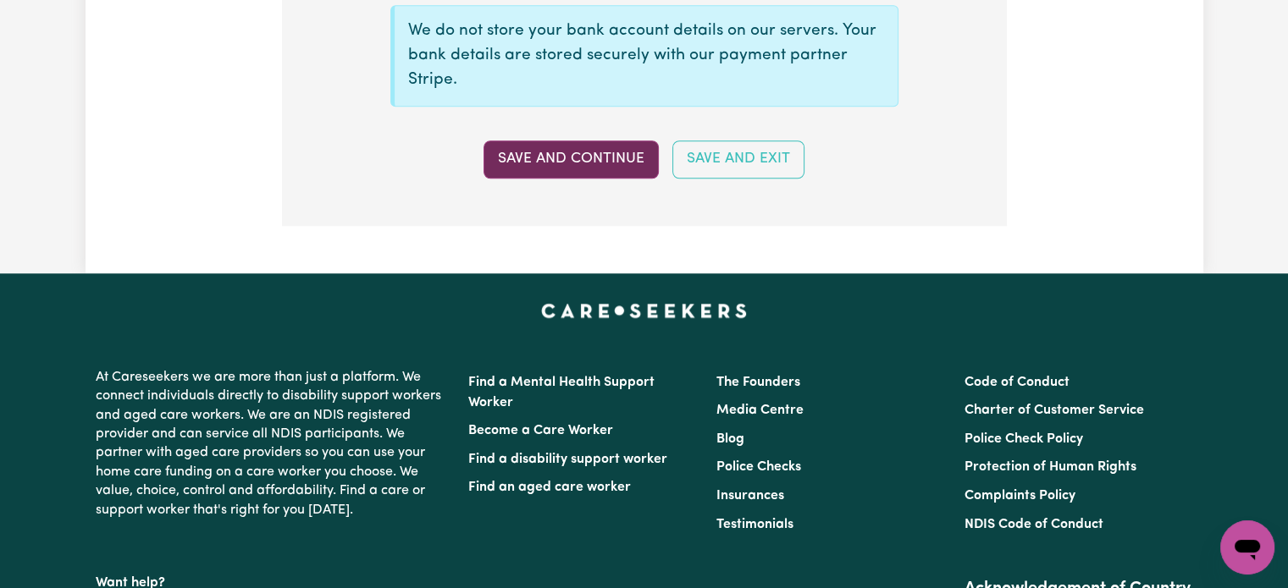
click at [610, 160] on button "Save and Continue" at bounding box center [570, 159] width 175 height 37
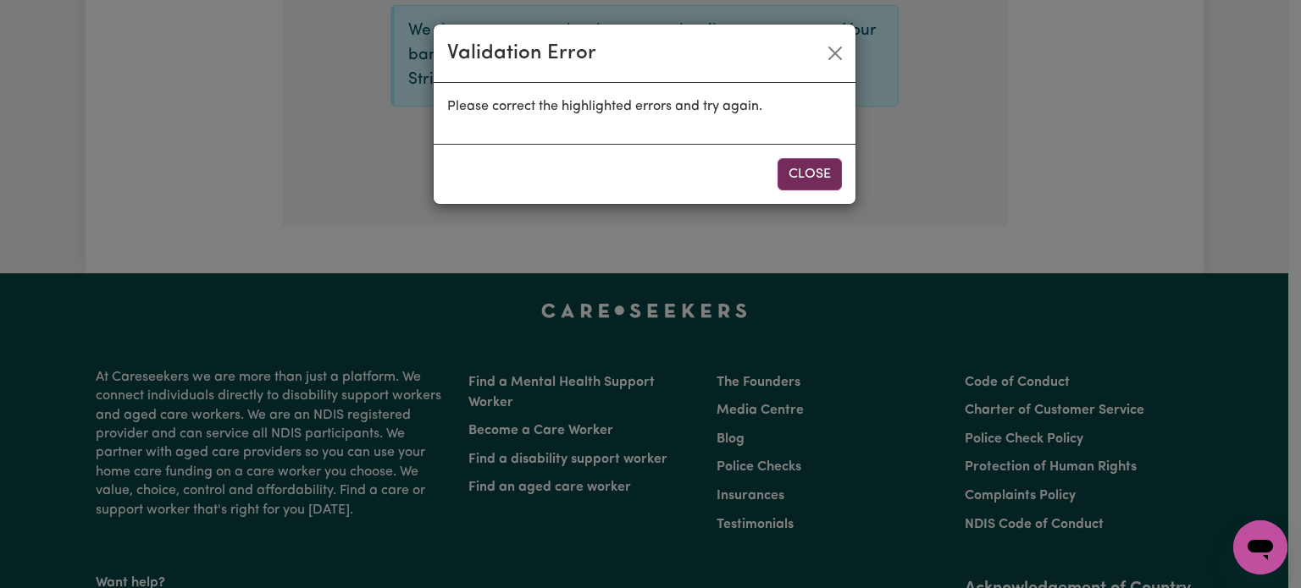
click at [806, 180] on button "Close" at bounding box center [809, 174] width 64 height 32
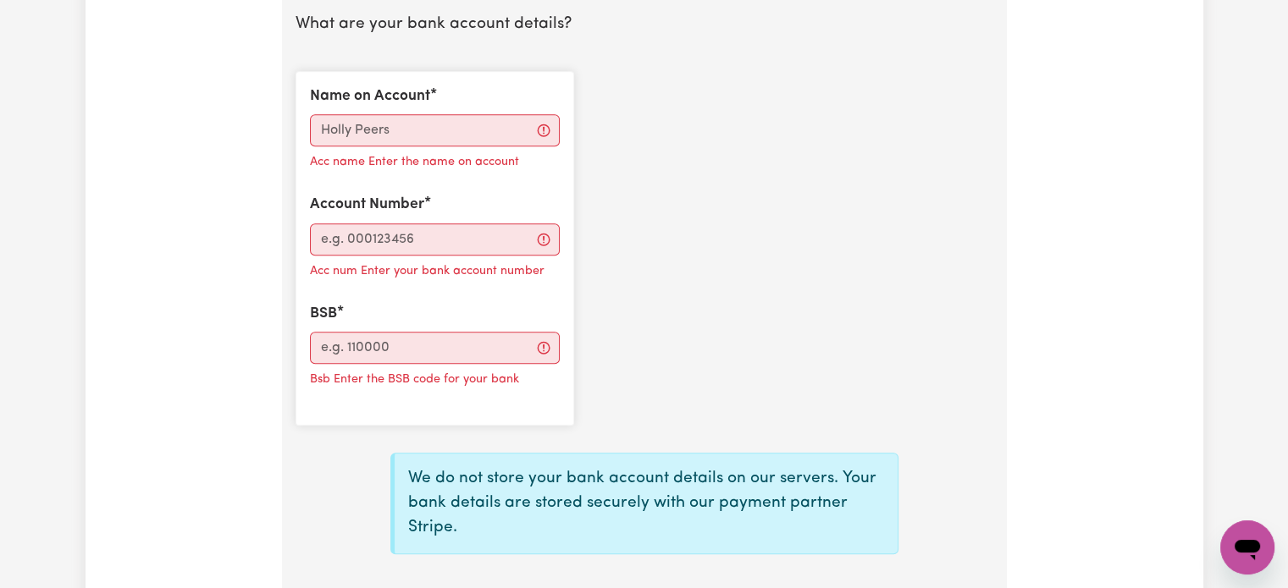
scroll to position [1097, 0]
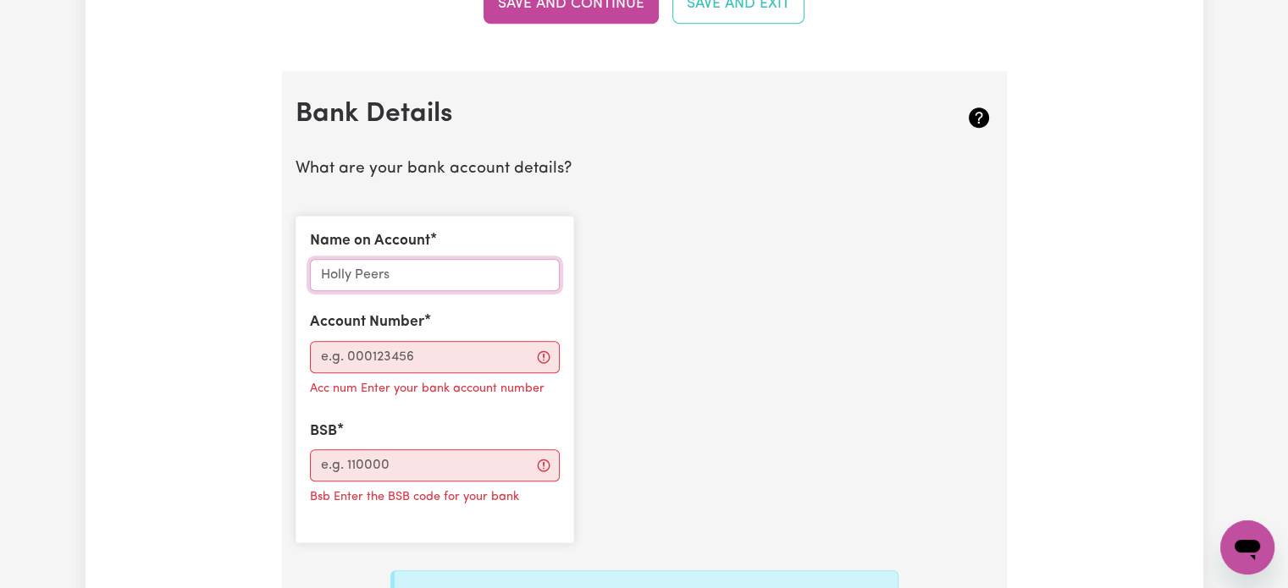
click at [383, 272] on input "Name on Account" at bounding box center [435, 275] width 250 height 32
type input "[PERSON_NAME] [PERSON_NAME]"
click at [444, 380] on p "Acc num Enter your bank account number" at bounding box center [427, 389] width 235 height 19
click at [444, 367] on input "Account Number" at bounding box center [435, 357] width 250 height 32
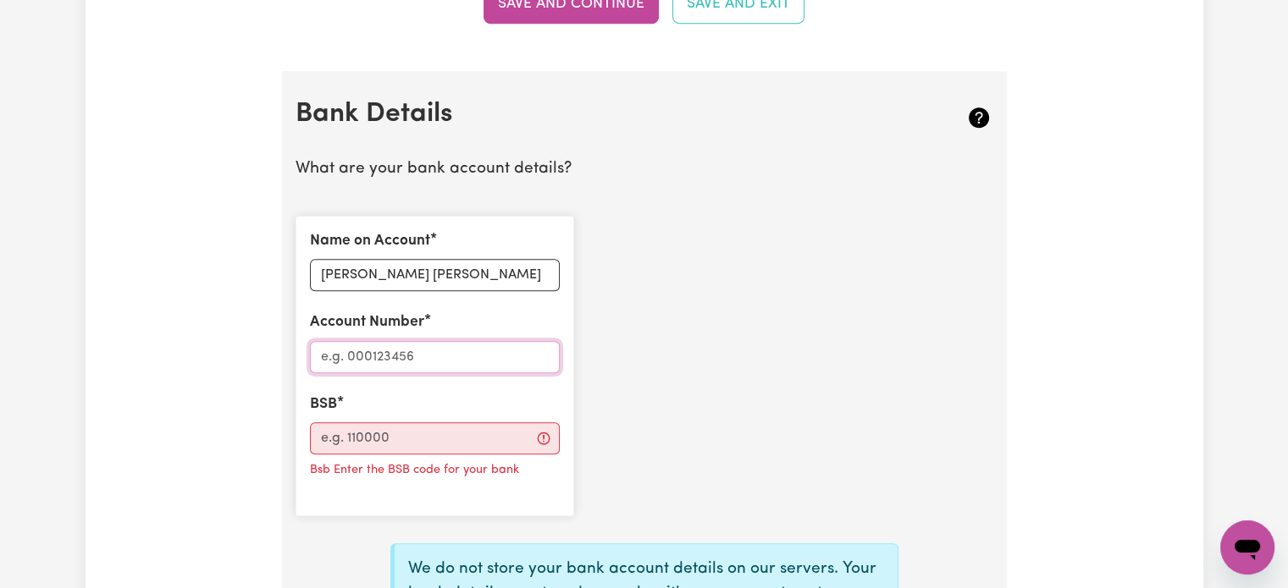
paste input "064000"
type input "064000"
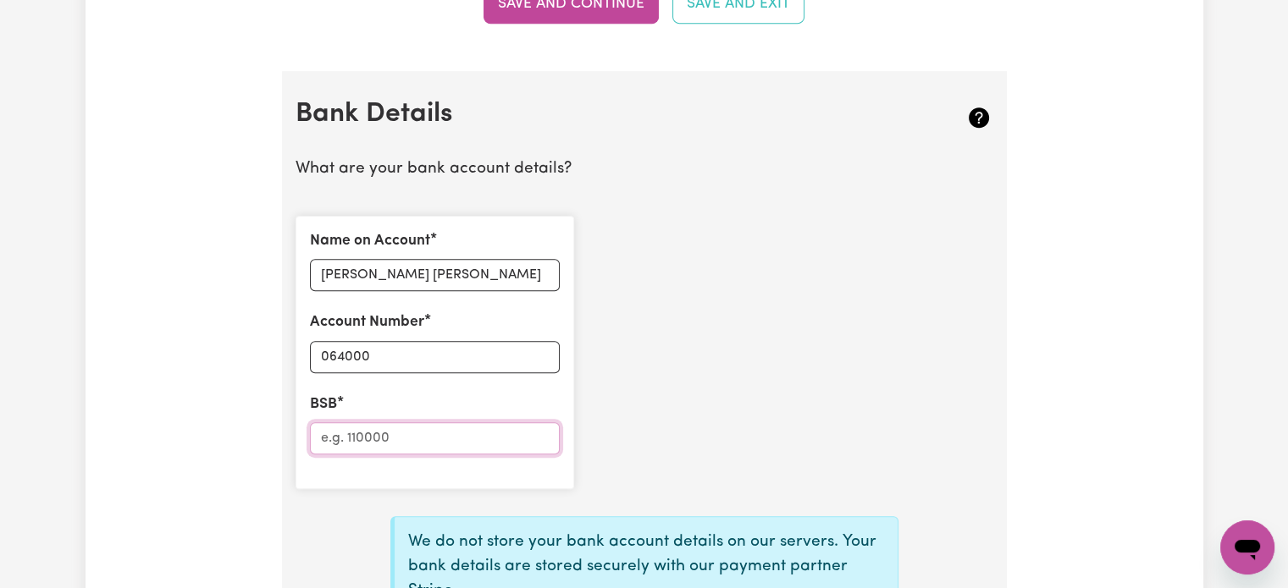
click at [401, 432] on input "BSB" at bounding box center [435, 439] width 250 height 32
click at [369, 430] on input "BSB" at bounding box center [435, 439] width 250 height 32
paste input "064000"
type input "064000"
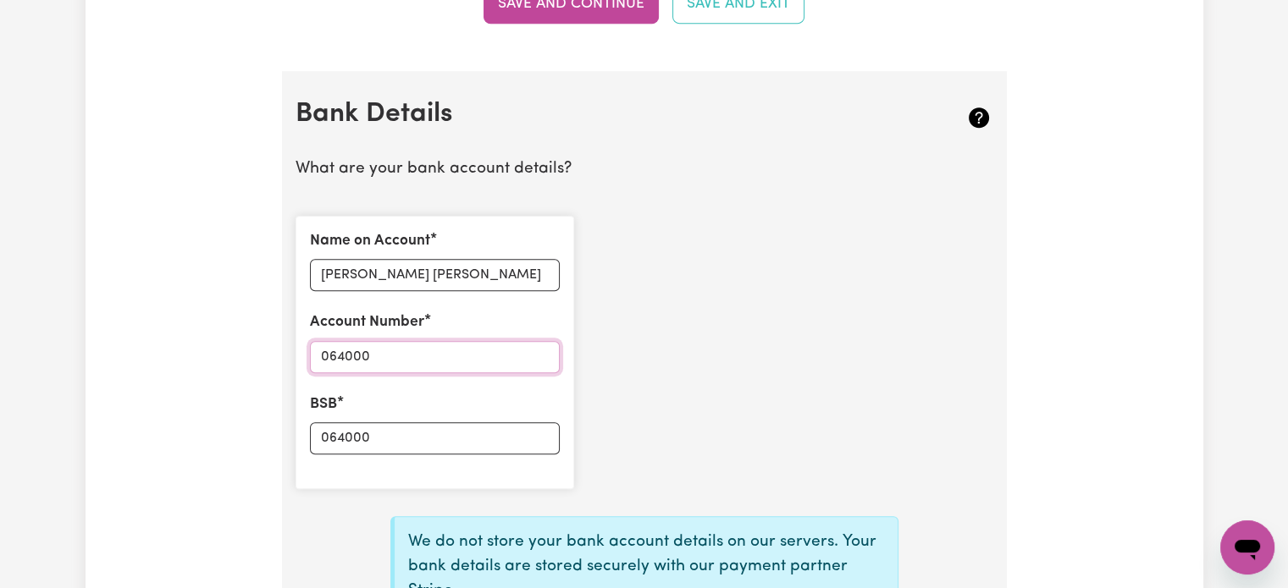
drag, startPoint x: 379, startPoint y: 355, endPoint x: 373, endPoint y: 341, distance: 15.1
click at [373, 343] on input "064000" at bounding box center [435, 357] width 250 height 32
click at [373, 341] on input "064000" at bounding box center [435, 357] width 250 height 32
click at [376, 351] on input "064000" at bounding box center [435, 357] width 250 height 32
click at [441, 358] on input "064000" at bounding box center [435, 357] width 250 height 32
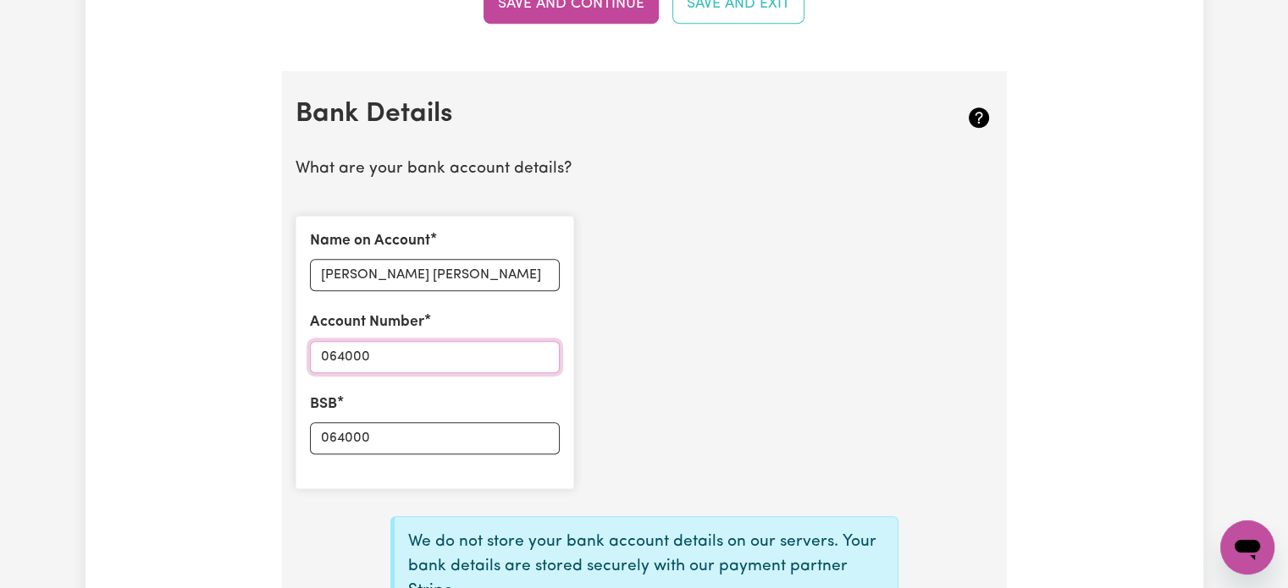
click at [441, 358] on input "064000" at bounding box center [435, 357] width 250 height 32
paste input "16360572"
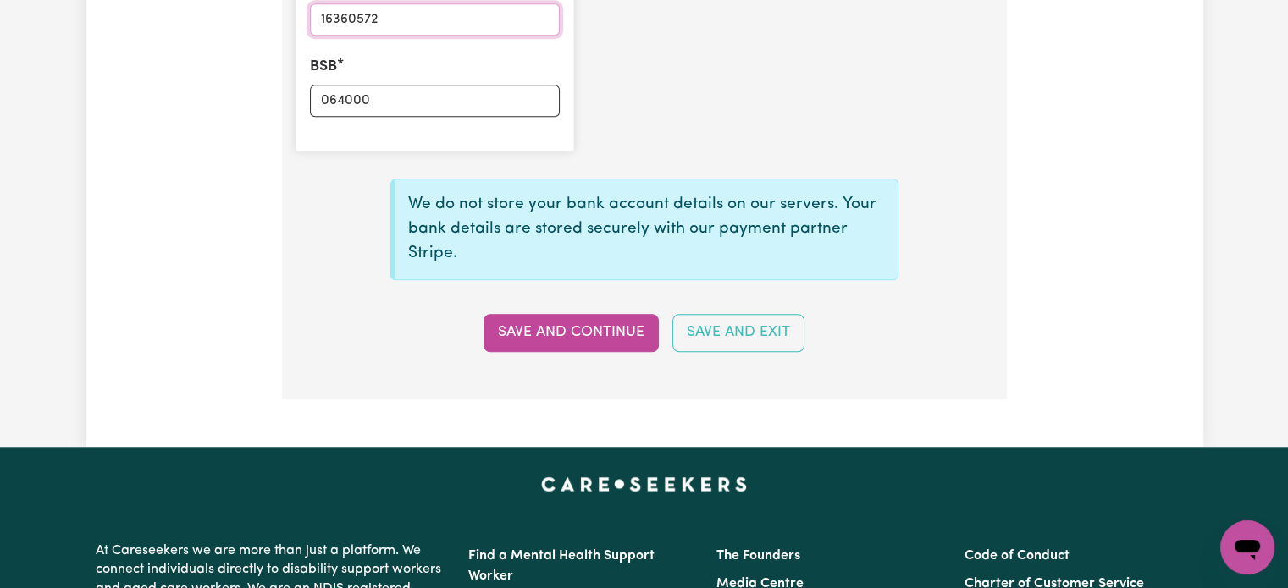
scroll to position [1436, 0]
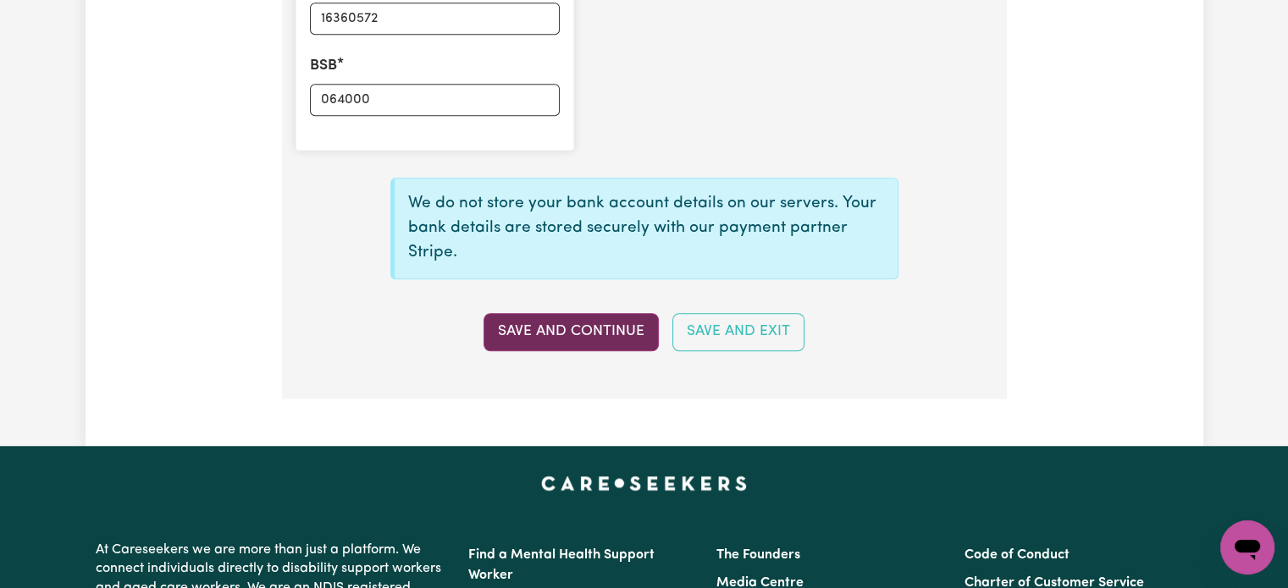
click at [583, 327] on button "Save and Continue" at bounding box center [570, 331] width 175 height 37
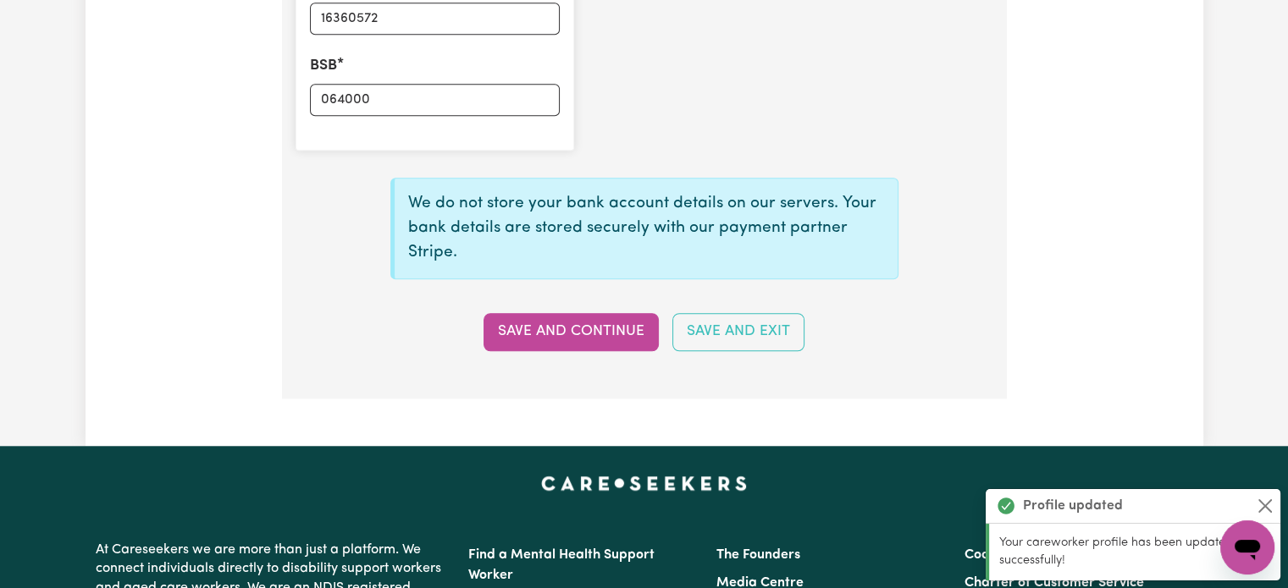
type input "****0572"
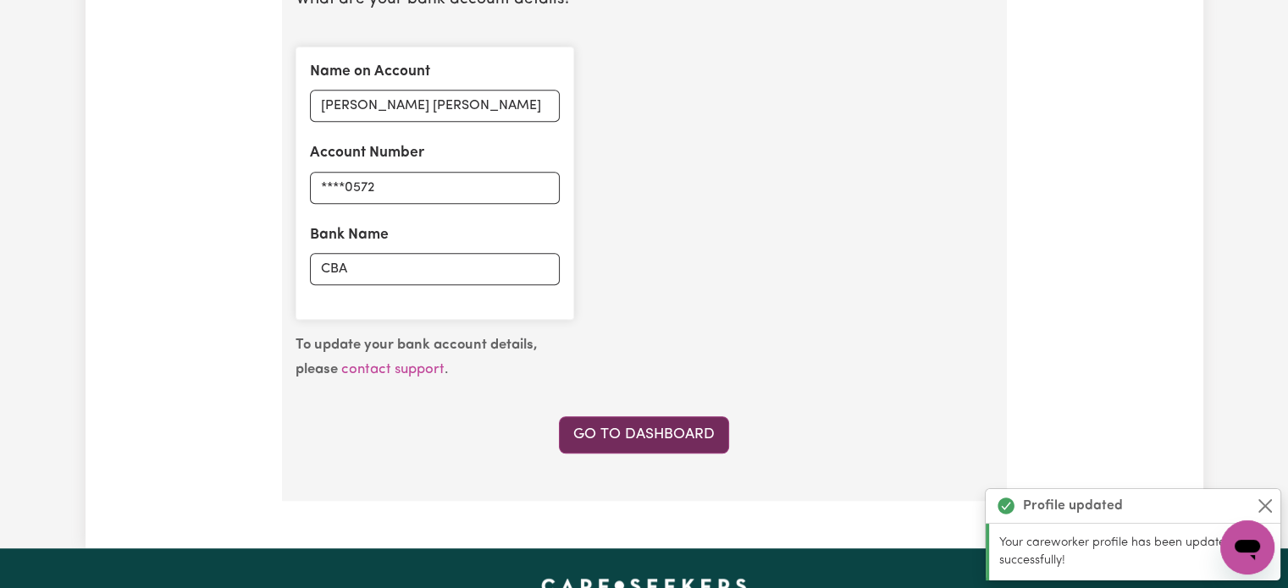
click at [646, 423] on link "Go to Dashboard" at bounding box center [644, 435] width 170 height 37
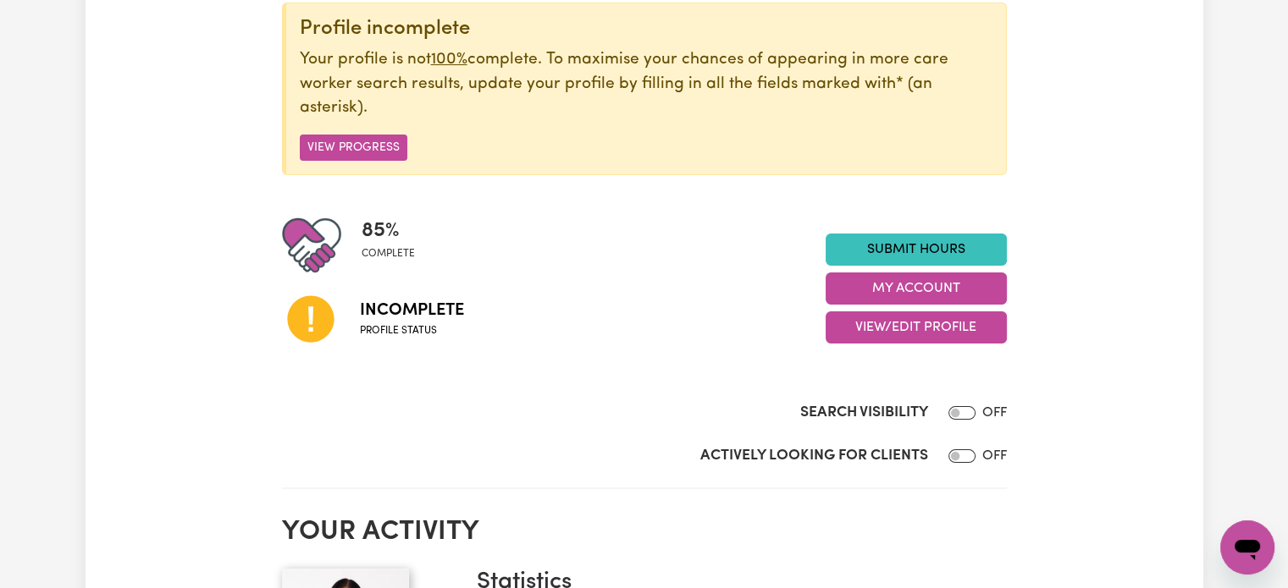
scroll to position [254, 0]
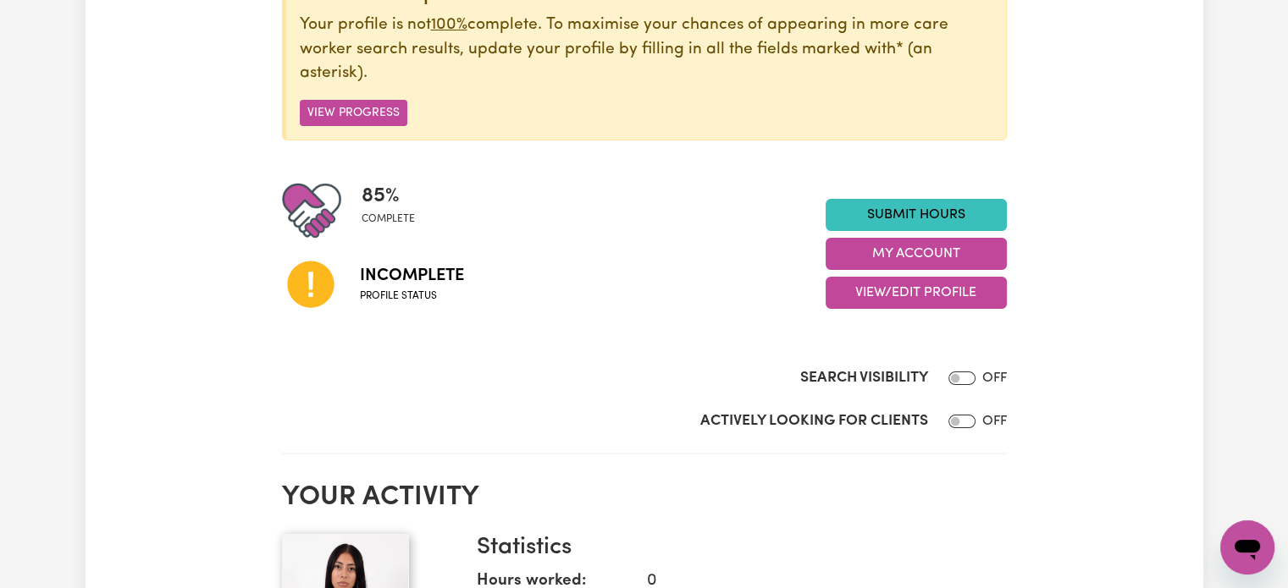
click at [352, 279] on div at bounding box center [321, 283] width 78 height 86
click at [309, 289] on icon at bounding box center [311, 285] width 58 height 58
click at [971, 299] on button "View/Edit Profile" at bounding box center [916, 293] width 181 height 32
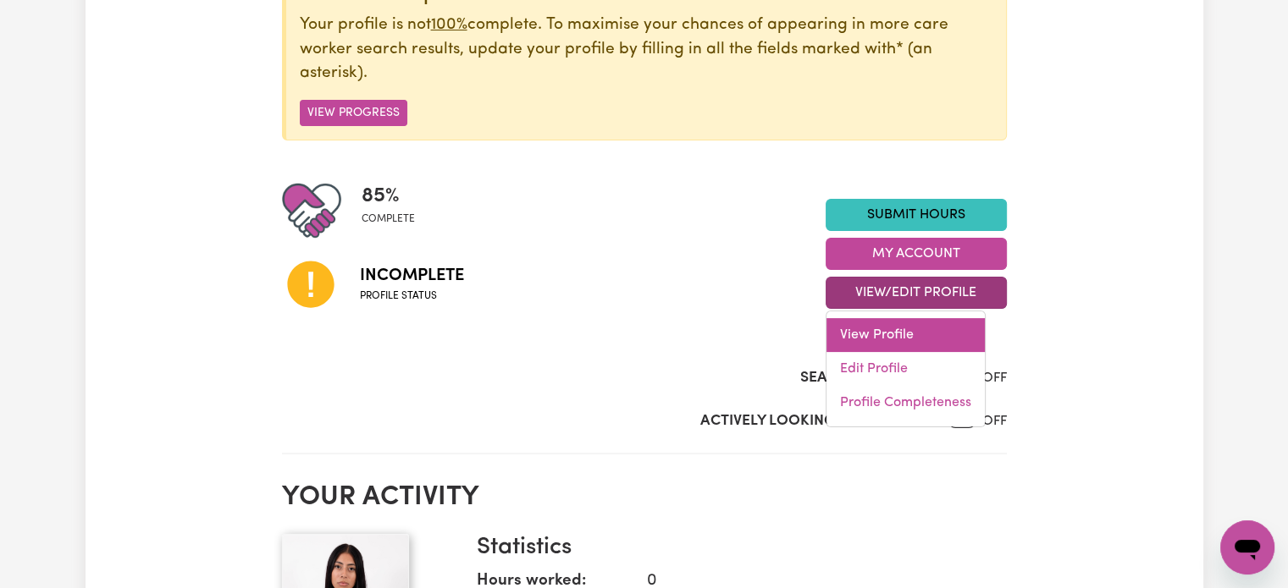
click at [900, 322] on link "View Profile" at bounding box center [905, 335] width 158 height 34
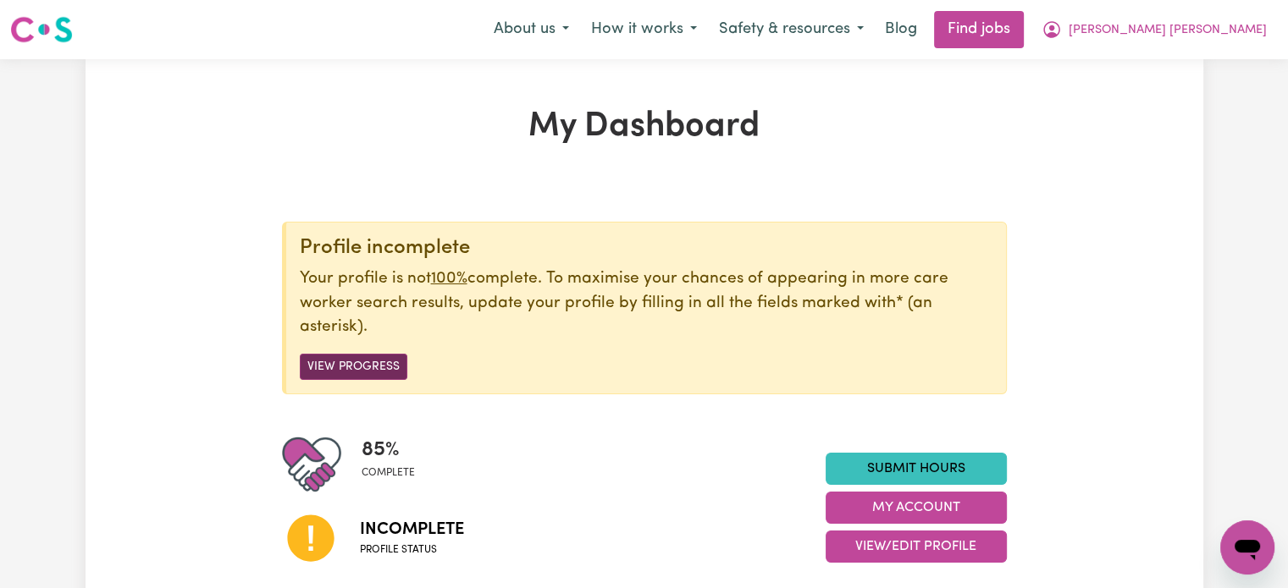
click at [356, 375] on button "View Progress" at bounding box center [354, 367] width 108 height 26
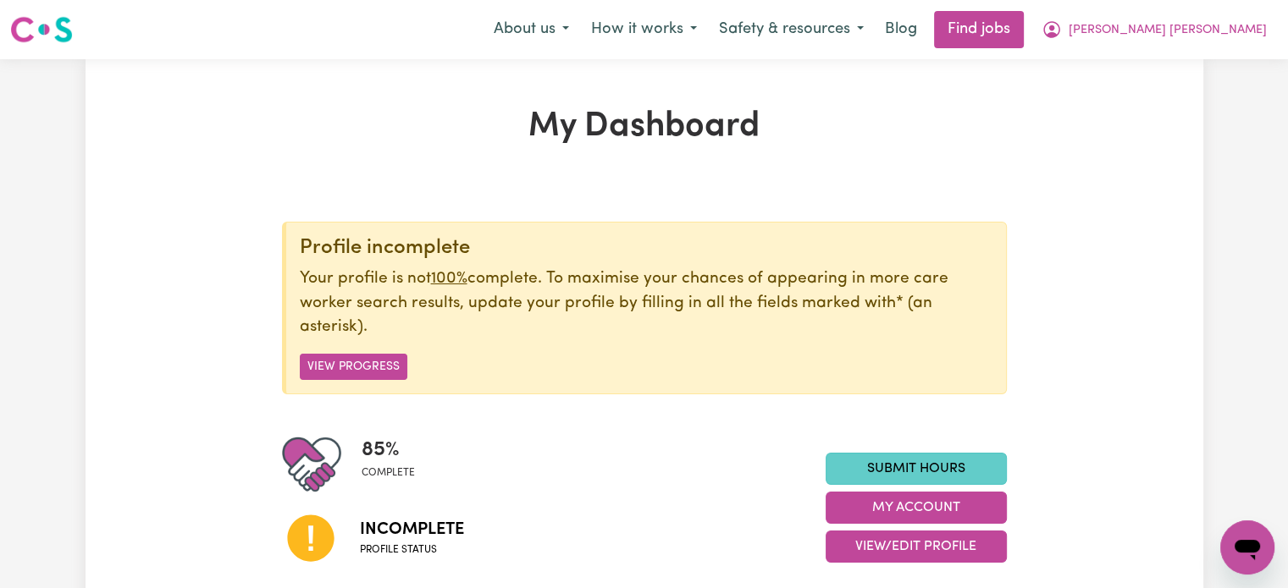
click at [881, 456] on link "Submit Hours" at bounding box center [916, 469] width 181 height 32
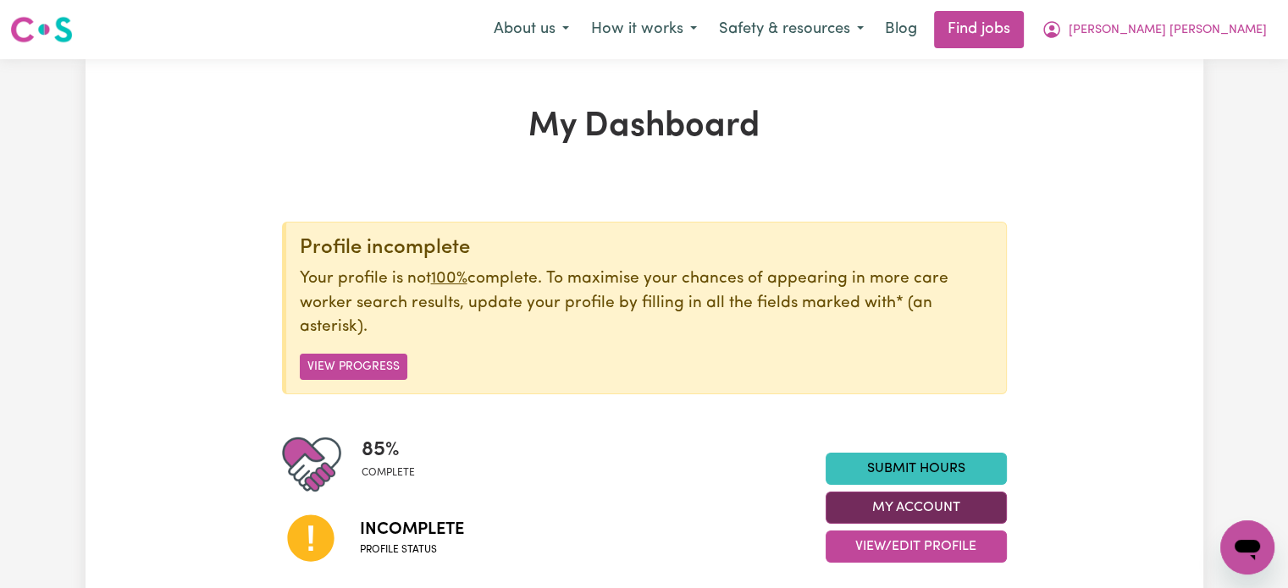
click at [925, 499] on button "My Account" at bounding box center [916, 508] width 181 height 32
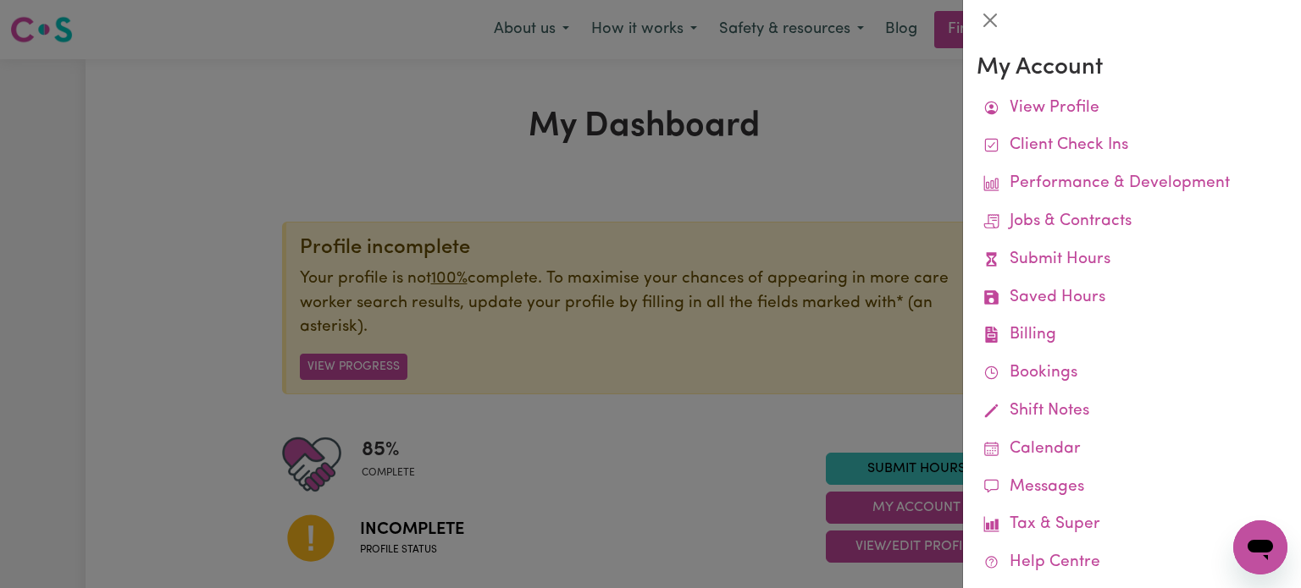
click at [652, 318] on div at bounding box center [650, 294] width 1301 height 588
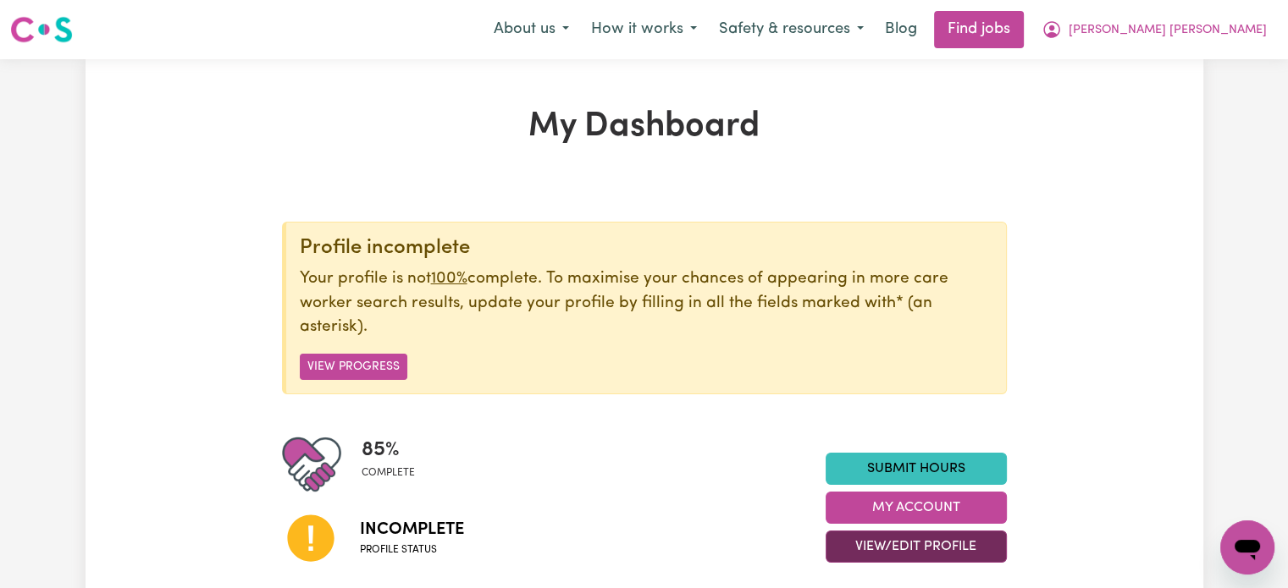
click at [893, 550] on button "View/Edit Profile" at bounding box center [916, 547] width 181 height 32
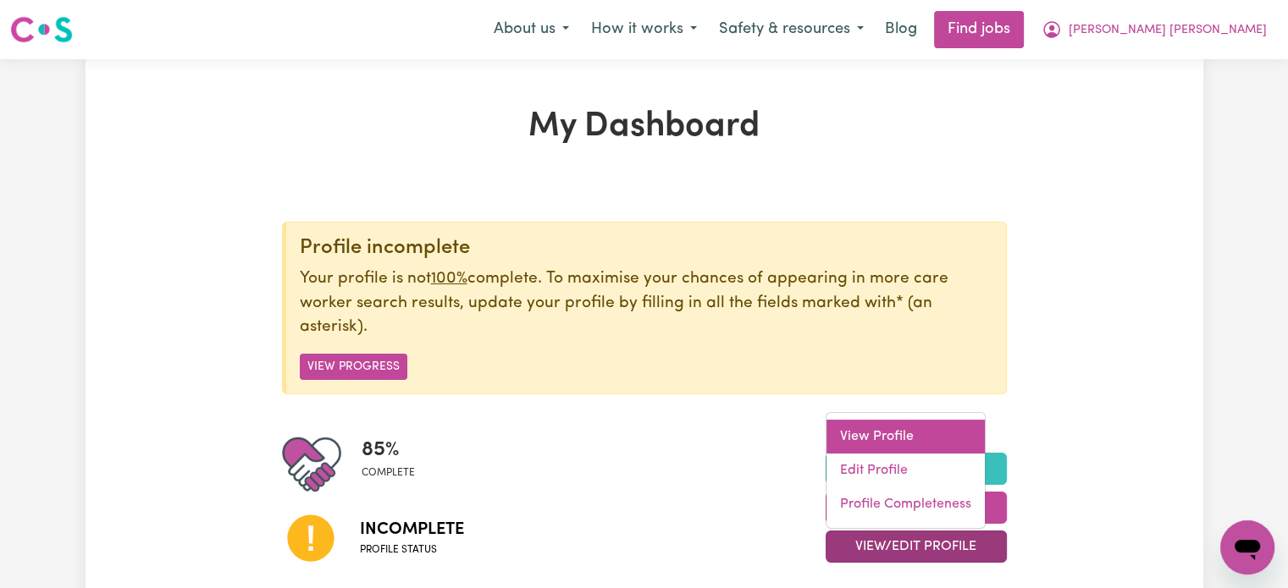
click at [880, 432] on link "View Profile" at bounding box center [905, 437] width 158 height 34
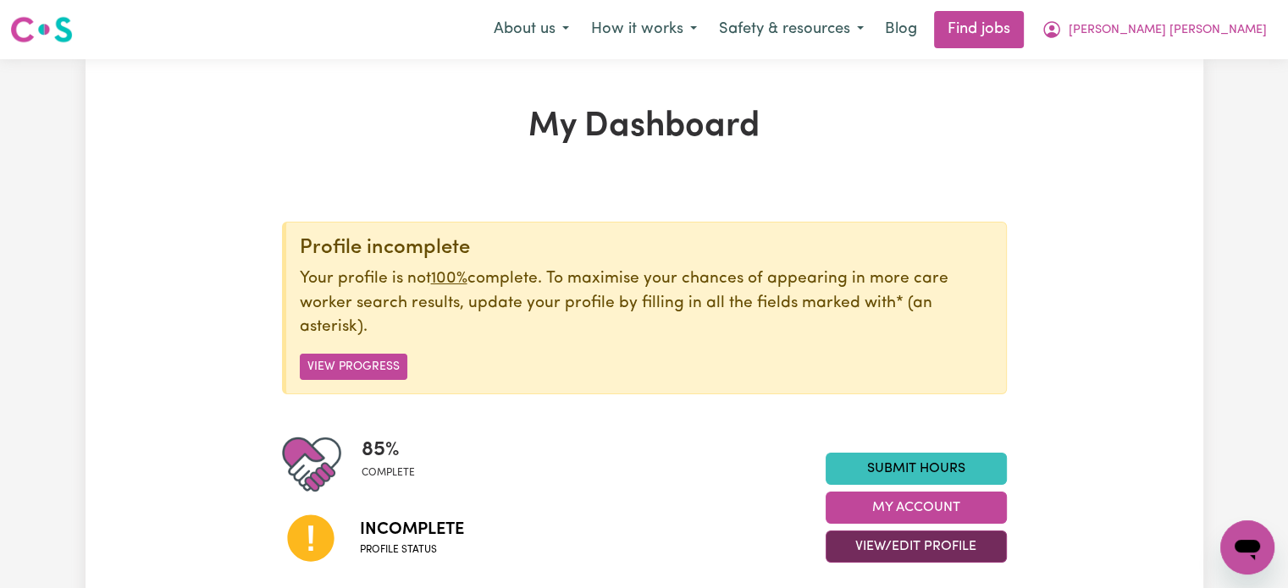
click at [903, 547] on button "View/Edit Profile" at bounding box center [916, 547] width 181 height 32
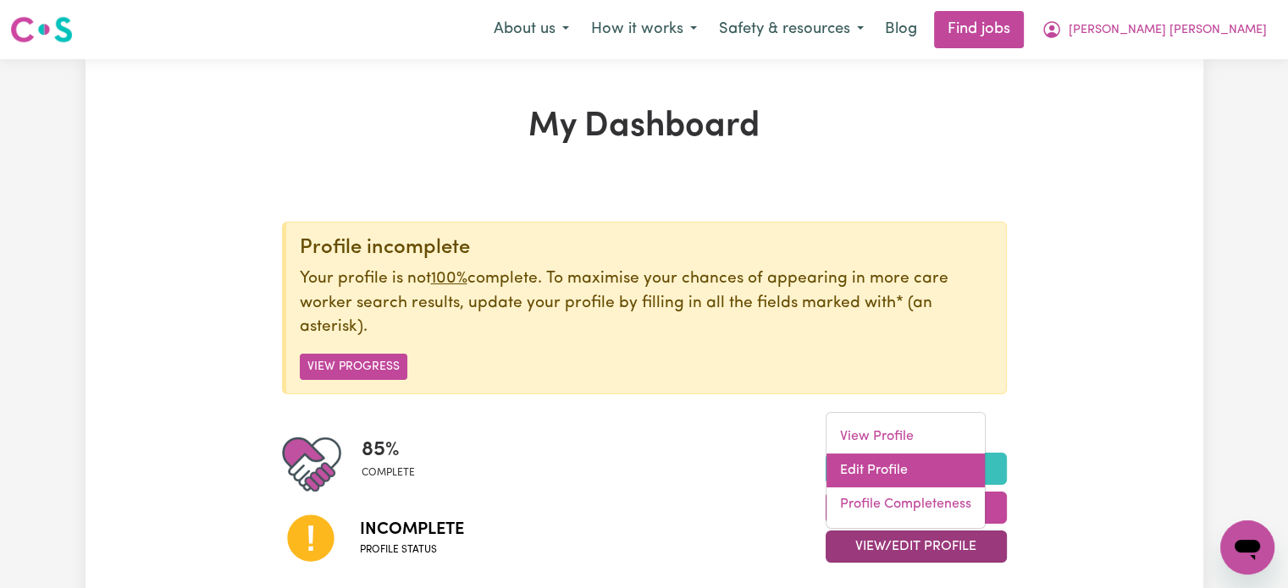
click at [916, 477] on link "Edit Profile" at bounding box center [905, 471] width 158 height 34
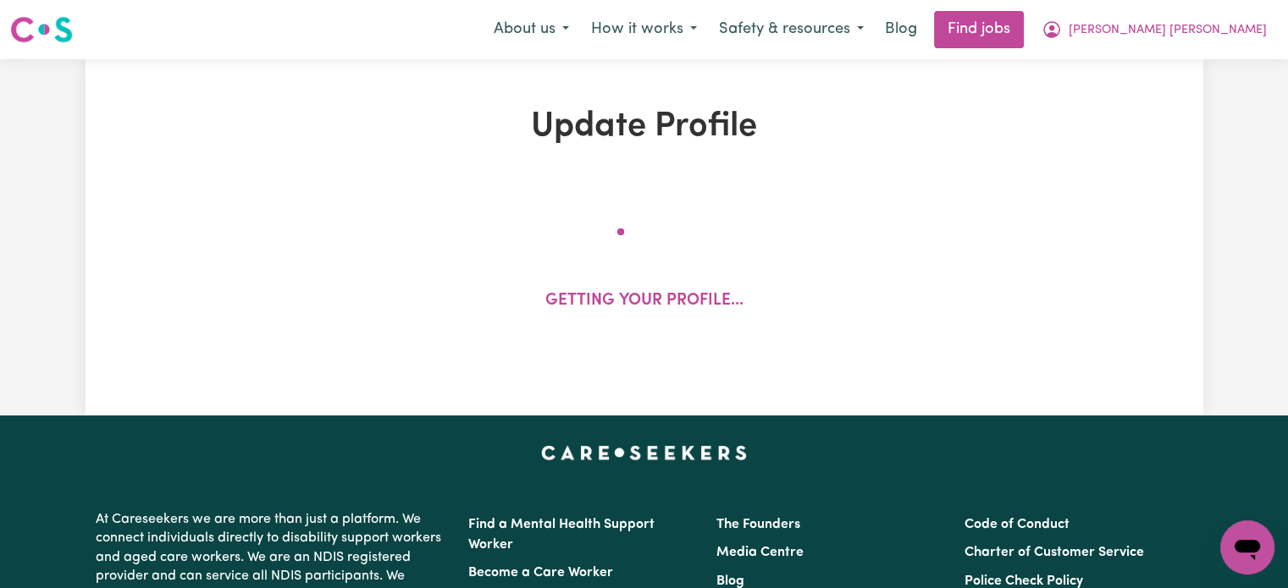
select select "[DEMOGRAPHIC_DATA]"
select select "Student Visa"
select select "Studying a healthcare related degree or qualification"
select select "43"
select select "50"
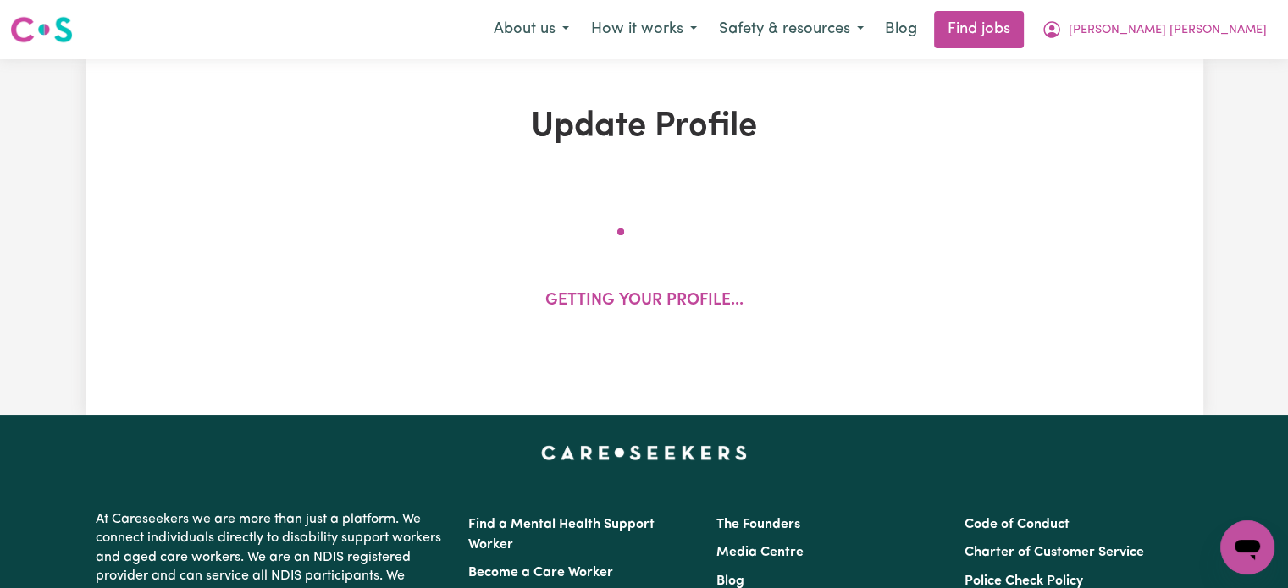
select select "55"
select select "70"
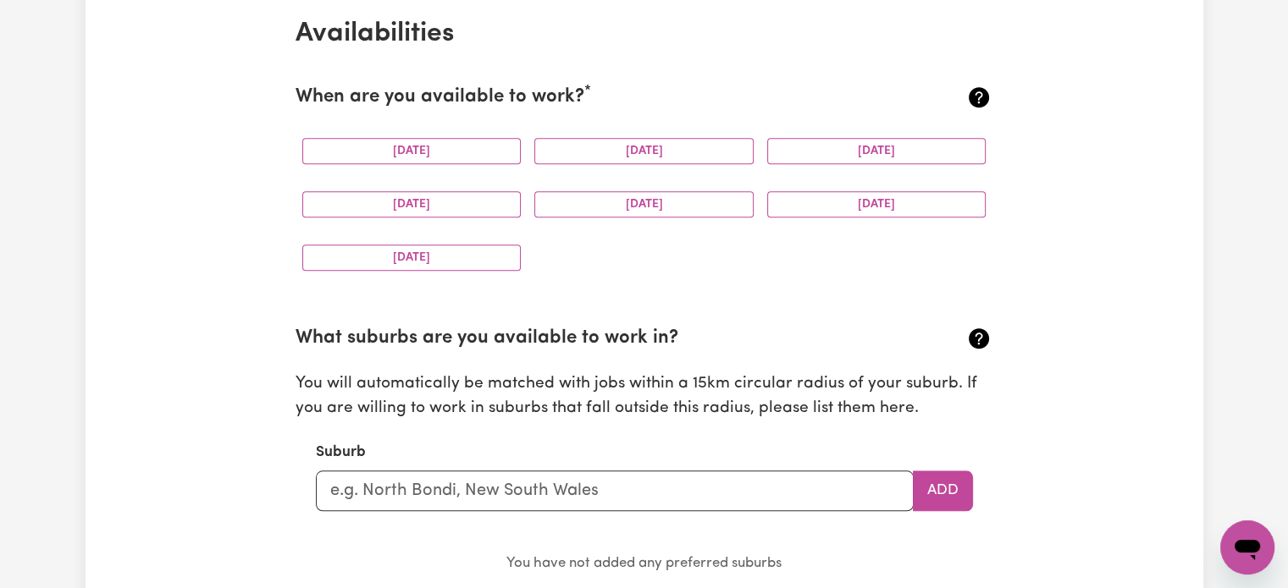
scroll to position [1524, 0]
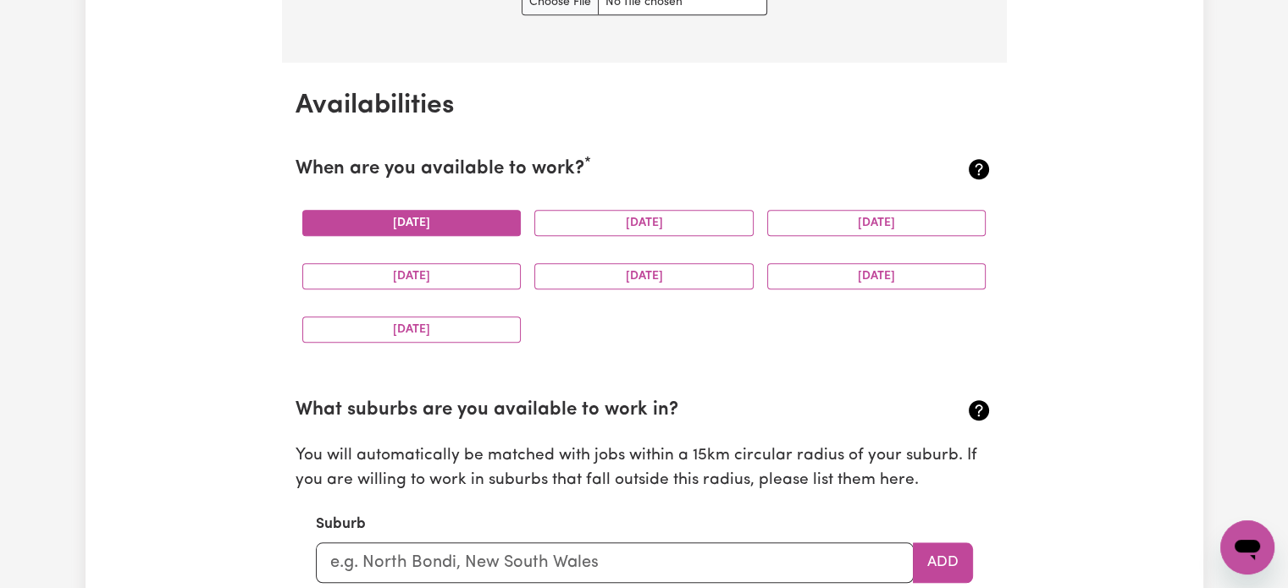
click at [423, 211] on button "[DATE]" at bounding box center [411, 223] width 219 height 26
click at [591, 206] on div "[DATE]" at bounding box center [643, 222] width 233 height 53
click at [596, 213] on button "[DATE]" at bounding box center [643, 223] width 219 height 26
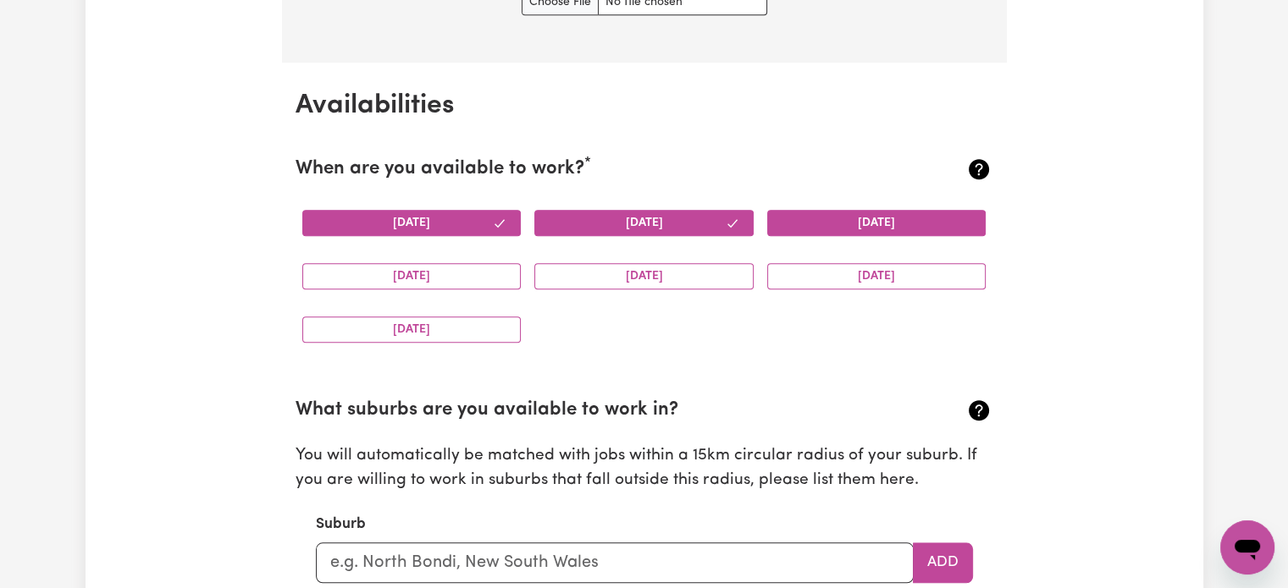
click at [852, 234] on button "[DATE]" at bounding box center [876, 223] width 219 height 26
click at [850, 266] on button "[DATE]" at bounding box center [876, 276] width 219 height 26
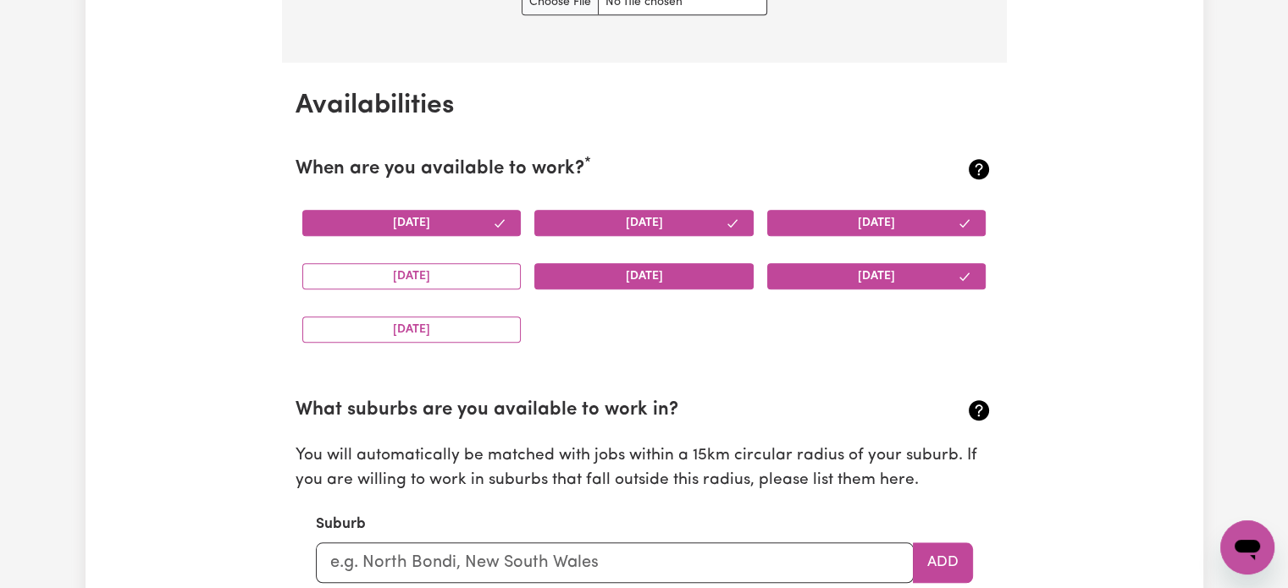
click at [659, 273] on button "[DATE]" at bounding box center [643, 276] width 219 height 26
click at [388, 268] on button "[DATE]" at bounding box center [411, 276] width 219 height 26
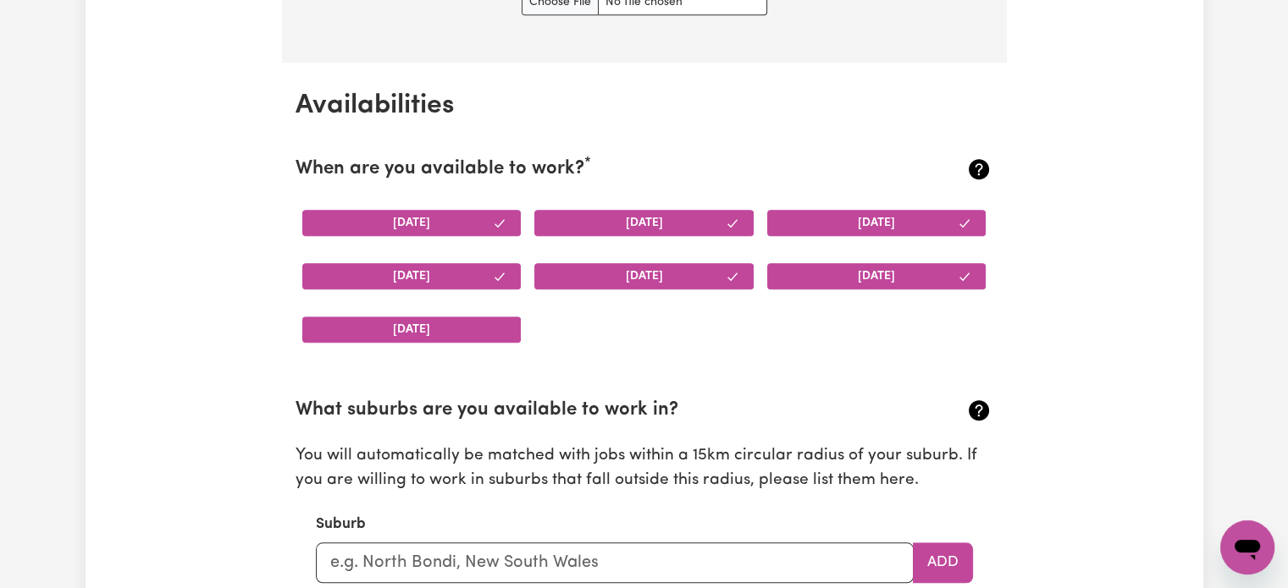
click at [423, 317] on button "[DATE]" at bounding box center [411, 330] width 219 height 26
click at [858, 213] on button "[DATE]" at bounding box center [876, 223] width 219 height 26
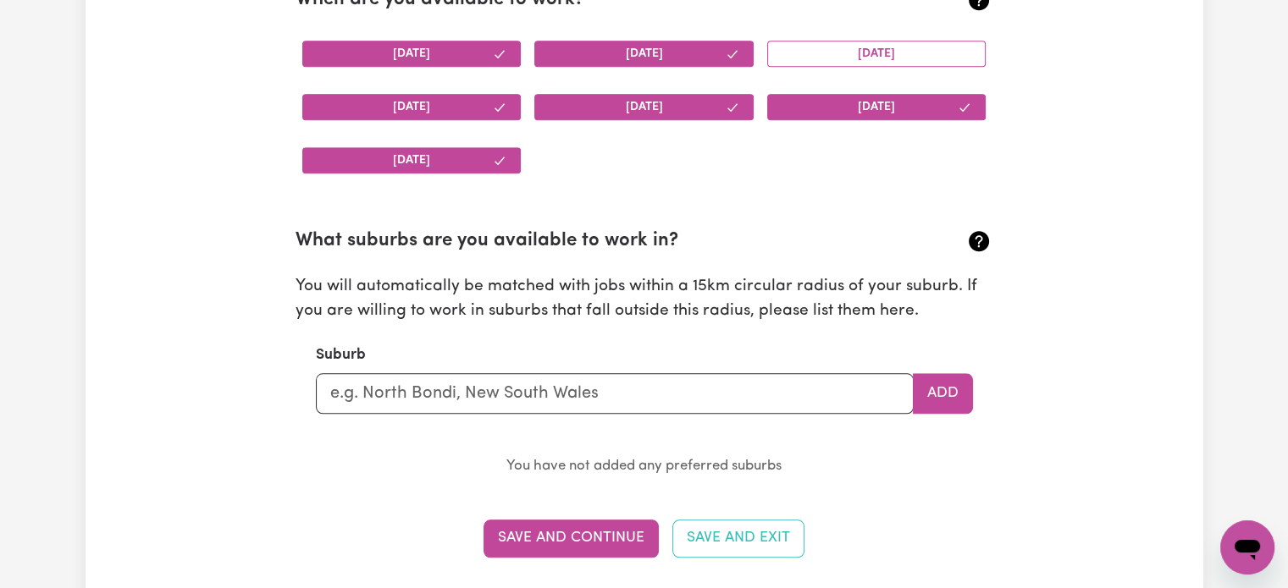
scroll to position [1778, 0]
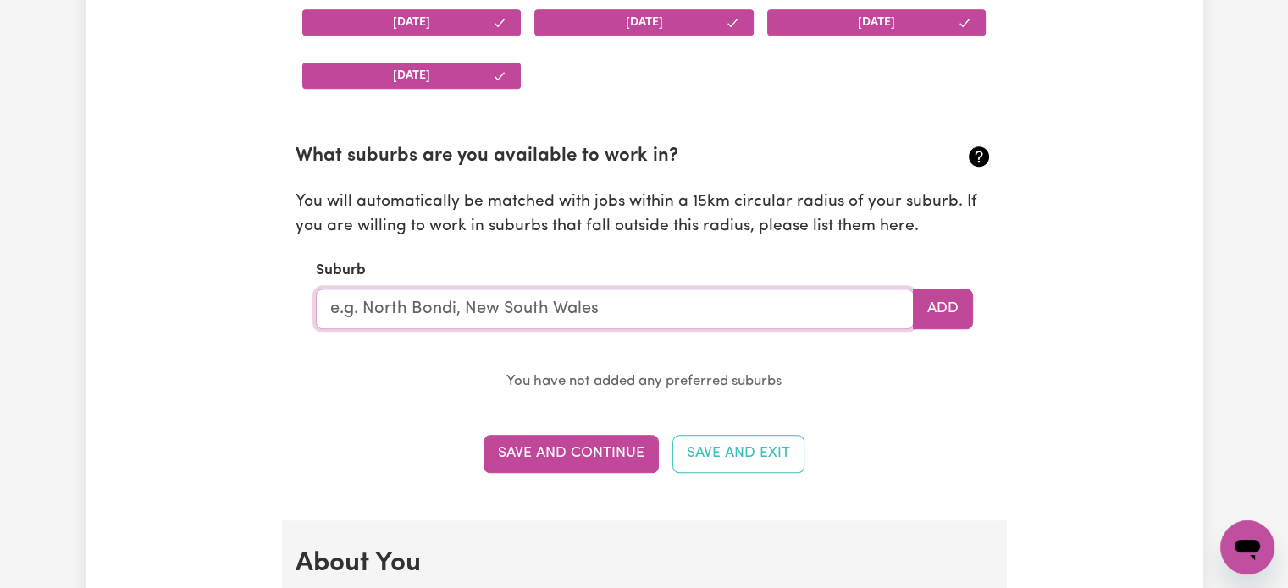
click at [603, 289] on input "text" at bounding box center [615, 309] width 598 height 41
type input "mosman"
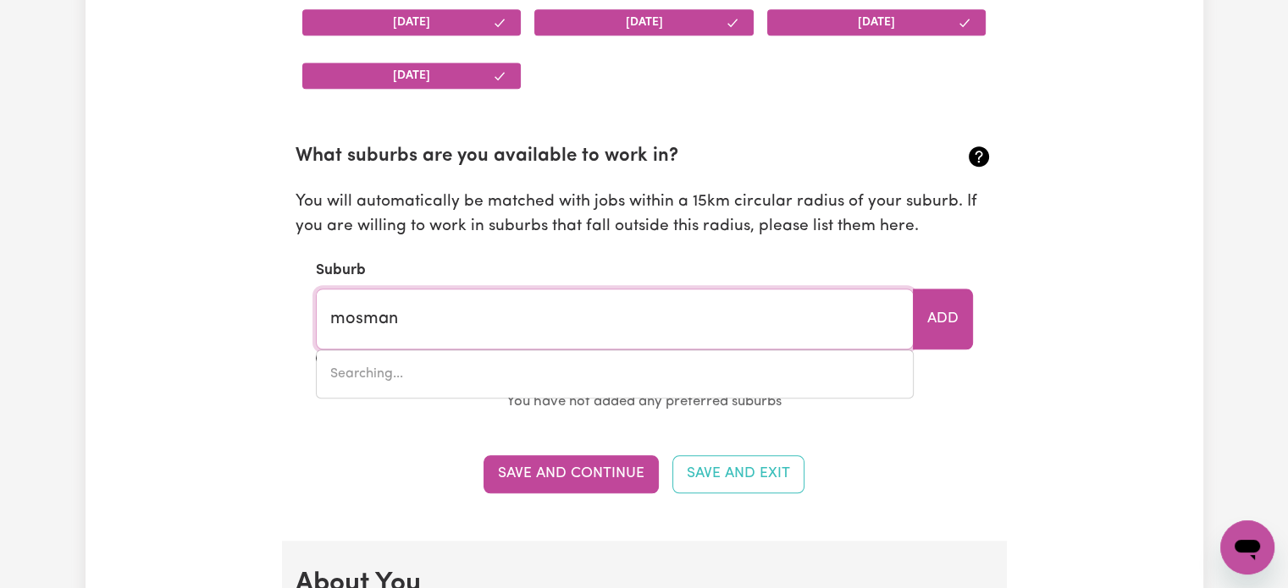
type input "mosman, [GEOGRAPHIC_DATA], 2088"
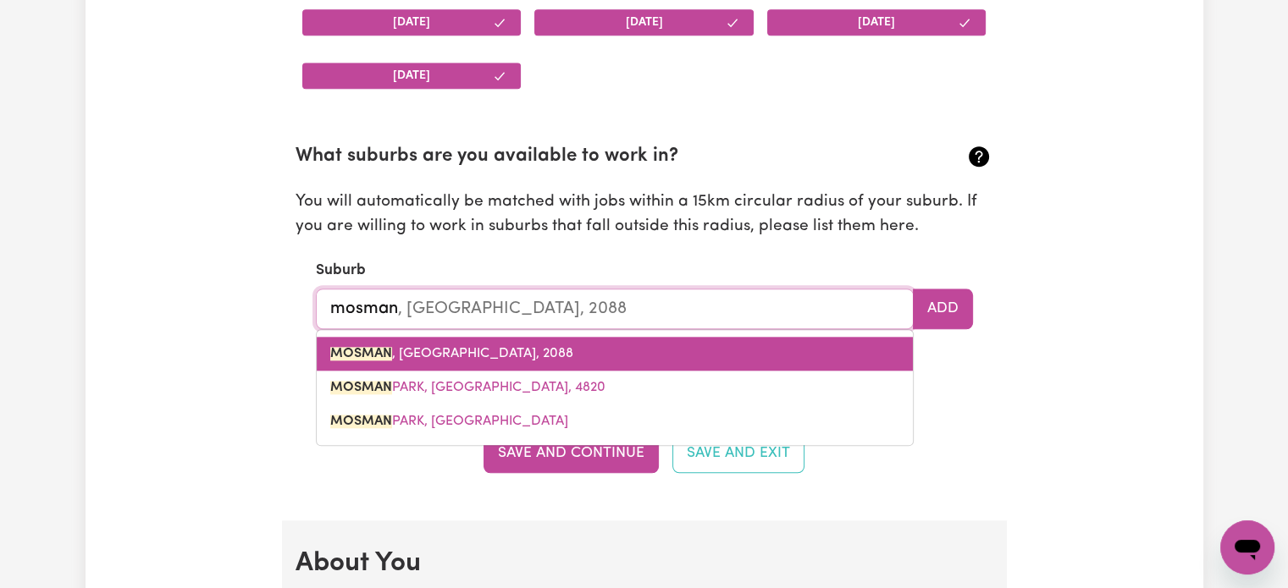
click at [568, 357] on link "MOSMAN , [GEOGRAPHIC_DATA], 2088" at bounding box center [615, 354] width 596 height 34
type input "MOSMAN, [GEOGRAPHIC_DATA], 2088"
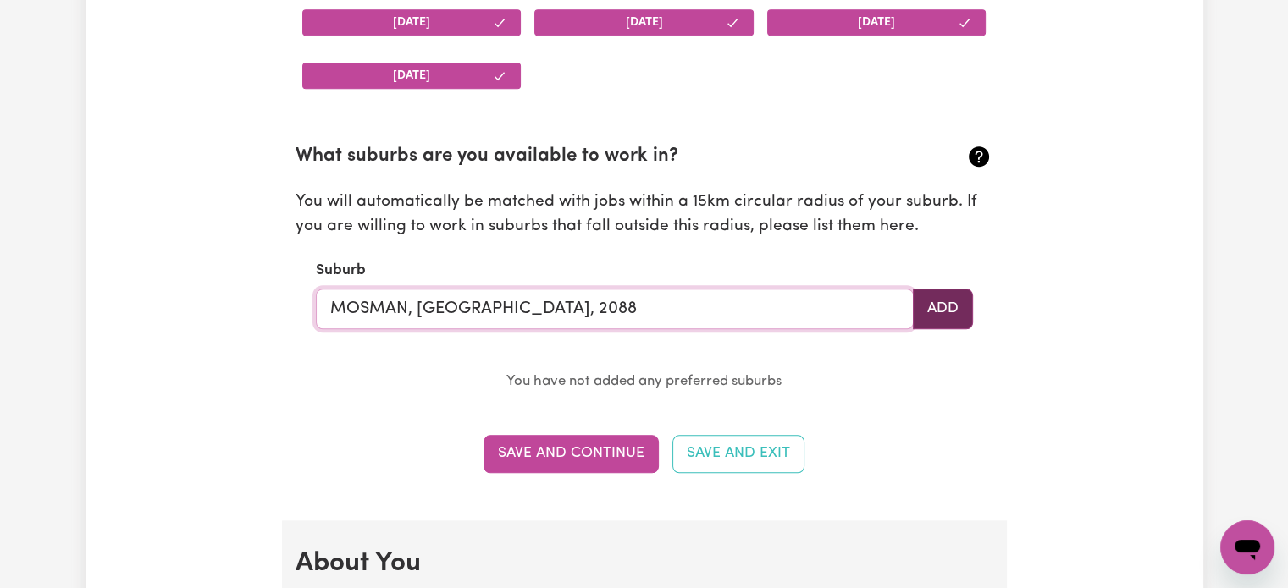
type input "MOSMAN, [GEOGRAPHIC_DATA], 2088"
click at [928, 304] on button "Add" at bounding box center [943, 309] width 60 height 41
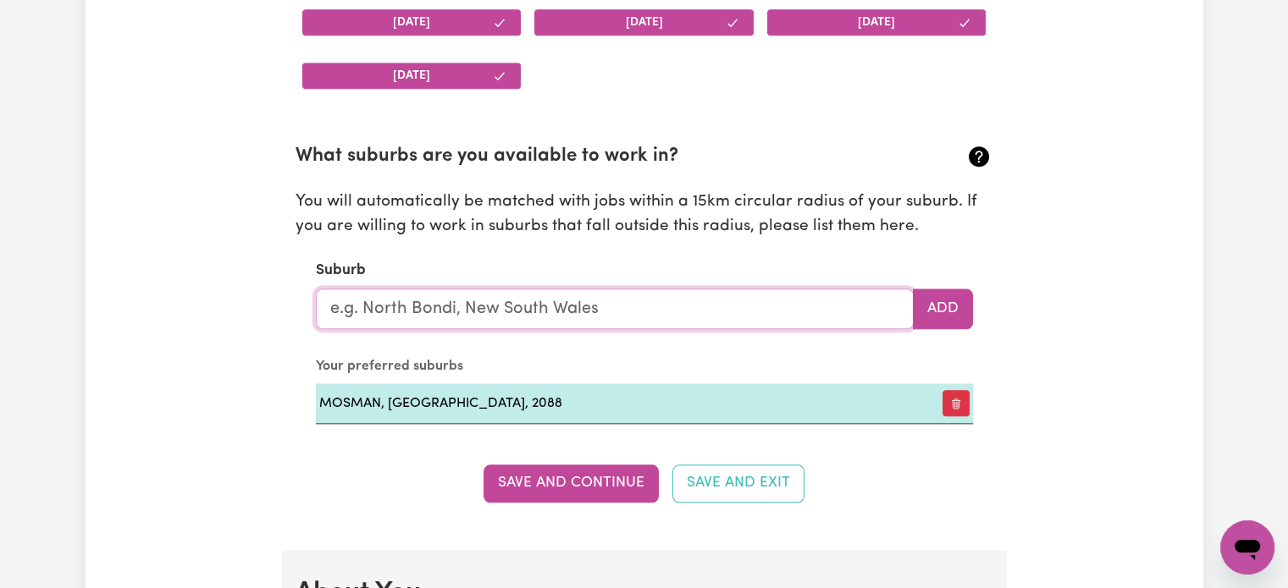
click at [708, 306] on input "text" at bounding box center [615, 309] width 598 height 41
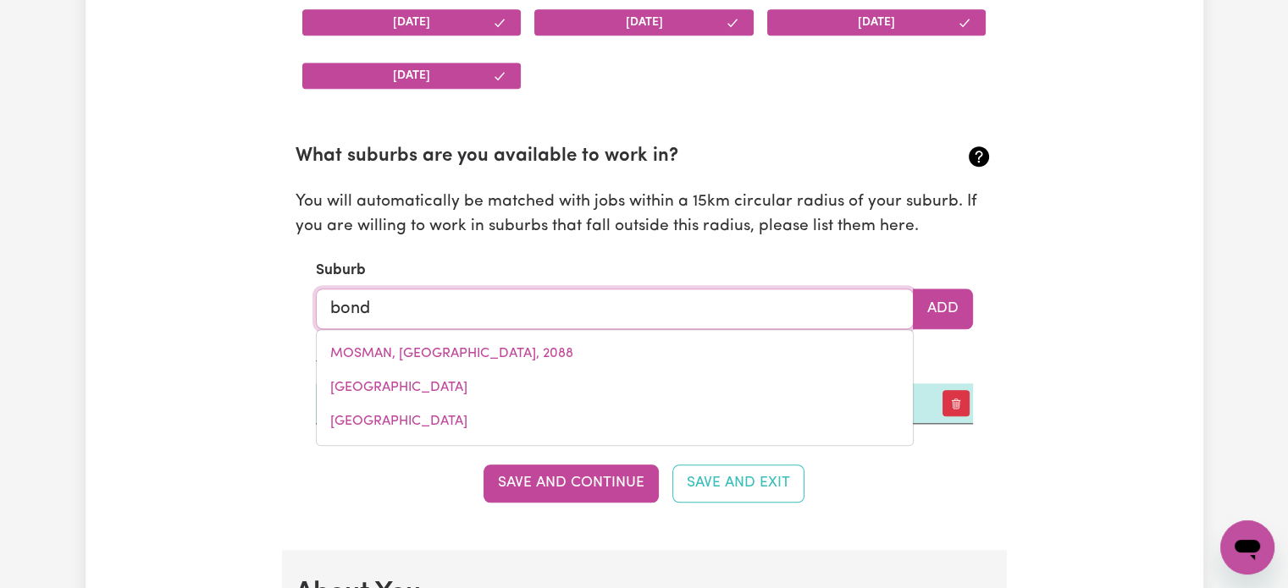
type input "bondi"
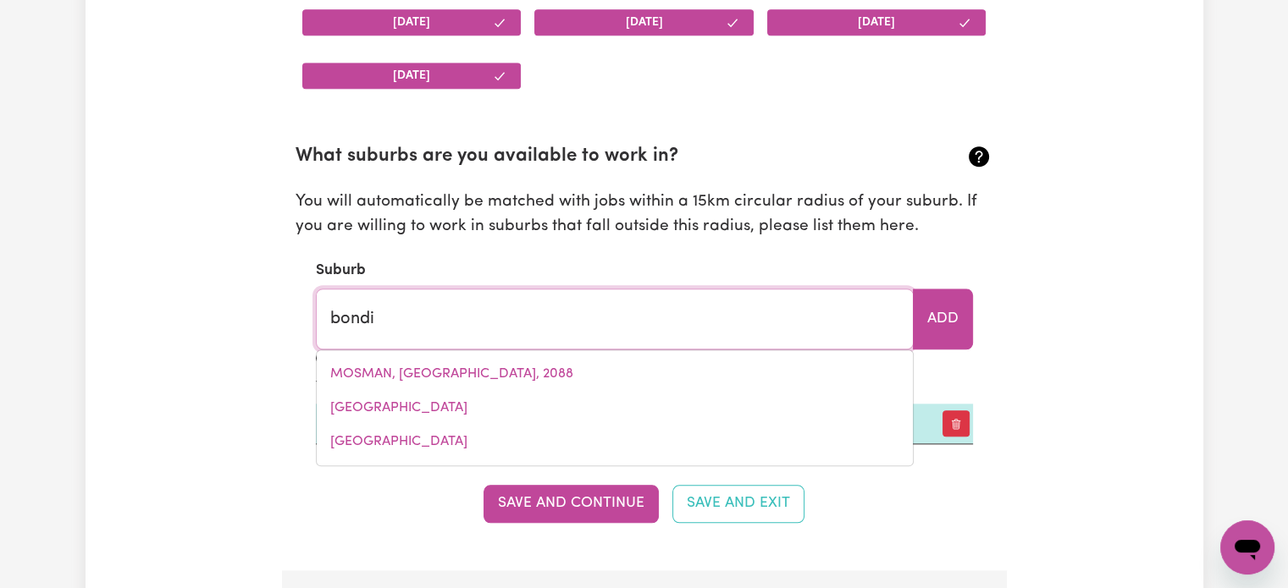
type input "bondi, [GEOGRAPHIC_DATA], 2026"
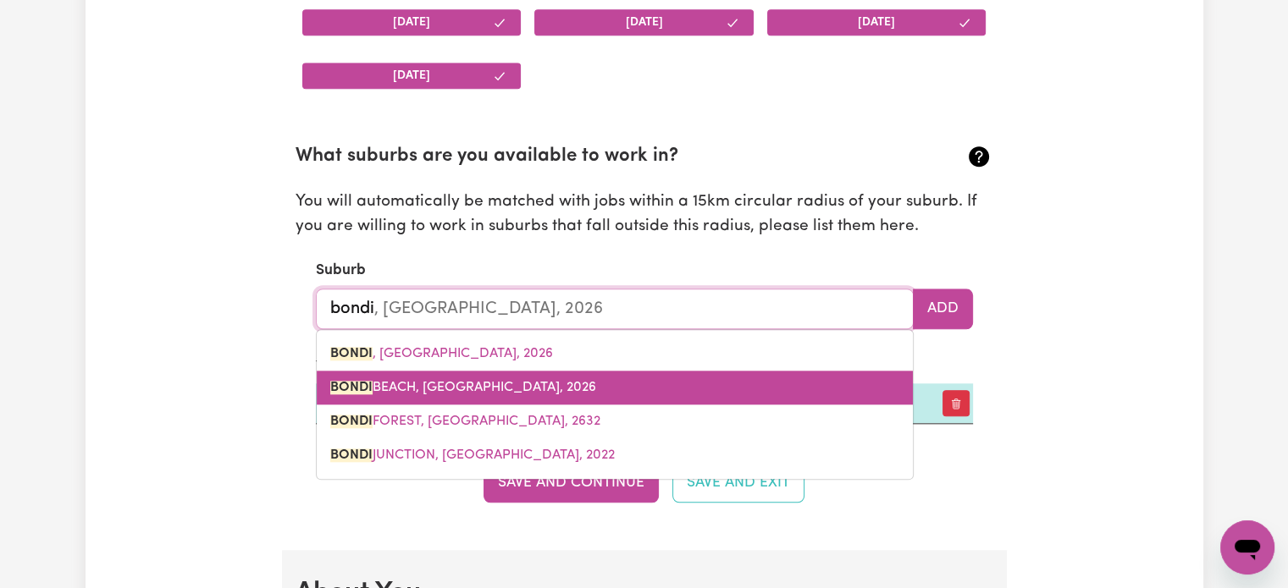
click at [580, 383] on link "BONDI BEACH, New South Wales, 2026" at bounding box center [615, 388] width 596 height 34
type input "[GEOGRAPHIC_DATA], [GEOGRAPHIC_DATA], 2026"
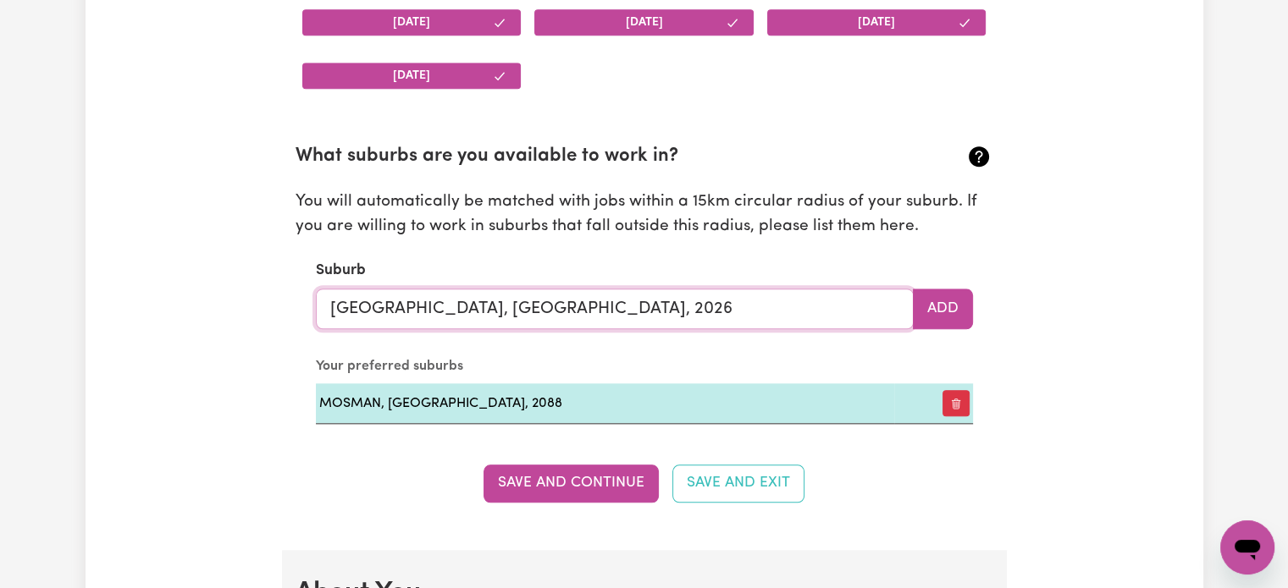
type input "[GEOGRAPHIC_DATA], [GEOGRAPHIC_DATA], 2026"
drag, startPoint x: 887, startPoint y: 331, endPoint x: 900, endPoint y: 314, distance: 21.2
click at [887, 329] on section "What suburbs are you available to work in? You will automatically be matched wi…" at bounding box center [644, 270] width 698 height 308
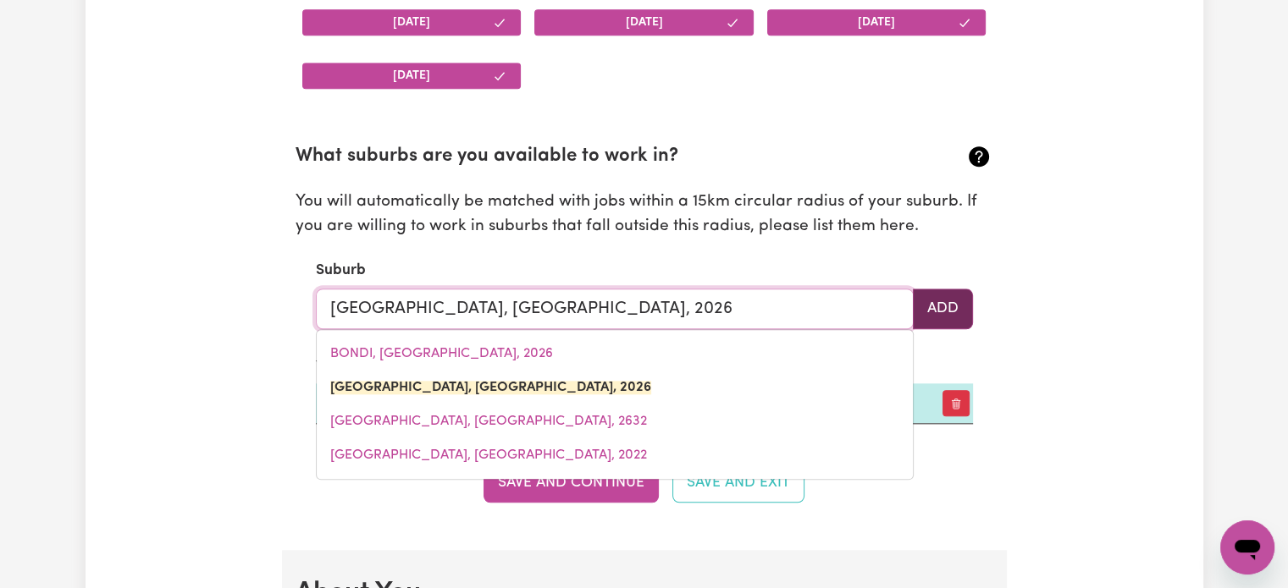
drag, startPoint x: 901, startPoint y: 313, endPoint x: 942, endPoint y: 301, distance: 42.6
click at [906, 311] on input "[GEOGRAPHIC_DATA], [GEOGRAPHIC_DATA], 2026" at bounding box center [615, 309] width 598 height 41
click at [942, 301] on button "Add" at bounding box center [943, 309] width 60 height 41
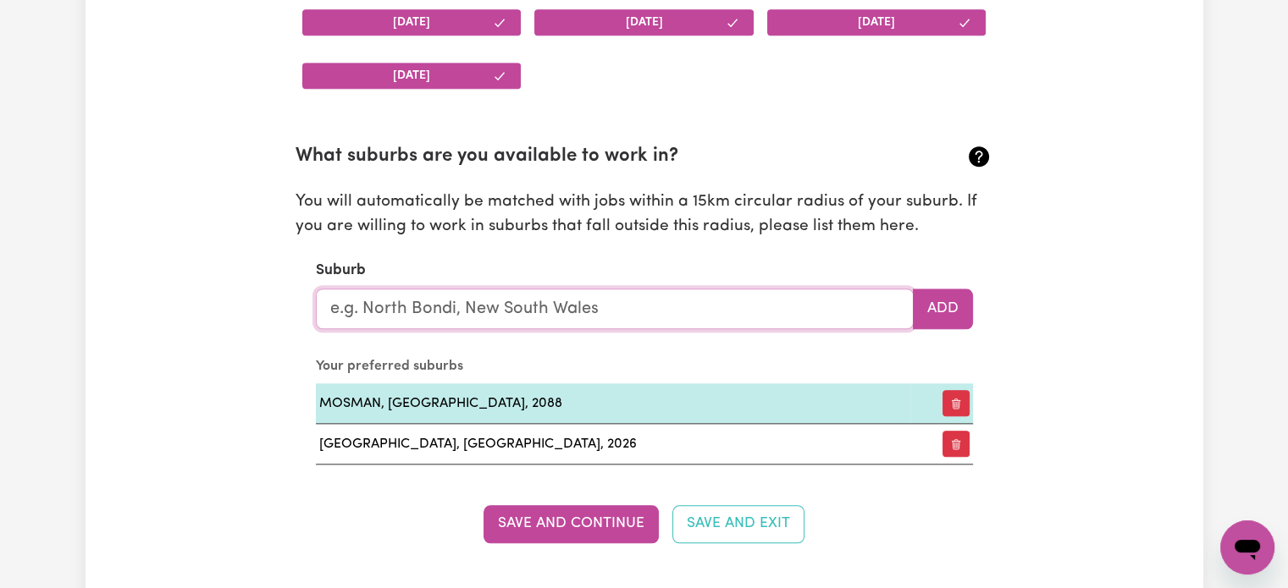
click at [787, 306] on input "text" at bounding box center [615, 309] width 598 height 41
type input "kur"
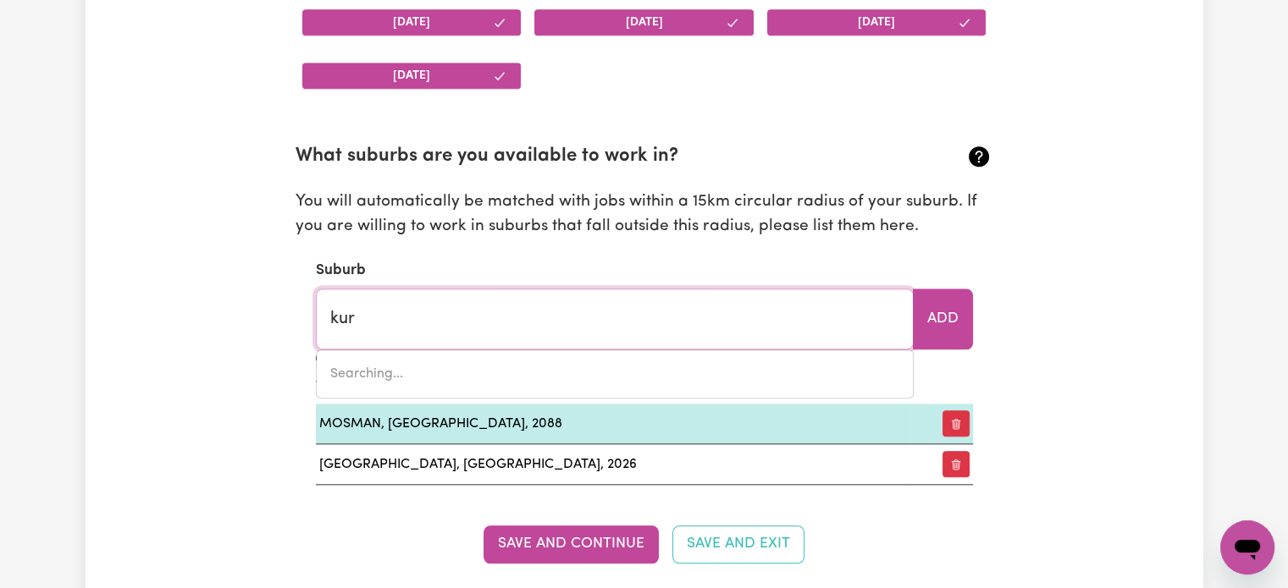
type input "kurABY, [GEOGRAPHIC_DATA], 4112"
type input "kurn"
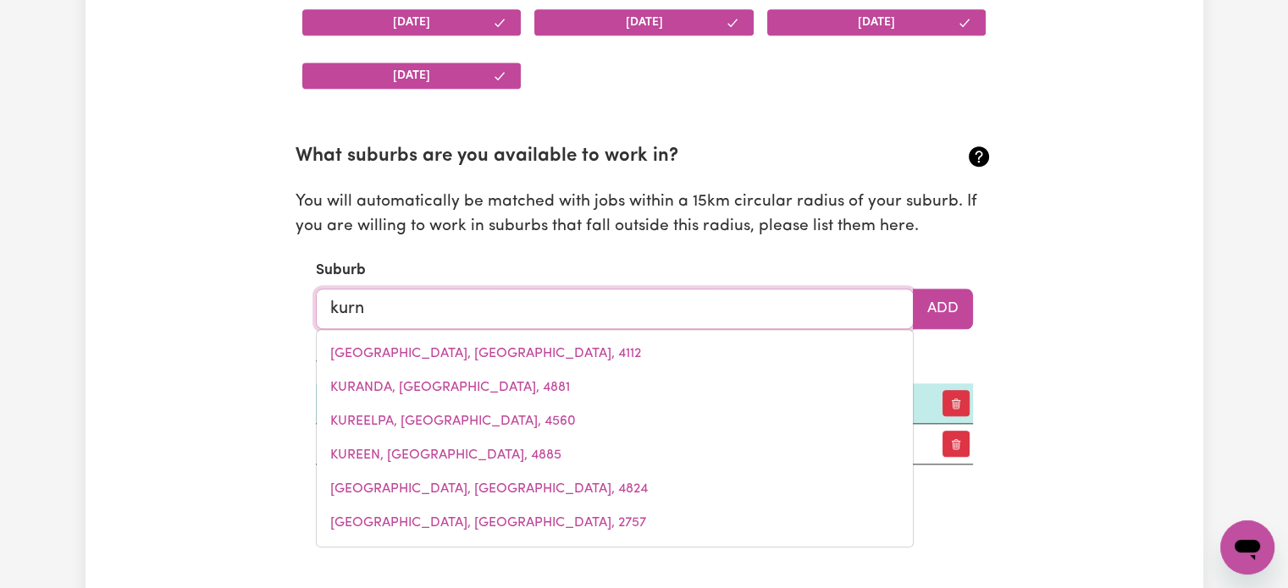
type input "kurnALPI, Western Australia, 6431"
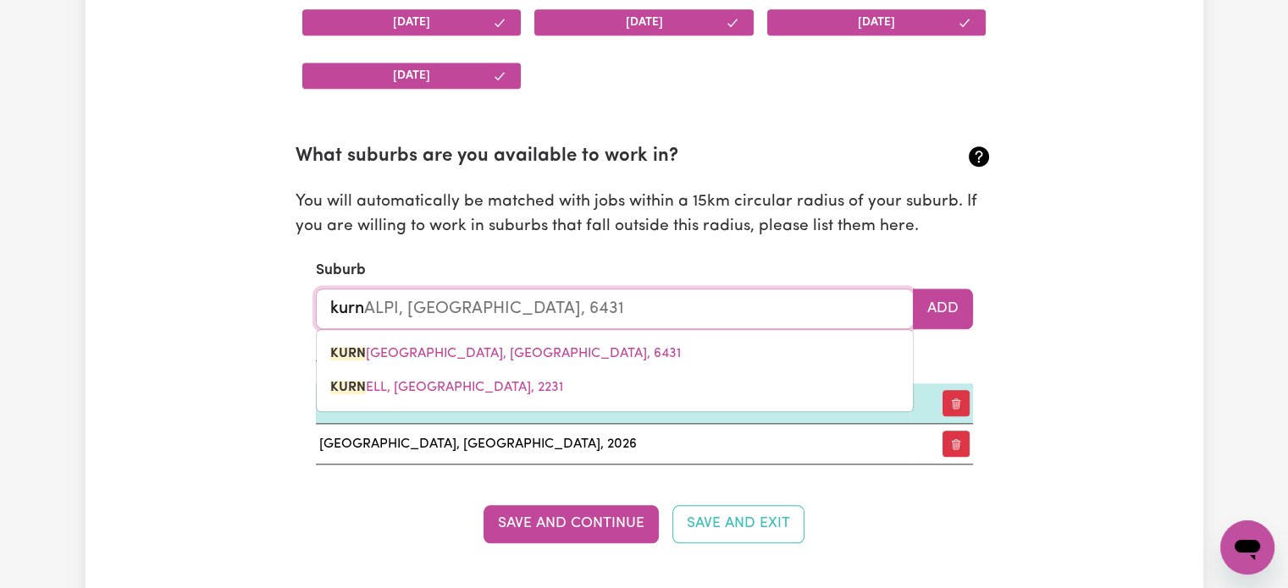
type input "kurne"
type input "kurneLL, New South Wales, 2231"
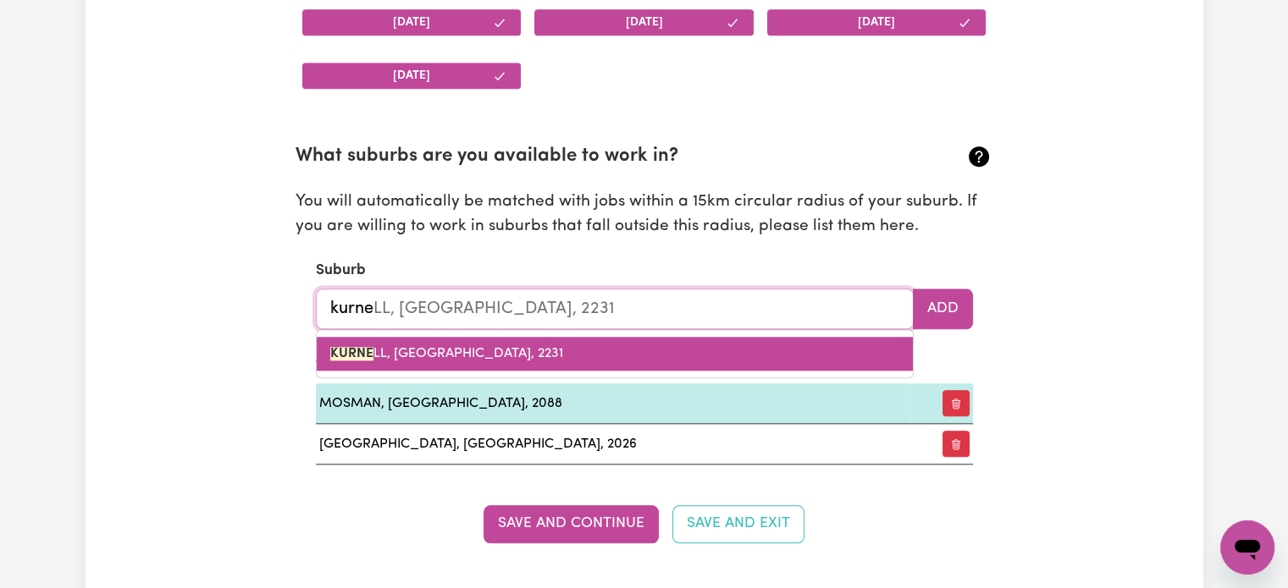
click at [631, 351] on link "KURNE LL, [GEOGRAPHIC_DATA], 2231" at bounding box center [615, 354] width 596 height 34
type input "[GEOGRAPHIC_DATA], [GEOGRAPHIC_DATA], 2231"
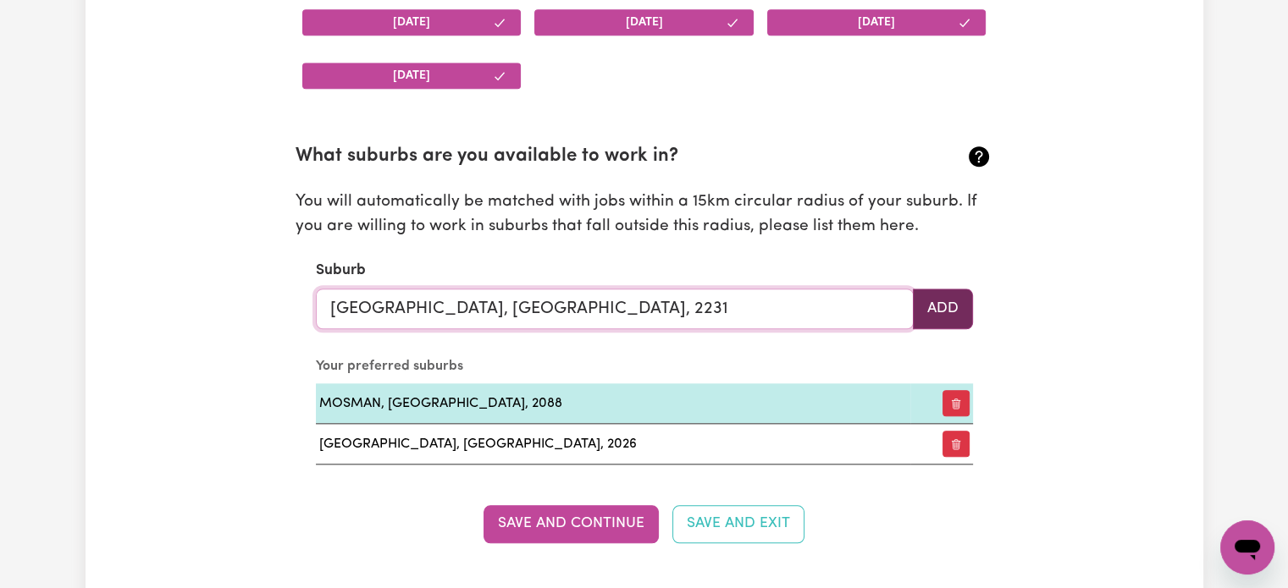
type input "[GEOGRAPHIC_DATA], [GEOGRAPHIC_DATA], 2231"
click at [948, 307] on button "Add" at bounding box center [943, 309] width 60 height 41
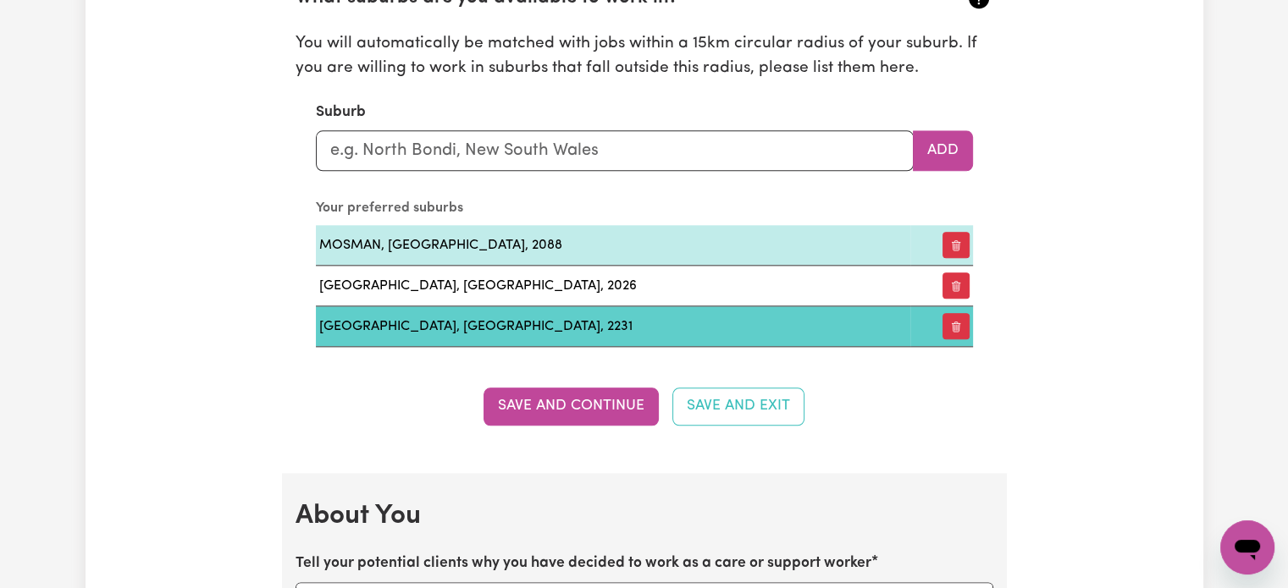
scroll to position [1947, 0]
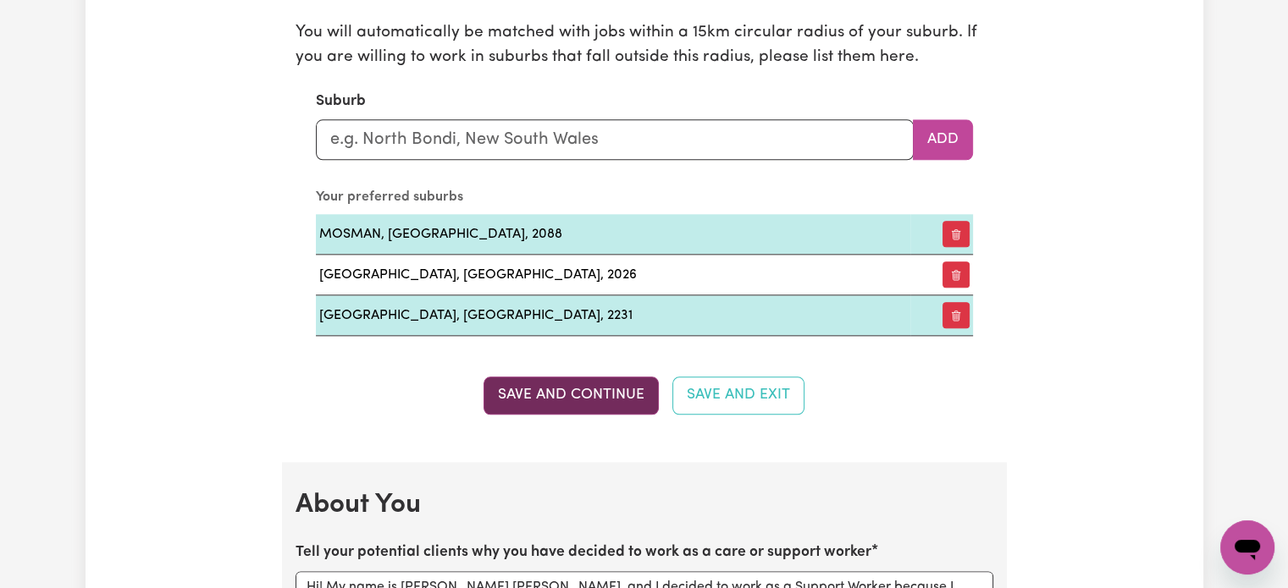
click at [533, 393] on button "Save and Continue" at bounding box center [570, 395] width 175 height 37
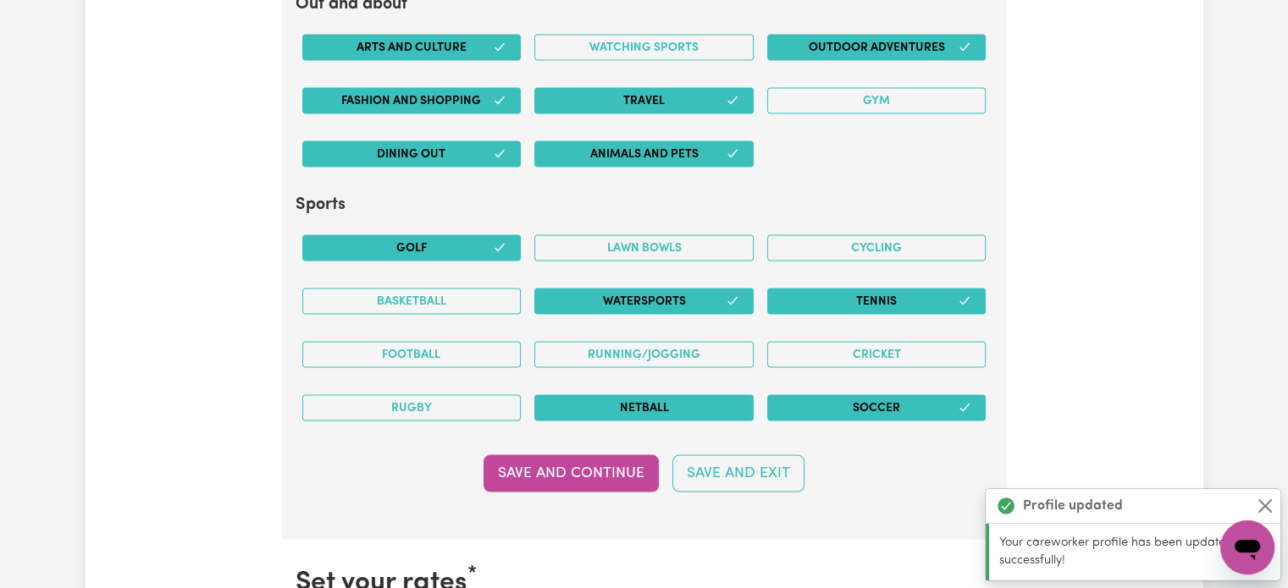
scroll to position [3590, 0]
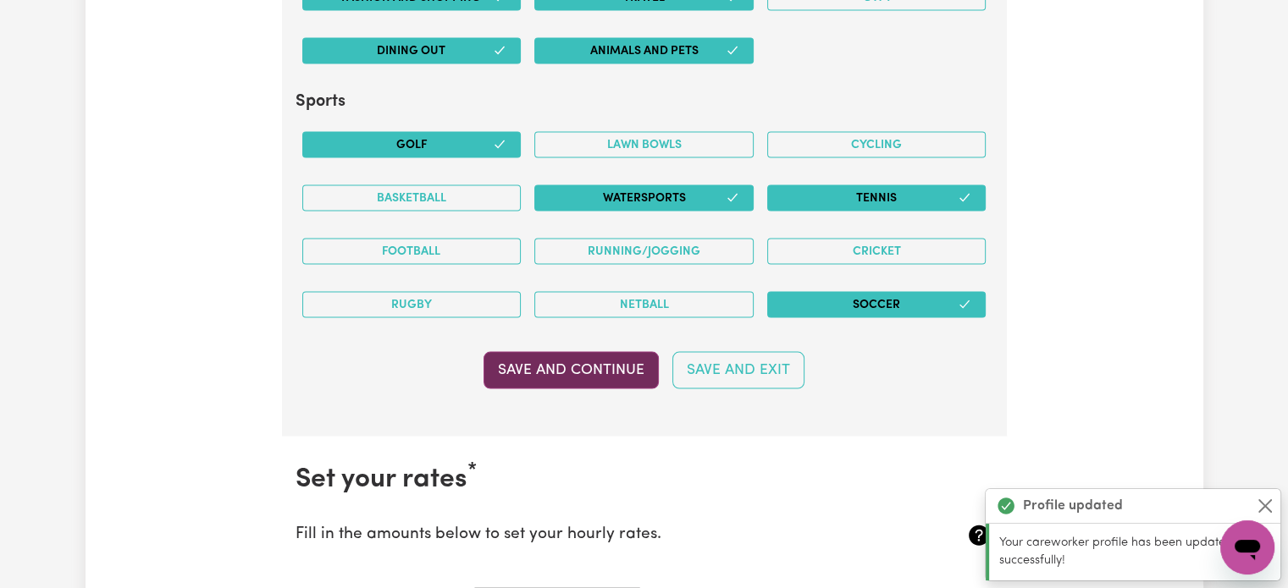
click at [564, 357] on button "Save and Continue" at bounding box center [570, 370] width 175 height 37
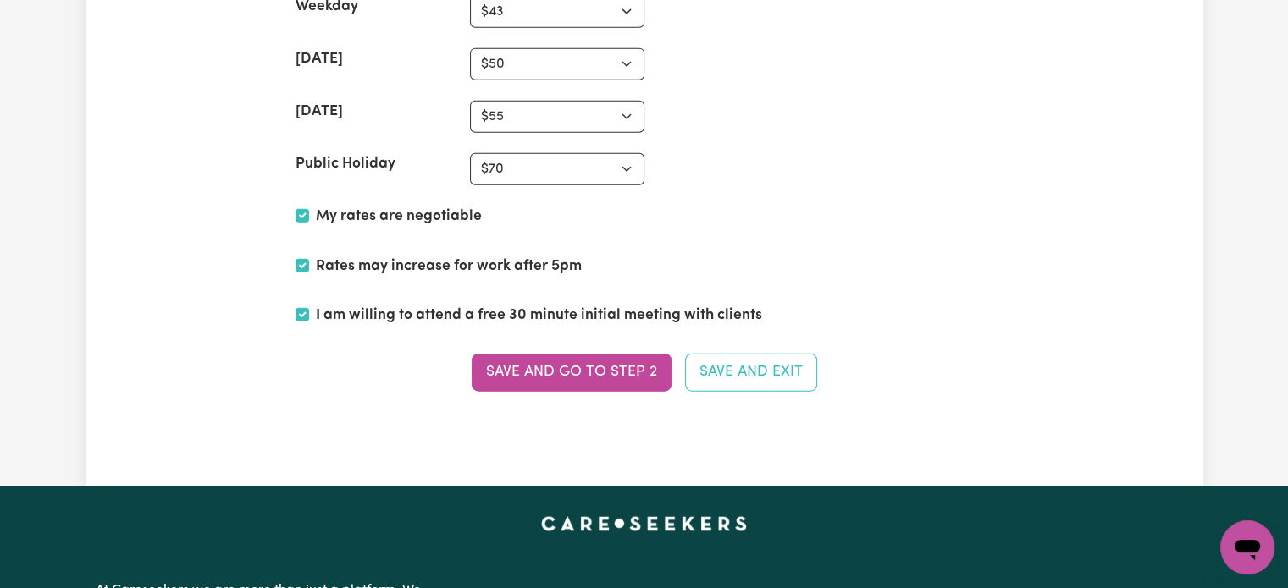
scroll to position [4187, 0]
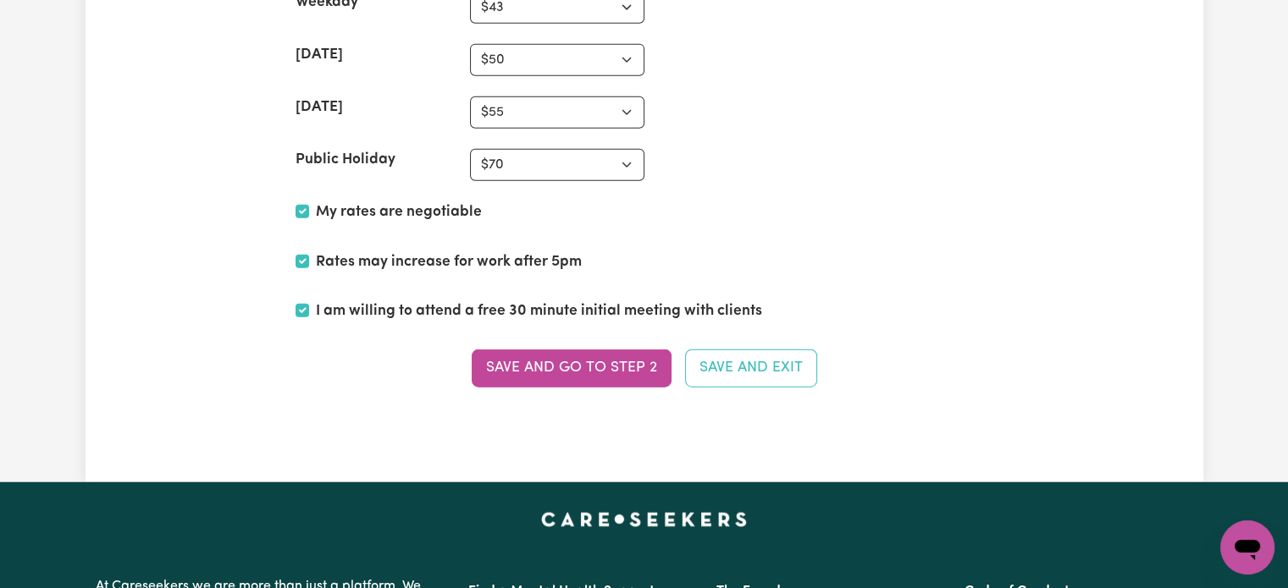
click at [583, 377] on section "Set your rates * Fill in the amounts below to set your hourly rates. Weekday N/…" at bounding box center [644, 137] width 725 height 595
click at [589, 372] on button "Save and go to Step 2" at bounding box center [572, 368] width 200 height 37
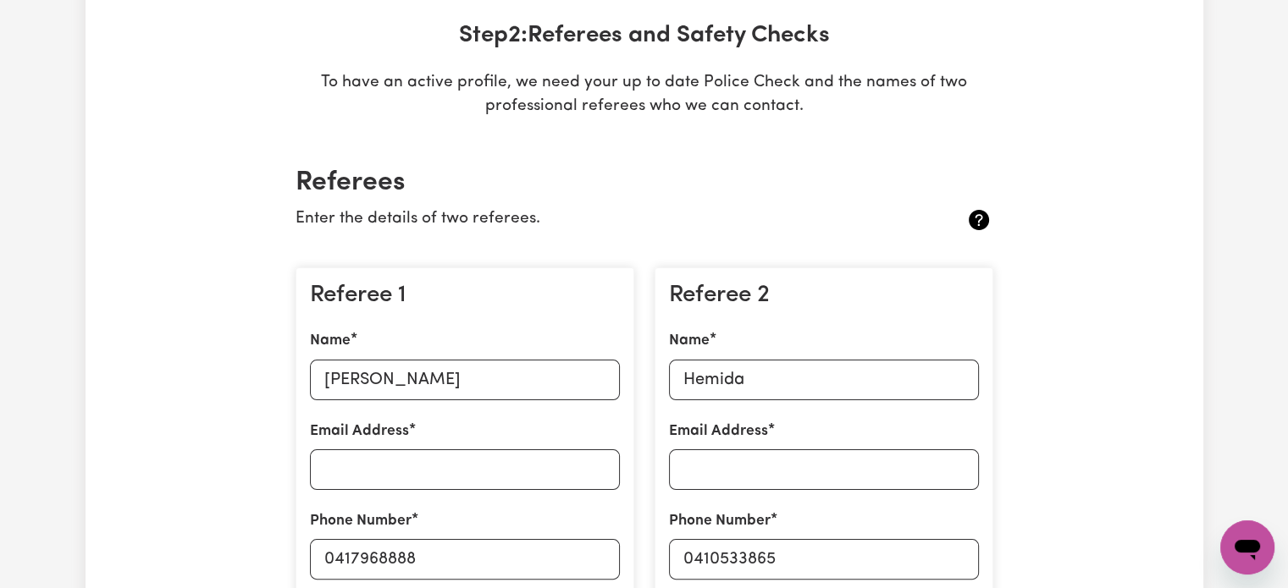
scroll to position [0, 0]
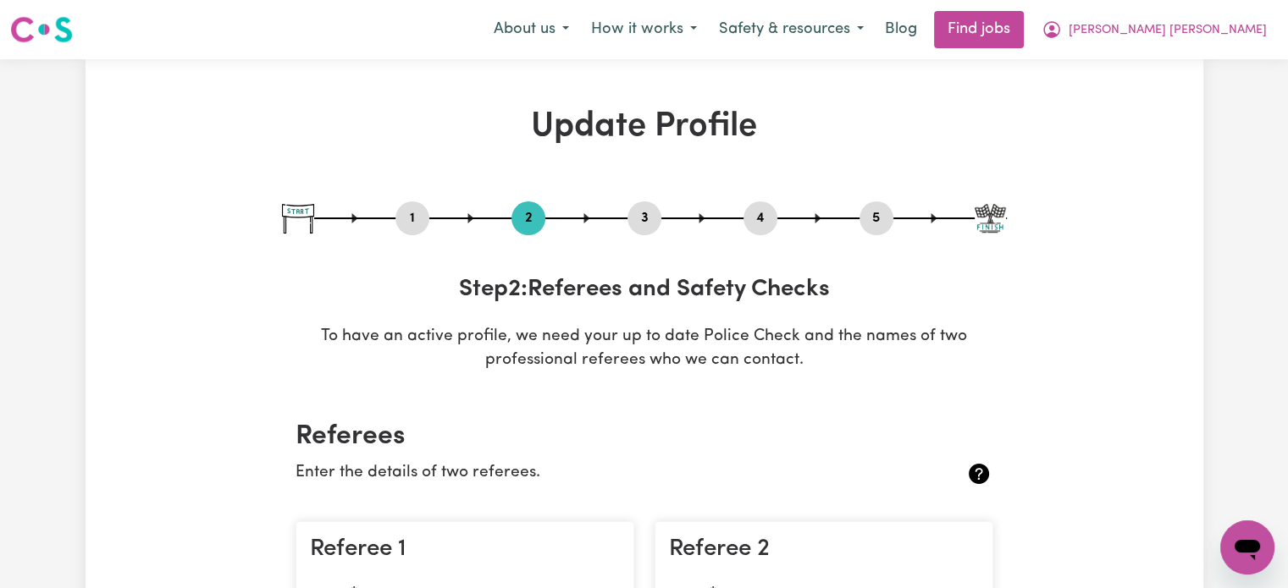
click at [663, 204] on div "1 2 3 4 5" at bounding box center [644, 219] width 725 height 34
click at [656, 207] on button "3" at bounding box center [644, 218] width 34 height 22
select select "Certificate III (Individual Support)"
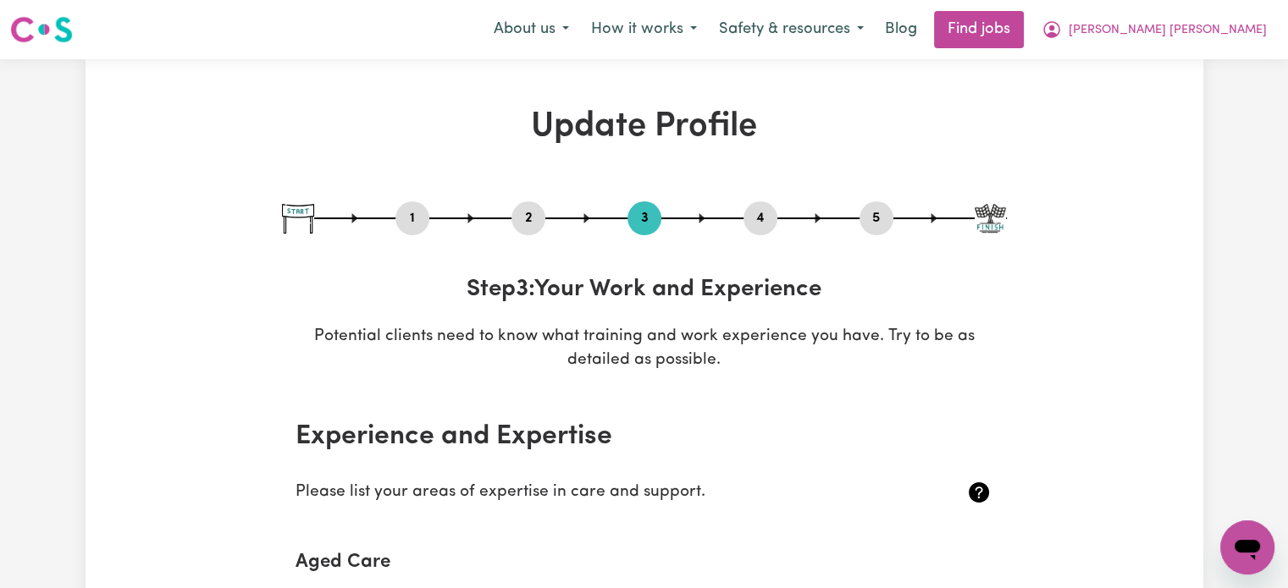
click at [857, 233] on div "1 2 3 4 5" at bounding box center [644, 219] width 725 height 34
click at [858, 232] on div "1 2 3 4 5" at bounding box center [644, 219] width 725 height 34
click at [868, 229] on div "5" at bounding box center [876, 219] width 34 height 34
click at [732, 219] on div "1 2 3 4 5" at bounding box center [644, 219] width 725 height 34
click at [745, 216] on button "4" at bounding box center [760, 218] width 34 height 22
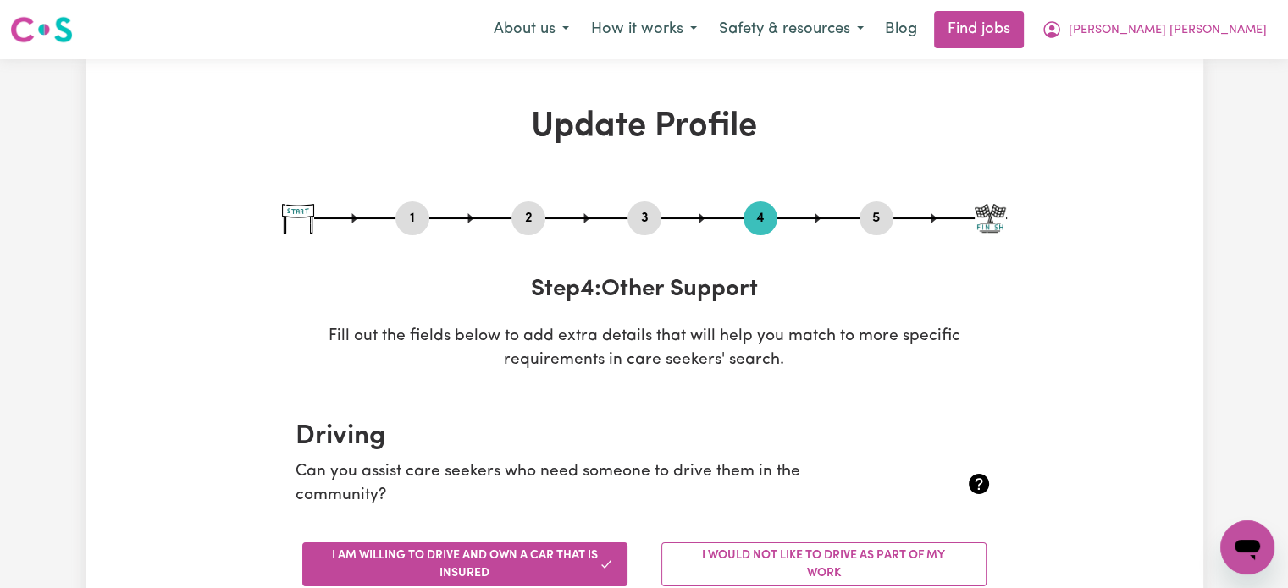
click at [876, 223] on button "5" at bounding box center [876, 218] width 34 height 22
select select "I am providing services by being employed by an organisation"
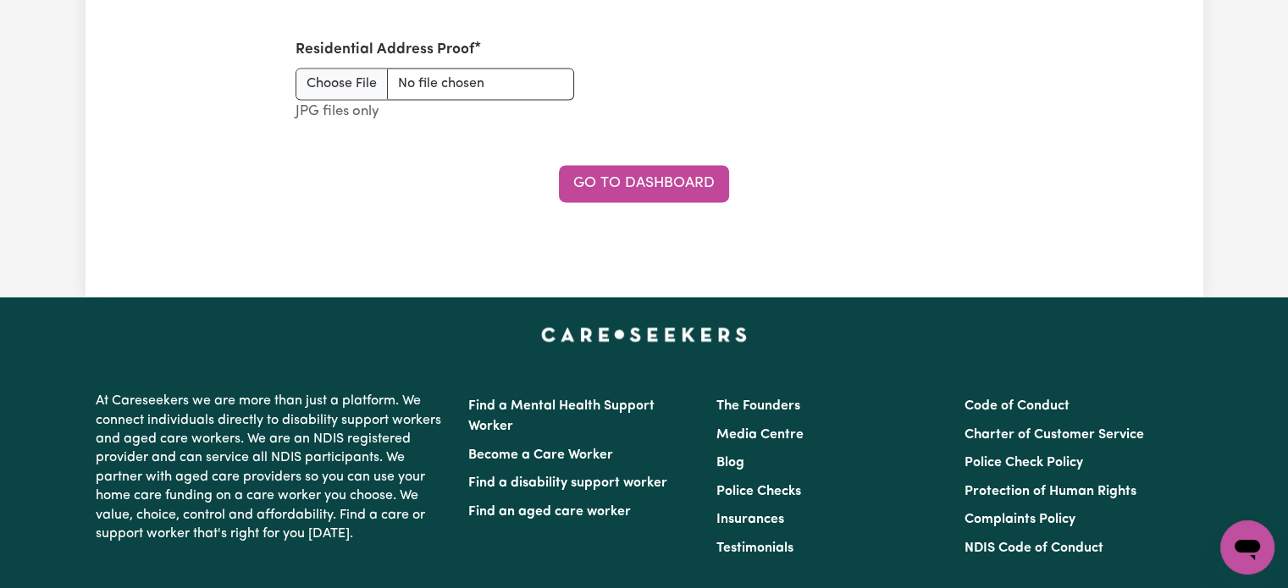
scroll to position [2540, 0]
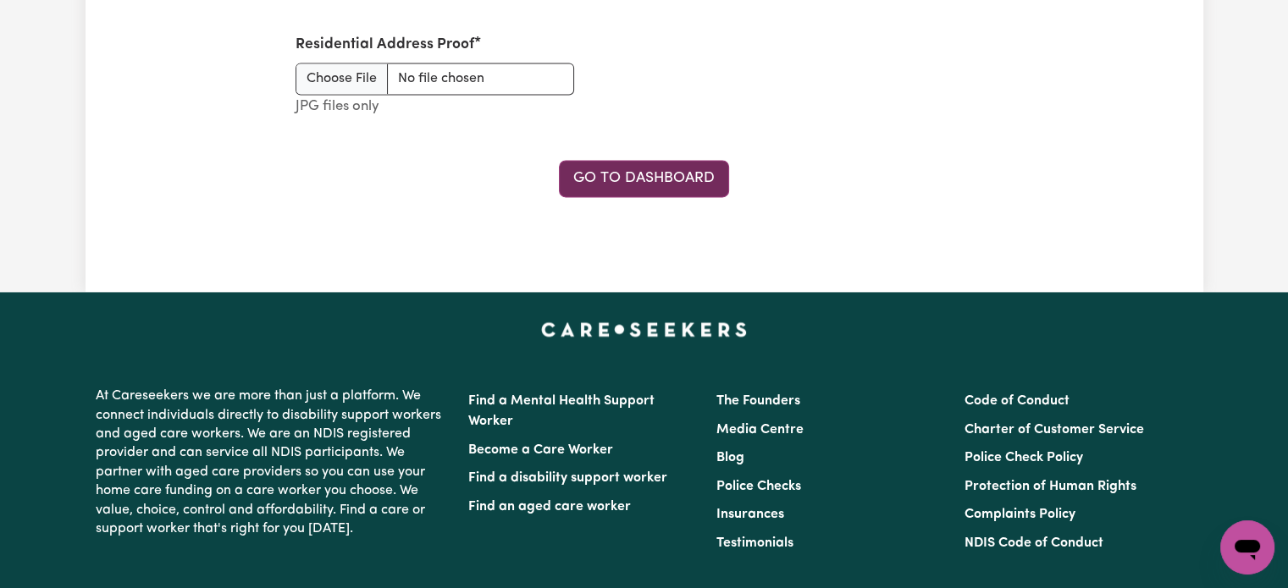
click at [660, 179] on link "Go to Dashboard" at bounding box center [644, 178] width 170 height 37
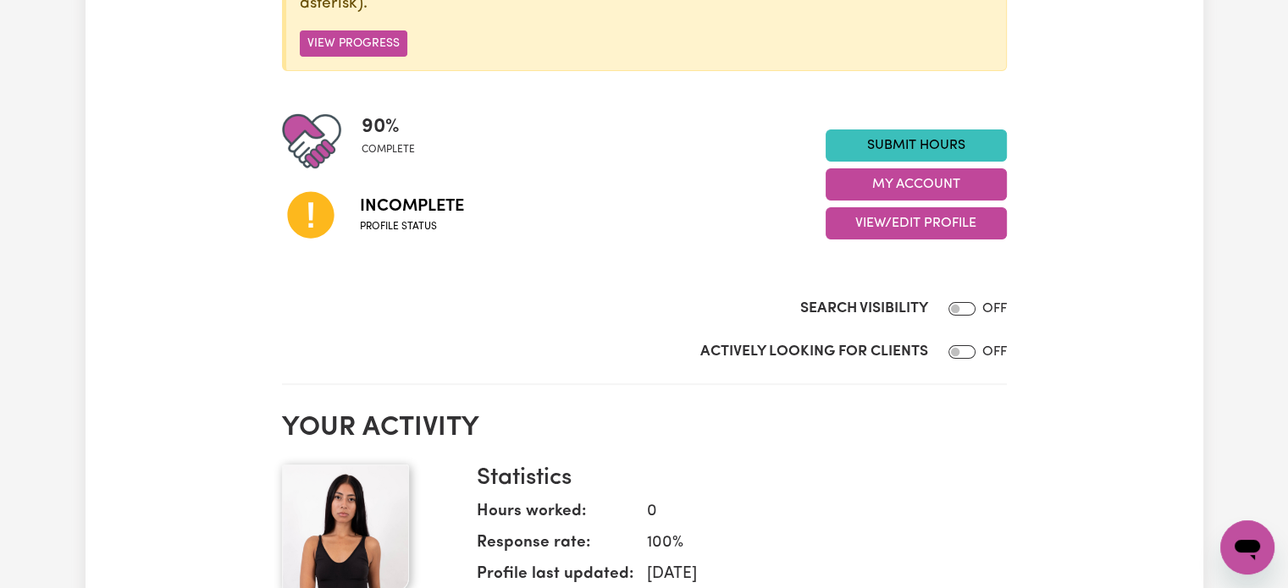
scroll to position [339, 0]
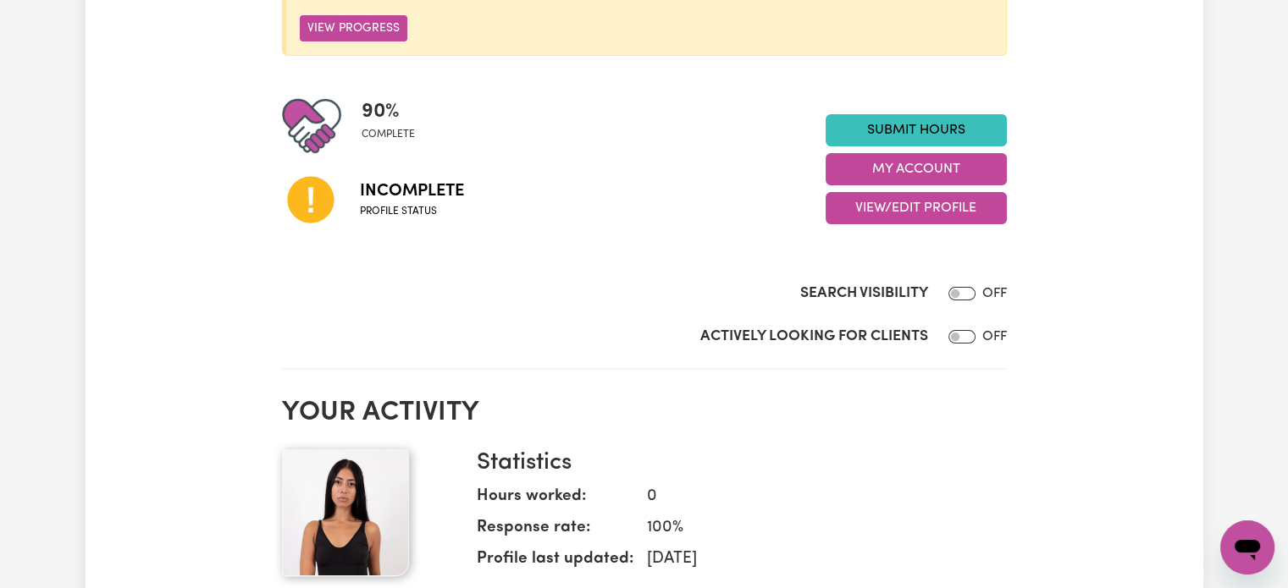
click at [958, 301] on div at bounding box center [959, 294] width 34 height 20
click at [961, 295] on input "Search Visibility" at bounding box center [961, 294] width 27 height 14
checkbox input "true"
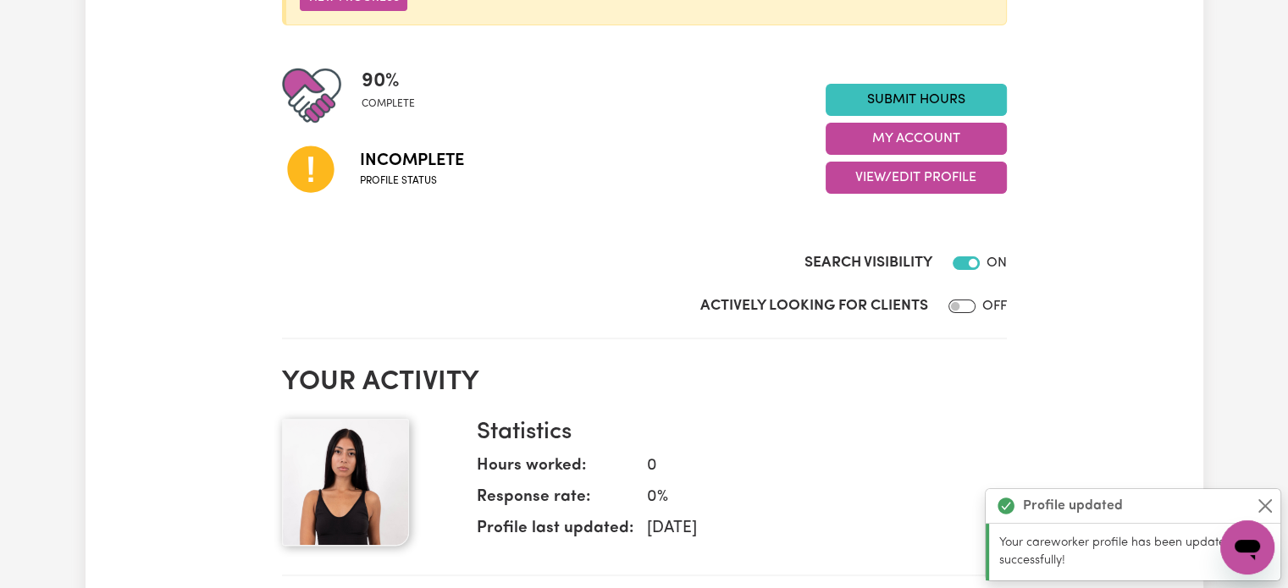
scroll to position [423, 0]
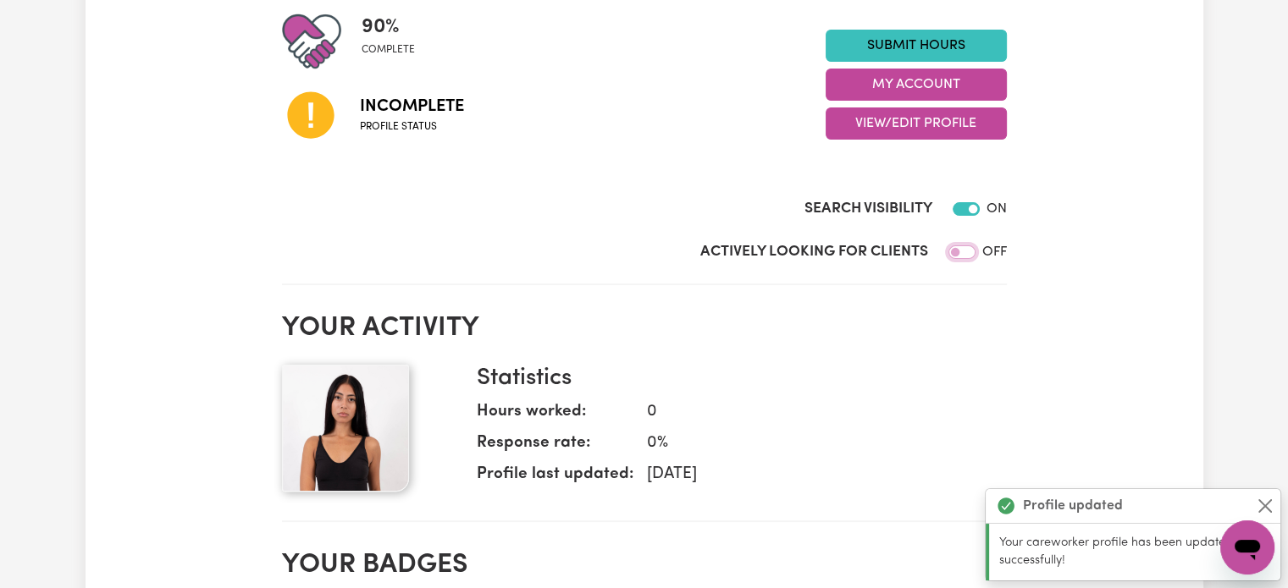
click at [958, 257] on input "Actively Looking for Clients" at bounding box center [961, 253] width 27 height 14
checkbox input "true"
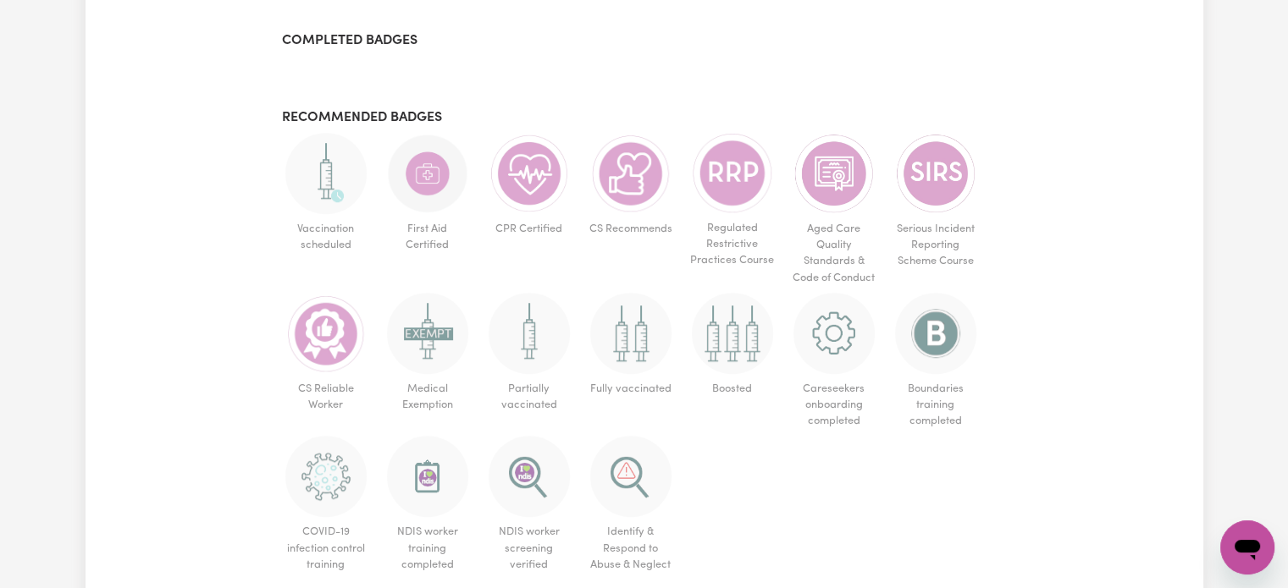
scroll to position [1016, 0]
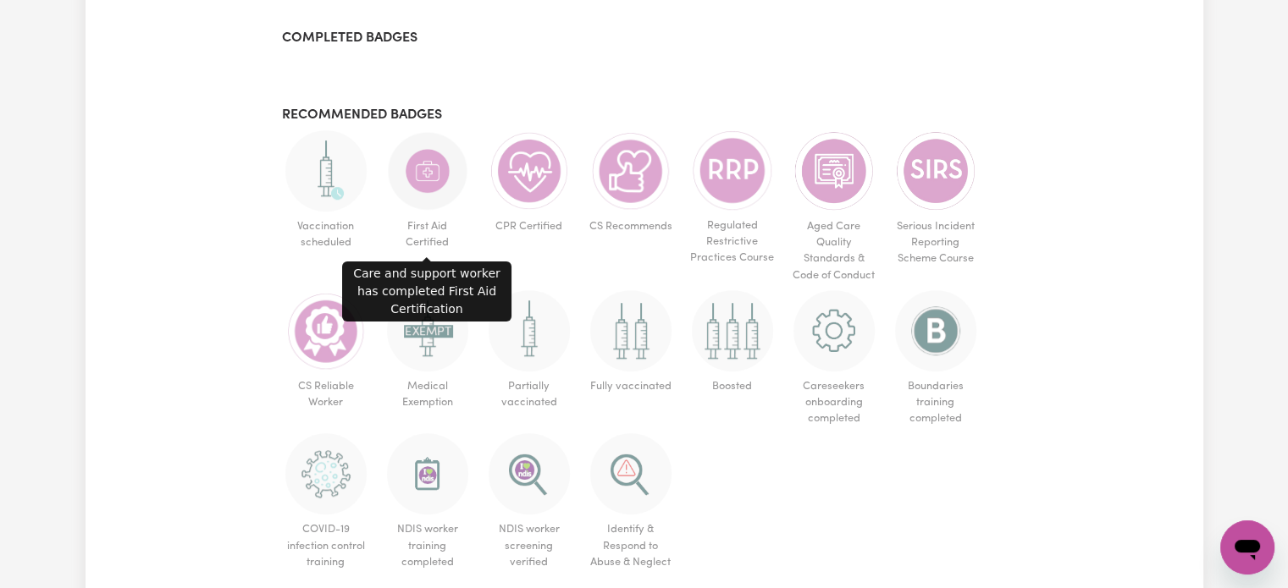
click at [427, 200] on img at bounding box center [427, 170] width 81 height 81
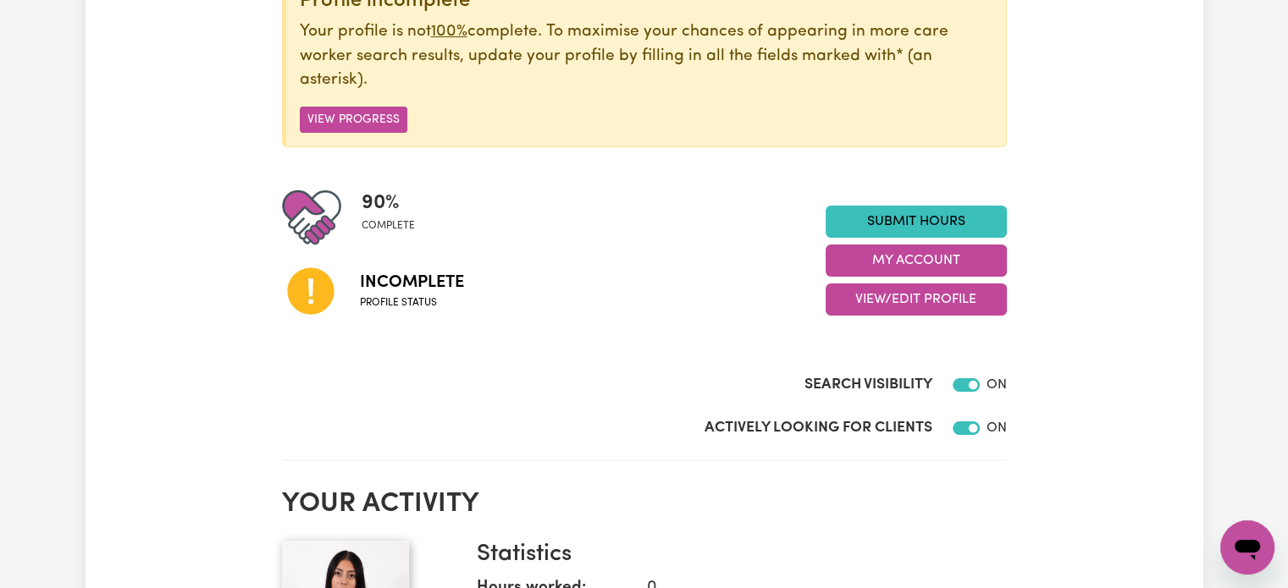
scroll to position [0, 0]
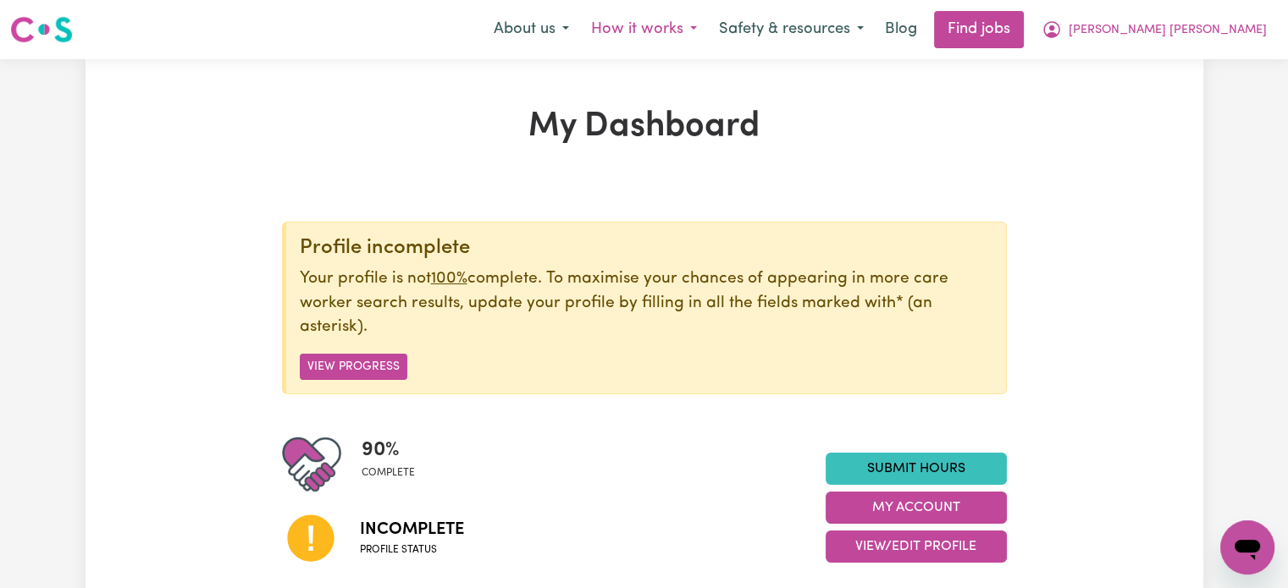
click at [708, 36] on button "How it works" at bounding box center [644, 30] width 128 height 36
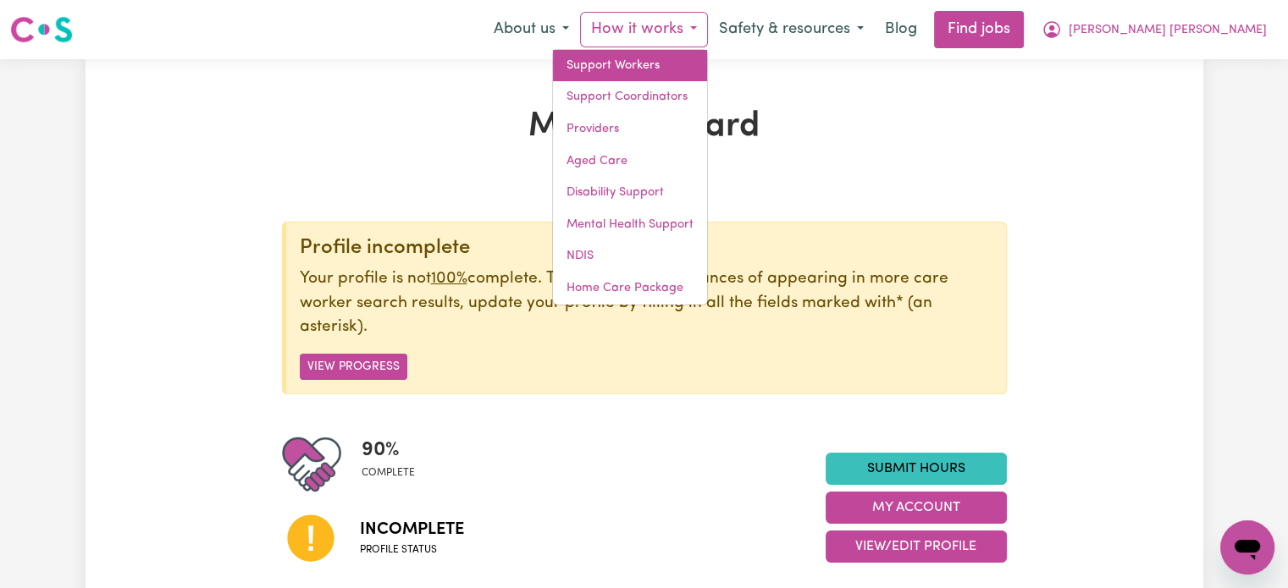
click at [707, 60] on link "Support Workers" at bounding box center [630, 66] width 154 height 32
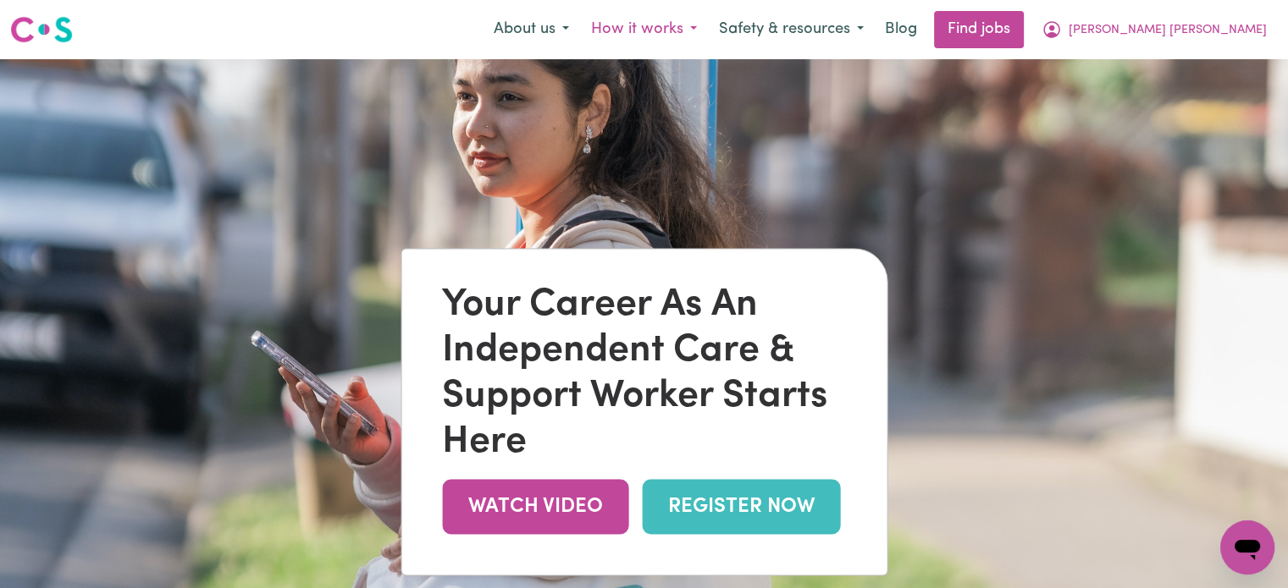
click at [708, 37] on button "How it works" at bounding box center [644, 30] width 128 height 36
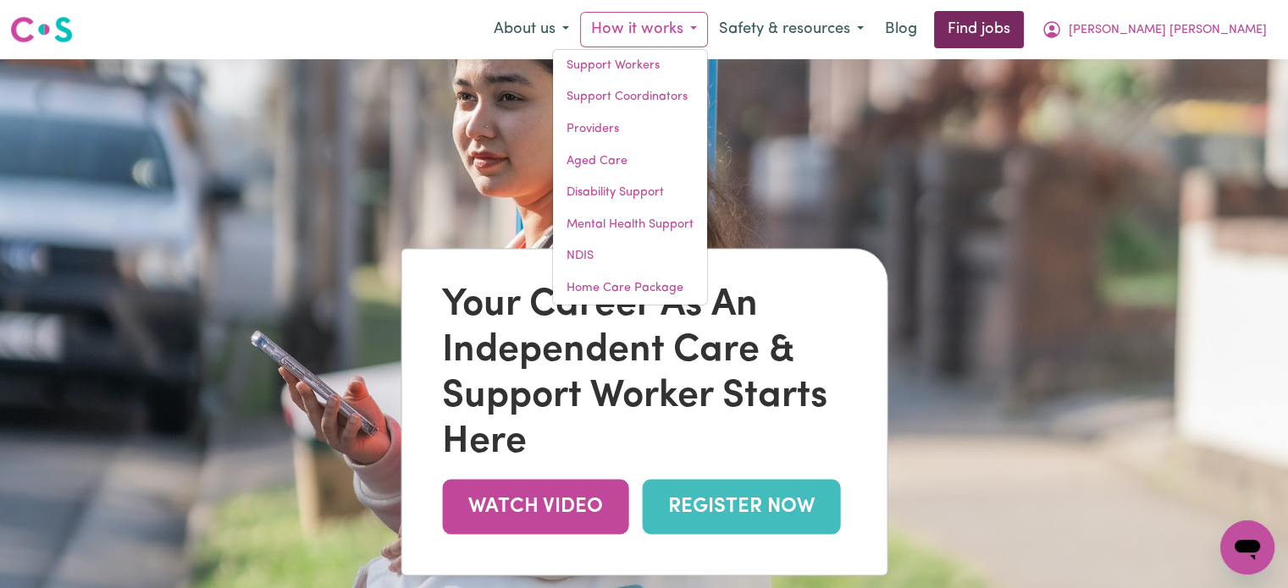
click at [1024, 30] on link "Find jobs" at bounding box center [979, 29] width 90 height 37
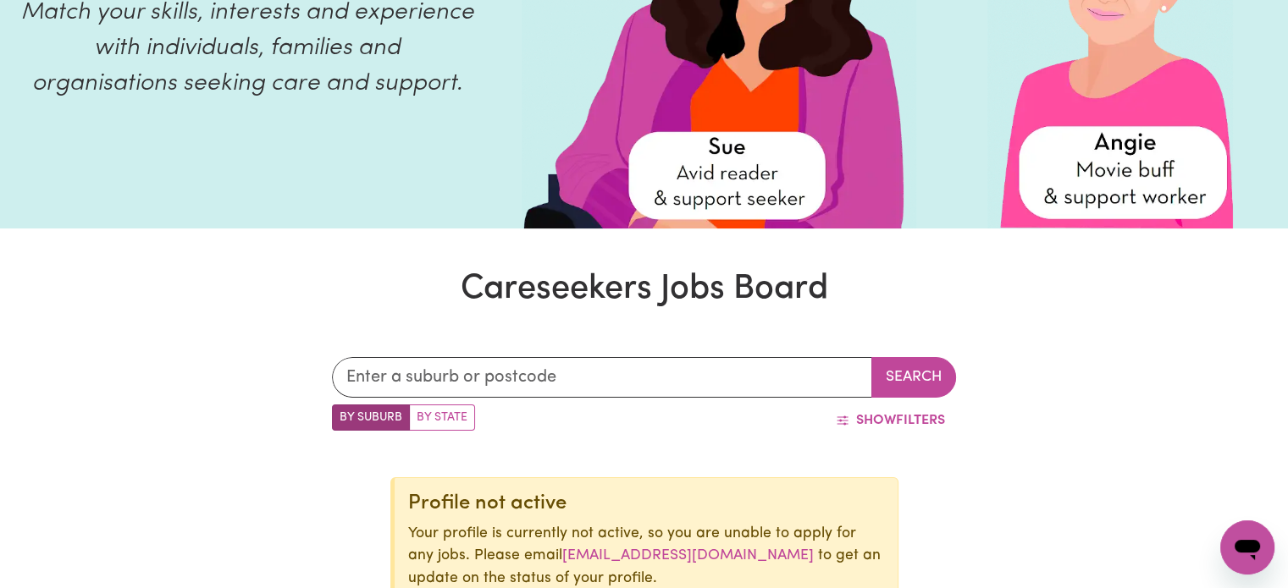
scroll to position [339, 0]
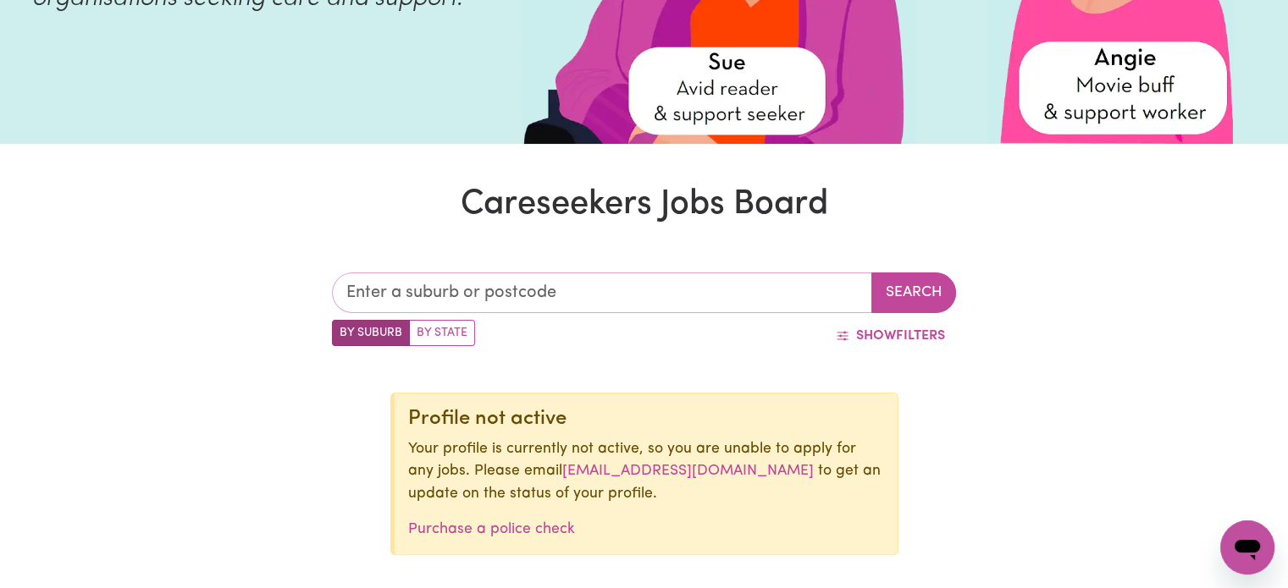
click at [772, 304] on input "text" at bounding box center [602, 293] width 540 height 41
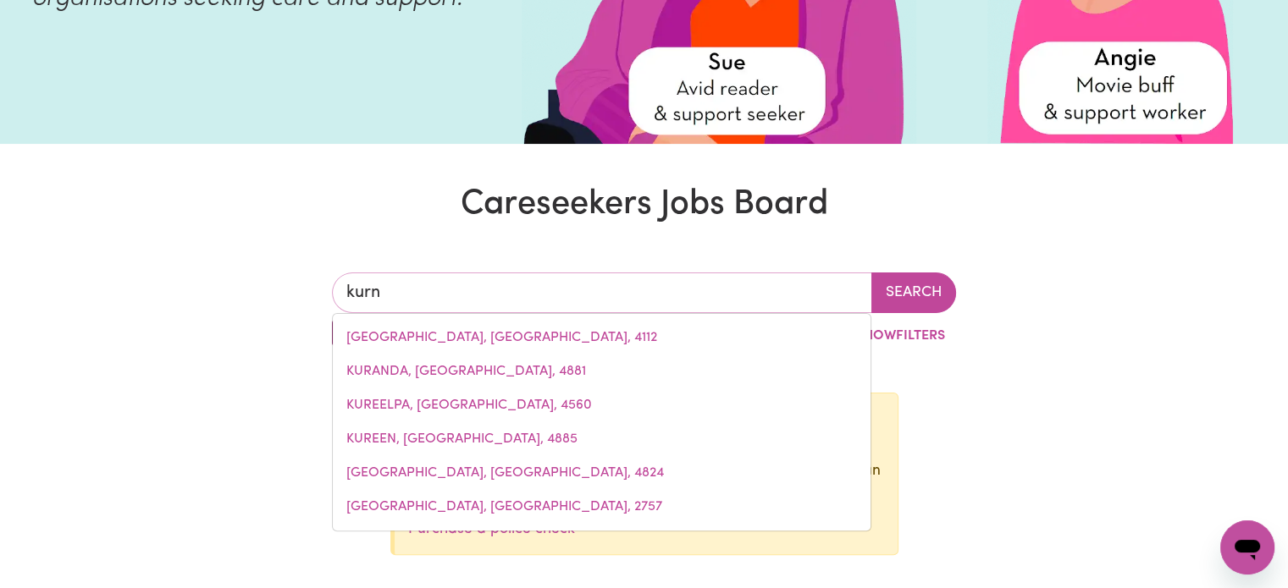
type input "kurne"
type input "kurneLL, New South Wales, 2231"
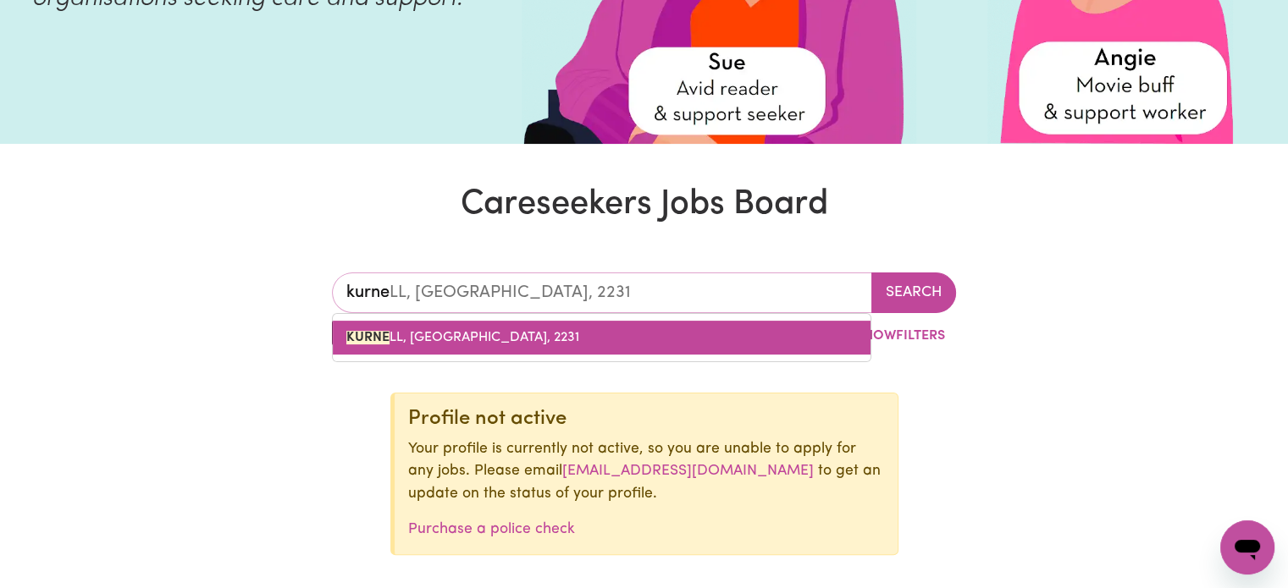
click at [708, 348] on link "KURNE LL, [GEOGRAPHIC_DATA], 2231" at bounding box center [602, 338] width 538 height 34
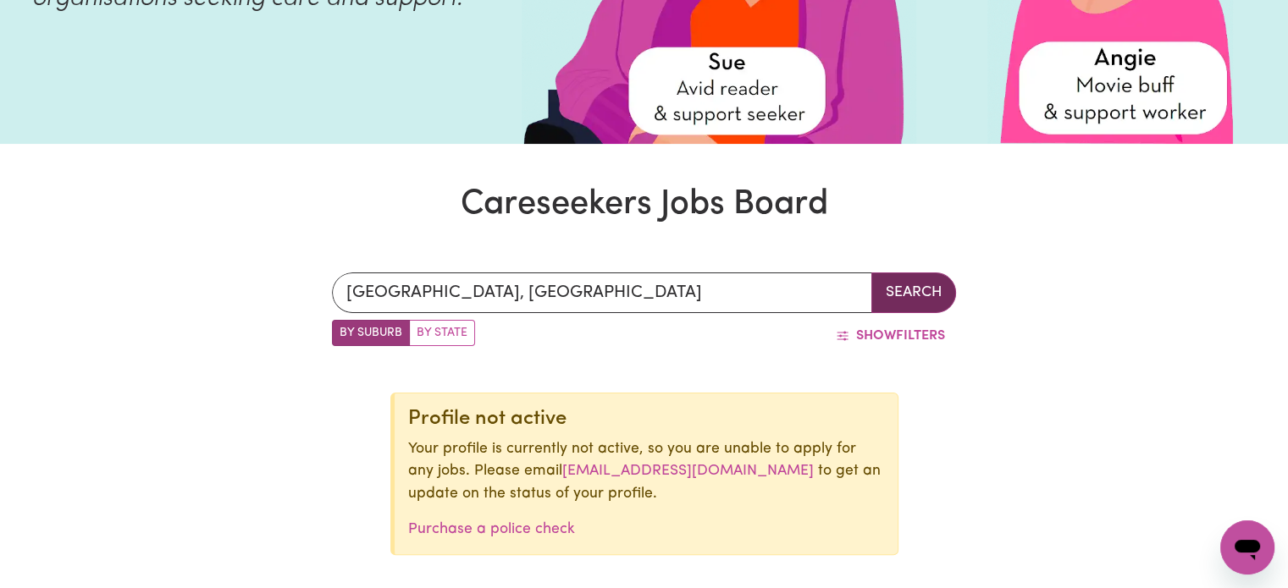
click at [898, 286] on button "Search" at bounding box center [913, 293] width 85 height 41
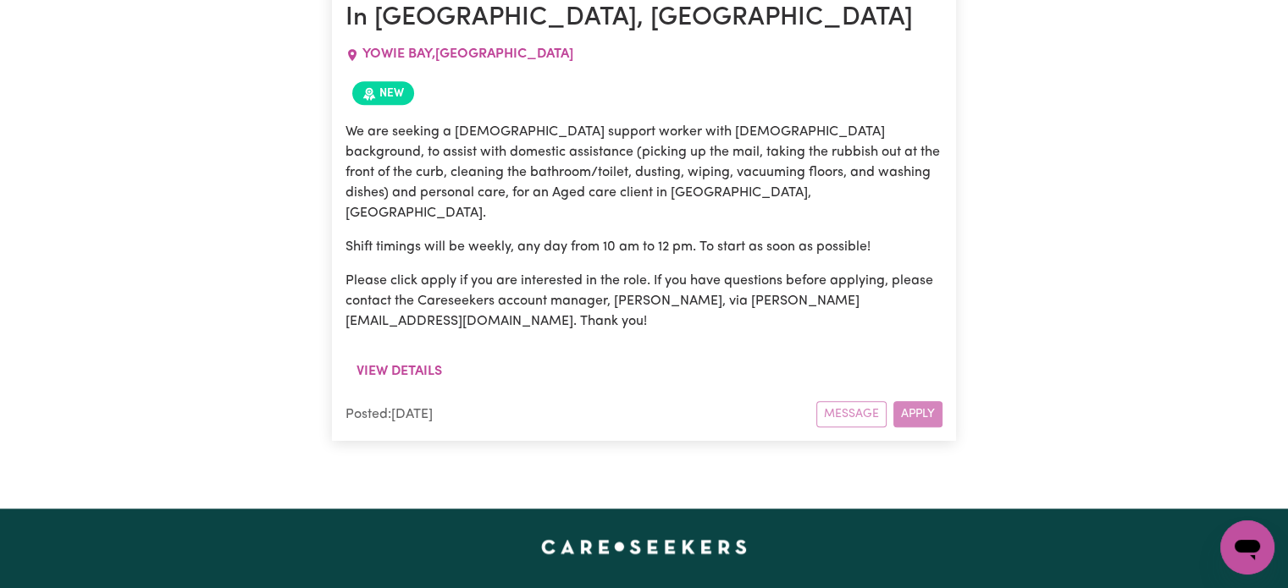
scroll to position [1439, 0]
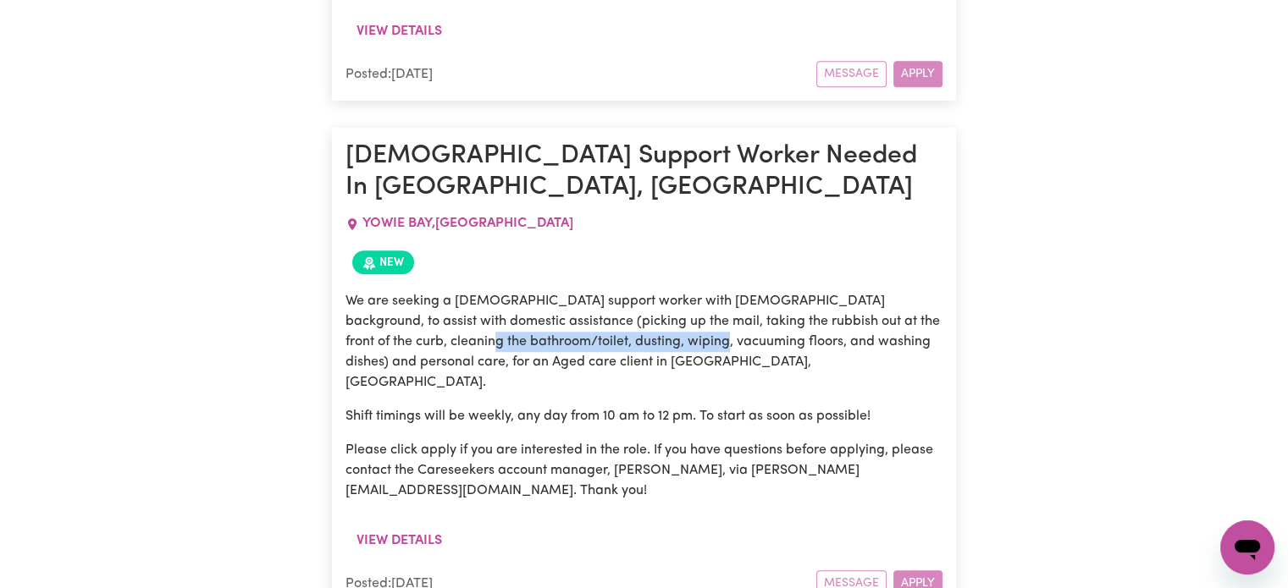
drag, startPoint x: 450, startPoint y: 270, endPoint x: 688, endPoint y: 282, distance: 238.2
click at [688, 291] on p "We are seeking a female support worker with Filipino background, to assist with…" at bounding box center [643, 342] width 597 height 102
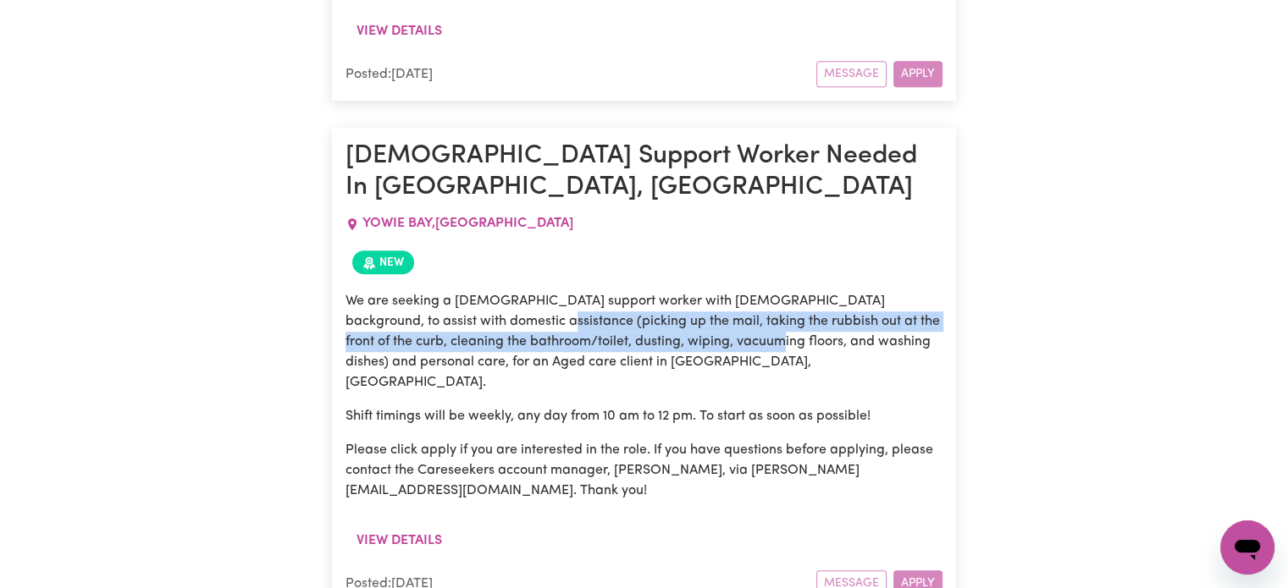
drag, startPoint x: 485, startPoint y: 267, endPoint x: 747, endPoint y: 287, distance: 262.4
click at [747, 291] on p "We are seeking a female support worker with Filipino background, to assist with…" at bounding box center [643, 342] width 597 height 102
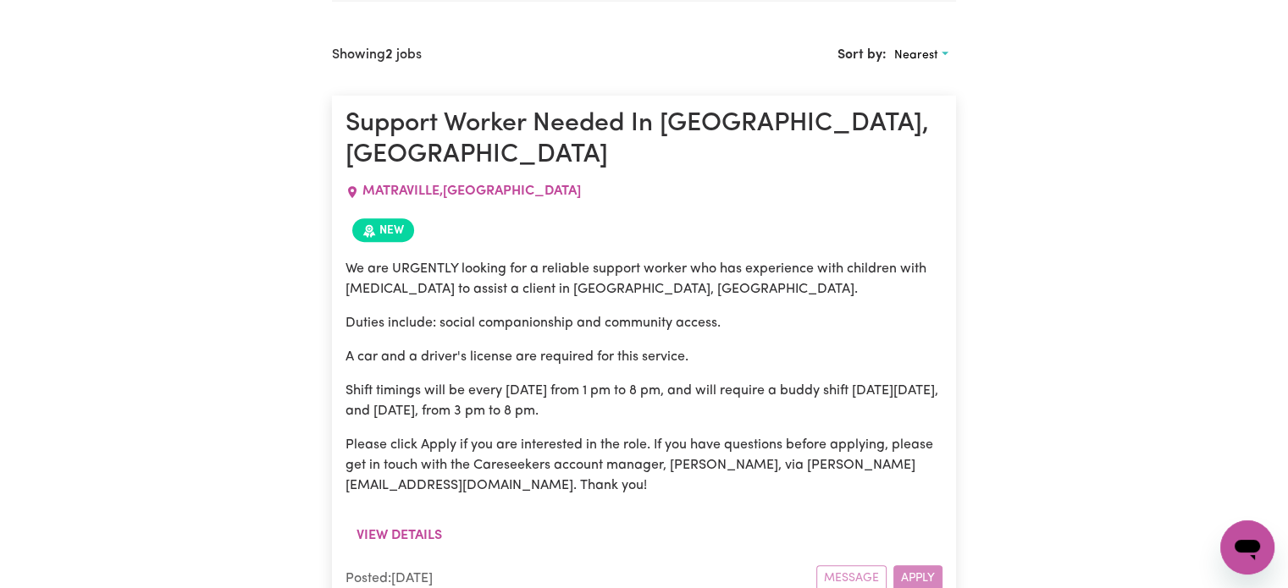
scroll to position [931, 0]
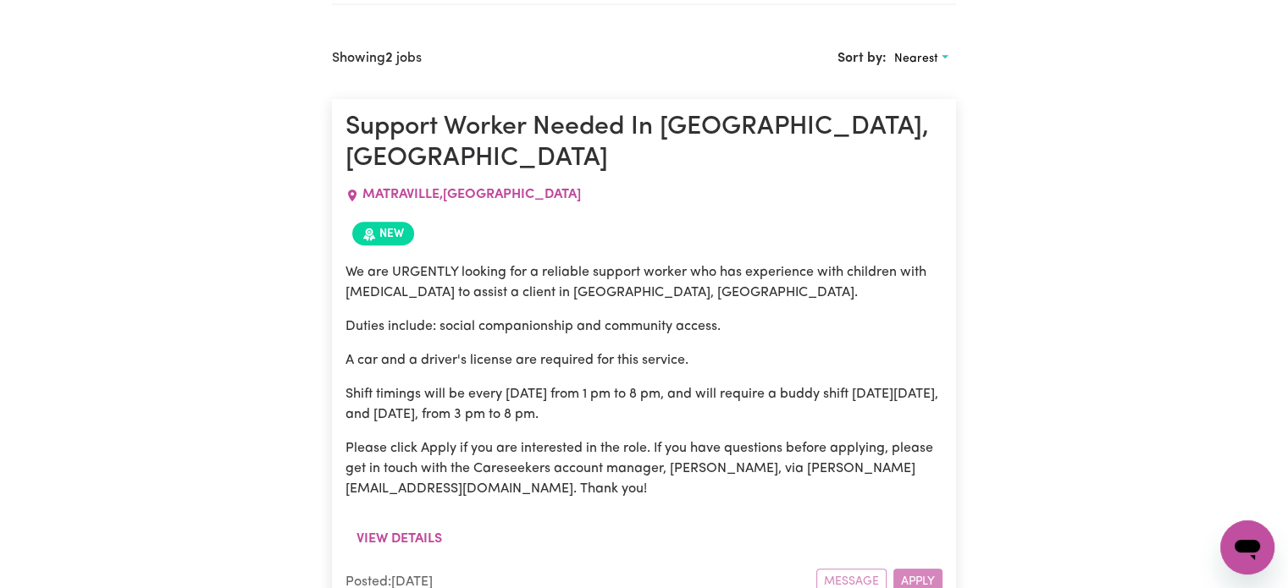
drag, startPoint x: 341, startPoint y: 130, endPoint x: 498, endPoint y: 561, distance: 459.3
click at [498, 561] on article "Support Worker Needed In Matraville, NSW MATRAVILLE , New South Wales New We ar…" at bounding box center [644, 354] width 624 height 510
drag, startPoint x: 550, startPoint y: 334, endPoint x: 630, endPoint y: 344, distance: 81.0
click at [630, 344] on div "We are URGENTLY looking for a reliable support worker who has experience with c…" at bounding box center [643, 380] width 597 height 237
drag, startPoint x: 513, startPoint y: 273, endPoint x: 522, endPoint y: 263, distance: 13.2
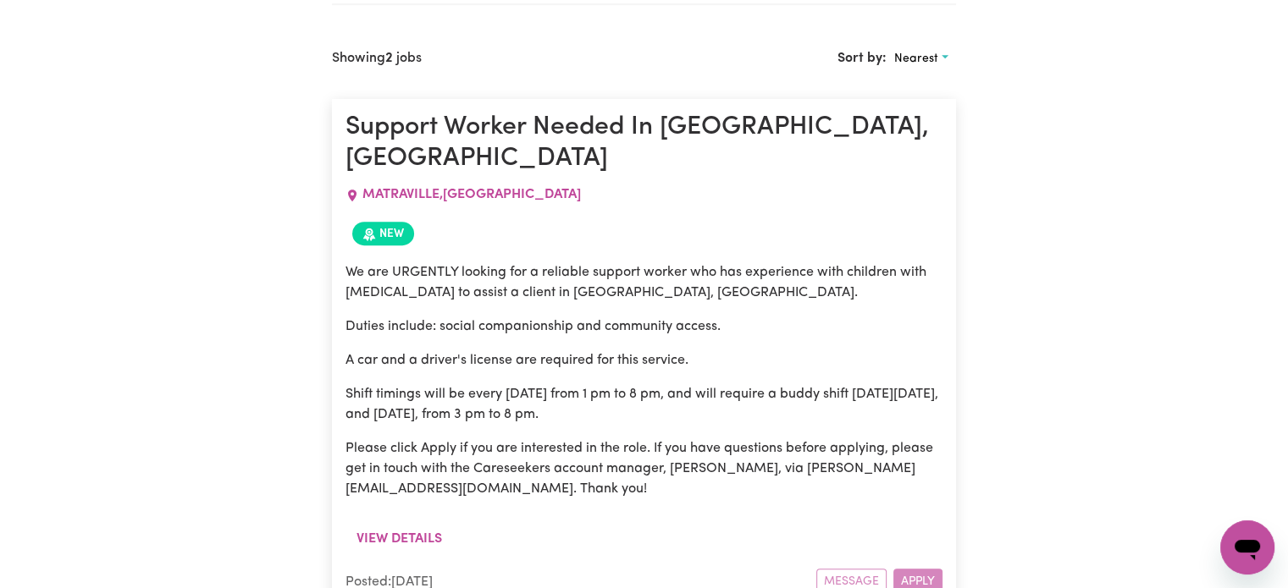
copy article "Support Worker Needed In Matraville, NSW MATRAVILLE , New South Wales New We ar…"
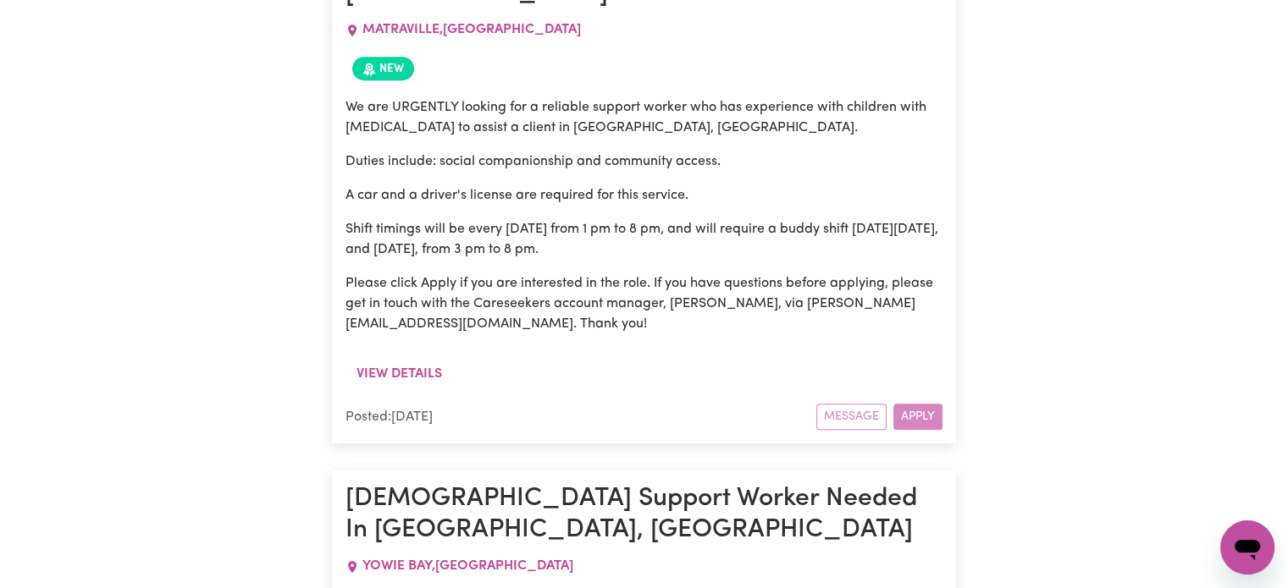
scroll to position [1101, 0]
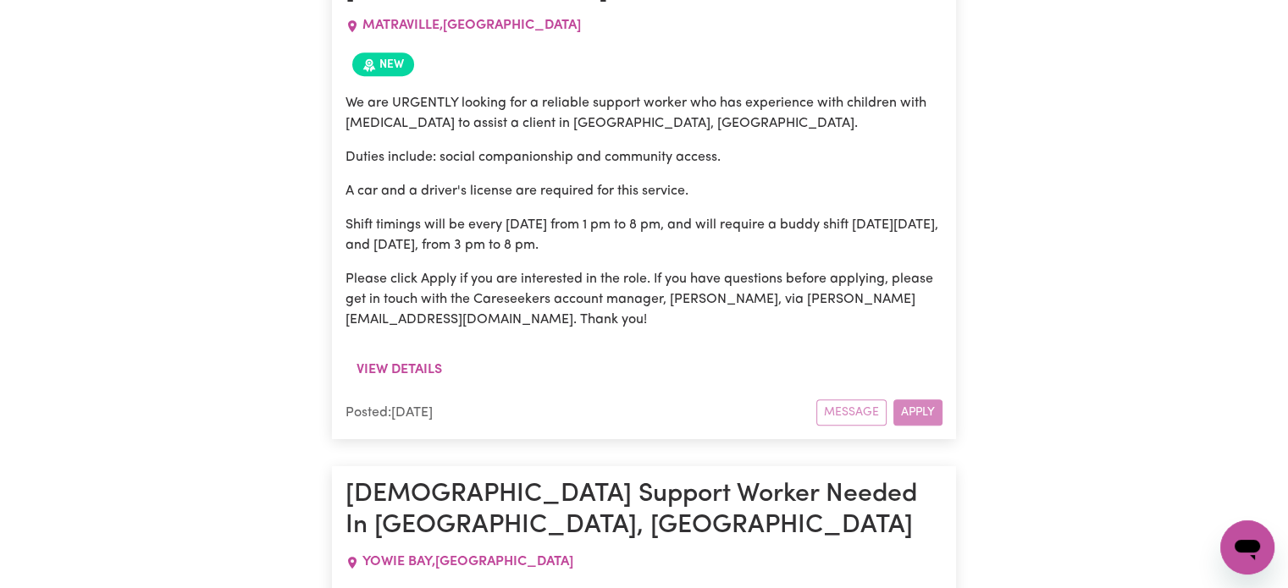
click at [744, 269] on p "Please click Apply if you are interested in the role. If you have questions bef…" at bounding box center [643, 299] width 597 height 61
drag, startPoint x: 736, startPoint y: 269, endPoint x: 904, endPoint y: 259, distance: 168.8
click at [904, 269] on p "Please click Apply if you are interested in the role. If you have questions bef…" at bounding box center [643, 299] width 597 height 61
copy p "annie@careseekers.com.au"
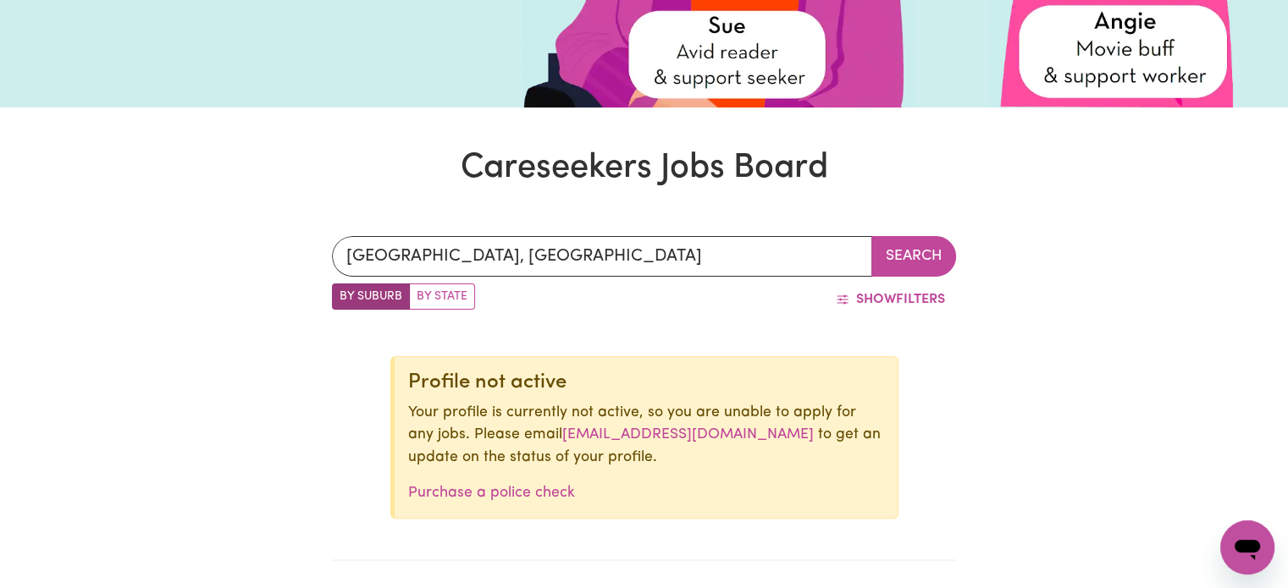
scroll to position [254, 0]
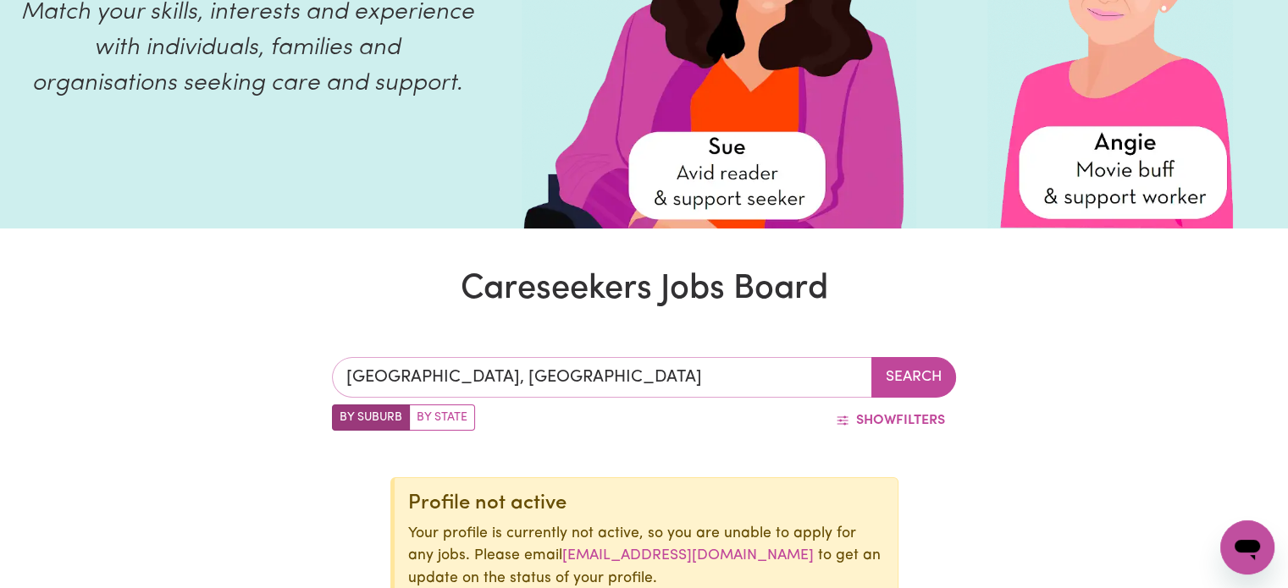
type input "[GEOGRAPHIC_DATA], [GEOGRAPHIC_DATA], 2231"
click at [583, 385] on input "KURNELL, New South Wales" at bounding box center [602, 377] width 540 height 41
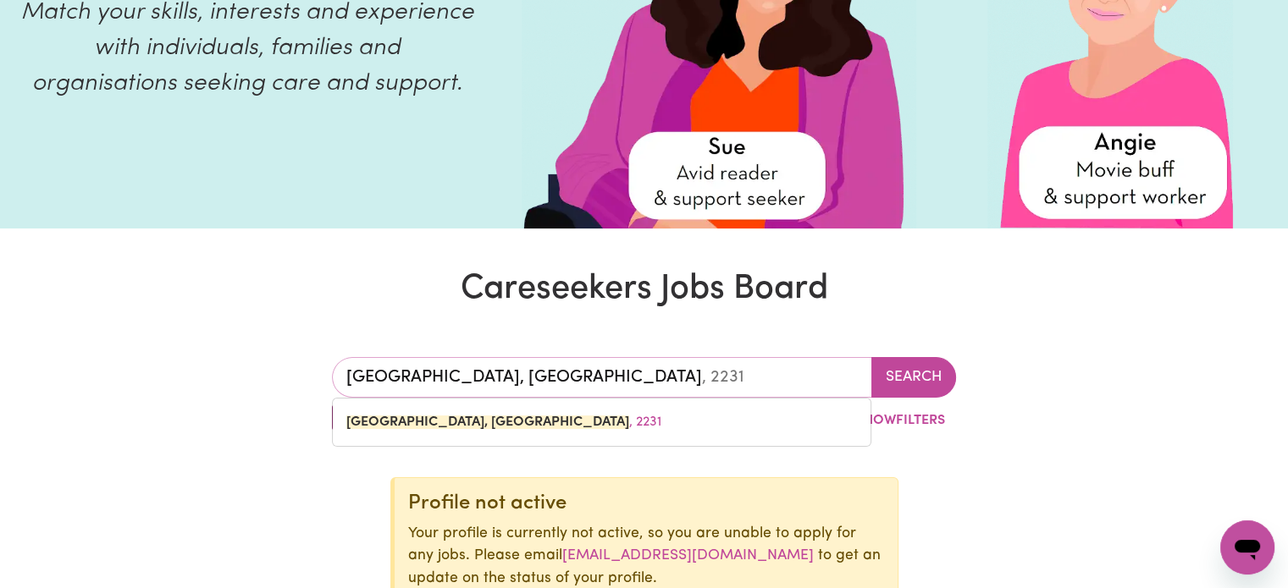
click at [584, 384] on input "KURNELL, New South Wales" at bounding box center [602, 377] width 540 height 41
click at [613, 370] on input "KURNELL, New South Wales" at bounding box center [602, 377] width 540 height 41
click at [624, 376] on input "KURNELL, New South Wales" at bounding box center [602, 377] width 540 height 41
type input "KURNELL, New South Wale"
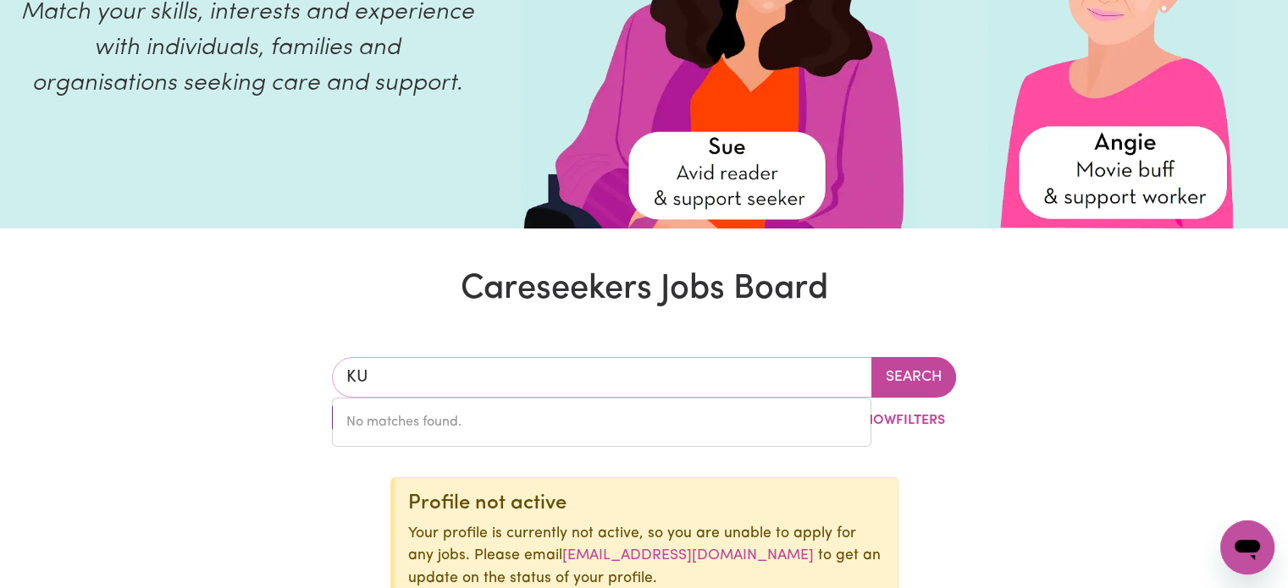
type input "K"
type input "cog"
type input "cogGAN, New South Wales, 2849"
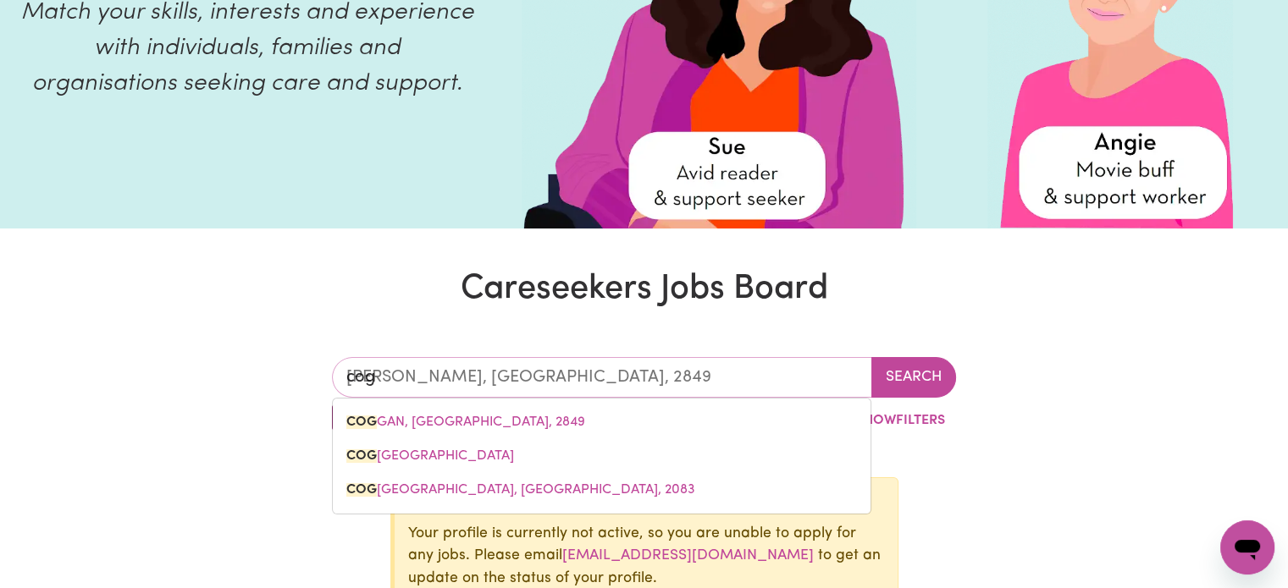
type input "coge"
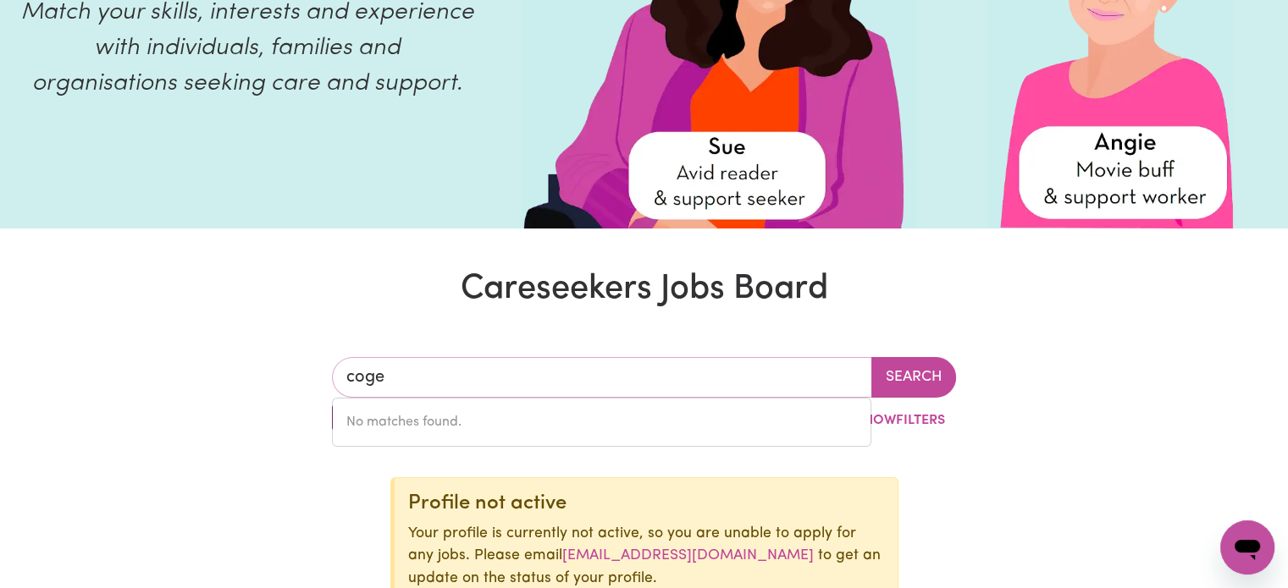
type input "cog"
type input "cogGAN, New South Wales, 2849"
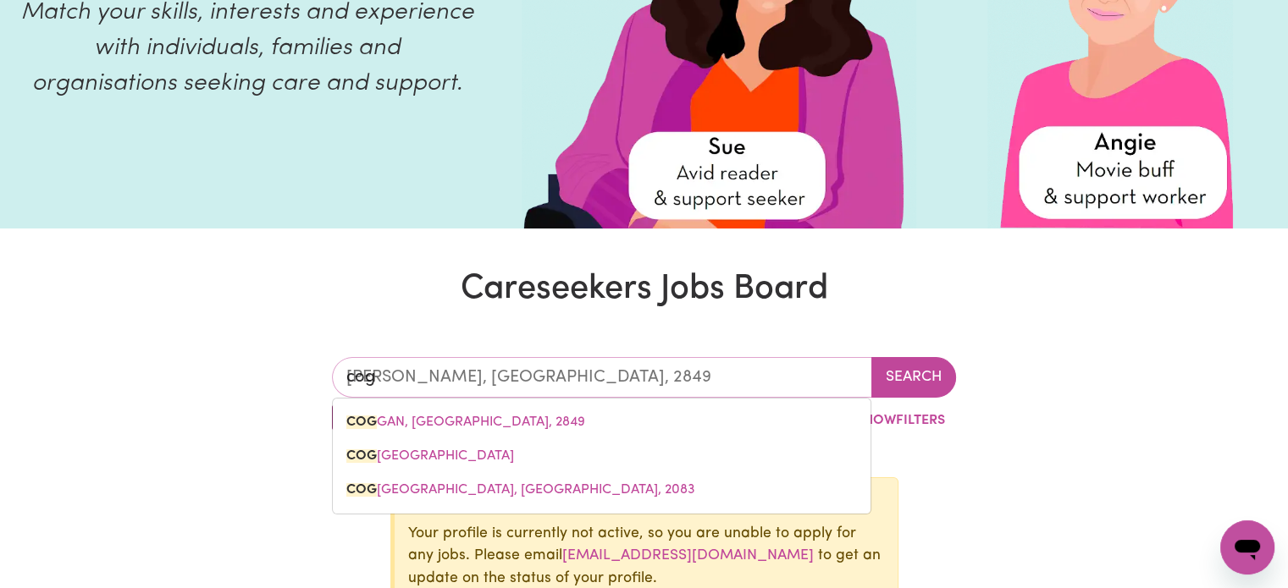
type input "cogu"
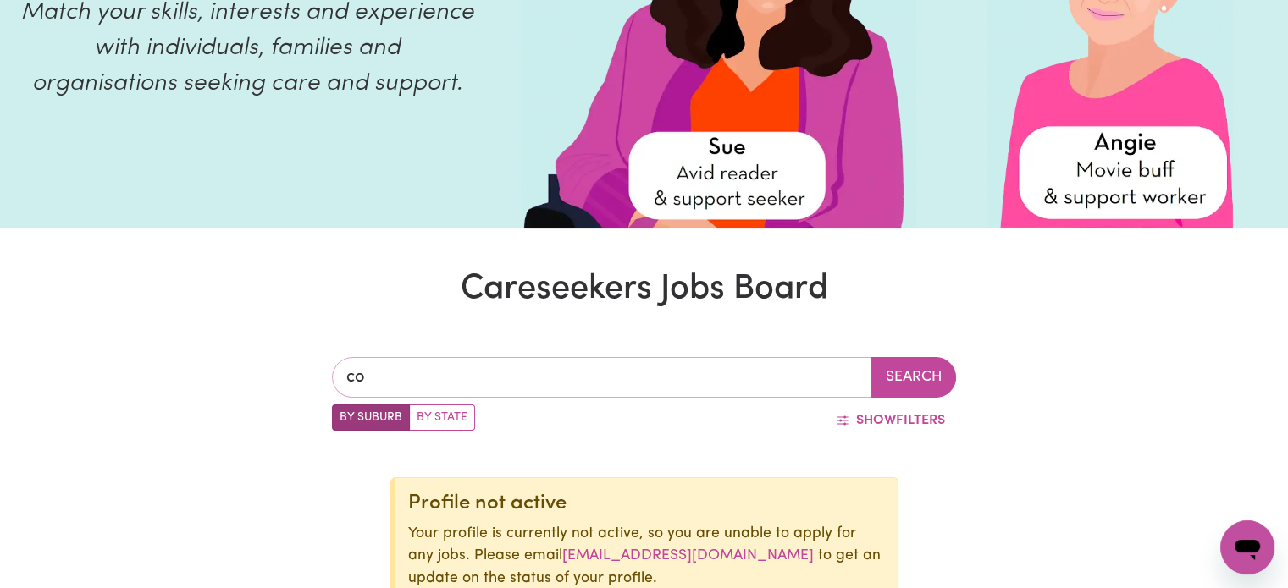
type input "coo"
type input "cooBER PEDY, South Australia, 5723"
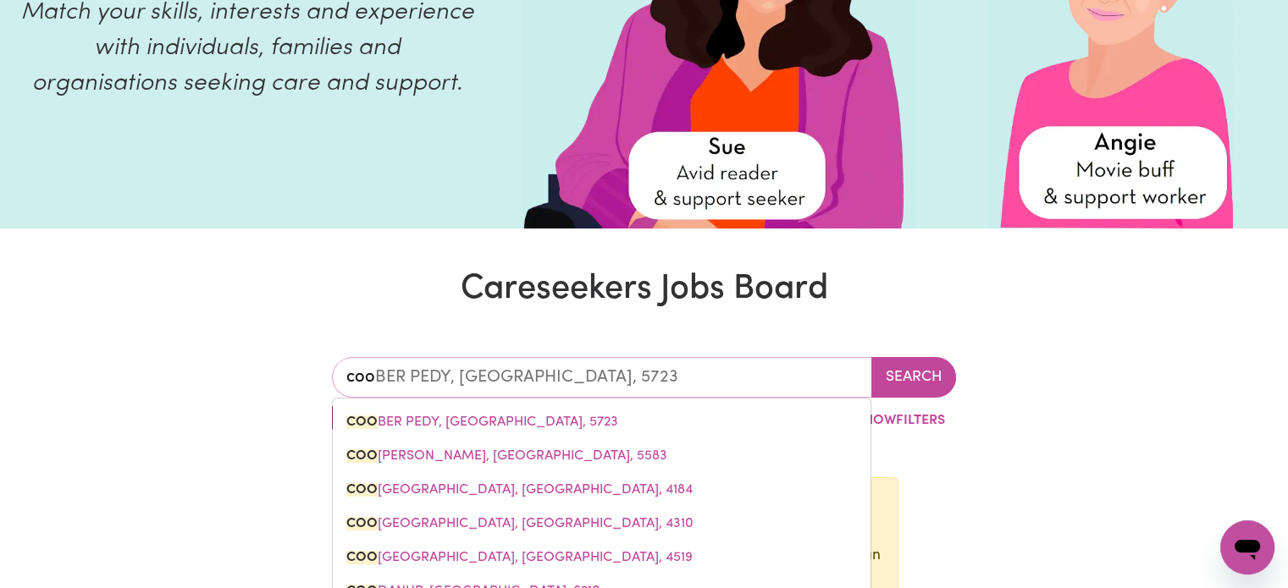
type input "coog"
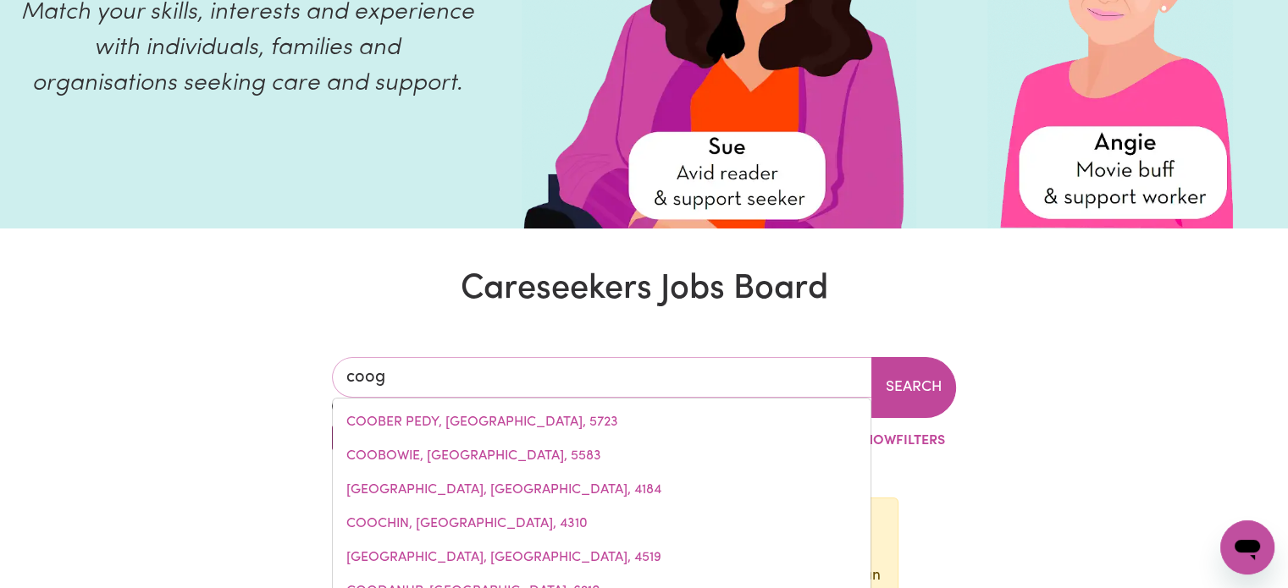
type input "coogEE, New South Wales, 2034"
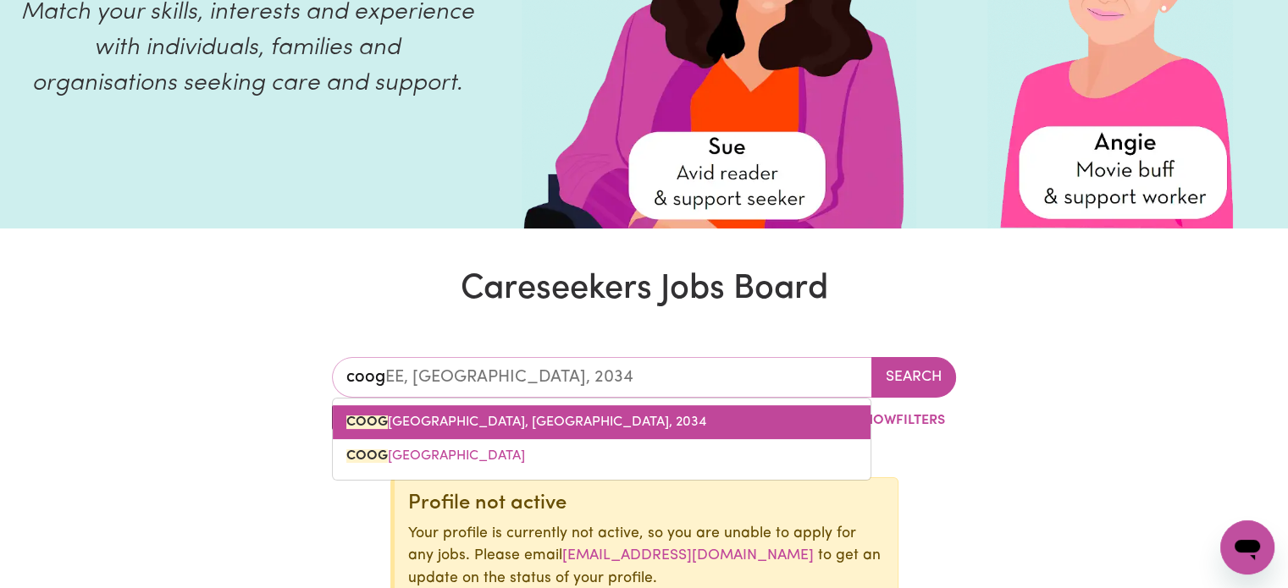
click at [540, 416] on span "COOG EE, New South Wales, 2034" at bounding box center [526, 423] width 360 height 14
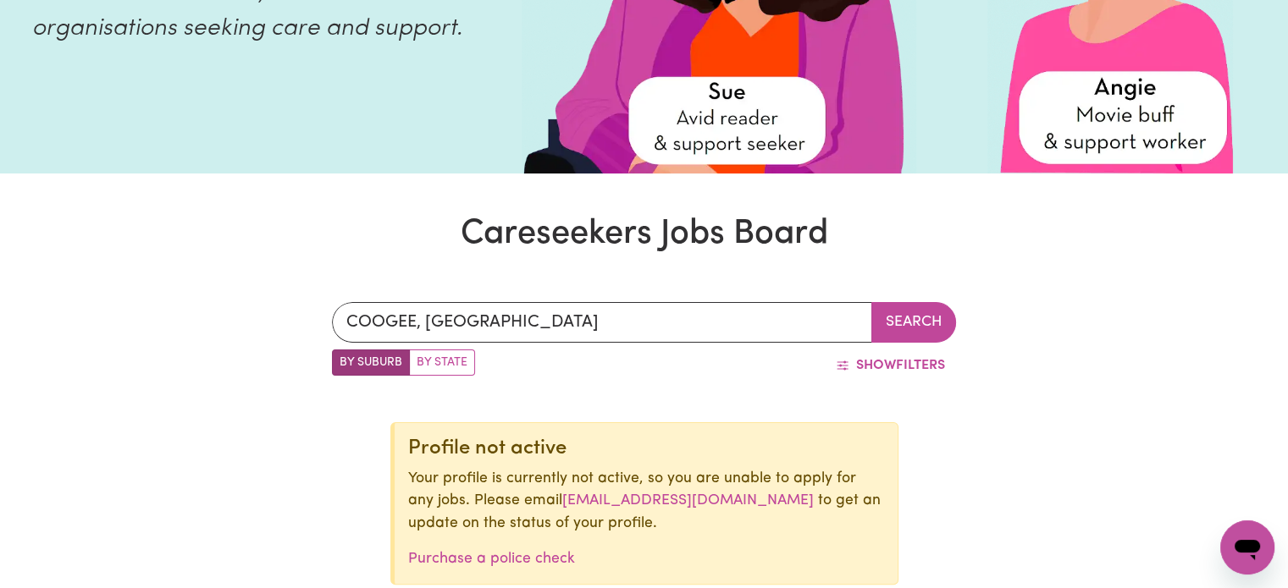
scroll to position [339, 0]
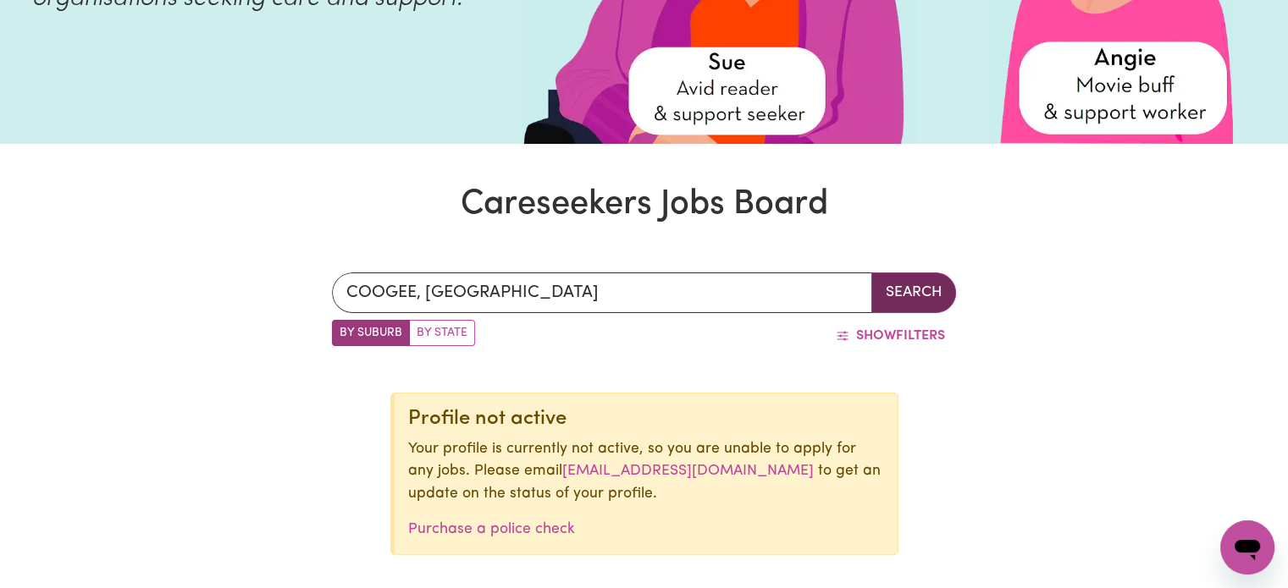
click at [907, 284] on button "Search" at bounding box center [913, 293] width 85 height 41
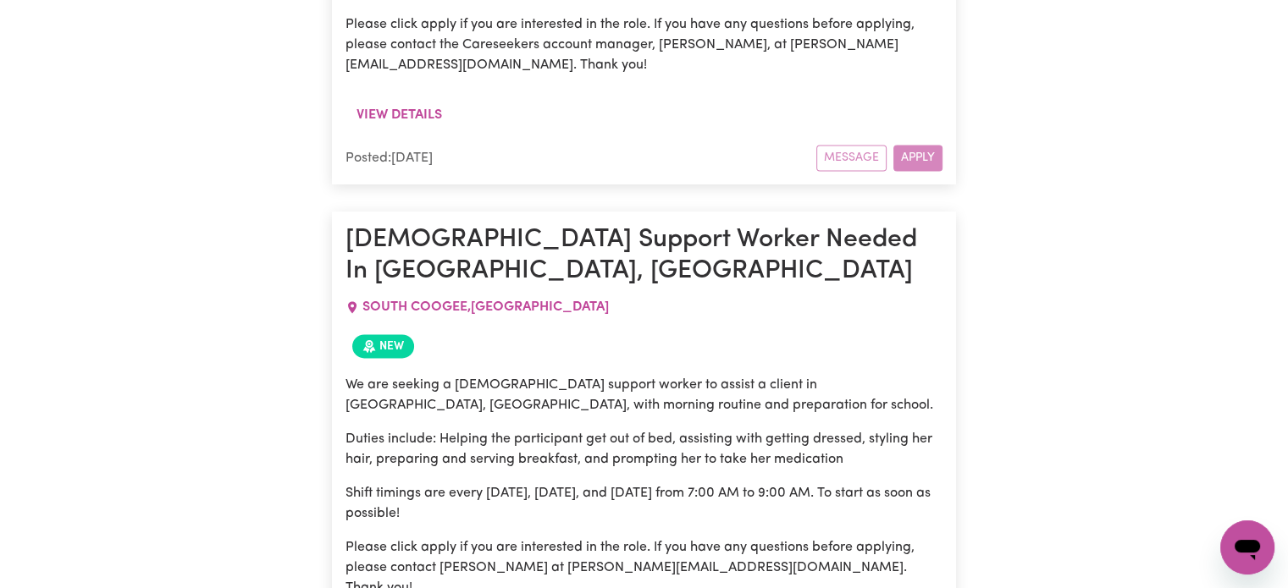
scroll to position [2540, 0]
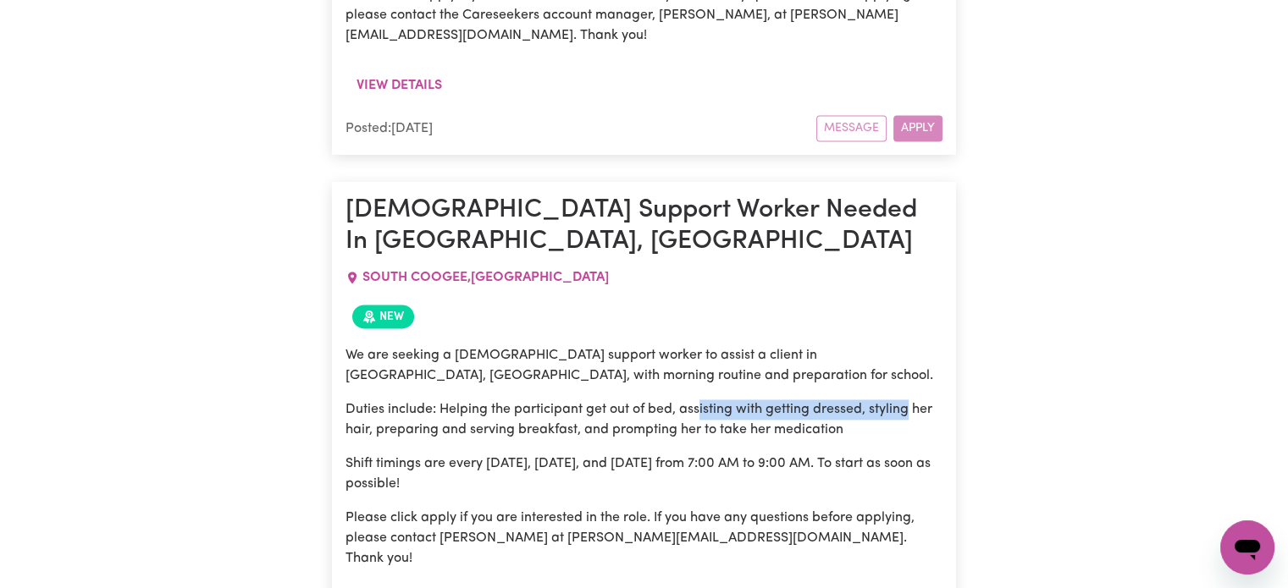
drag, startPoint x: 699, startPoint y: 267, endPoint x: 905, endPoint y: 261, distance: 206.7
click at [905, 345] on div "We are seeking a female support worker to assist a client in South Coogee, NSW,…" at bounding box center [643, 457] width 597 height 224
drag, startPoint x: 512, startPoint y: 490, endPoint x: 345, endPoint y: 86, distance: 437.0
click at [345, 182] on article "Female Support Worker Needed In South Coogee, NSW SOUTH COOGEE , New South Wale…" at bounding box center [644, 430] width 624 height 496
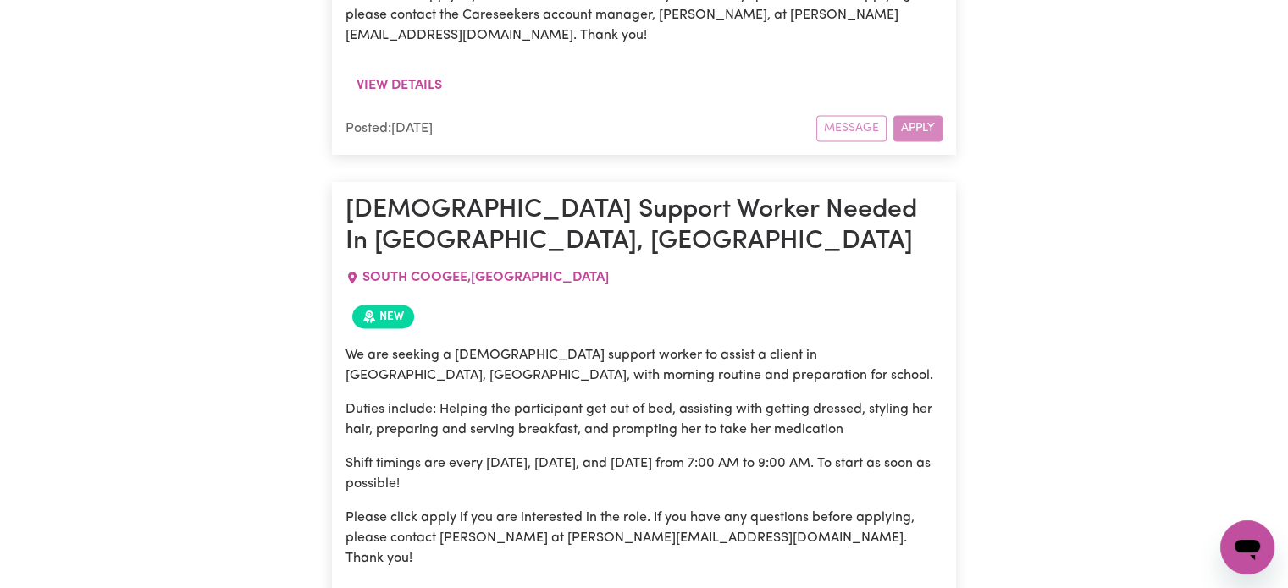
copy article "Female Support Worker Needed In South Coogee, NSW SOUTH COOGEE , New South Wale…"
click at [567, 345] on p "We are seeking a female support worker to assist a client in South Coogee, NSW,…" at bounding box center [643, 365] width 597 height 41
drag, startPoint x: 488, startPoint y: 406, endPoint x: 647, endPoint y: 400, distance: 159.3
click at [647, 508] on p "Please click apply if you are interested in the role. If you have any questions…" at bounding box center [643, 538] width 597 height 61
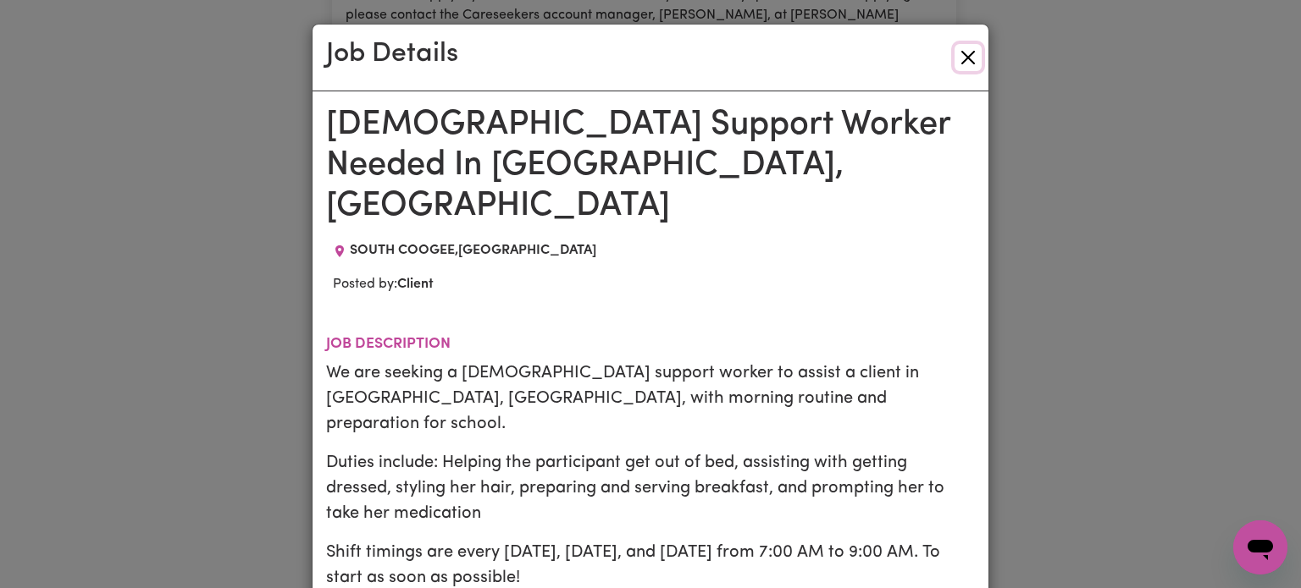
click at [962, 53] on button "Close" at bounding box center [967, 57] width 27 height 27
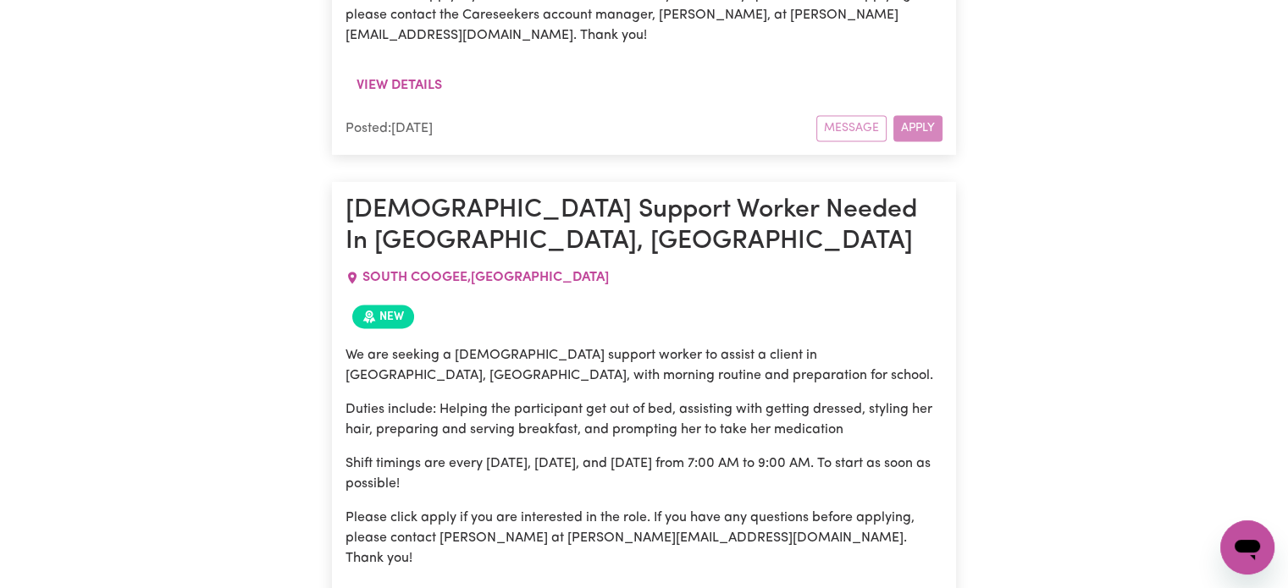
click at [576, 400] on p "Duties include: Helping the participant get out of bed, assisting with getting …" at bounding box center [643, 420] width 597 height 41
drag, startPoint x: 485, startPoint y: 400, endPoint x: 649, endPoint y: 395, distance: 163.5
click at [649, 508] on p "Please click apply if you are interested in the role. If you have any questions…" at bounding box center [643, 538] width 597 height 61
copy p "lucy@careseekers.com.au"
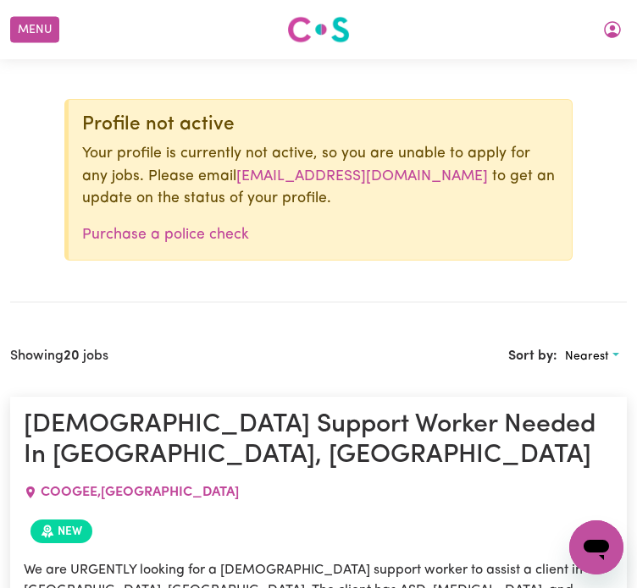
scroll to position [0, 0]
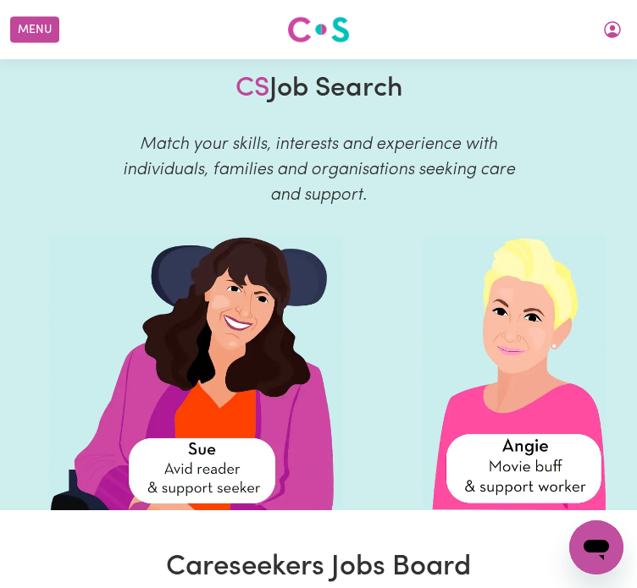
type input "COOGEE, New South Wales, 2034"
drag, startPoint x: 250, startPoint y: 434, endPoint x: -1, endPoint y: 410, distance: 251.8
type input "hur"
type input "hurLSTONE PARK, New South Wales, 2193"
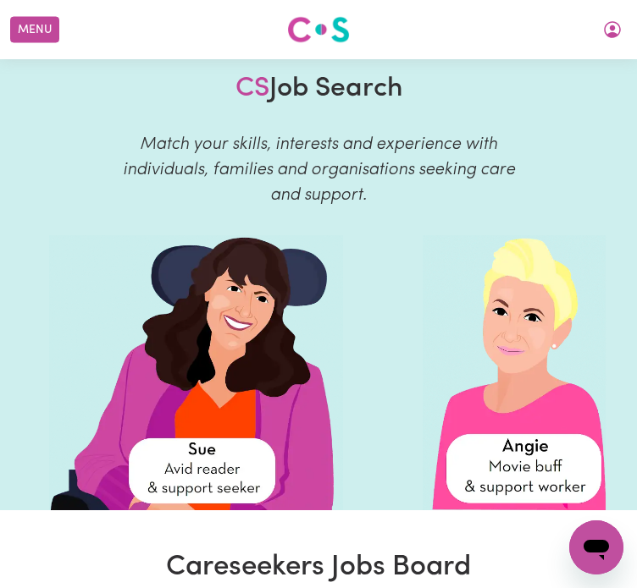
type input "hurs"
type input "hursTBRIDGE, Victoria, 3099"
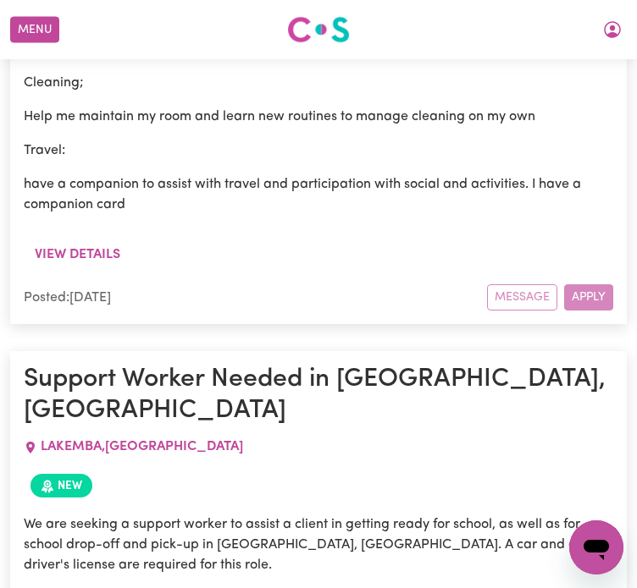
scroll to position [1439, 0]
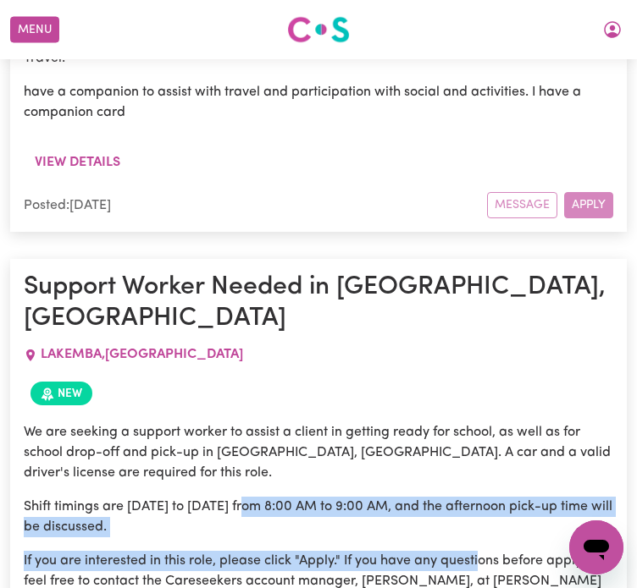
drag, startPoint x: 253, startPoint y: 260, endPoint x: 478, endPoint y: 297, distance: 228.3
click at [478, 423] on div "We are seeking a support worker to assist a client in getting ready for school,…" at bounding box center [318, 518] width 589 height 190
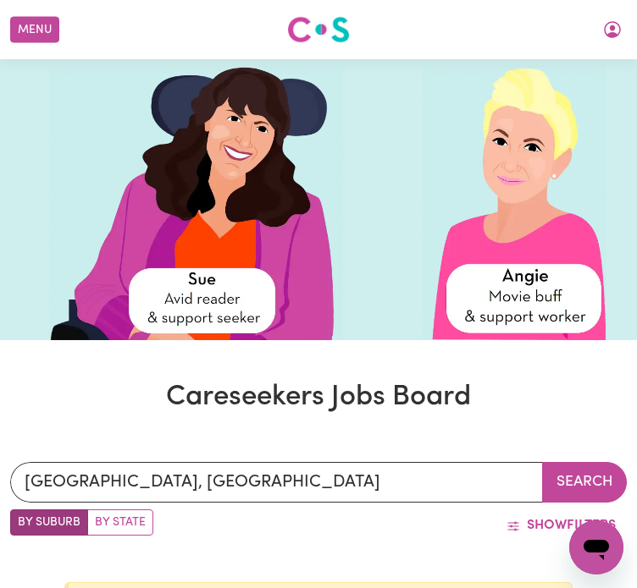
scroll to position [169, 0]
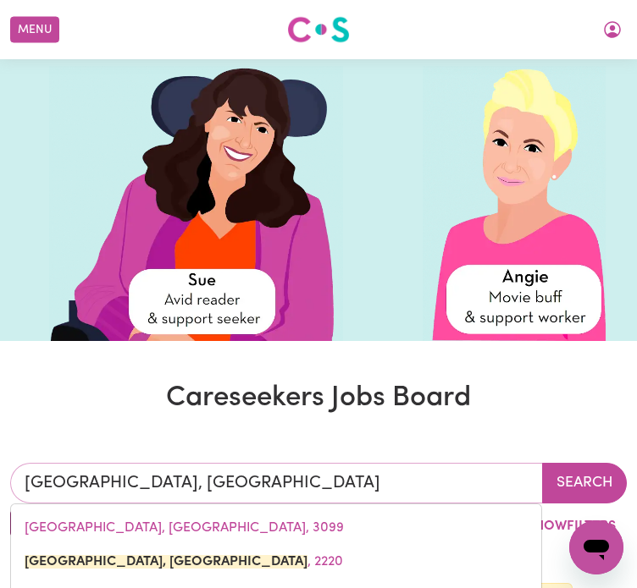
drag, startPoint x: 309, startPoint y: 278, endPoint x: -1, endPoint y: 240, distance: 312.2
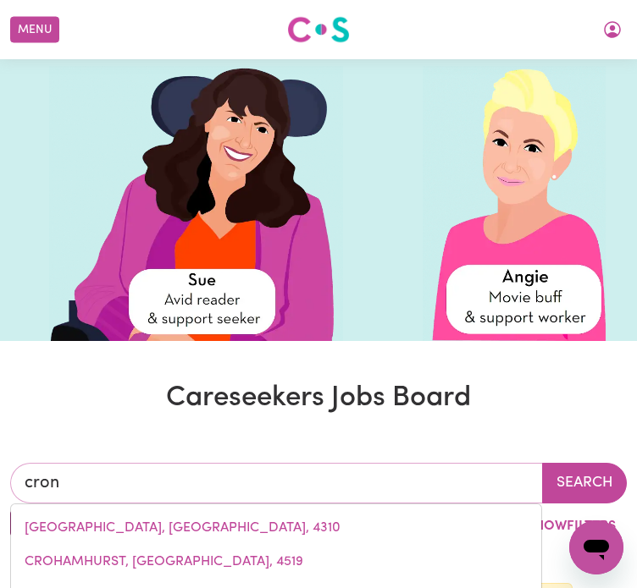
type input "cronu"
type input "cronuLLA, New South Wales, 2230"
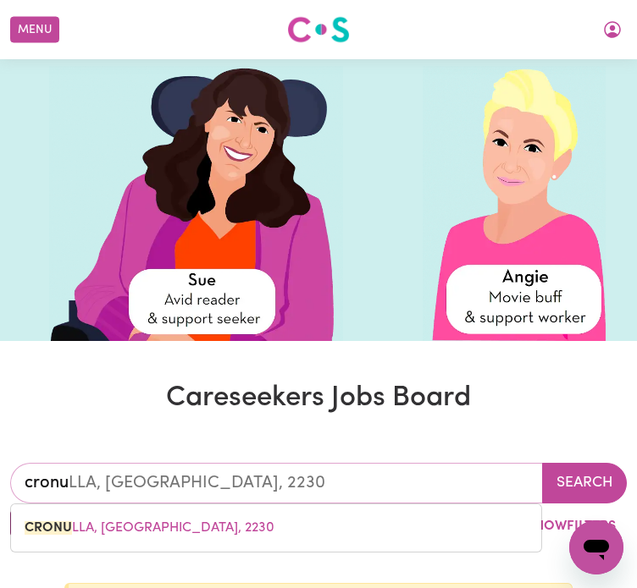
type input "cronul"
type input "cronulLA, New South Wales, 2230"
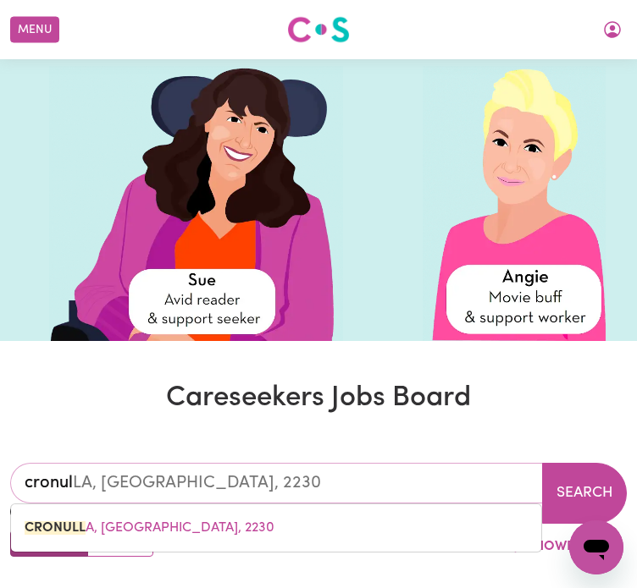
type input "cronull"
type input "cronullA, New South Wales, 2230"
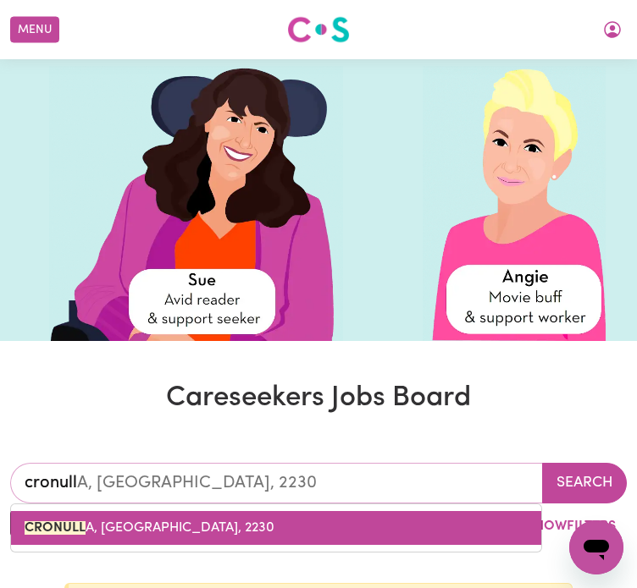
click at [190, 522] on span "CRONULL A, New South Wales, 2230" at bounding box center [150, 529] width 250 height 14
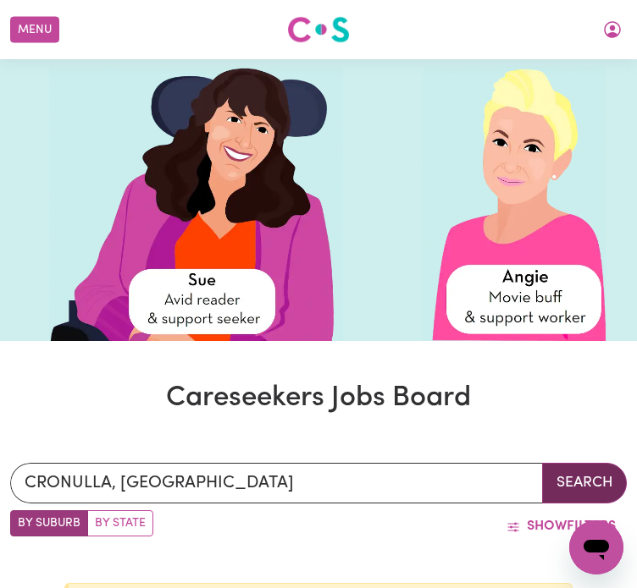
click at [558, 463] on button "Search" at bounding box center [584, 483] width 85 height 41
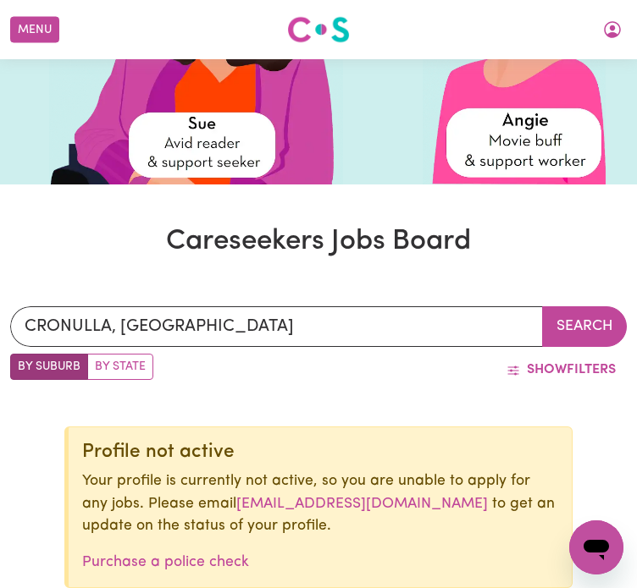
scroll to position [254, 0]
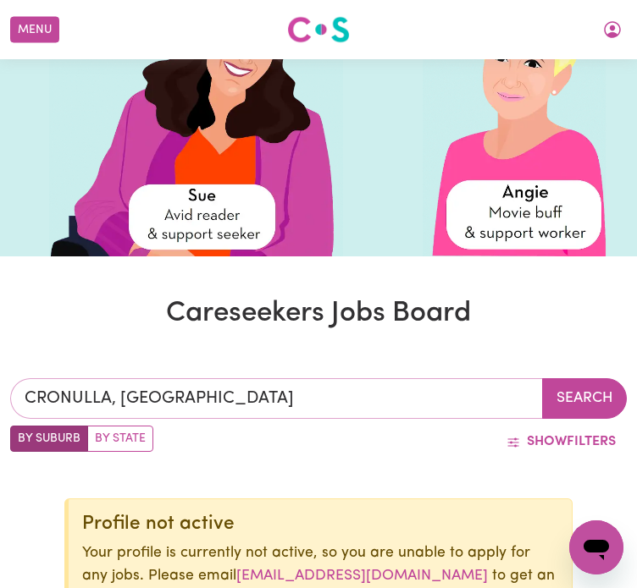
type input "CRONULLA, New South Wales, 2230"
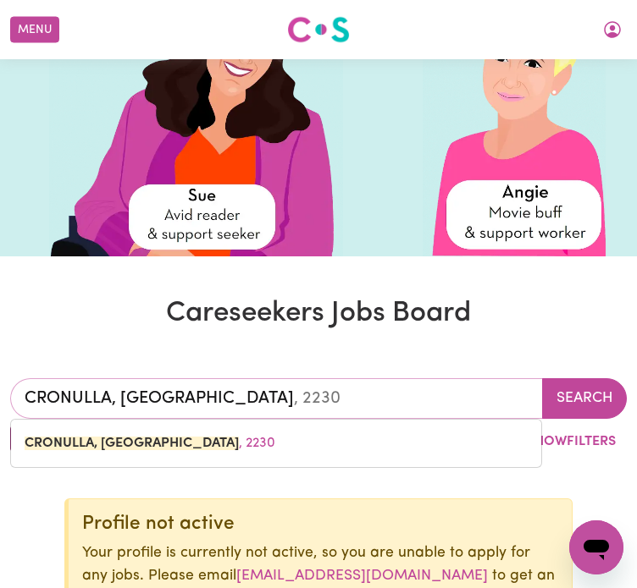
drag, startPoint x: 318, startPoint y: 179, endPoint x: -1, endPoint y: 179, distance: 318.4
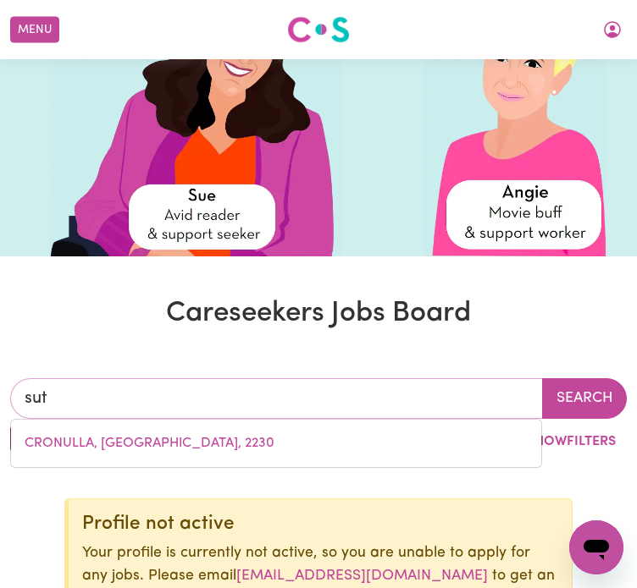
type input "suth"
type input "suthERLAND, New South Wales, 2232"
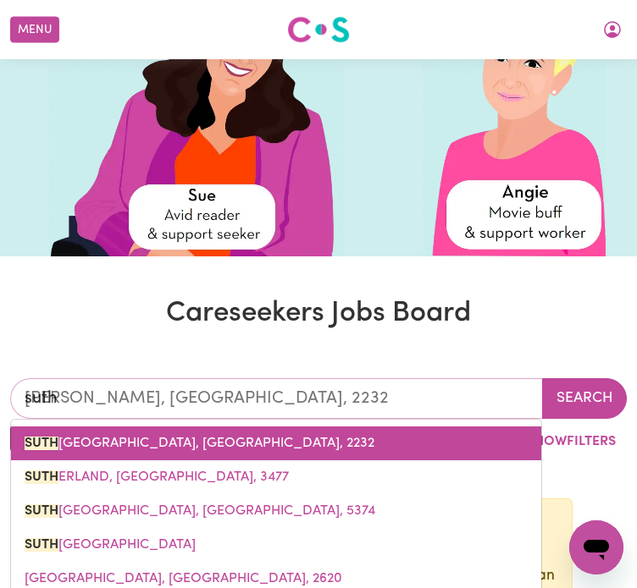
click at [91, 437] on span "SUTH ERLAND, New South Wales, 2232" at bounding box center [200, 444] width 350 height 14
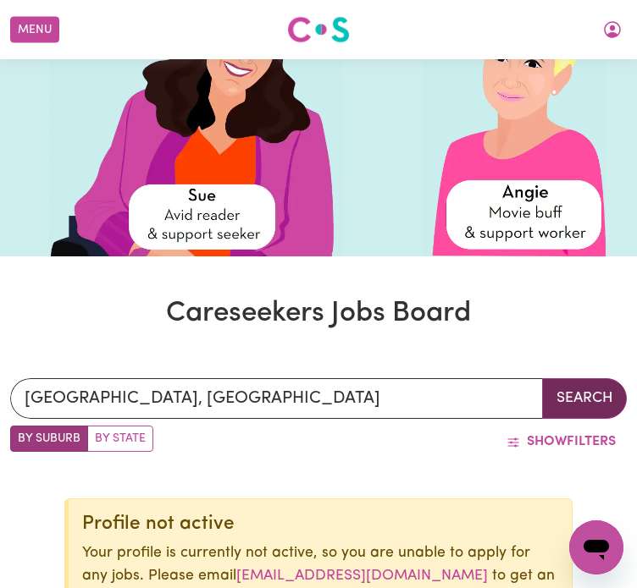
click at [603, 378] on button "Search" at bounding box center [584, 398] width 85 height 41
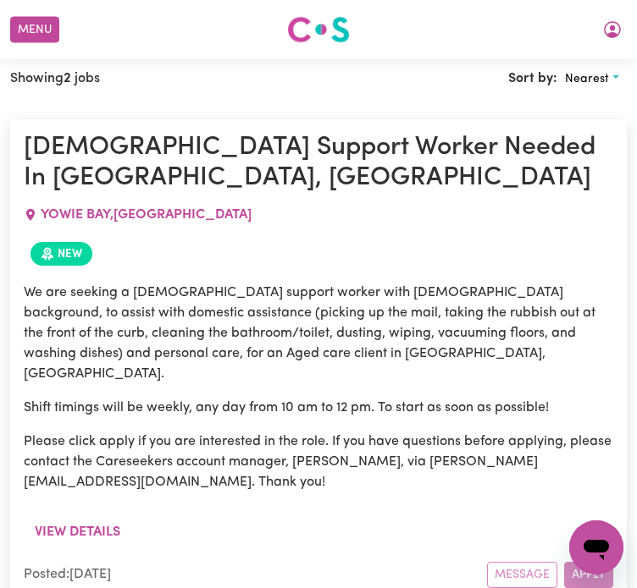
scroll to position [1101, 0]
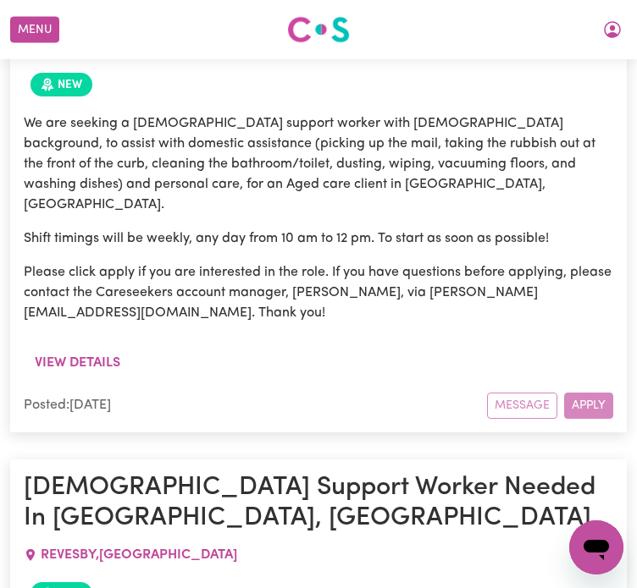
drag, startPoint x: 256, startPoint y: 336, endPoint x: 615, endPoint y: 362, distance: 359.9
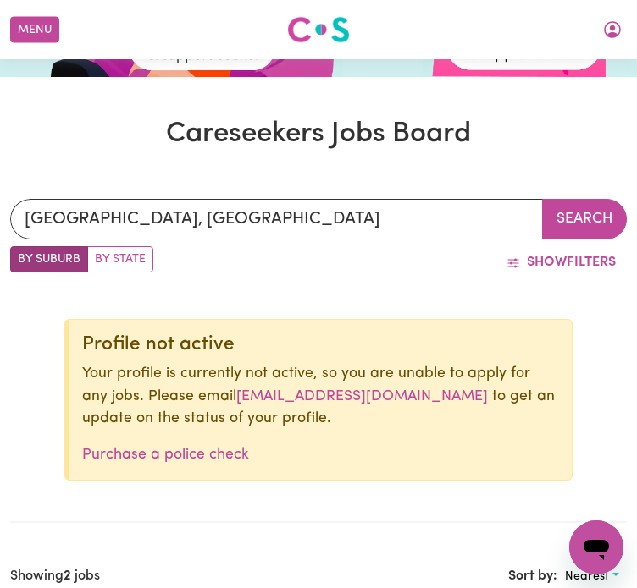
scroll to position [169, 0]
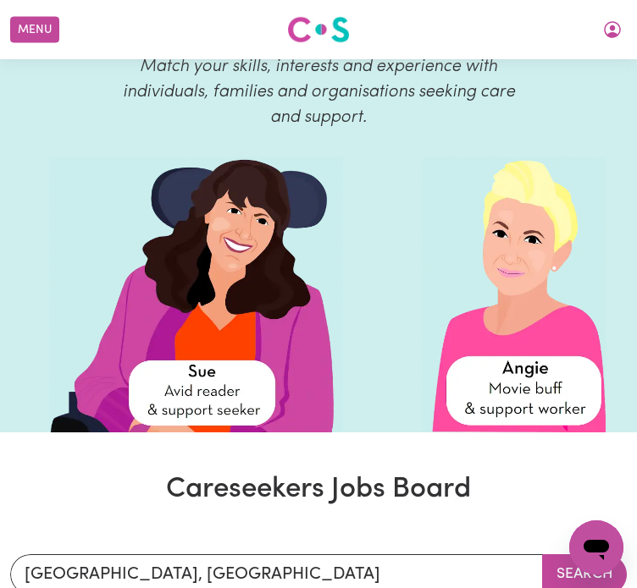
scroll to position [0, 0]
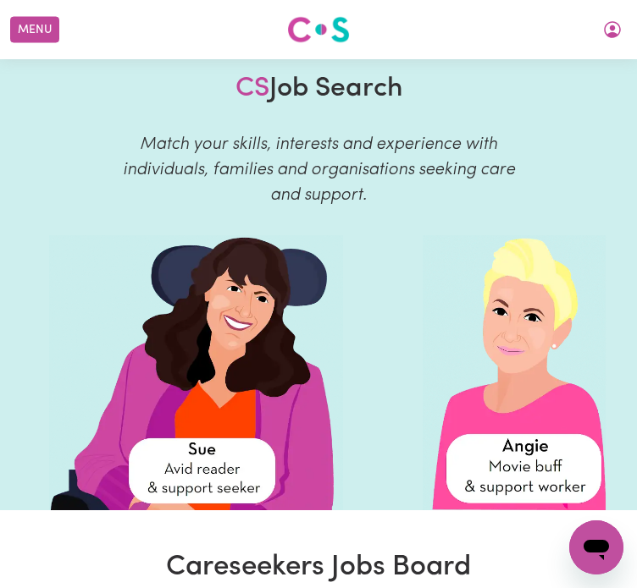
click at [0, 0] on span "[PERSON_NAME] [PERSON_NAME]" at bounding box center [0, 0] width 0 height 0
click at [0, 0] on link "My Account" at bounding box center [0, 0] width 0 height 0
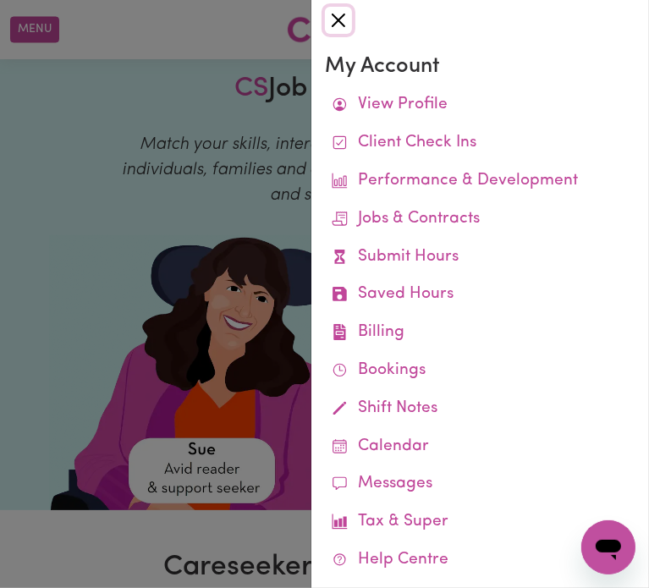
click at [340, 13] on button "Close" at bounding box center [338, 20] width 27 height 27
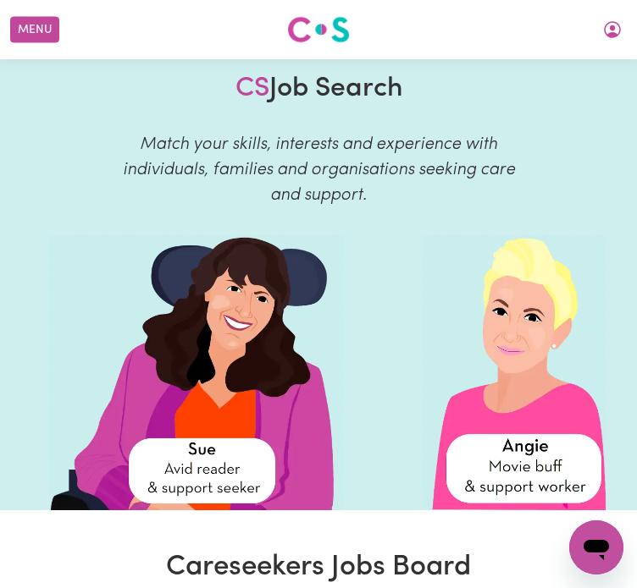
click at [0, 0] on span "[PERSON_NAME] [PERSON_NAME]" at bounding box center [0, 0] width 0 height 0
click at [0, 0] on link "My Dashboard" at bounding box center [0, 0] width 0 height 0
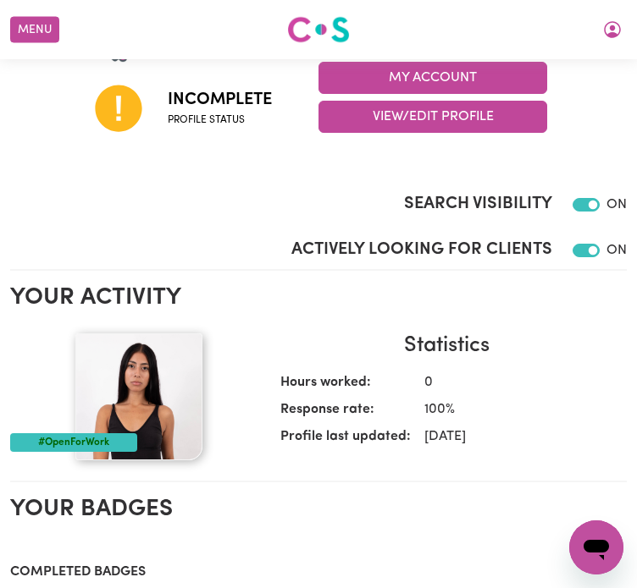
scroll to position [423, 0]
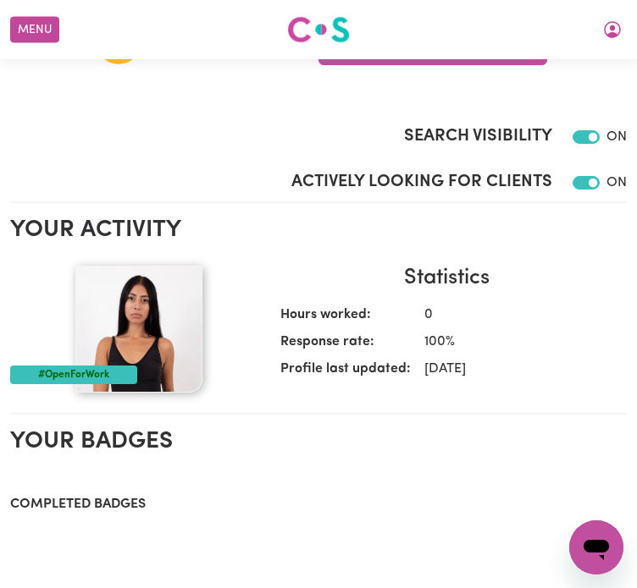
click at [196, 60] on span "Profile status" at bounding box center [220, 52] width 104 height 15
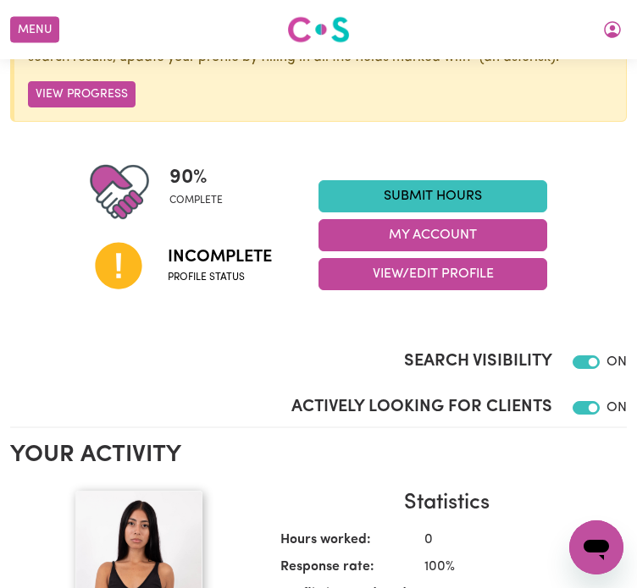
scroll to position [169, 0]
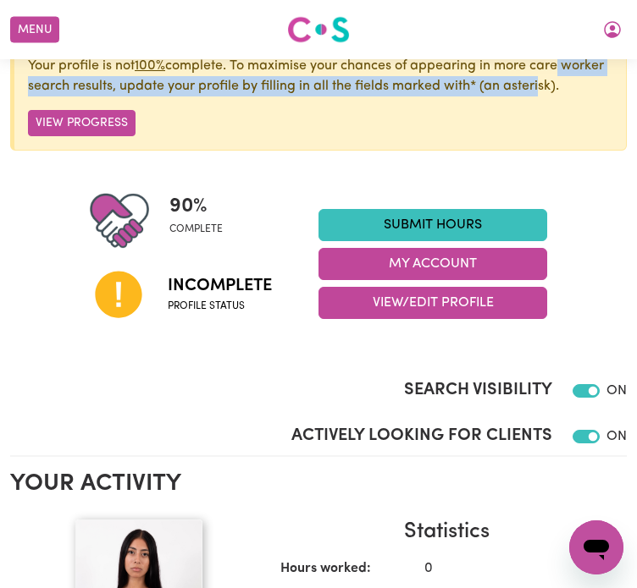
drag, startPoint x: 97, startPoint y: 119, endPoint x: 207, endPoint y: 141, distance: 111.3
click at [207, 97] on p "Your profile is not 100% complete. To maximise your chances of appearing in mor…" at bounding box center [320, 76] width 584 height 41
click at [58, 136] on button "View Progress" at bounding box center [82, 123] width 108 height 26
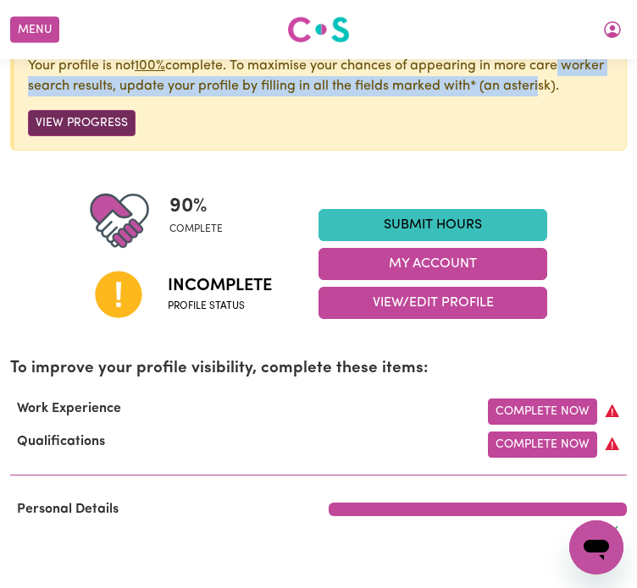
click at [68, 136] on button "View Progress" at bounding box center [82, 123] width 108 height 26
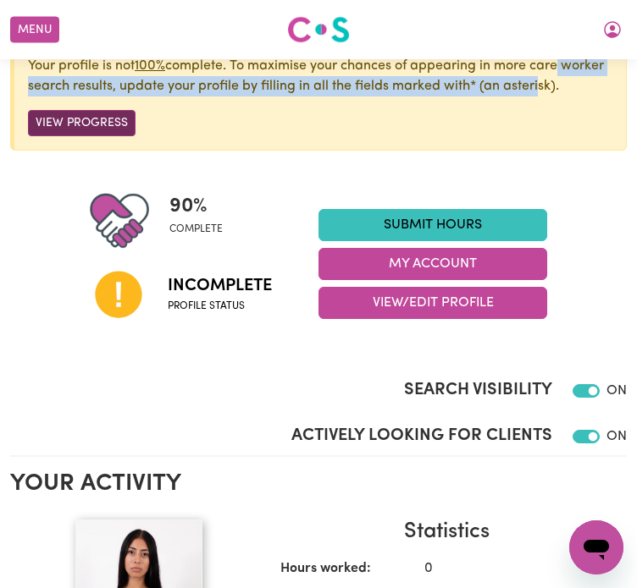
click at [68, 136] on button "View Progress" at bounding box center [82, 123] width 108 height 26
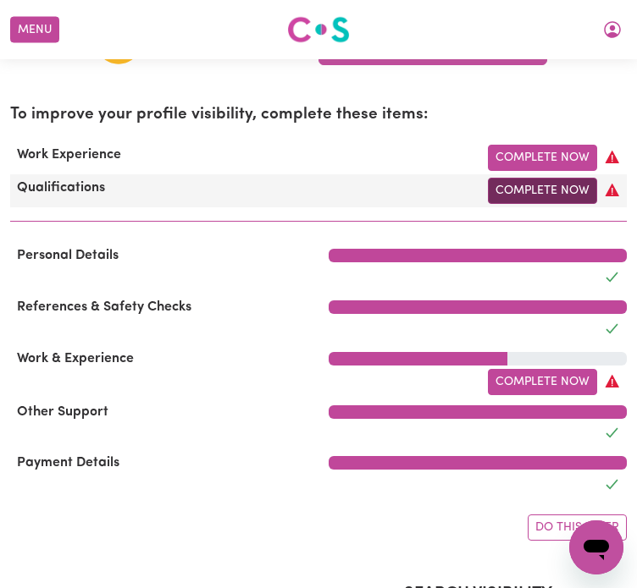
click at [556, 204] on link "Complete Now" at bounding box center [542, 191] width 109 height 26
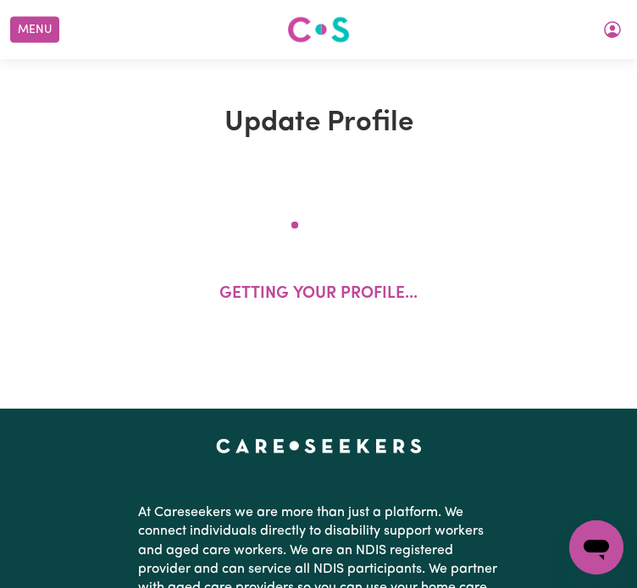
select select "Certificate III (Individual Support)"
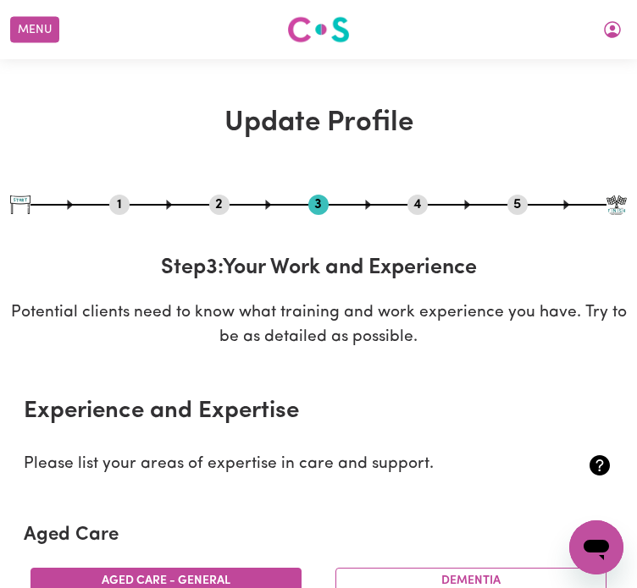
click at [0, 0] on span "[PERSON_NAME] [PERSON_NAME]" at bounding box center [0, 0] width 0 height 0
click at [0, 0] on link "Find jobs" at bounding box center [0, 0] width 0 height 0
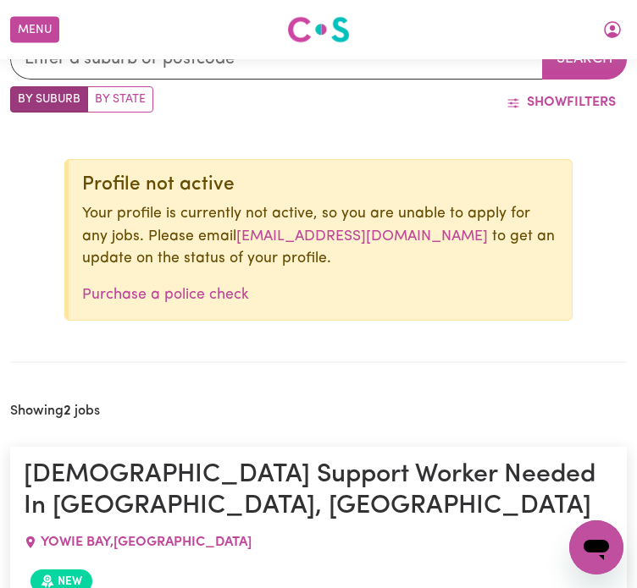
scroll to position [255, 0]
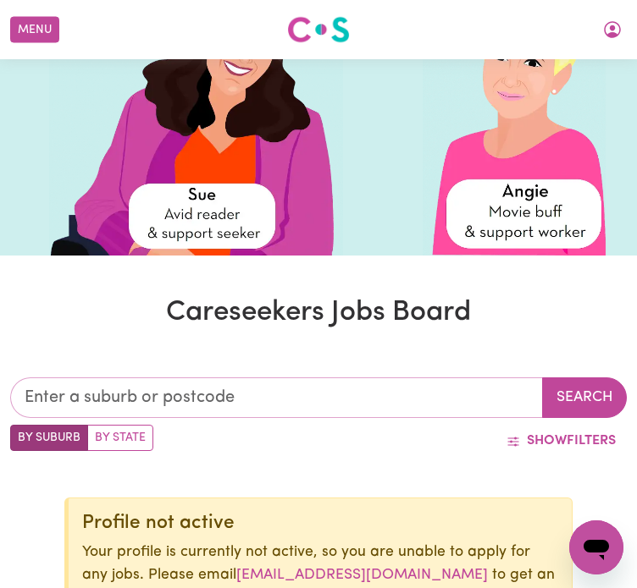
click at [254, 378] on input "text" at bounding box center [276, 398] width 533 height 41
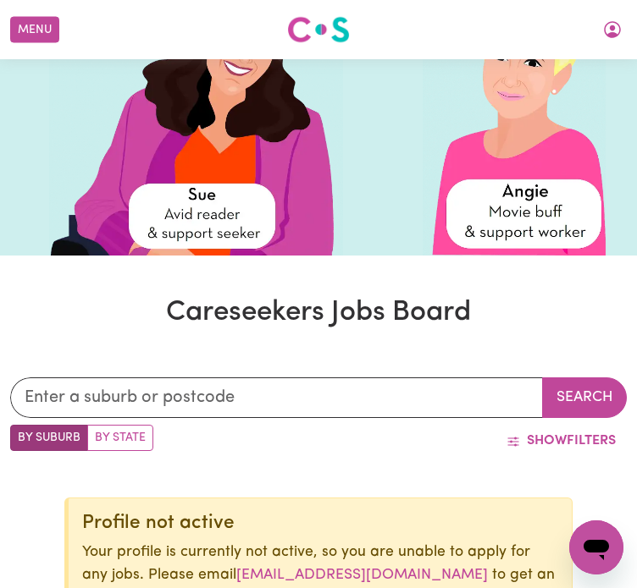
click at [125, 425] on label "By State" at bounding box center [120, 438] width 66 height 26
click at [21, 425] on input "By State" at bounding box center [15, 430] width 11 height 11
radio input "true"
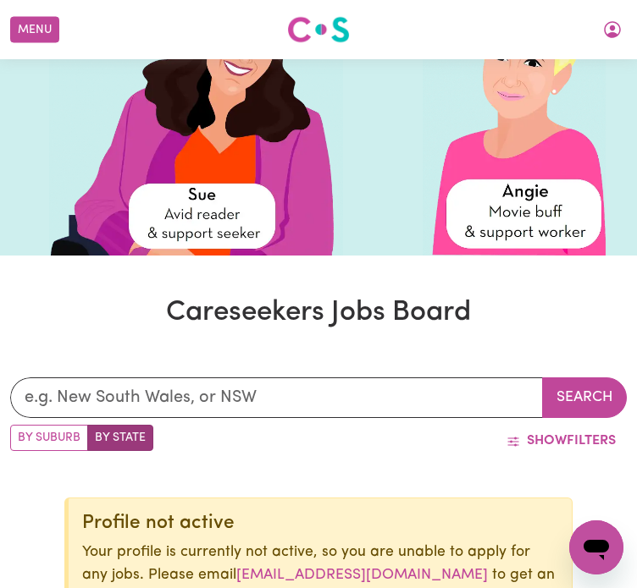
click at [51, 425] on label "By Suburb" at bounding box center [49, 438] width 78 height 26
click at [21, 425] on input "By Suburb" at bounding box center [15, 430] width 11 height 11
radio input "true"
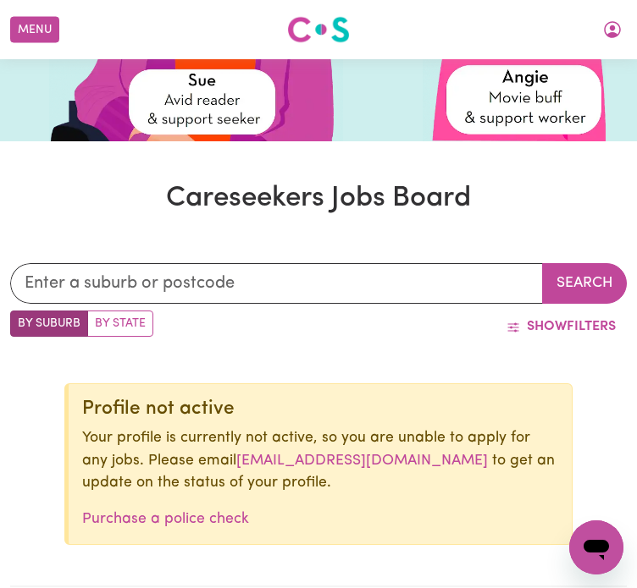
scroll to position [340, 0]
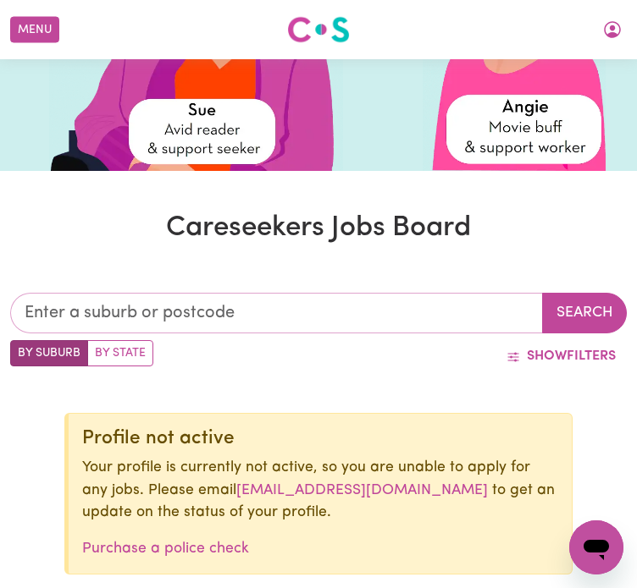
click at [261, 293] on input "text" at bounding box center [276, 313] width 533 height 41
type input "air"
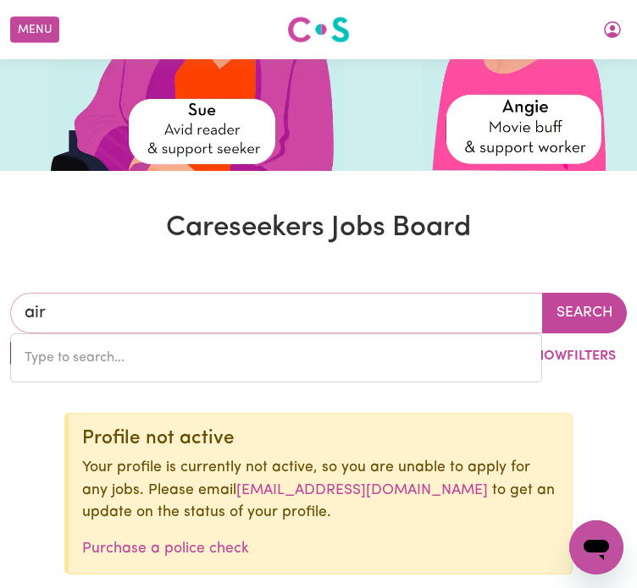
type input "airDMILLAN, Queensland, 4807"
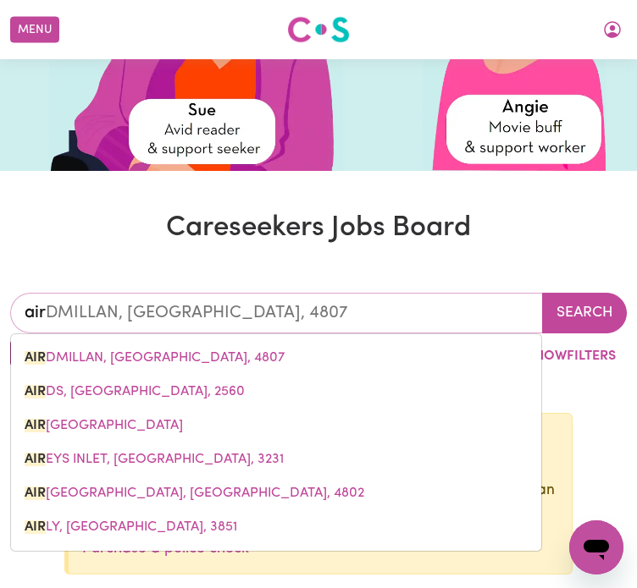
type input "airs"
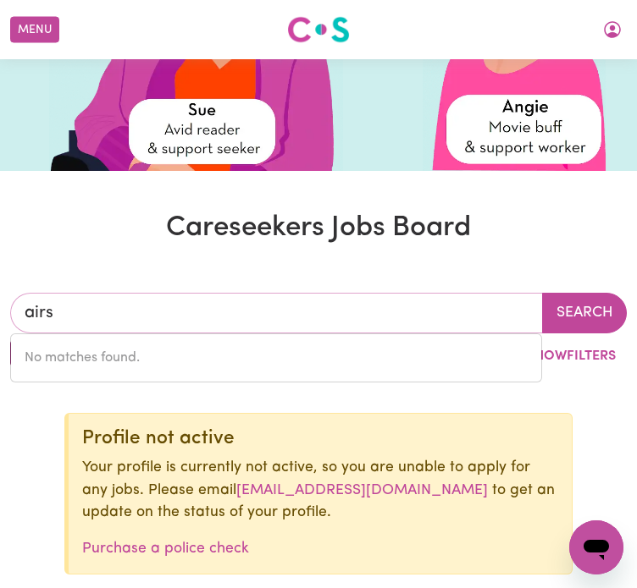
type input "air"
type input "airDMILLAN, Queensland, 4807"
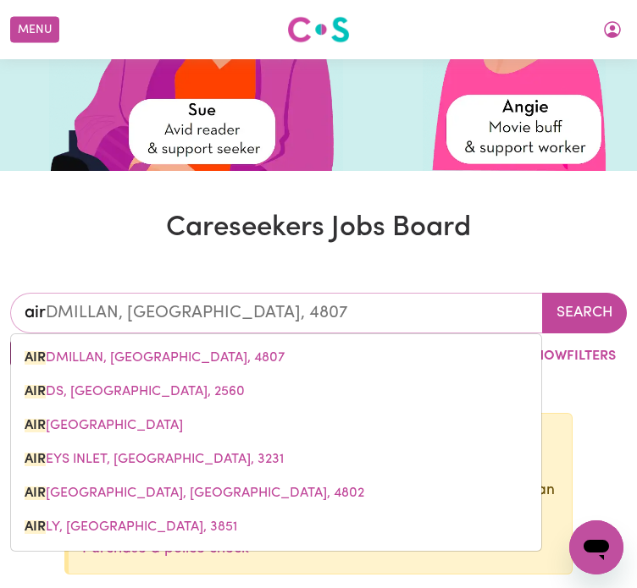
type input "airp"
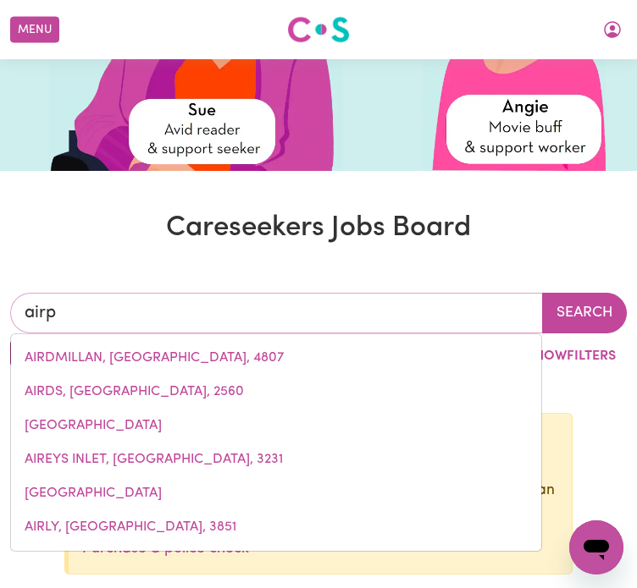
type input "airpORT WEST, Victoria, 3042"
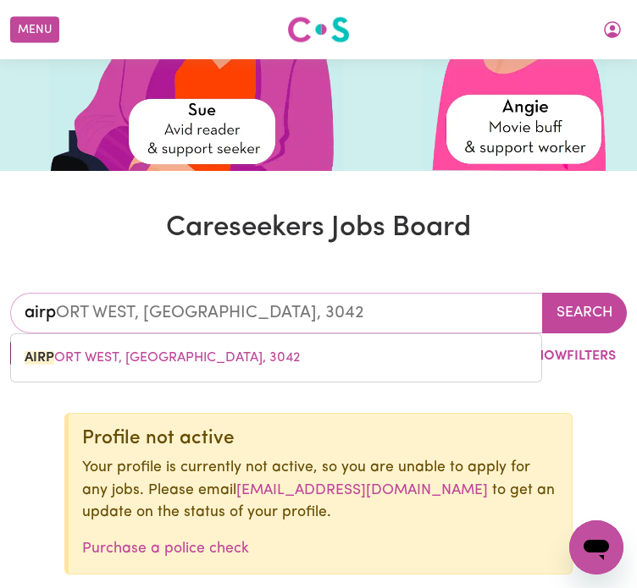
drag, startPoint x: 145, startPoint y: 88, endPoint x: 37, endPoint y: 98, distance: 108.0
click at [37, 293] on input "airp" at bounding box center [276, 313] width 533 height 41
type input "ai"
type input "a"
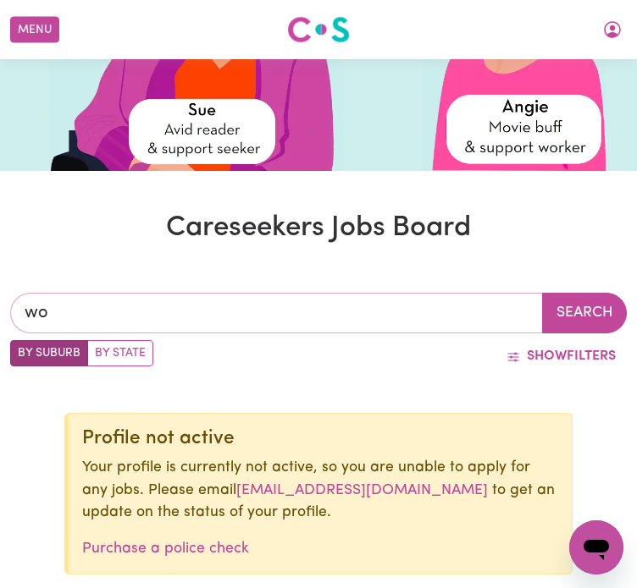
type input "wor"
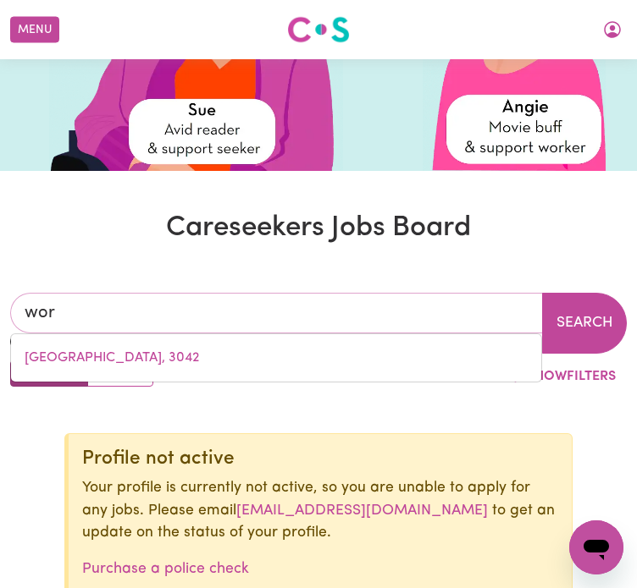
type input "worEE, Queensland, 4868"
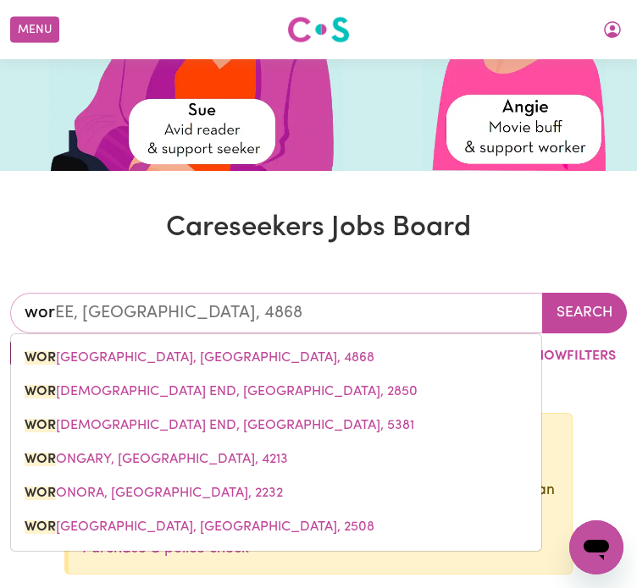
type input "woro"
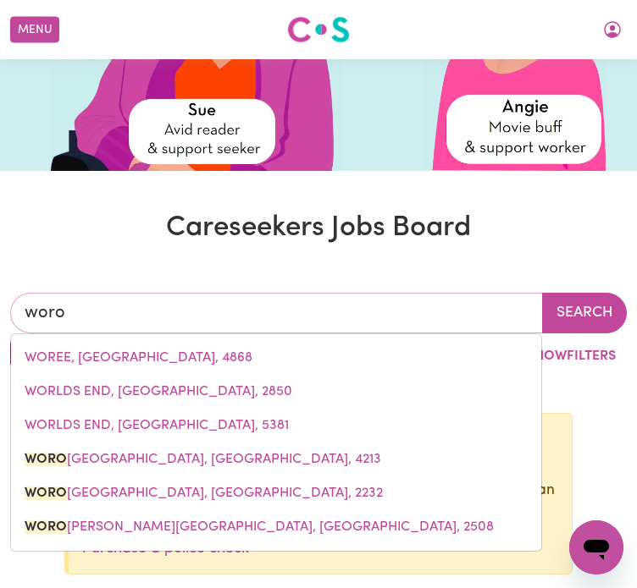
type input "woroNGARY, Queensland, 4213"
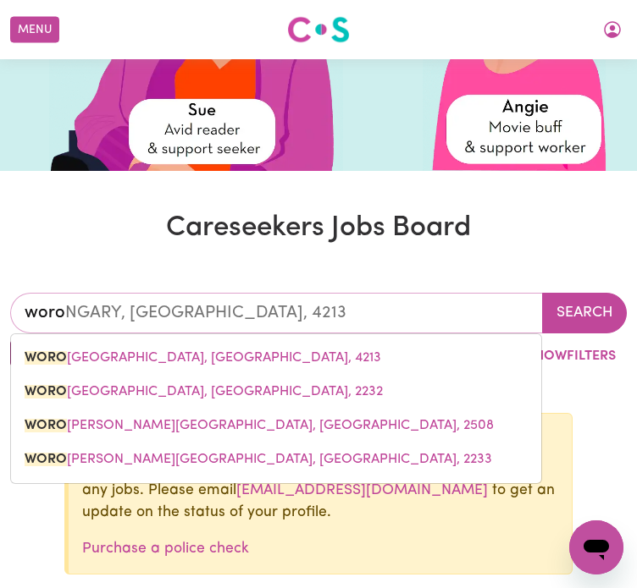
type input "woron"
type input "woronGARY, Queensland, 4213"
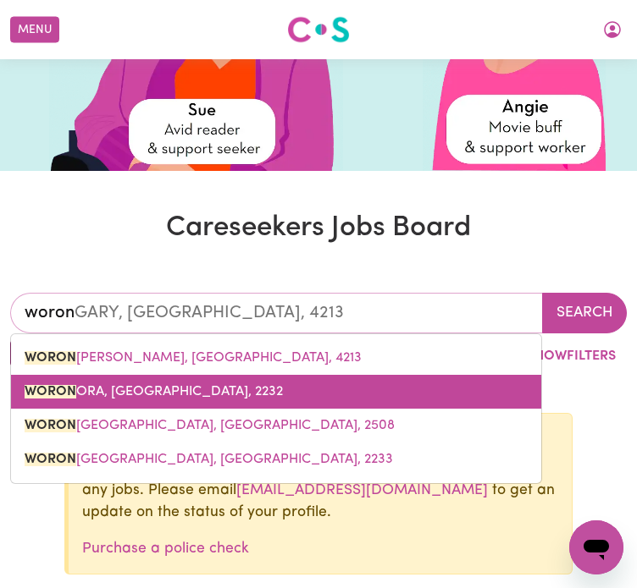
click at [146, 385] on span "WORON ORA, New South Wales, 2232" at bounding box center [154, 392] width 258 height 14
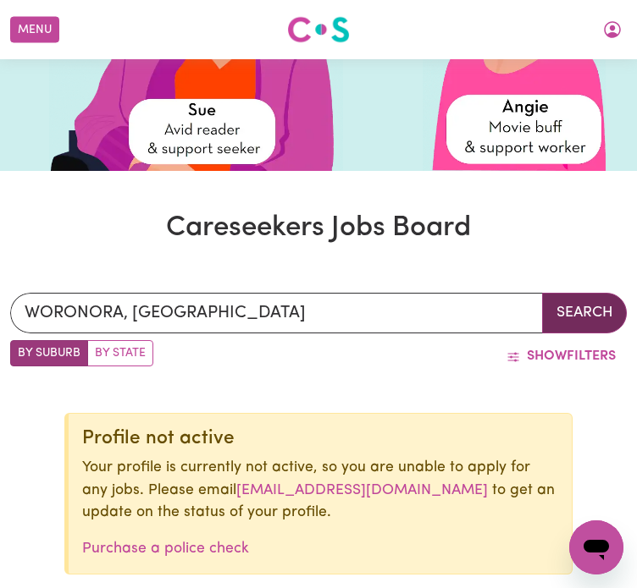
click at [579, 293] on button "Search" at bounding box center [584, 313] width 85 height 41
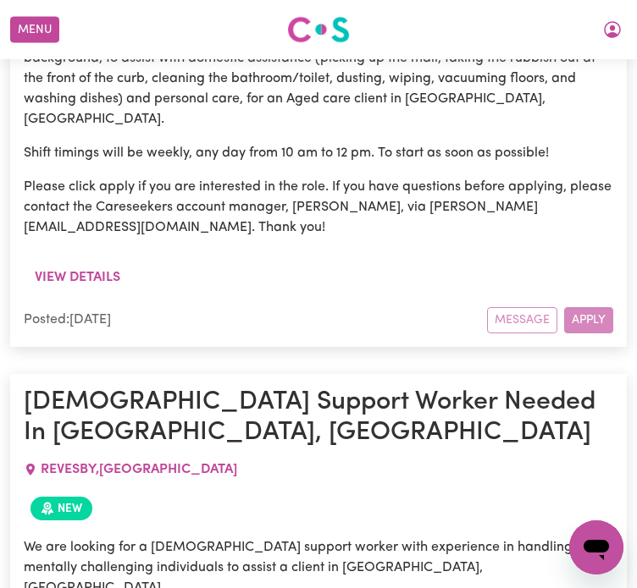
scroll to position [1271, 0]
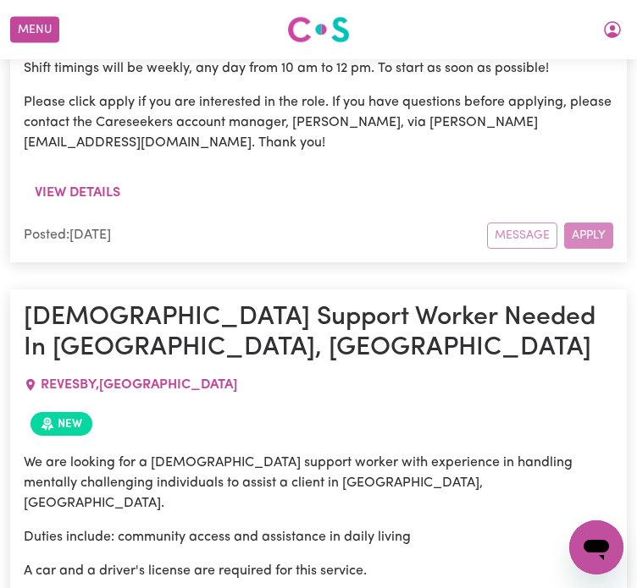
drag, startPoint x: 269, startPoint y: 468, endPoint x: 19, endPoint y: 32, distance: 502.5
click at [19, 32] on div "WORONORA, New South Wales Search By Suburb By State Show Filters Profile not ac…" at bounding box center [318, 73] width 637 height 1505
copy article "Female Support Worker Needed In Revesby, NSW REVESBY , New South Wales New We a…"
click at [428, 453] on div "We are looking for a female support worker with experience in handling mentally…" at bounding box center [318, 571] width 589 height 237
drag, startPoint x: 356, startPoint y: 356, endPoint x: 532, endPoint y: 367, distance: 176.5
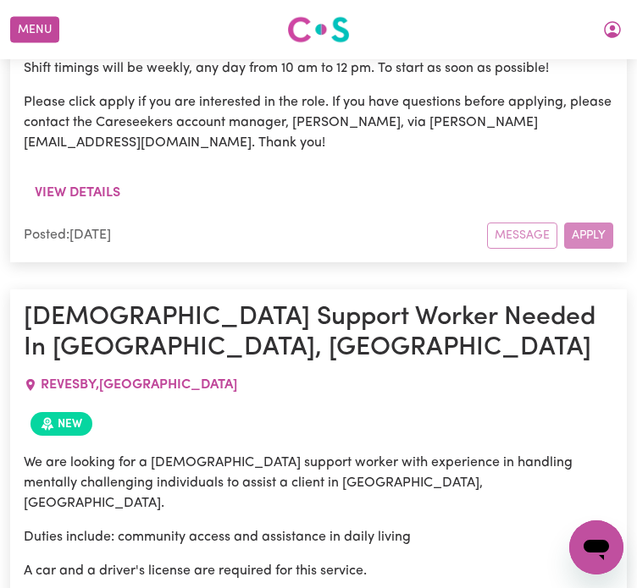
click at [532, 443] on div "We are looking for a female support worker with experience in handling mentally…" at bounding box center [318, 578] width 589 height 271
copy p "annie@careseekers.com.au."
